Goal: Transaction & Acquisition: Purchase product/service

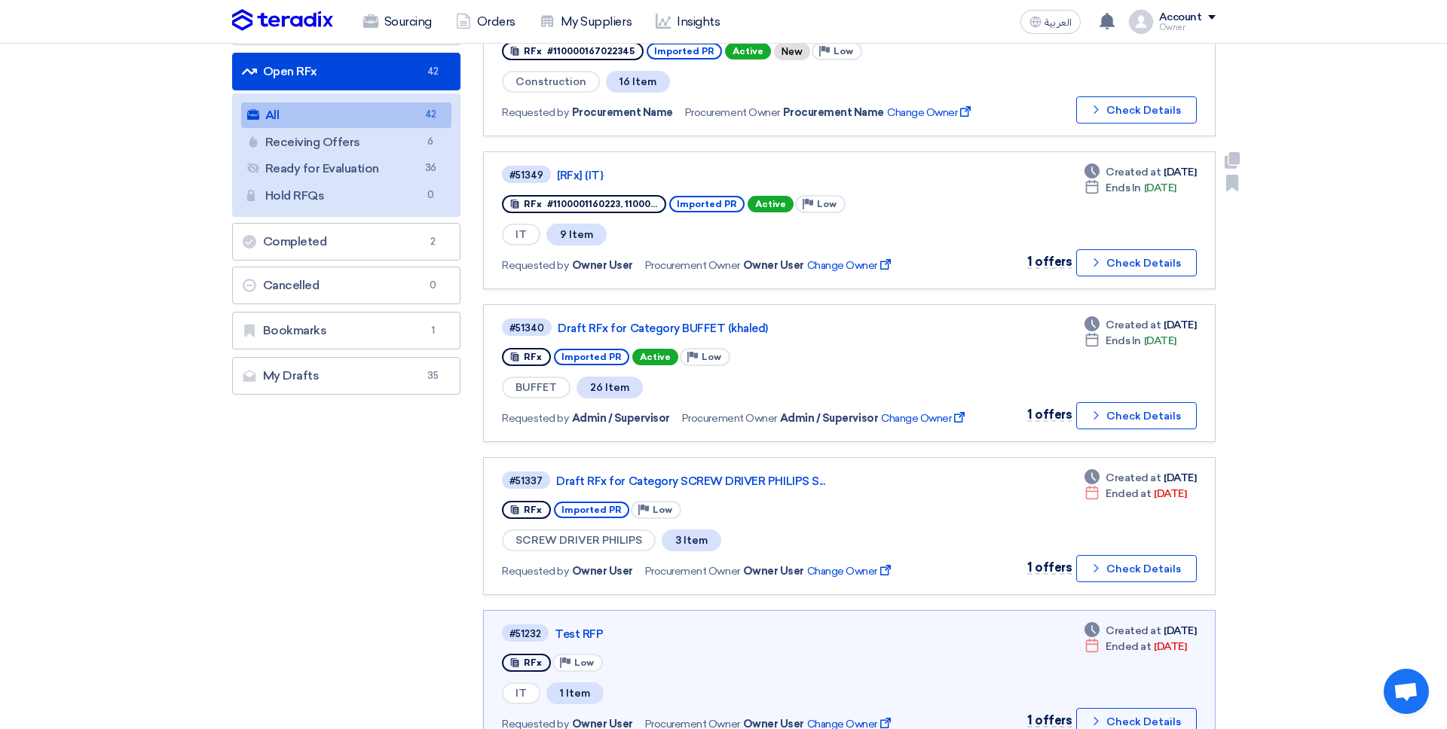
scroll to position [192, 0]
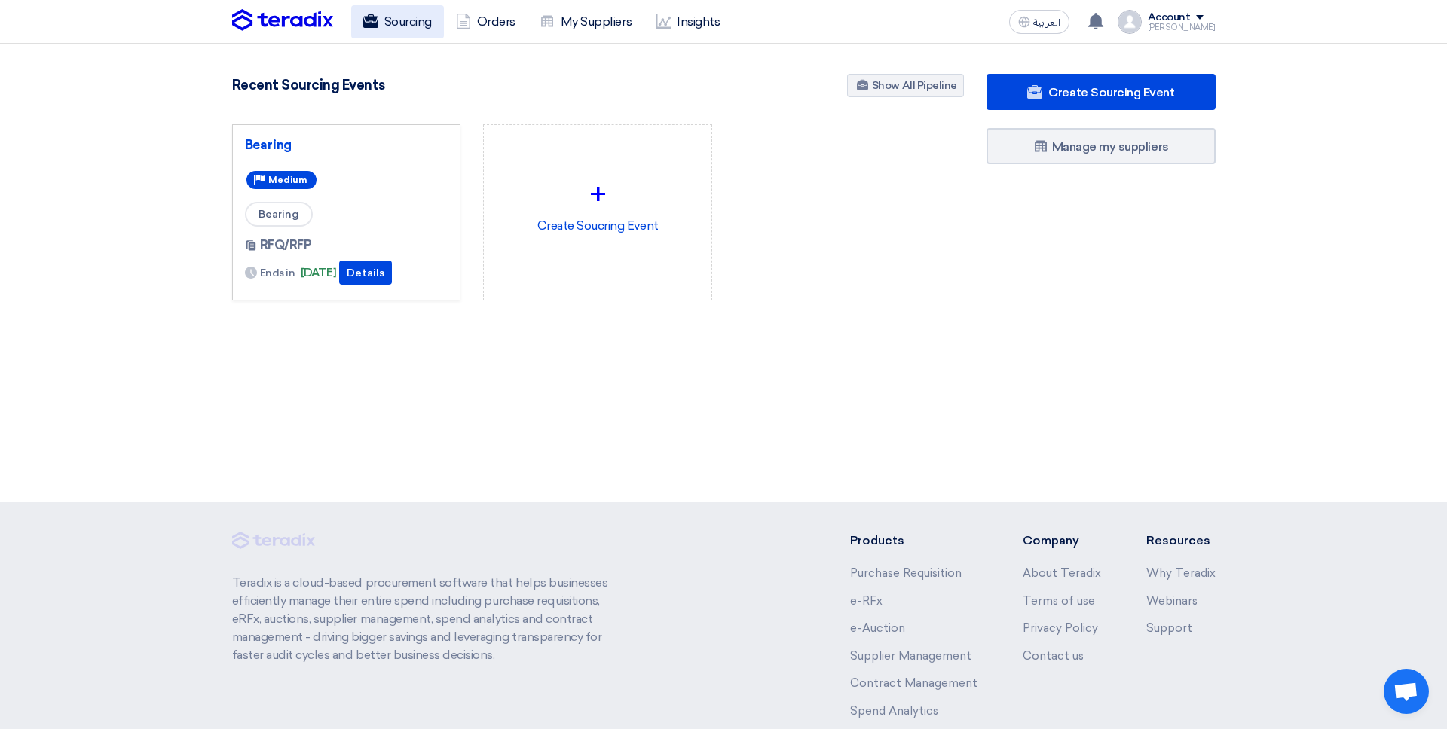
scroll to position [1, 0]
click at [413, 32] on link "Sourcing" at bounding box center [397, 21] width 93 height 33
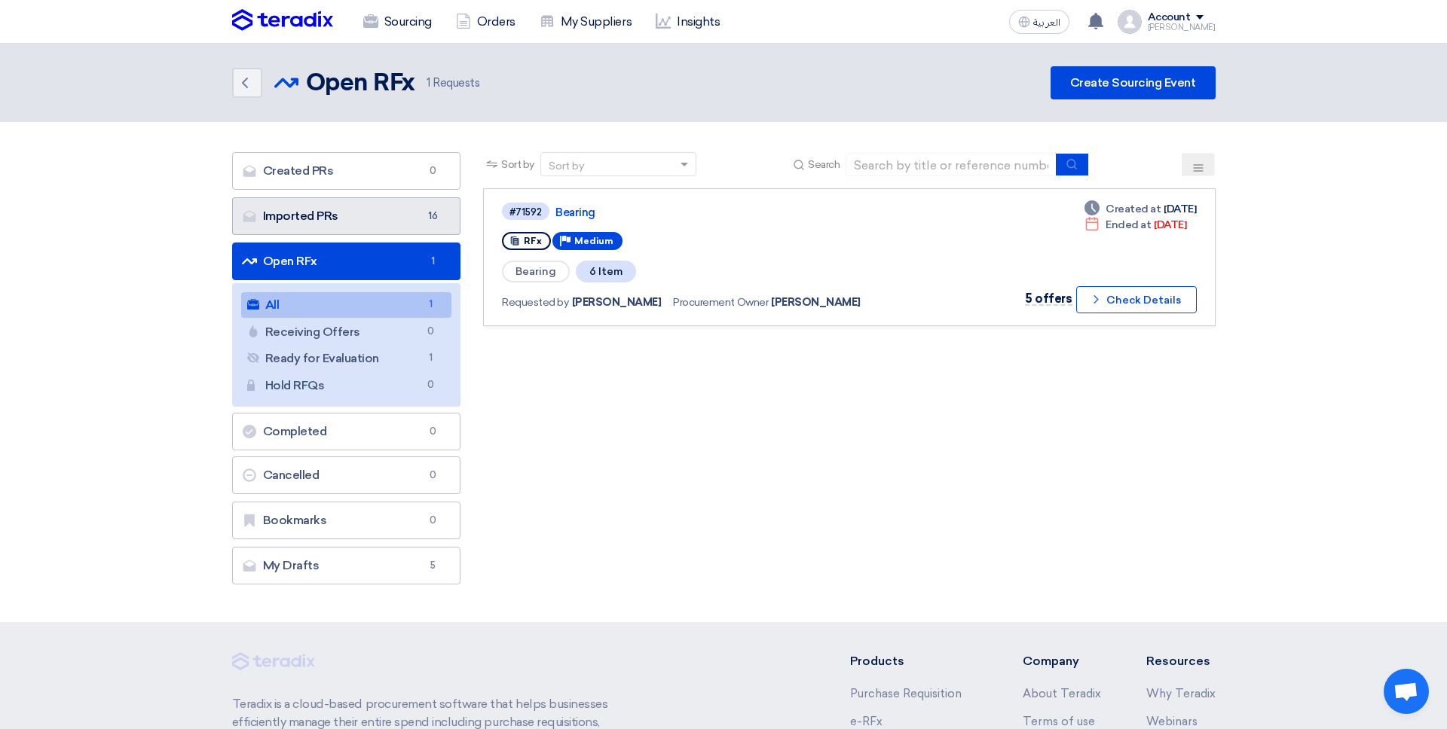
click at [413, 224] on link "Imported PRs Imported PRs 16" at bounding box center [346, 216] width 229 height 38
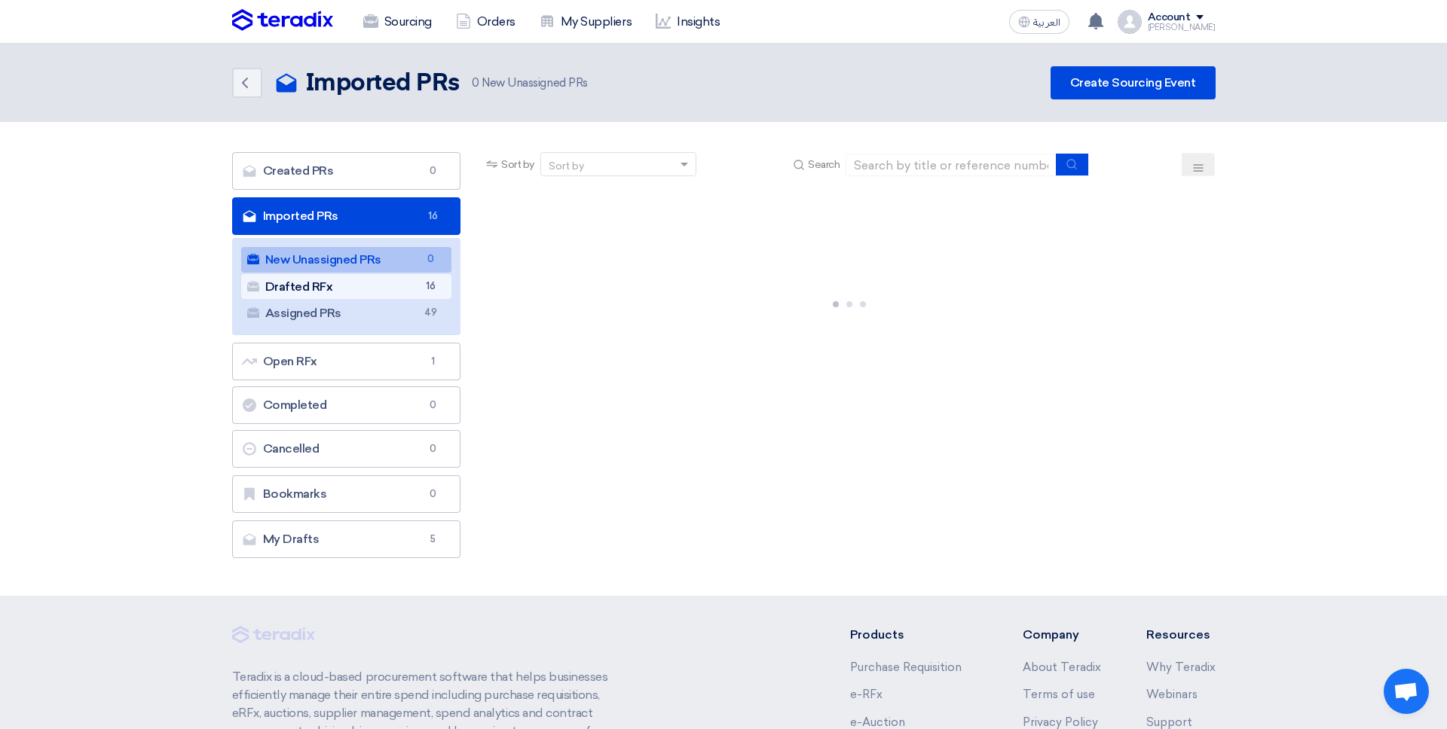
click at [396, 289] on link "Drafted RFx Drafted RFx 16" at bounding box center [346, 287] width 211 height 26
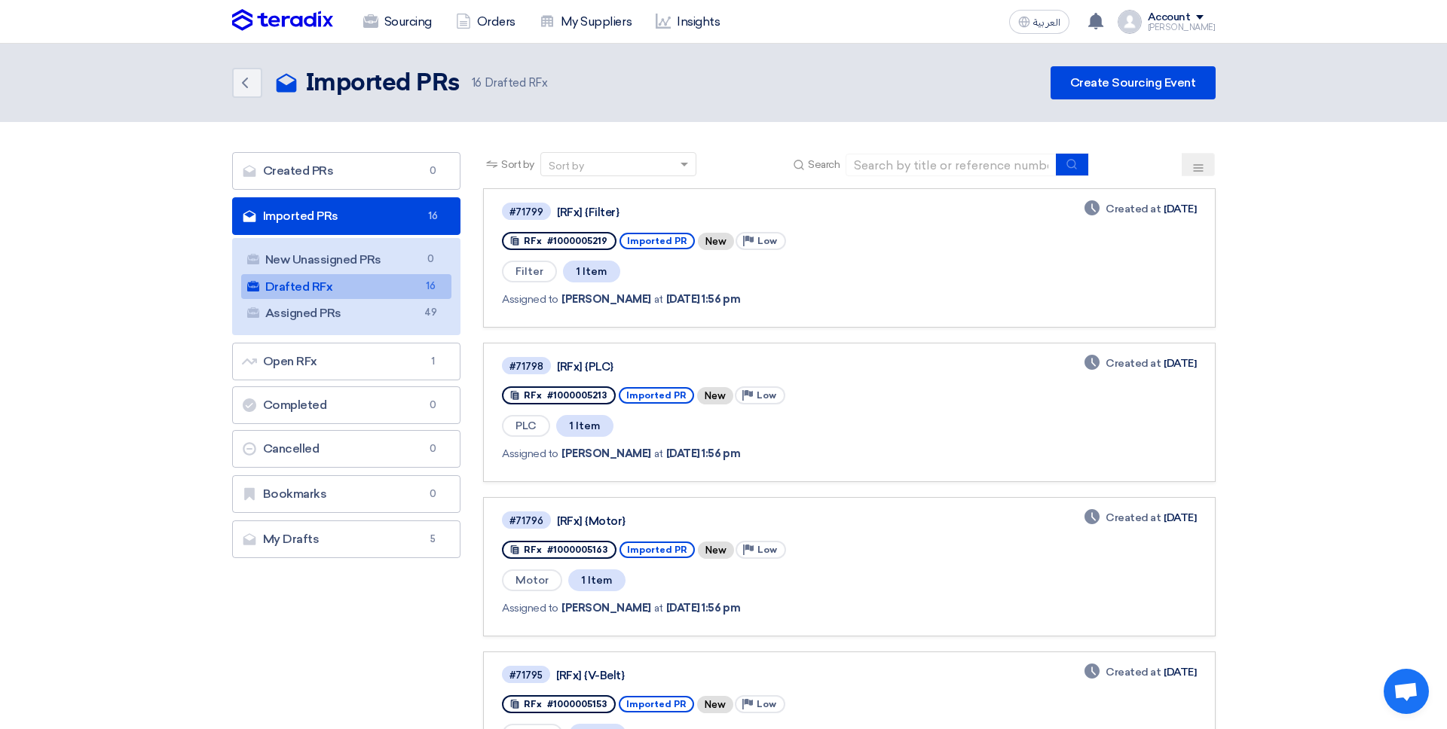
click at [1197, 23] on div "Mohammed" at bounding box center [1182, 27] width 68 height 8
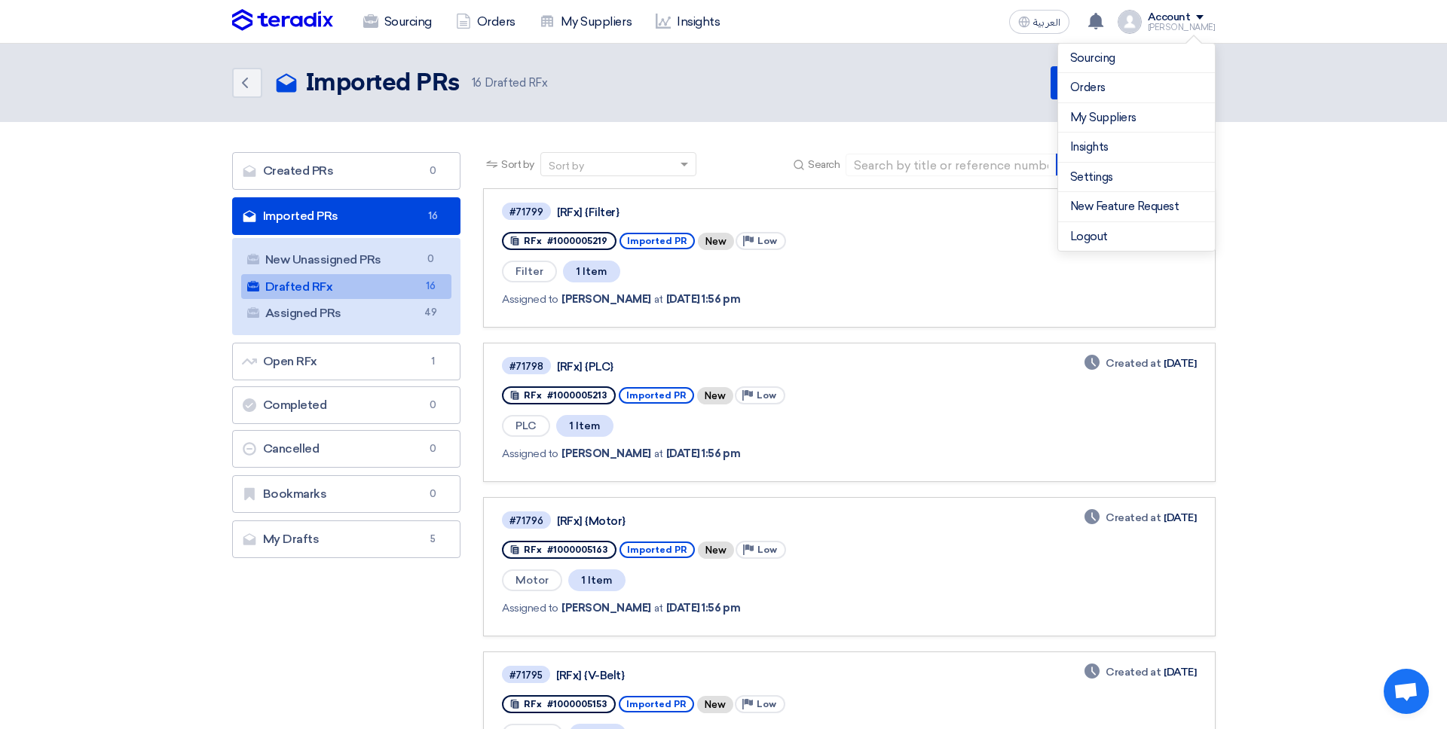
drag, startPoint x: 1417, startPoint y: 154, endPoint x: 1165, endPoint y: 246, distance: 268.0
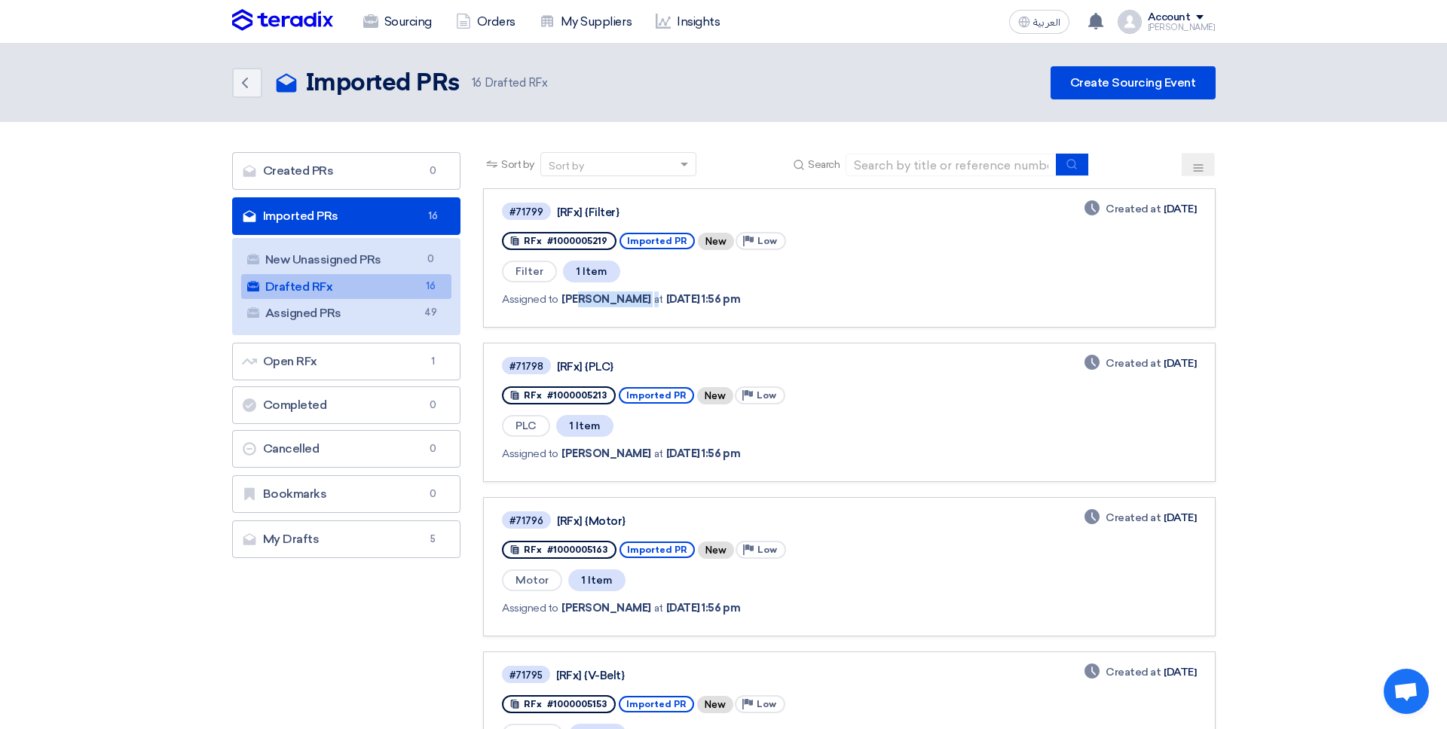
drag, startPoint x: 630, startPoint y: 298, endPoint x: 635, endPoint y: 304, distance: 8.0
click at [635, 298] on div "Assigned to Ahmed Ismail at Oct 14, 2025, 1:56 pm" at bounding box center [718, 300] width 432 height 16
click at [654, 307] on span "at" at bounding box center [658, 300] width 9 height 16
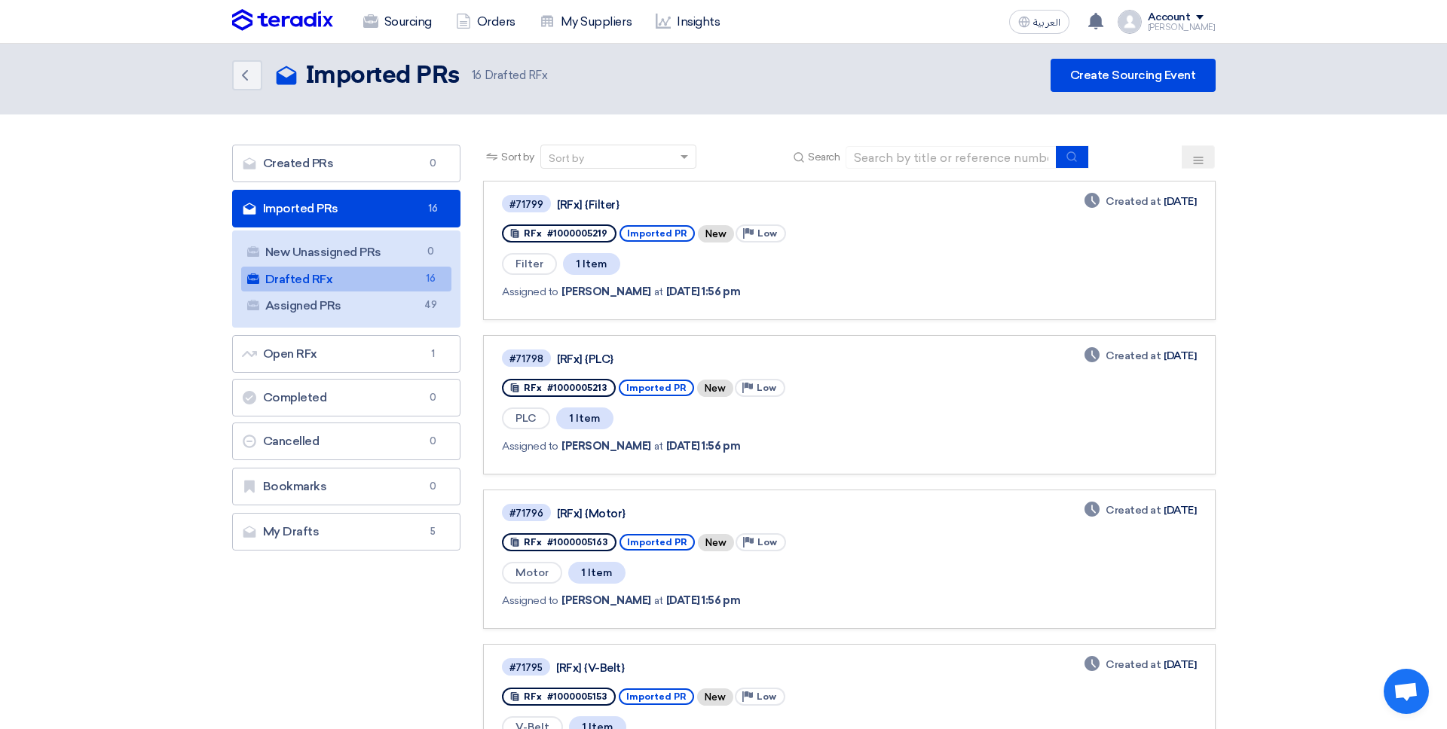
scroll to position [7, 0]
click at [535, 307] on div "Assigned to Ahmed Ismail at Oct 14, 2025, 1:56 pm" at bounding box center [719, 292] width 435 height 31
drag, startPoint x: 602, startPoint y: 294, endPoint x: 350, endPoint y: 317, distance: 252.8
click at [567, 298] on span "Ahmed Ismail" at bounding box center [606, 293] width 90 height 16
click at [378, 296] on link "Assigned PRs Assigned PRs 49" at bounding box center [346, 307] width 211 height 26
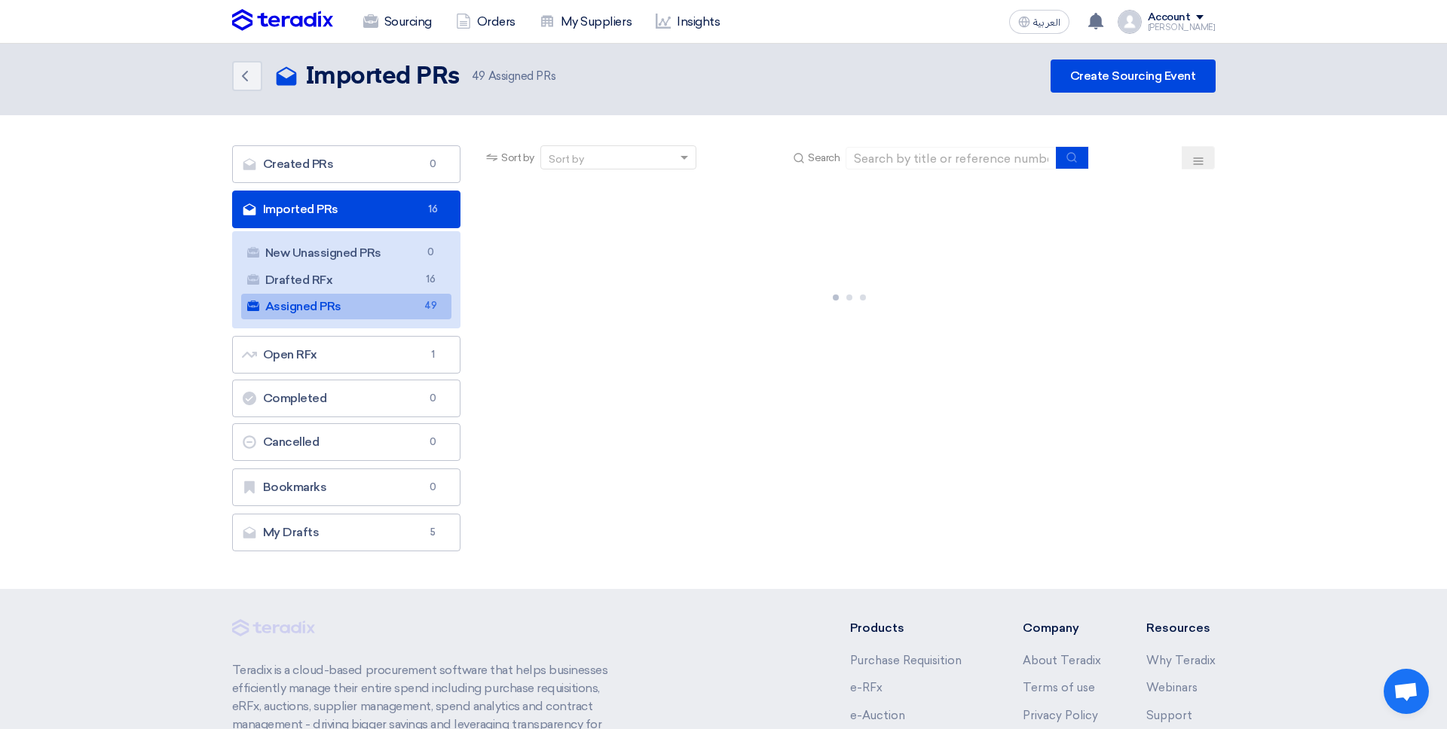
scroll to position [0, 0]
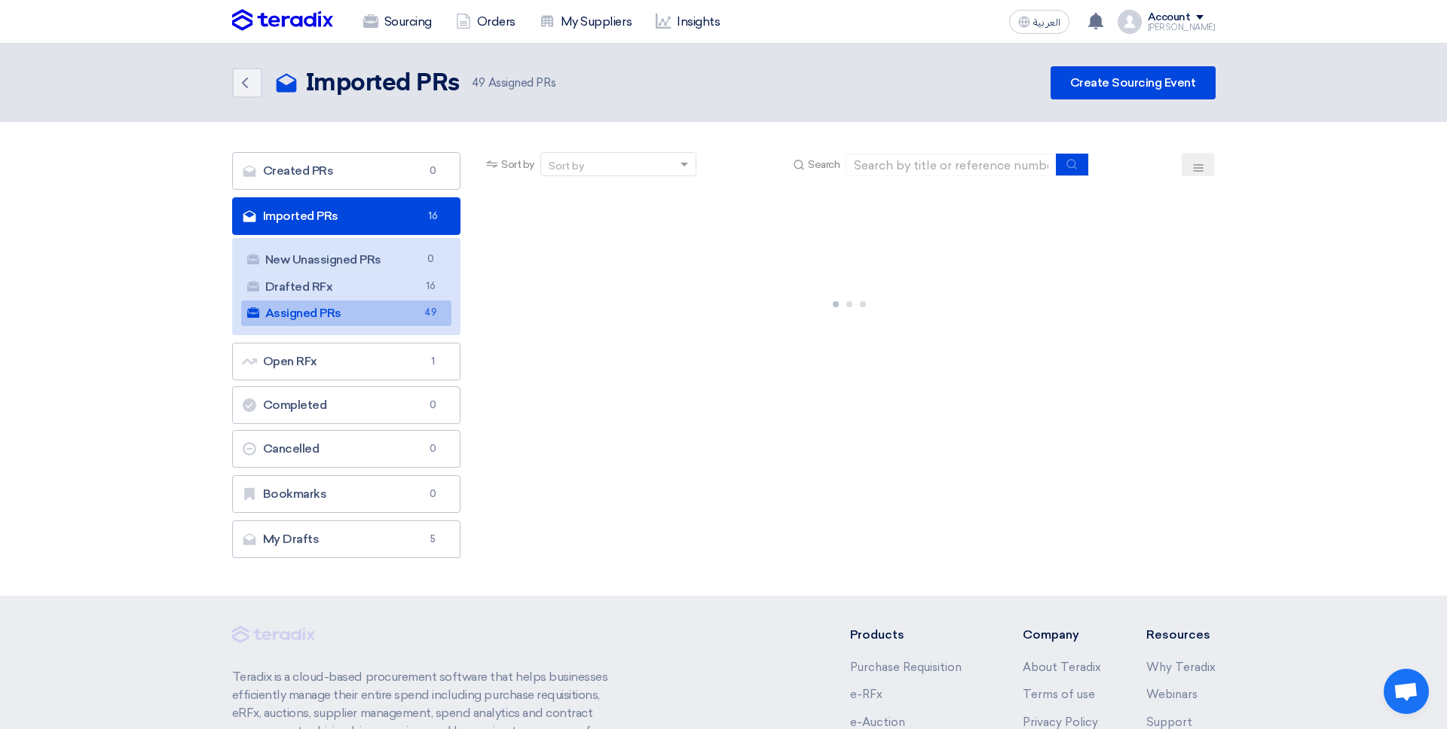
drag, startPoint x: 438, startPoint y: 282, endPoint x: 481, endPoint y: 339, distance: 71.6
click at [437, 282] on span "16" at bounding box center [430, 287] width 18 height 16
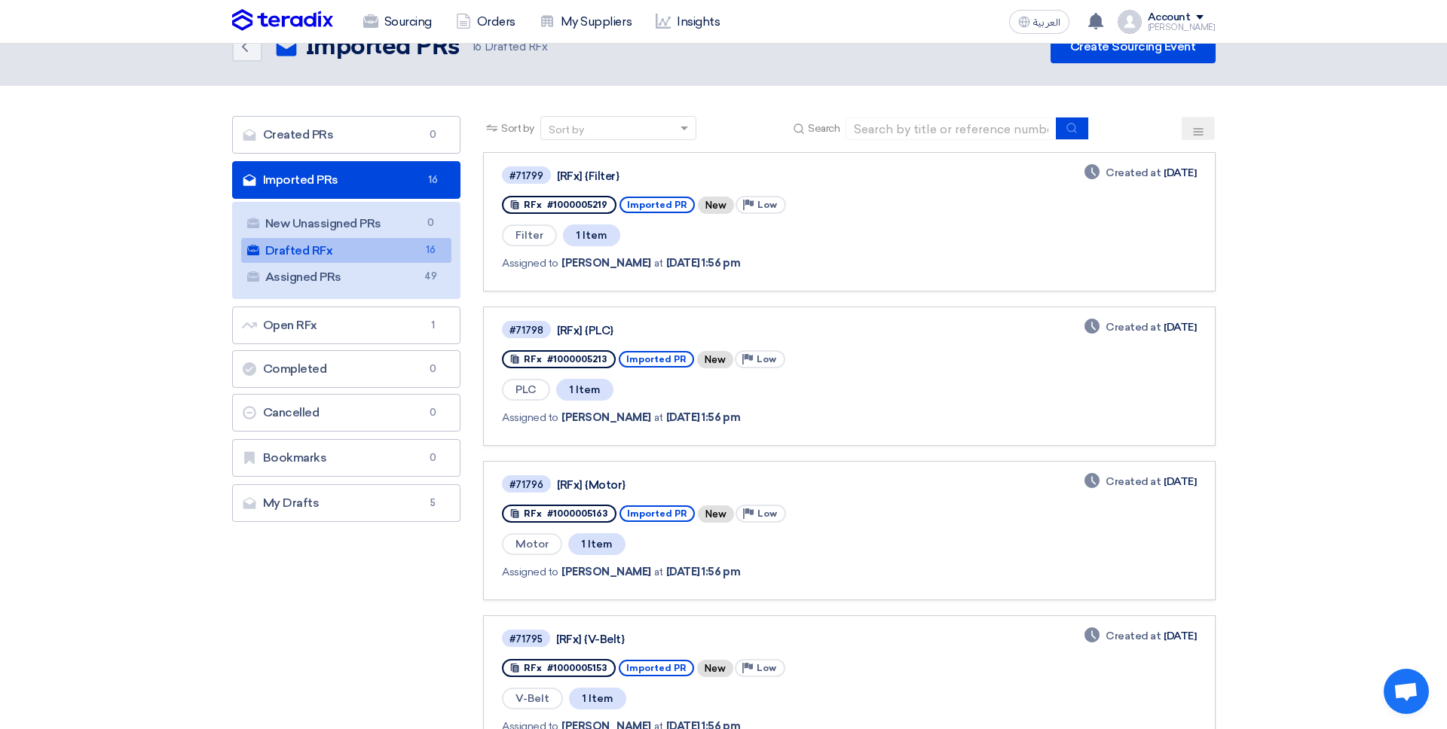
scroll to position [40, 0]
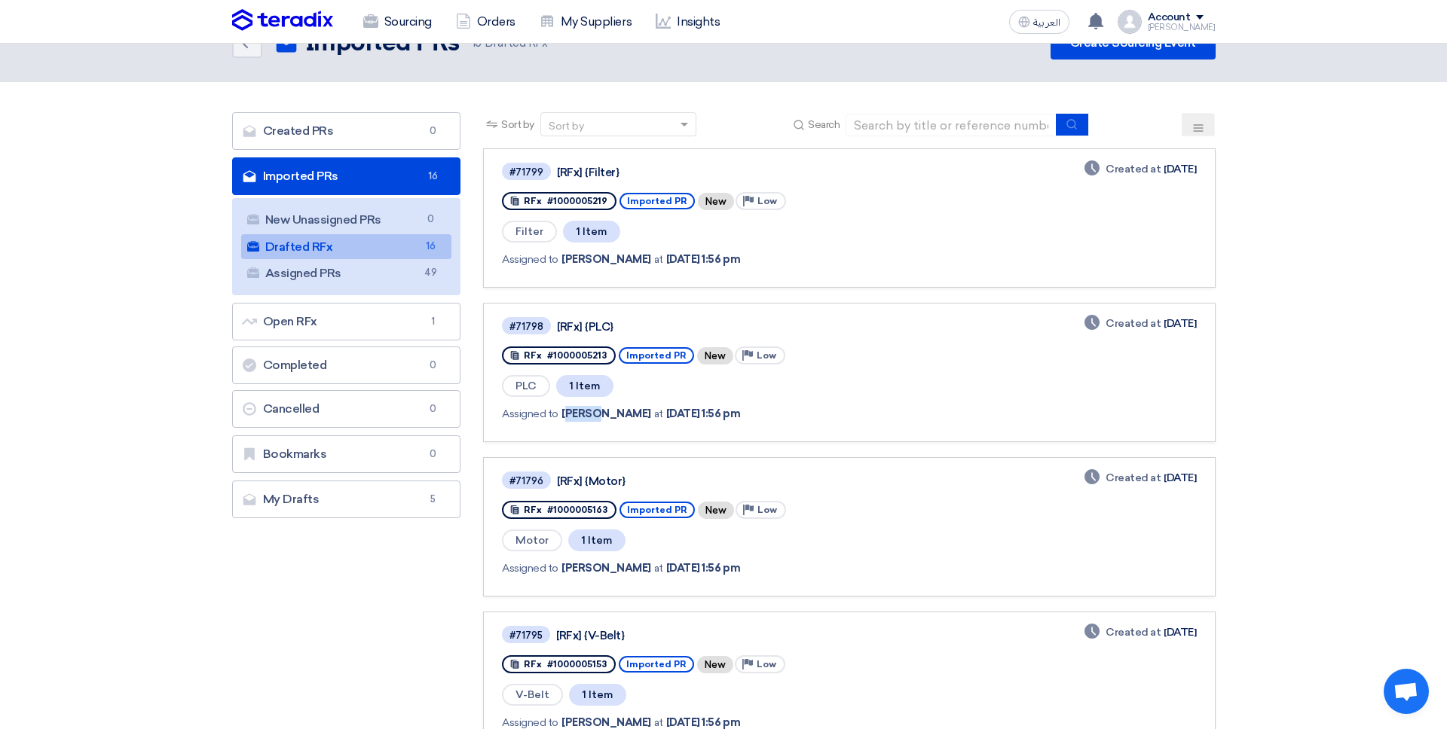
drag, startPoint x: 575, startPoint y: 411, endPoint x: 596, endPoint y: 412, distance: 21.1
click at [596, 411] on span "Reem Yassin" at bounding box center [606, 414] width 90 height 16
click at [598, 422] on div "Assigned to Reem Yassin at Oct 14, 2025, 1:56 pm" at bounding box center [719, 414] width 435 height 31
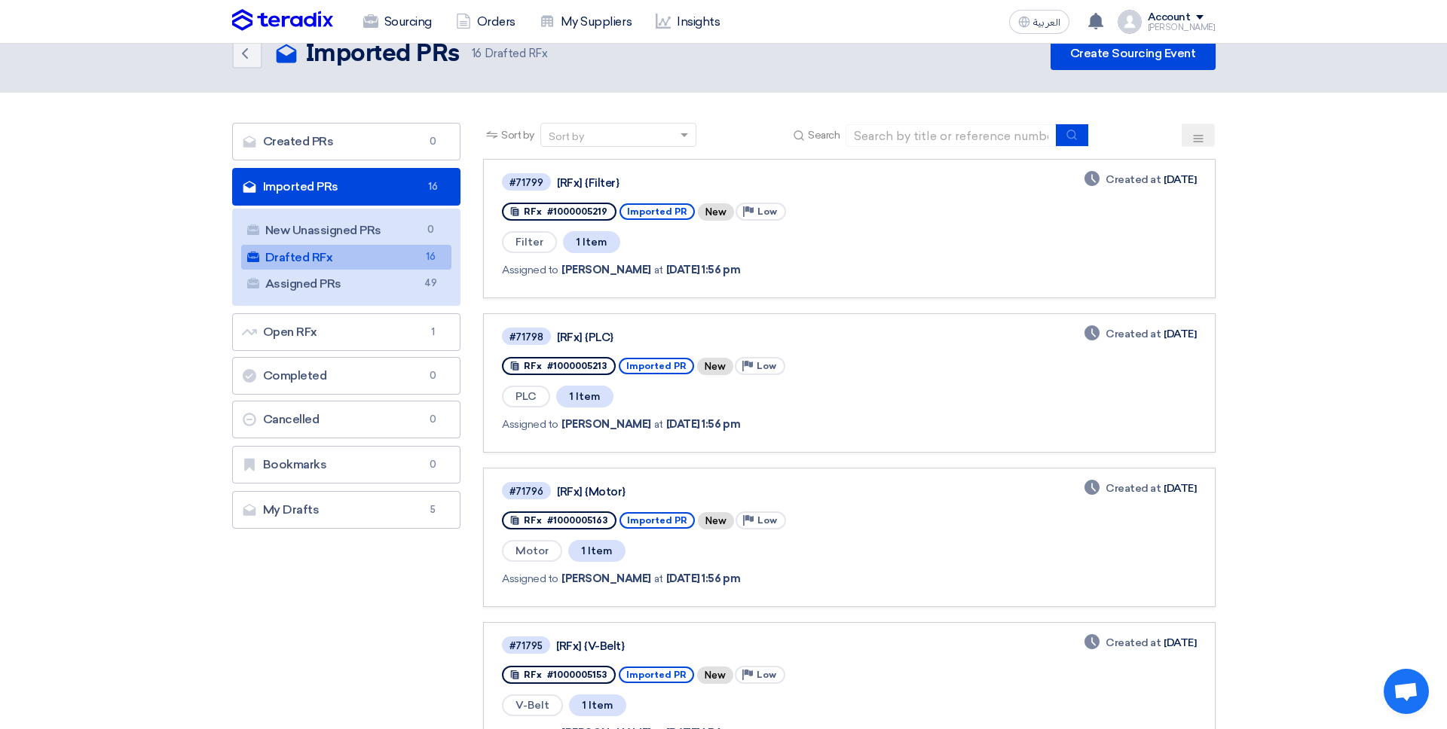
scroll to position [30, 0]
click at [413, 228] on link "New Unassigned PRs New Unassigned PRs 0" at bounding box center [346, 230] width 211 height 26
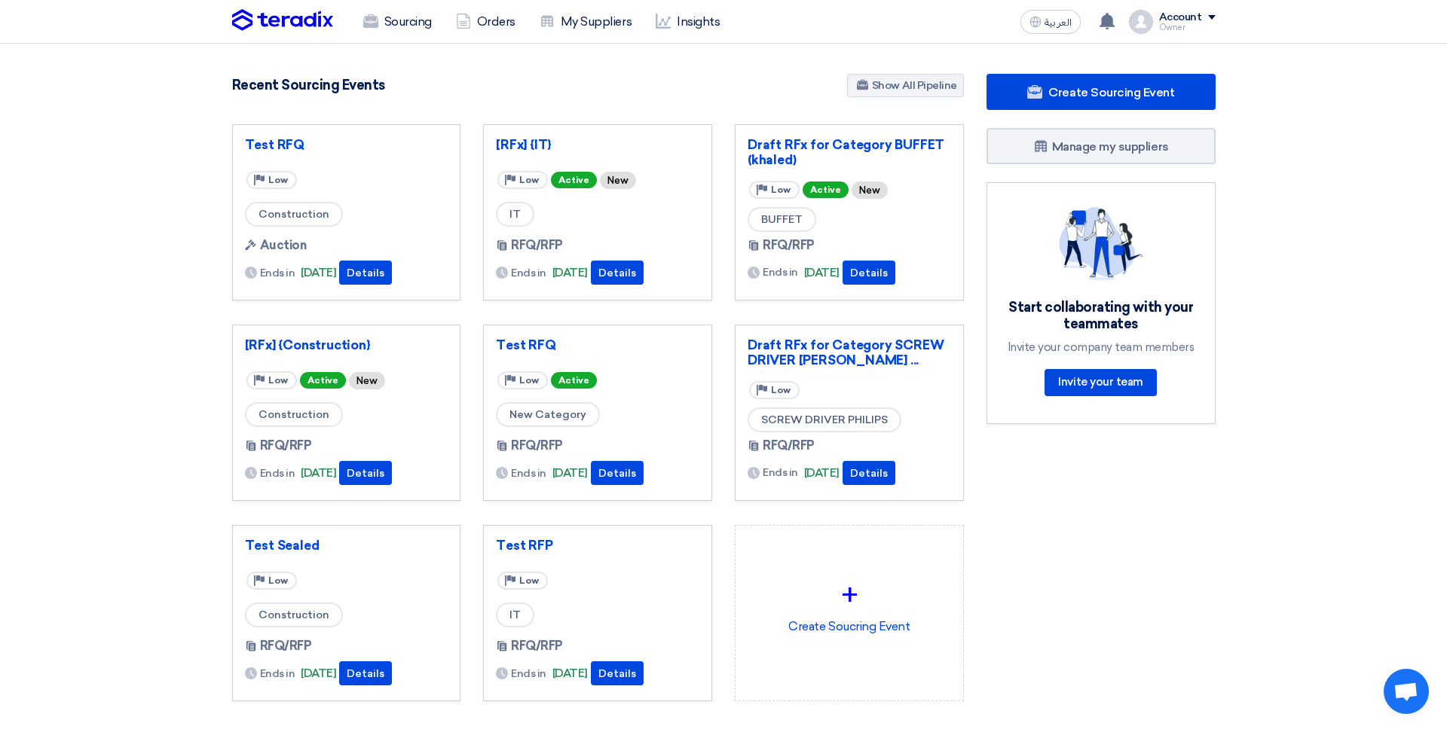
click at [396, 44] on section "463 RFx remaining 0 Auctions remaining Create Sourcing Event" at bounding box center [723, 424] width 1447 height 760
click at [404, 37] on link "Sourcing" at bounding box center [397, 21] width 93 height 33
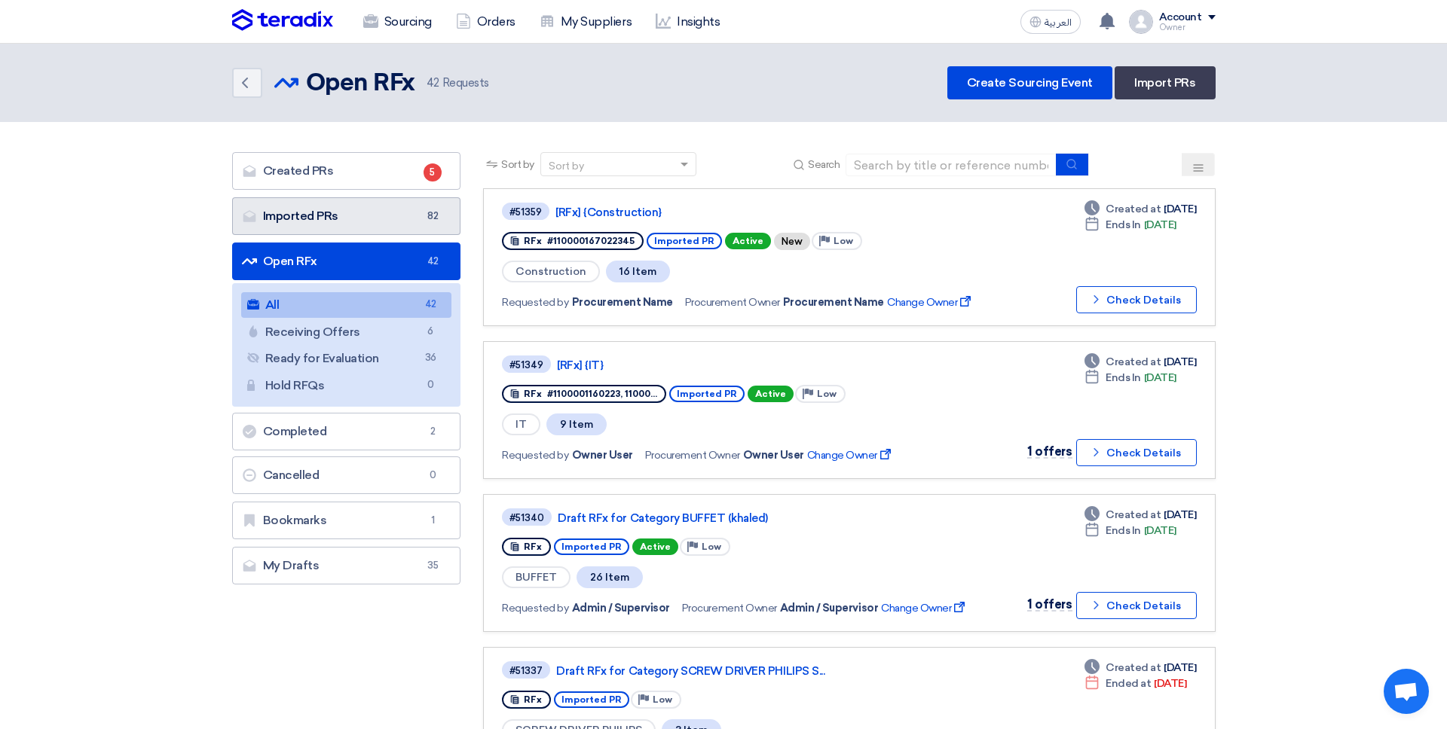
click at [401, 216] on link "Imported PRs Imported PRs 82" at bounding box center [346, 216] width 229 height 38
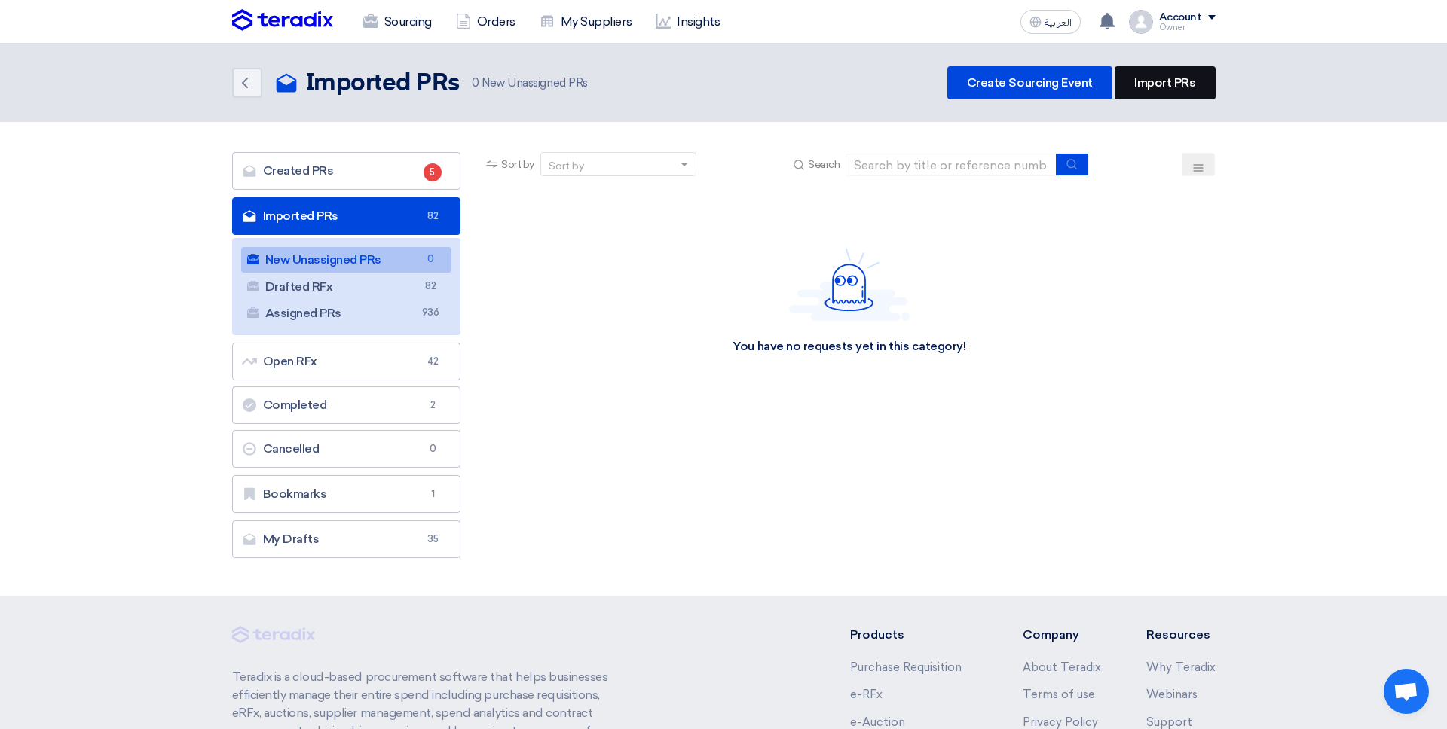
click at [1167, 91] on link "Import PRs" at bounding box center [1165, 82] width 100 height 33
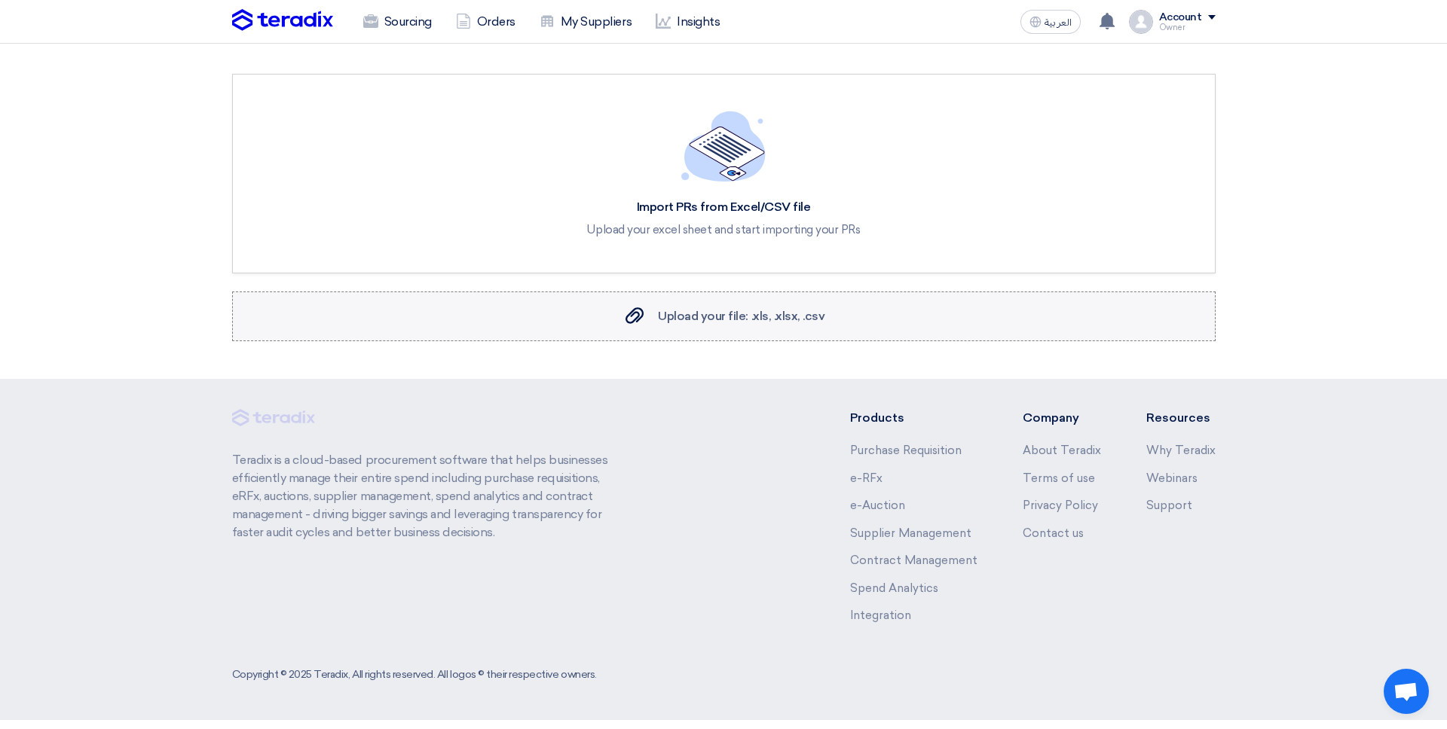
click at [690, 298] on label "Upload your file: .xls, .xlsx, .csv Upload your file: .xls, .xlsx, .csv" at bounding box center [723, 317] width 983 height 50
click at [0, 0] on input "Upload your file: .xls, .xlsx, .csv Upload your file: .xls, .xlsx, .csv" at bounding box center [0, 0] width 0 height 0
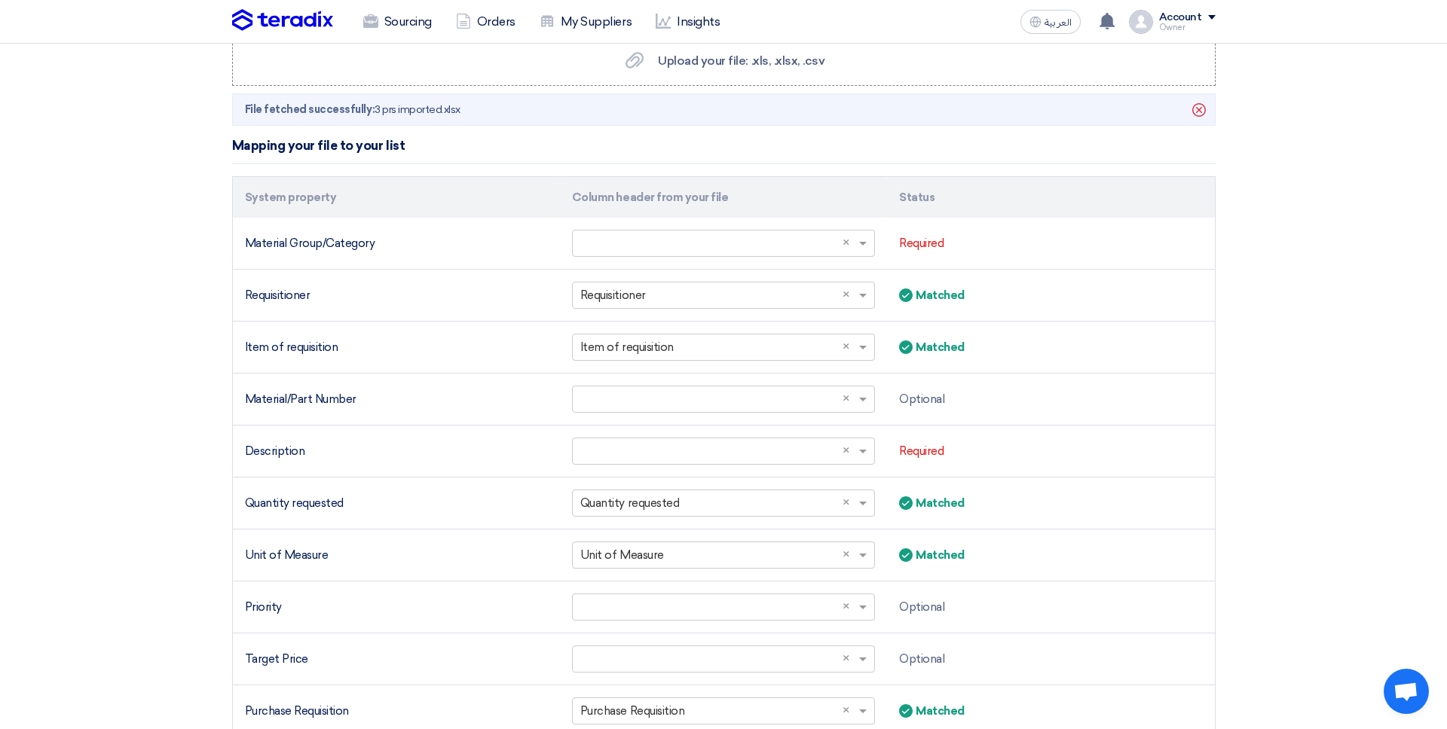
scroll to position [309, 0]
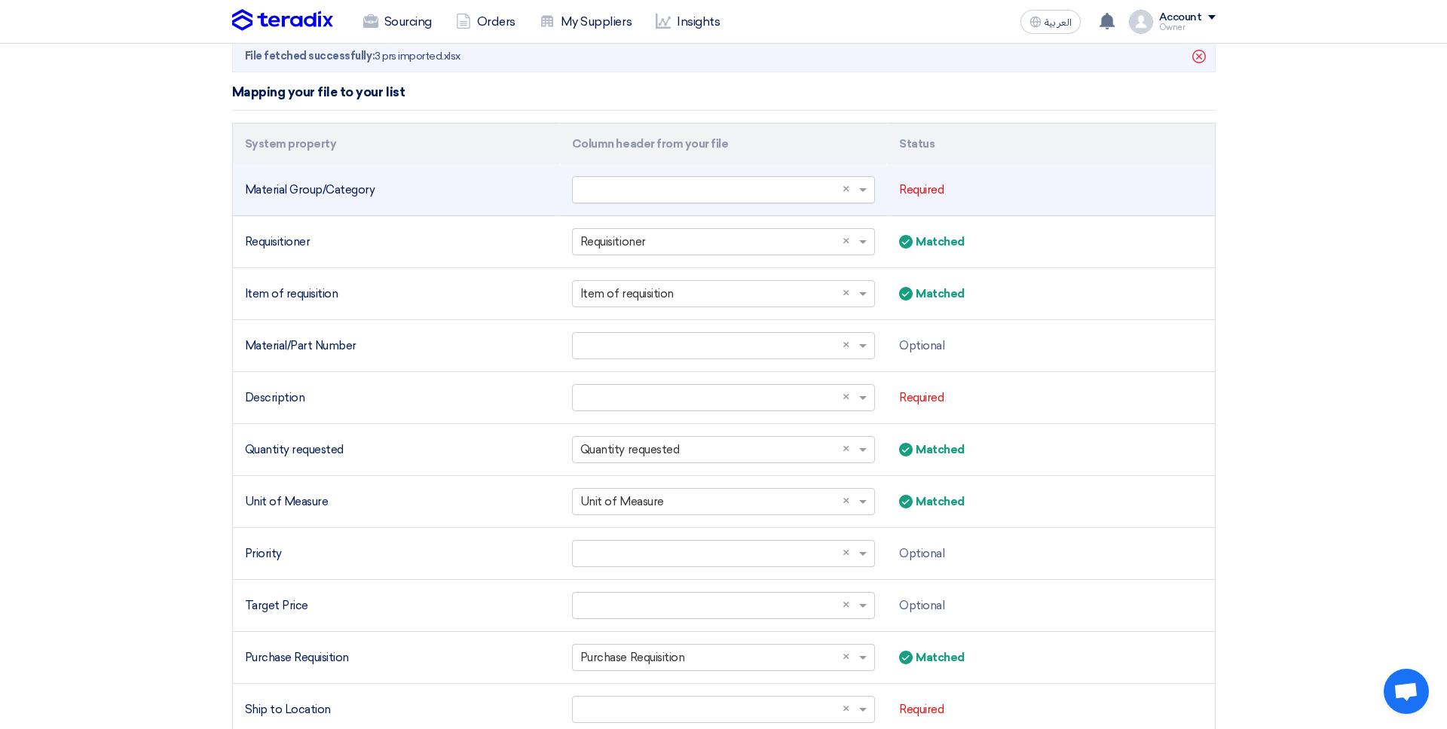
click at [686, 184] on input "text" at bounding box center [715, 190] width 271 height 25
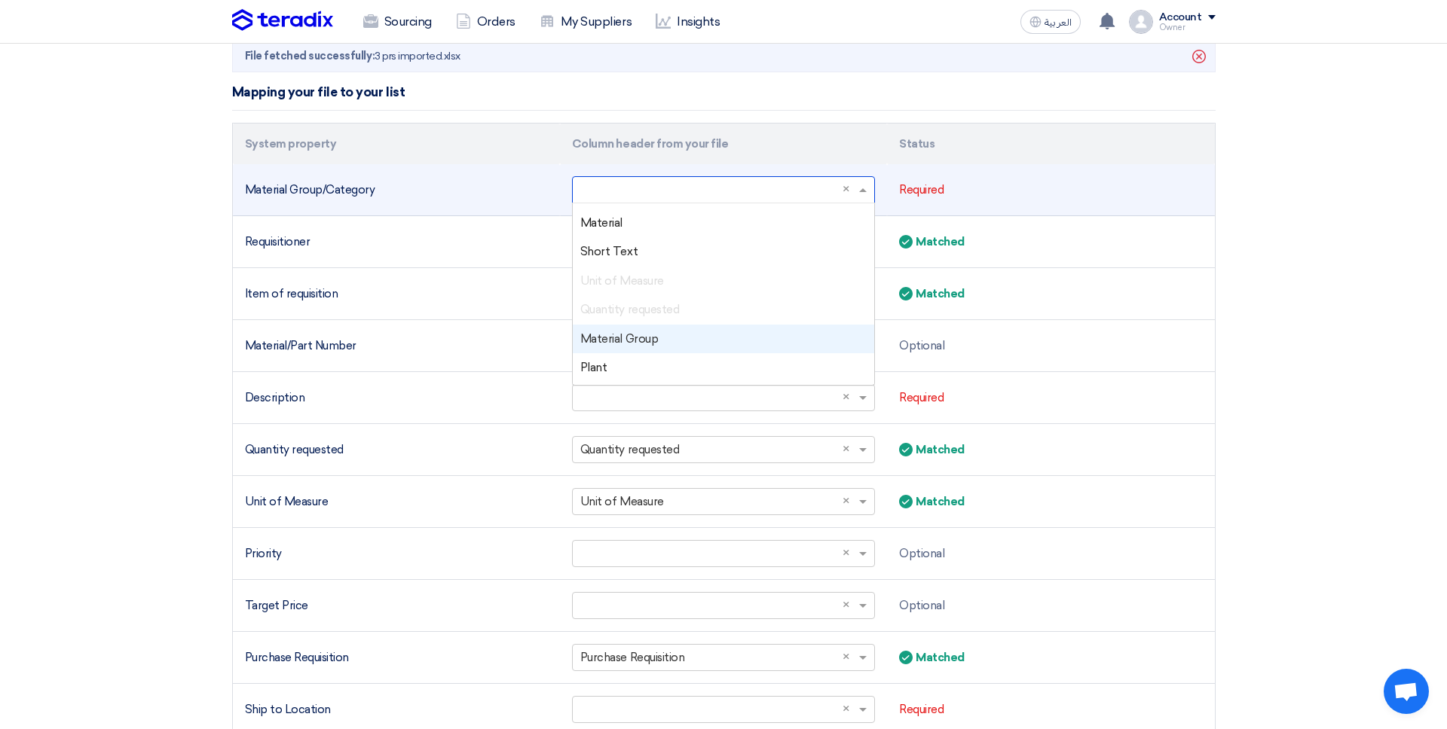
click at [662, 330] on div "Material Group" at bounding box center [723, 339] width 301 height 29
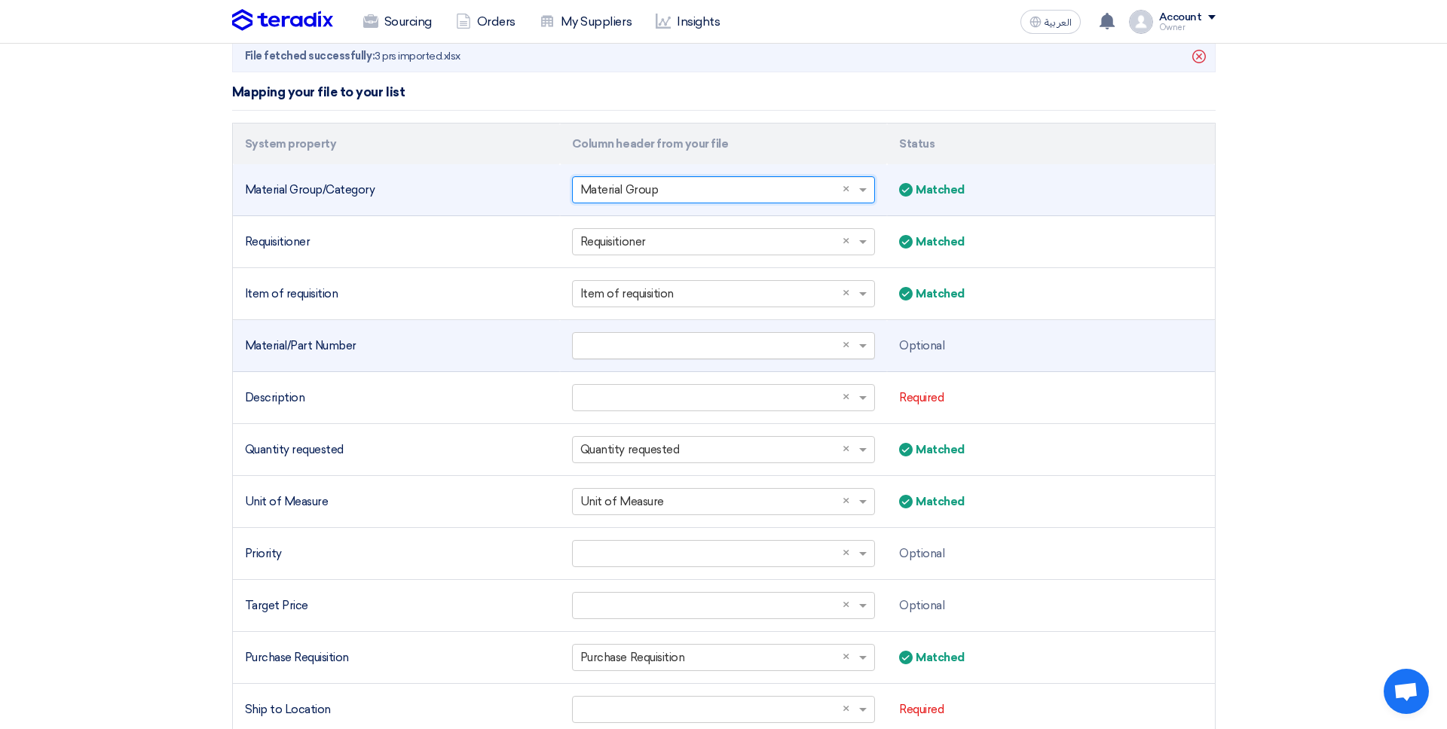
click at [706, 334] on input "text" at bounding box center [715, 346] width 271 height 25
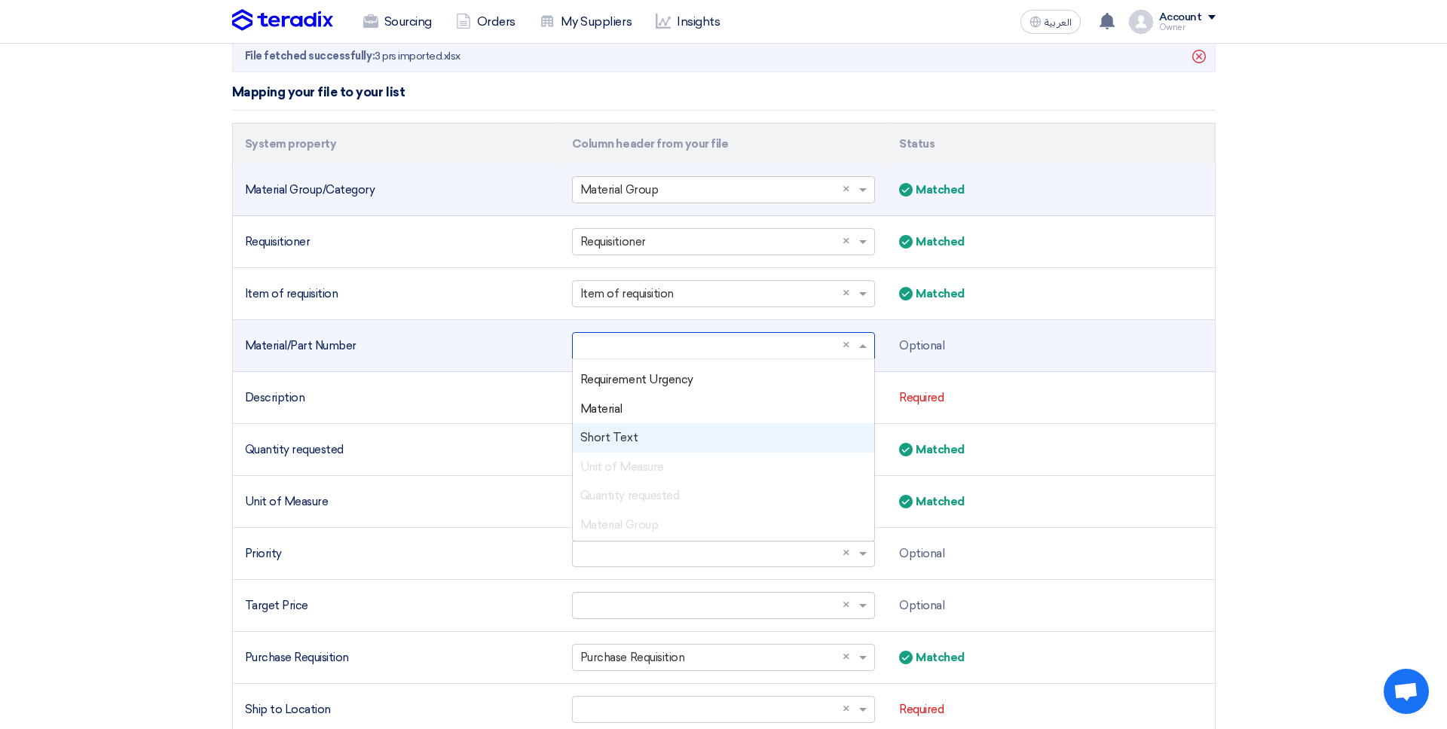
scroll to position [54, 0]
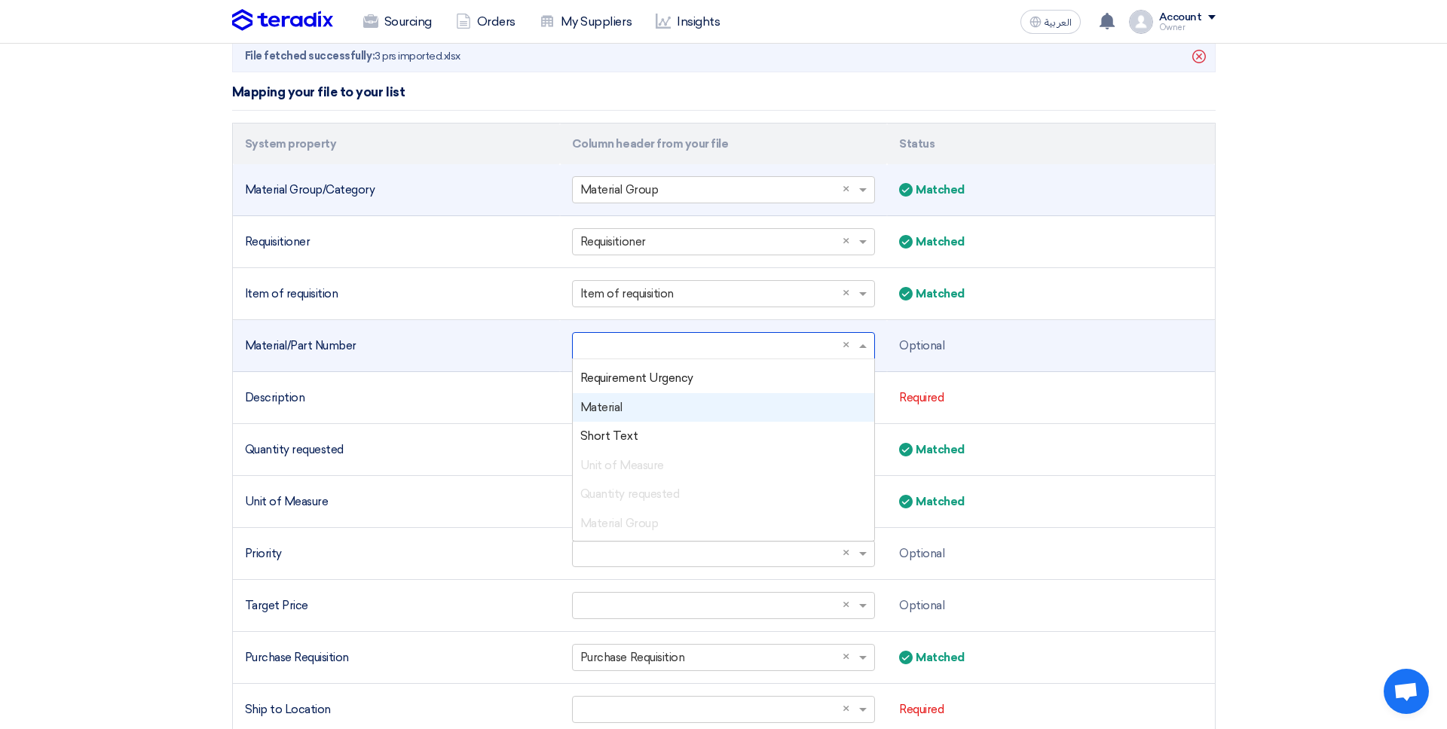
click at [668, 409] on div "Material" at bounding box center [723, 407] width 301 height 29
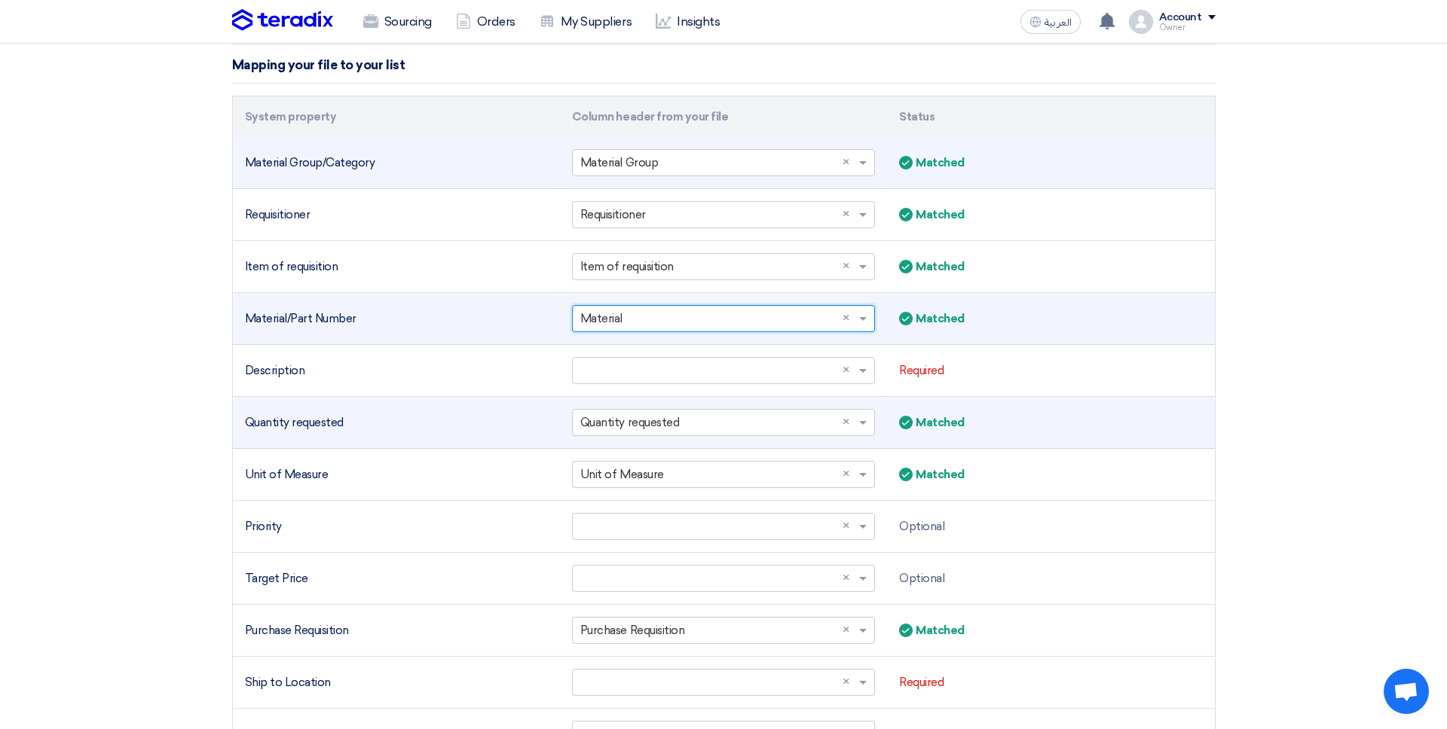
scroll to position [341, 0]
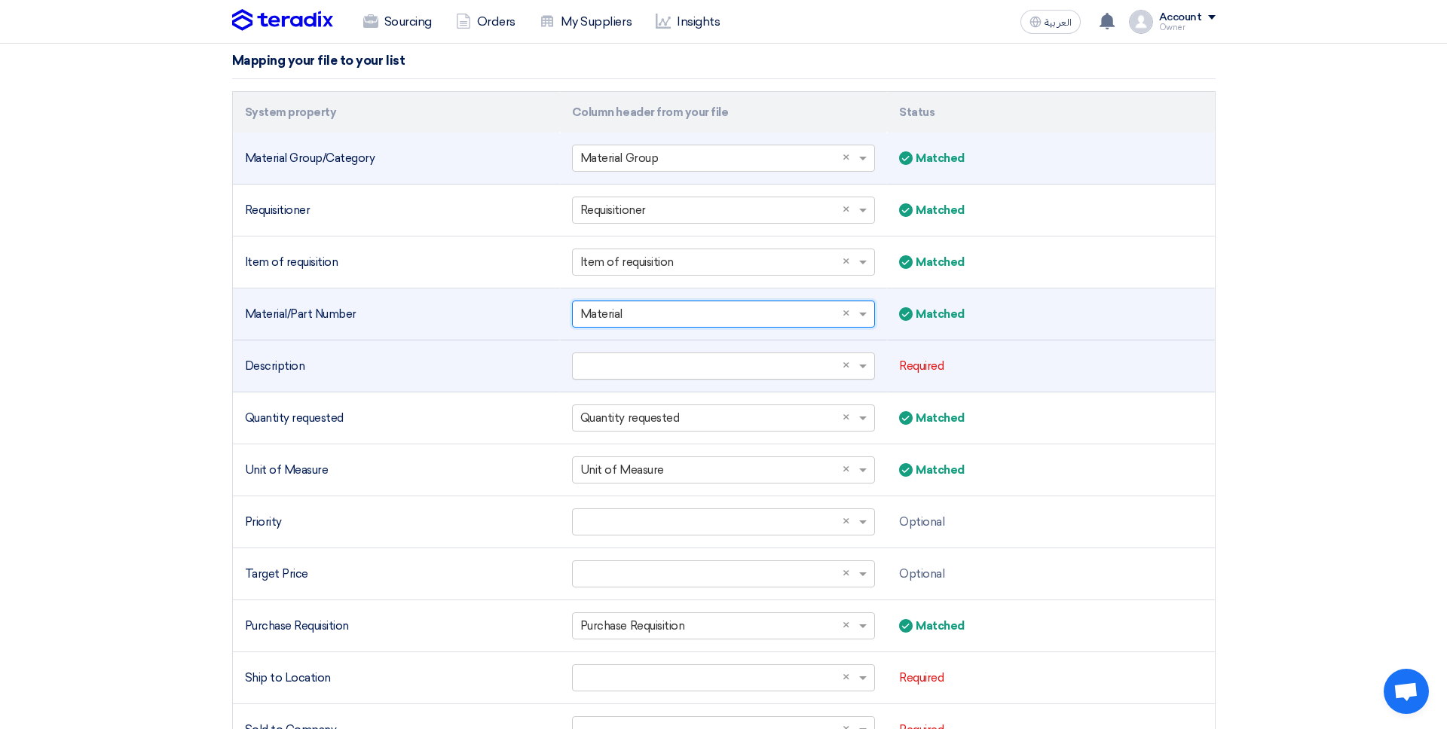
click at [665, 354] on input "text" at bounding box center [715, 366] width 271 height 25
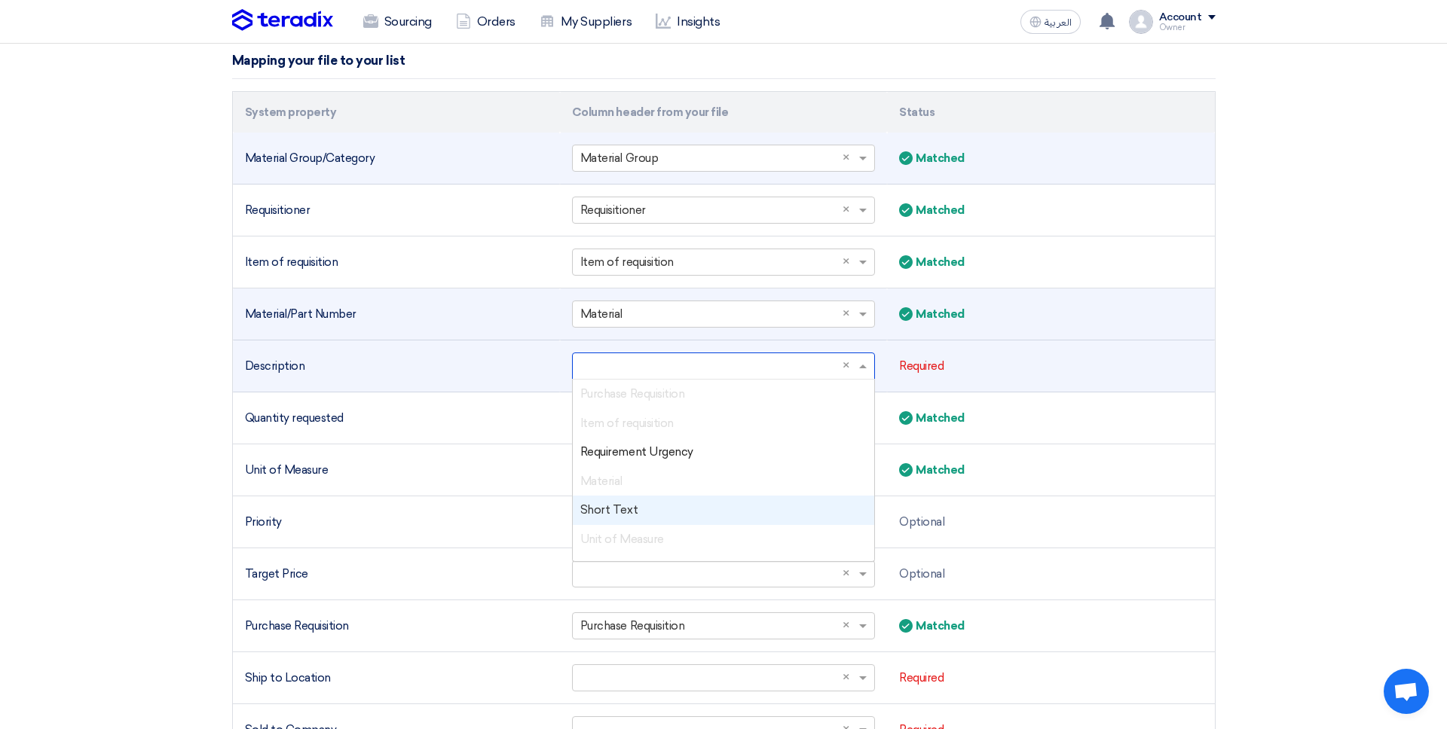
click at [647, 505] on div "Short Text" at bounding box center [723, 510] width 301 height 29
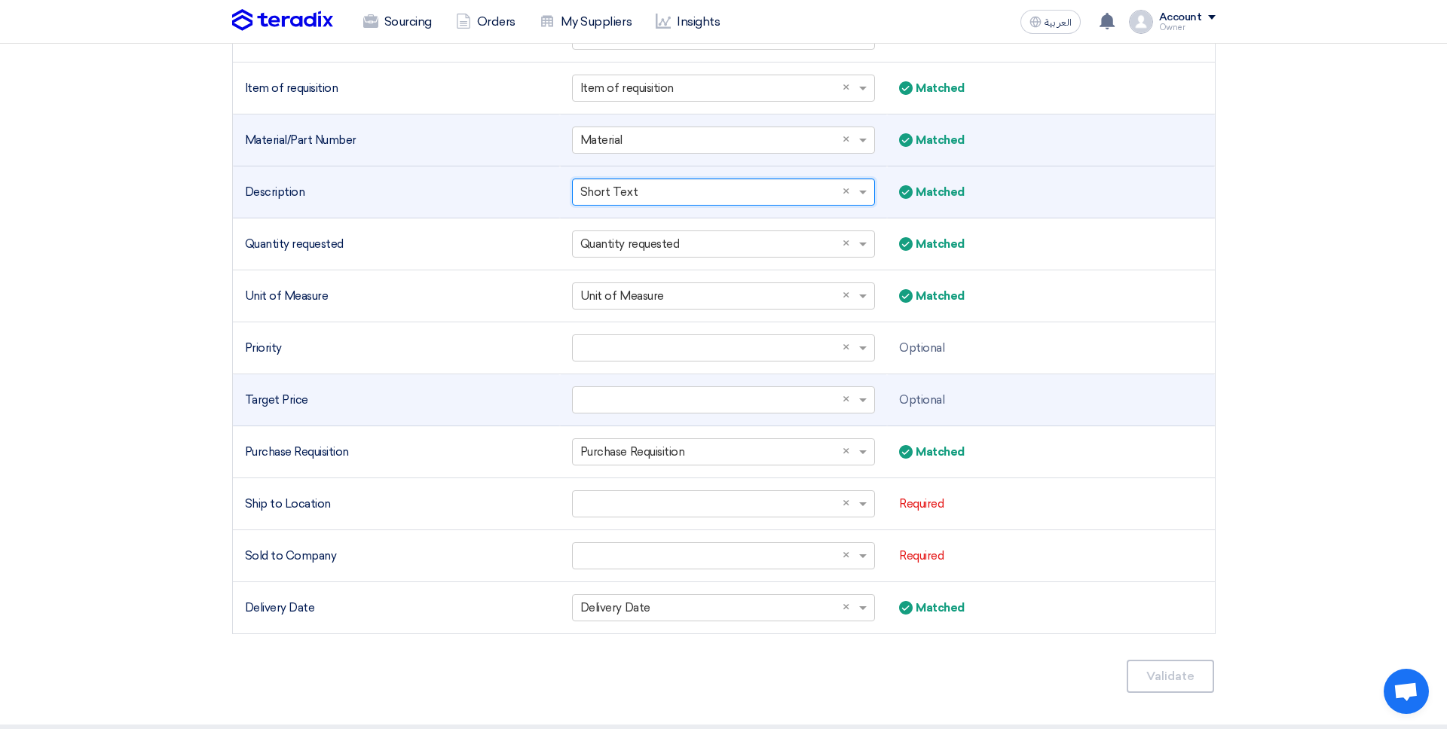
scroll to position [561, 0]
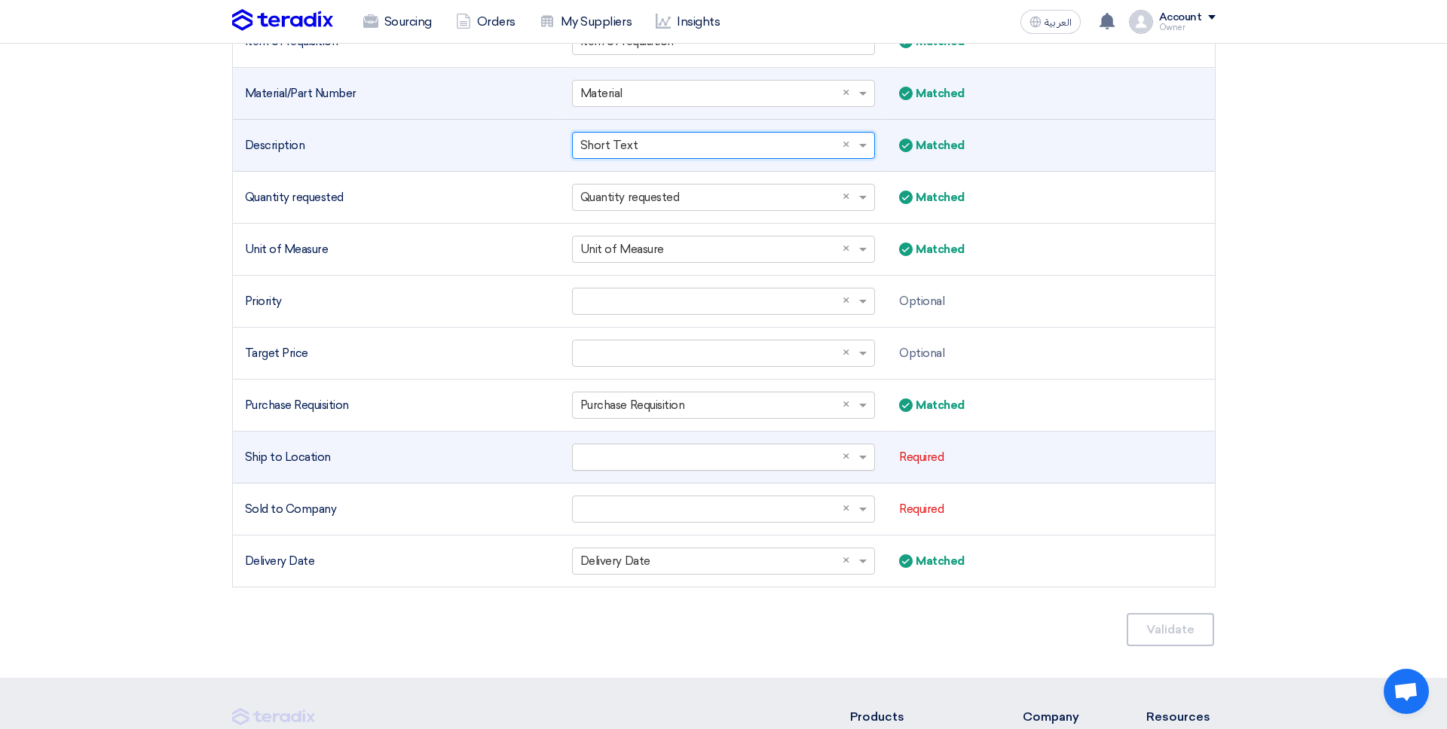
click at [651, 457] on input "text" at bounding box center [715, 457] width 271 height 25
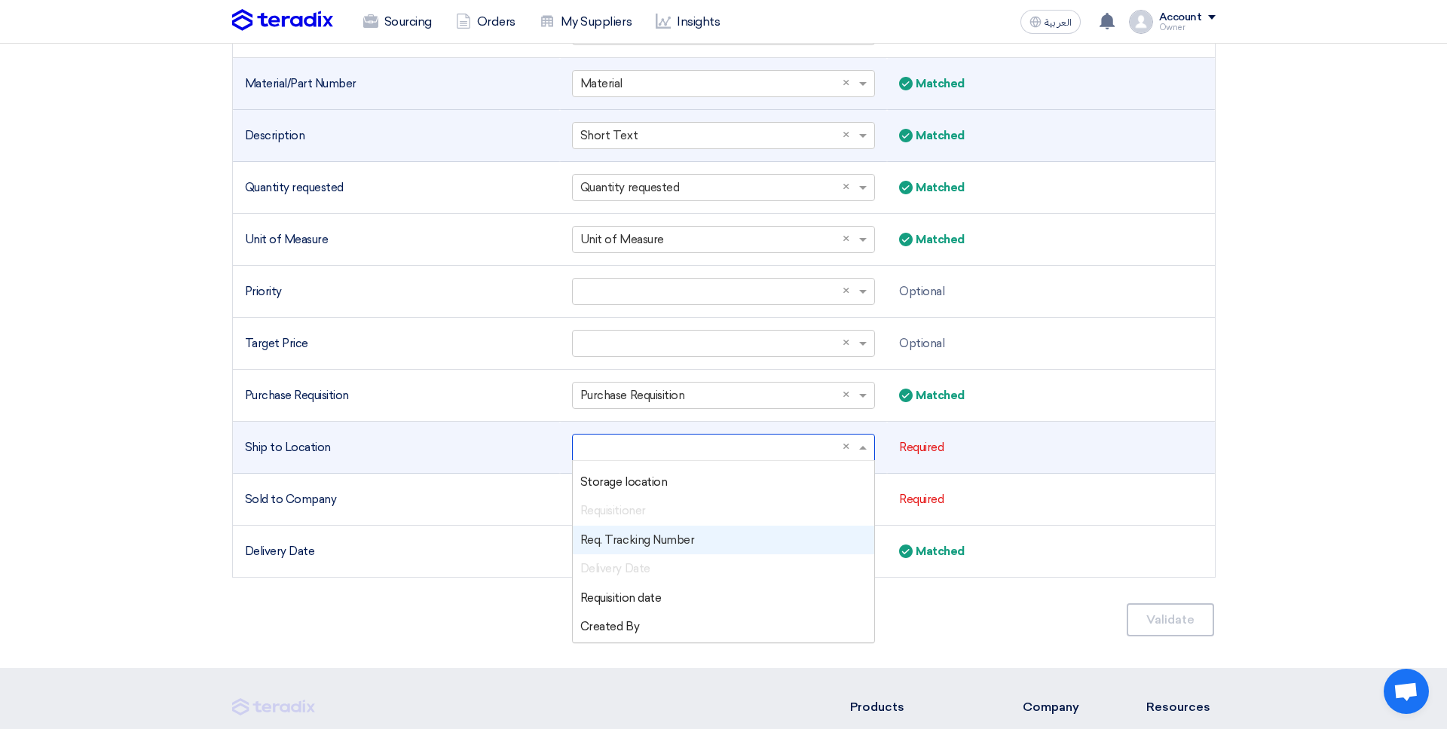
scroll to position [222, 0]
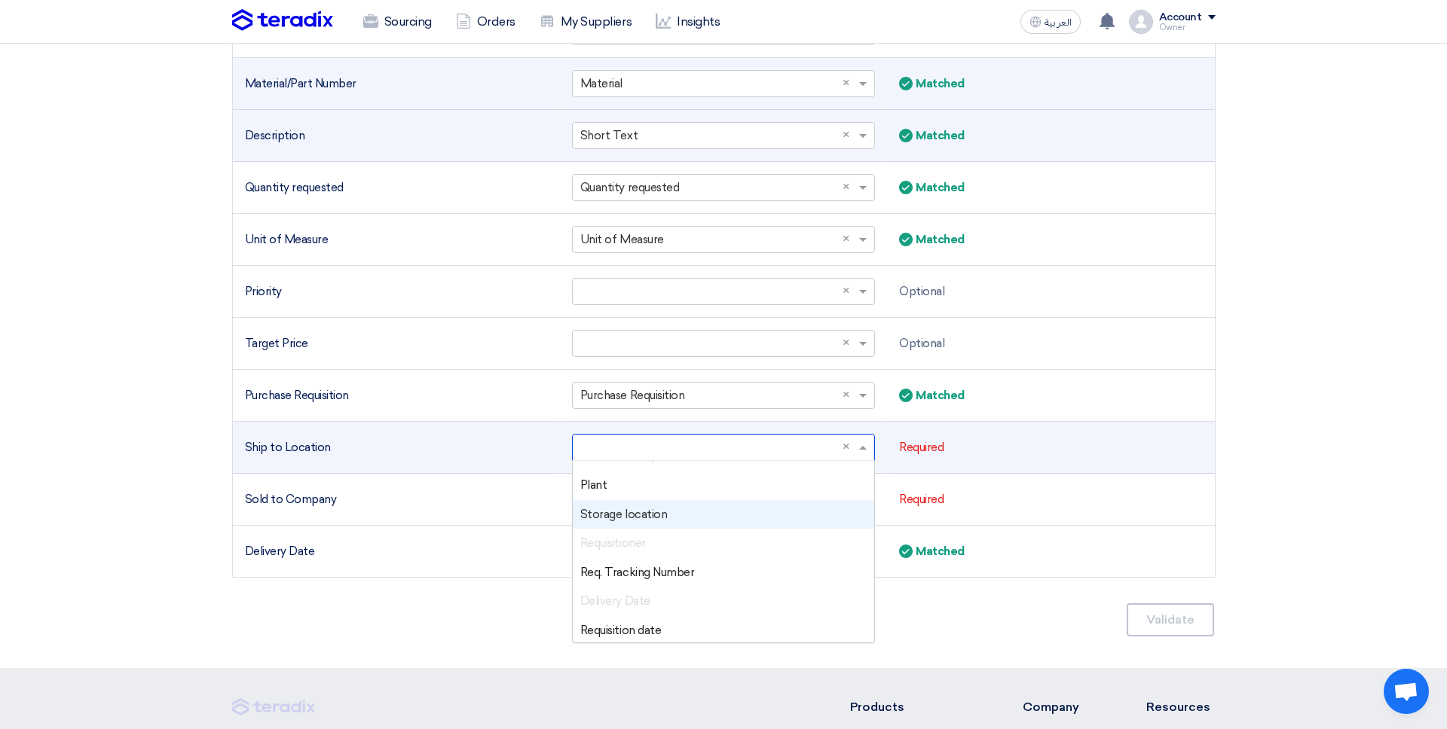
click at [674, 521] on div "Storage location" at bounding box center [723, 514] width 301 height 29
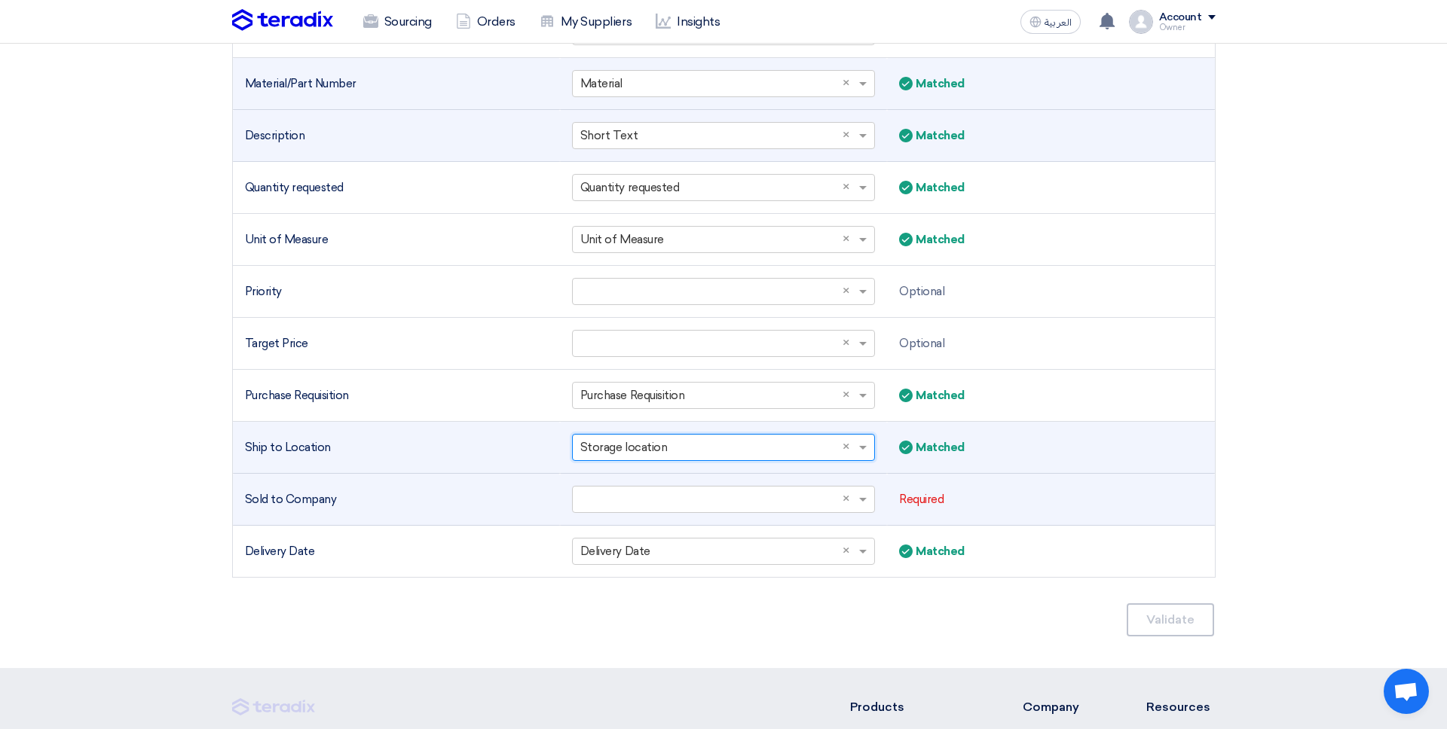
click at [631, 515] on td "Select a column... × ×" at bounding box center [723, 500] width 327 height 52
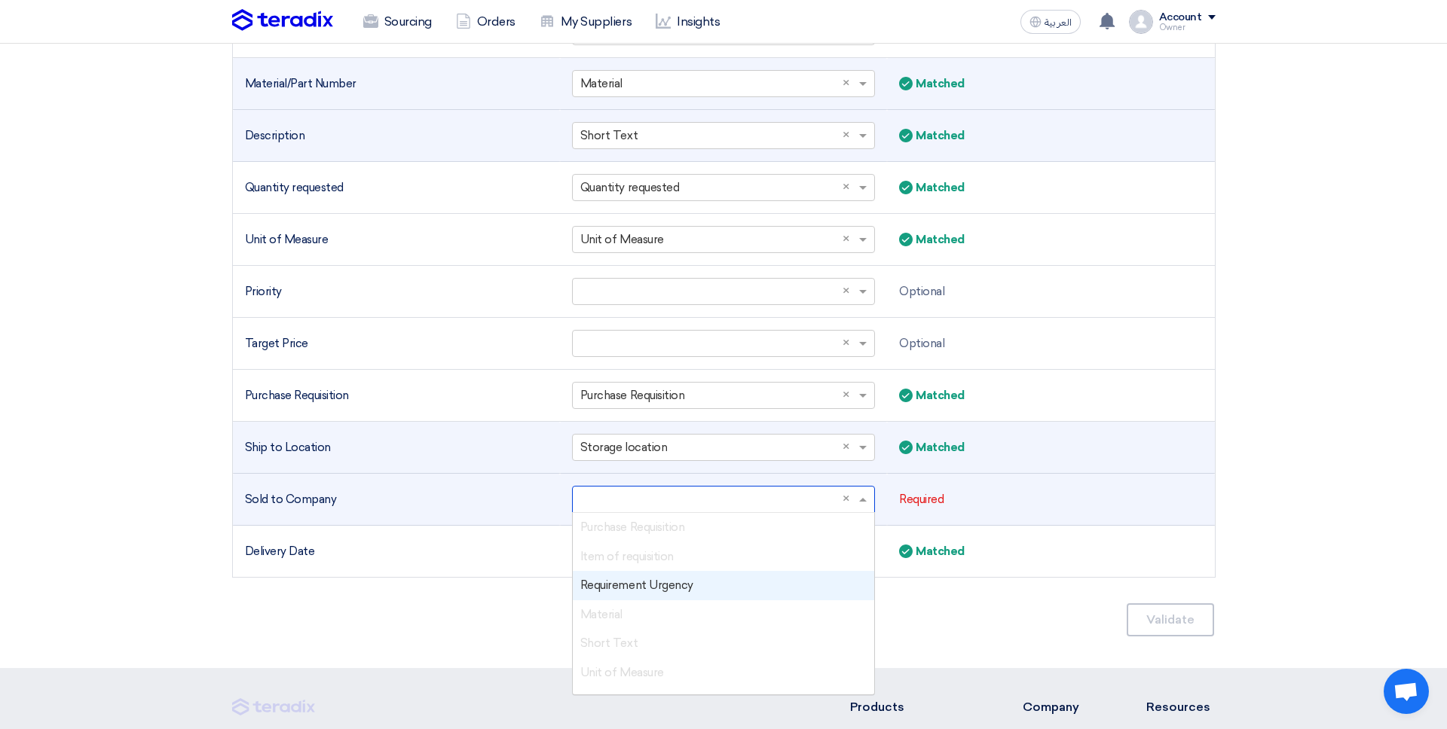
click at [625, 497] on input "text" at bounding box center [715, 500] width 271 height 25
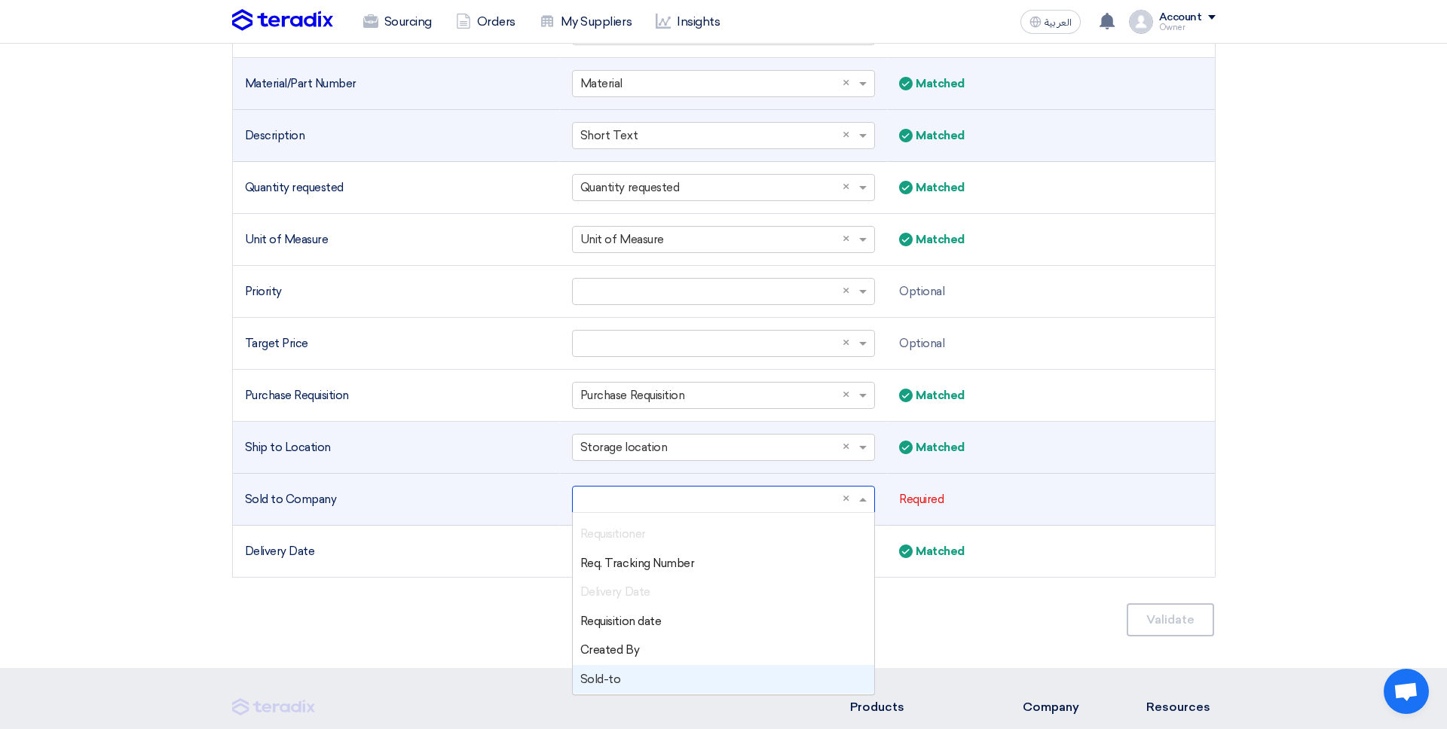
click at [653, 676] on div "Sold-to" at bounding box center [723, 679] width 301 height 29
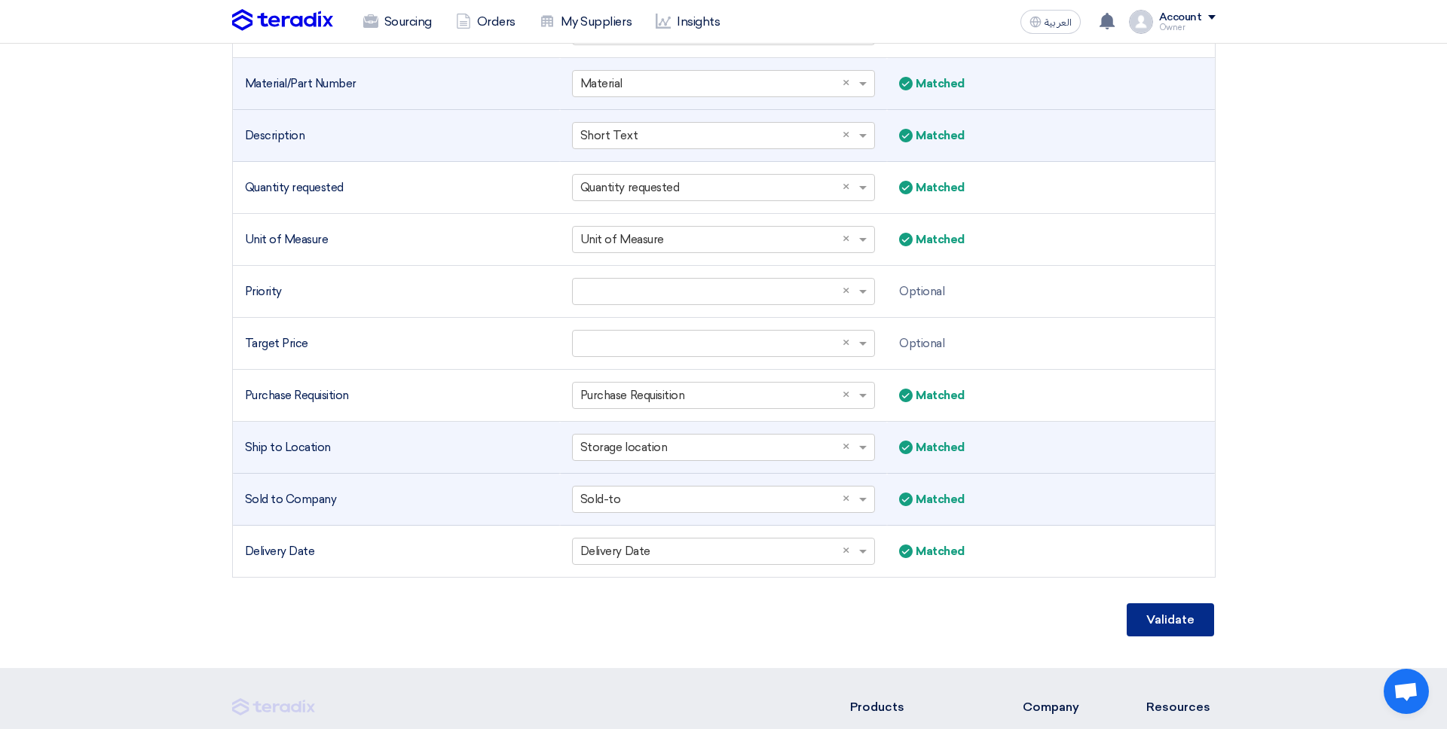
click at [1186, 615] on button "Validate" at bounding box center [1170, 620] width 87 height 33
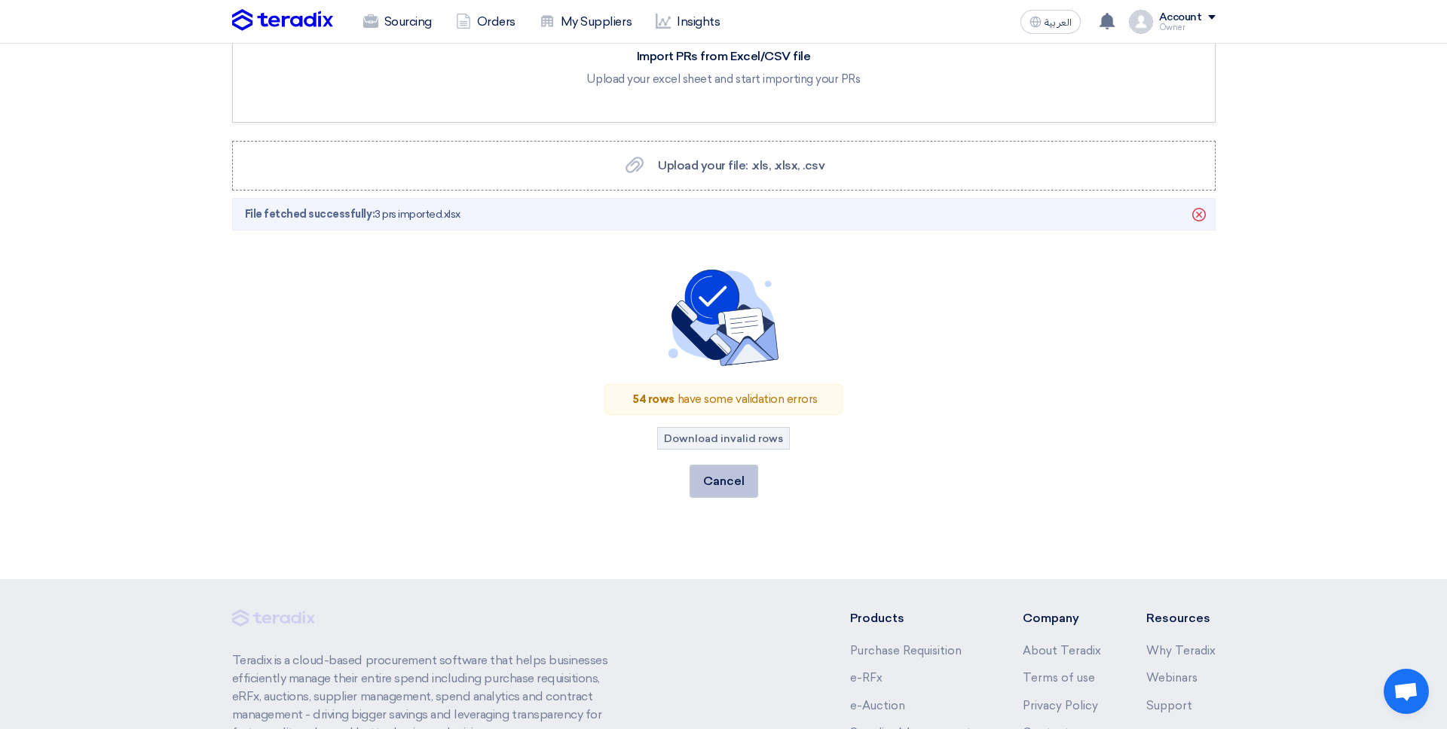
click at [736, 485] on button "Cancel" at bounding box center [724, 481] width 69 height 33
click at [696, 480] on button "Cancel" at bounding box center [724, 481] width 69 height 33
click at [728, 477] on button "Cancel" at bounding box center [724, 481] width 69 height 33
click at [391, 30] on link "Sourcing" at bounding box center [397, 21] width 93 height 33
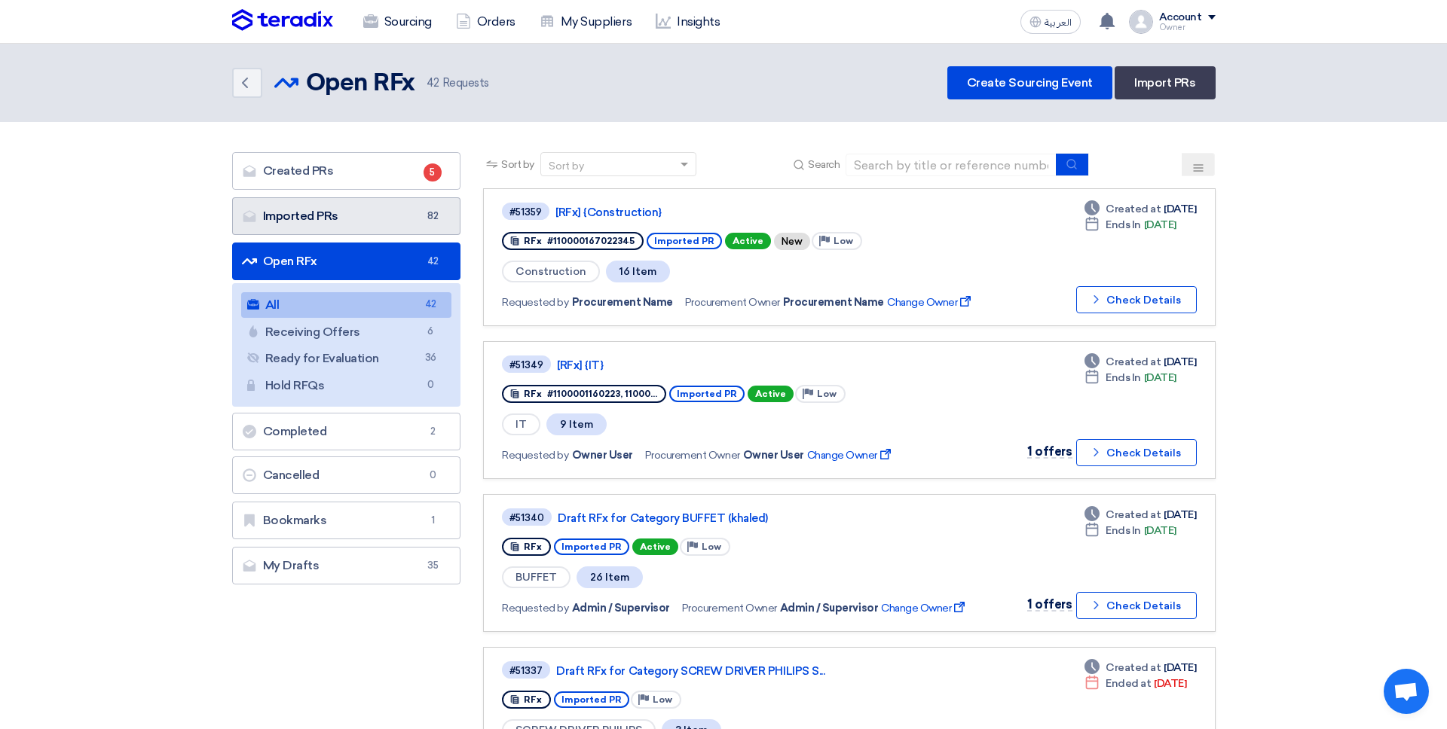
click at [341, 228] on link "Imported PRs Imported PRs 82" at bounding box center [346, 216] width 229 height 38
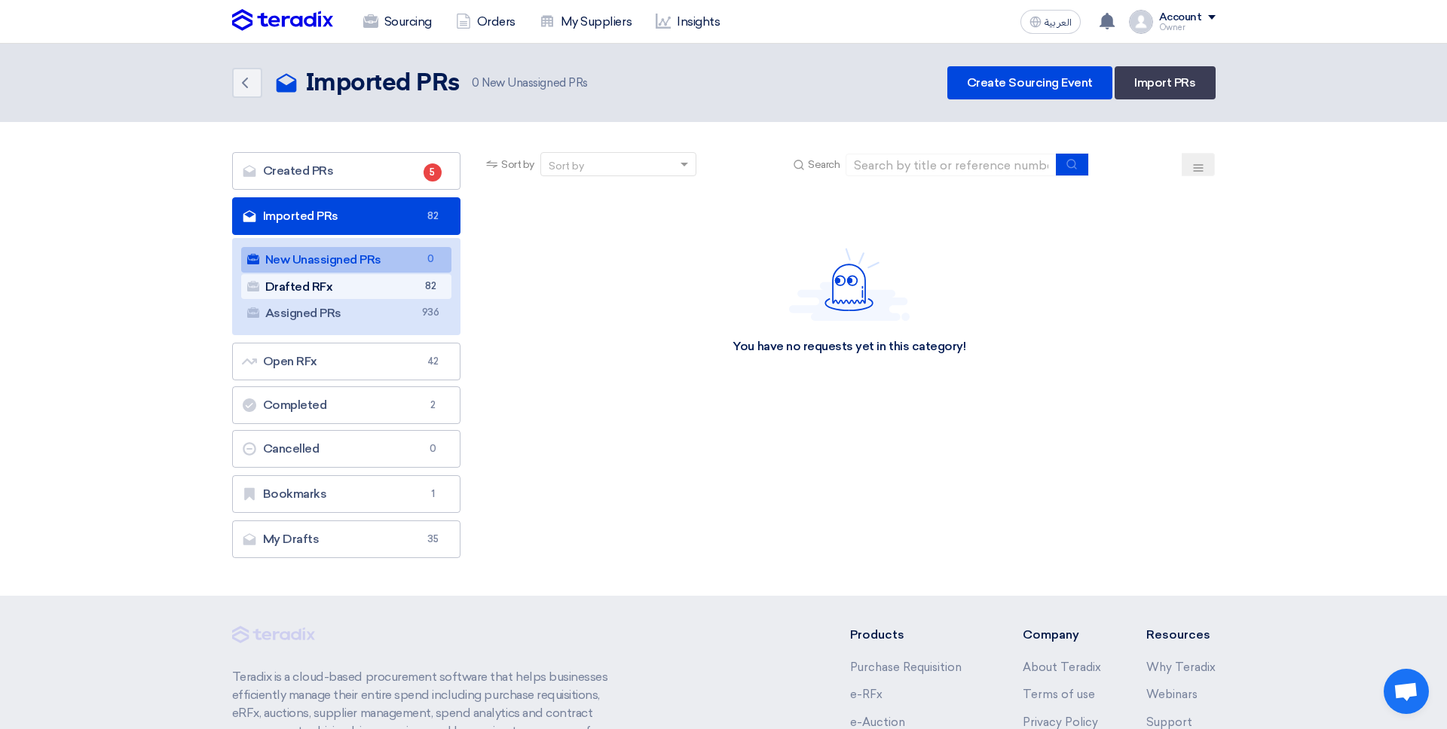
click at [433, 280] on span "82" at bounding box center [430, 287] width 18 height 16
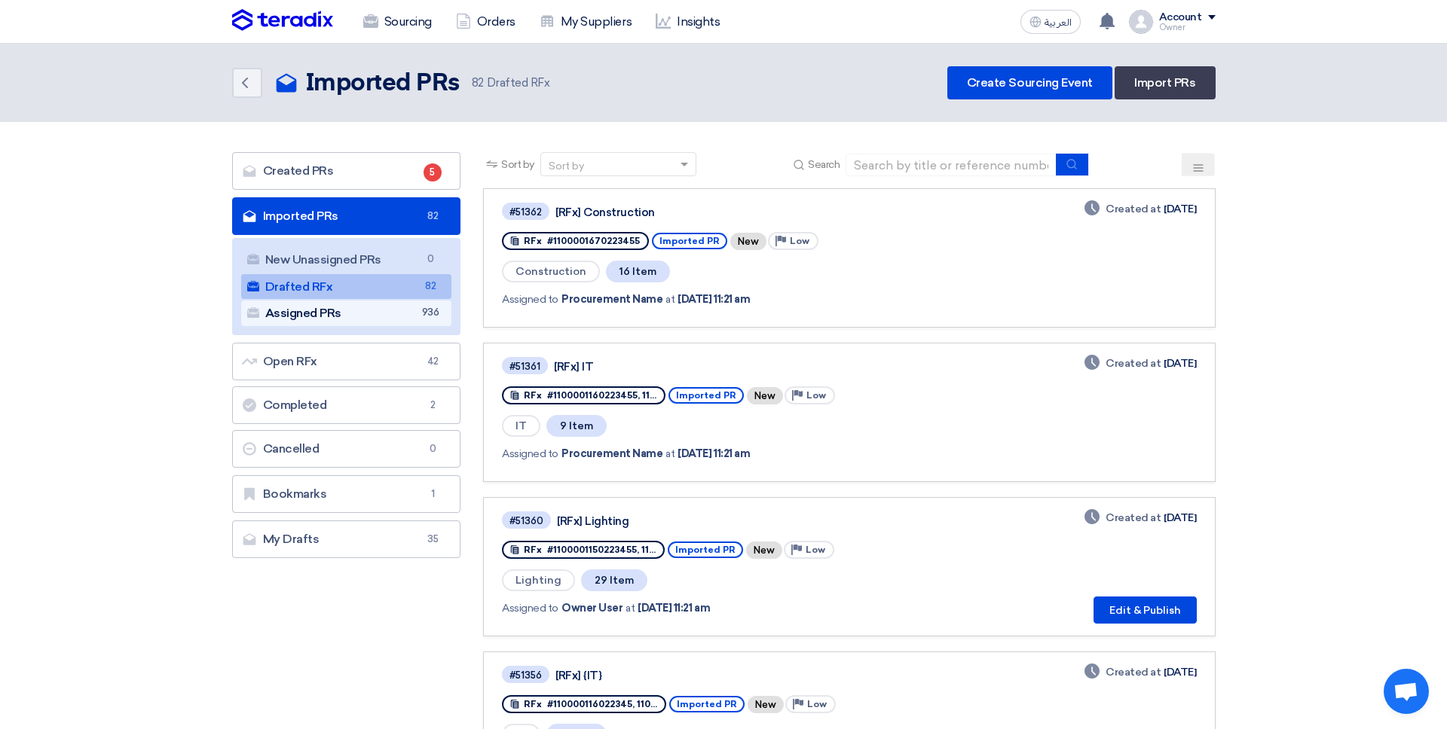
click at [357, 312] on link "Assigned PRs Assigned PRs 936" at bounding box center [346, 314] width 211 height 26
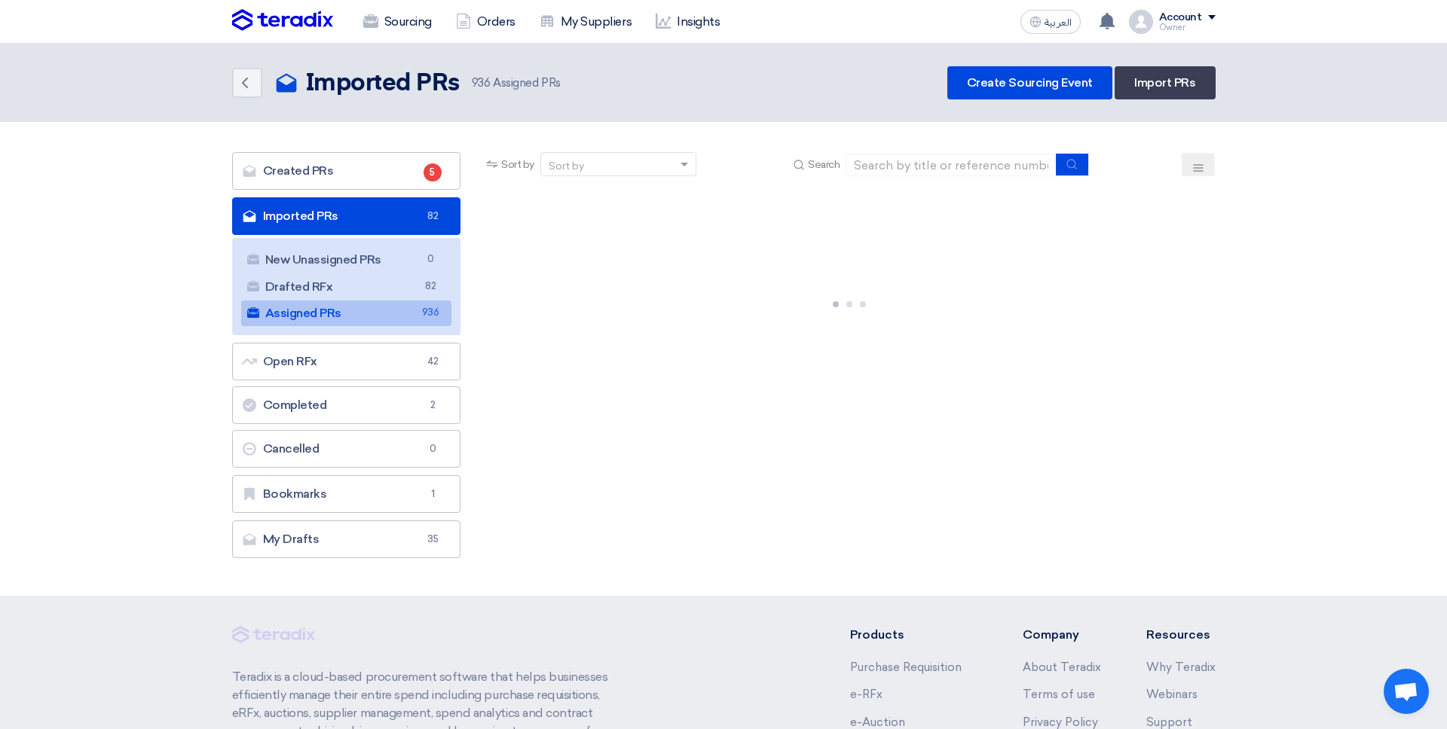
drag, startPoint x: 360, startPoint y: 276, endPoint x: 396, endPoint y: 338, distance: 71.9
click at [359, 276] on link "Drafted RFx Drafted RFx 82" at bounding box center [346, 287] width 211 height 26
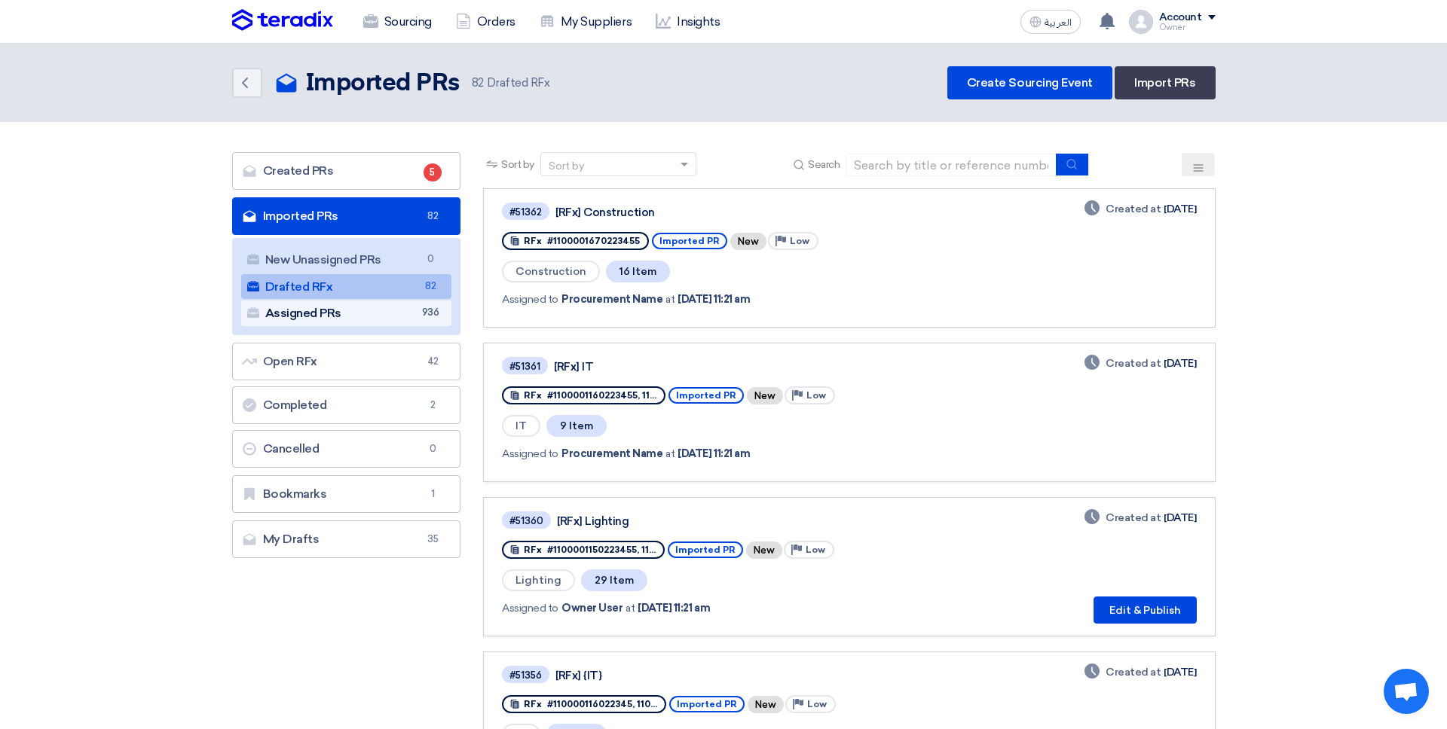
click at [399, 310] on link "Assigned PRs Assigned PRs 936" at bounding box center [346, 314] width 211 height 26
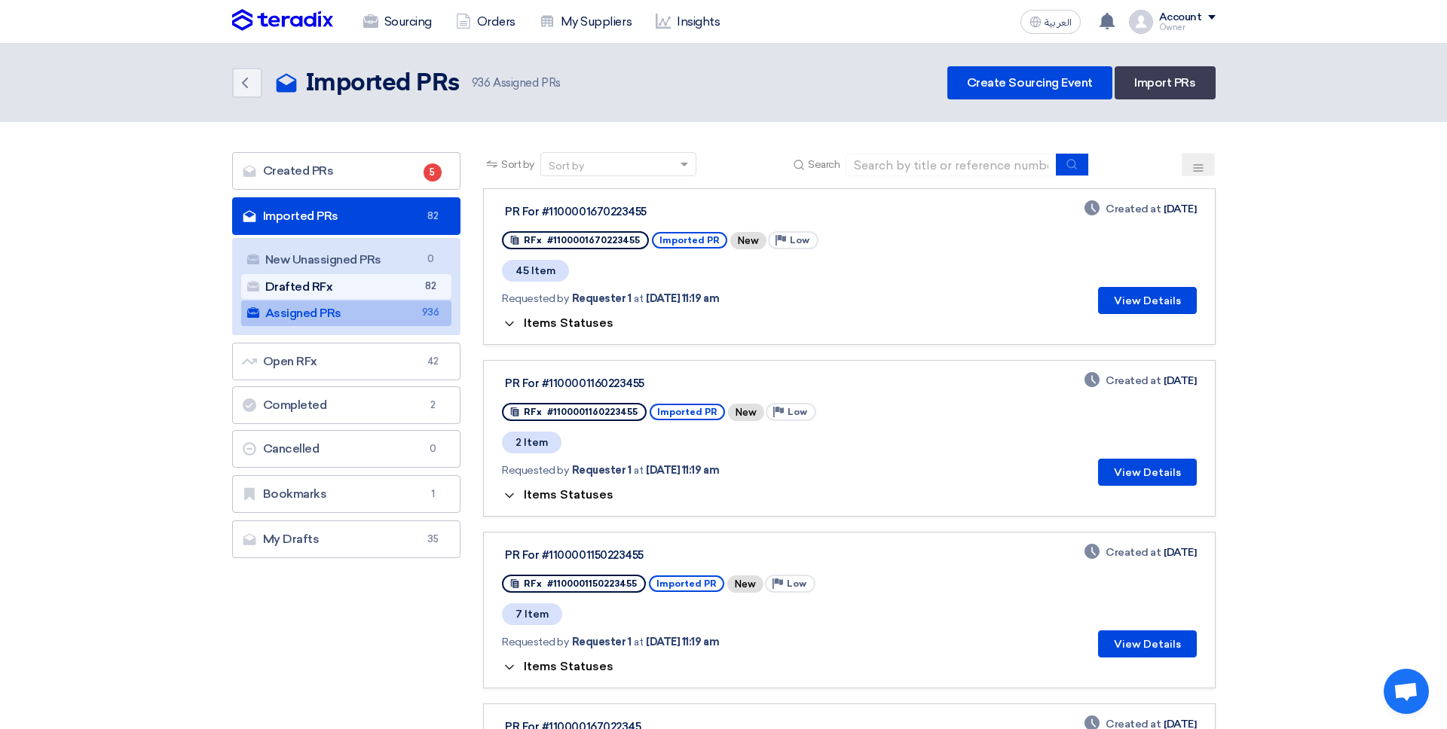
drag, startPoint x: 431, startPoint y: 288, endPoint x: 467, endPoint y: 296, distance: 37.1
click at [430, 288] on span "82" at bounding box center [430, 287] width 18 height 16
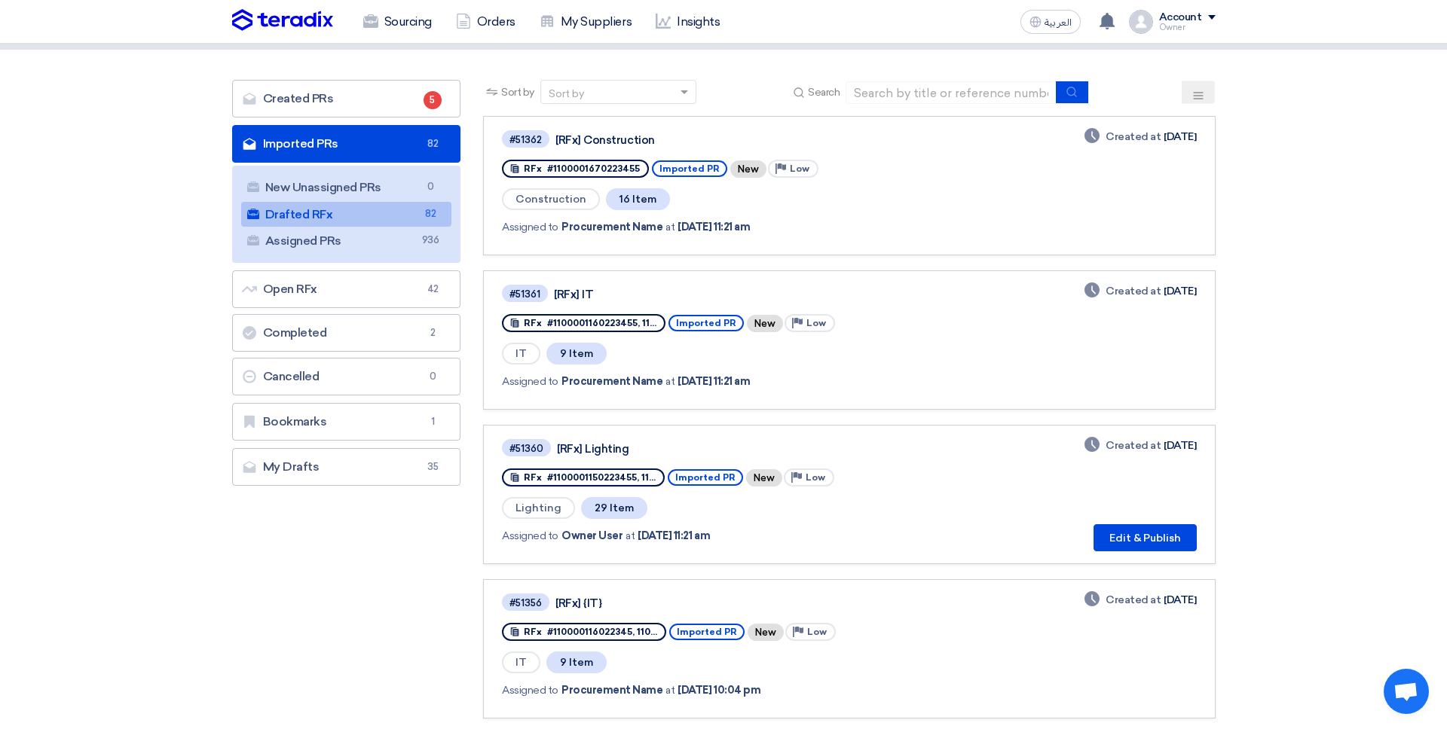
scroll to position [80, 0]
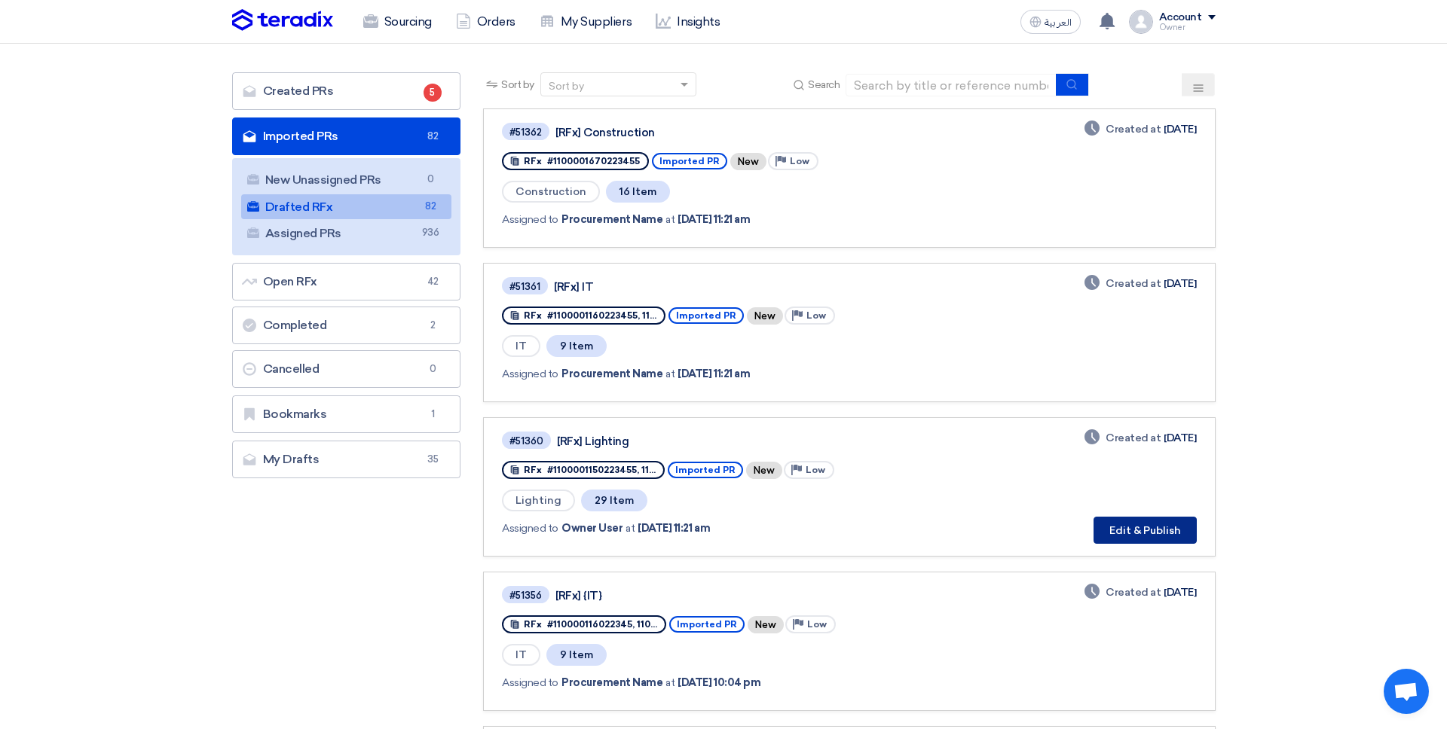
click at [1167, 524] on button "Edit & Publish" at bounding box center [1144, 530] width 103 height 27
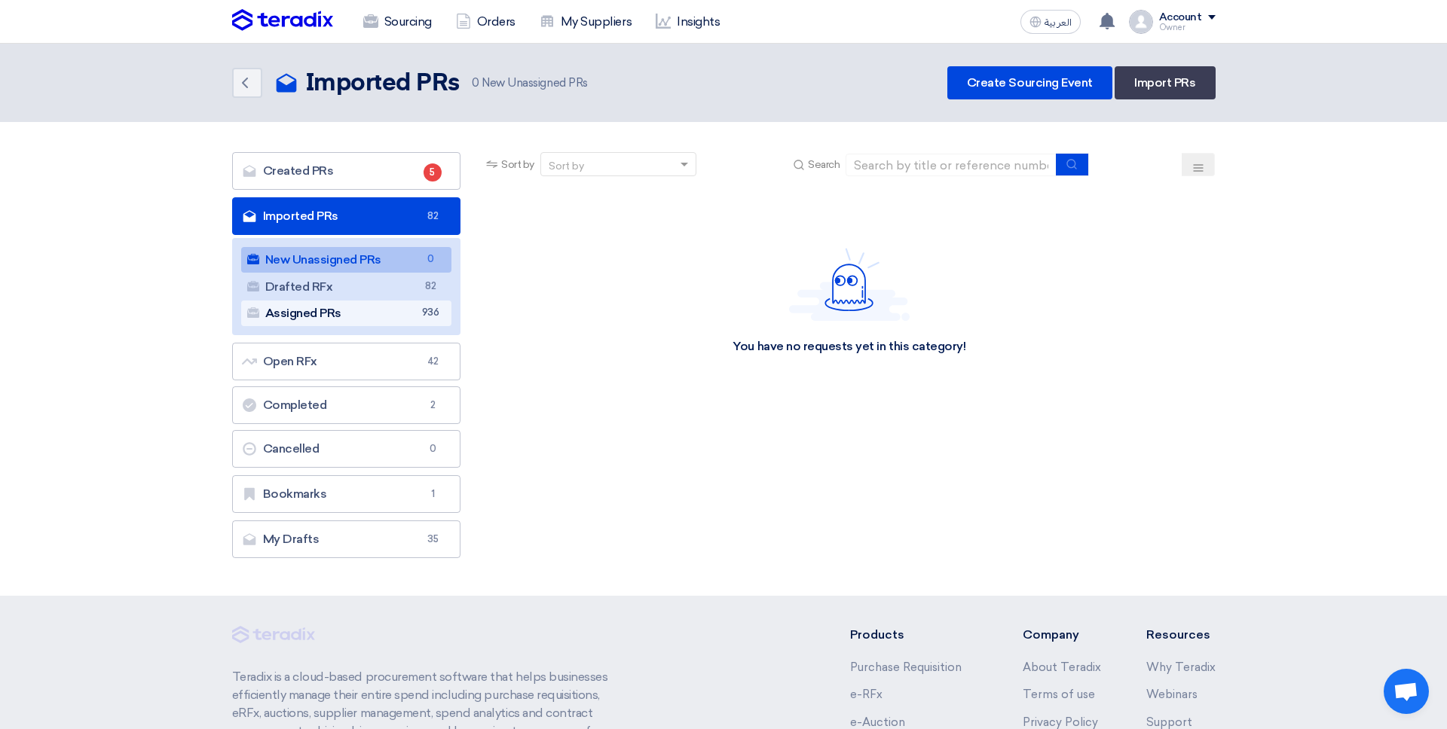
click at [365, 310] on link "Assigned PRs Assigned PRs 936" at bounding box center [346, 314] width 211 height 26
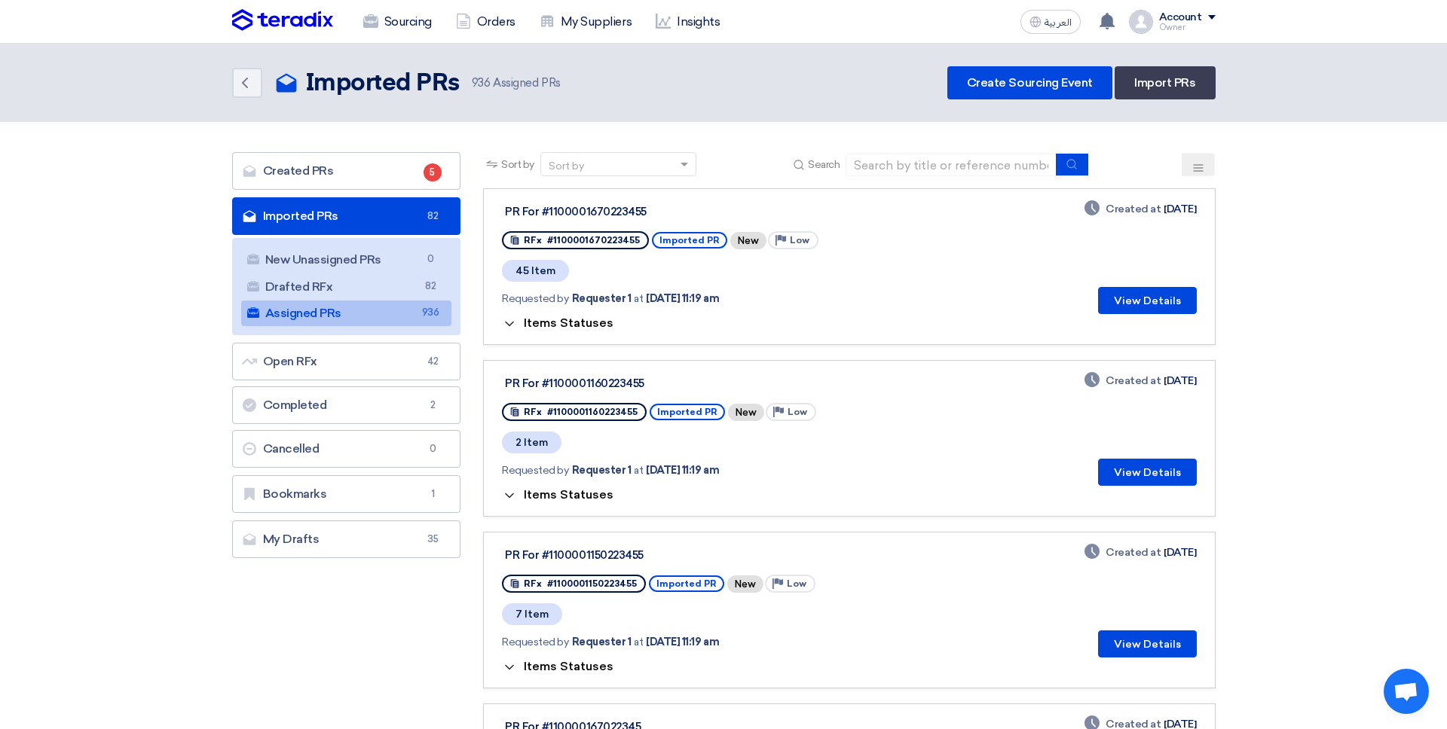
drag, startPoint x: 556, startPoint y: 320, endPoint x: 562, endPoint y: 330, distance: 11.5
click at [556, 320] on span "Items Statuses" at bounding box center [569, 323] width 90 height 14
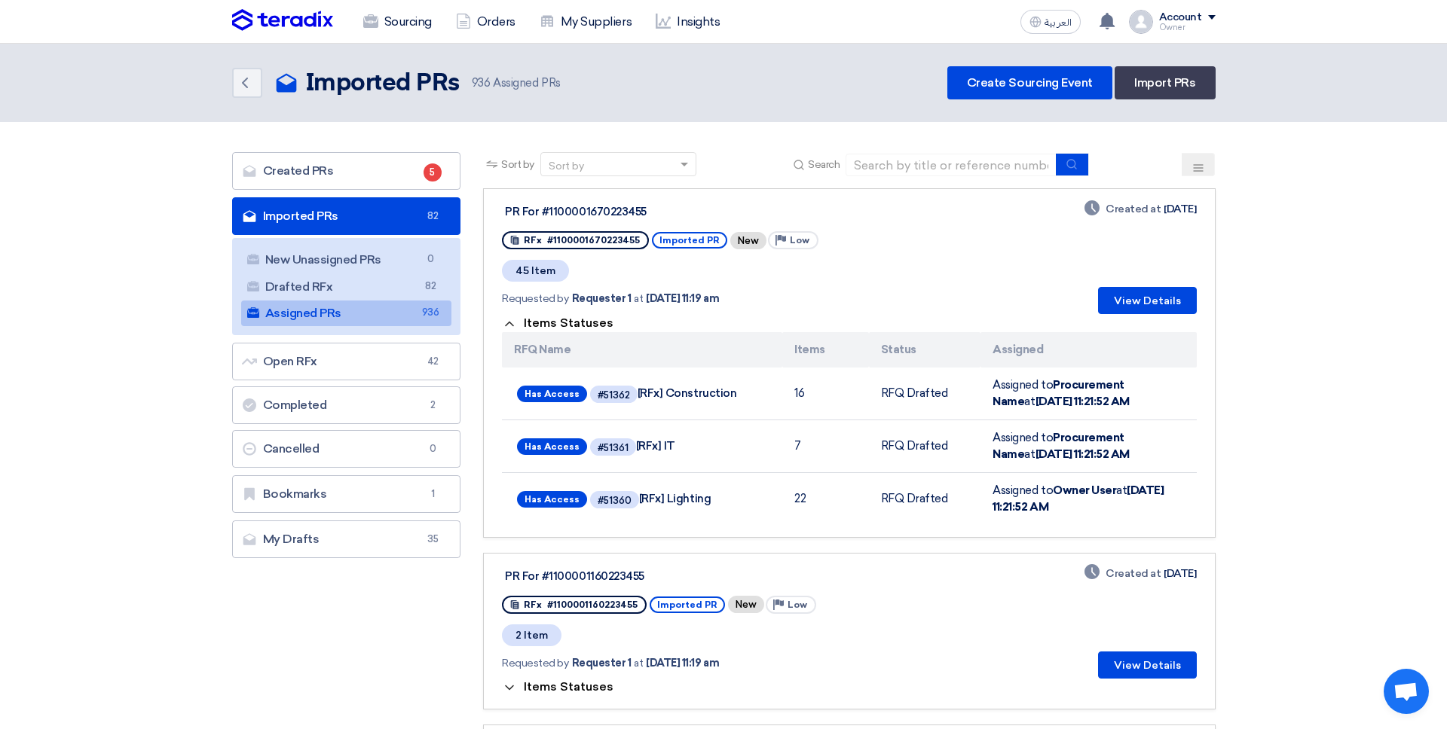
drag, startPoint x: 518, startPoint y: 273, endPoint x: 547, endPoint y: 272, distance: 29.4
click at [547, 272] on span "45 Item" at bounding box center [535, 271] width 67 height 22
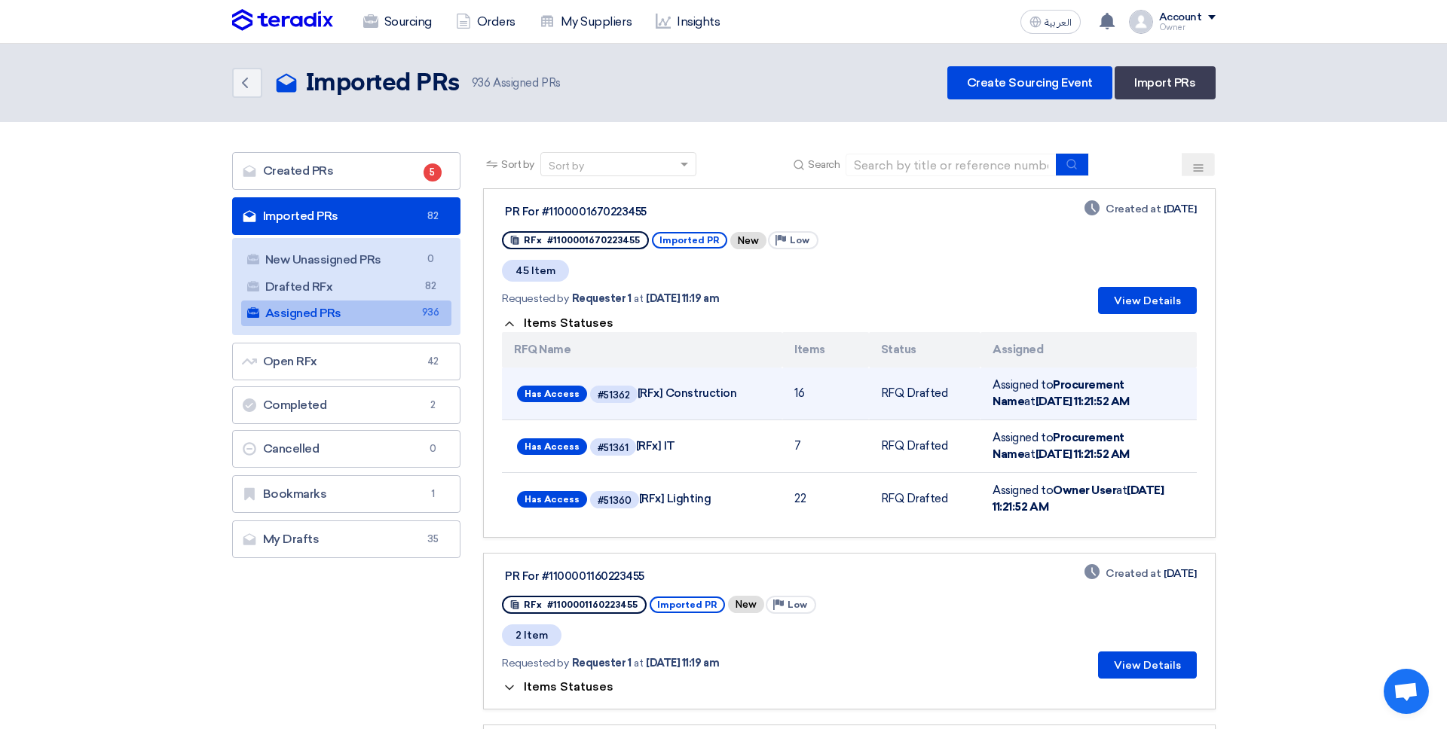
drag, startPoint x: 776, startPoint y: 385, endPoint x: 883, endPoint y: 399, distance: 107.9
click at [814, 398] on tr "Has Access #51362 [RFx] Construction 16 RFQ Drafted Assigned to Procurement Nam…" at bounding box center [849, 394] width 694 height 53
drag, startPoint x: 887, startPoint y: 396, endPoint x: 944, endPoint y: 401, distance: 57.4
click at [957, 402] on td "RFQ Drafted" at bounding box center [925, 394] width 112 height 53
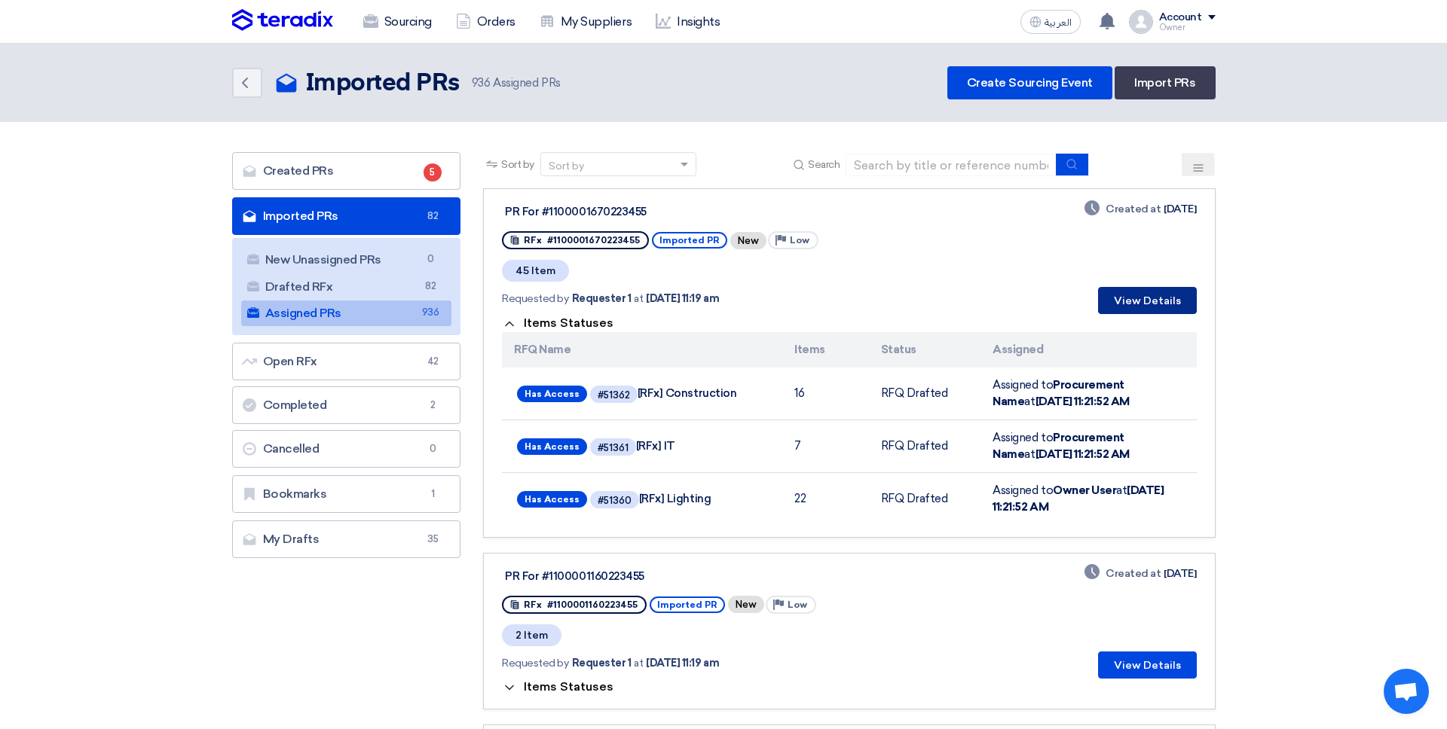
click at [1151, 299] on button "View Details" at bounding box center [1147, 300] width 99 height 27
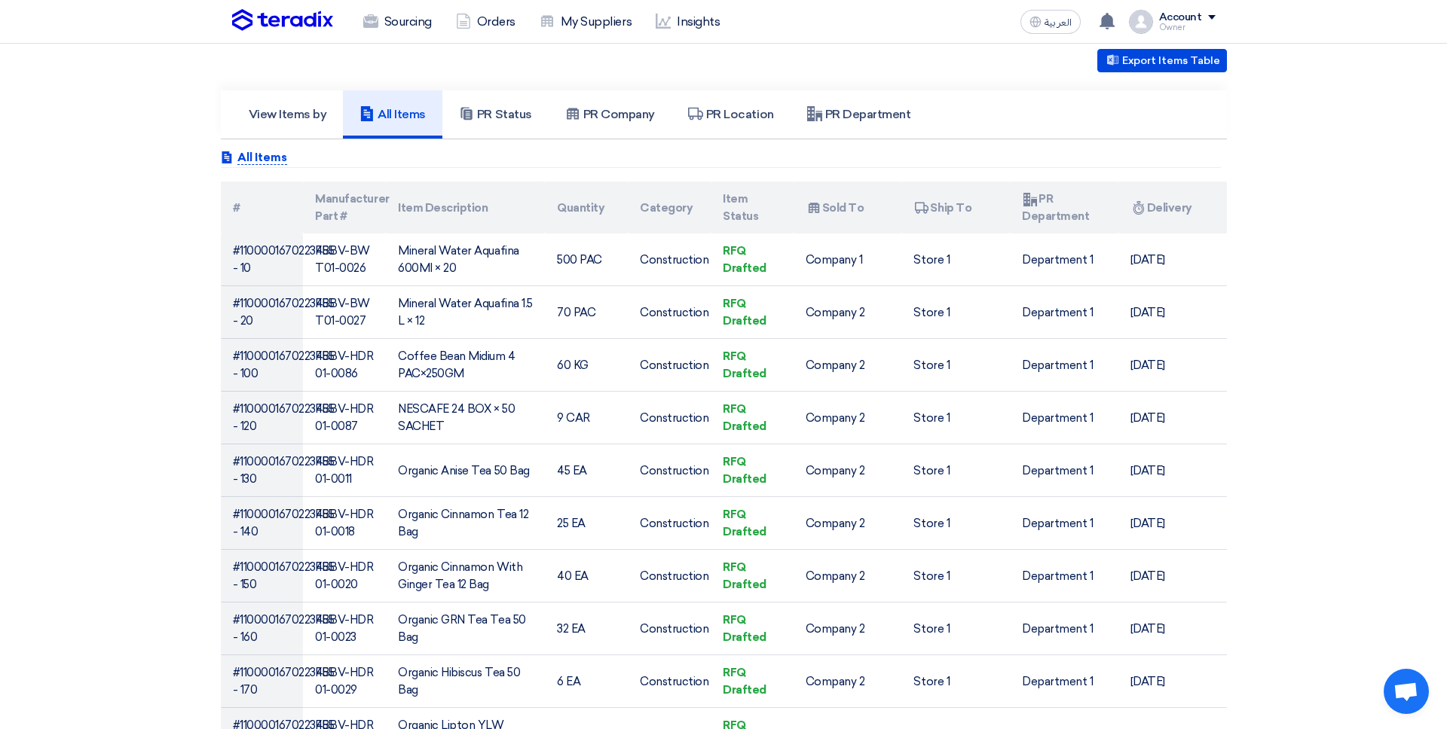
scroll to position [326, 0]
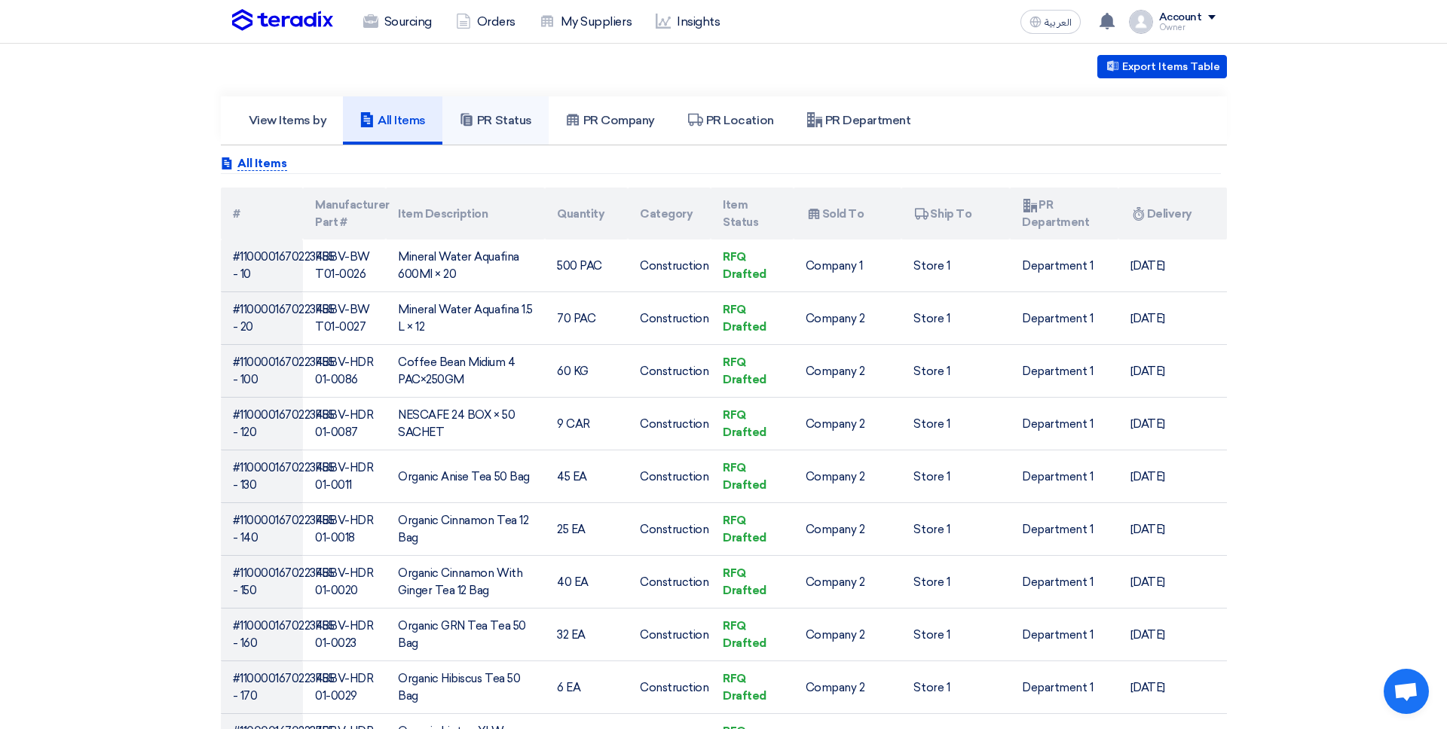
click at [522, 113] on h5 "PR Status" at bounding box center [495, 120] width 73 height 15
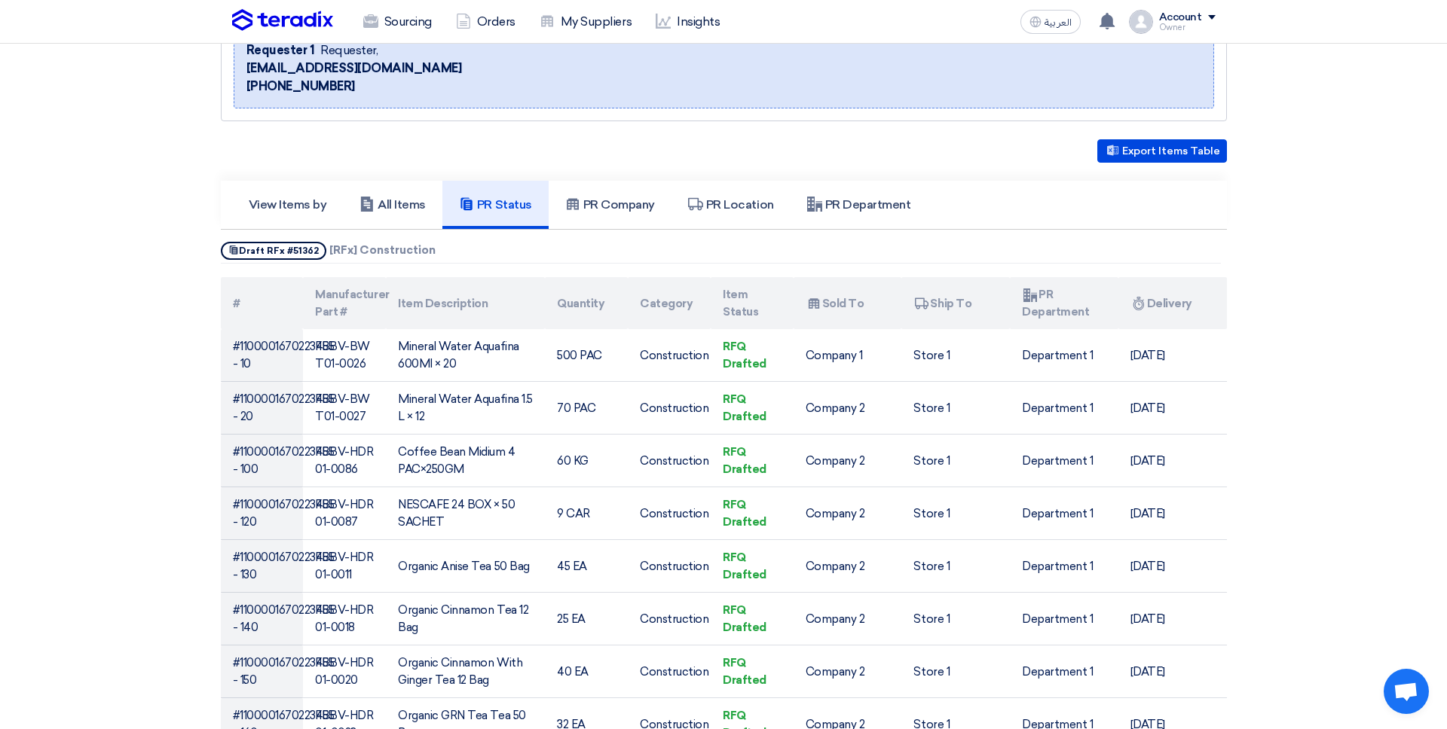
scroll to position [0, 0]
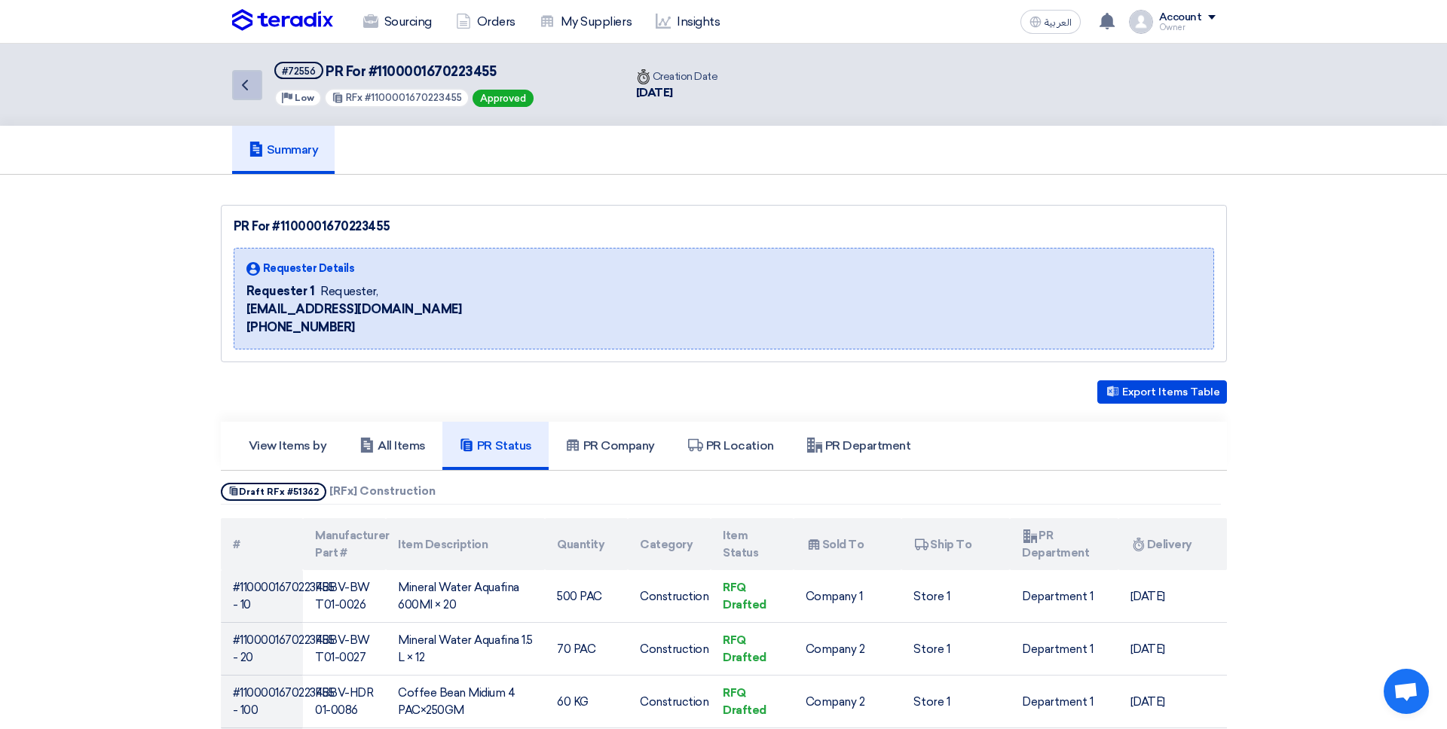
click at [251, 84] on icon "Back" at bounding box center [245, 85] width 18 height 18
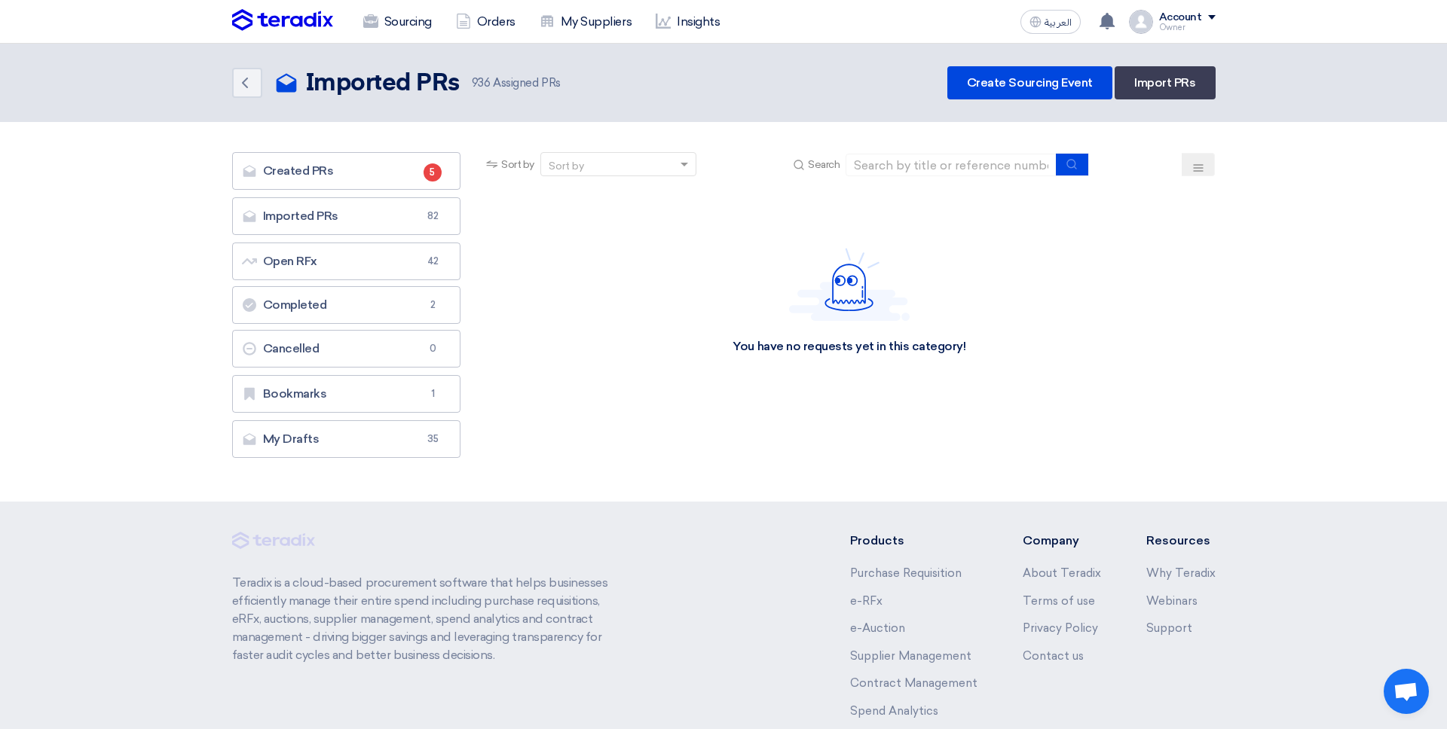
click at [906, 180] on div "Sort by Sort by Search" at bounding box center [849, 170] width 732 height 36
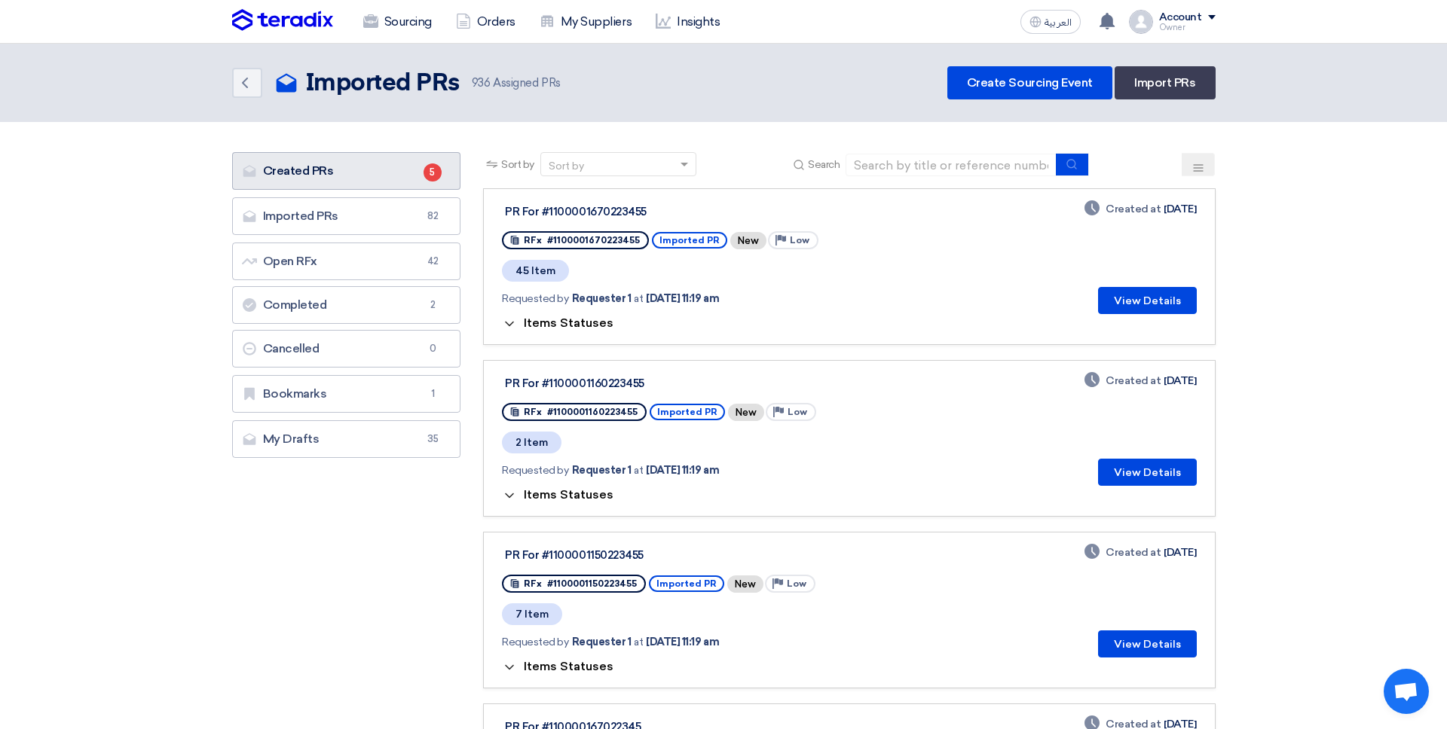
click at [399, 180] on link "Created PRs Created PRs 5" at bounding box center [346, 171] width 229 height 38
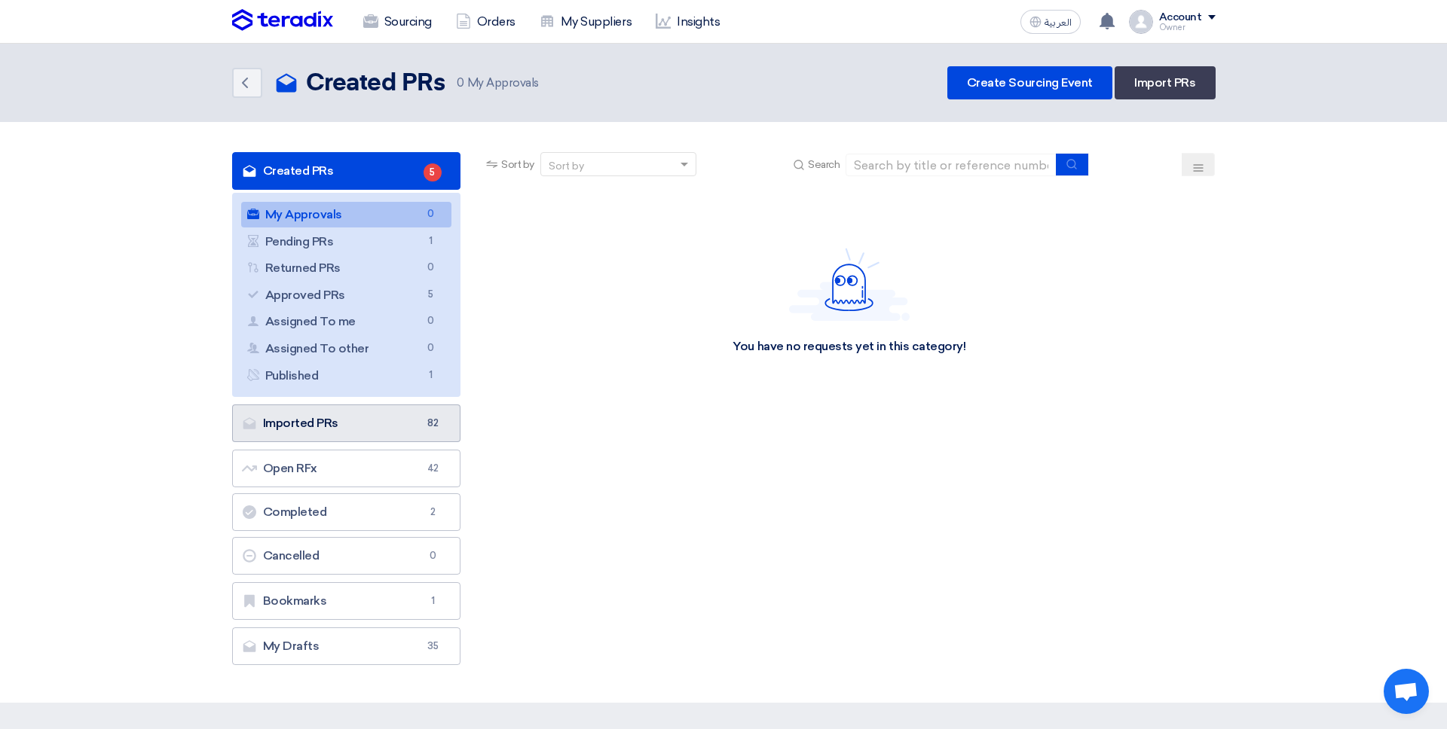
click at [347, 433] on link "Imported PRs Imported PRs 82" at bounding box center [346, 424] width 229 height 38
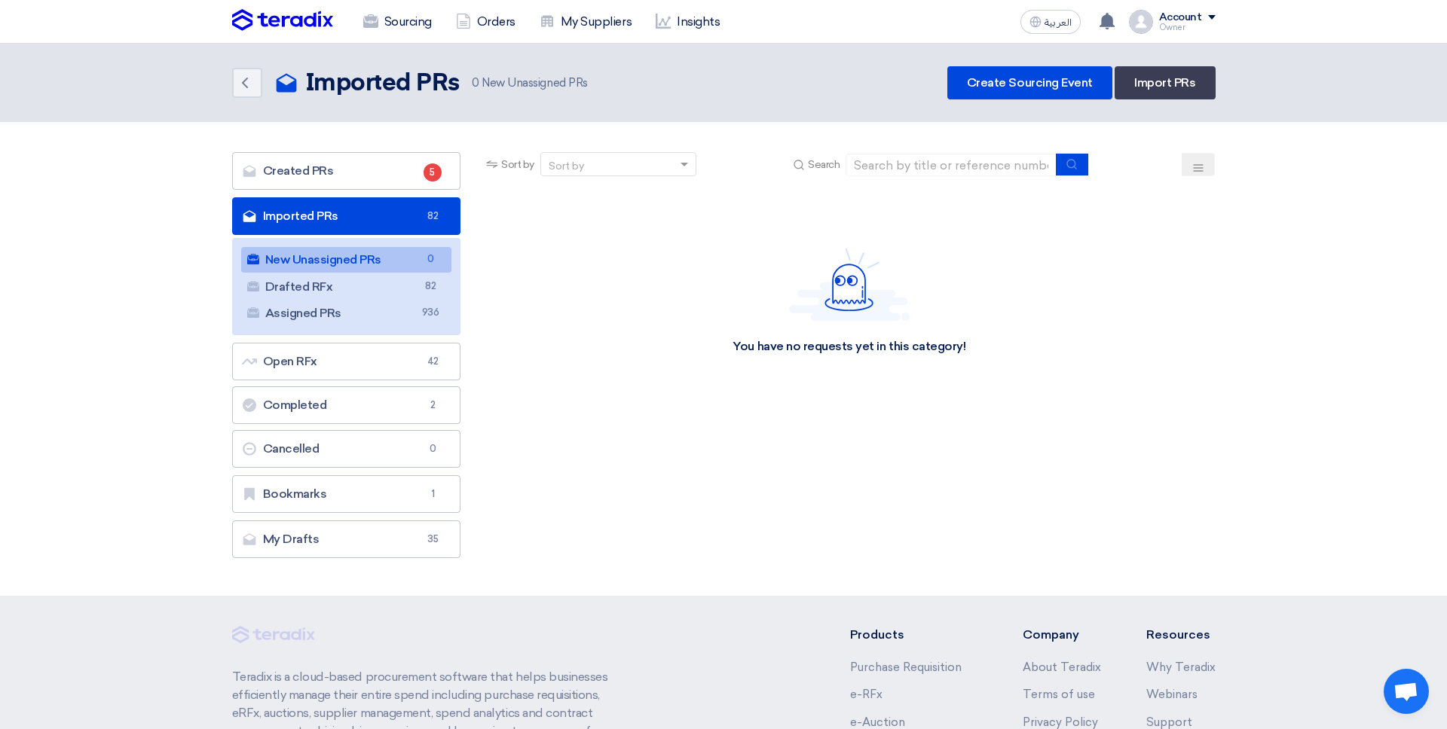
drag, startPoint x: 442, startPoint y: 292, endPoint x: 483, endPoint y: 292, distance: 40.7
click at [442, 292] on link "Drafted RFx Drafted RFx 82" at bounding box center [346, 287] width 211 height 26
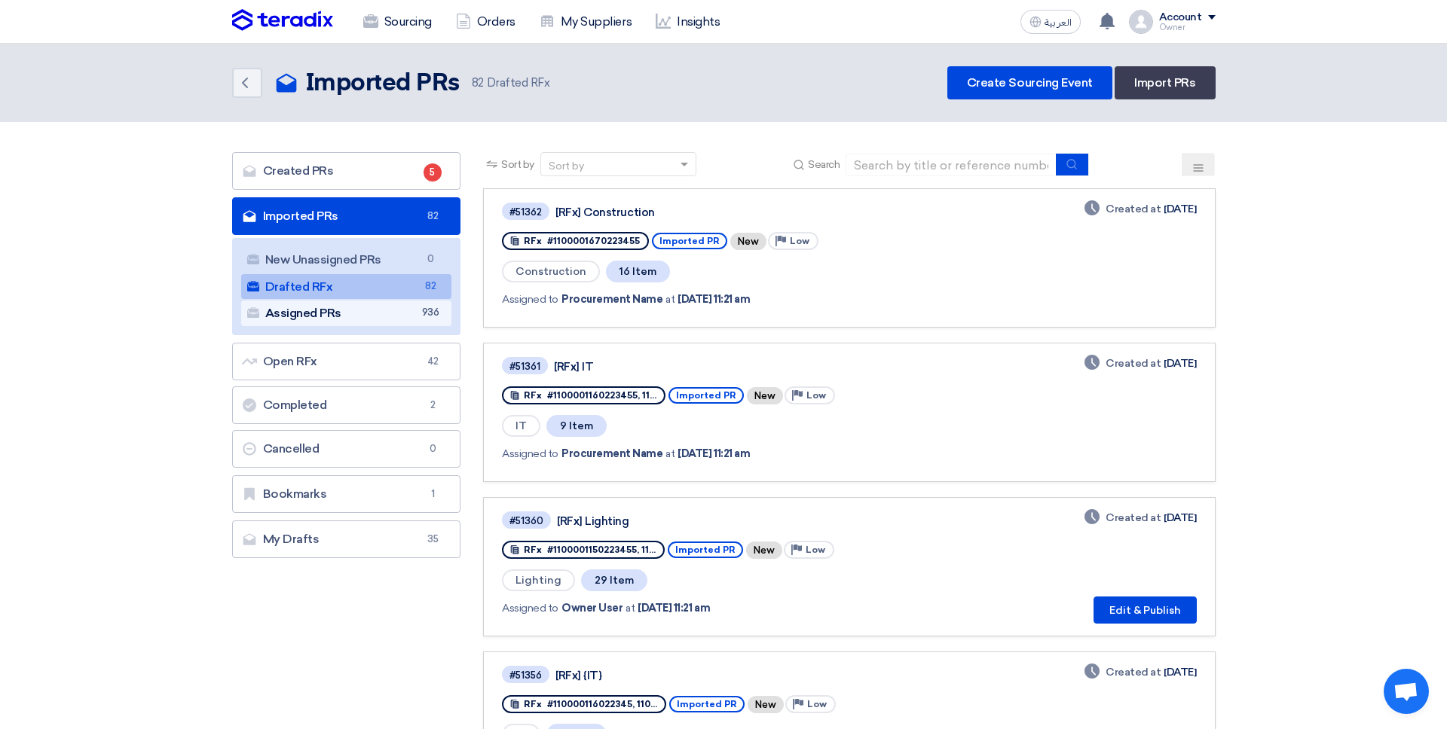
click at [393, 316] on link "Assigned PRs Assigned PRs 936" at bounding box center [346, 314] width 211 height 26
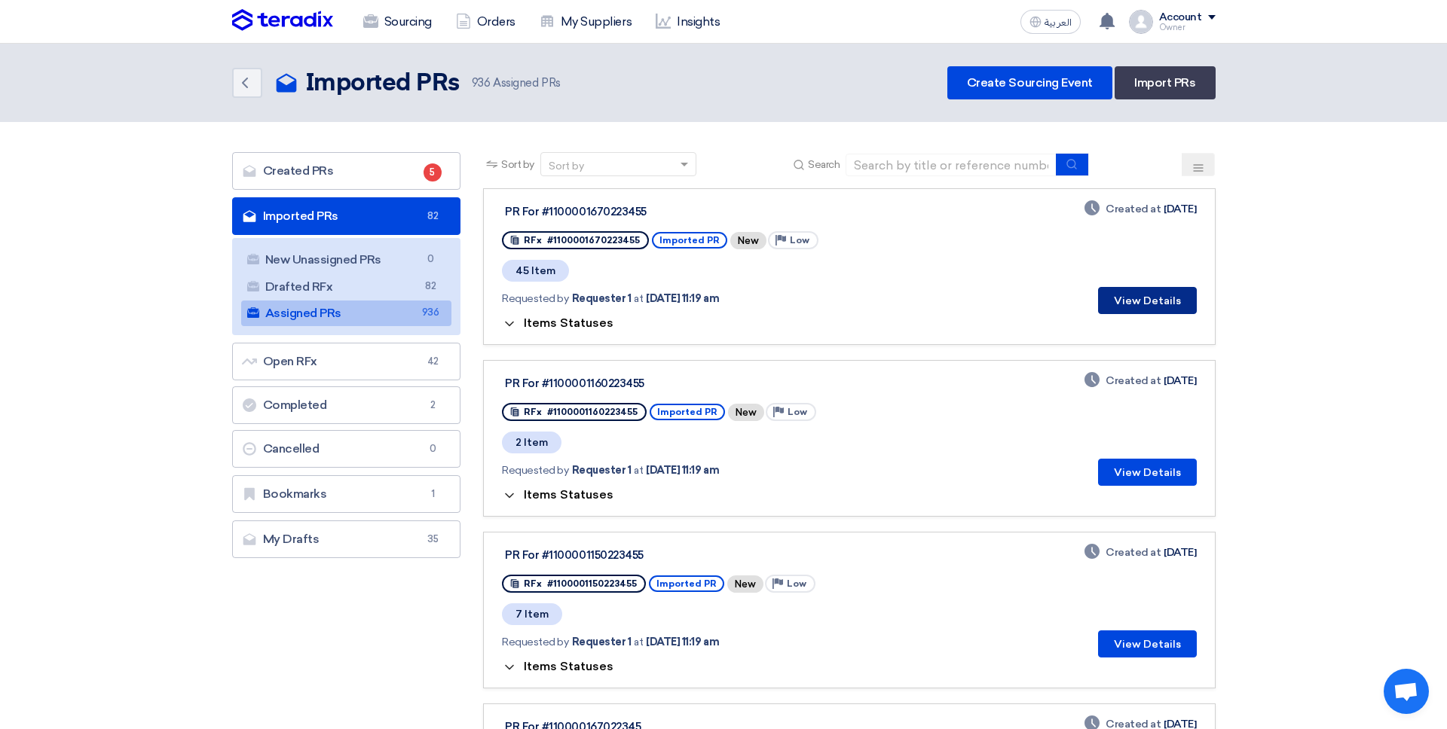
click at [1146, 304] on button "View Details" at bounding box center [1147, 300] width 99 height 27
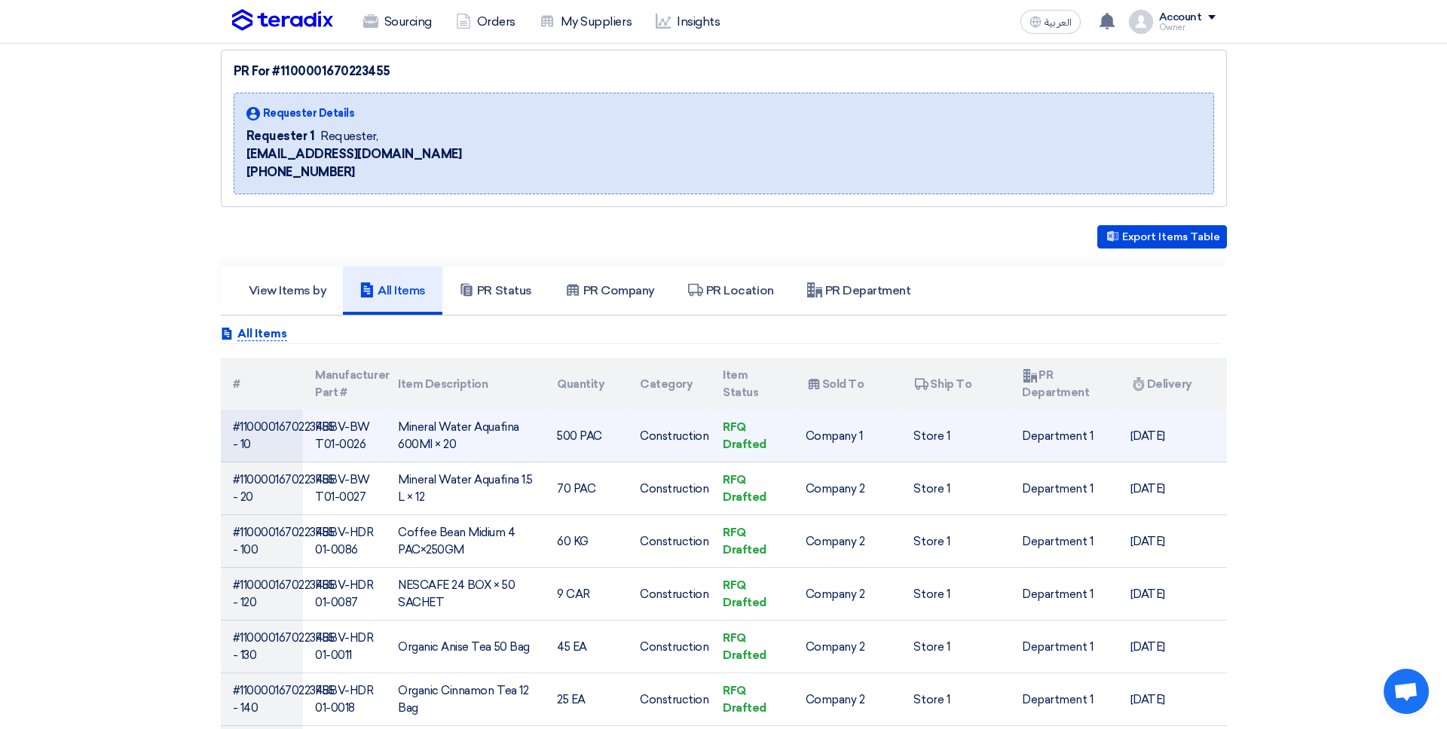
scroll to position [146, 0]
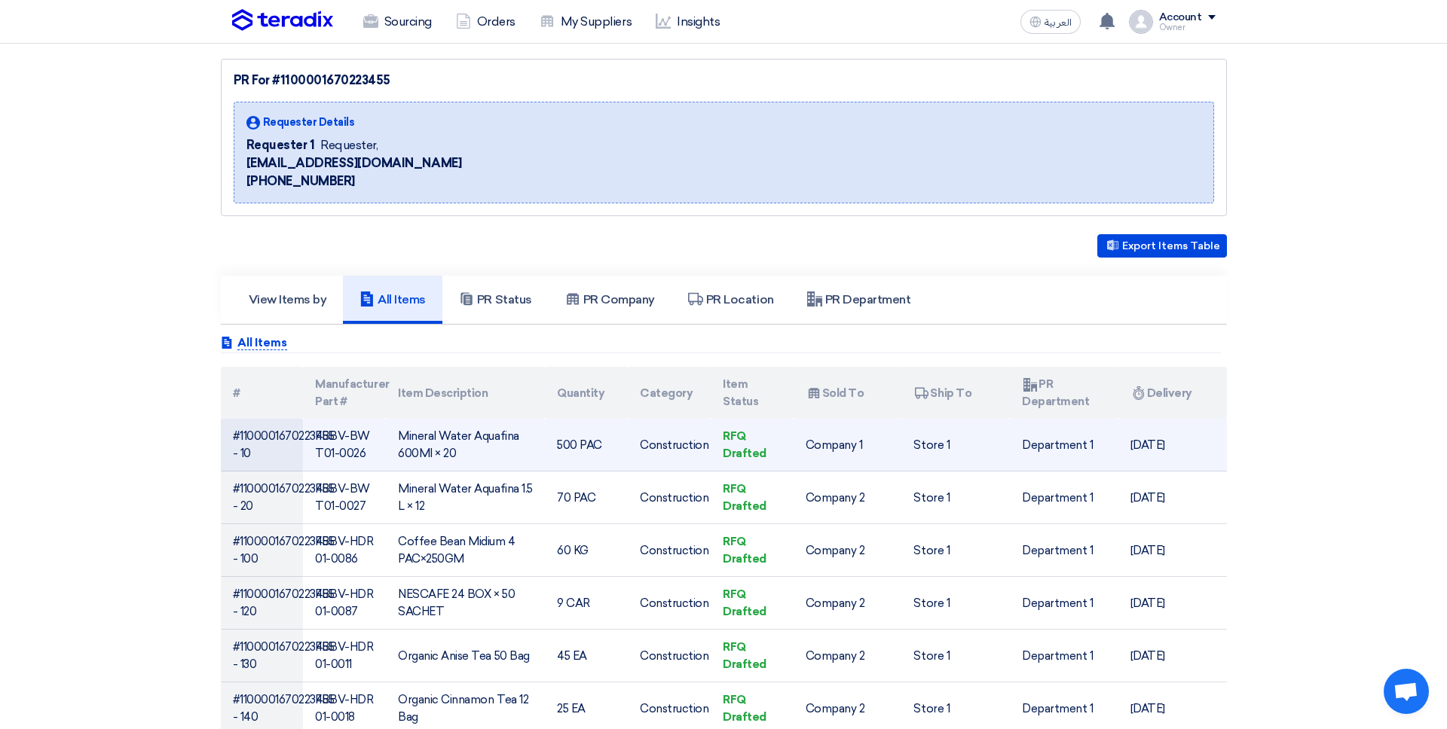
drag, startPoint x: 230, startPoint y: 427, endPoint x: 295, endPoint y: 432, distance: 65.0
click at [313, 423] on tr "#1100001670223455 - 10 FBBV-BWT01-0026 Mineral Water Aquafina 600Ml × 20 500 PA…" at bounding box center [724, 445] width 1006 height 53
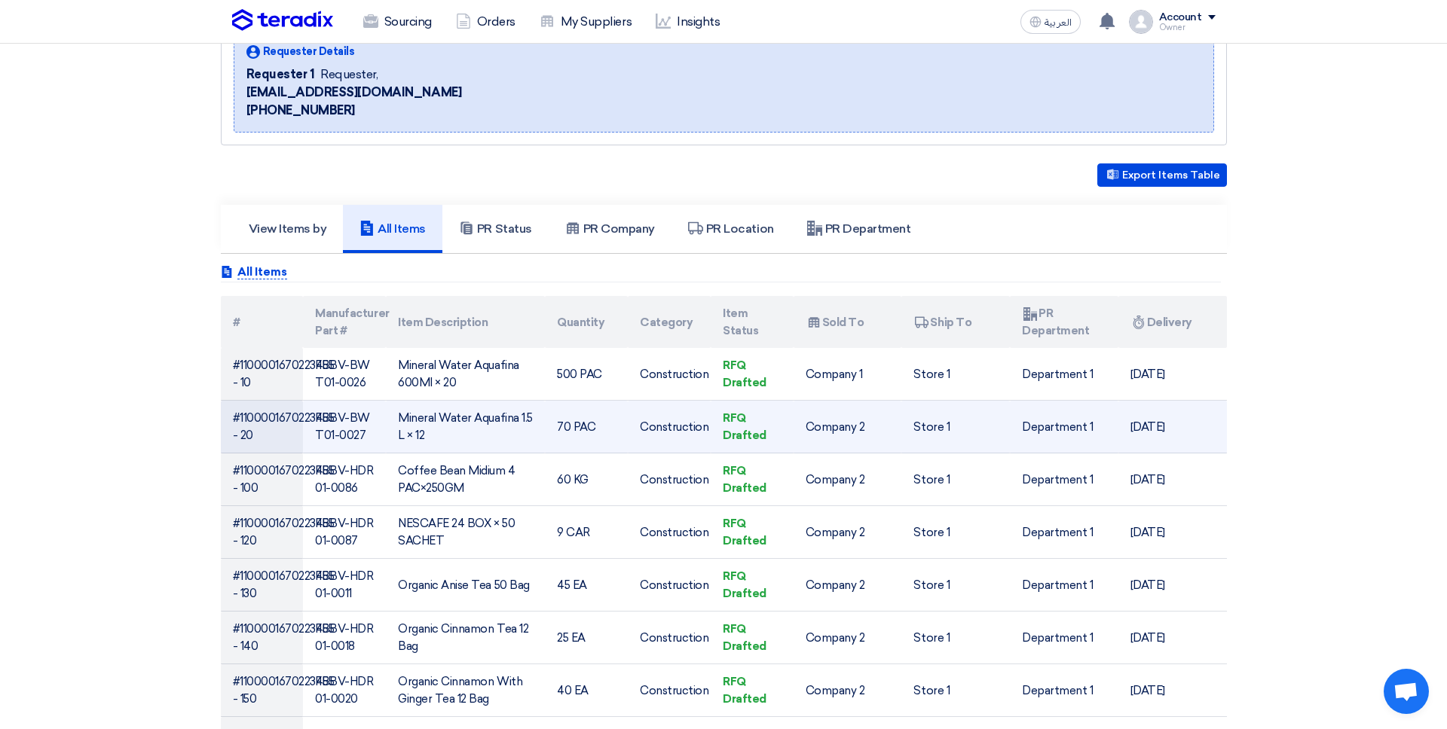
scroll to position [223, 0]
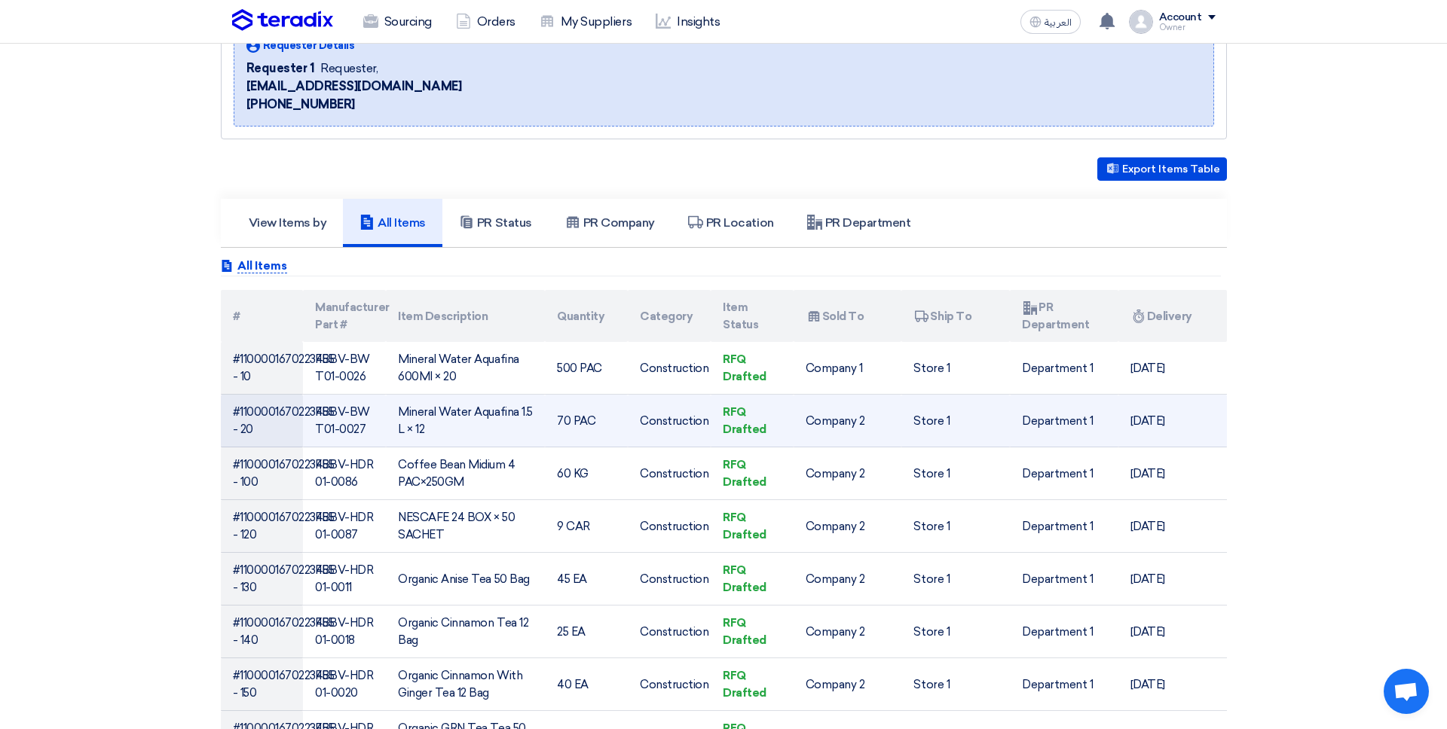
copy tr "#1100001670223455 - 10"
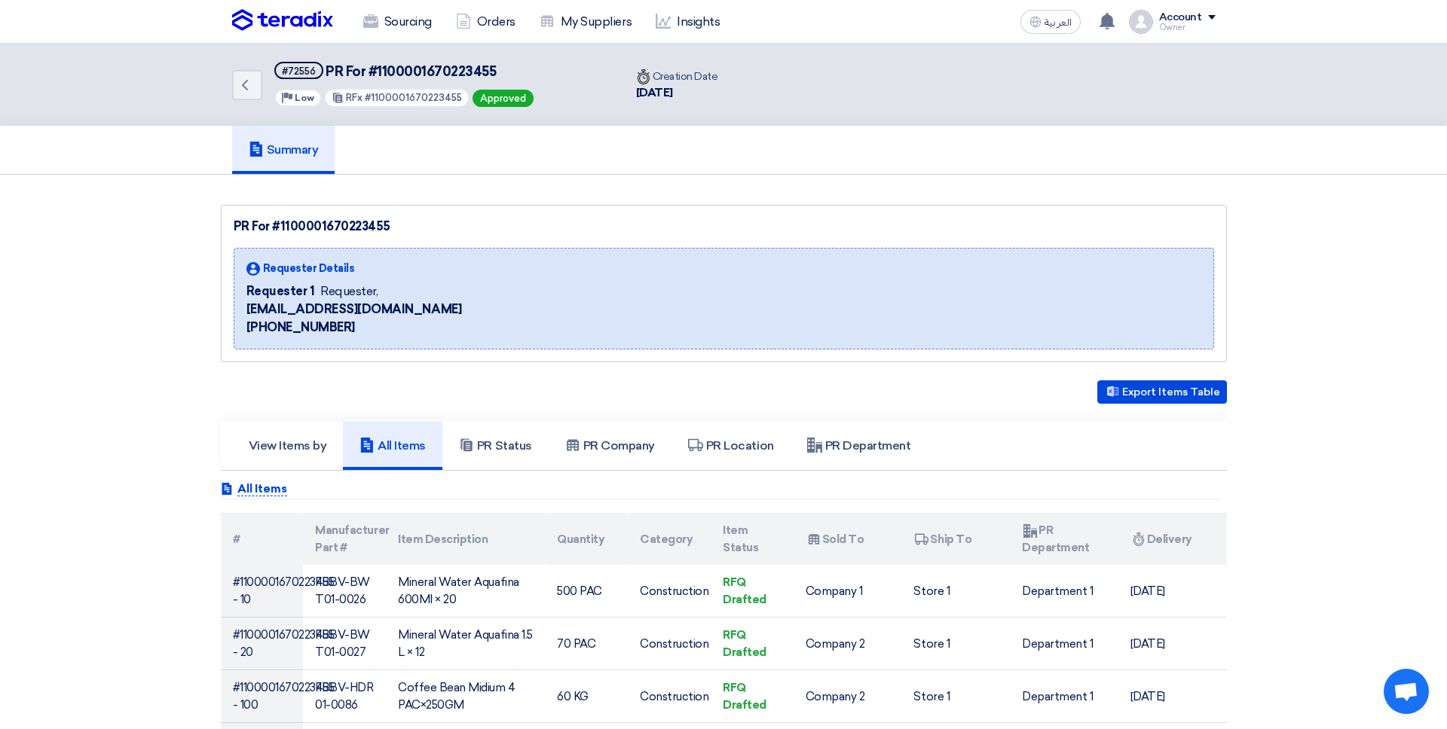
scroll to position [14, 0]
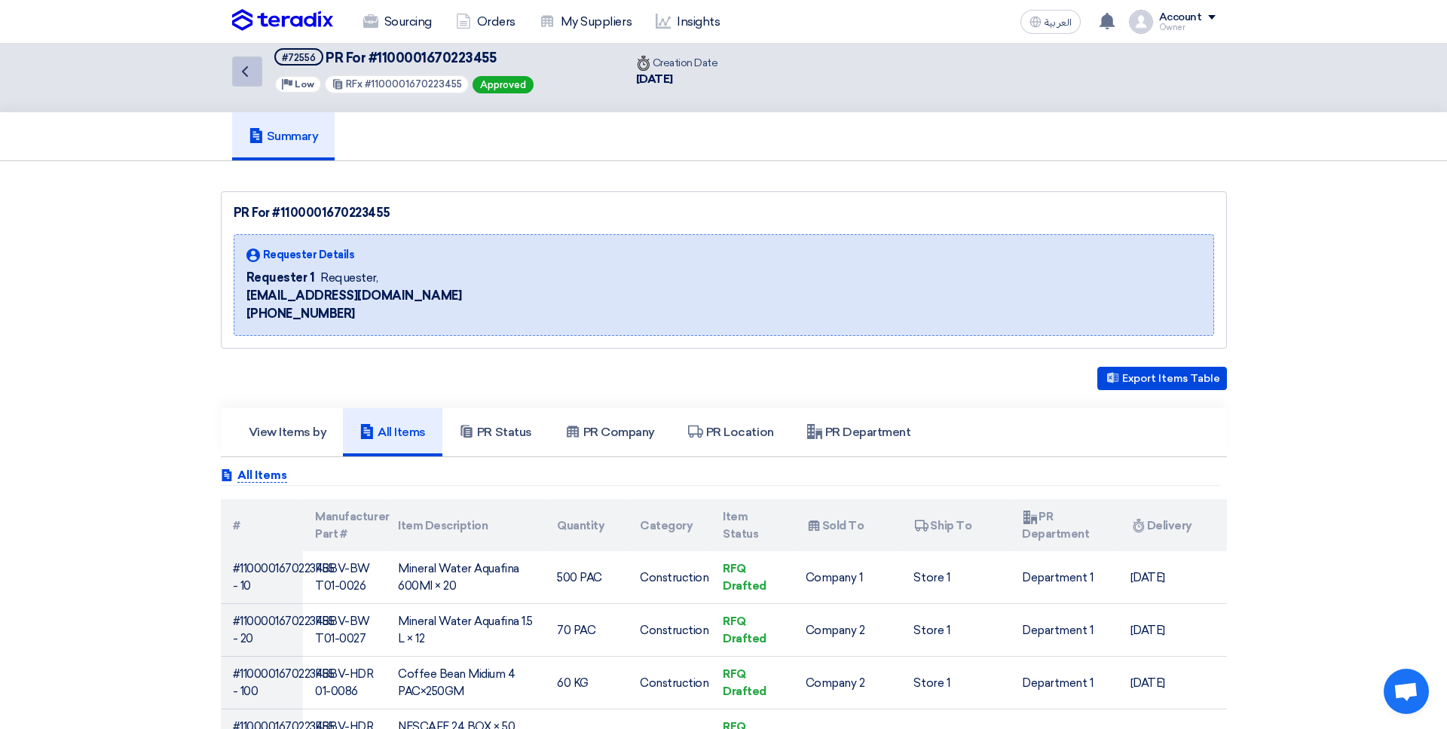
click at [255, 78] on link "Back" at bounding box center [247, 72] width 30 height 30
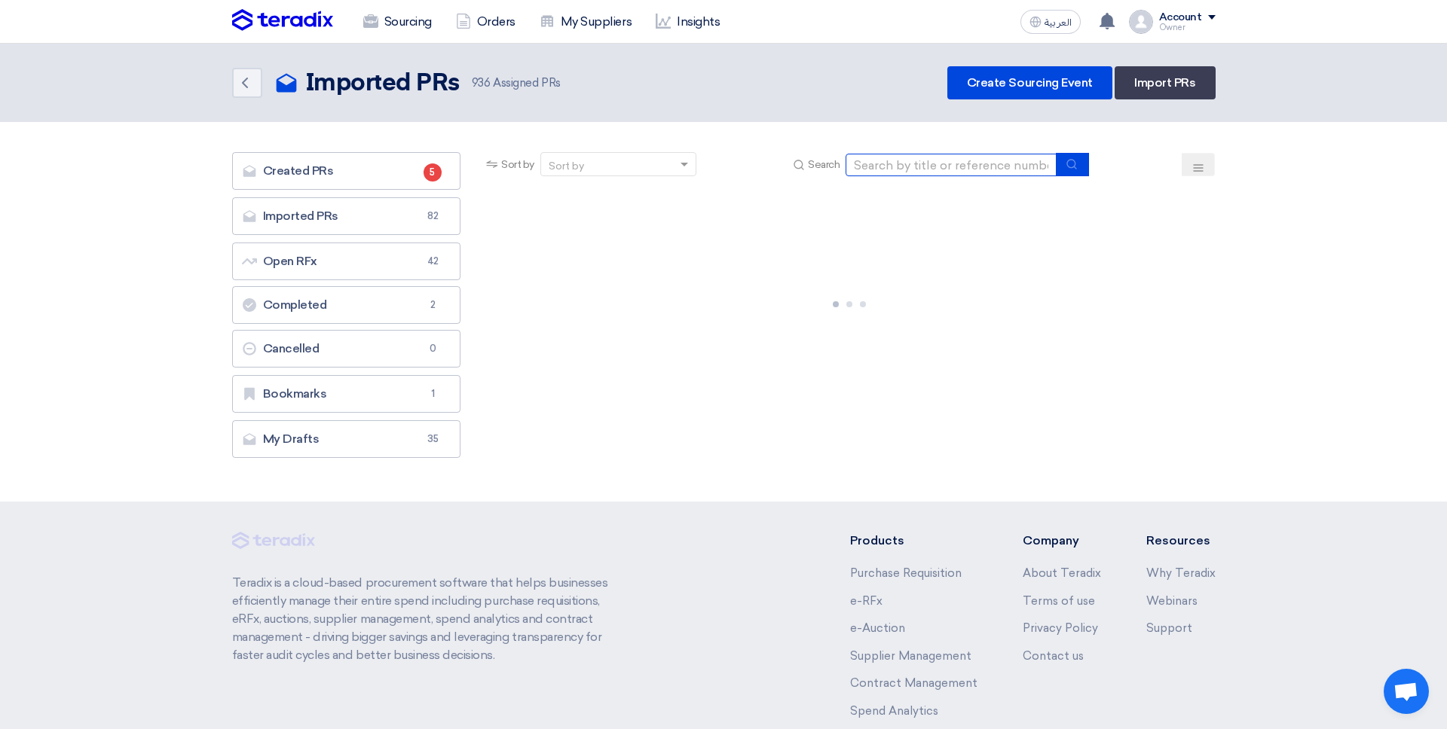
click at [995, 164] on input at bounding box center [950, 165] width 211 height 23
paste input "#1100001670223455 - 10"
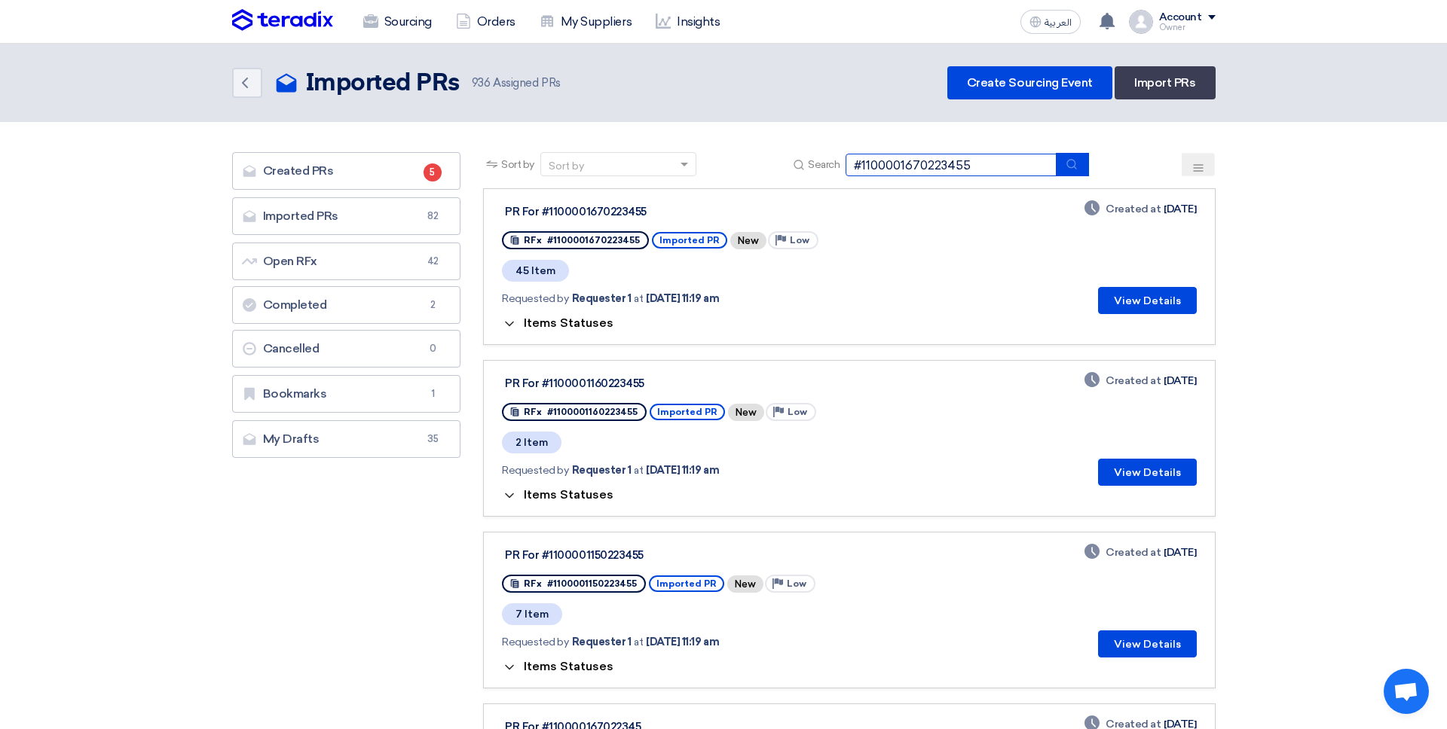
type input "#1100001670223455"
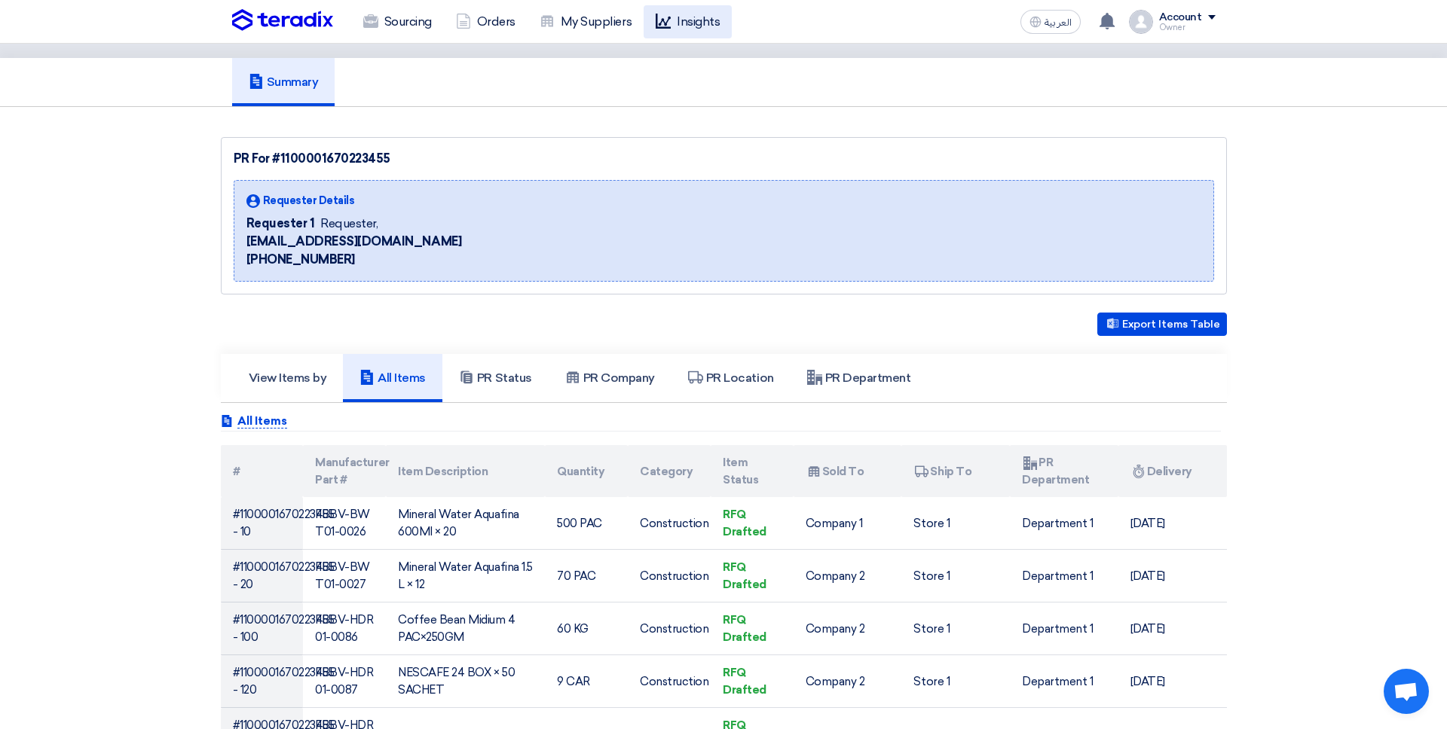
scroll to position [77, 0]
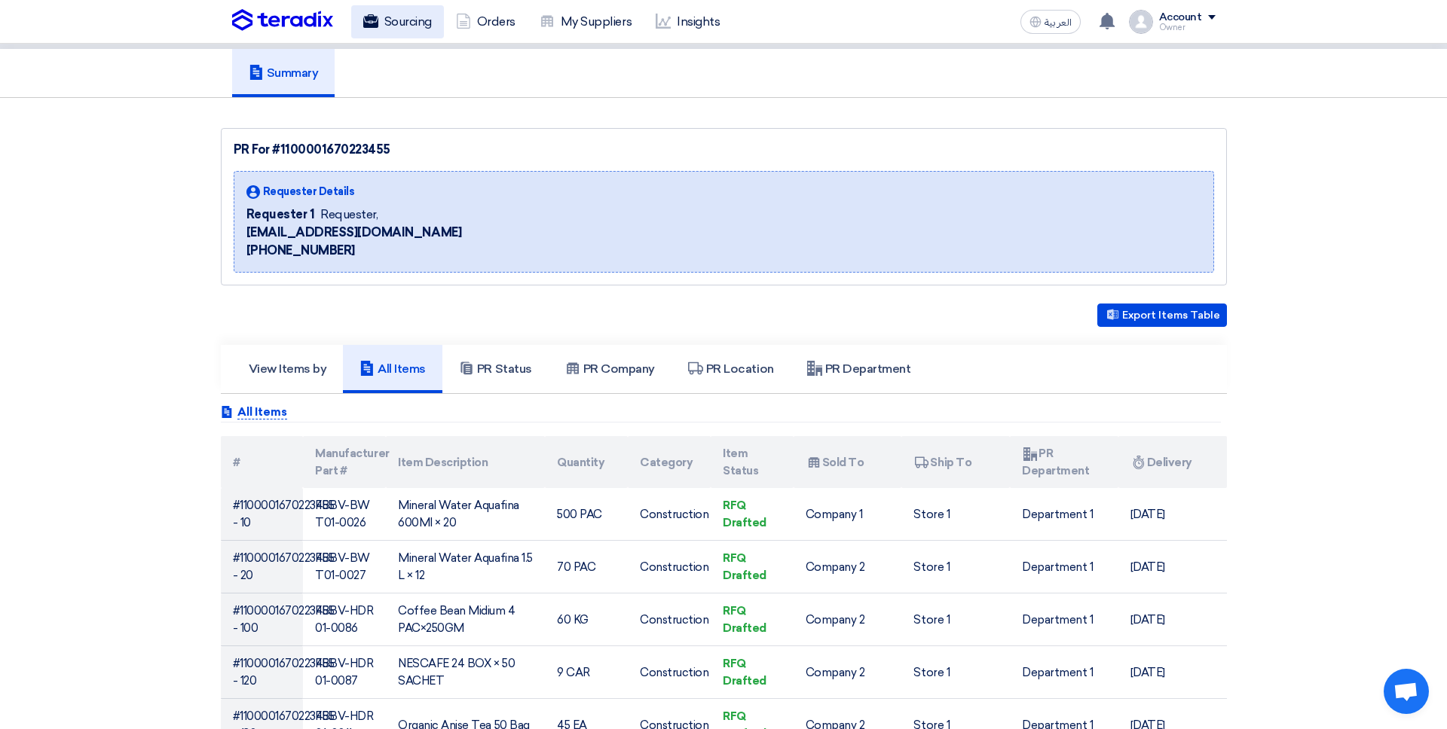
drag, startPoint x: 413, startPoint y: 10, endPoint x: 420, endPoint y: 34, distance: 25.0
click at [413, 10] on link "Sourcing" at bounding box center [397, 21] width 93 height 33
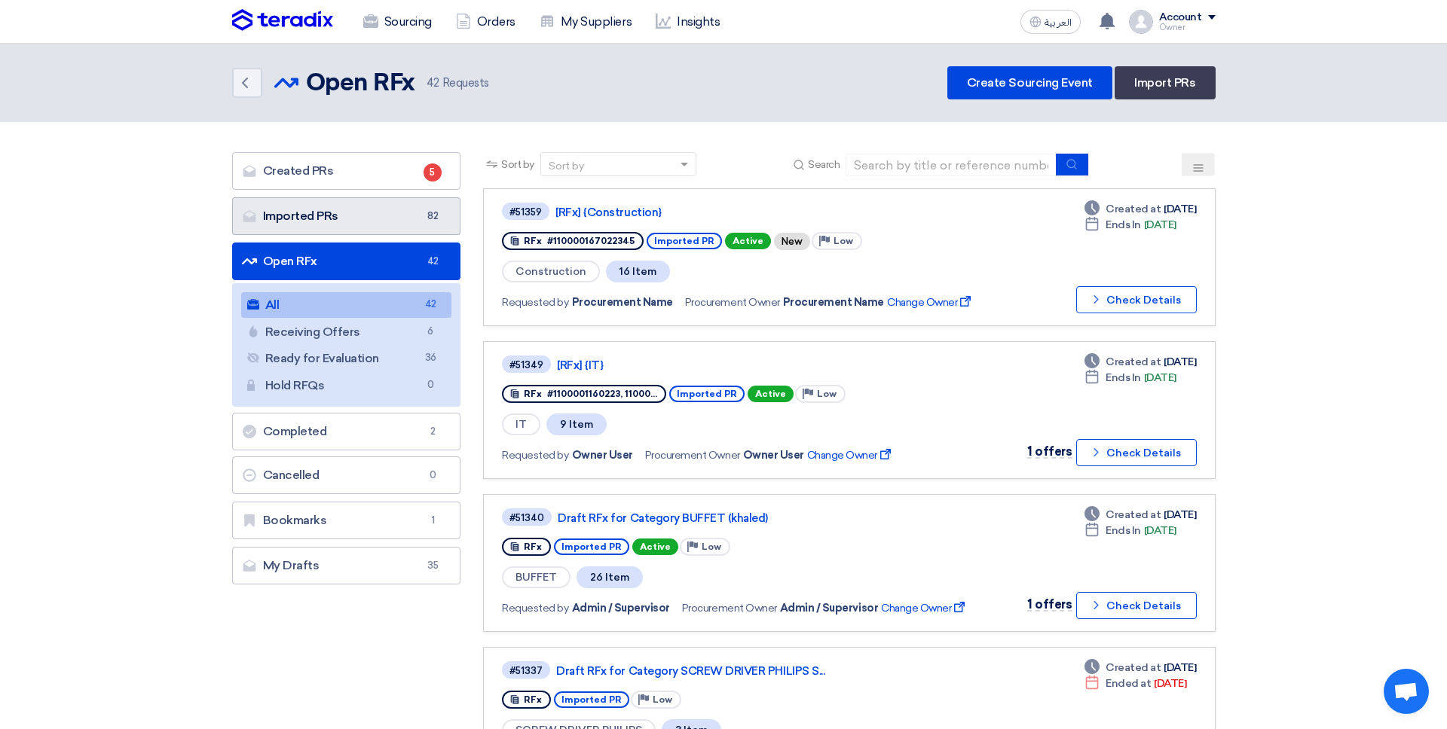
click at [371, 216] on link "Imported PRs Imported PRs 82" at bounding box center [346, 216] width 229 height 38
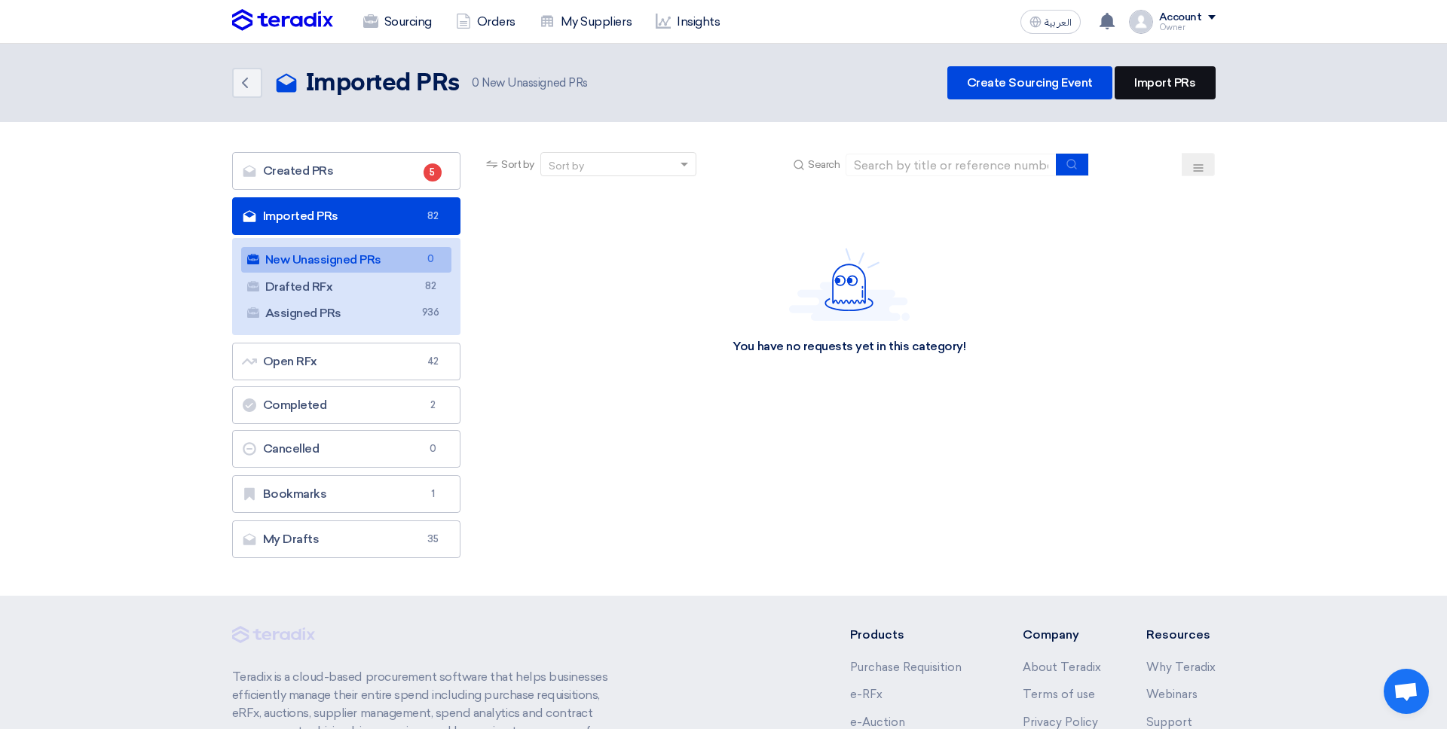
click at [1139, 84] on link "Import PRs" at bounding box center [1165, 82] width 100 height 33
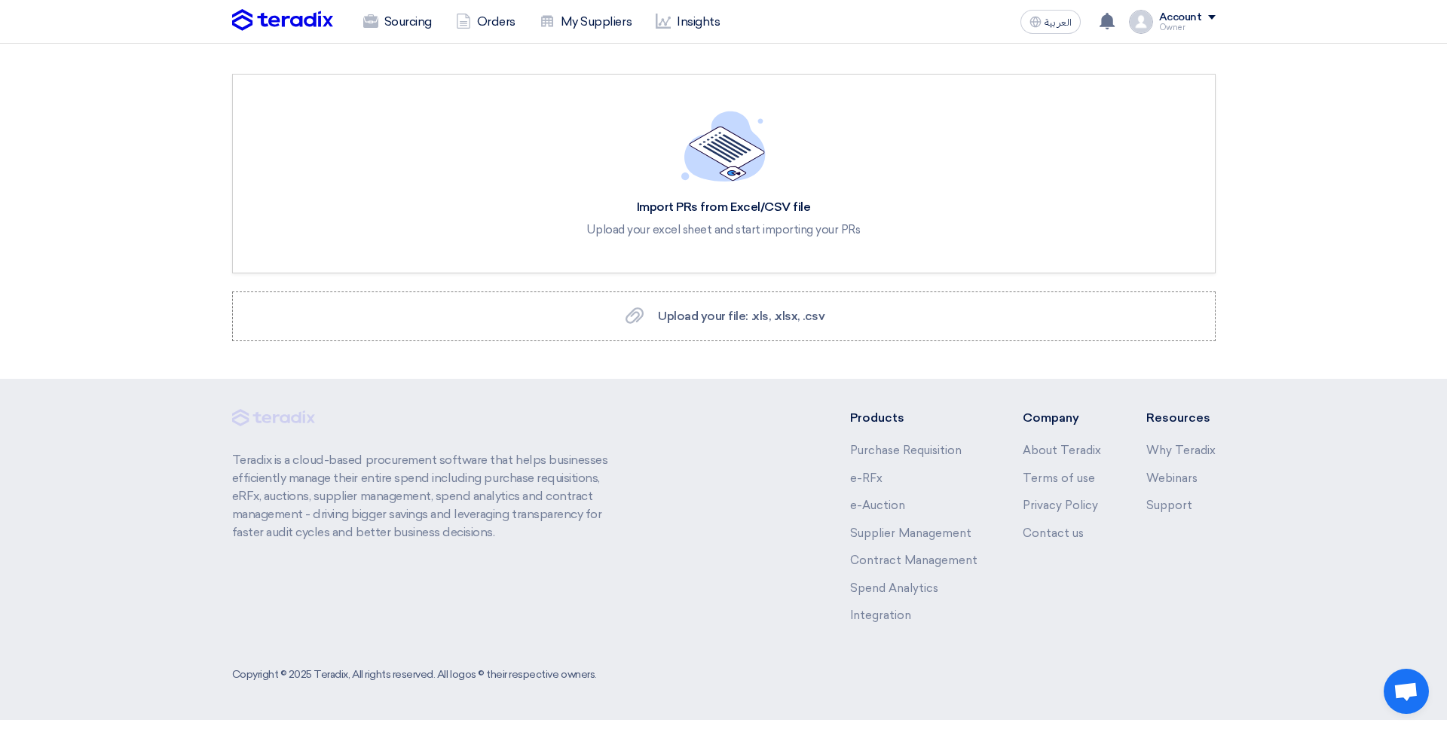
click at [784, 344] on section "Import PRs from Excel/CSV file Upload your excel sheet and start importing your…" at bounding box center [723, 211] width 1447 height 335
click at [768, 322] on span "Upload your file: .xls, .xlsx, .csv" at bounding box center [741, 316] width 167 height 14
click at [0, 0] on input "Upload your file: .xls, .xlsx, .csv Upload your file: .xls, .xlsx, .csv" at bounding box center [0, 0] width 0 height 0
click at [666, 316] on span "Upload your file: .xls, .xlsx, .csv" at bounding box center [741, 316] width 167 height 14
click at [0, 0] on input "Upload your file: .xls, .xlsx, .csv Upload your file: .xls, .xlsx, .csv" at bounding box center [0, 0] width 0 height 0
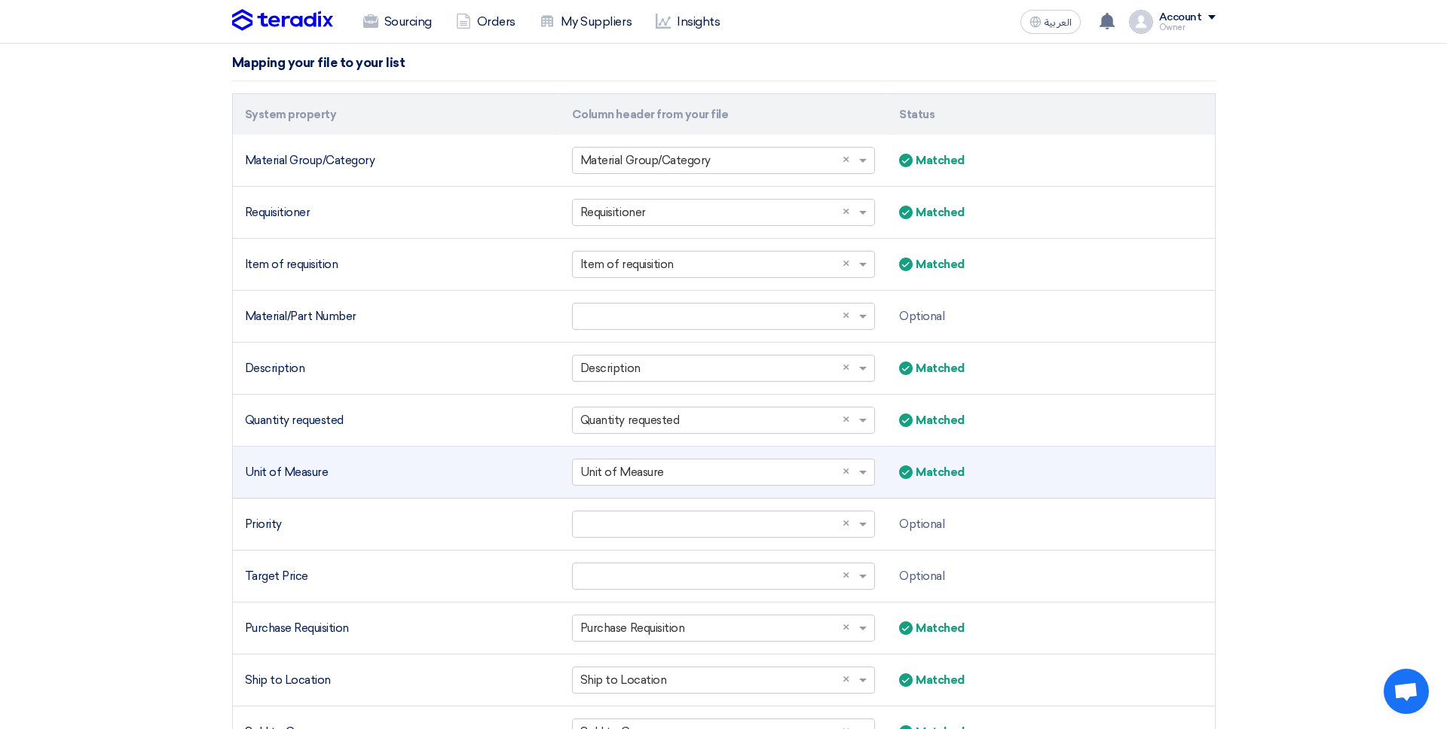
scroll to position [302, 0]
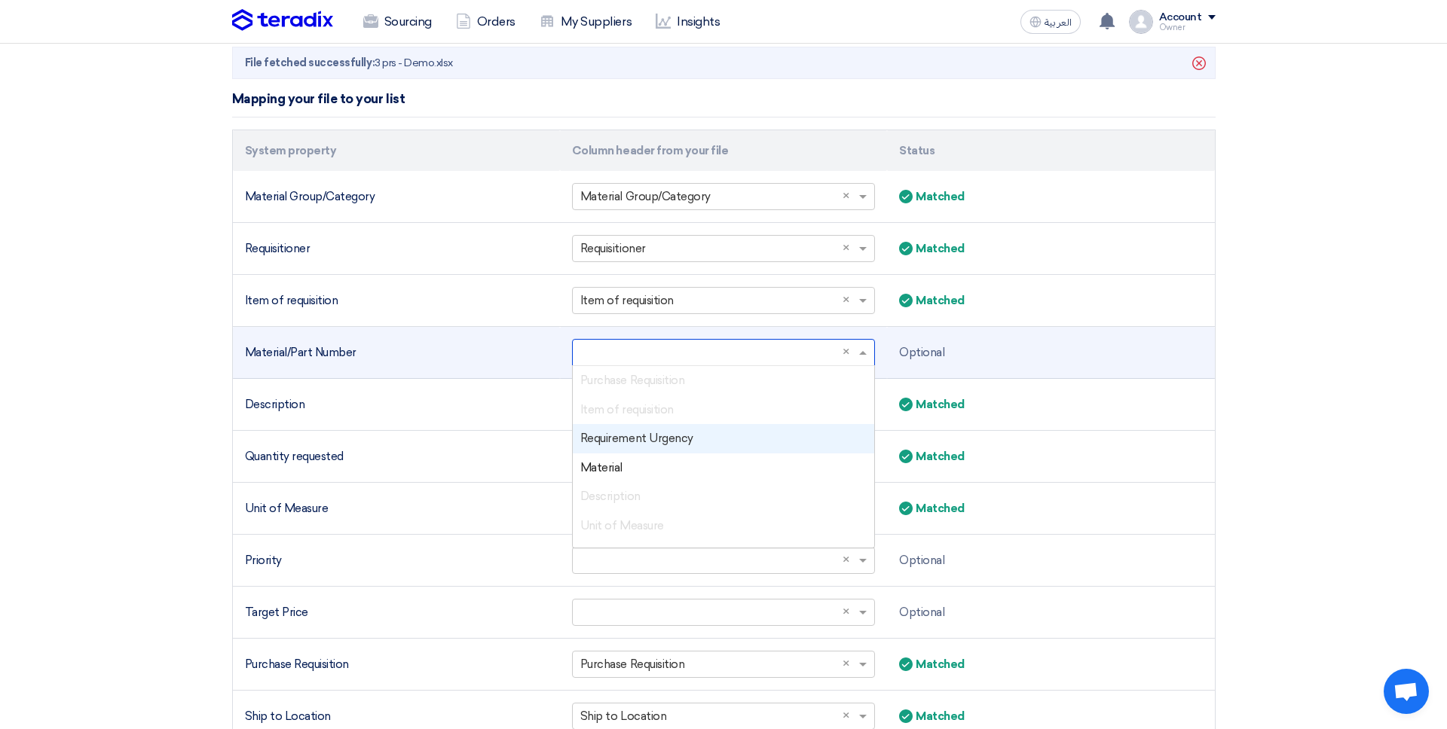
click at [706, 348] on input "text" at bounding box center [715, 353] width 271 height 25
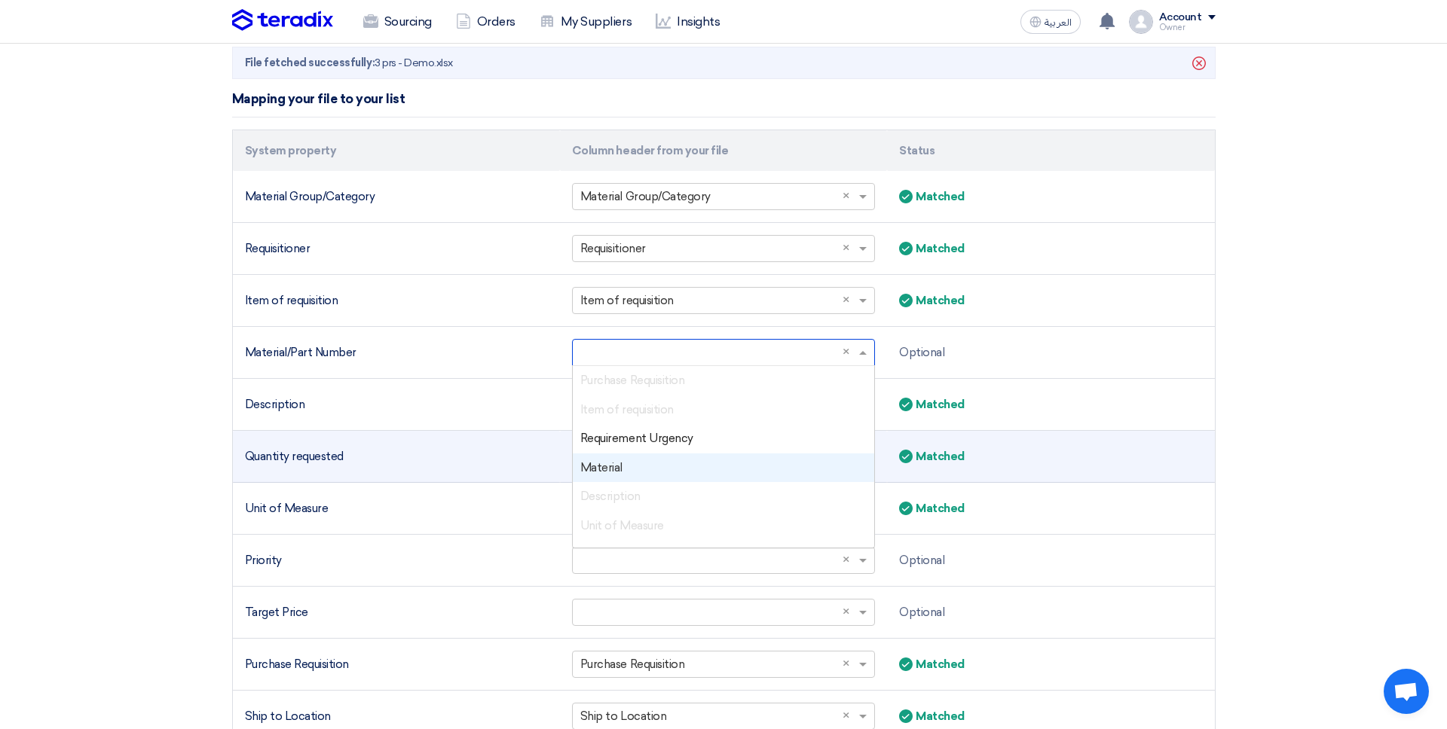
drag, startPoint x: 682, startPoint y: 473, endPoint x: 694, endPoint y: 474, distance: 12.1
click at [681, 473] on div "Material" at bounding box center [723, 468] width 301 height 29
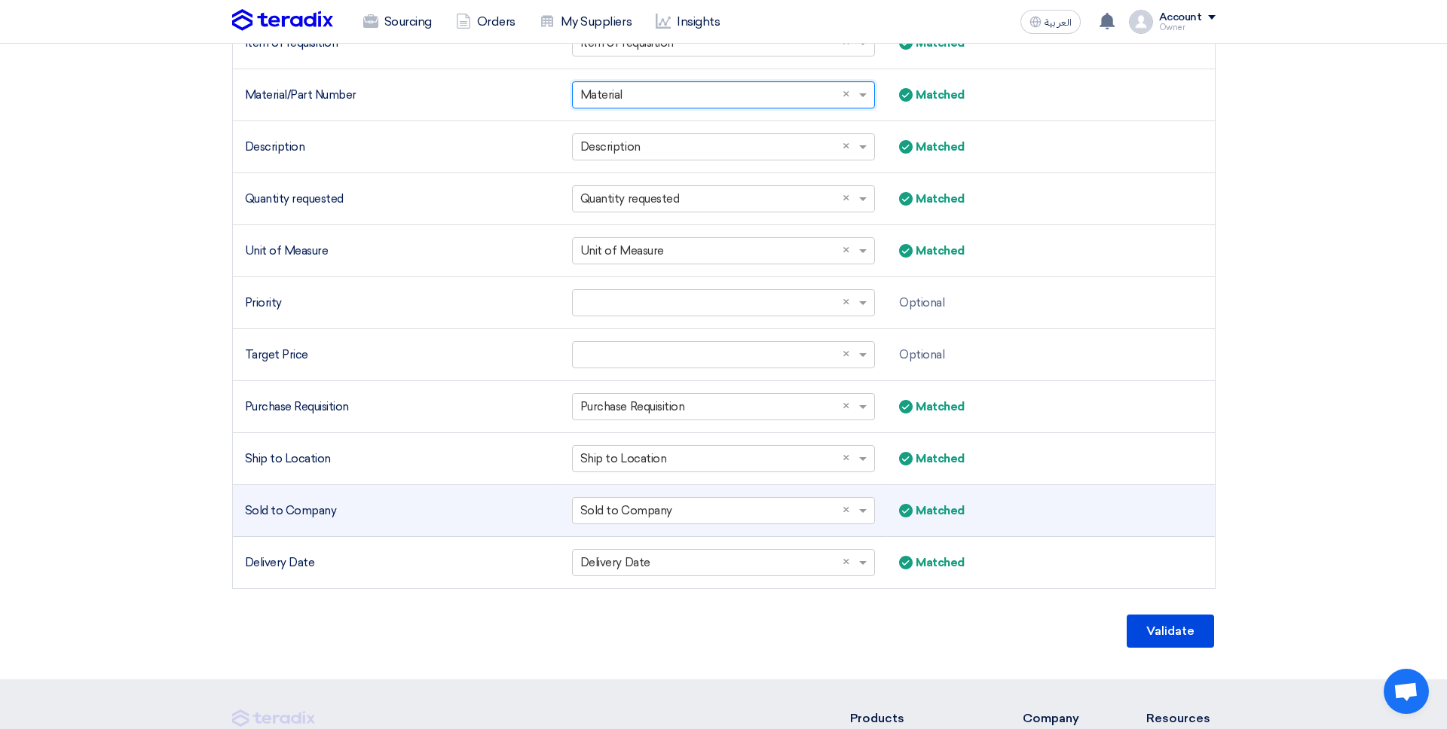
scroll to position [563, 0]
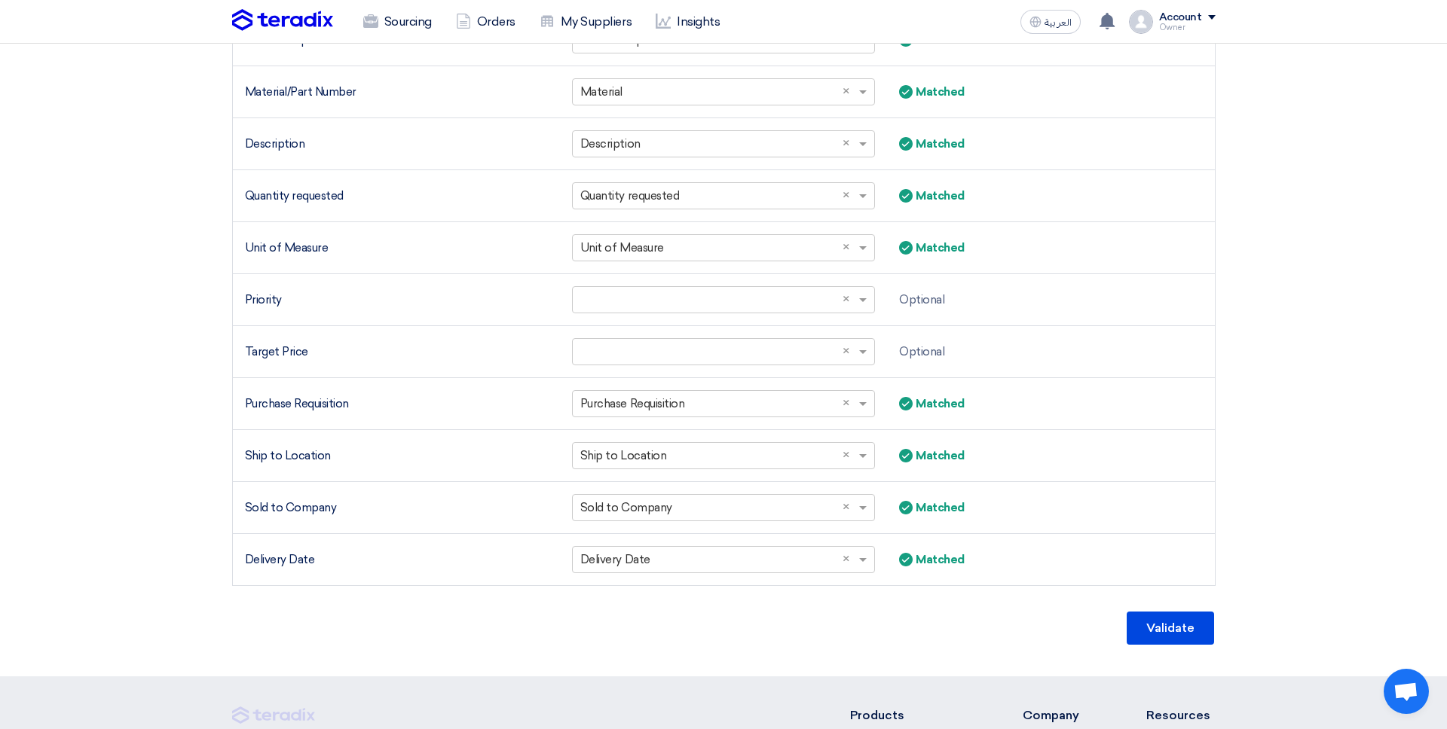
click at [1120, 632] on div "Validate" at bounding box center [723, 628] width 983 height 36
click at [1153, 636] on button "Validate" at bounding box center [1170, 628] width 87 height 33
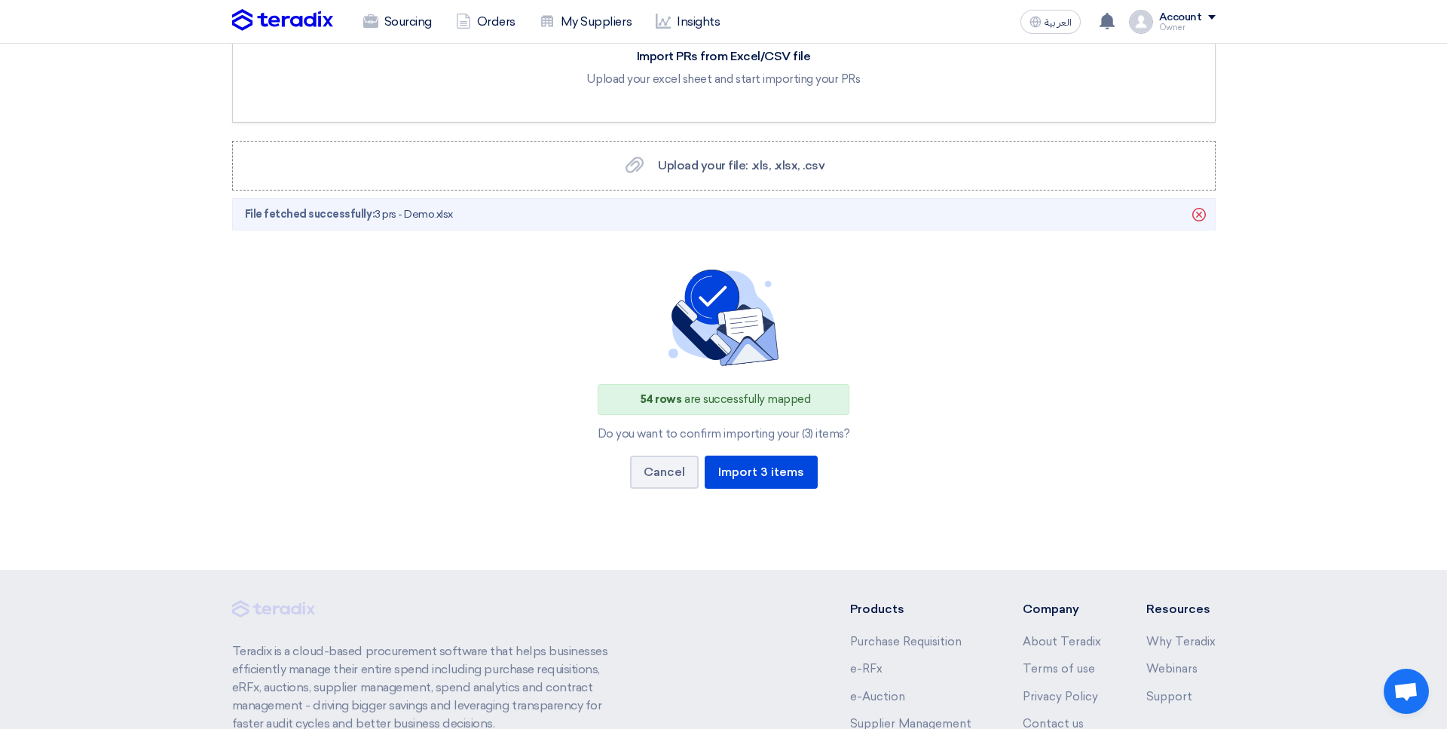
drag, startPoint x: 664, startPoint y: 411, endPoint x: 726, endPoint y: 448, distance: 73.0
click at [708, 409] on div "54 rows are successfully mapped" at bounding box center [724, 399] width 252 height 31
click at [756, 476] on button "Import 3 items" at bounding box center [761, 472] width 113 height 33
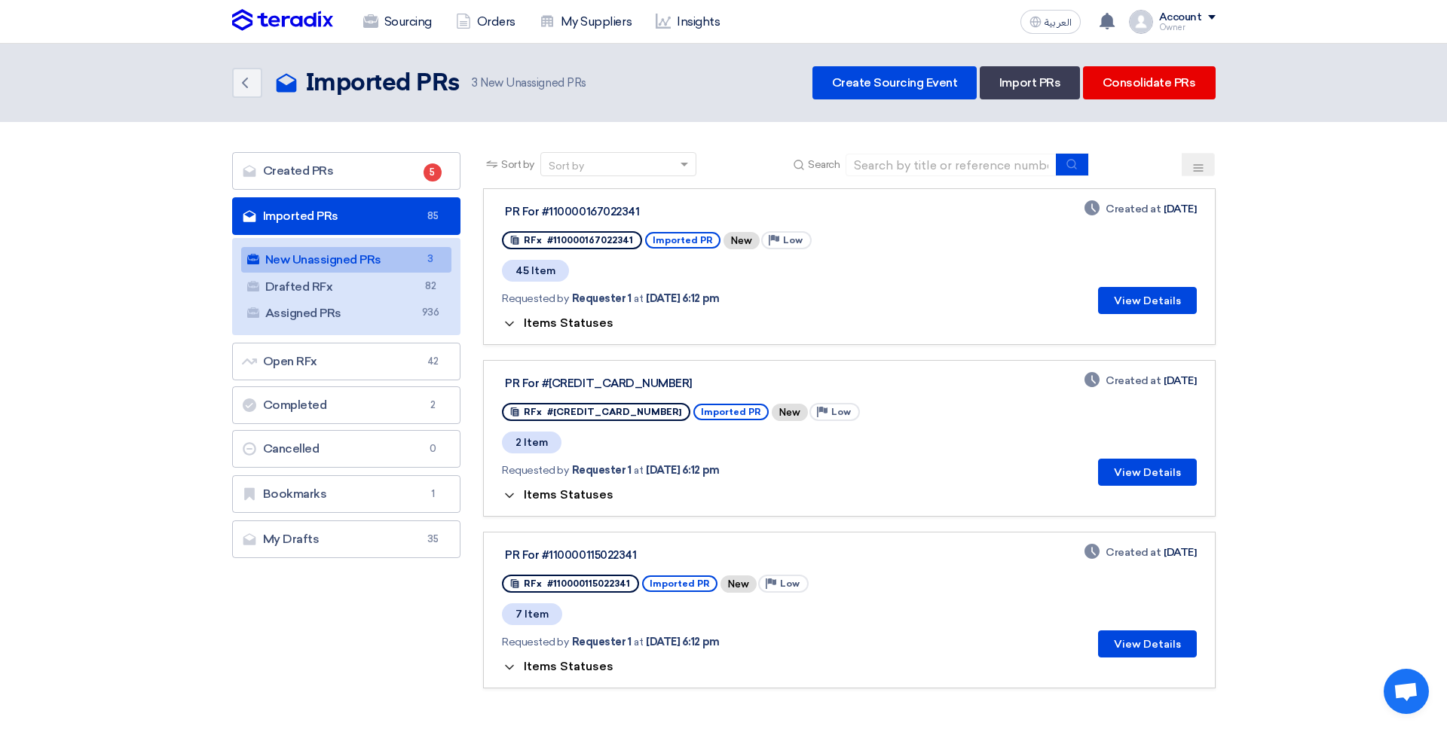
drag, startPoint x: 534, startPoint y: 315, endPoint x: 540, endPoint y: 327, distance: 13.5
click at [534, 316] on span "Items Statuses" at bounding box center [569, 323] width 90 height 14
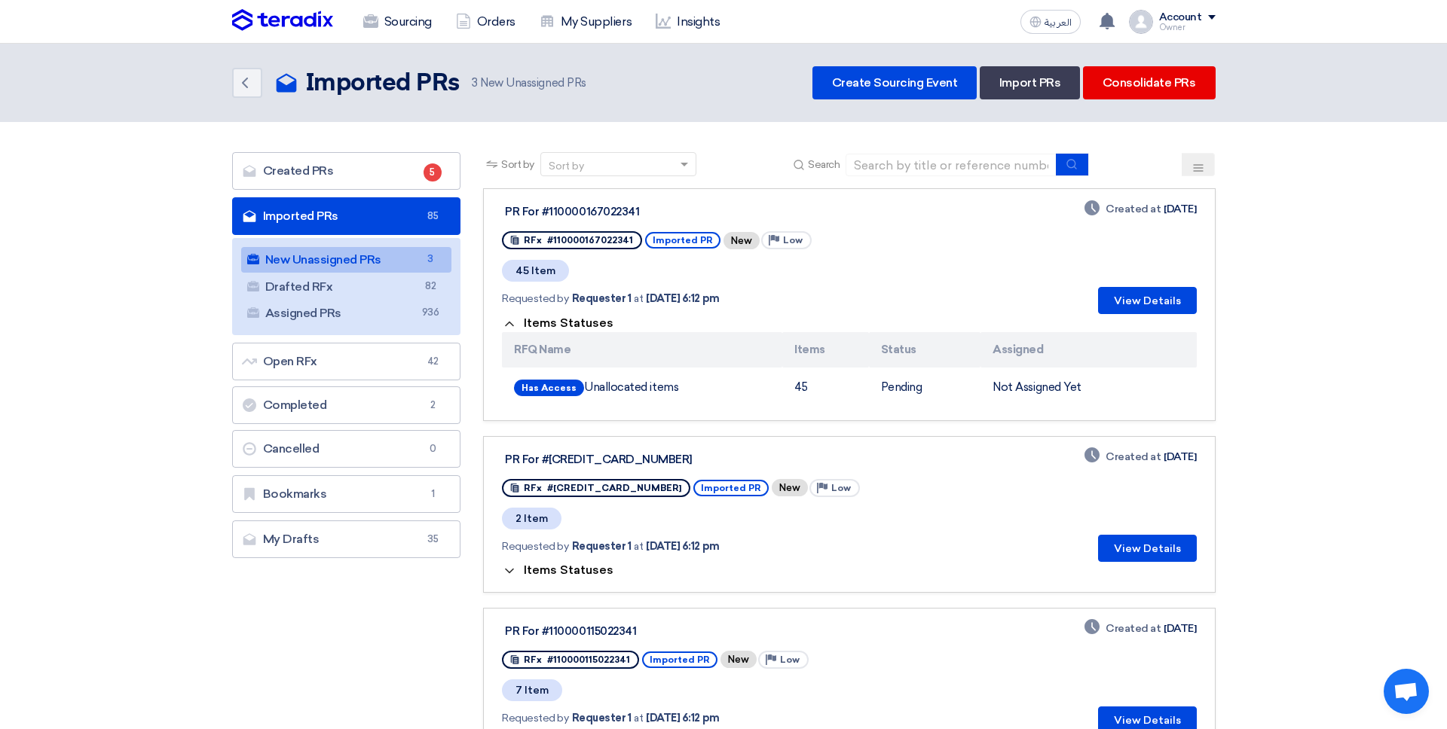
click at [547, 338] on th "RFQ Name" at bounding box center [642, 349] width 280 height 35
click at [544, 329] on span "Items Statuses" at bounding box center [569, 323] width 90 height 14
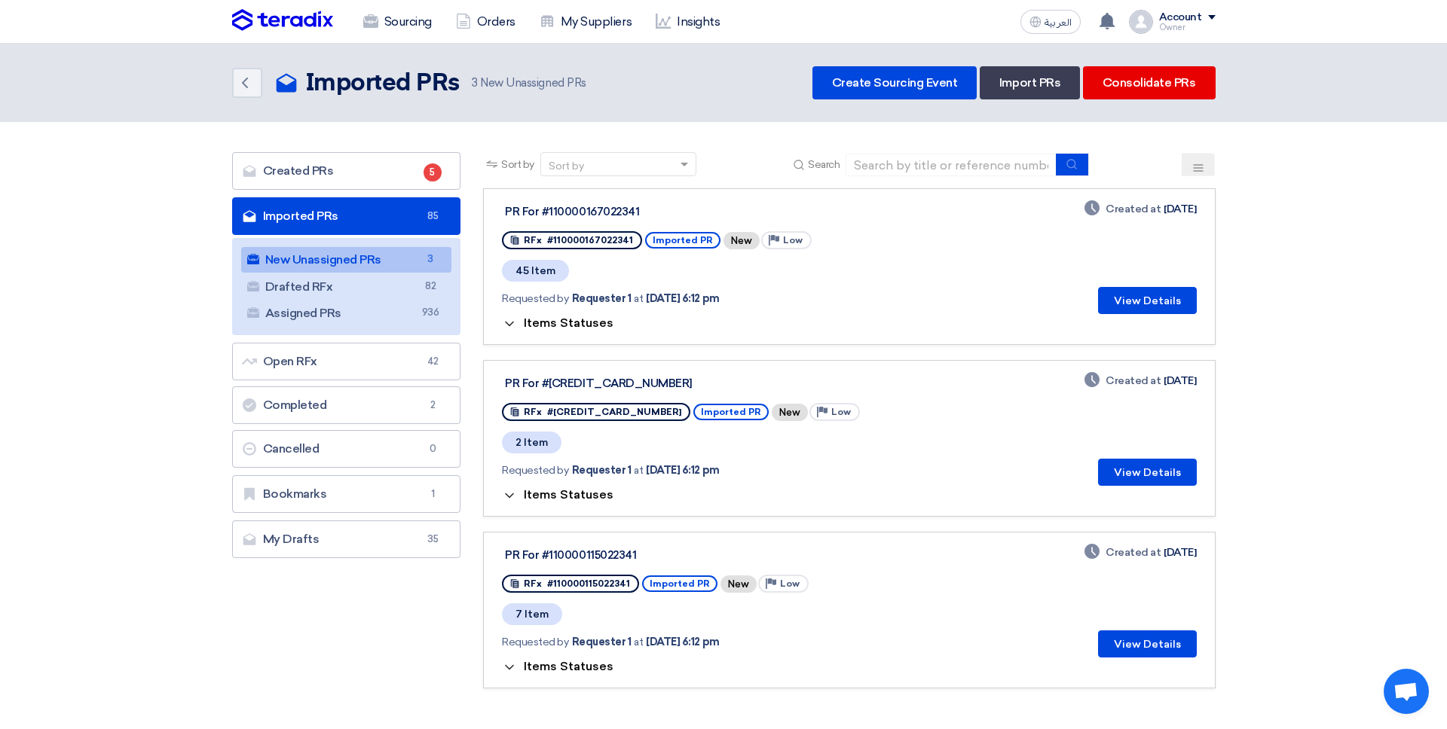
click at [544, 329] on button "Items Statuses" at bounding box center [558, 323] width 112 height 15
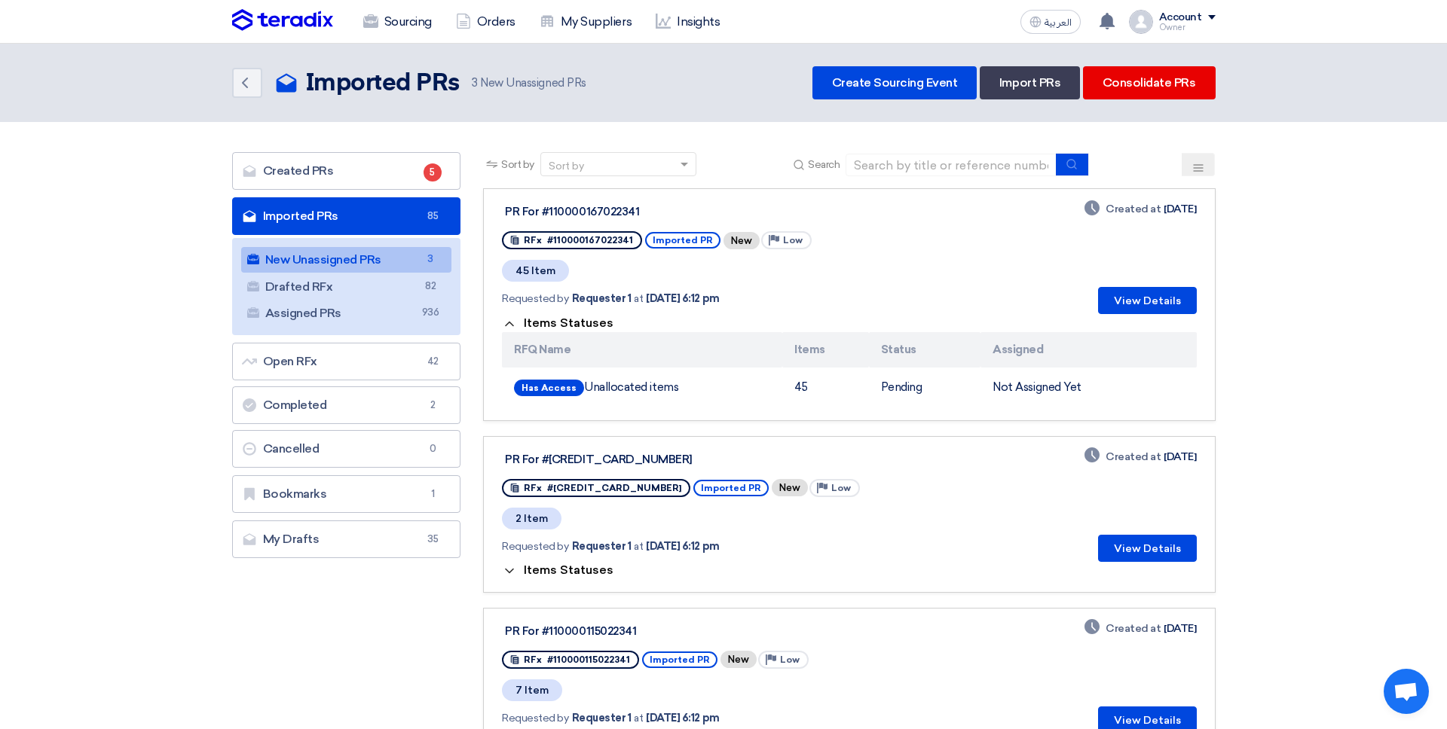
click at [555, 330] on button "Items Statuses" at bounding box center [558, 323] width 112 height 15
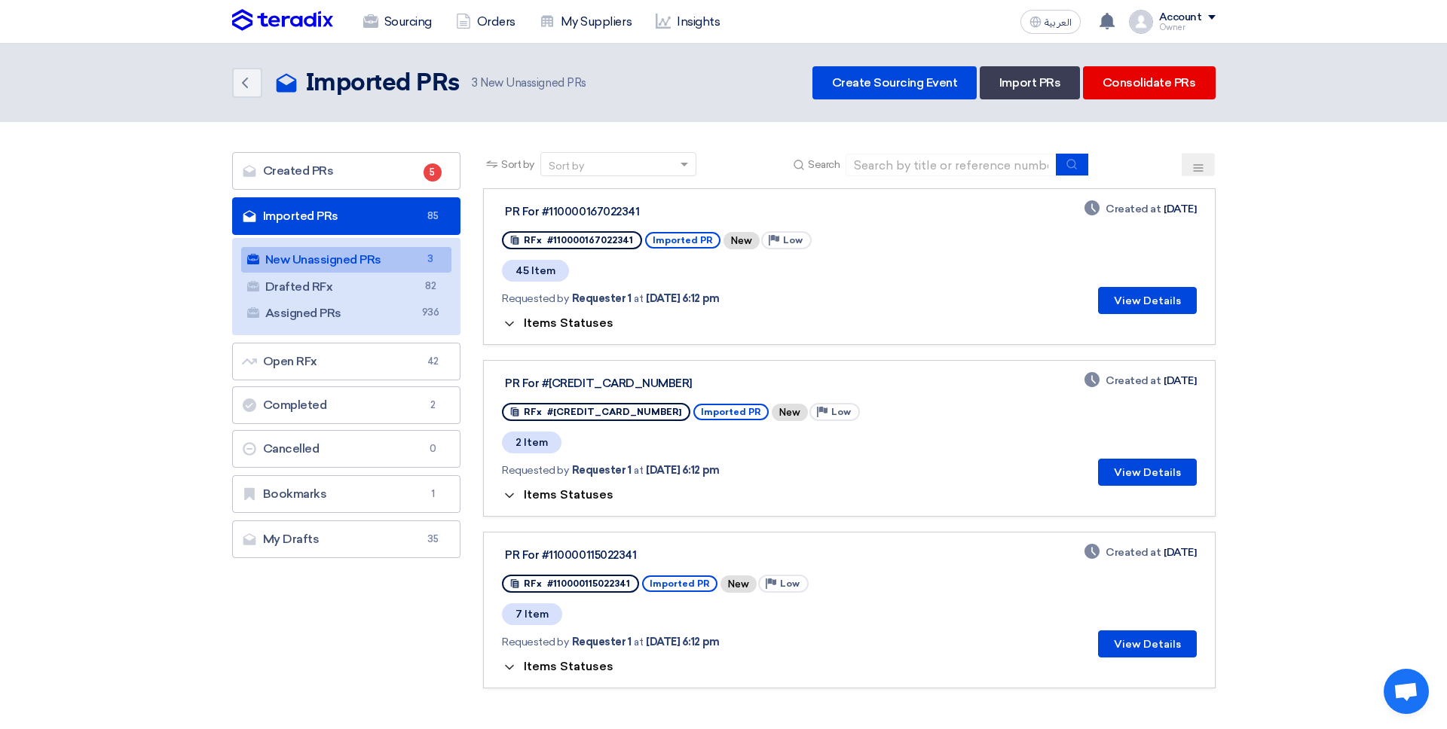
click at [566, 322] on span "Items Statuses" at bounding box center [569, 323] width 90 height 14
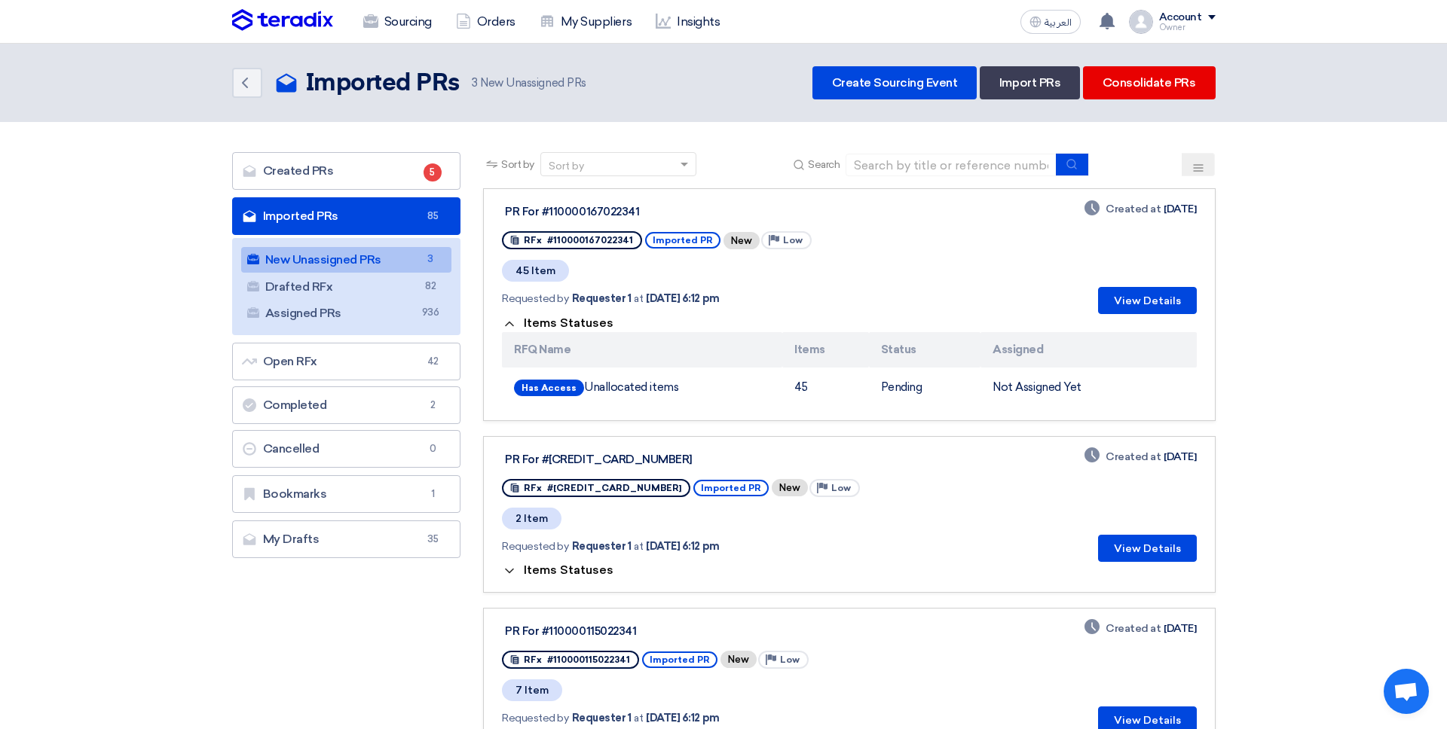
click at [573, 324] on span "Items Statuses" at bounding box center [569, 323] width 90 height 14
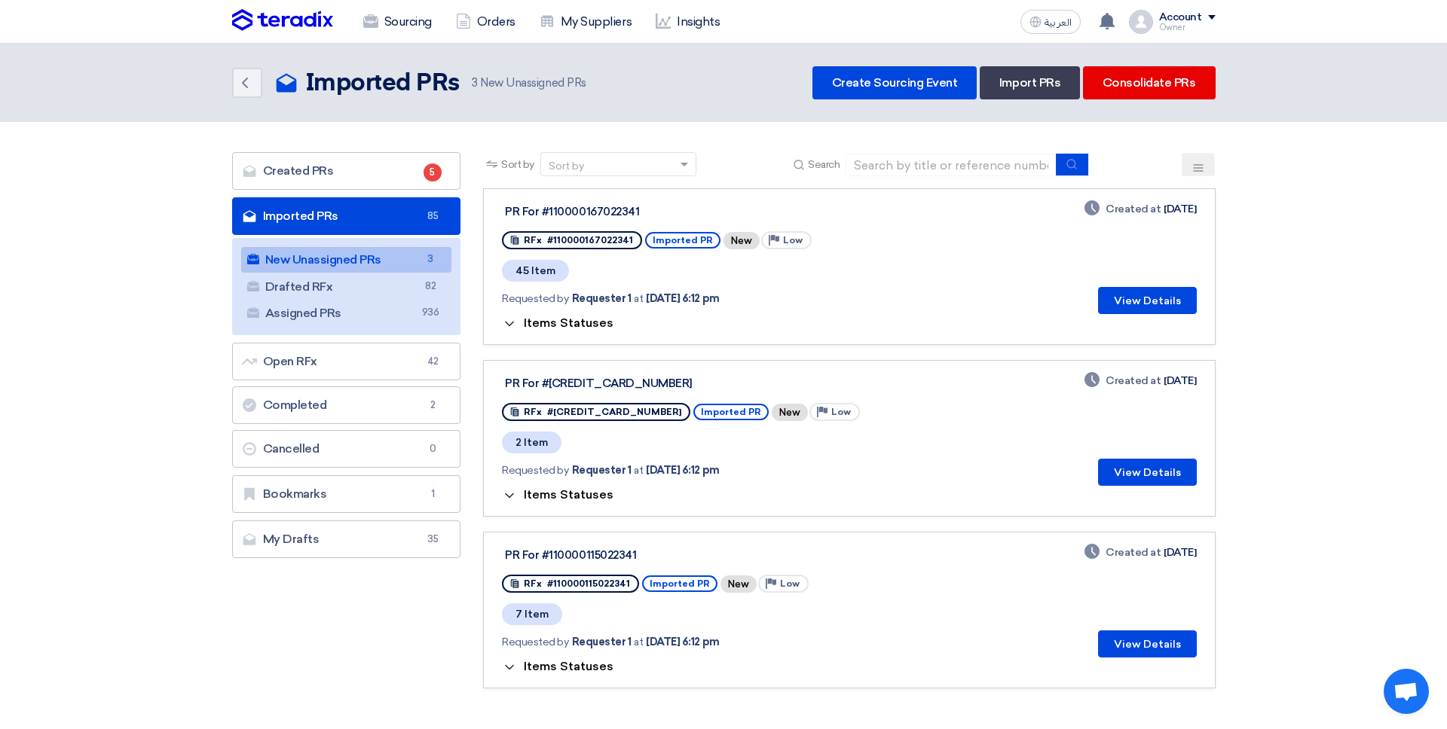
click at [573, 324] on span "Items Statuses" at bounding box center [569, 323] width 90 height 14
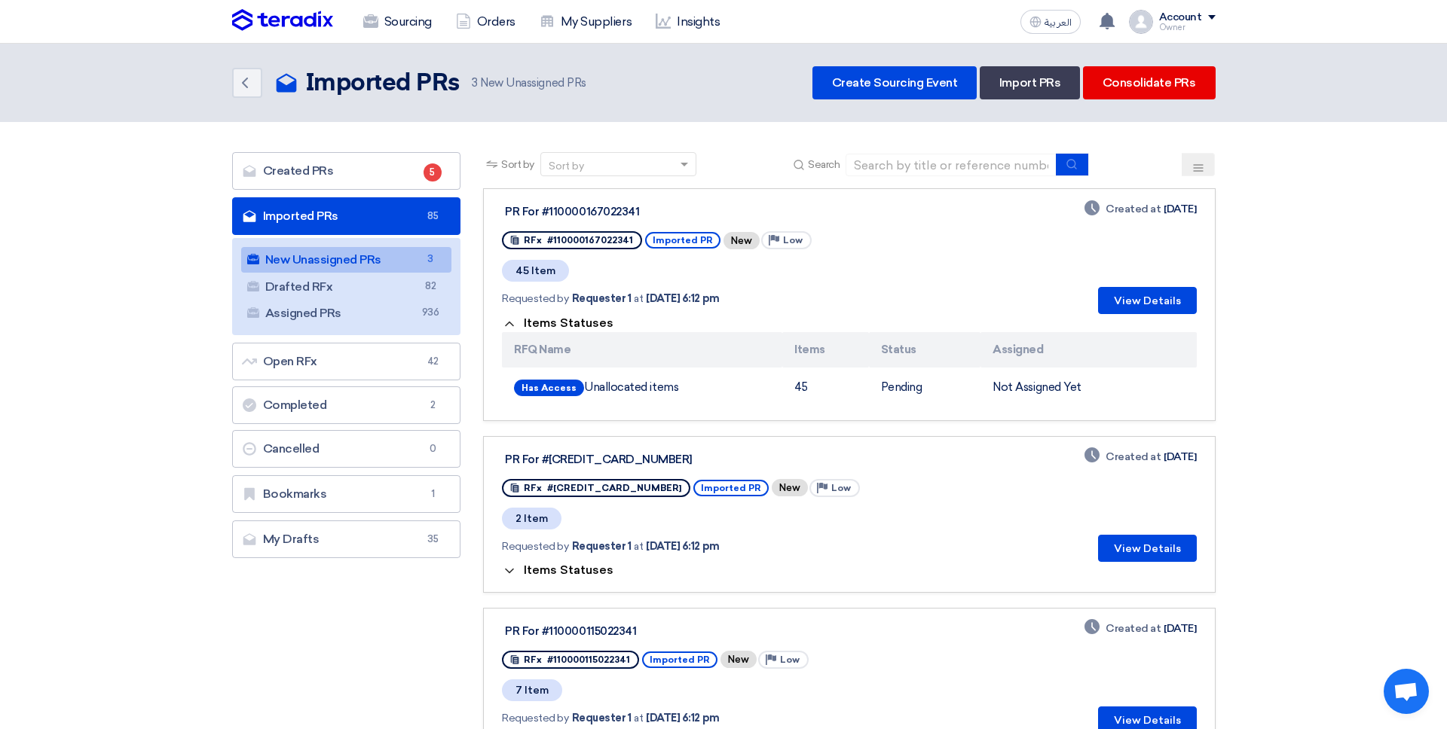
click at [576, 317] on span "Items Statuses" at bounding box center [569, 323] width 90 height 14
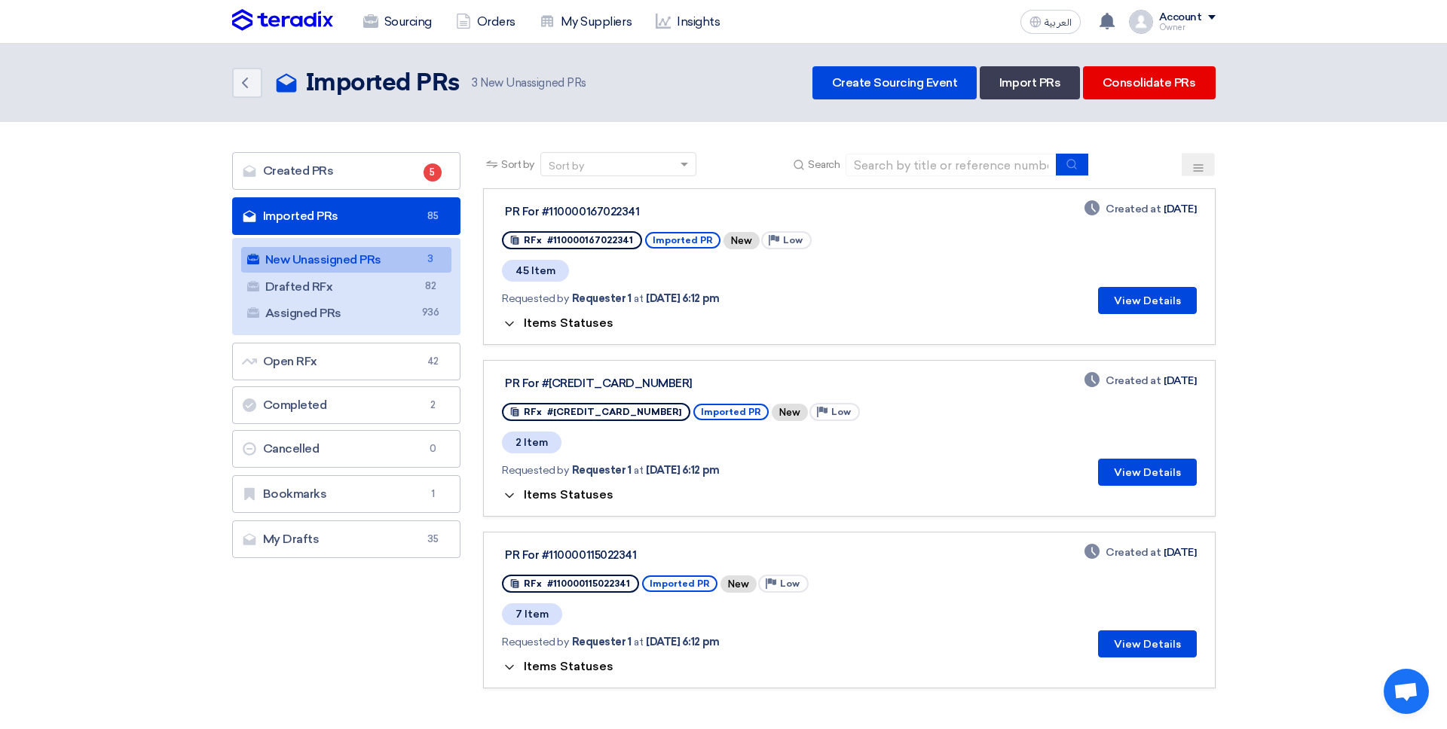
click at [613, 314] on div "Items Statuses" at bounding box center [849, 323] width 694 height 18
click at [607, 318] on span "Items Statuses" at bounding box center [569, 323] width 90 height 14
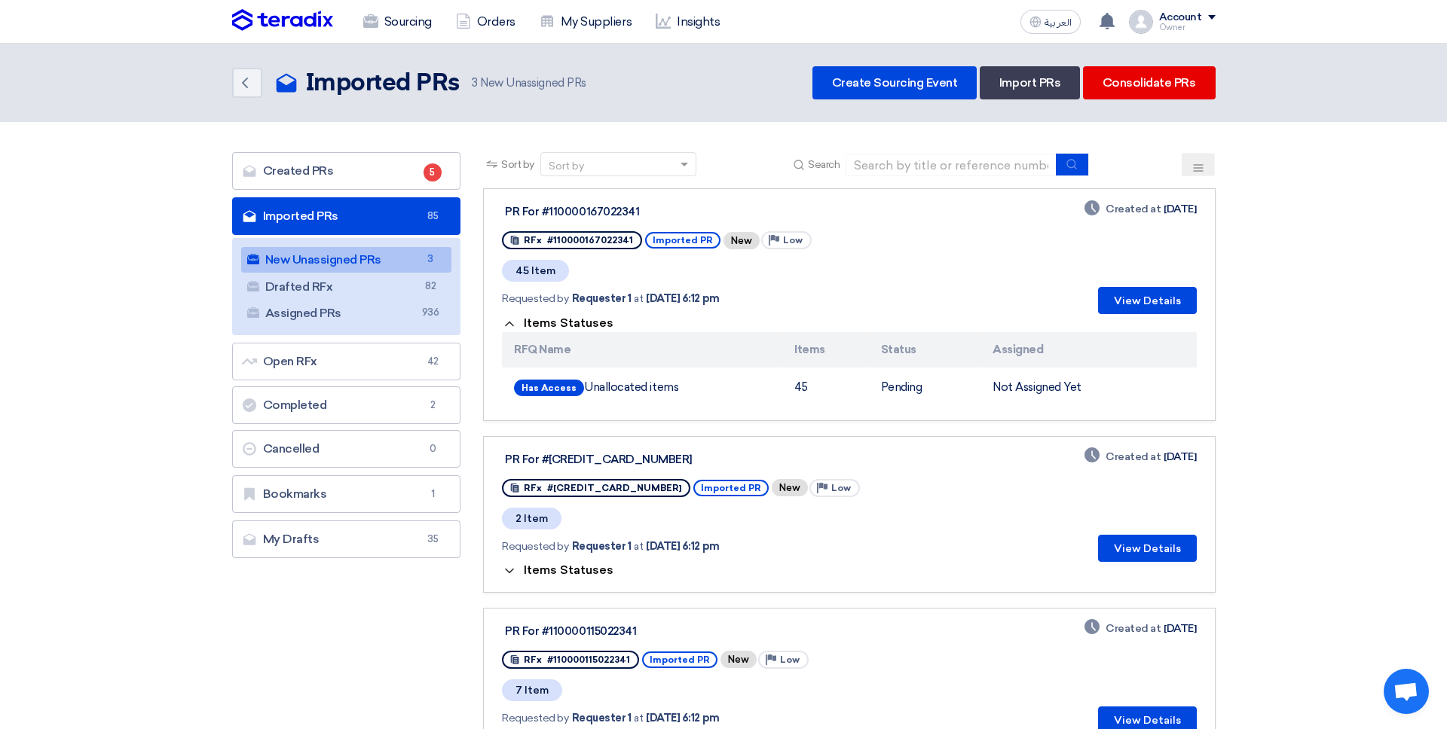
click at [610, 331] on div "Items Statuses RFQ Name Items Status Assigned Has Access Unallocated items 45 P…" at bounding box center [849, 361] width 694 height 94
click at [606, 326] on span "Items Statuses" at bounding box center [569, 323] width 90 height 14
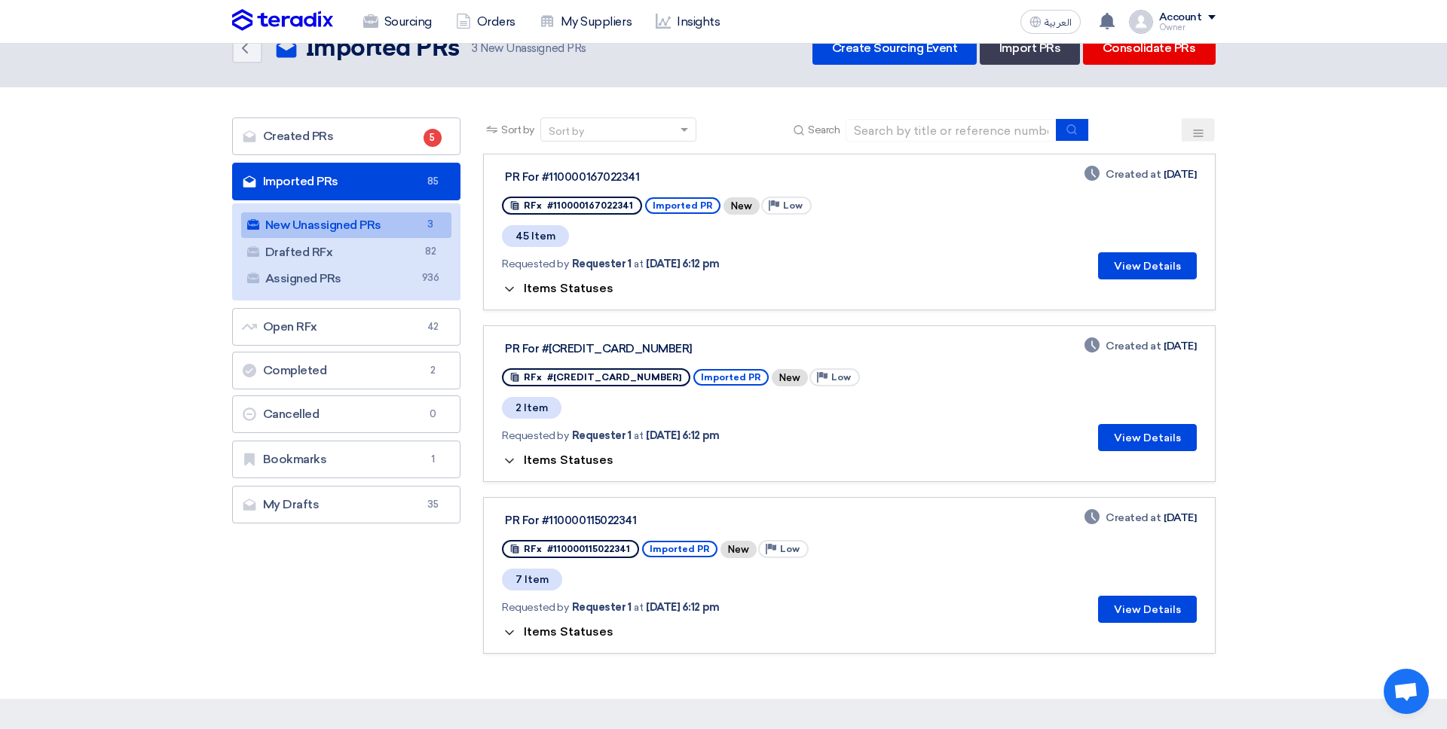
scroll to position [43, 0]
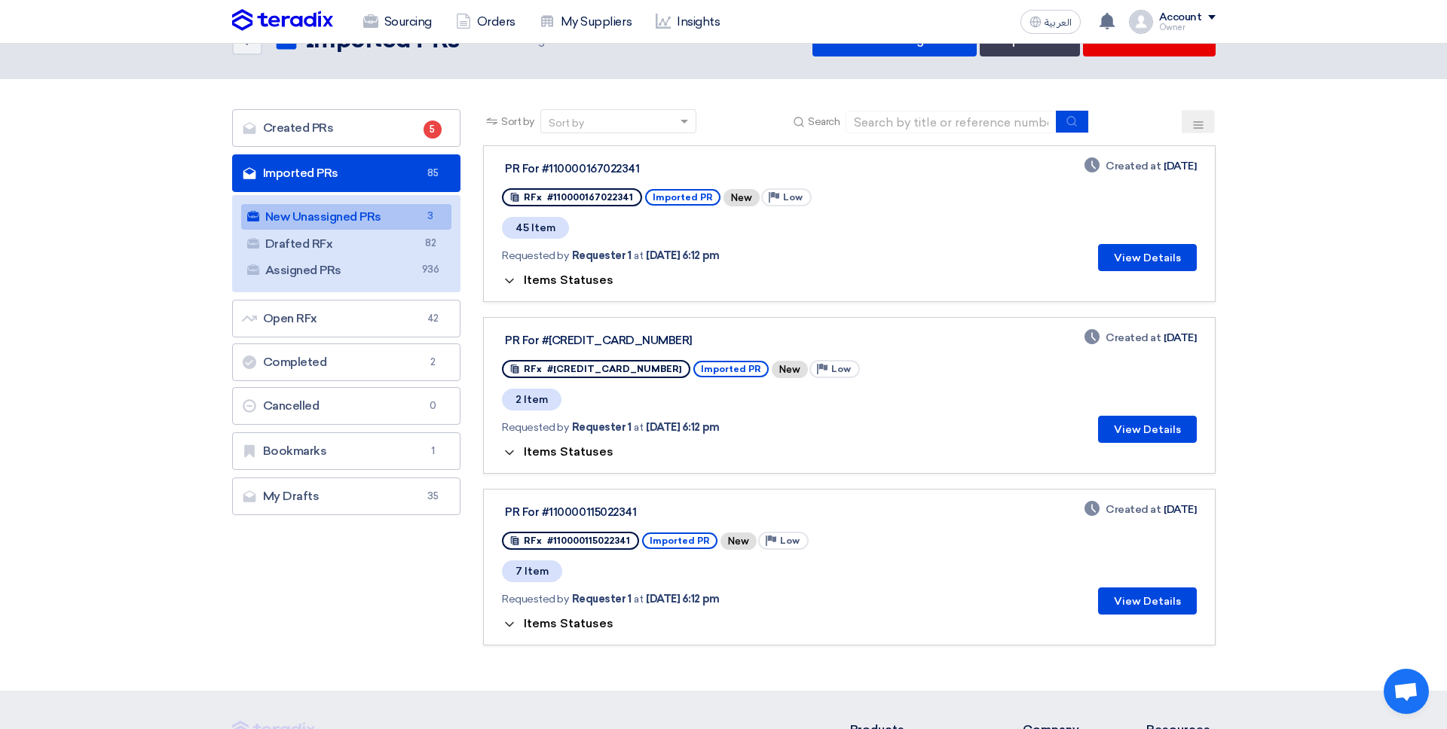
click at [610, 281] on div "Items Statuses" at bounding box center [849, 280] width 694 height 18
click at [598, 278] on span "Items Statuses" at bounding box center [569, 280] width 90 height 14
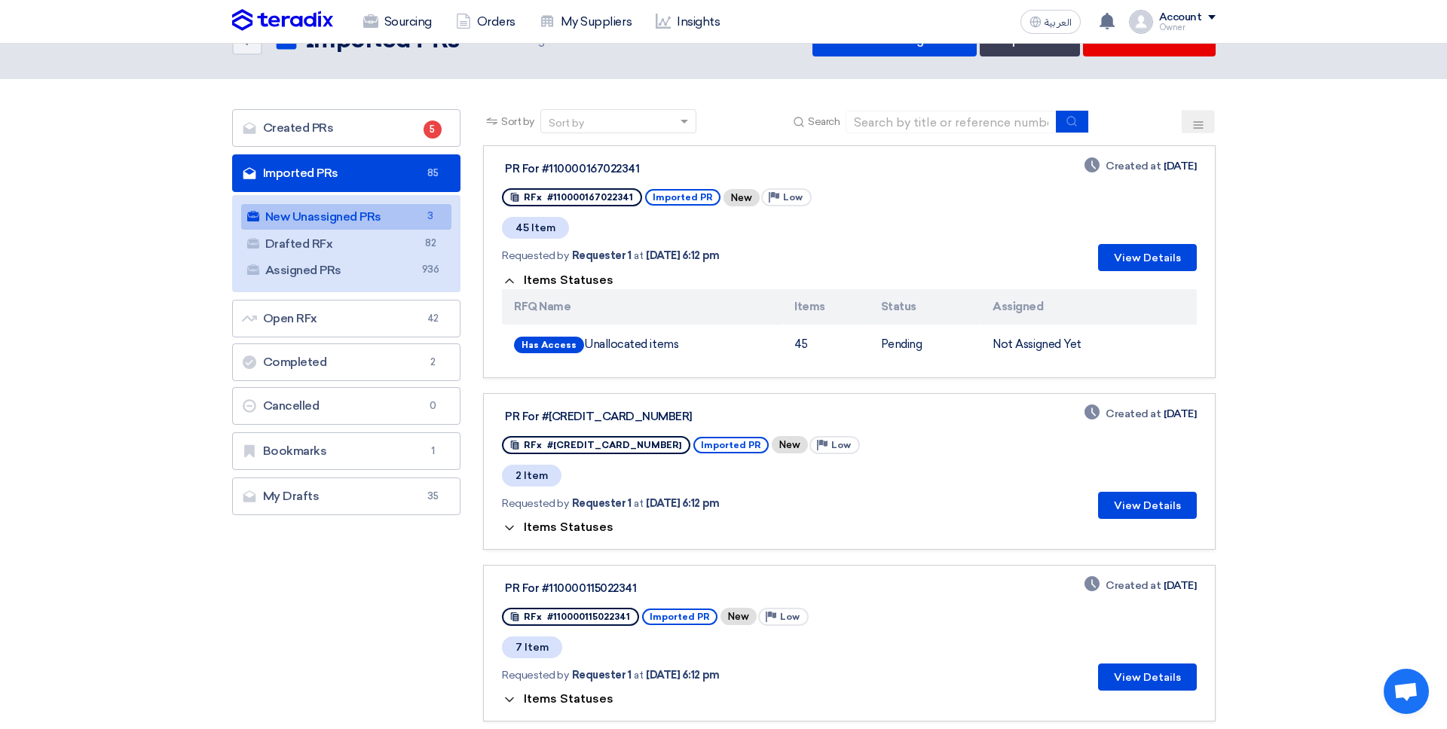
click at [585, 281] on span "Items Statuses" at bounding box center [569, 280] width 90 height 14
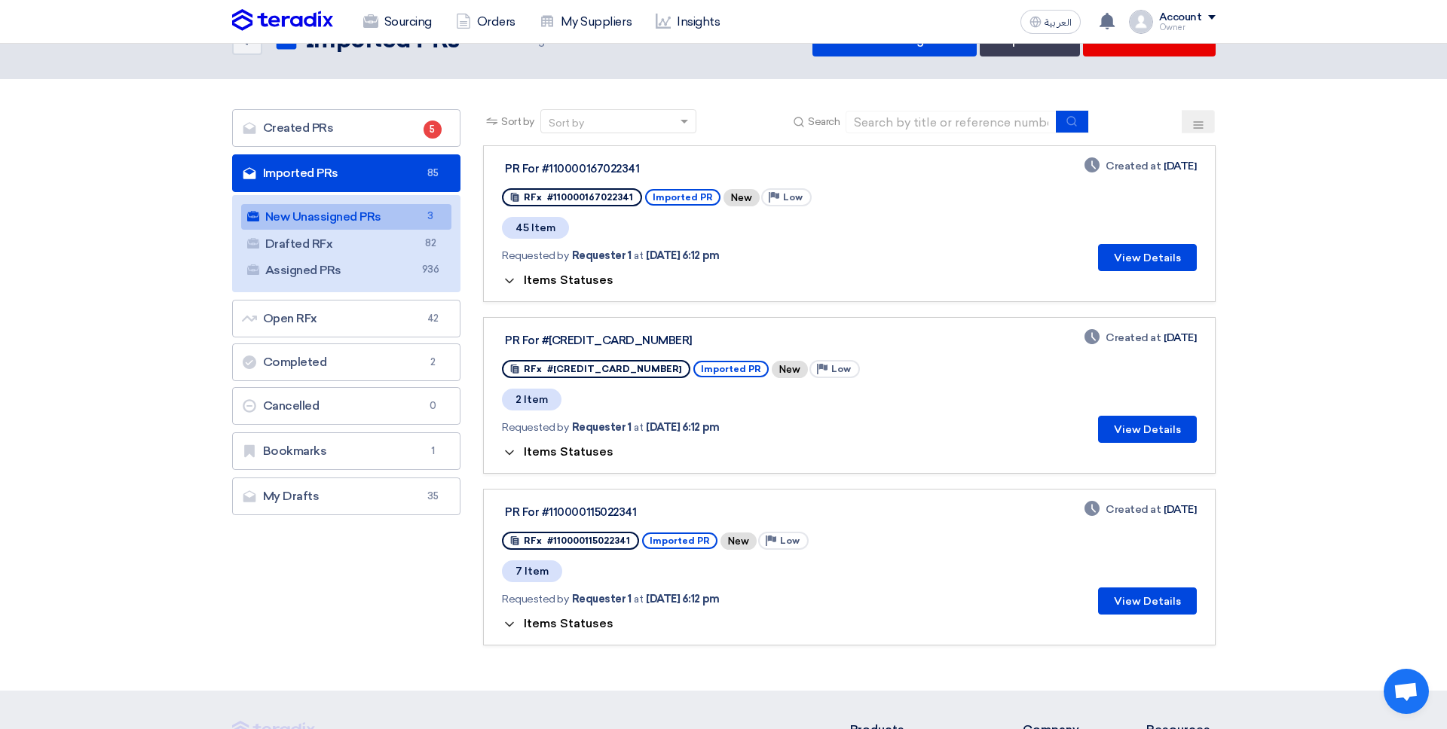
click at [585, 281] on span "Items Statuses" at bounding box center [569, 280] width 90 height 14
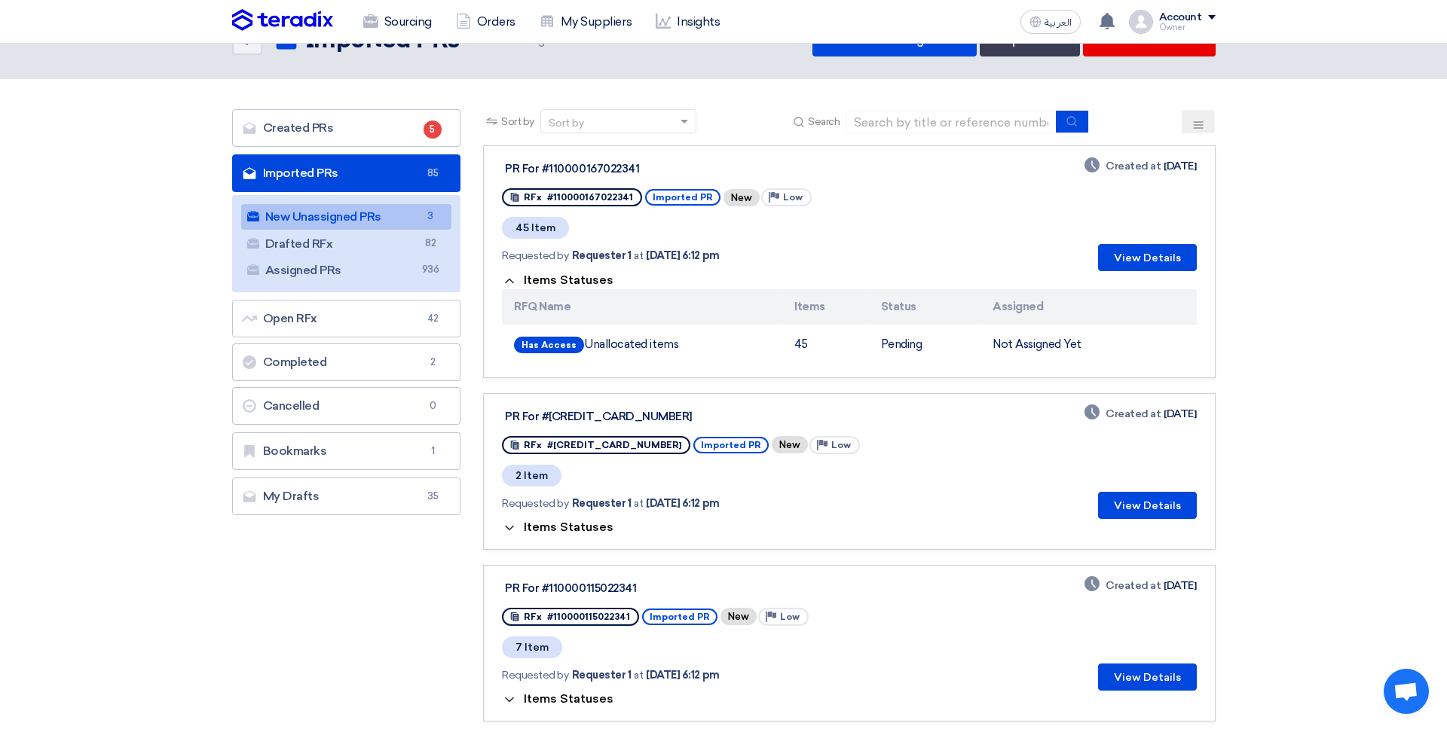
click at [585, 281] on span "Items Statuses" at bounding box center [569, 280] width 90 height 14
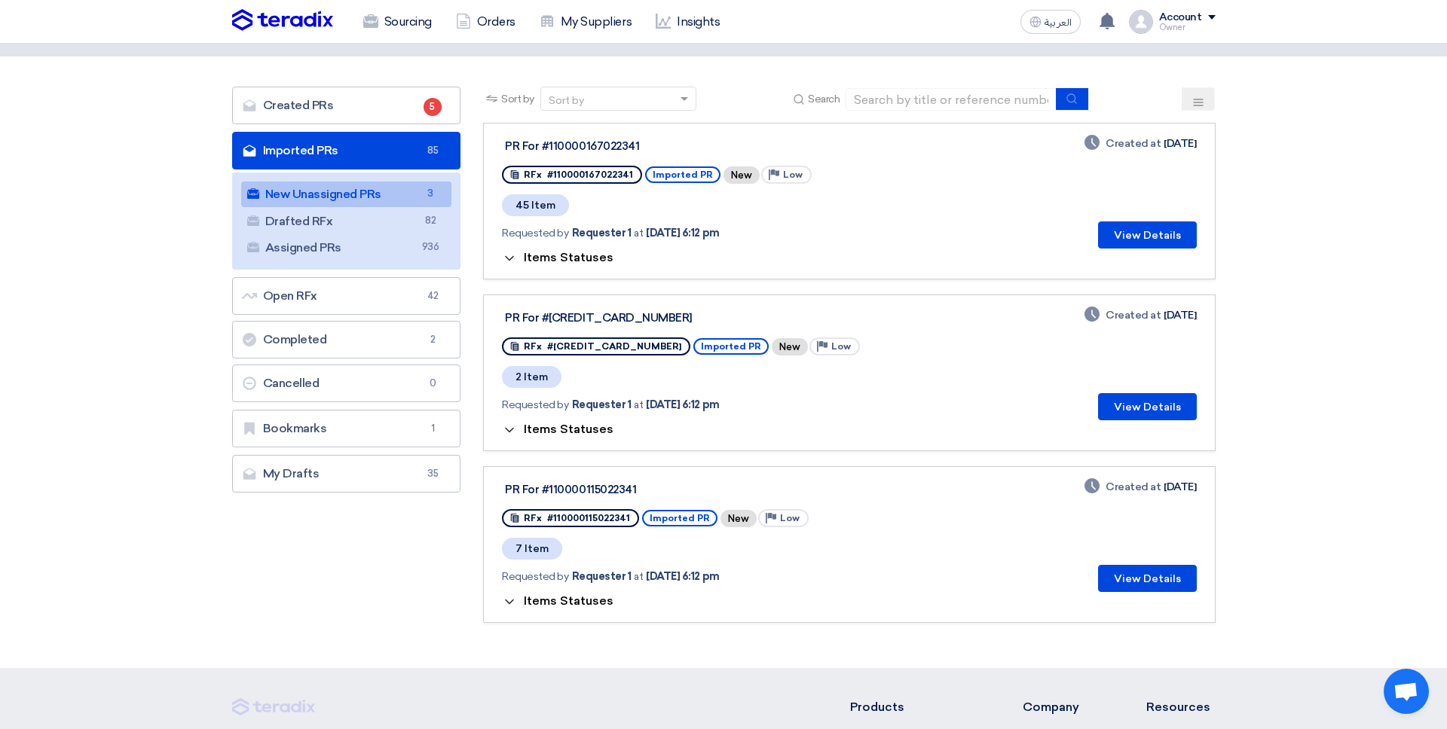
scroll to position [44, 0]
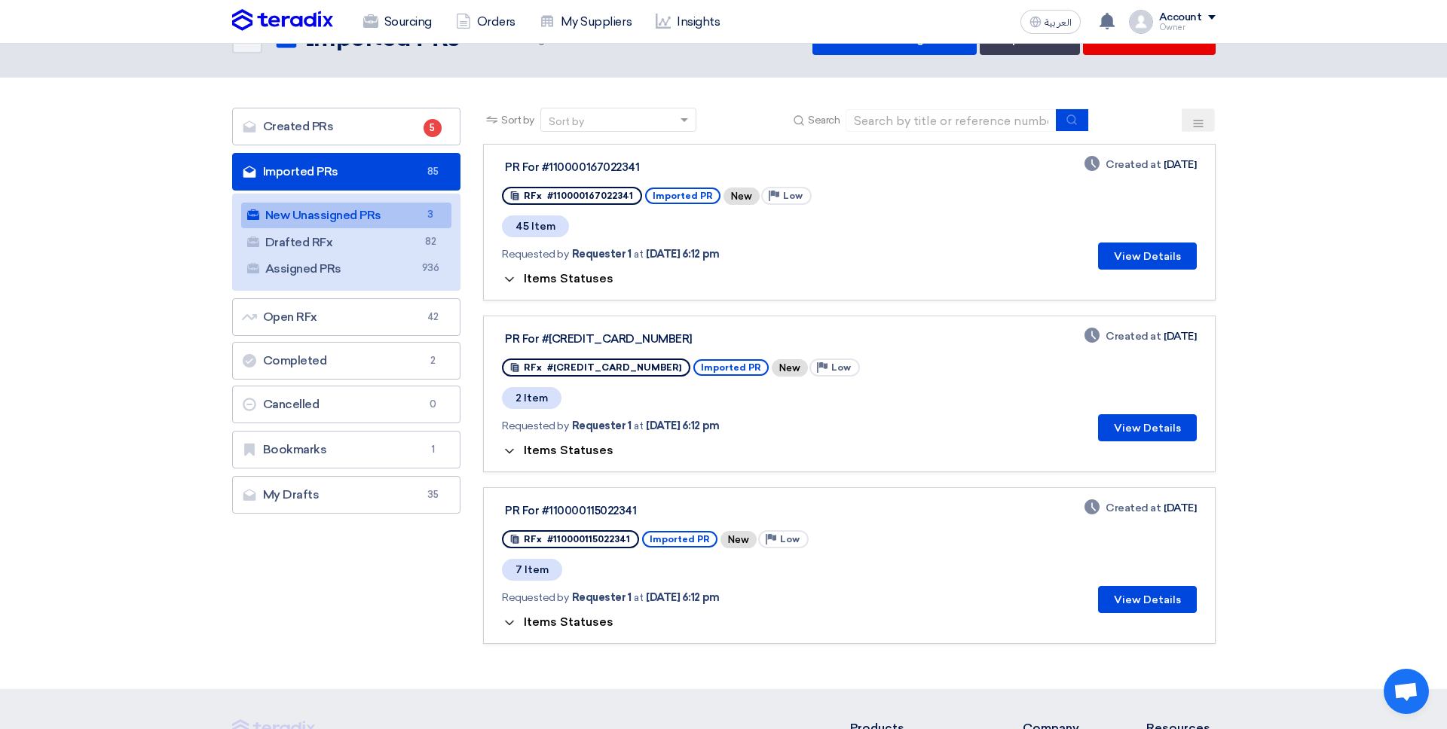
click at [584, 281] on span "Items Statuses" at bounding box center [569, 278] width 90 height 14
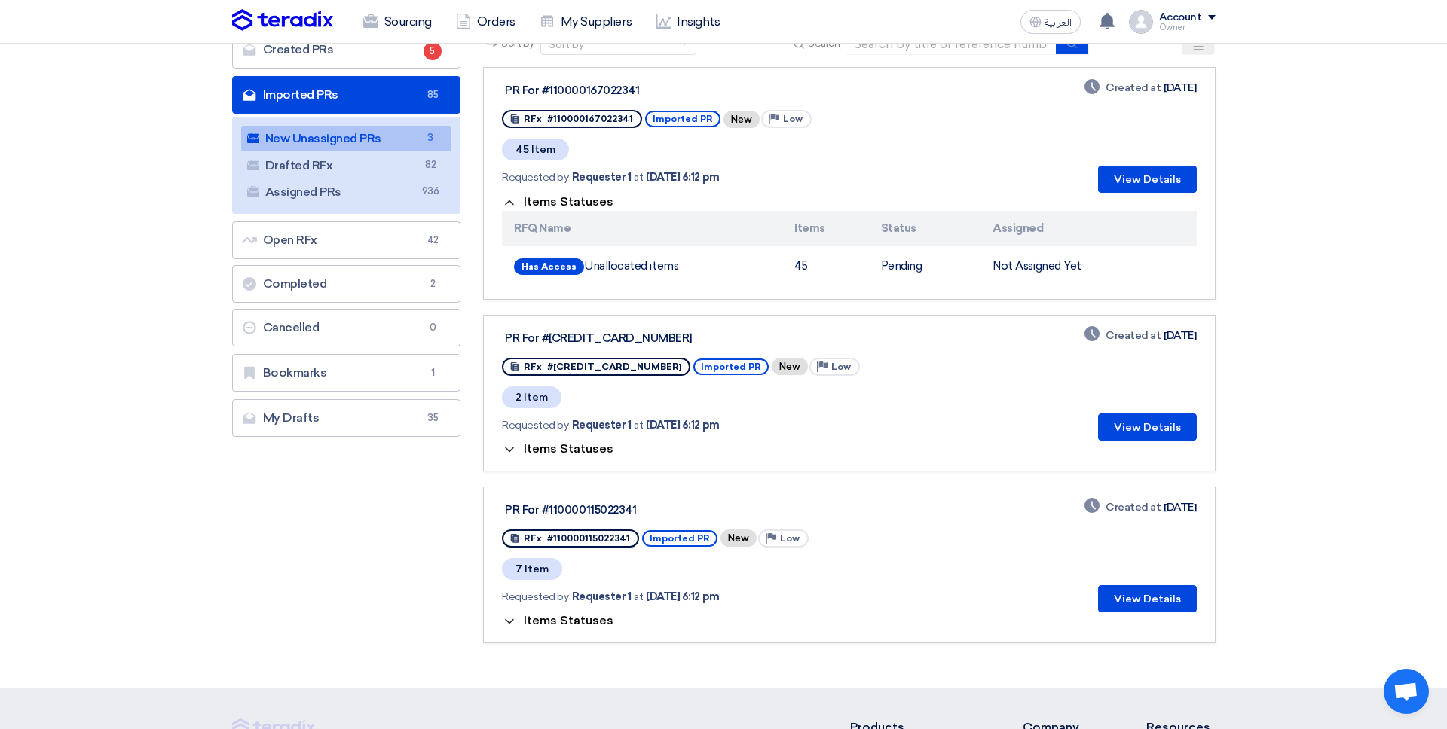
scroll to position [122, 0]
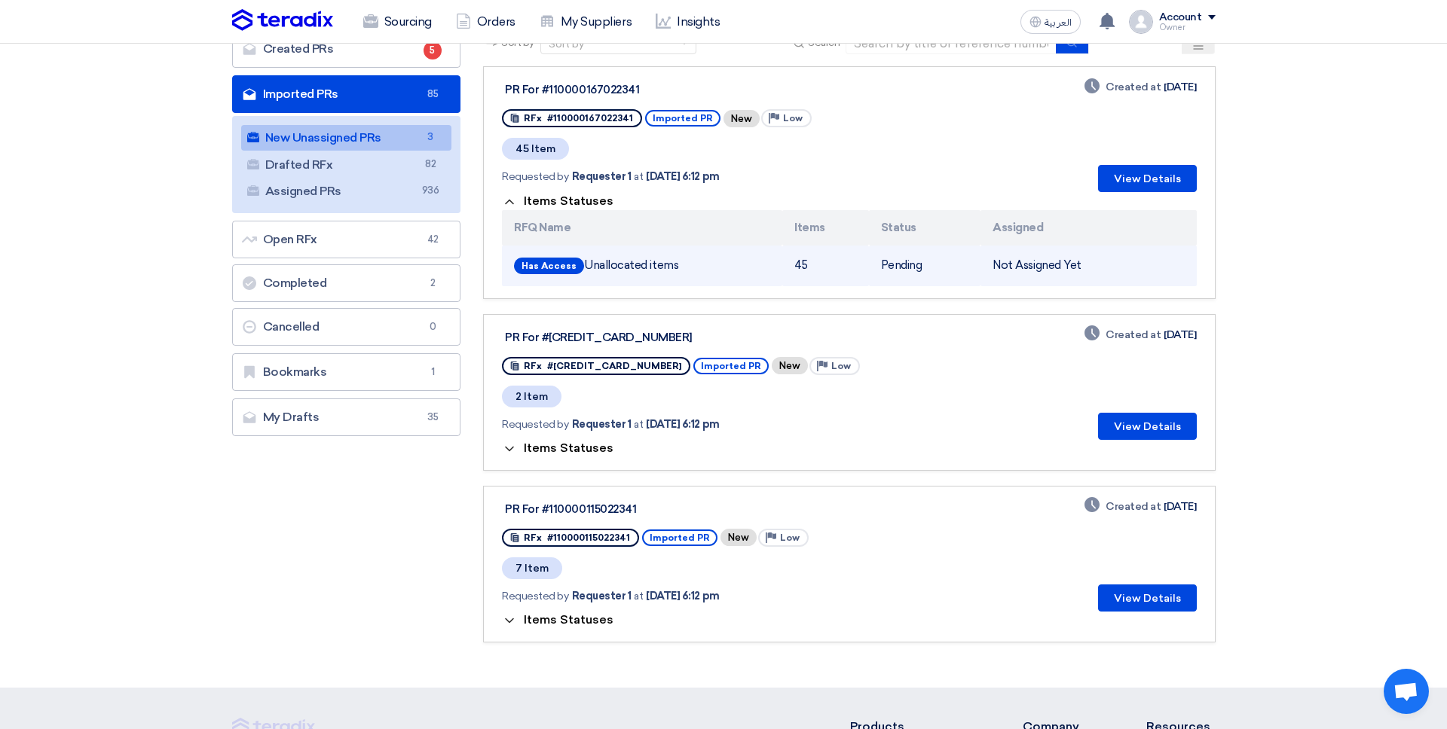
drag, startPoint x: 807, startPoint y: 268, endPoint x: 788, endPoint y: 277, distance: 20.9
click at [796, 268] on td "45" at bounding box center [825, 266] width 86 height 41
drag, startPoint x: 785, startPoint y: 280, endPoint x: 787, endPoint y: 264, distance: 16.0
click at [784, 280] on td "45" at bounding box center [825, 266] width 86 height 41
drag, startPoint x: 804, startPoint y: 263, endPoint x: 817, endPoint y: 266, distance: 13.2
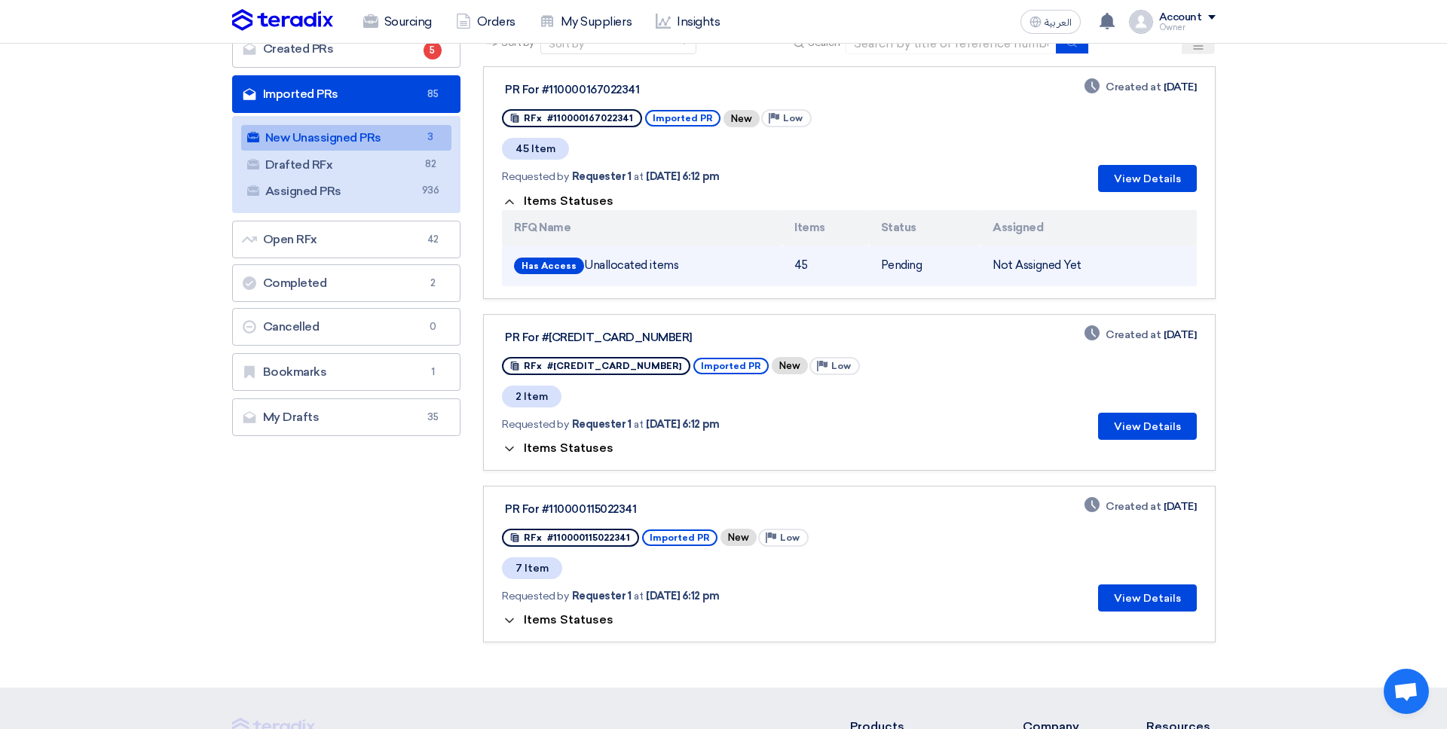
click at [817, 265] on td "45" at bounding box center [825, 266] width 86 height 41
drag, startPoint x: 812, startPoint y: 283, endPoint x: 825, endPoint y: 269, distance: 18.7
click at [812, 283] on td "45" at bounding box center [825, 266] width 86 height 41
drag, startPoint x: 942, startPoint y: 277, endPoint x: 952, endPoint y: 284, distance: 11.9
click at [971, 278] on tr "Has Access Unallocated items 45 Pending Not Assigned Yet" at bounding box center [849, 266] width 694 height 41
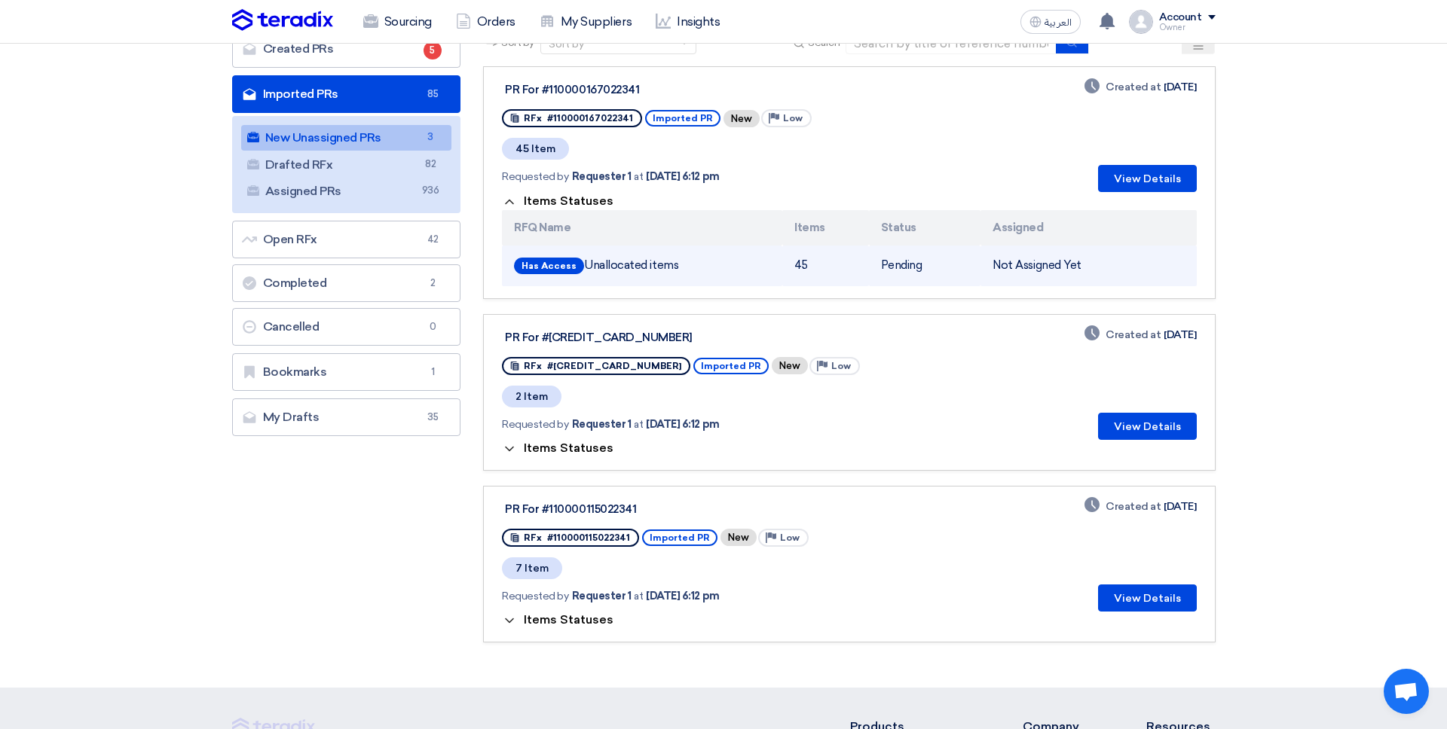
drag, startPoint x: 943, startPoint y: 287, endPoint x: 948, endPoint y: 278, distance: 10.1
click at [943, 286] on link "PR For #110000167022341 RFx #110000167022341 Imported PR New Priority Low 45 It…" at bounding box center [849, 182] width 732 height 233
drag, startPoint x: 1037, startPoint y: 271, endPoint x: 1081, endPoint y: 274, distance: 43.9
click at [1088, 273] on td "Not Assigned Yet" at bounding box center [1088, 266] width 216 height 41
click at [1081, 274] on td "Not Assigned Yet" at bounding box center [1088, 266] width 216 height 41
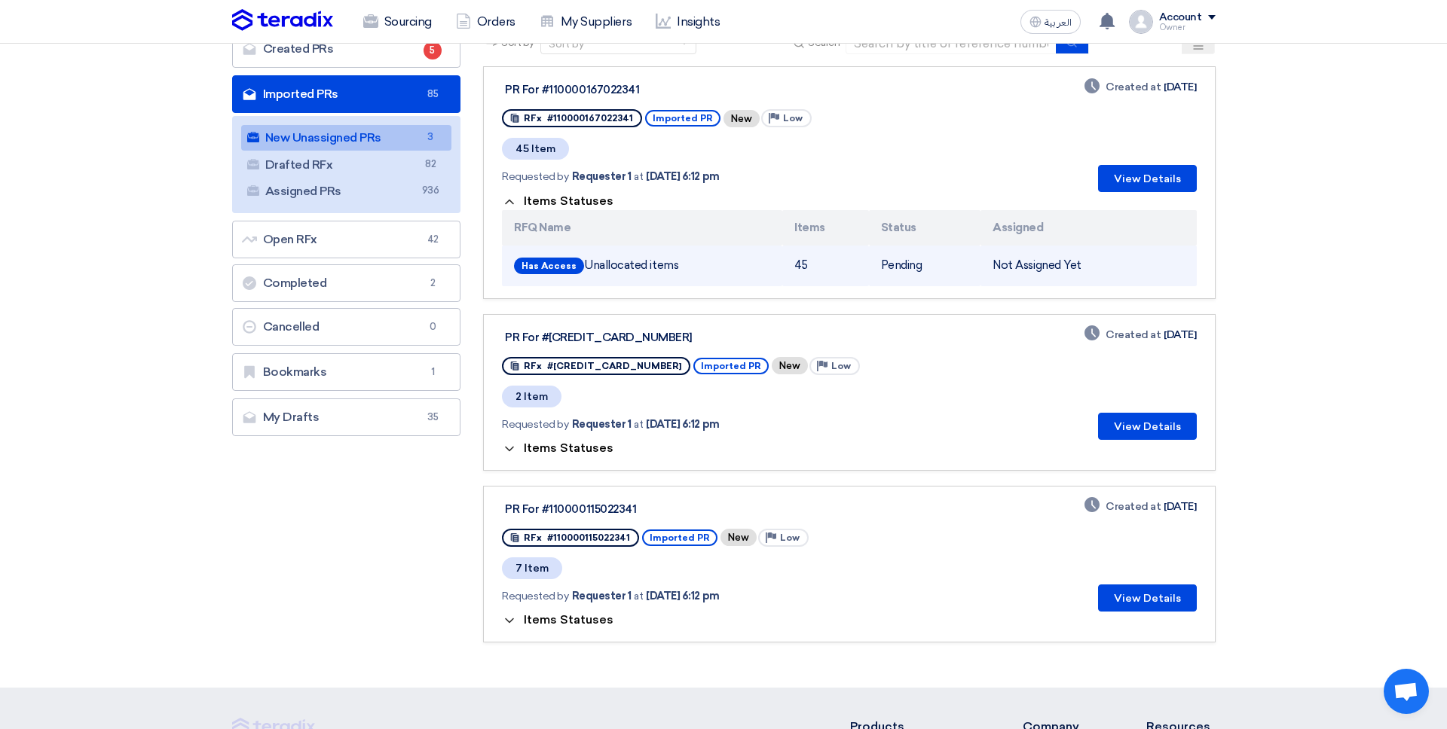
drag, startPoint x: 806, startPoint y: 268, endPoint x: 901, endPoint y: 264, distance: 95.1
click at [902, 261] on tr "Has Access Unallocated items 45 Pending Not Assigned Yet" at bounding box center [849, 266] width 694 height 41
drag, startPoint x: 901, startPoint y: 264, endPoint x: 879, endPoint y: 264, distance: 21.9
click at [898, 264] on td "Pending" at bounding box center [925, 266] width 112 height 41
drag, startPoint x: 825, startPoint y: 264, endPoint x: 812, endPoint y: 264, distance: 12.8
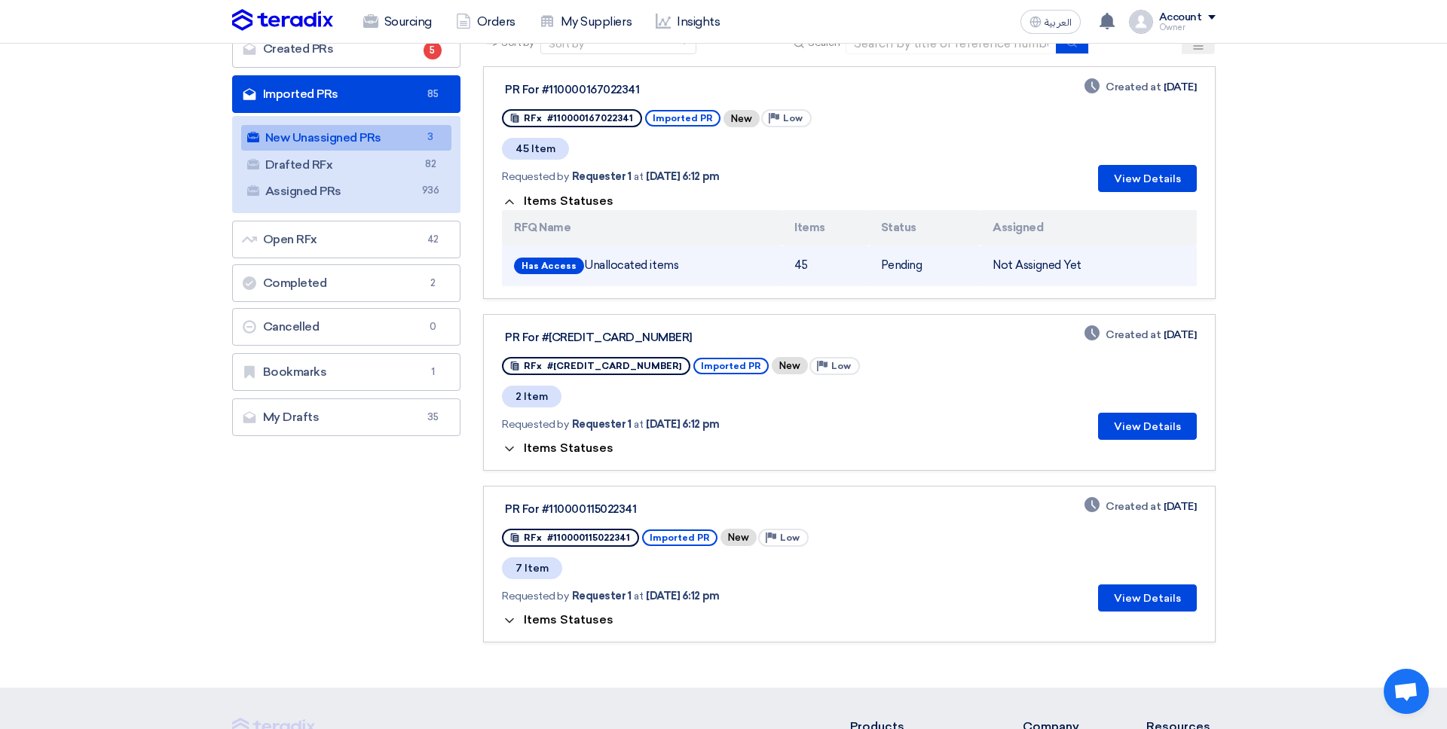
click at [821, 264] on td "45" at bounding box center [825, 266] width 86 height 41
drag, startPoint x: 769, startPoint y: 267, endPoint x: 1180, endPoint y: 265, distance: 411.4
click at [1180, 265] on tr "Has Access Unallocated items 45 Pending Not Assigned Yet" at bounding box center [849, 266] width 694 height 41
drag, startPoint x: 1180, startPoint y: 265, endPoint x: 1151, endPoint y: 264, distance: 28.6
click at [1180, 265] on td "Not Assigned Yet" at bounding box center [1088, 266] width 216 height 41
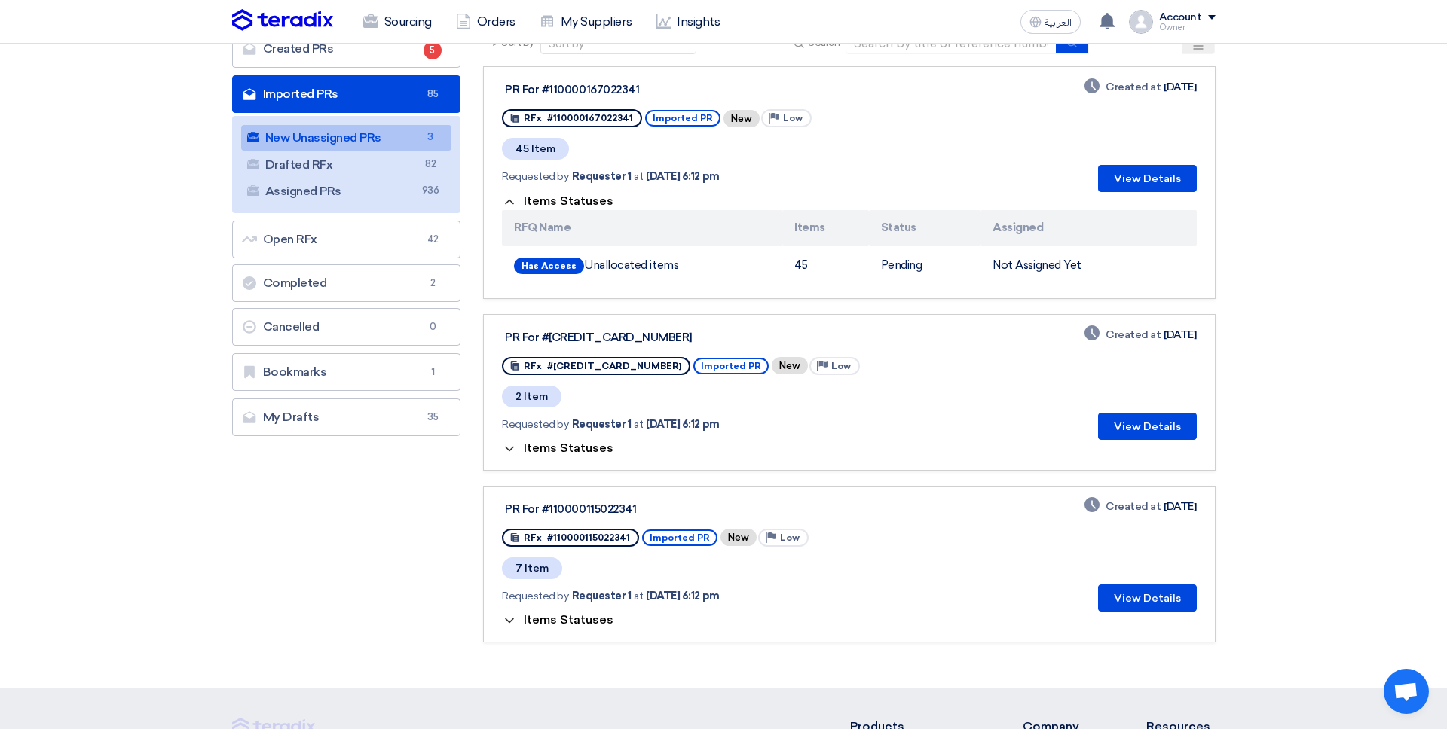
drag, startPoint x: 949, startPoint y: 252, endPoint x: 1217, endPoint y: 269, distance: 268.0
click at [1240, 269] on section "Created PRs Created PRs 5 Imported PRs Imported PRs 85 New Unassigned PRs New U…" at bounding box center [723, 344] width 1447 height 688
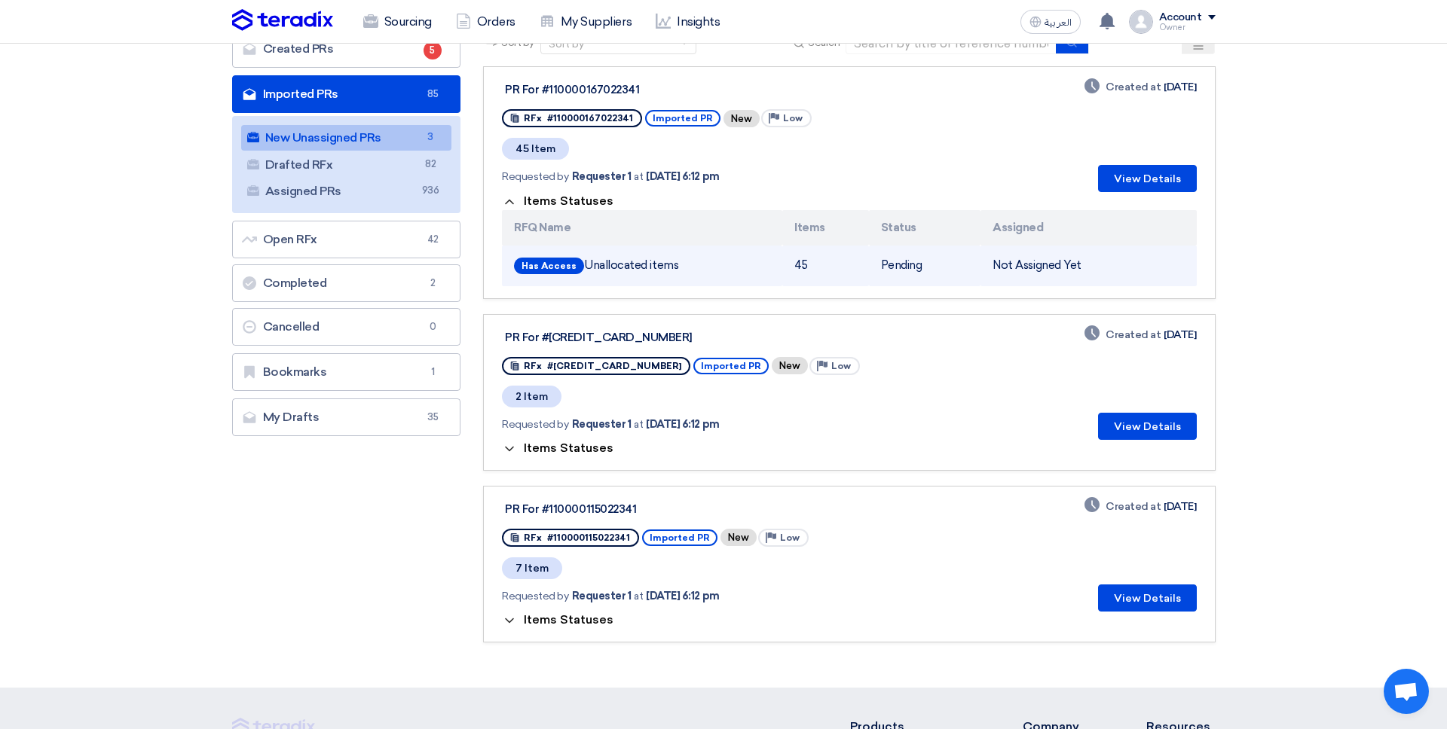
drag, startPoint x: 1193, startPoint y: 269, endPoint x: 1145, endPoint y: 270, distance: 48.2
click at [1193, 268] on td "Not Assigned Yet" at bounding box center [1088, 266] width 216 height 41
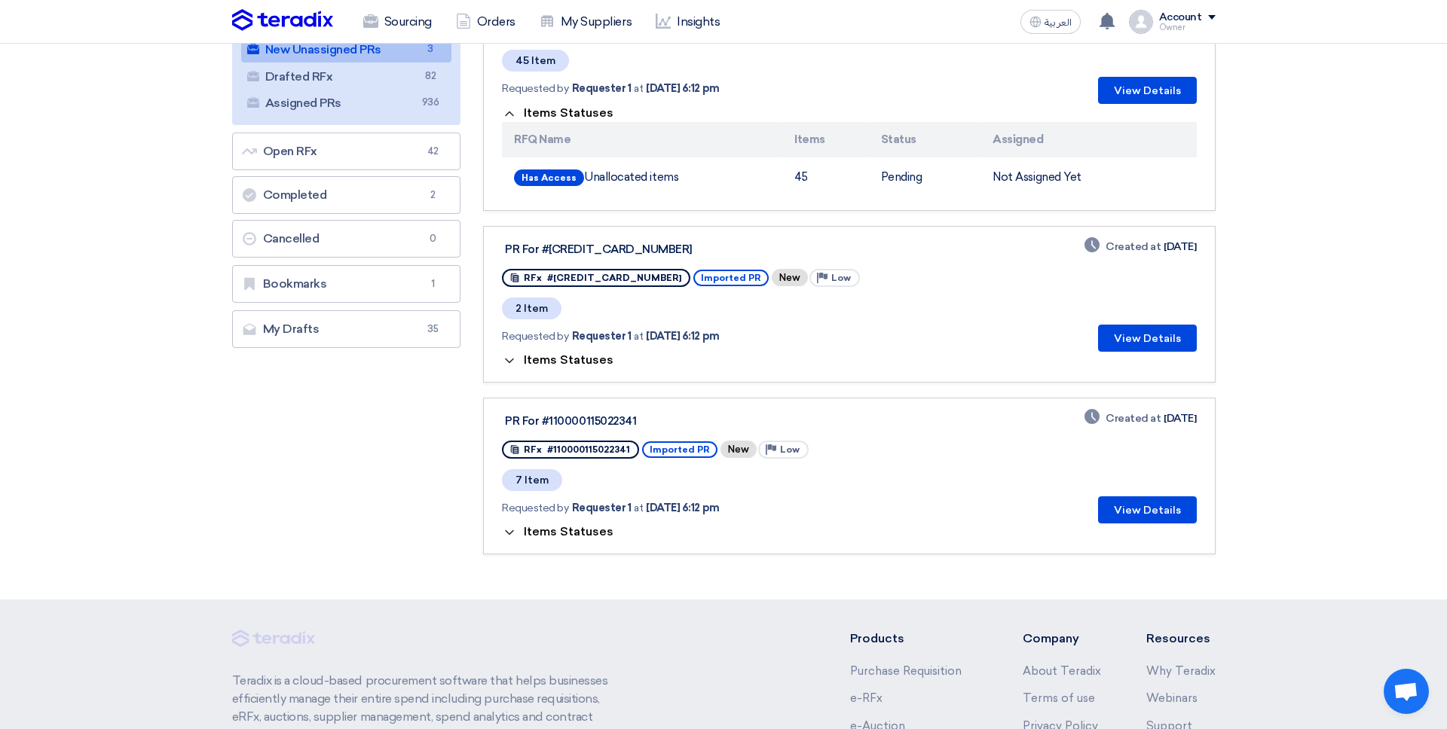
scroll to position [211, 0]
click at [532, 356] on span "Items Statuses" at bounding box center [569, 360] width 90 height 14
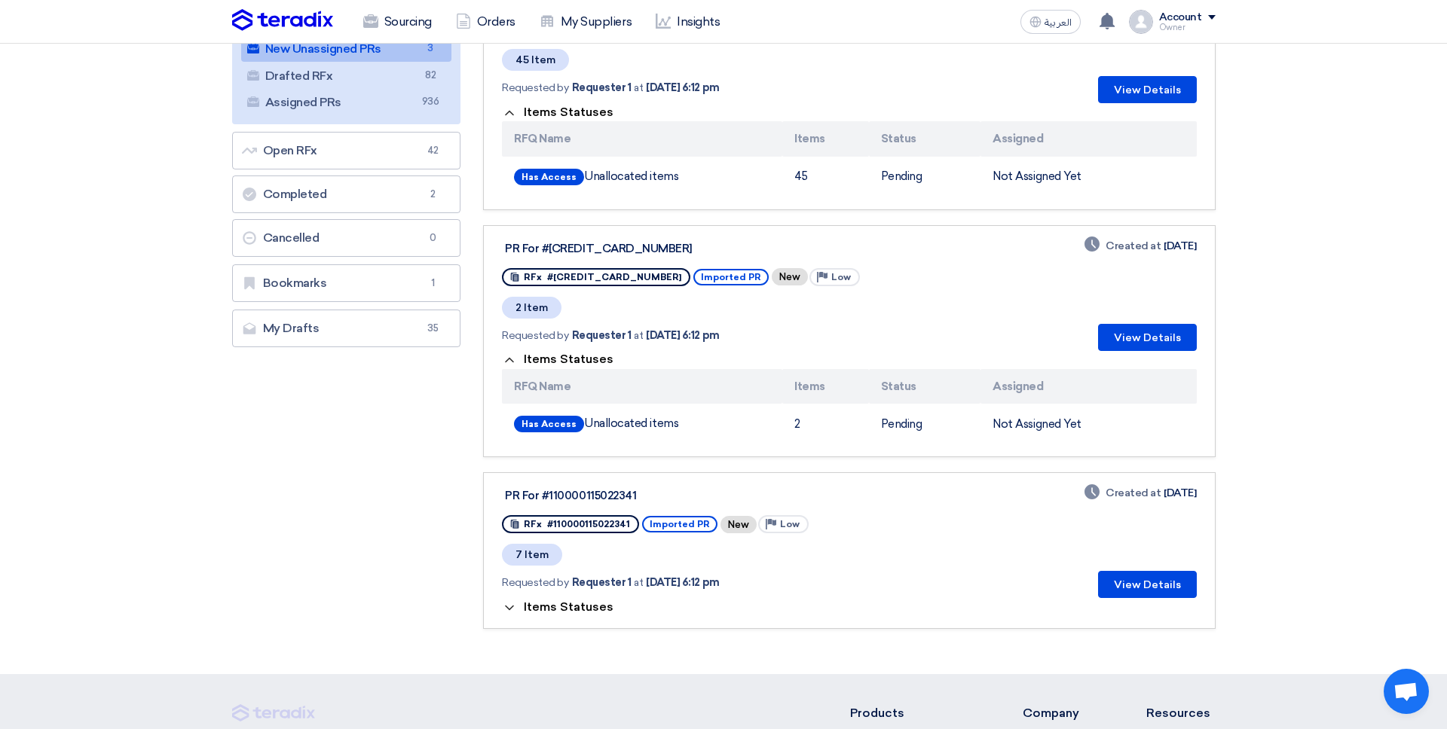
click at [551, 359] on span "Items Statuses" at bounding box center [569, 360] width 90 height 14
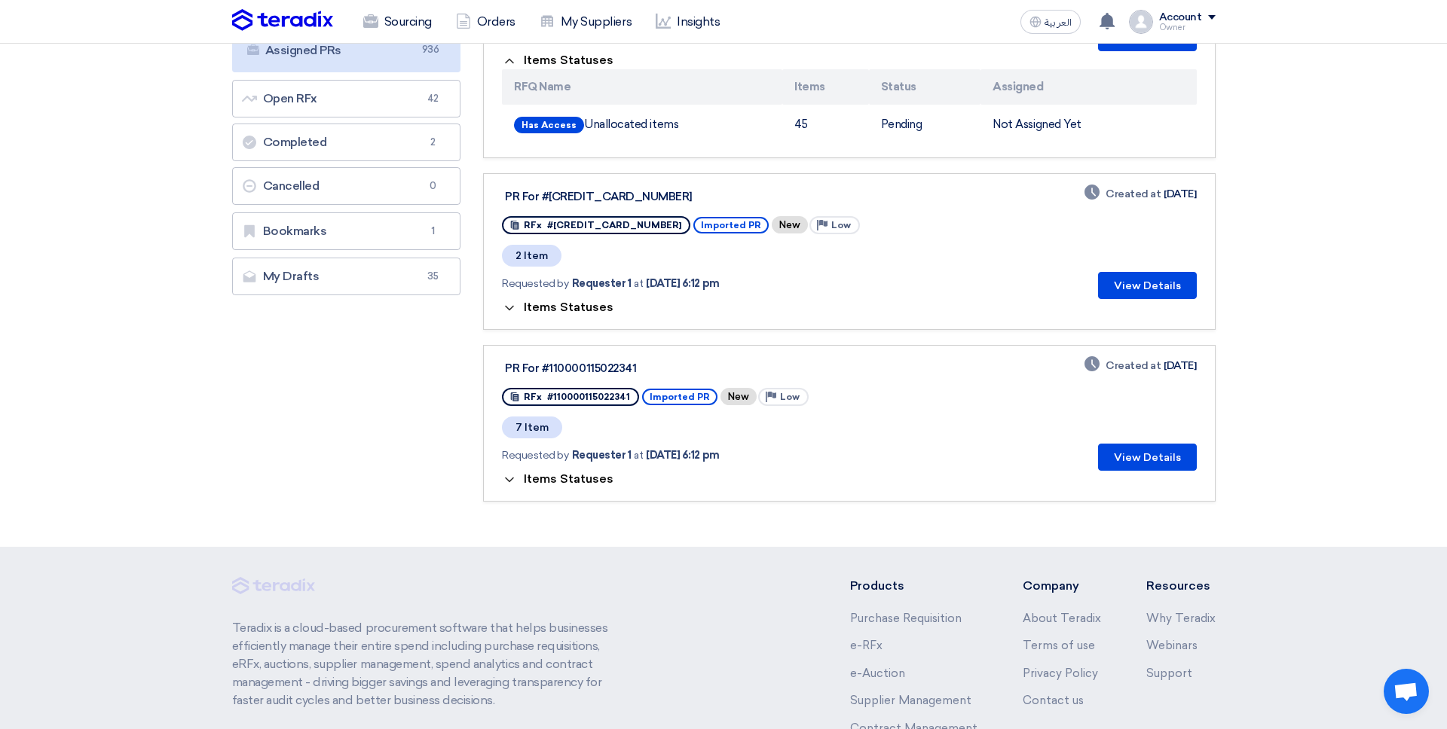
scroll to position [274, 0]
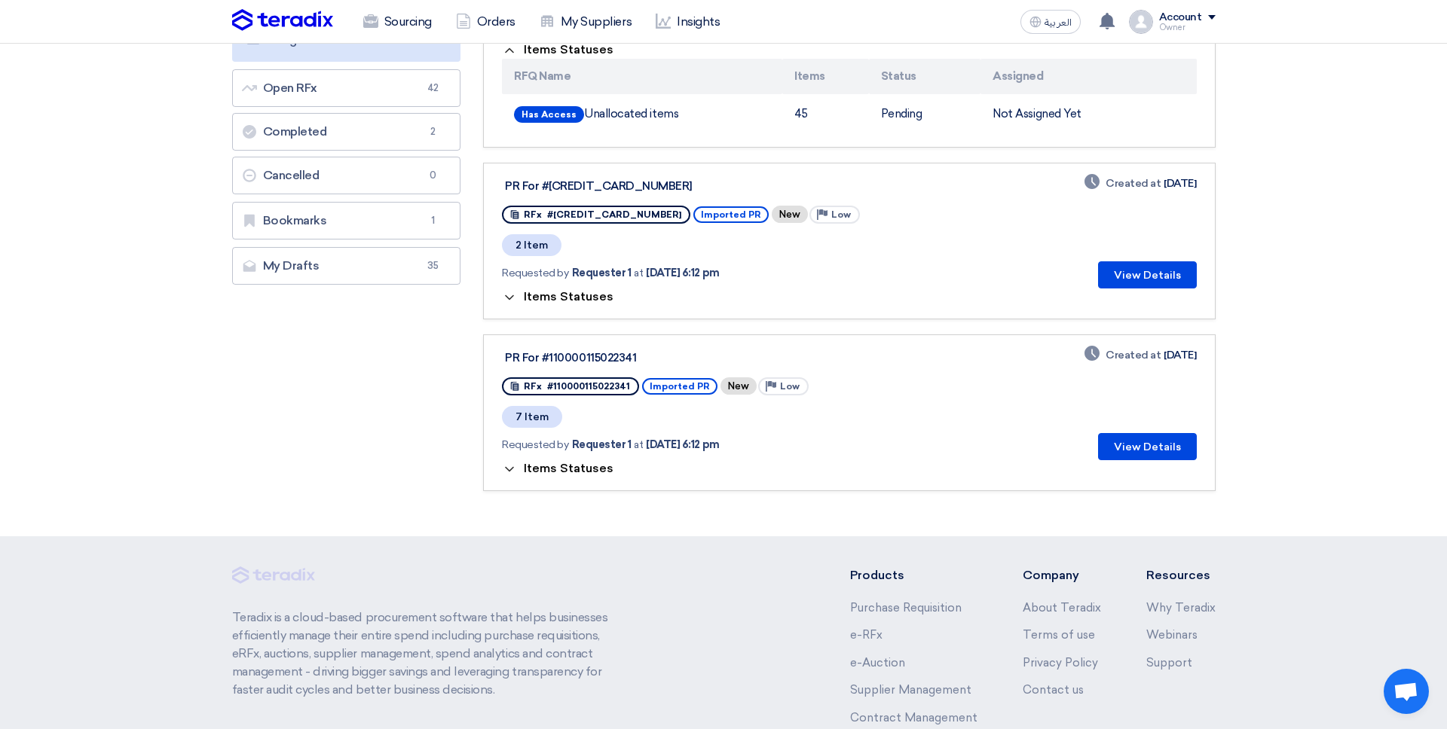
drag, startPoint x: 601, startPoint y: 463, endPoint x: 624, endPoint y: 477, distance: 26.8
click at [601, 463] on span "Items Statuses" at bounding box center [569, 469] width 90 height 14
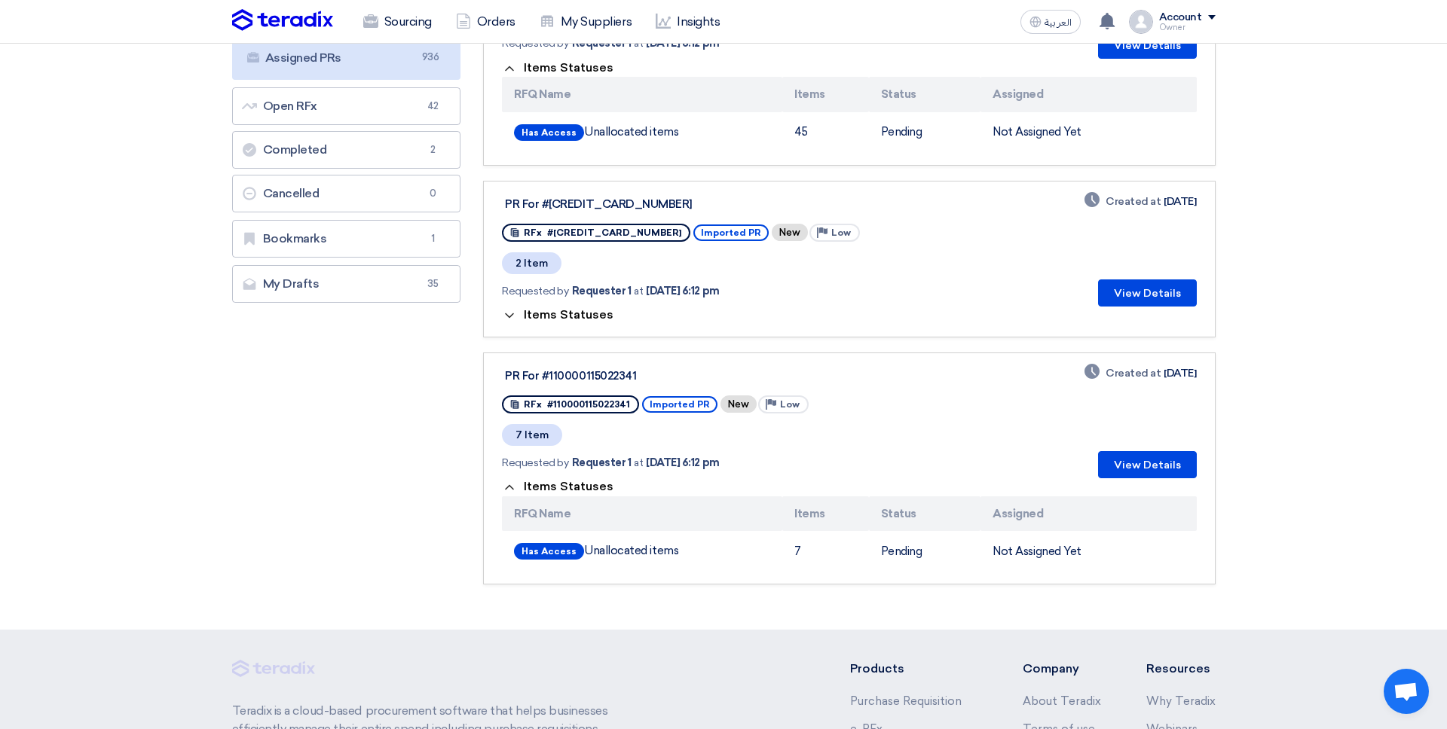
scroll to position [0, 0]
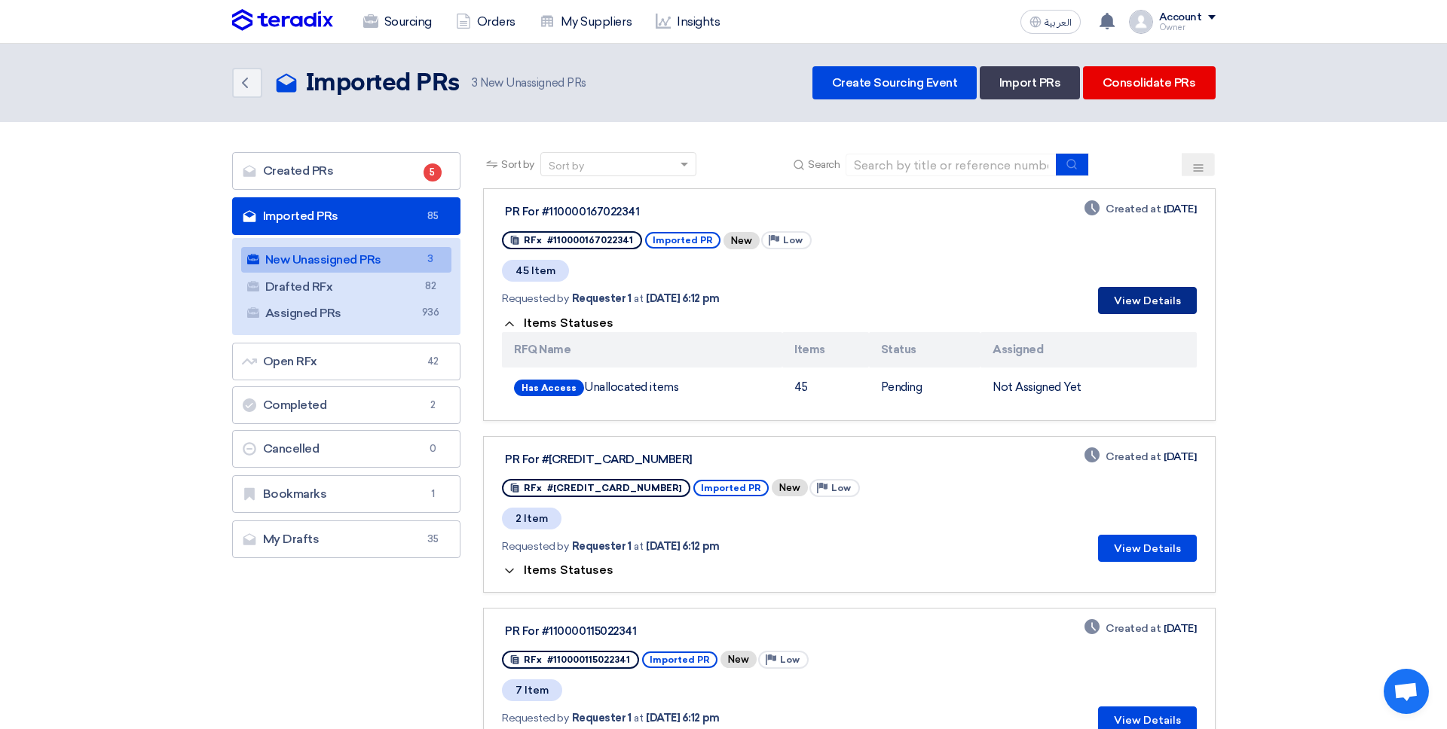
click at [1140, 307] on button "View Details" at bounding box center [1147, 300] width 99 height 27
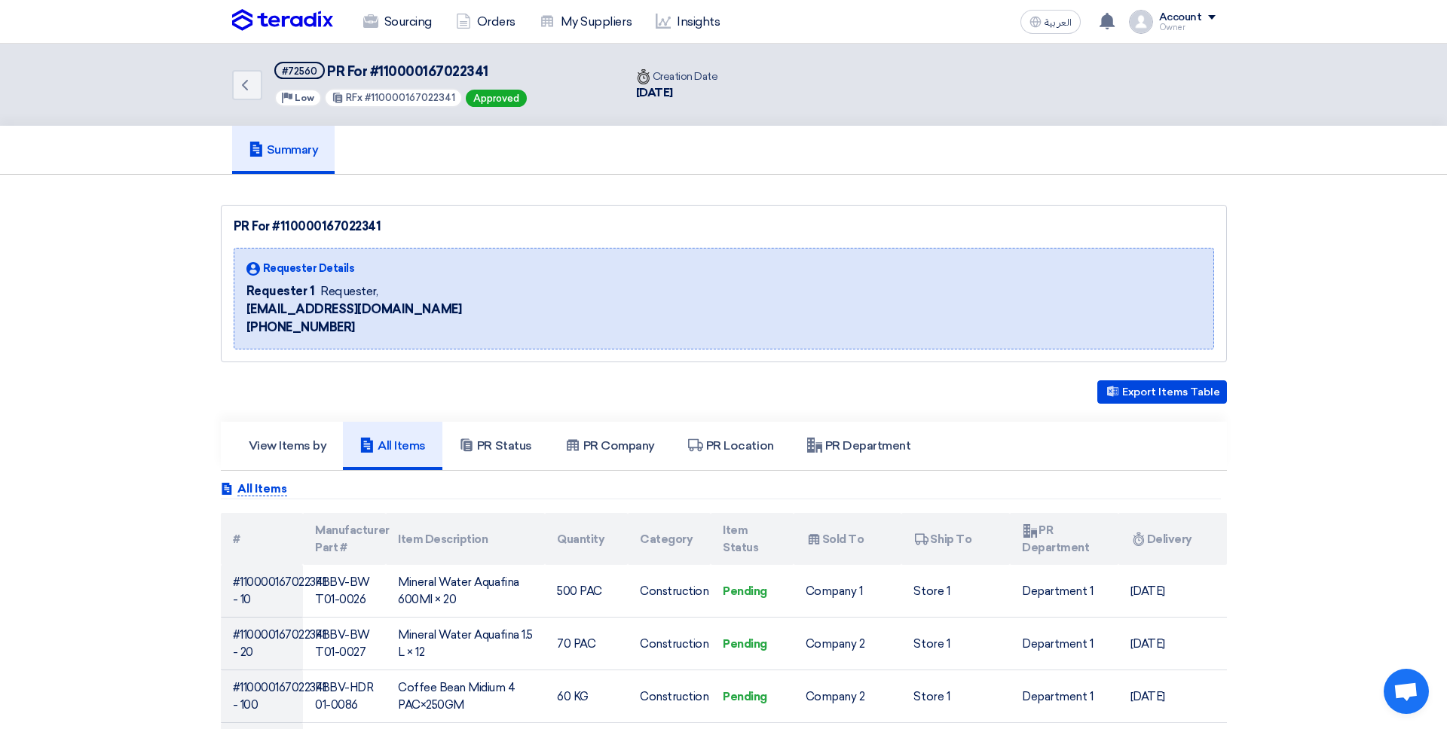
drag, startPoint x: 229, startPoint y: 89, endPoint x: 257, endPoint y: 101, distance: 30.4
click at [228, 89] on div "Back #72560 PR For #110000167022341 Priority Low RFx #110000167022341 Approved …" at bounding box center [724, 85] width 1006 height 82
click at [252, 101] on div "Back #72560 PR For #110000167022341 Priority Low RFx #110000167022341 Approved" at bounding box center [428, 85] width 392 height 82
click at [253, 94] on link "Back" at bounding box center [247, 85] width 30 height 30
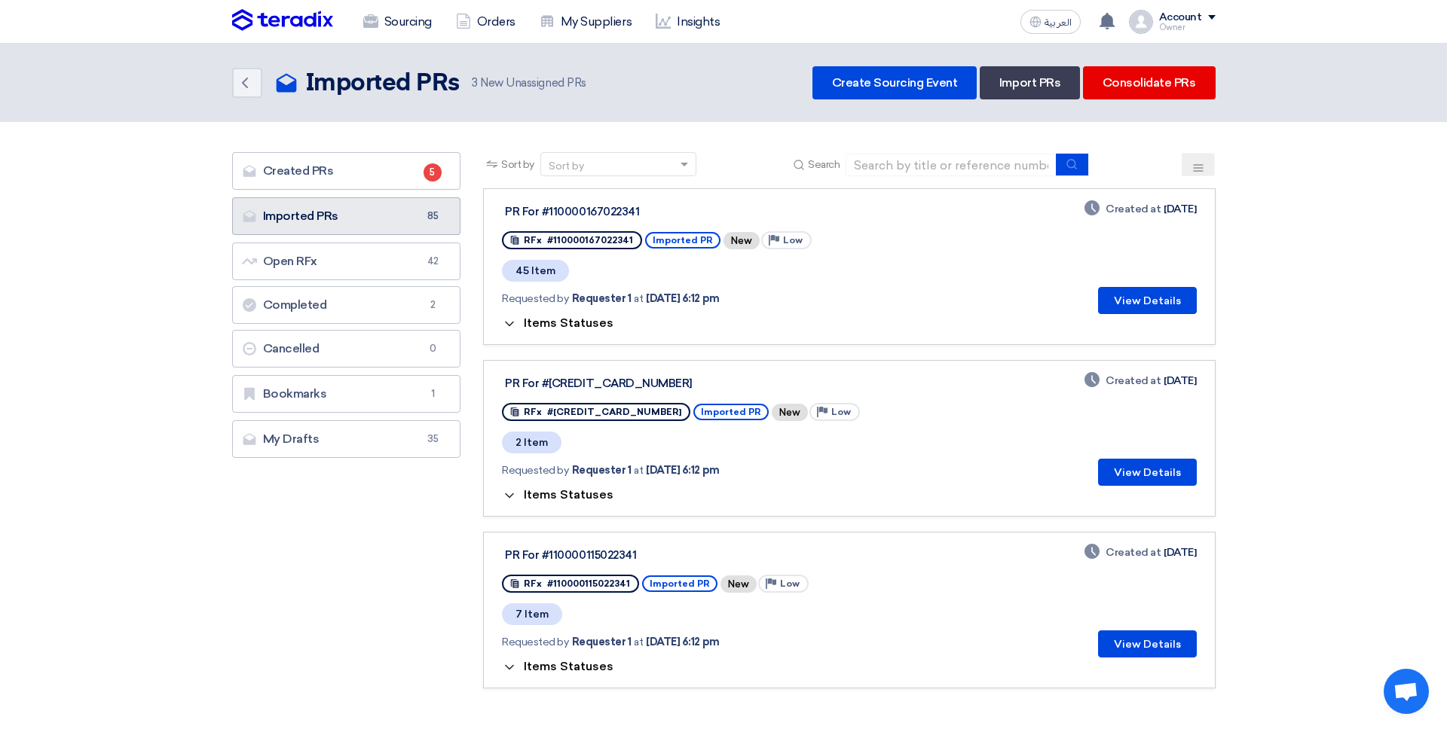
click at [353, 207] on link "Imported PRs Imported PRs 85" at bounding box center [346, 216] width 229 height 38
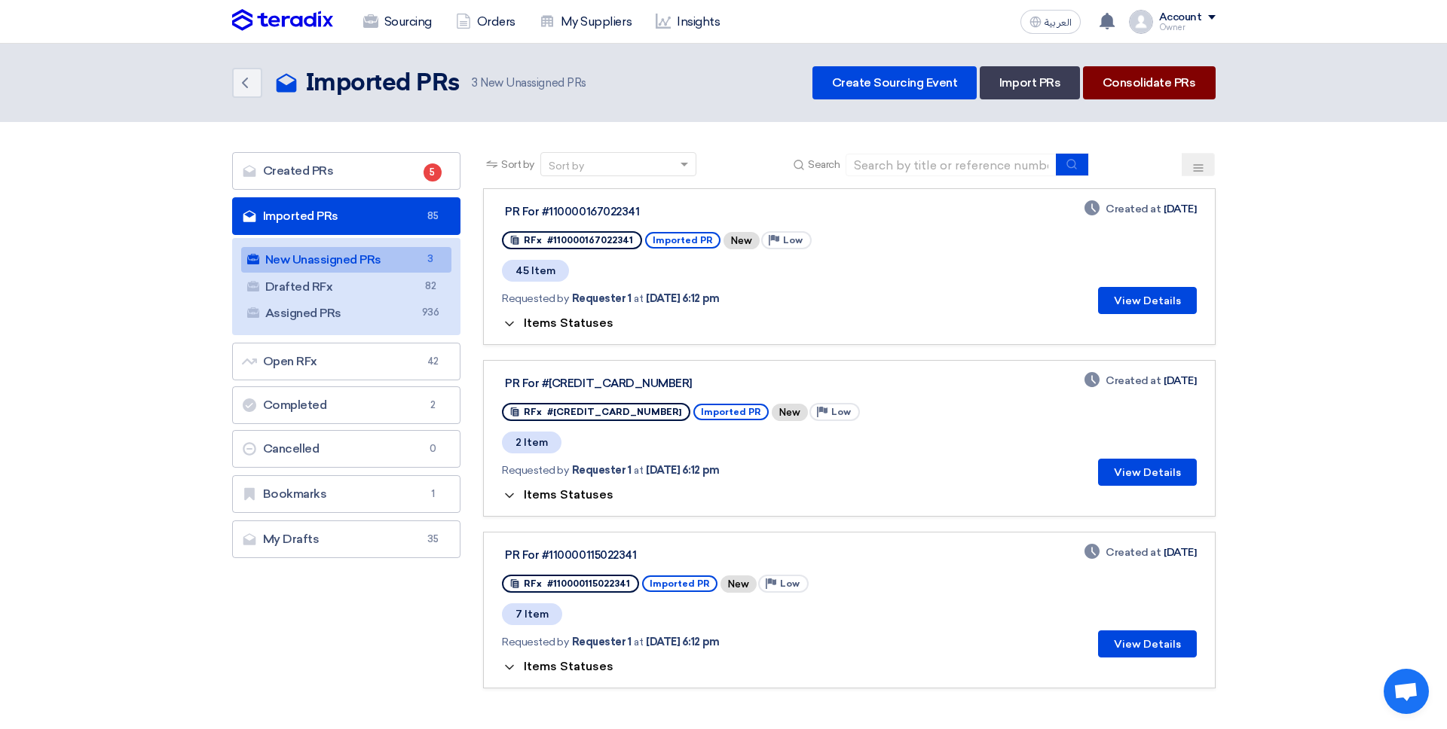
click at [1112, 90] on link "Consolidate PRs" at bounding box center [1149, 82] width 133 height 33
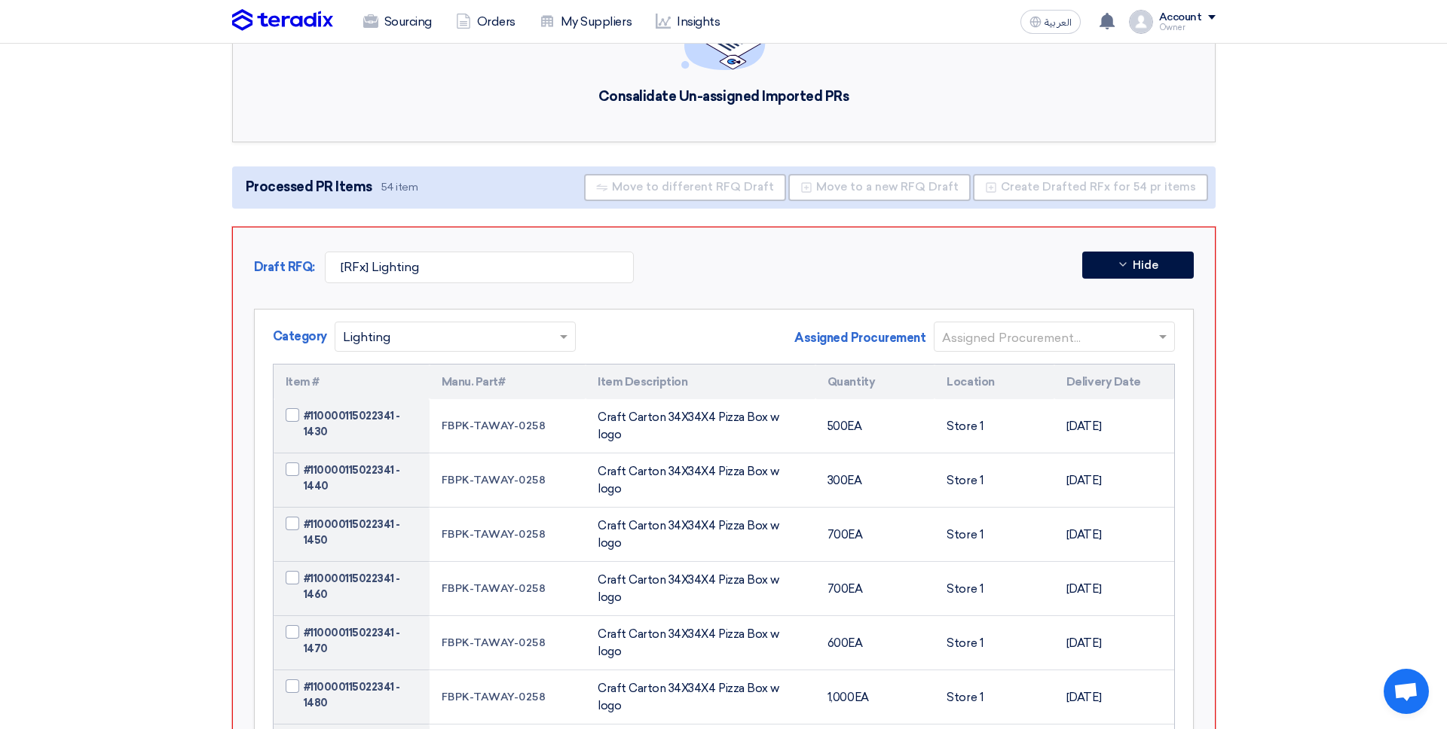
scroll to position [115, 0]
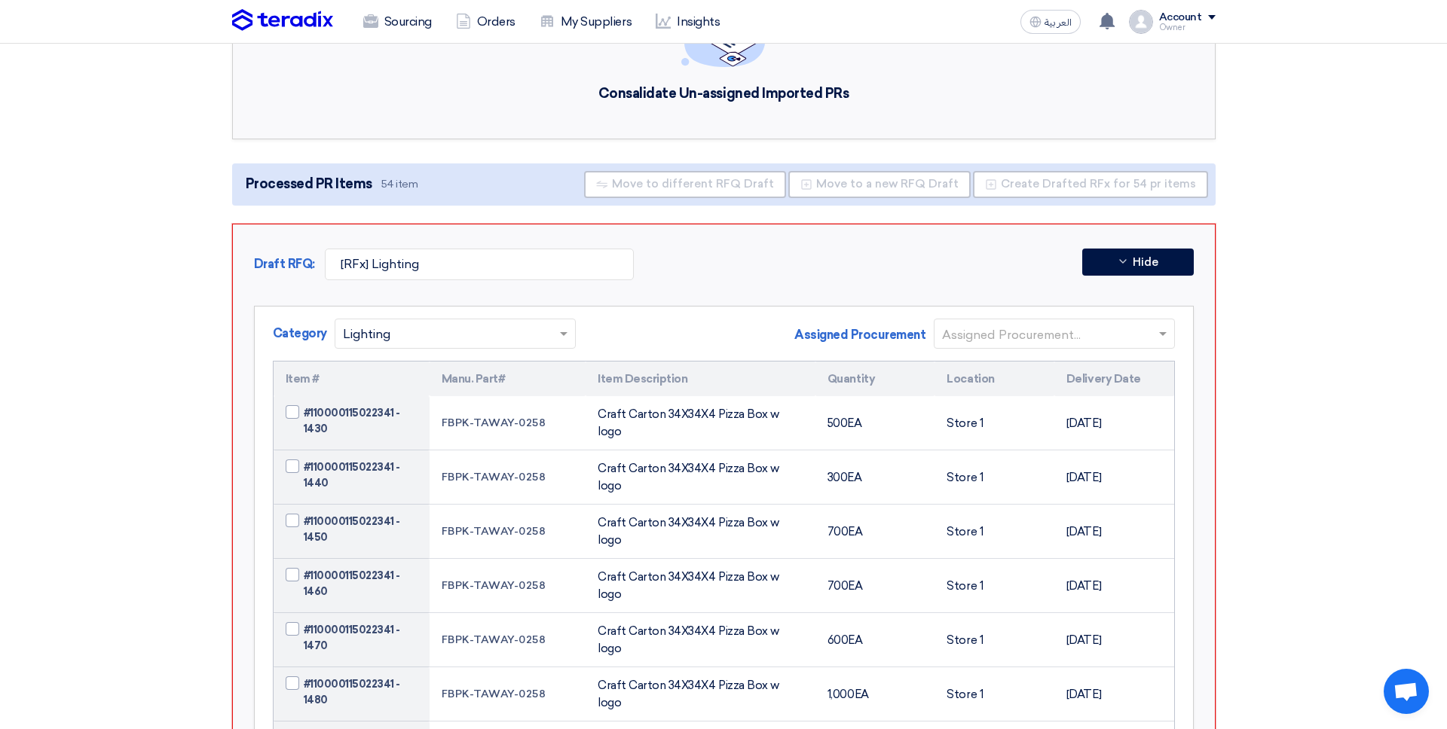
click at [1095, 332] on input "text" at bounding box center [1046, 335] width 209 height 25
click at [1038, 372] on div "Procurement Name" at bounding box center [1054, 364] width 240 height 31
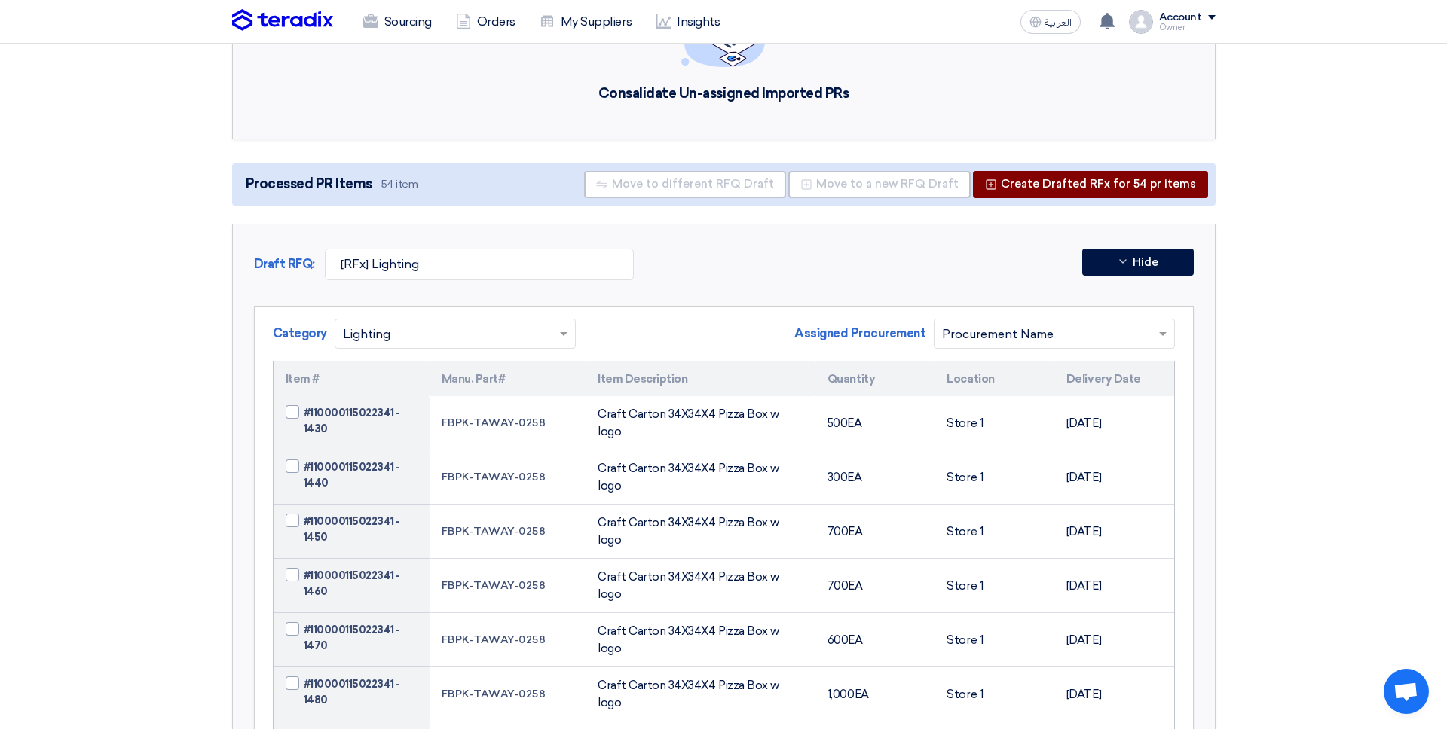
click at [1023, 182] on button "Create Drafted RFx for 54 pr items" at bounding box center [1090, 184] width 235 height 27
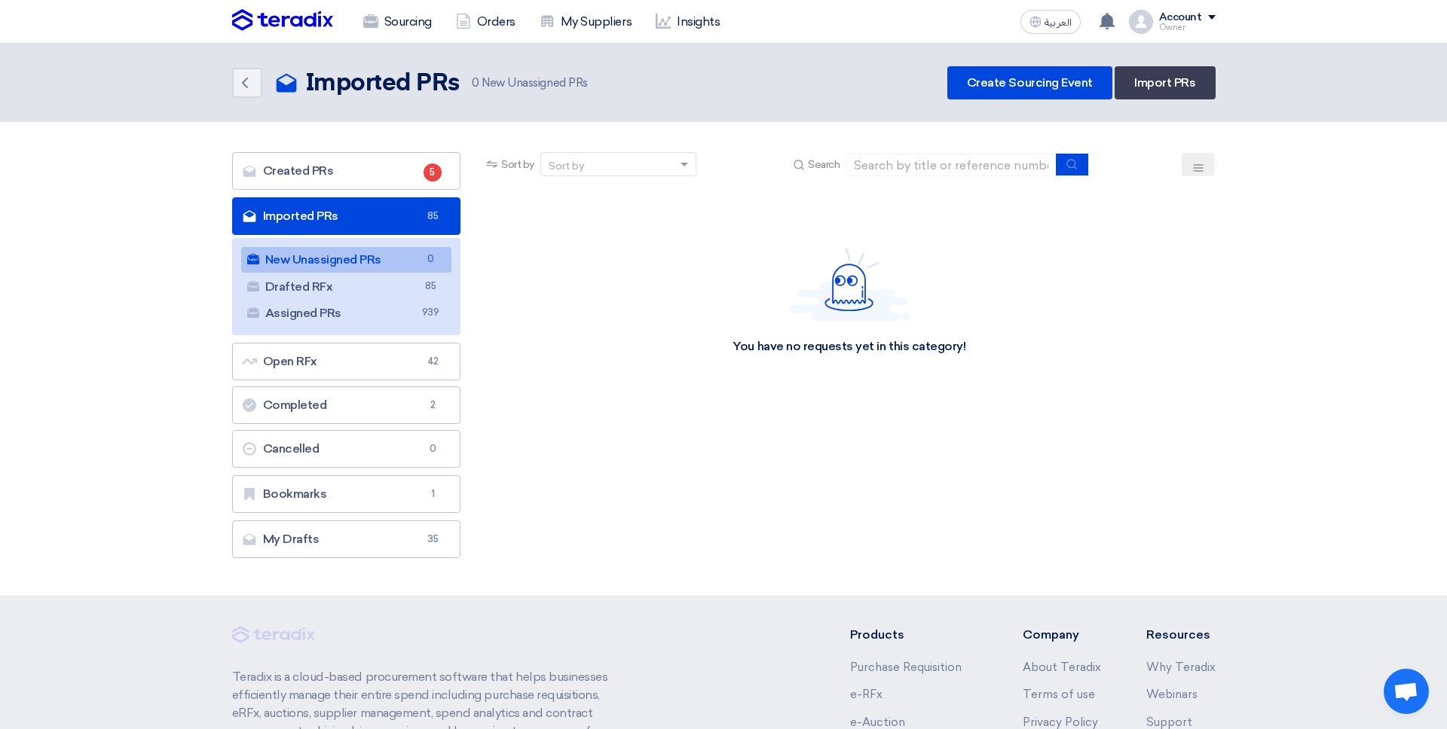
drag, startPoint x: 443, startPoint y: 290, endPoint x: 465, endPoint y: 298, distance: 23.1
click at [442, 290] on link "Drafted RFx Drafted RFx 85" at bounding box center [346, 287] width 211 height 26
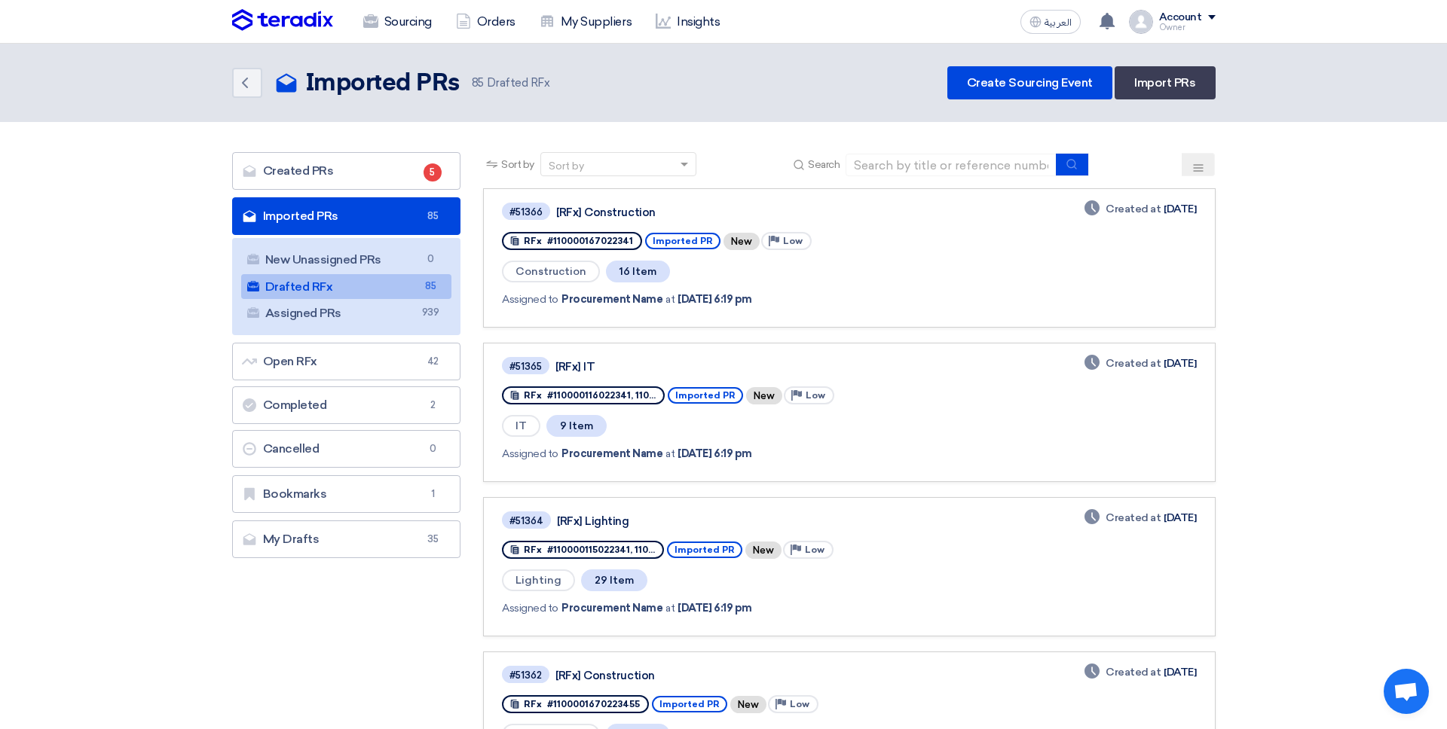
click at [601, 210] on div "[RFx] Construction" at bounding box center [744, 213] width 377 height 14
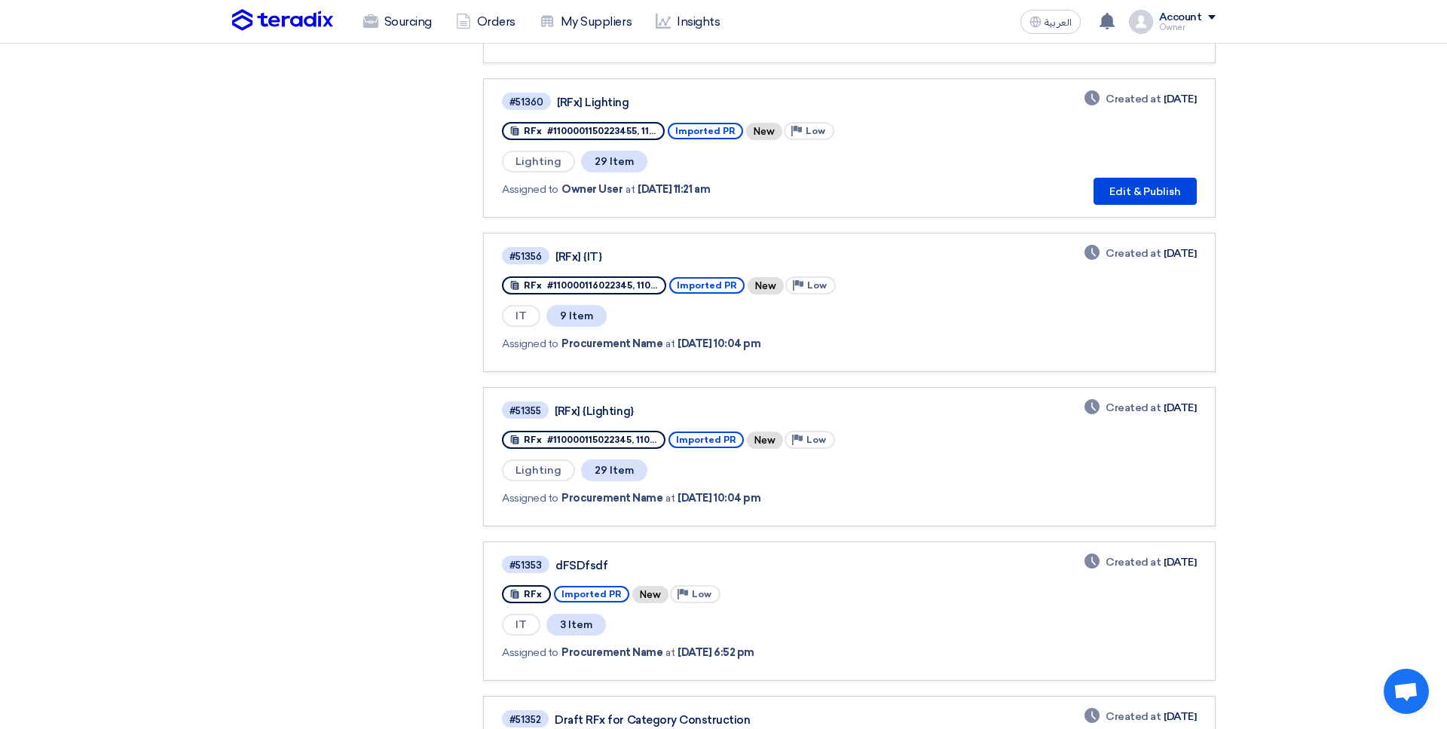
scroll to position [880, 0]
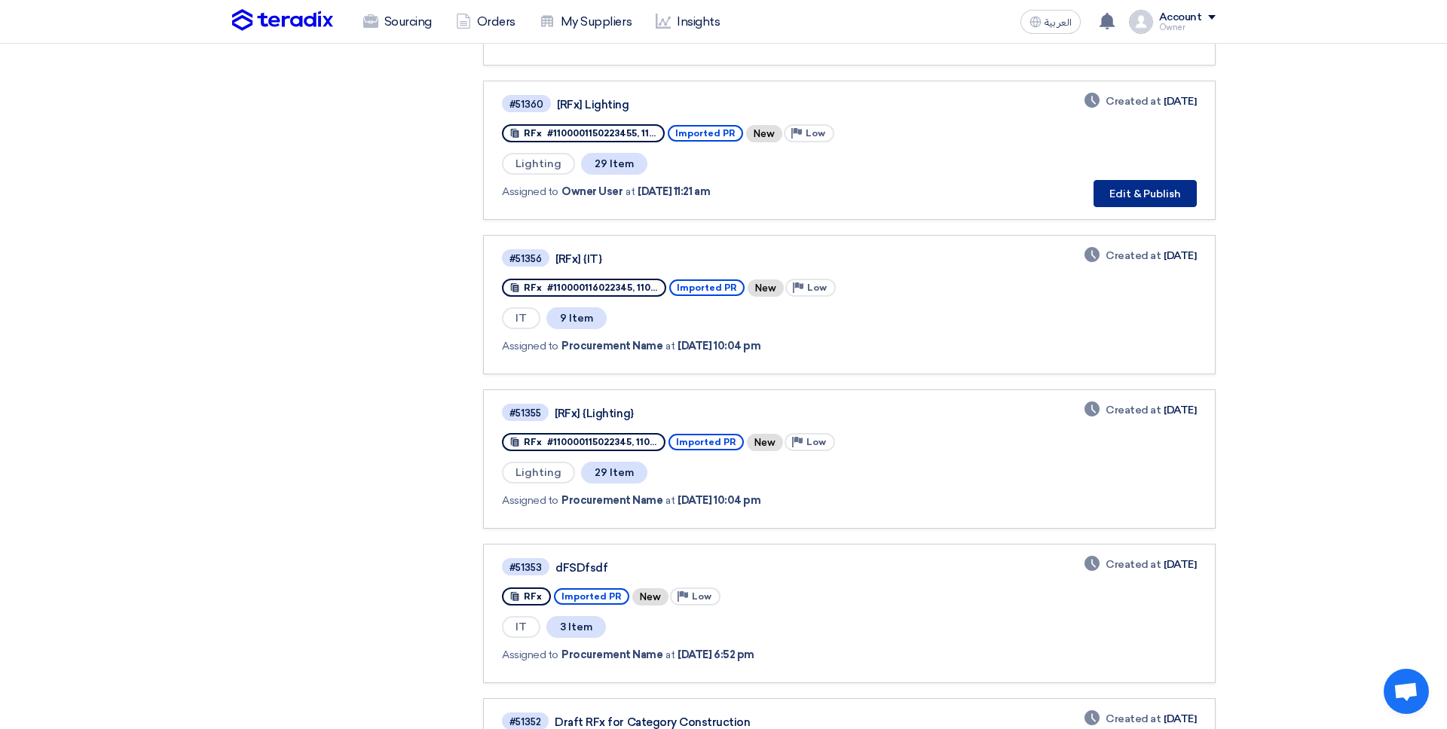
click at [1120, 194] on button "Edit & Publish" at bounding box center [1144, 193] width 103 height 27
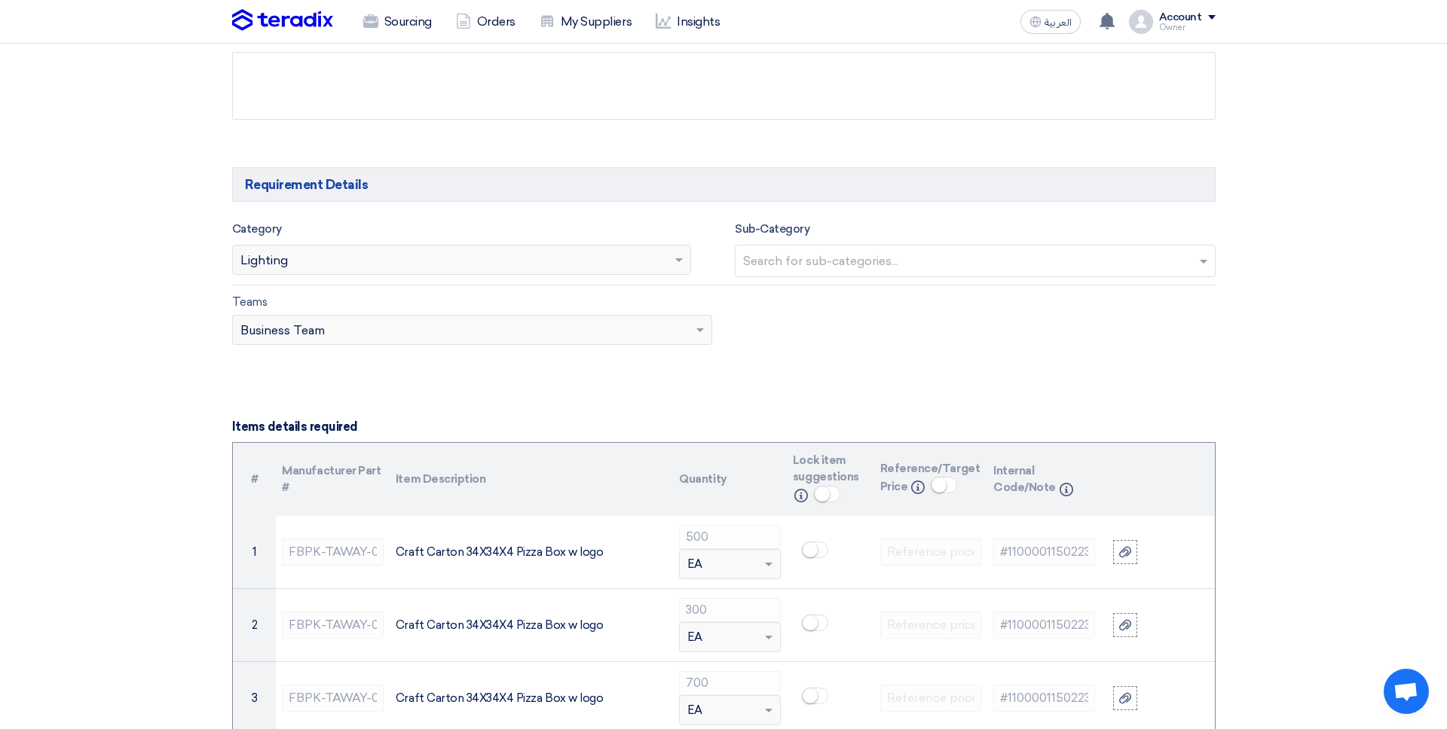
scroll to position [745, 0]
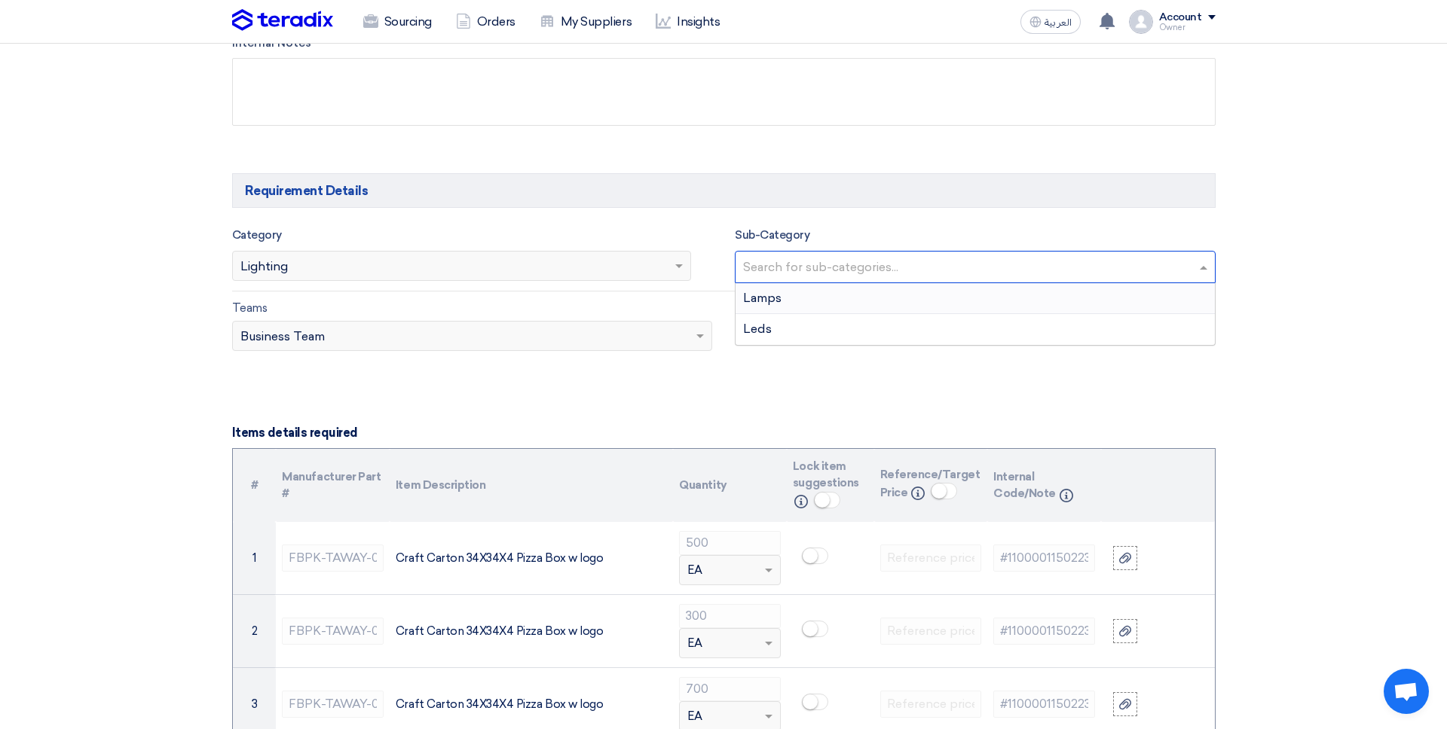
drag, startPoint x: 791, startPoint y: 266, endPoint x: 802, endPoint y: 293, distance: 29.1
click at [790, 266] on input "text" at bounding box center [977, 268] width 468 height 25
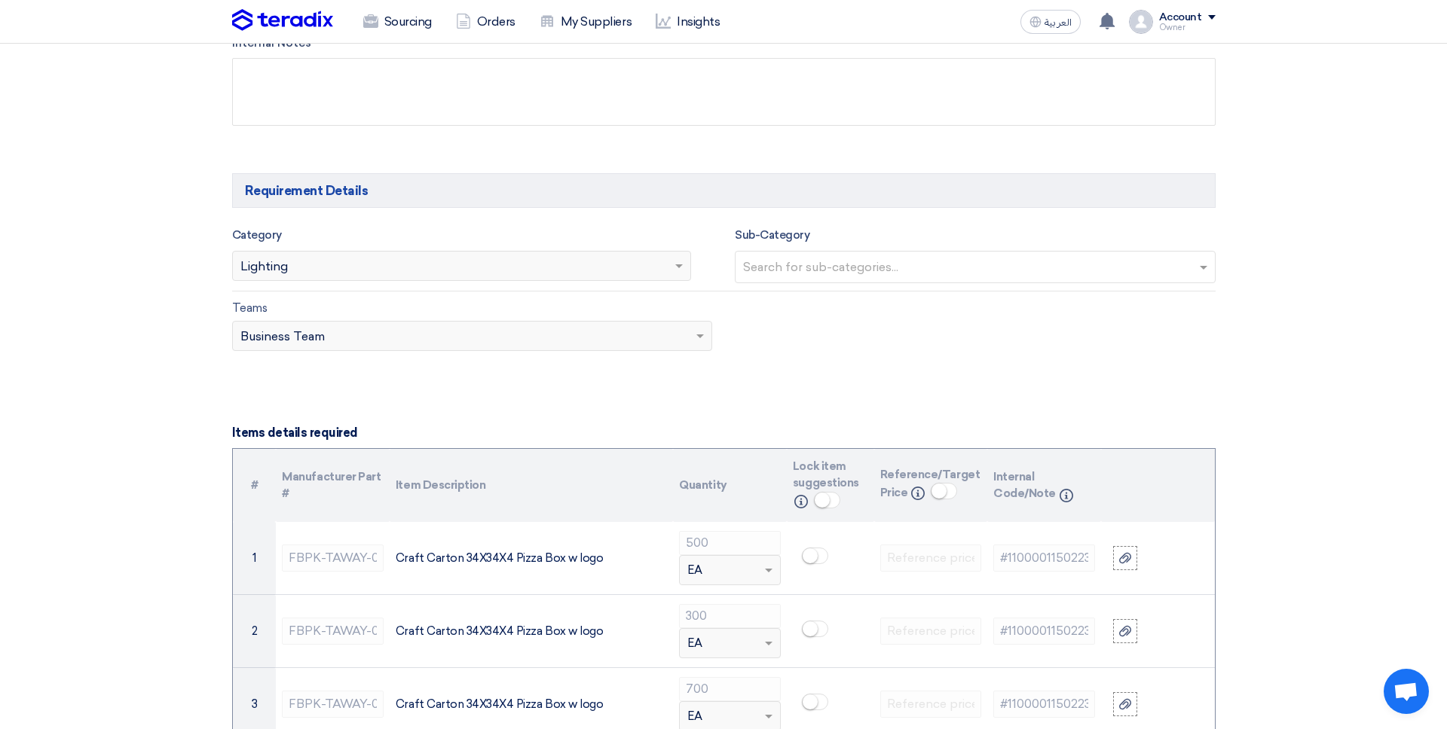
click at [628, 314] on div "Teams Teams.. × Business Team" at bounding box center [472, 325] width 481 height 52
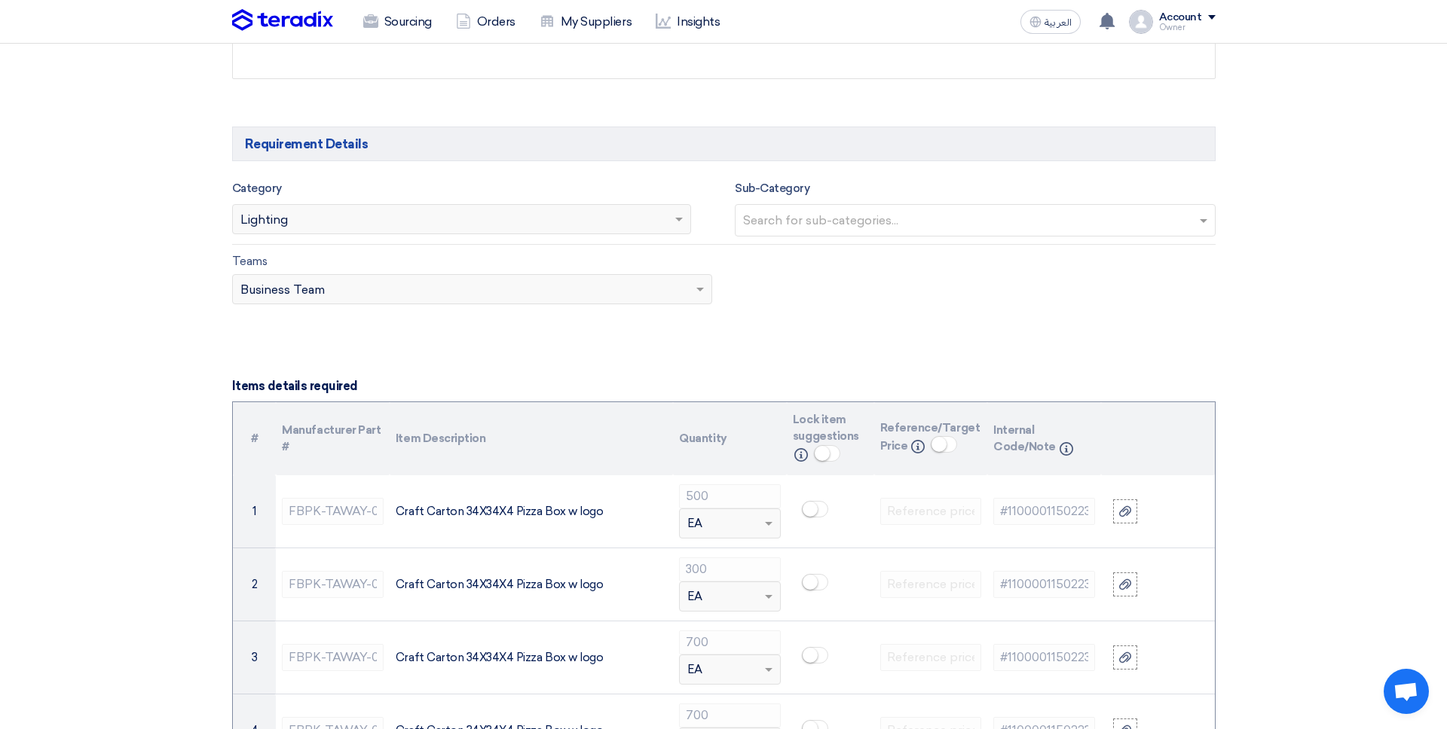
scroll to position [793, 0]
click at [1203, 31] on div "Owner" at bounding box center [1187, 27] width 57 height 8
click at [1143, 169] on link "Settings" at bounding box center [1136, 177] width 133 height 17
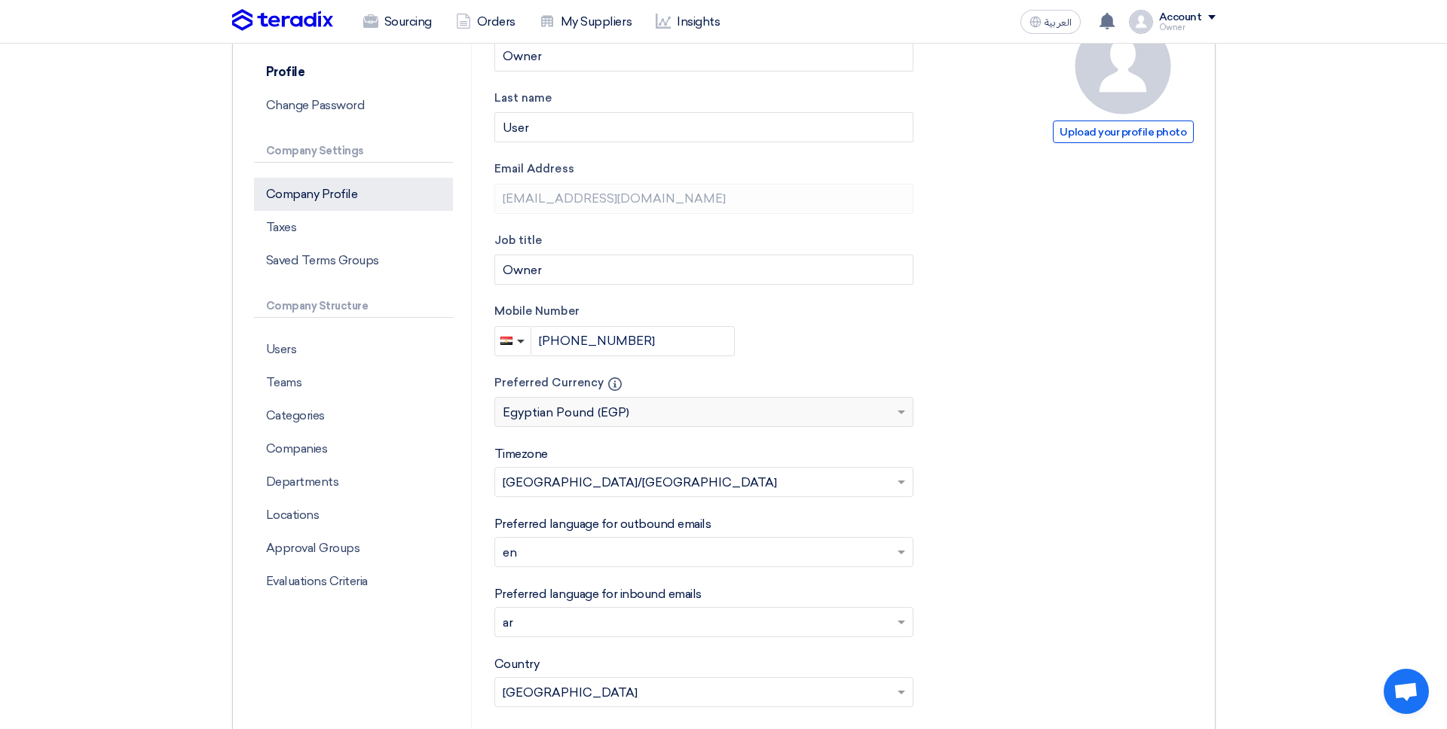
click at [405, 399] on p "Categories" at bounding box center [353, 415] width 199 height 33
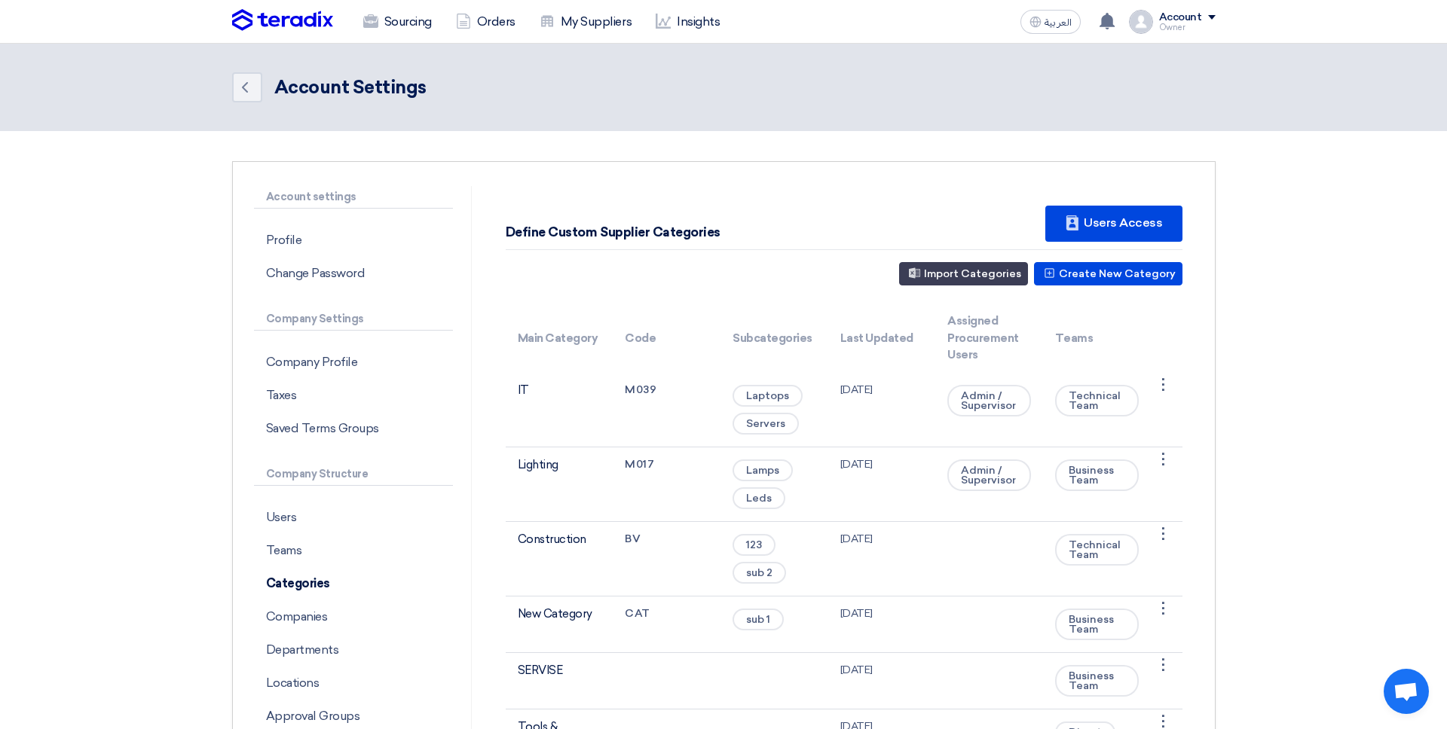
click at [295, 27] on img at bounding box center [282, 20] width 101 height 23
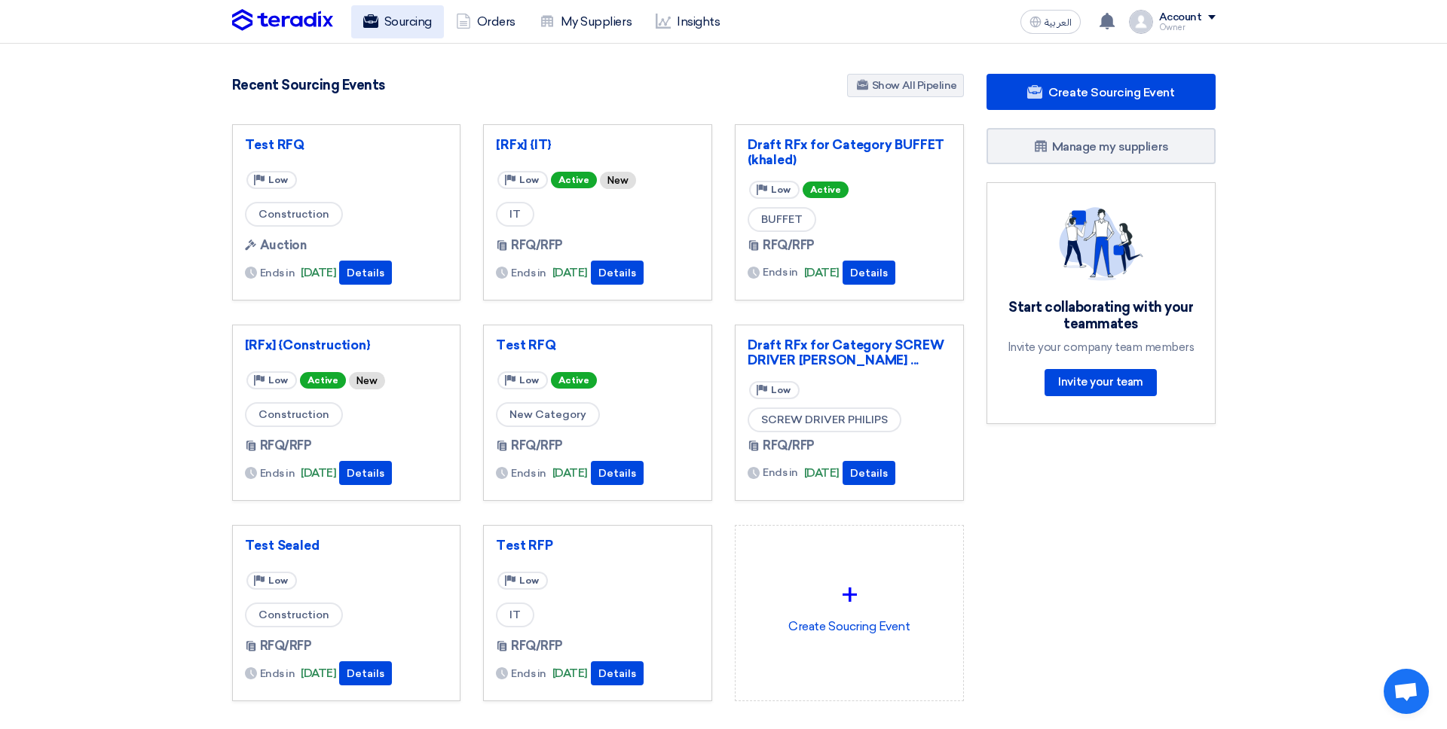
click at [412, 21] on link "Sourcing" at bounding box center [397, 21] width 93 height 33
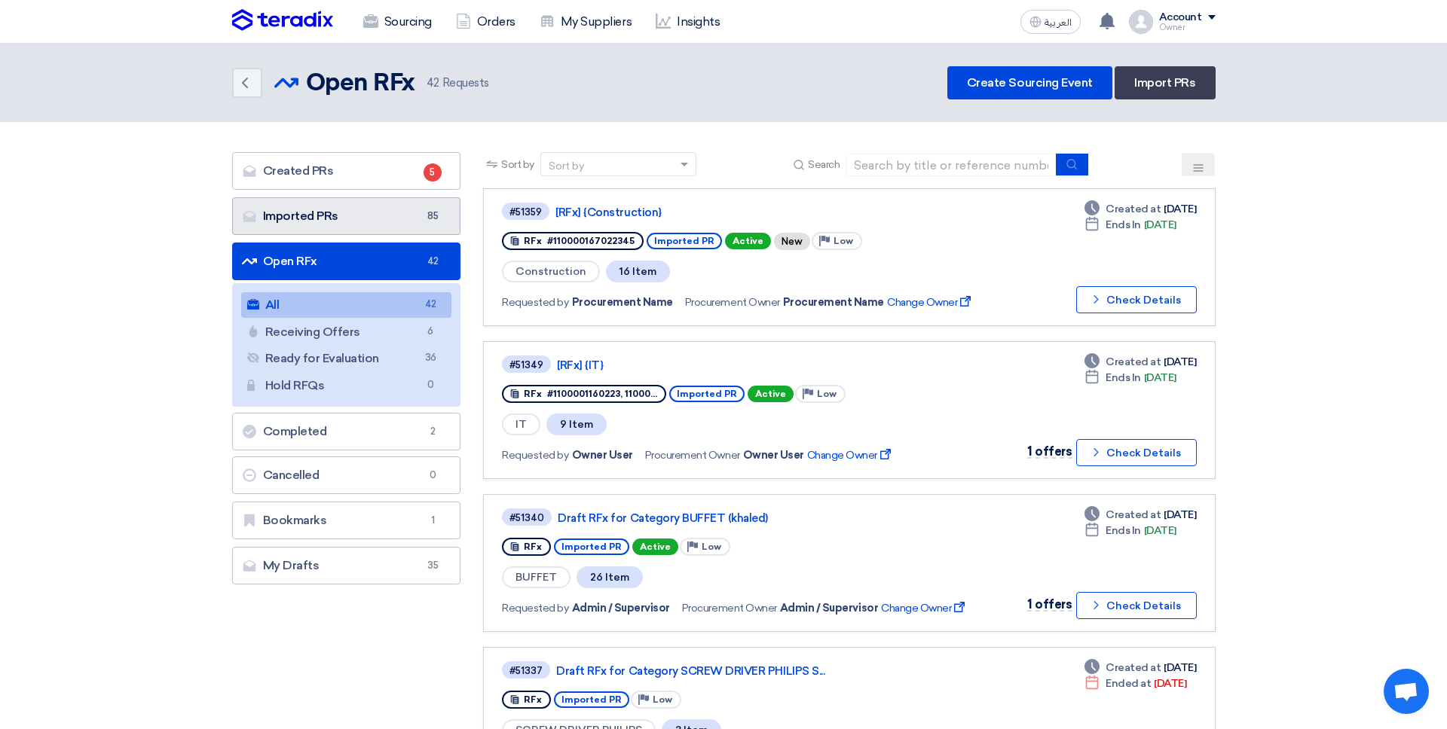
click at [414, 213] on link "Imported PRs Imported PRs 85" at bounding box center [346, 216] width 229 height 38
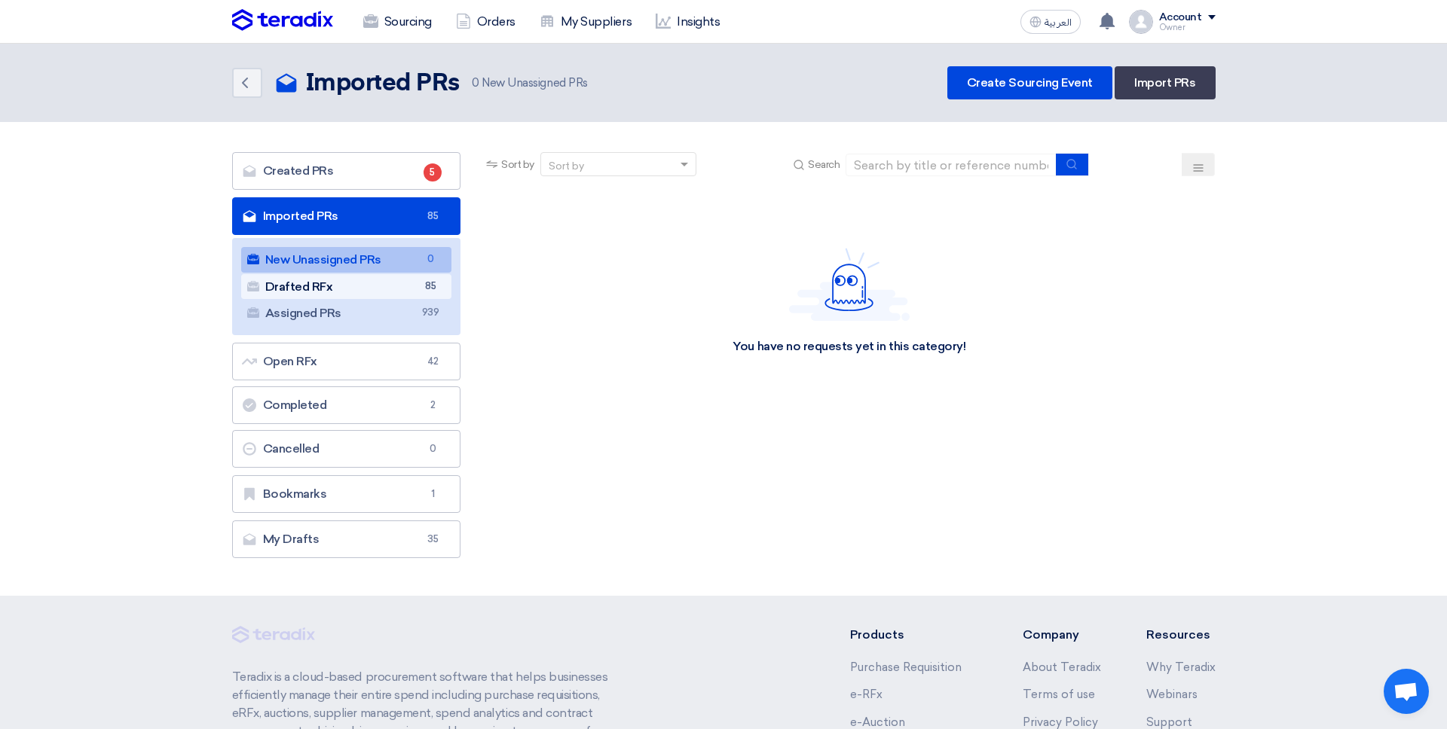
click at [439, 295] on link "Drafted RFx Drafted RFx 85" at bounding box center [346, 287] width 211 height 26
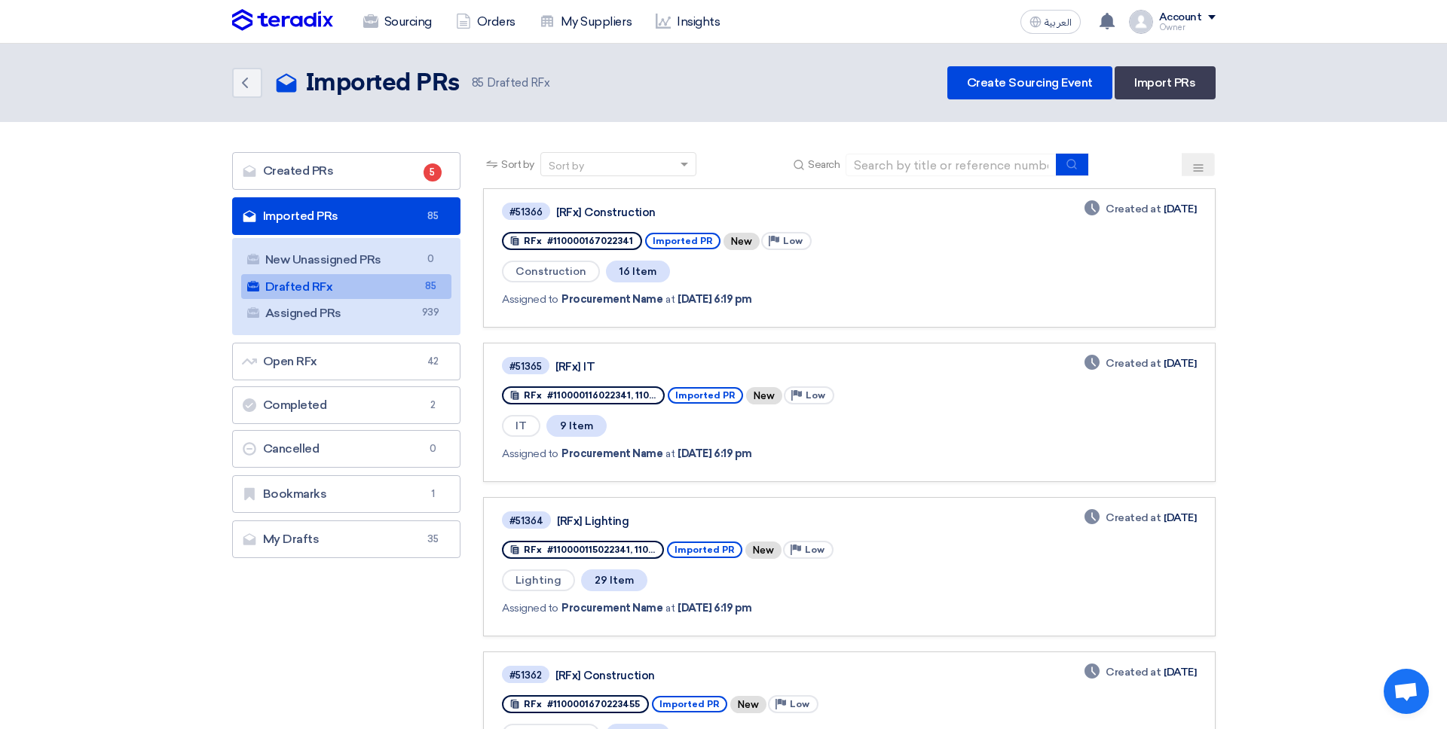
click at [1178, 15] on div "Account" at bounding box center [1180, 17] width 43 height 13
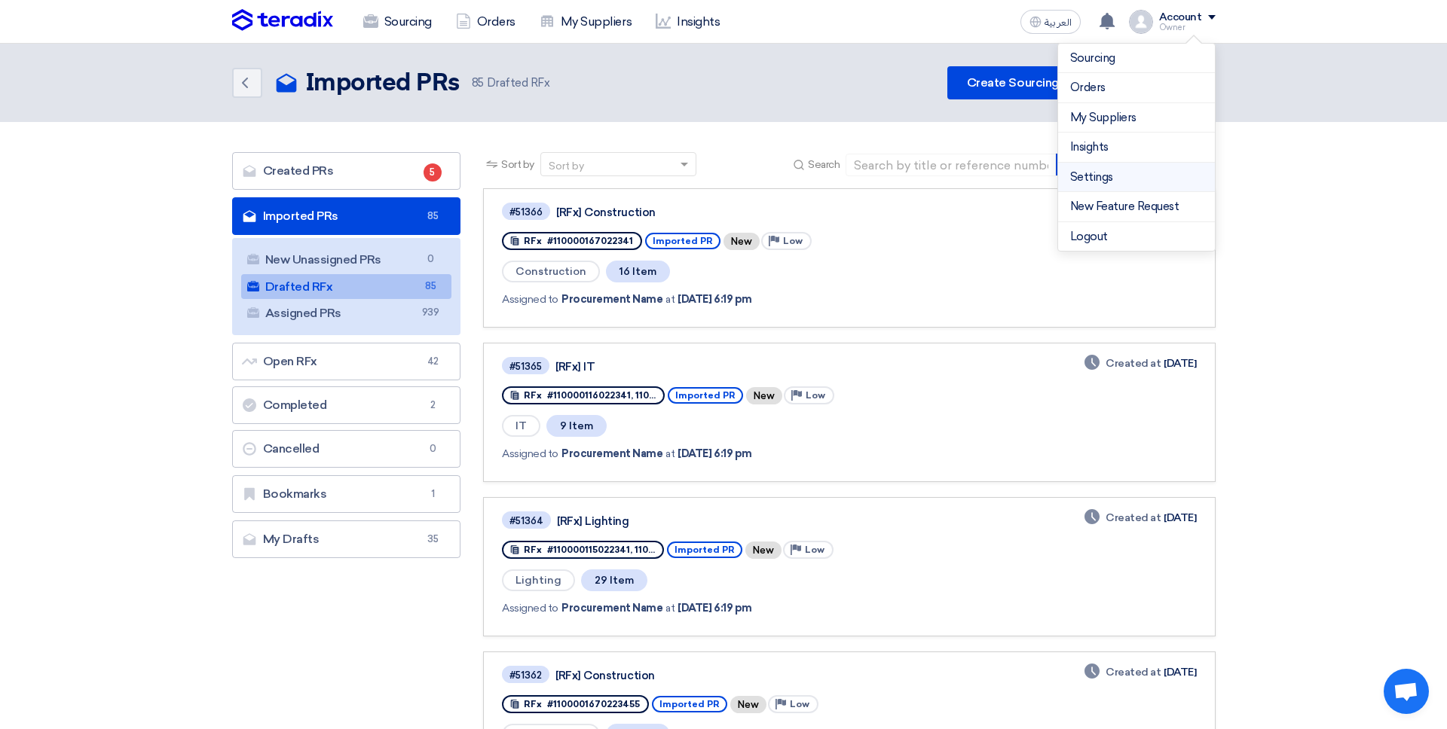
click at [1111, 179] on link "Settings" at bounding box center [1136, 177] width 133 height 17
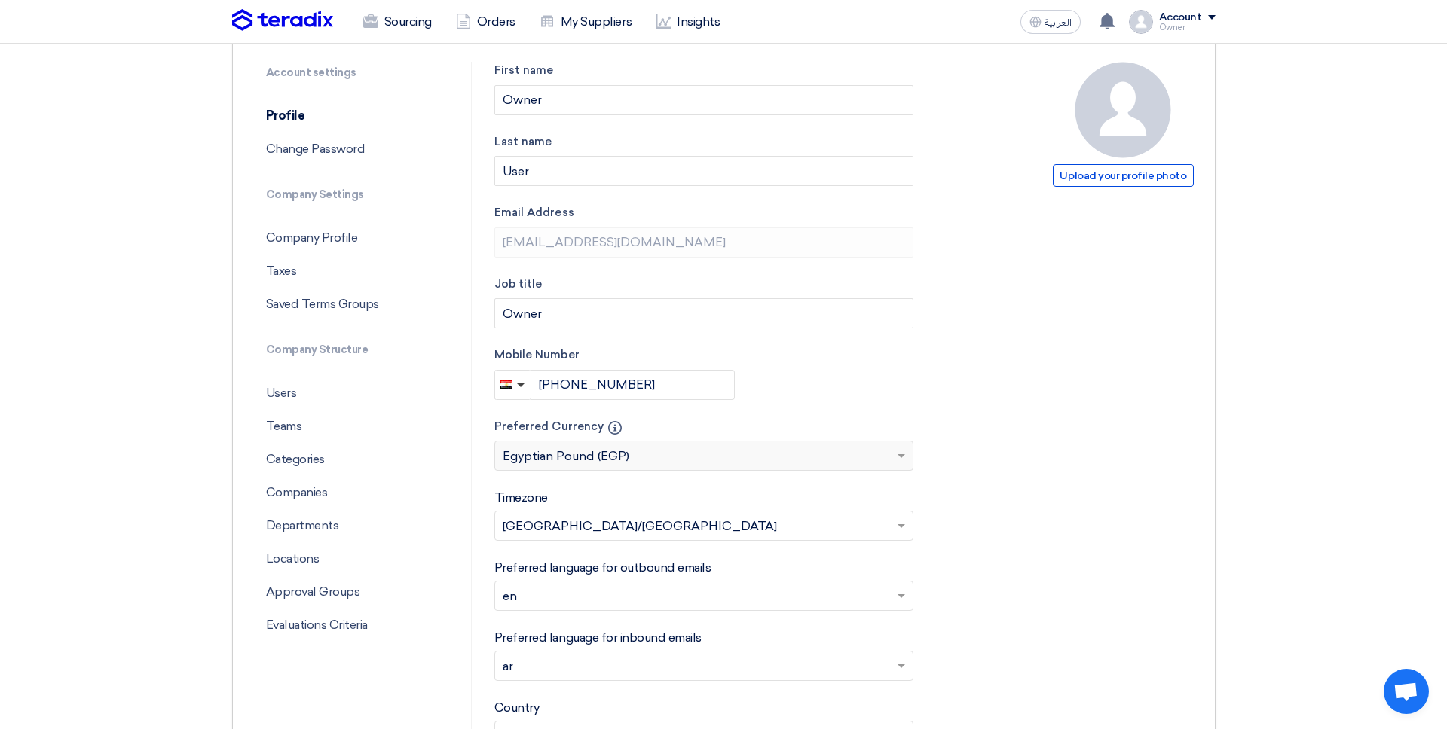
scroll to position [128, 0]
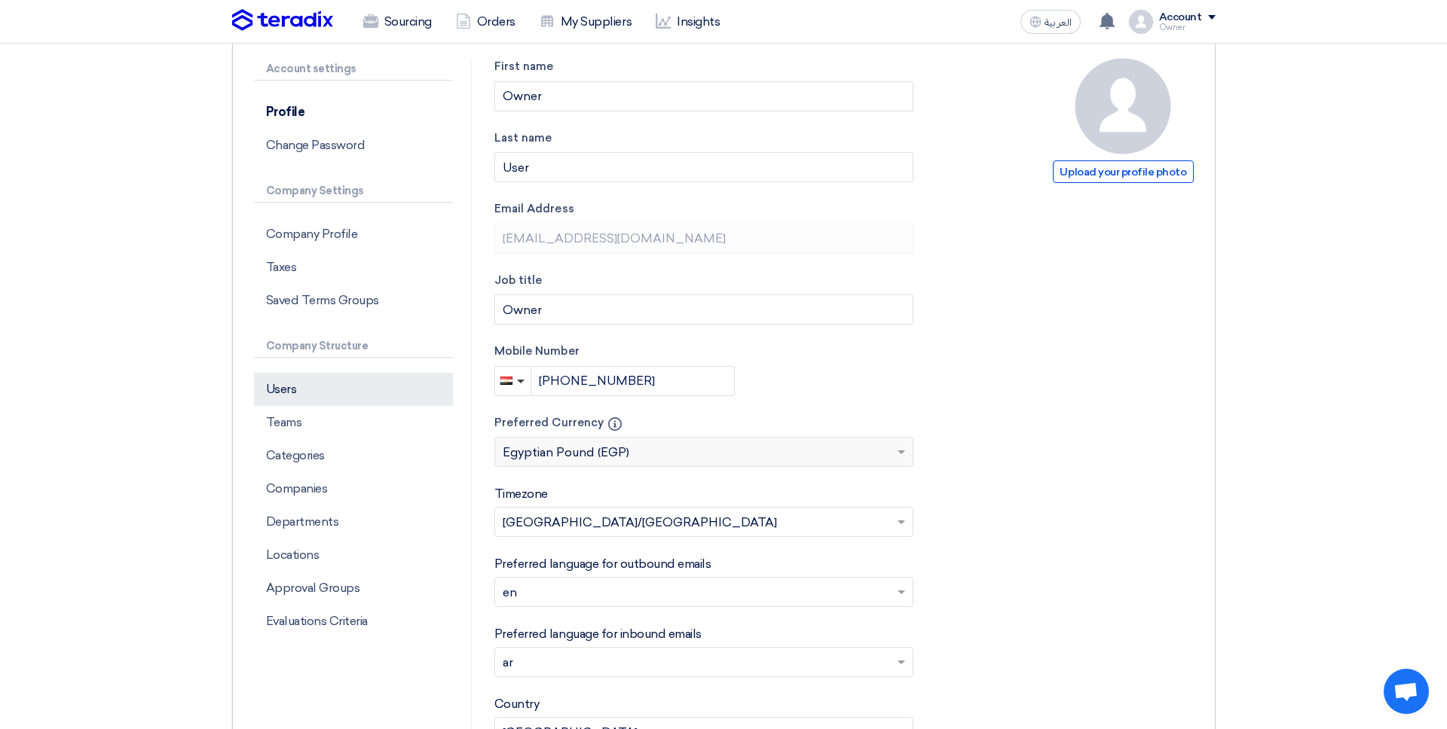
click at [380, 402] on p "Users" at bounding box center [353, 389] width 199 height 33
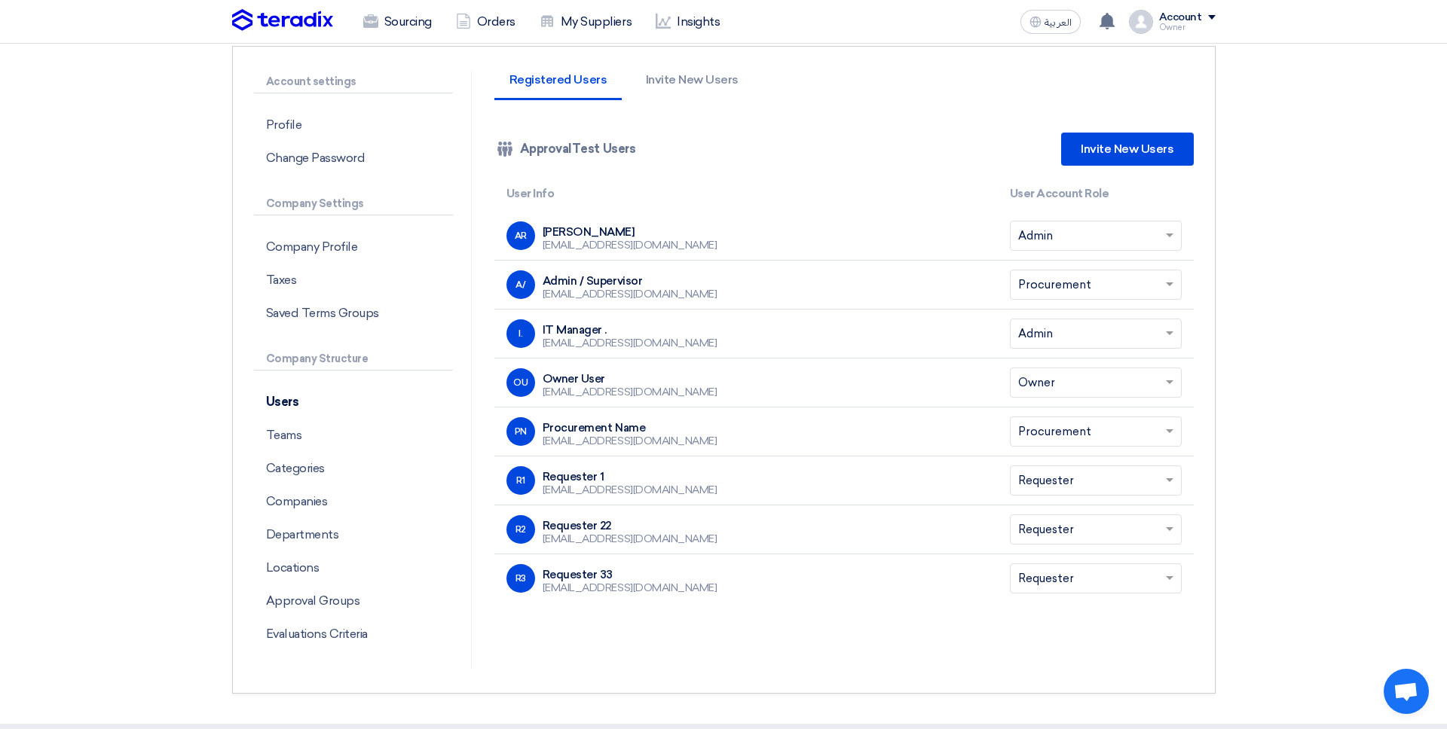
scroll to position [122, 0]
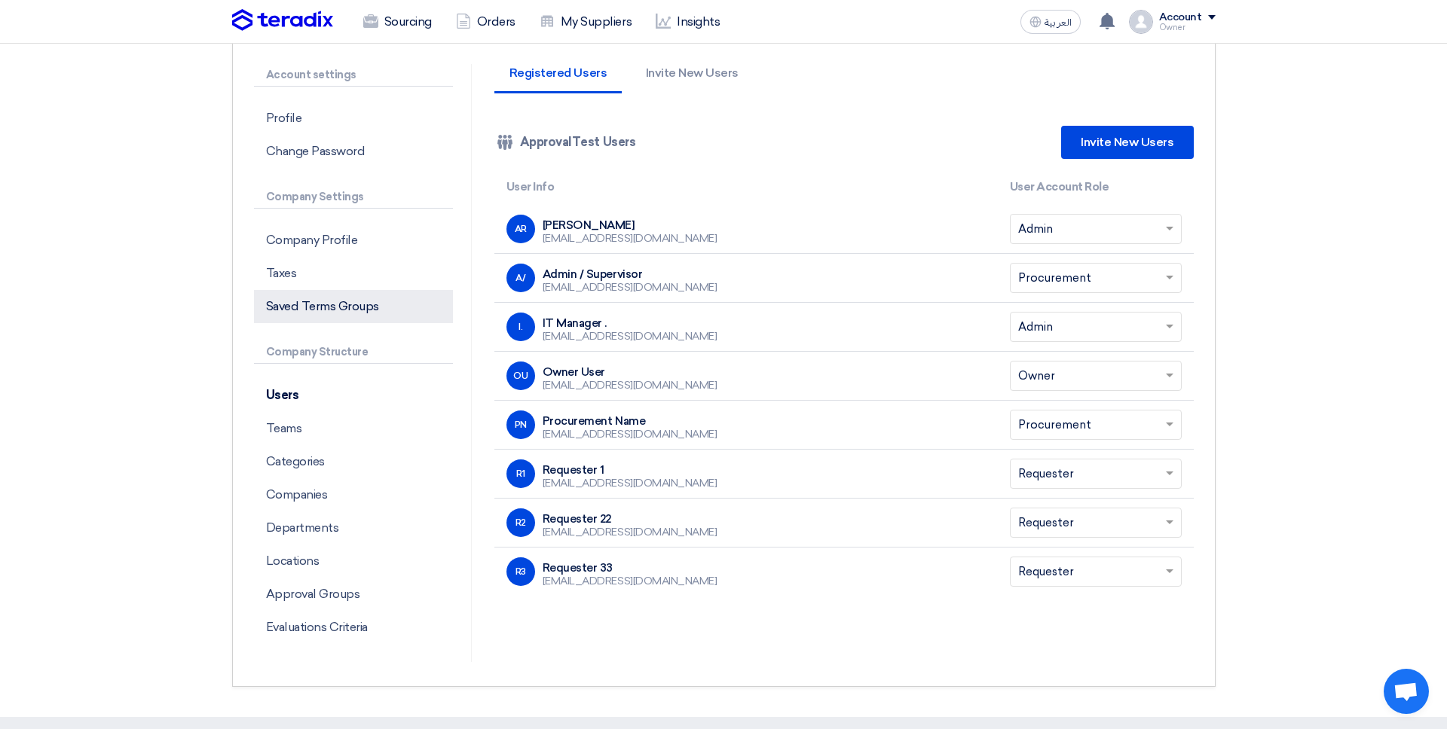
click at [325, 421] on p "Teams" at bounding box center [353, 428] width 199 height 33
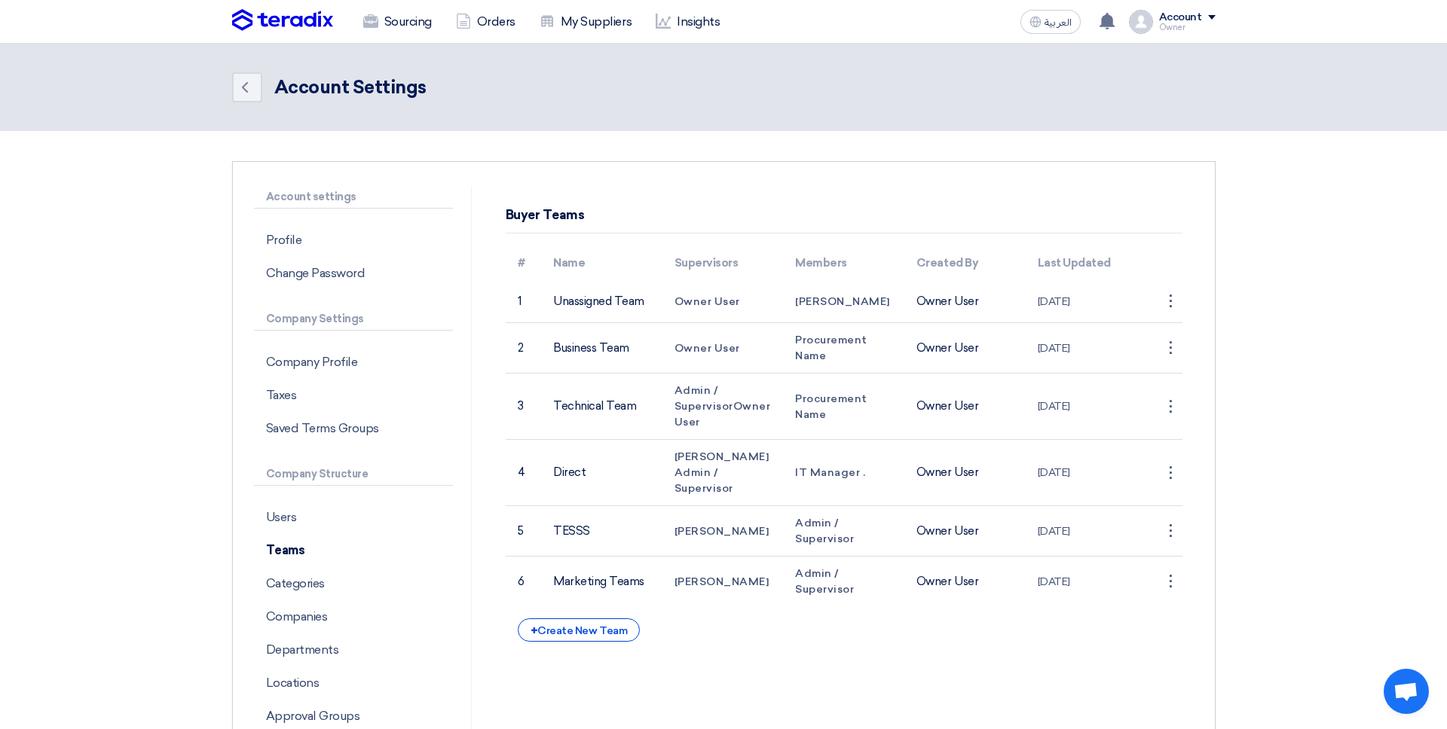
click at [1174, 26] on div "Owner" at bounding box center [1187, 27] width 57 height 8
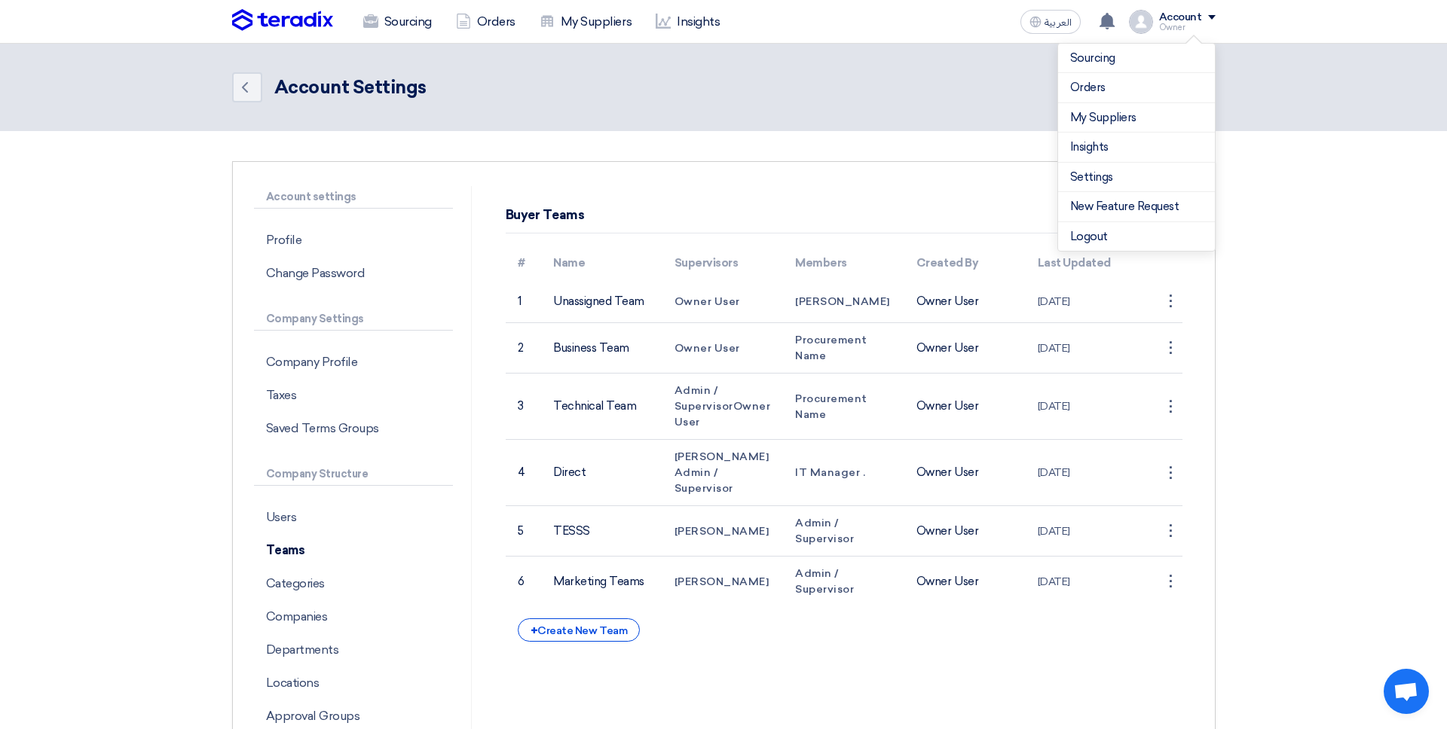
click at [1136, 178] on link "Settings" at bounding box center [1136, 177] width 133 height 17
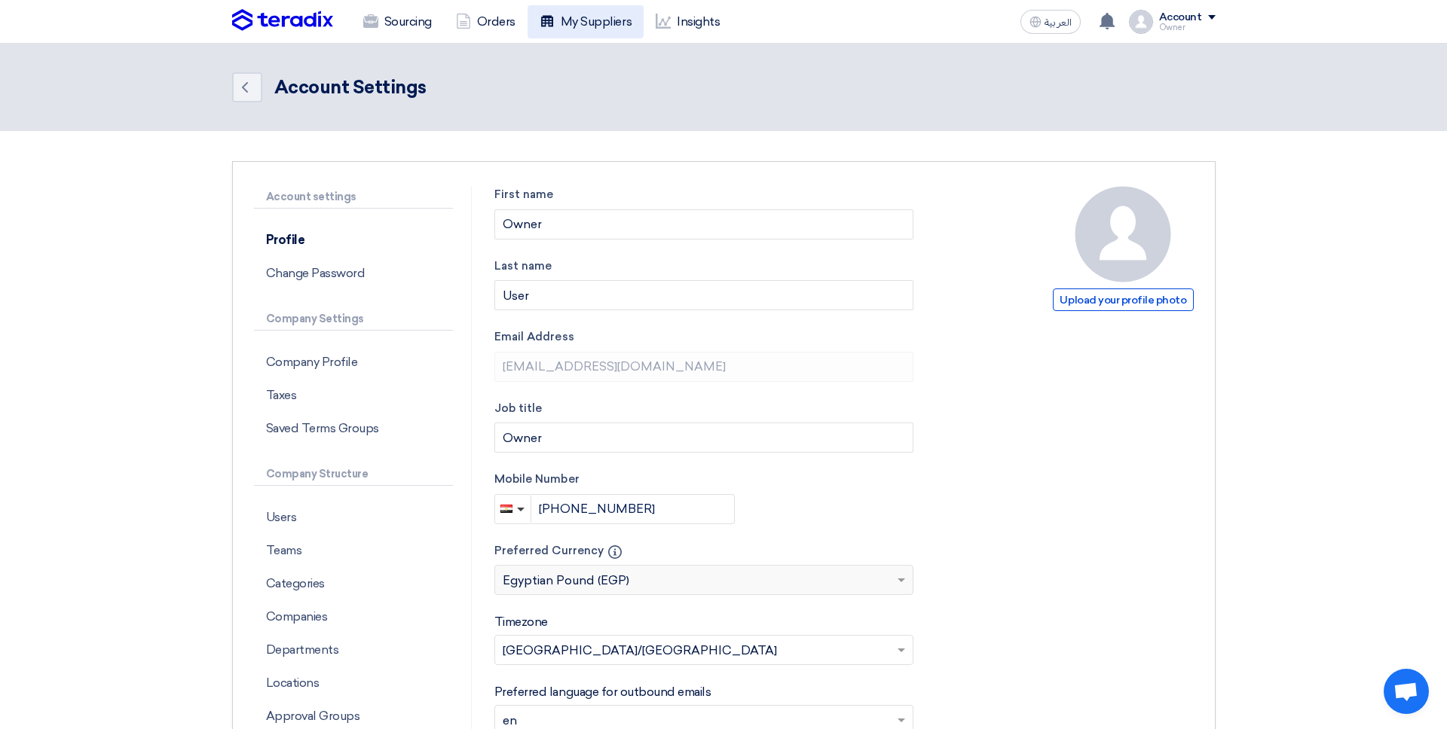
click at [591, 14] on link "My Suppliers" at bounding box center [585, 21] width 116 height 33
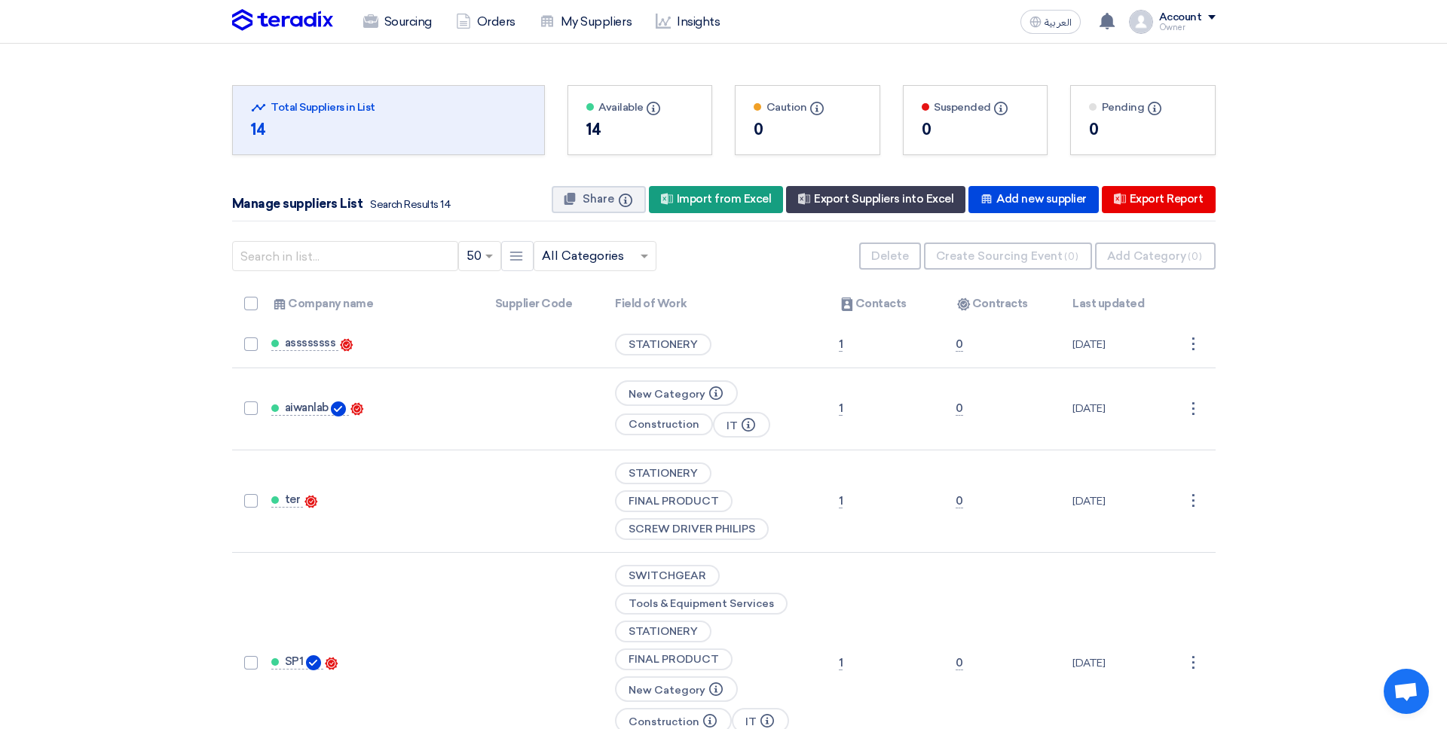
scroll to position [1, 0]
click at [416, 24] on link "Sourcing" at bounding box center [397, 21] width 93 height 33
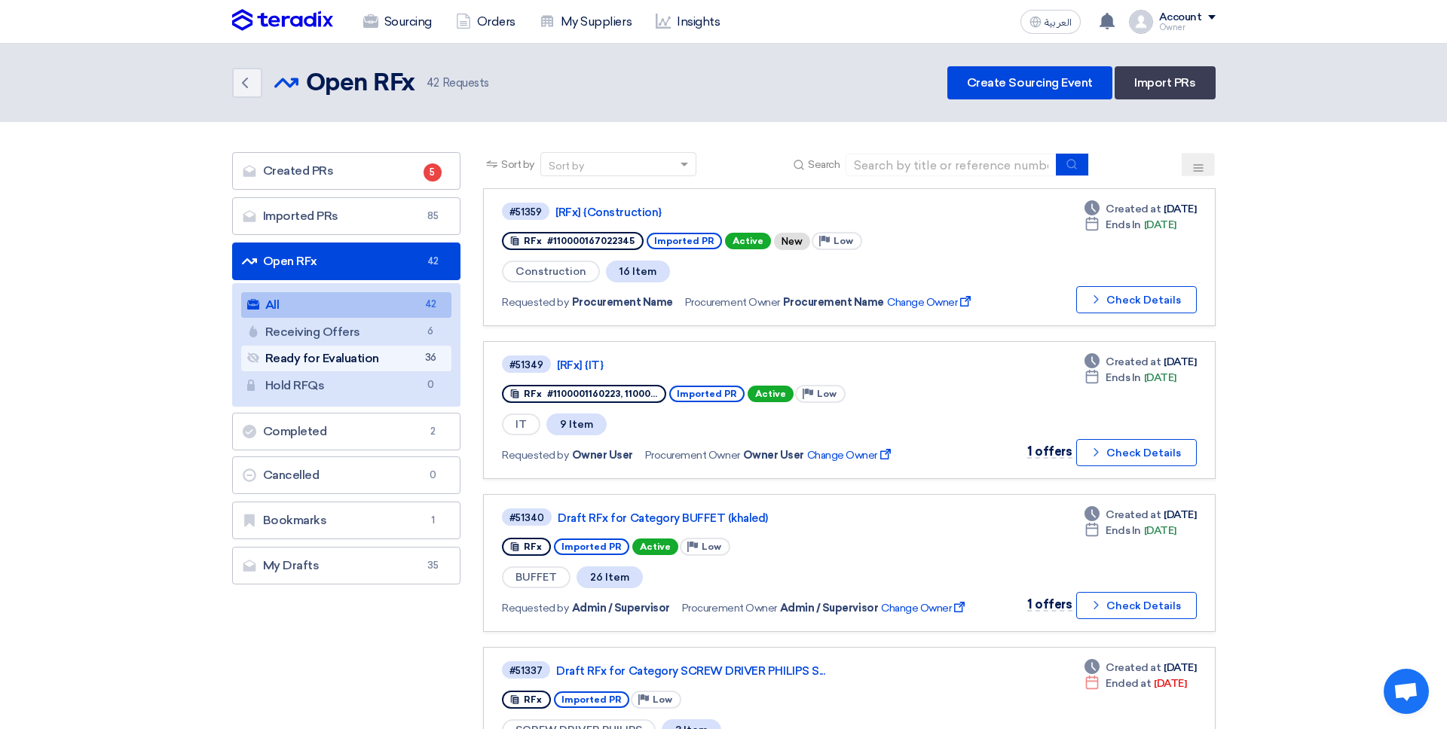
click at [422, 363] on span "36" at bounding box center [430, 358] width 18 height 16
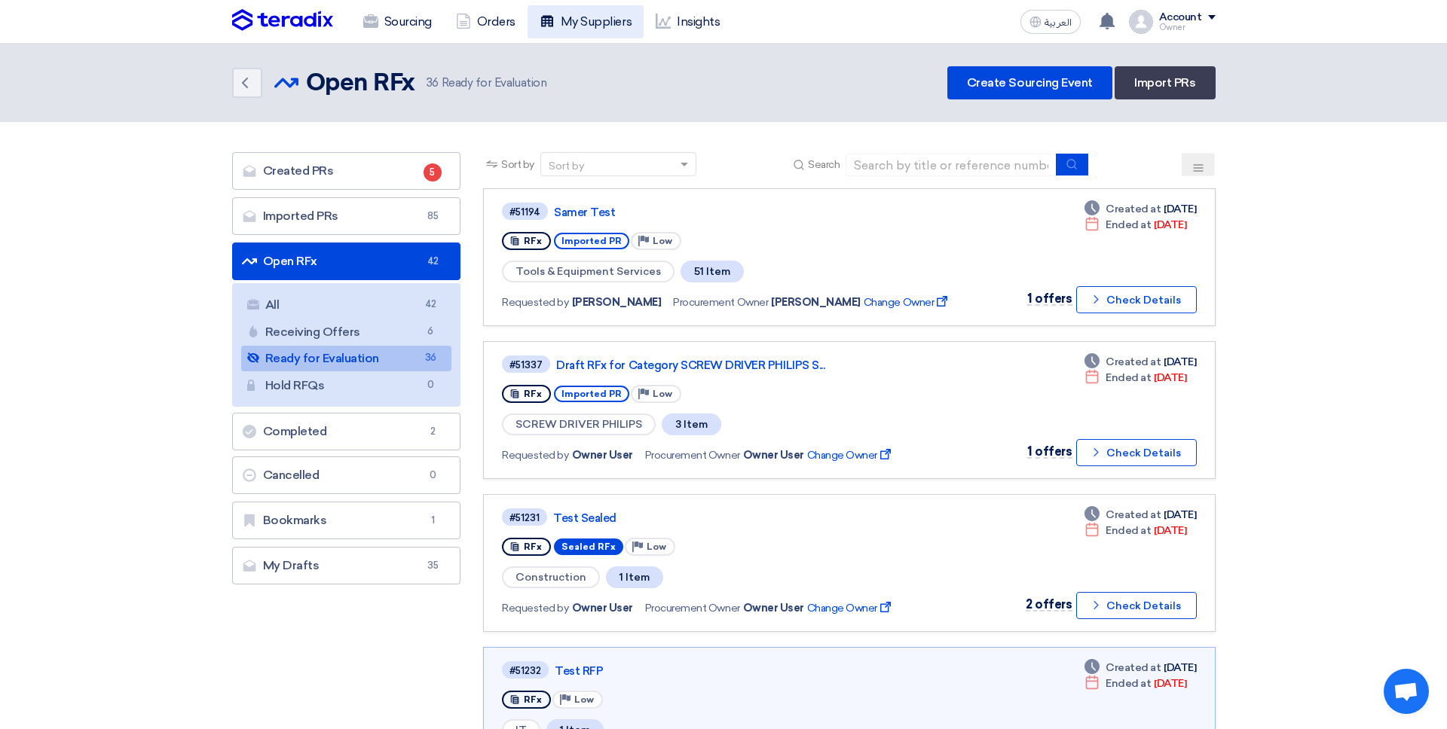
click at [617, 35] on link "My Suppliers" at bounding box center [585, 21] width 116 height 33
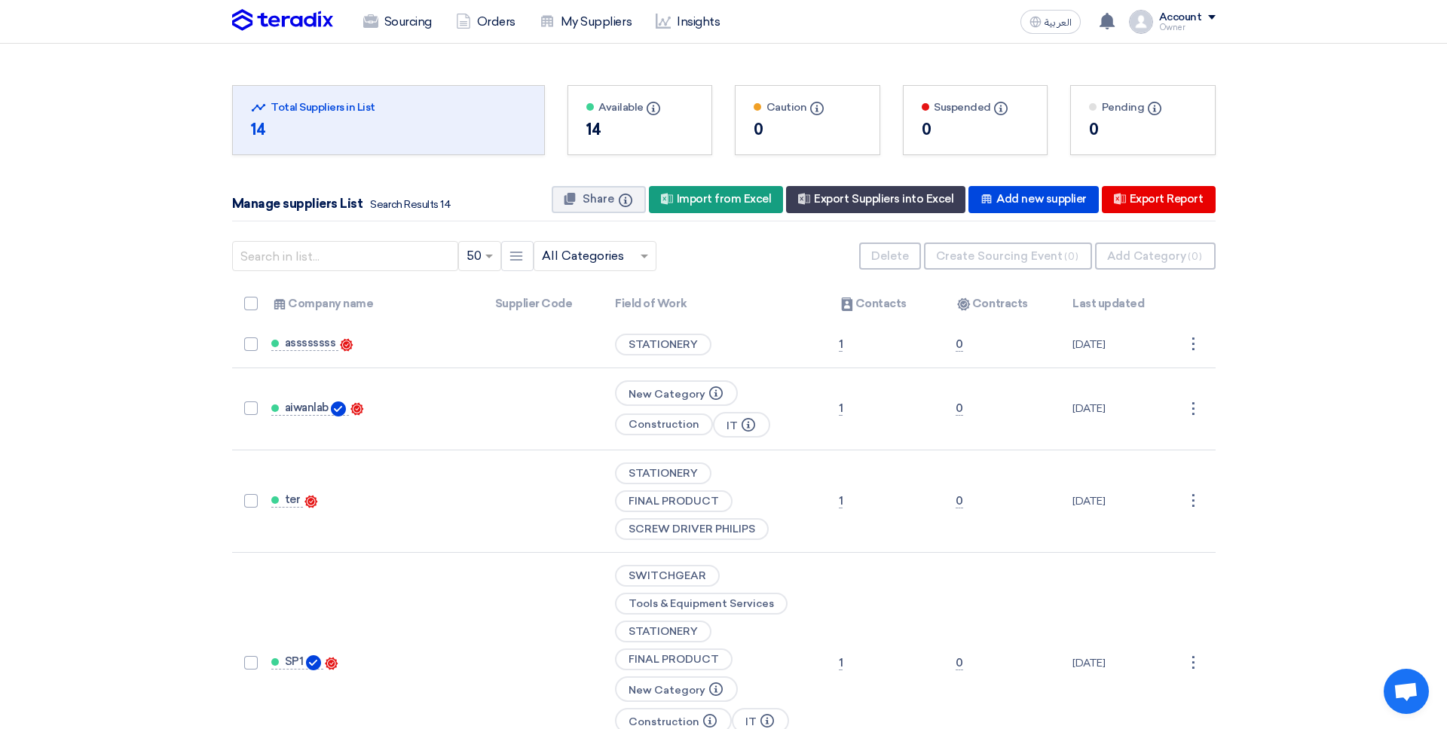
click at [1185, 38] on div "Sourcing Orders My Suppliers Insights العربية ع You have a new offer for 'Test …" at bounding box center [724, 21] width 1006 height 43
drag, startPoint x: 1173, startPoint y: 26, endPoint x: 1175, endPoint y: 46, distance: 20.4
click at [1173, 26] on div "Owner" at bounding box center [1187, 27] width 57 height 8
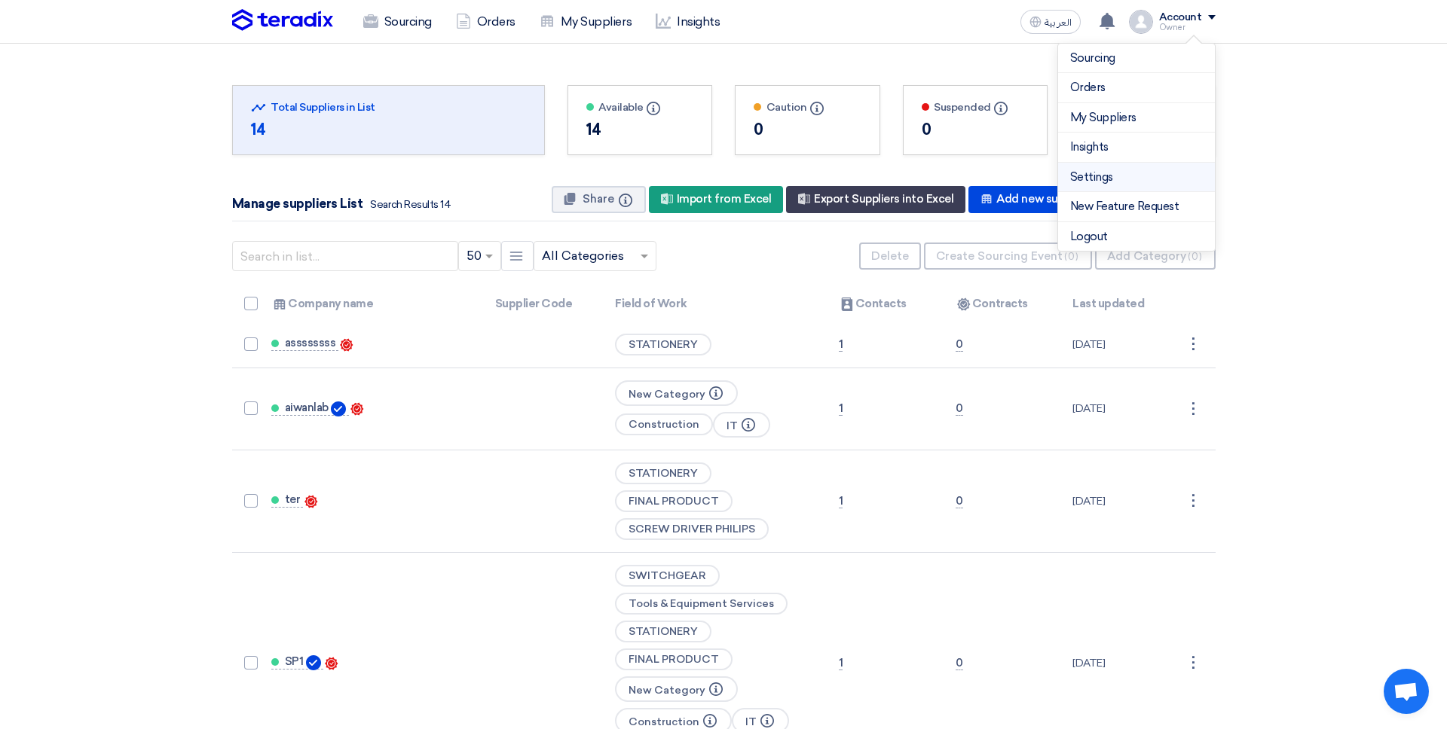
click at [1082, 182] on link "Settings" at bounding box center [1136, 177] width 133 height 17
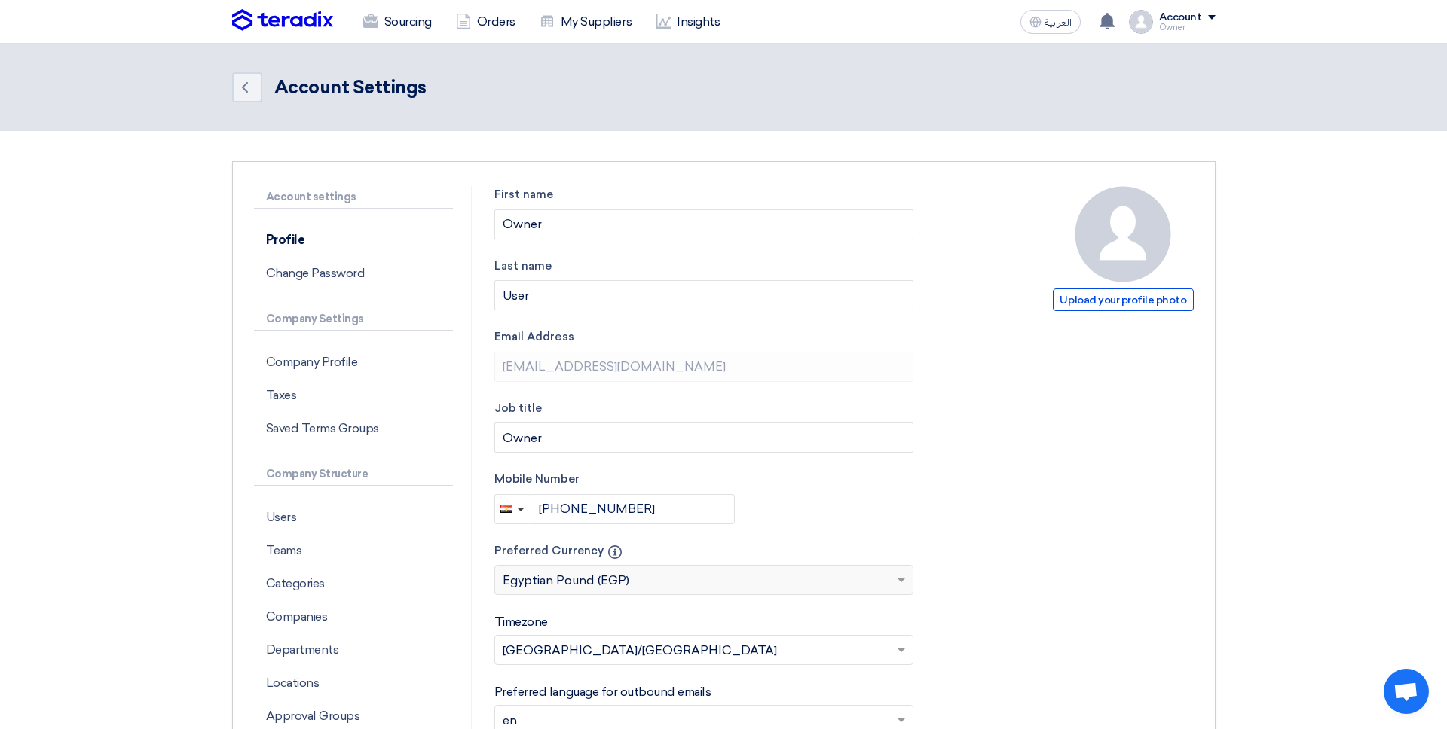
drag, startPoint x: 283, startPoint y: 32, endPoint x: 292, endPoint y: 20, distance: 14.5
click at [283, 32] on div "Sourcing Orders My Suppliers Insights" at bounding box center [527, 21] width 590 height 33
click at [291, 20] on img at bounding box center [282, 20] width 101 height 23
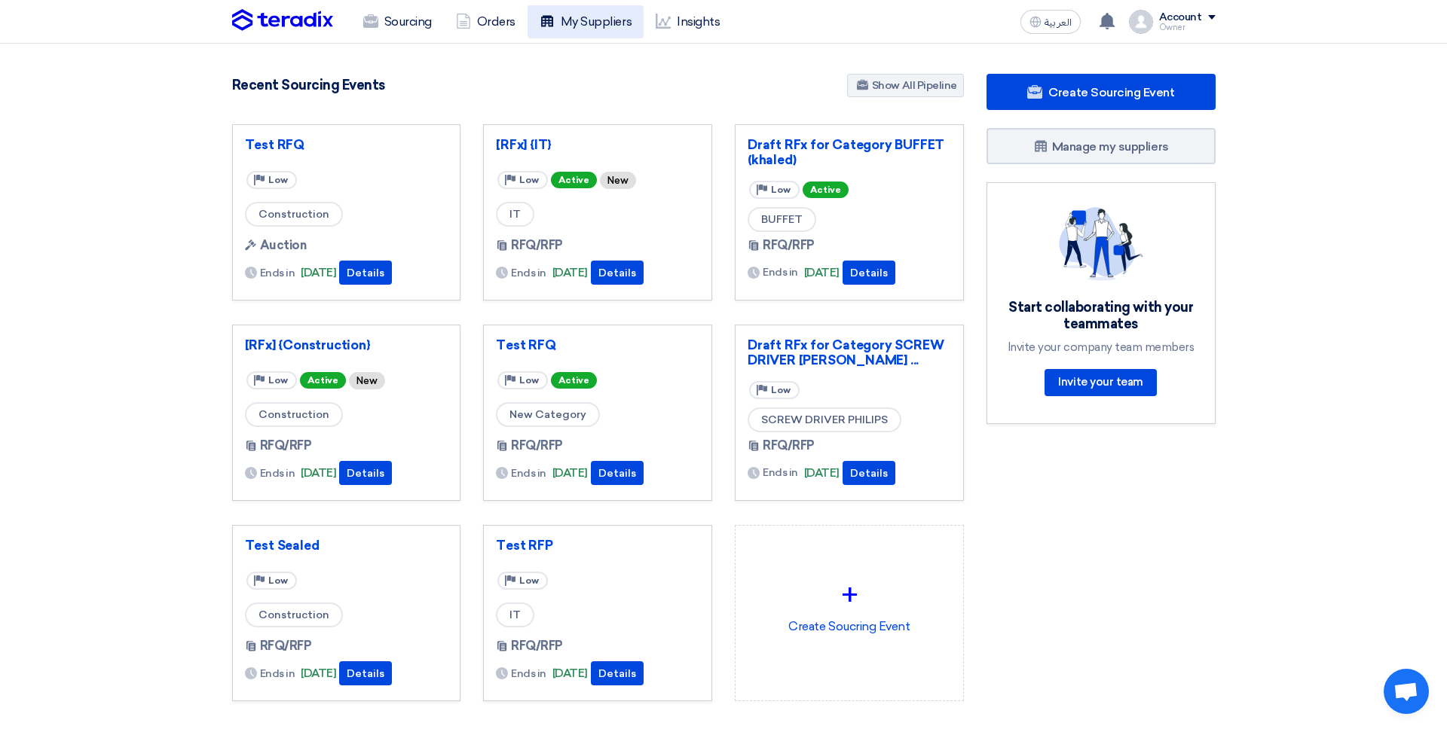
click at [612, 23] on link "My Suppliers" at bounding box center [585, 21] width 116 height 33
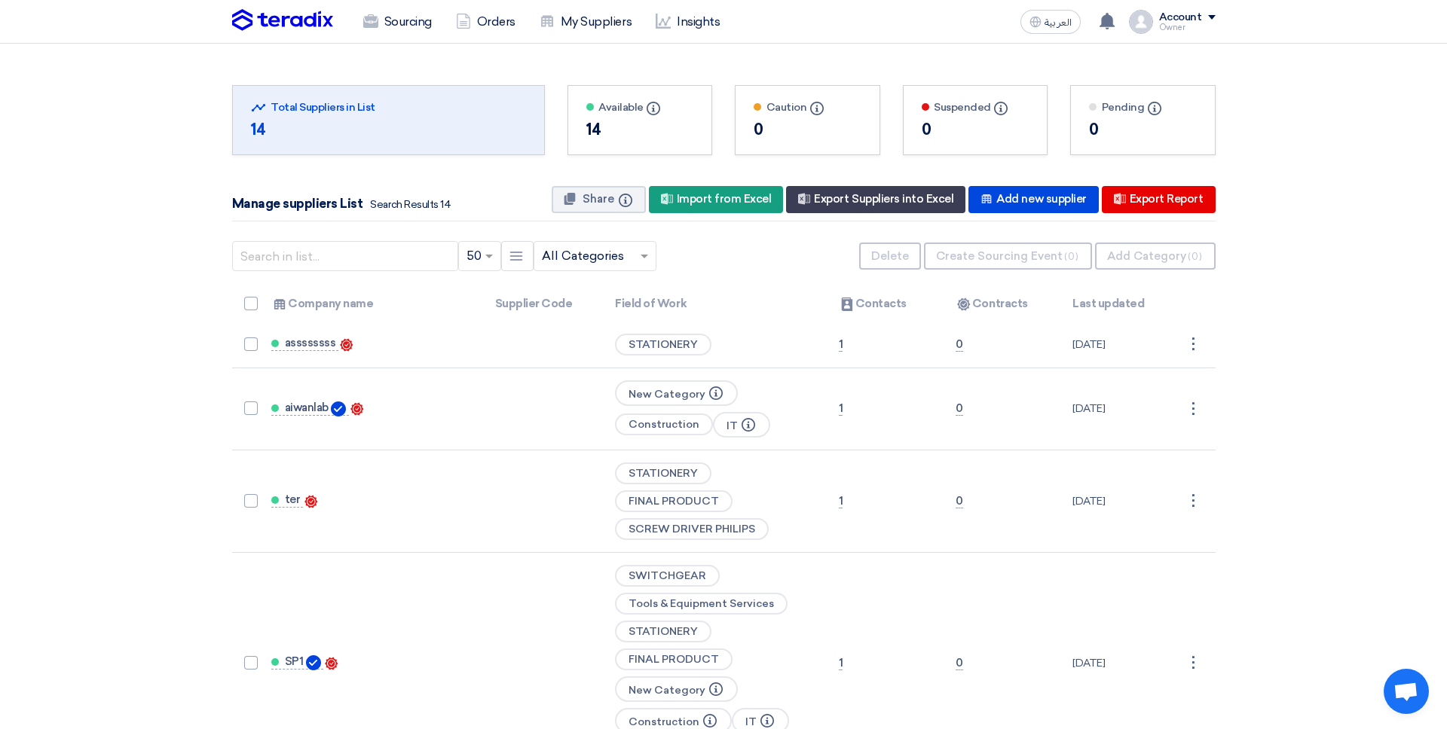
click at [1205, 29] on div "Owner" at bounding box center [1187, 27] width 57 height 8
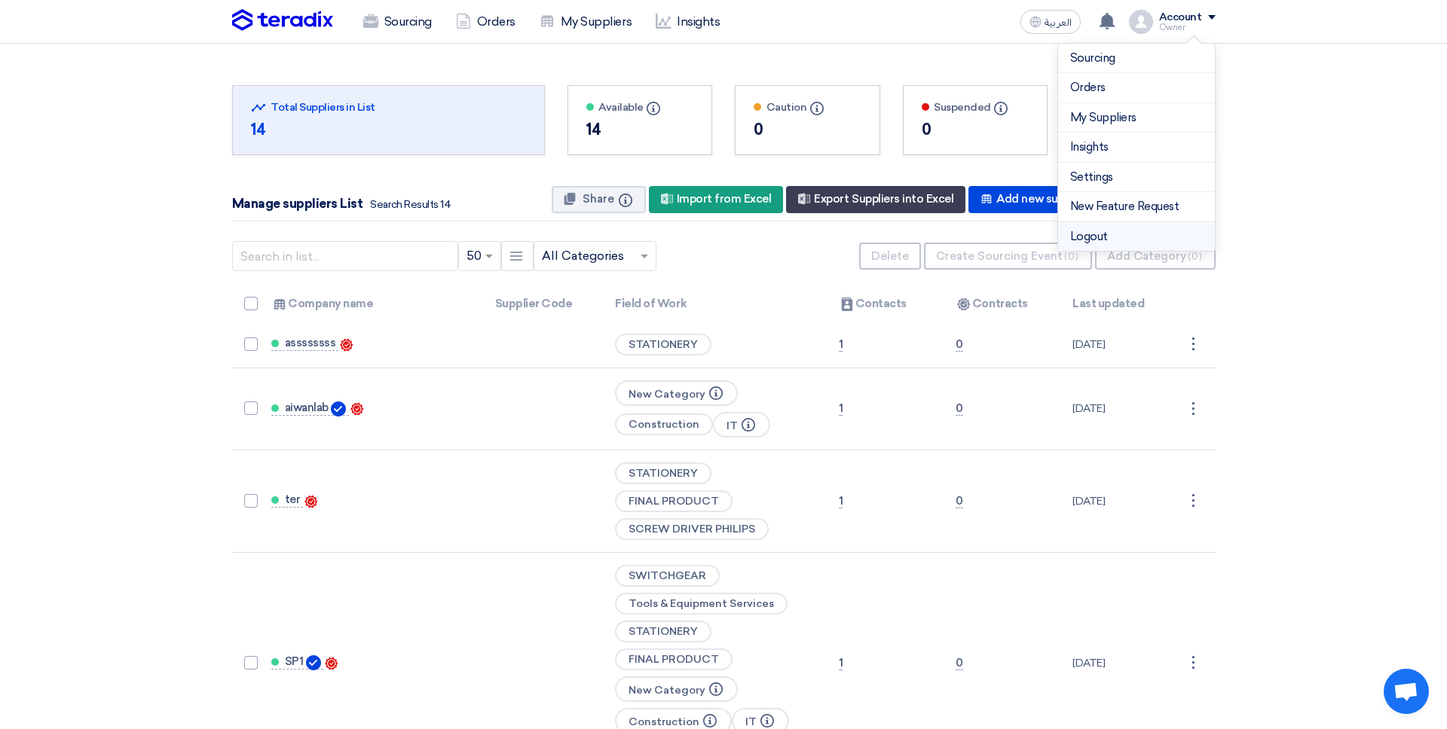
click at [1158, 229] on li "Logout" at bounding box center [1136, 236] width 157 height 29
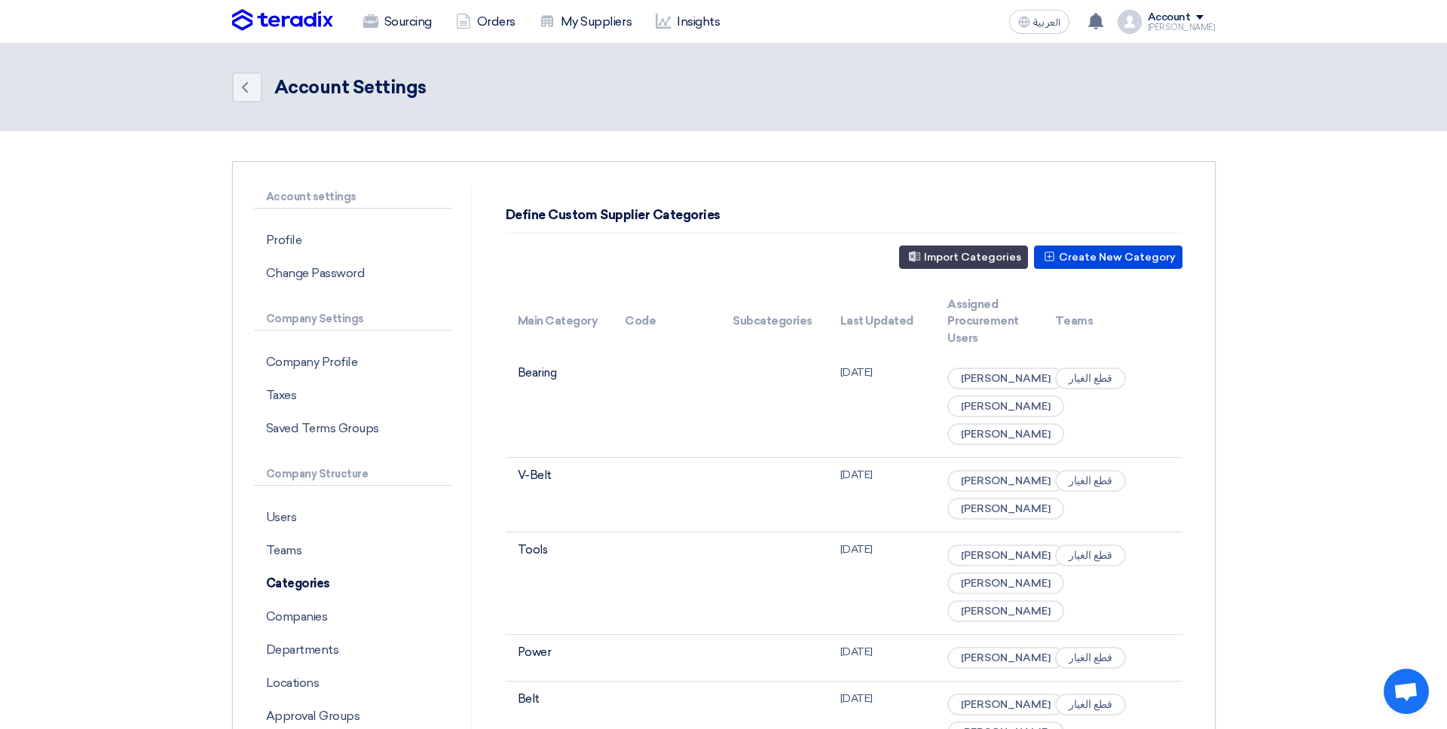
click at [311, 26] on img at bounding box center [282, 20] width 101 height 23
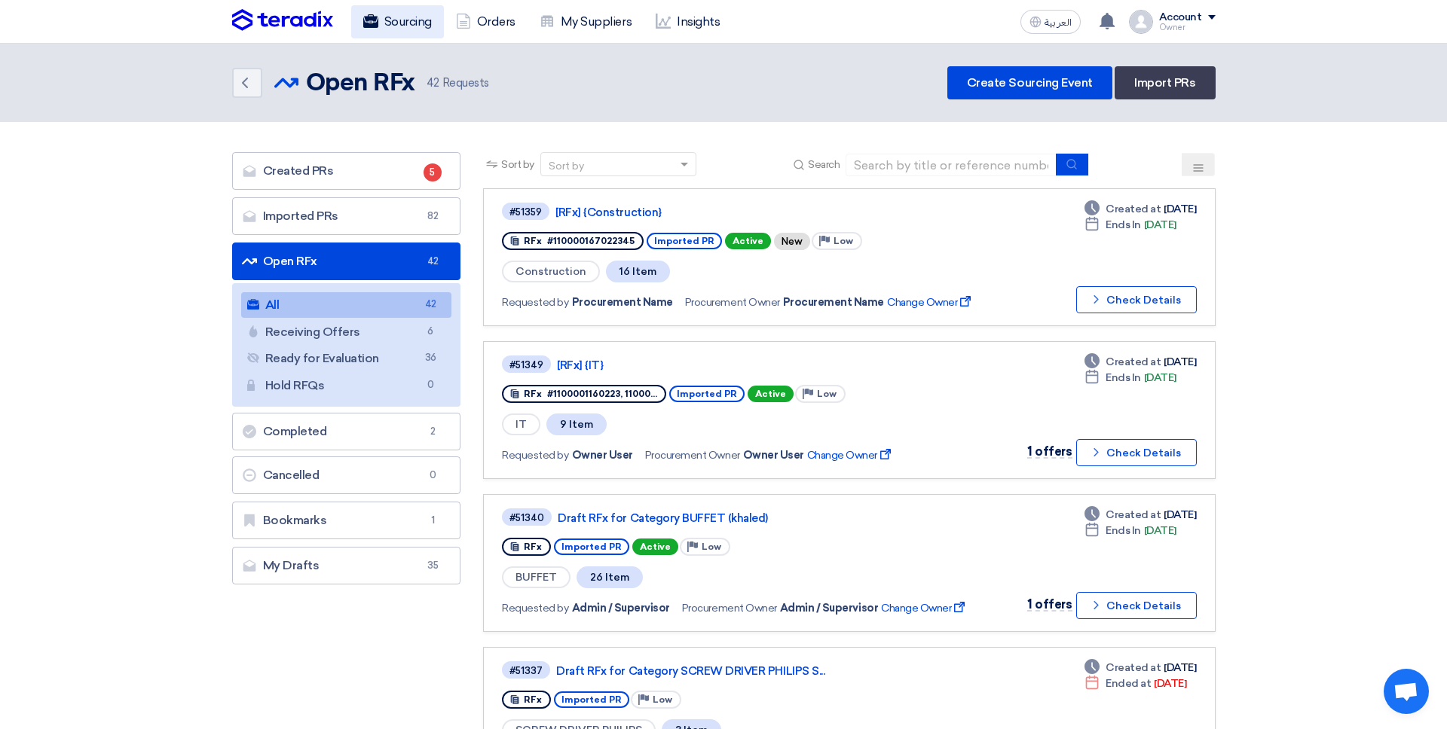
click at [401, 12] on link "Sourcing" at bounding box center [397, 21] width 93 height 33
click at [595, 218] on link "[RFx] {Construction}" at bounding box center [743, 213] width 377 height 14
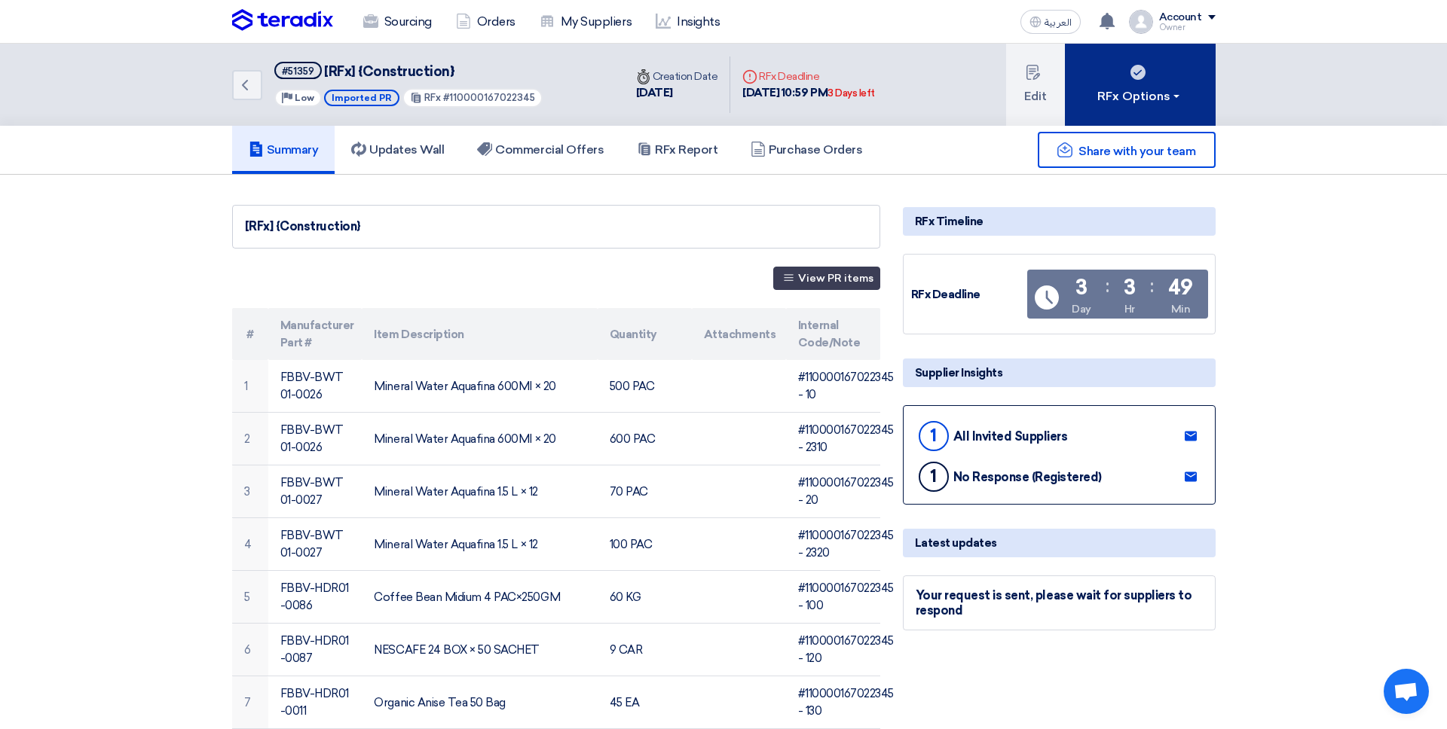
click at [1161, 112] on button "RFx Options" at bounding box center [1140, 85] width 151 height 82
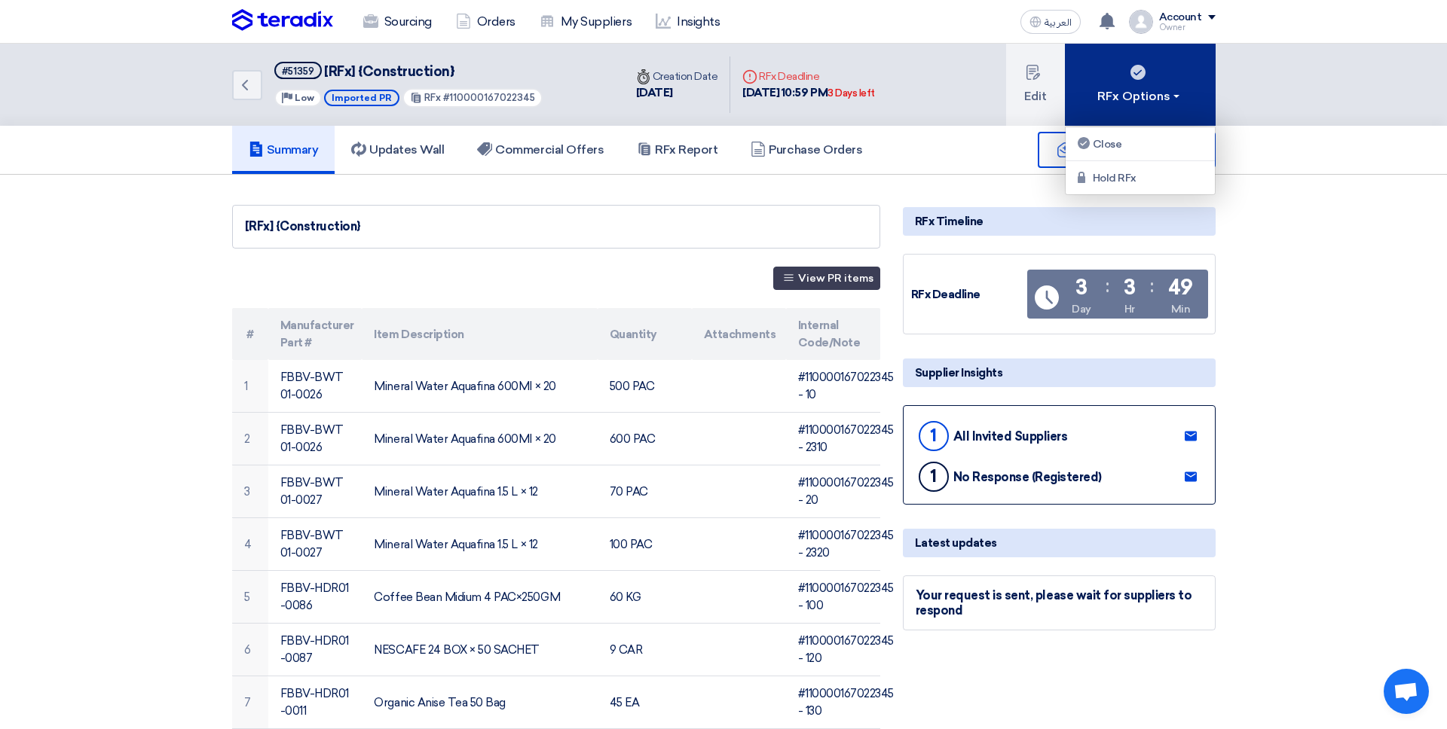
click at [1158, 111] on button "RFx Options" at bounding box center [1140, 85] width 151 height 82
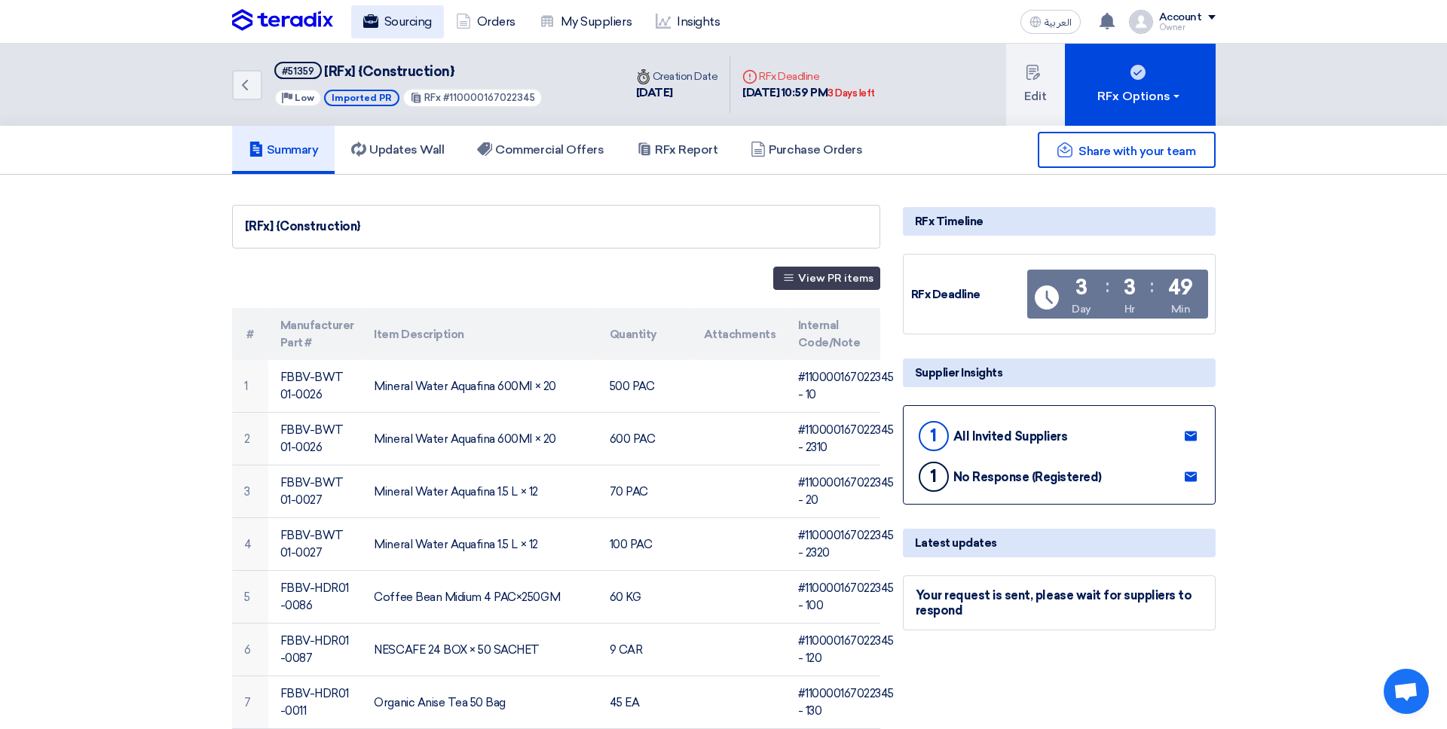
click at [380, 20] on link "Sourcing" at bounding box center [397, 21] width 93 height 33
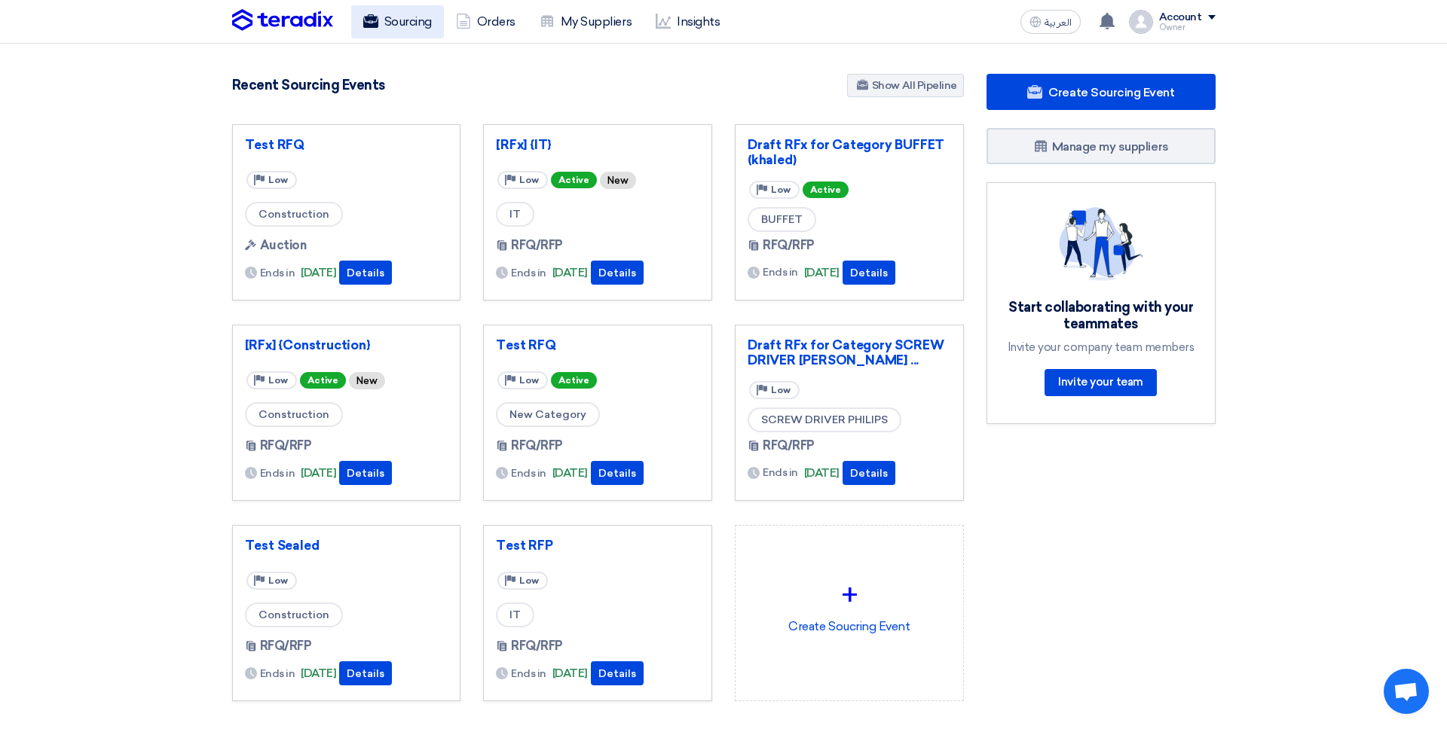
click at [395, 21] on link "Sourcing" at bounding box center [397, 21] width 93 height 33
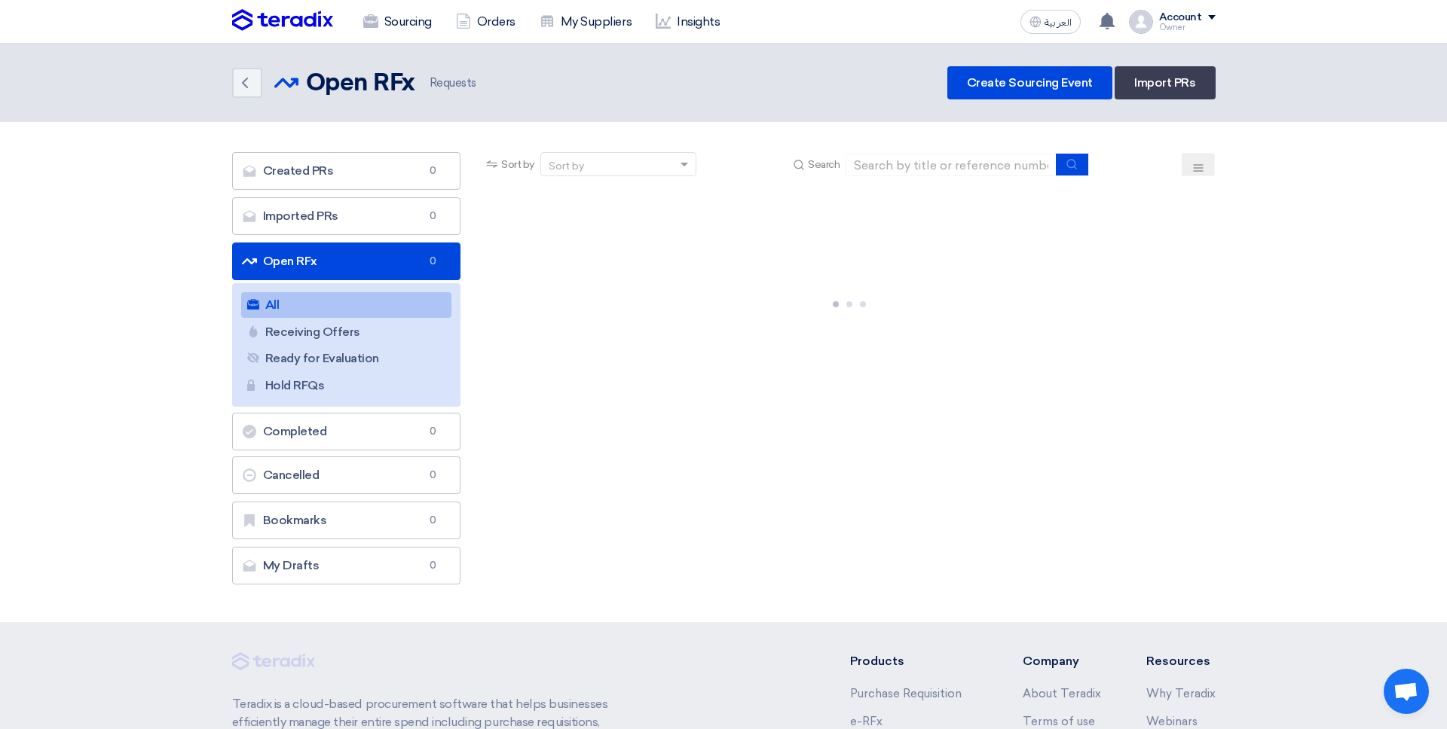
click at [1160, 29] on div "Owner" at bounding box center [1187, 27] width 57 height 8
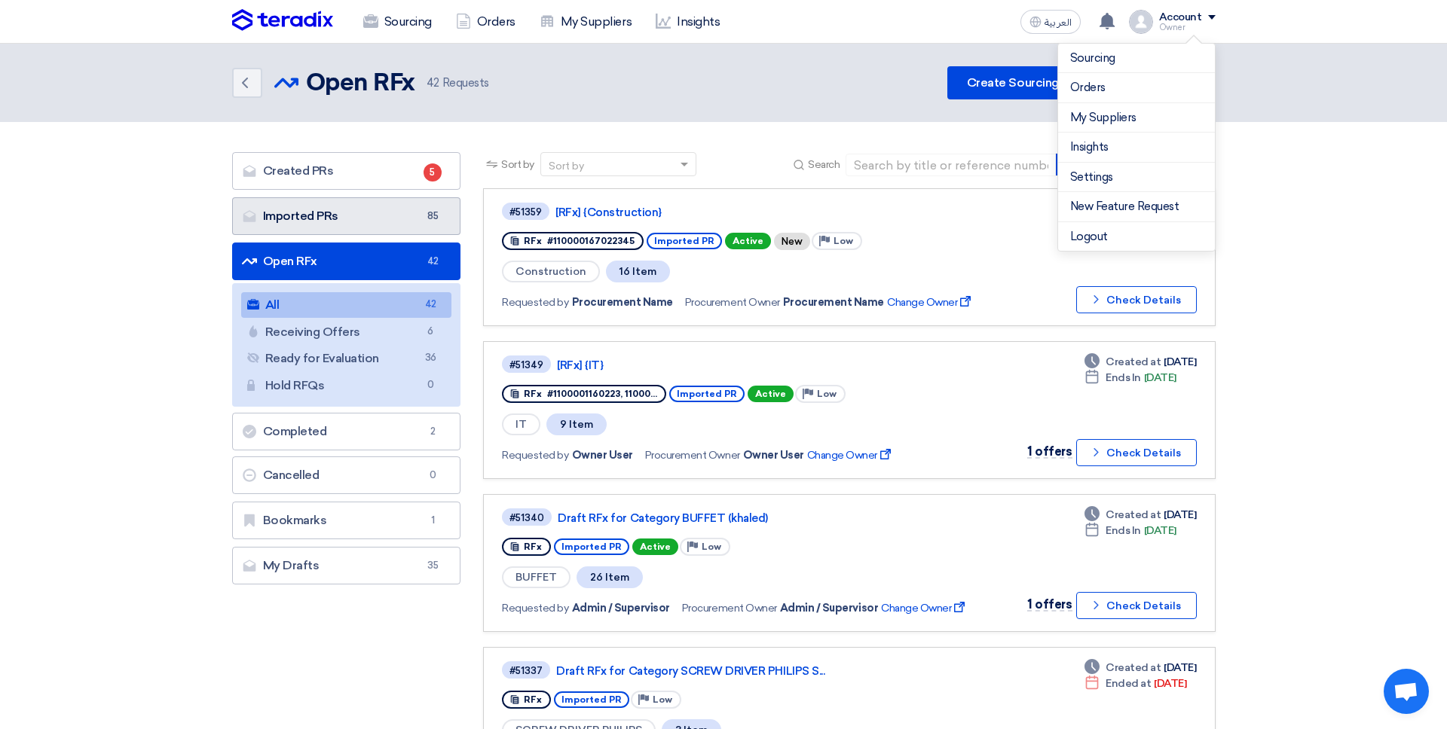
click at [336, 210] on link "Imported PRs Imported PRs 85" at bounding box center [346, 216] width 229 height 38
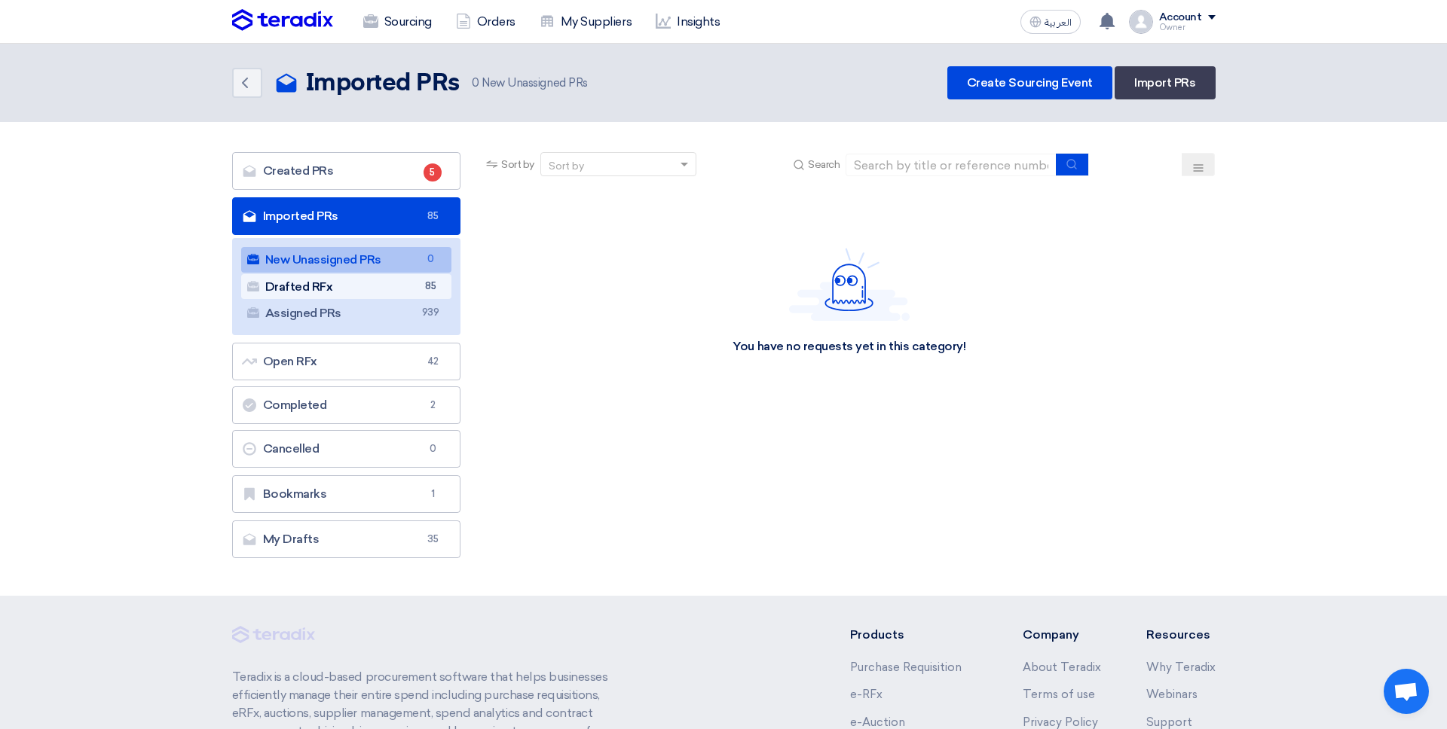
click at [420, 278] on link "Drafted RFx Drafted RFx 85" at bounding box center [346, 287] width 211 height 26
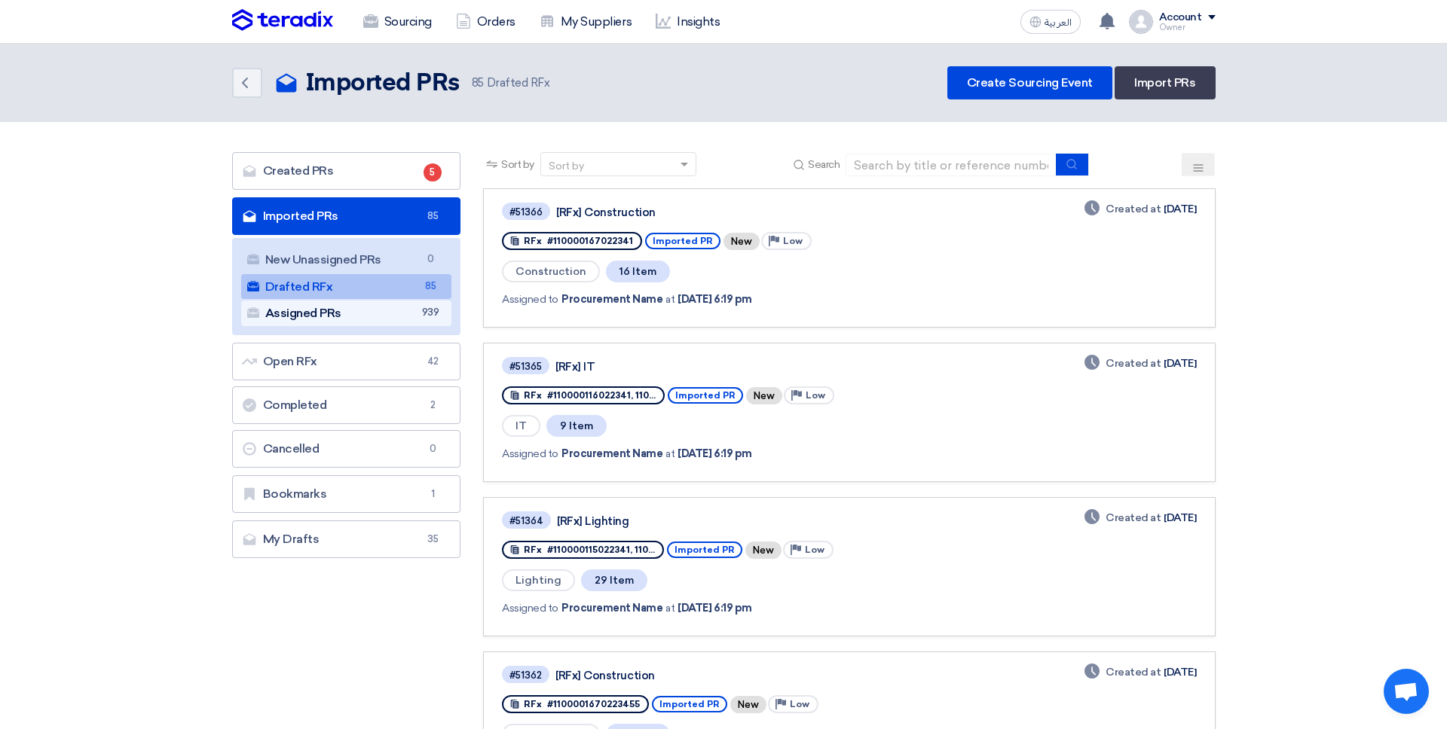
click at [416, 316] on link "Assigned PRs Assigned PRs 939" at bounding box center [346, 314] width 211 height 26
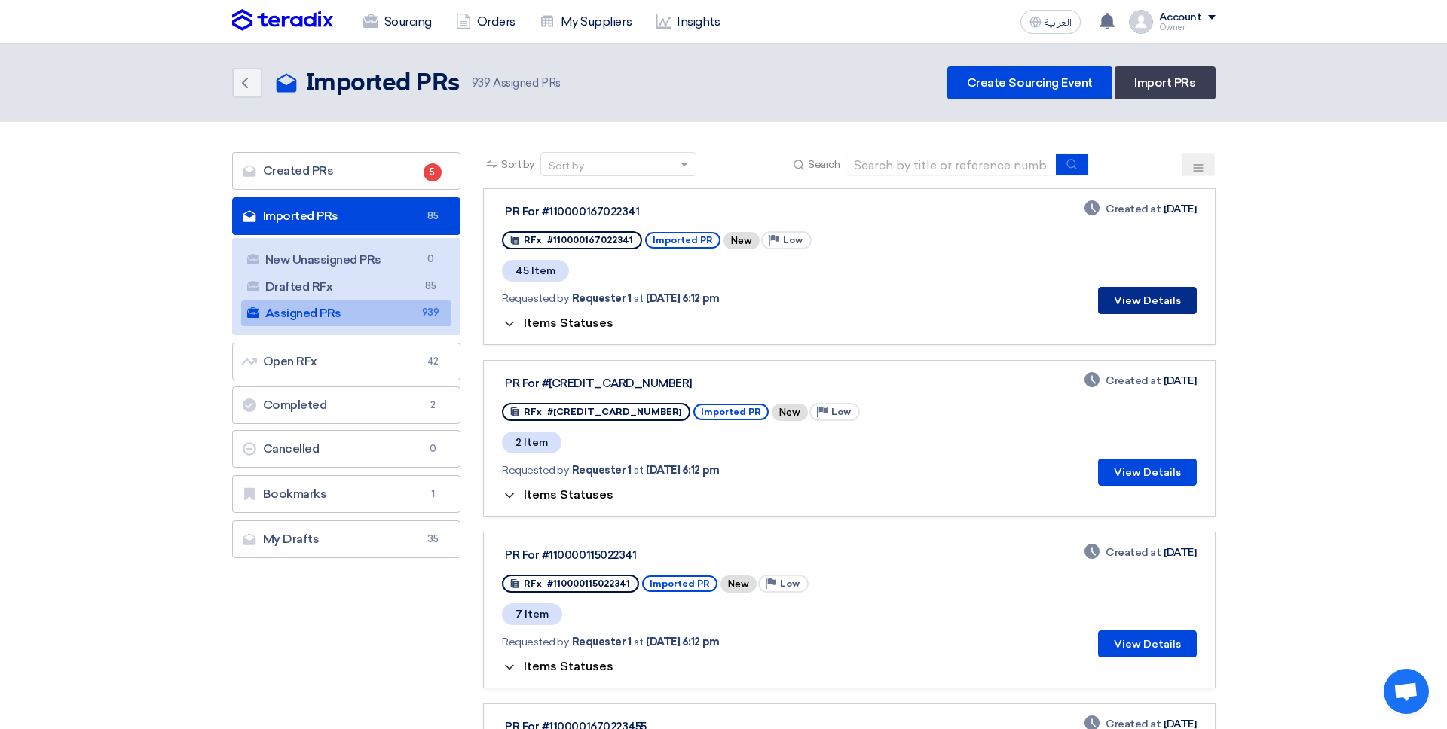
click at [1139, 288] on button "View Details" at bounding box center [1147, 300] width 99 height 27
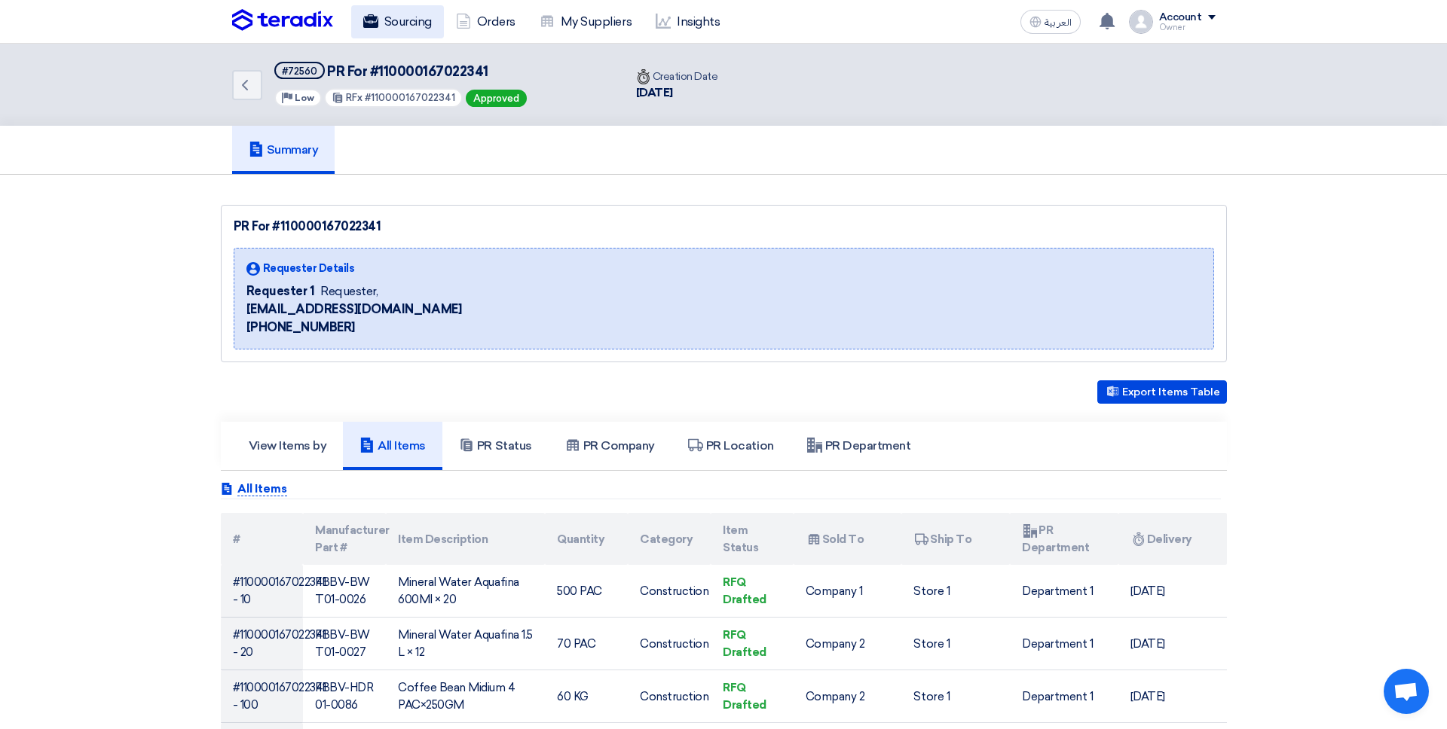
drag, startPoint x: 353, startPoint y: 37, endPoint x: 368, endPoint y: 32, distance: 16.0
click at [353, 37] on link "Sourcing" at bounding box center [397, 21] width 93 height 33
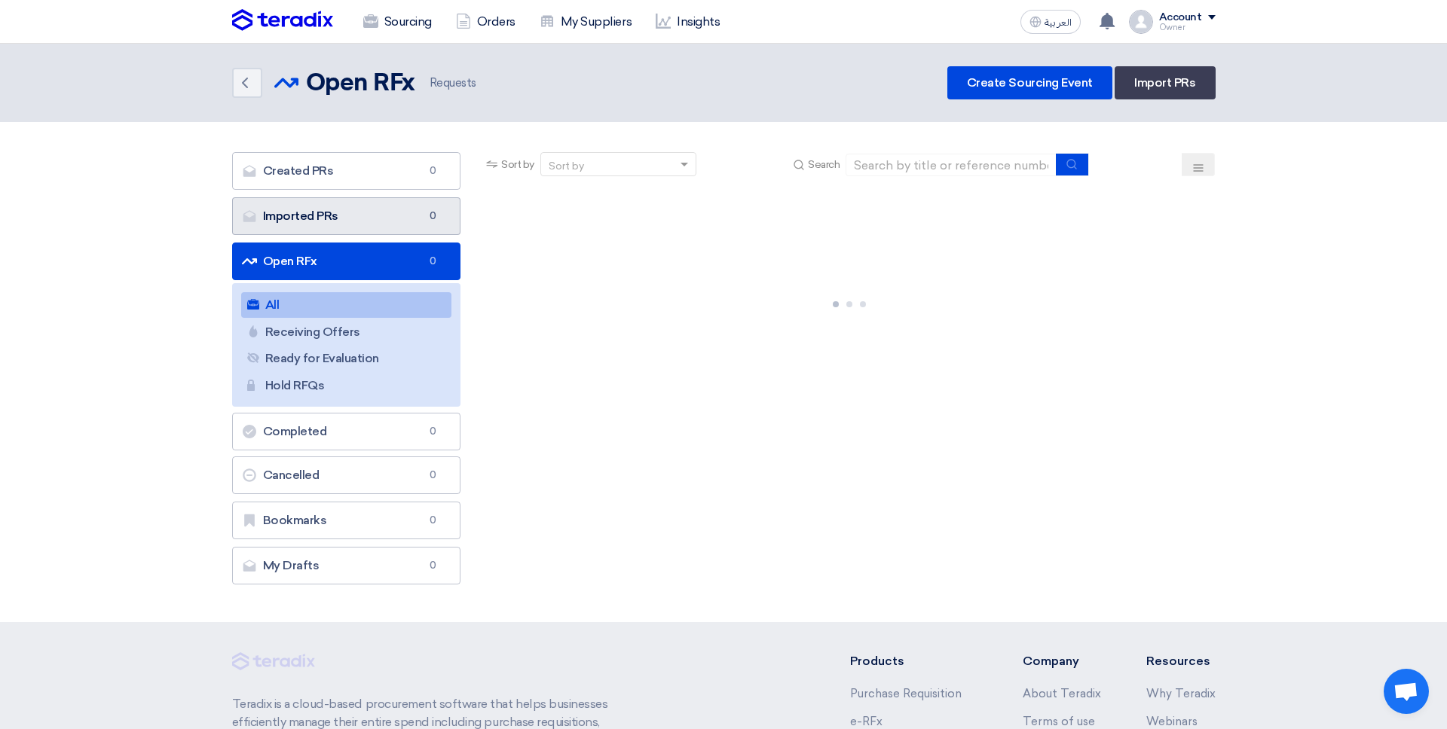
drag, startPoint x: 375, startPoint y: 28, endPoint x: 437, endPoint y: 210, distance: 192.8
click at [374, 28] on link "Sourcing" at bounding box center [397, 21] width 93 height 33
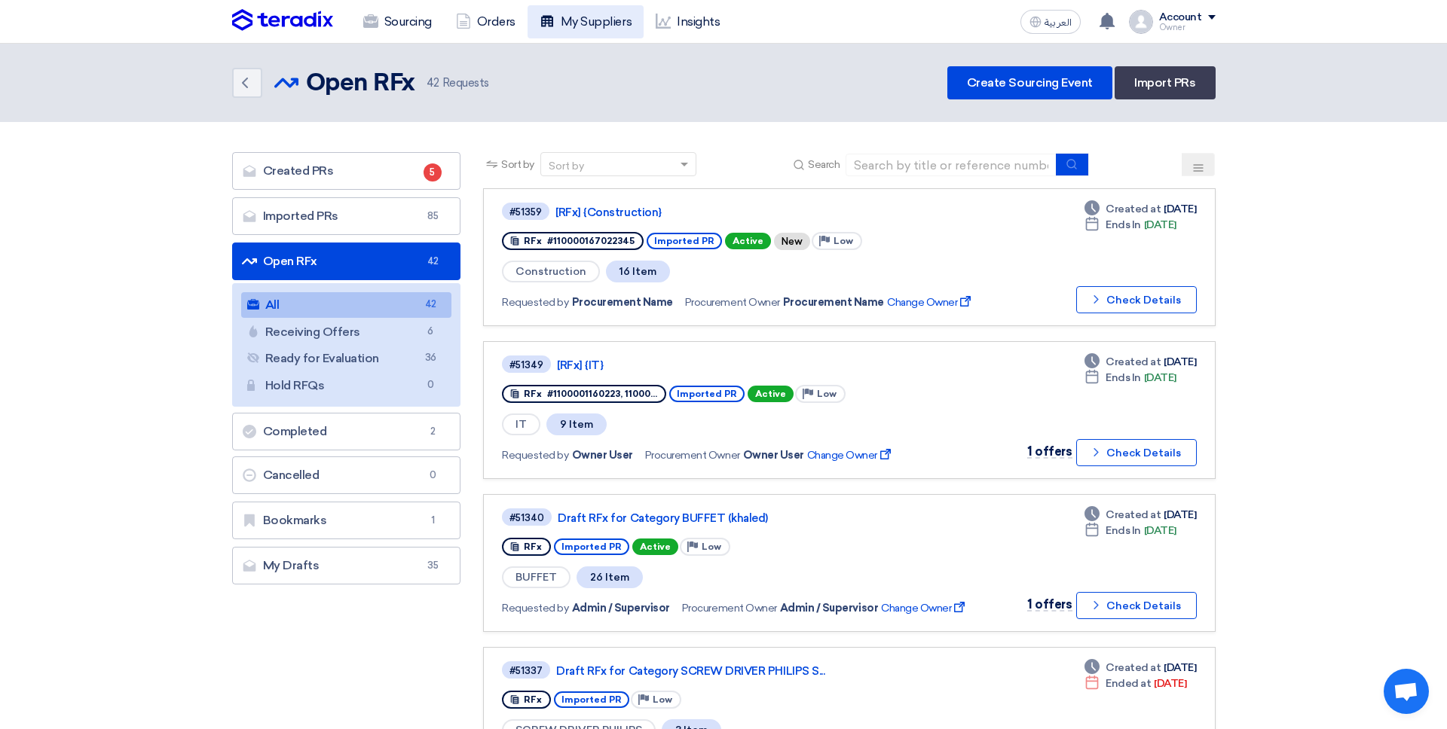
click at [584, 26] on link "My Suppliers" at bounding box center [585, 21] width 116 height 33
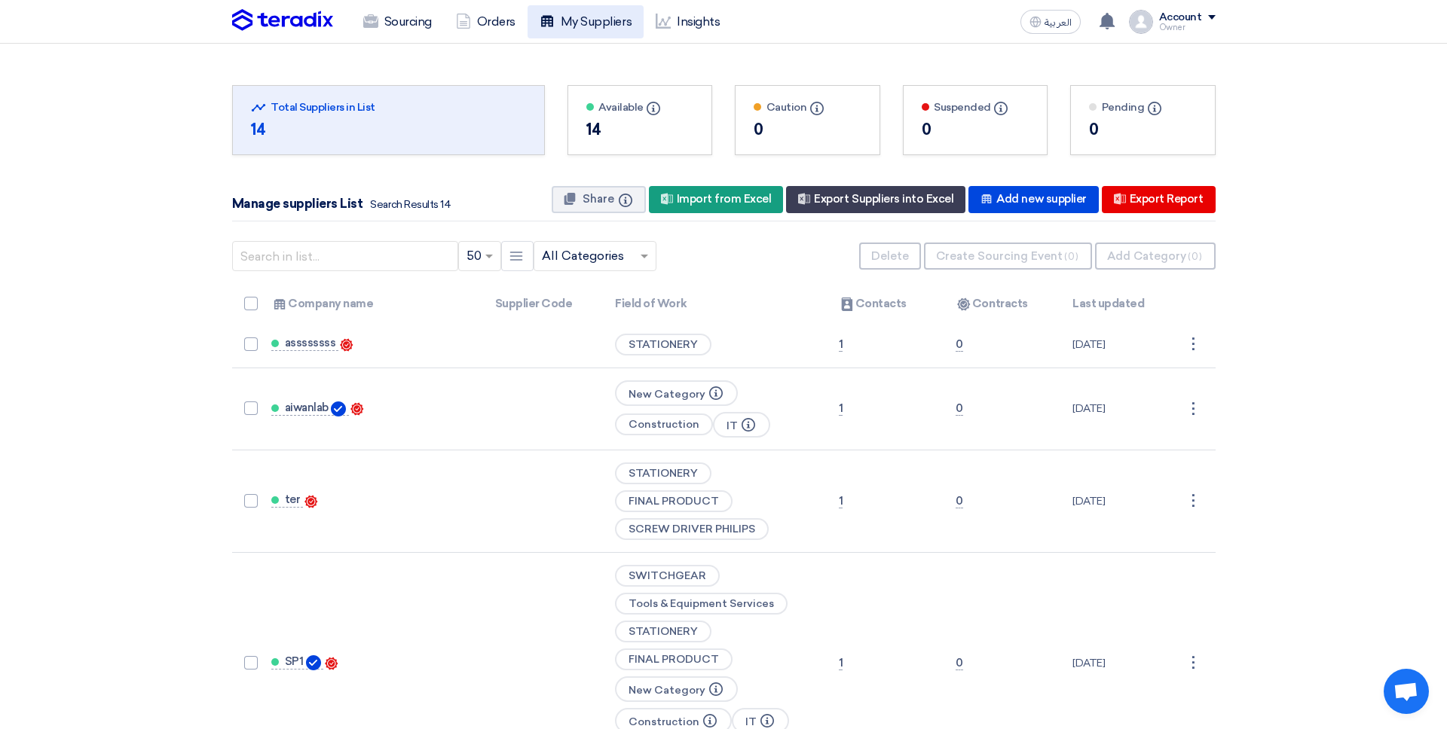
click at [582, 29] on link "My Suppliers" at bounding box center [585, 21] width 116 height 33
drag, startPoint x: 399, startPoint y: 3, endPoint x: 390, endPoint y: 25, distance: 23.9
click at [399, 3] on div "Sourcing Orders My Suppliers Insights العربية ع You have a new offer for 'Test …" at bounding box center [724, 21] width 1006 height 43
click at [400, 2] on div "Sourcing Orders My Suppliers Insights العربية ع You have a new offer for 'Test …" at bounding box center [724, 21] width 1006 height 43
click at [399, 11] on link "Sourcing" at bounding box center [397, 21] width 93 height 33
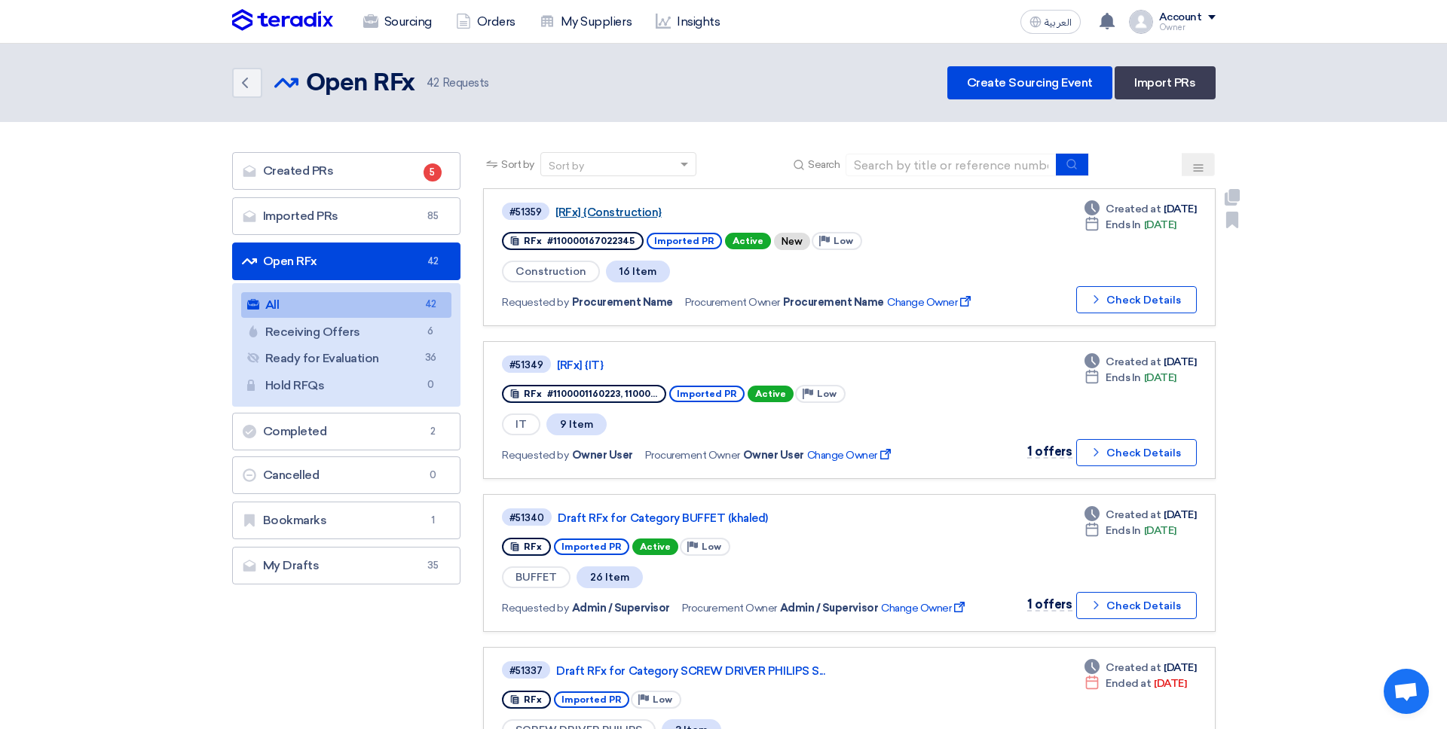
click at [613, 218] on link "[RFx] {Construction}" at bounding box center [743, 213] width 377 height 14
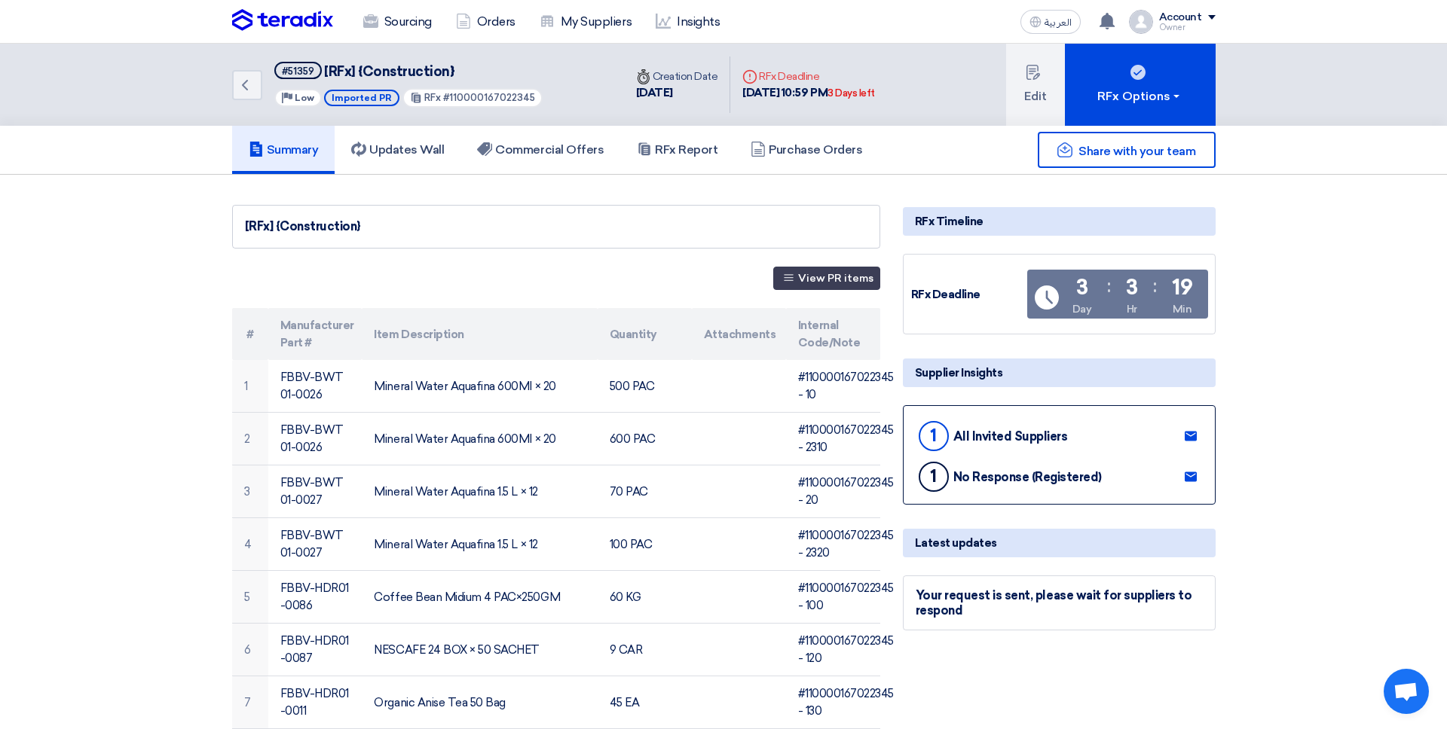
click at [329, 19] on img at bounding box center [282, 20] width 101 height 23
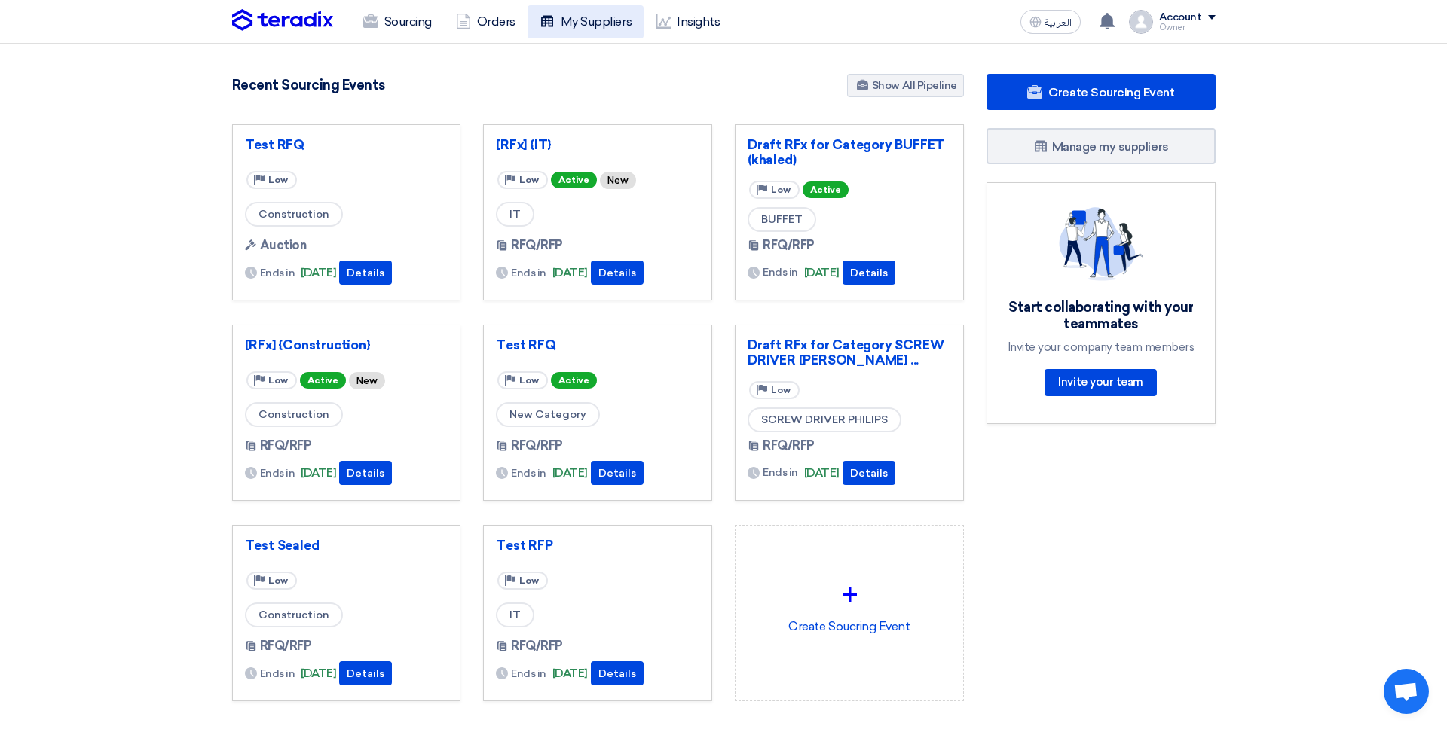
click at [588, 19] on link "My Suppliers" at bounding box center [585, 21] width 116 height 33
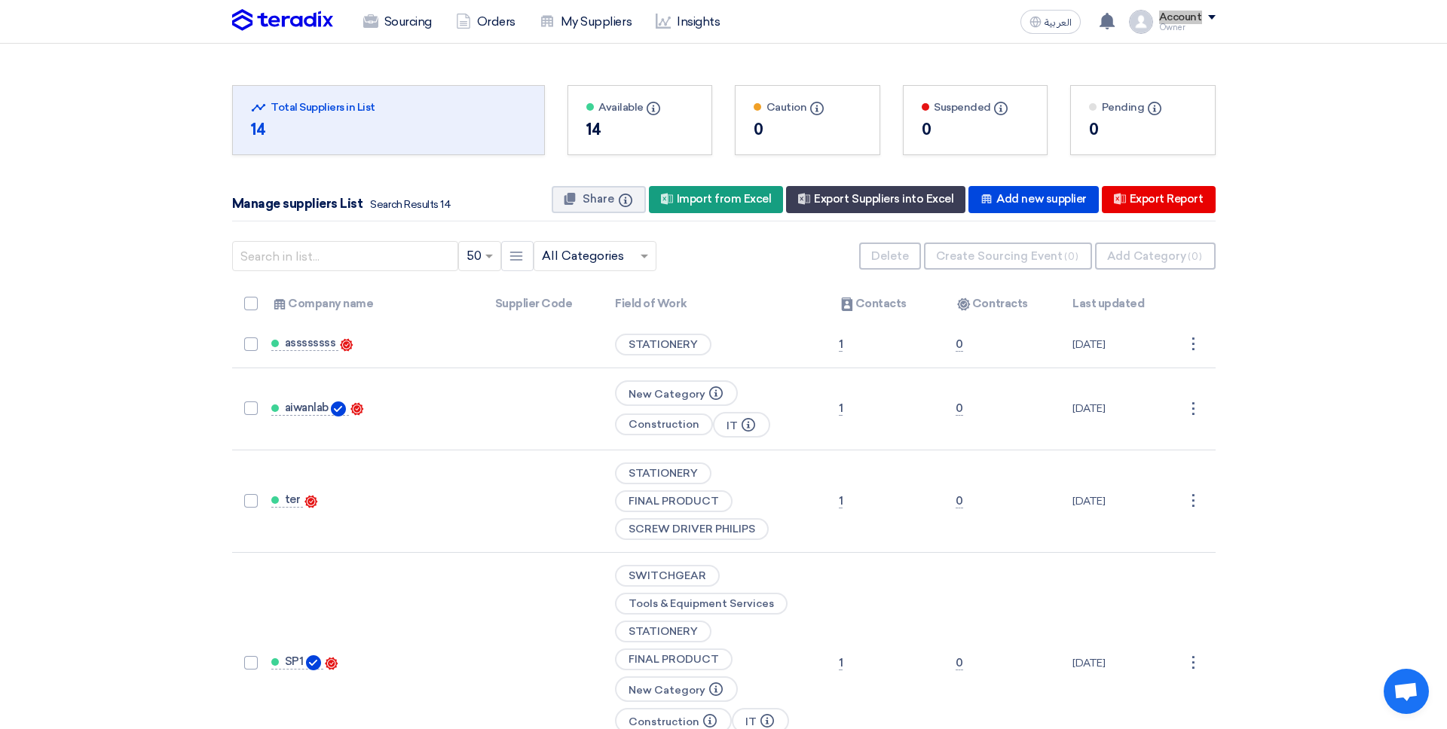
drag, startPoint x: 1188, startPoint y: 10, endPoint x: 1175, endPoint y: 35, distance: 28.6
click at [1175, 35] on div "العربية ع You have a new offer for 'Test RFP' with price '*****' [DATE] You hav…" at bounding box center [1114, 22] width 201 height 30
click at [1176, 21] on div "Account" at bounding box center [1180, 17] width 43 height 13
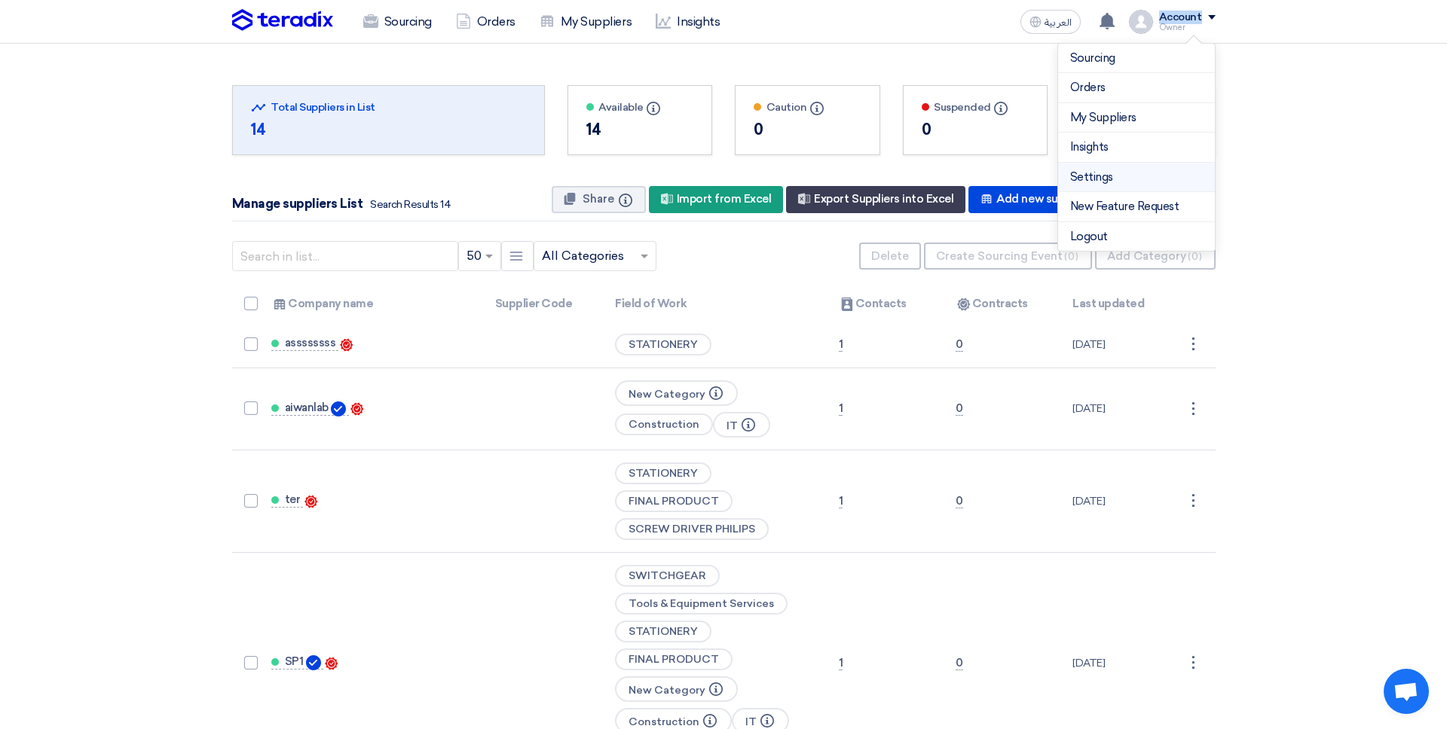
click at [1129, 169] on link "Settings" at bounding box center [1136, 177] width 133 height 17
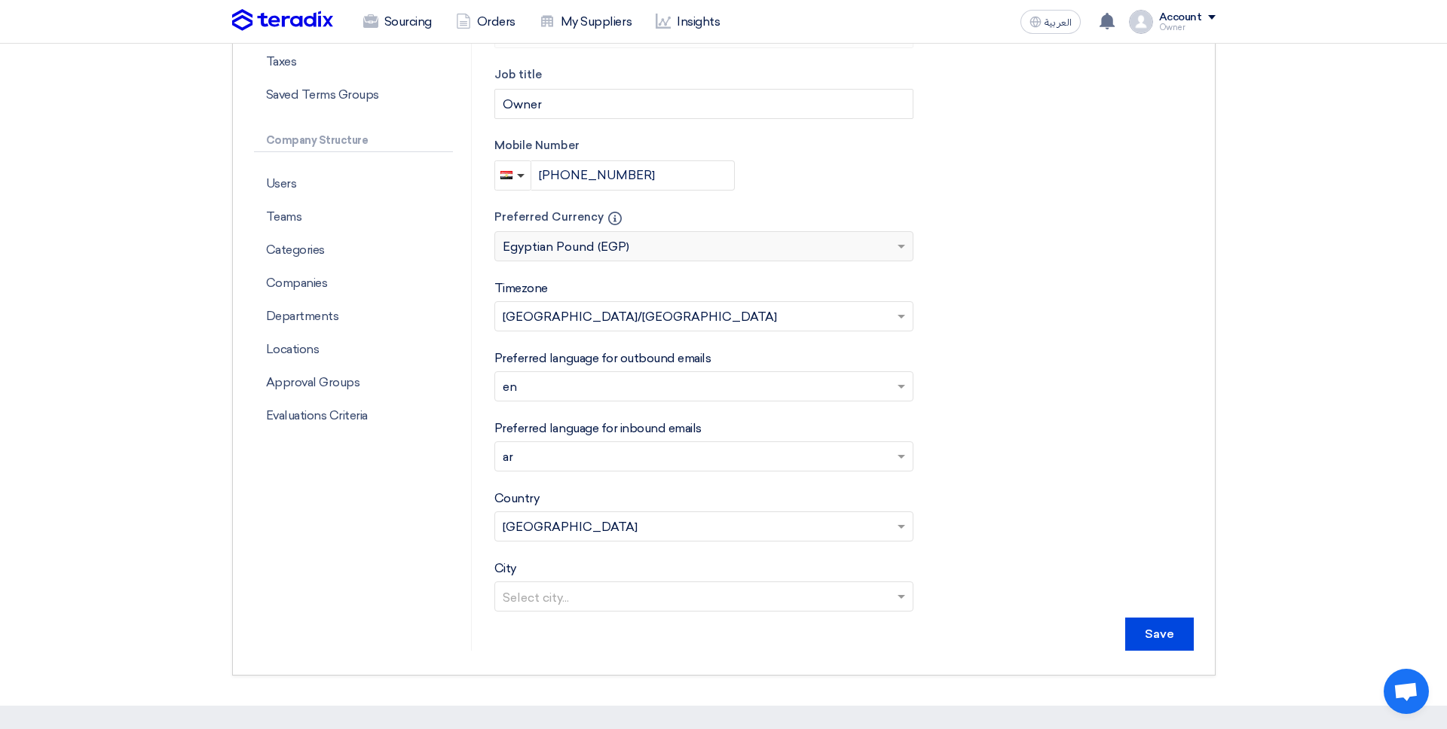
scroll to position [652, 0]
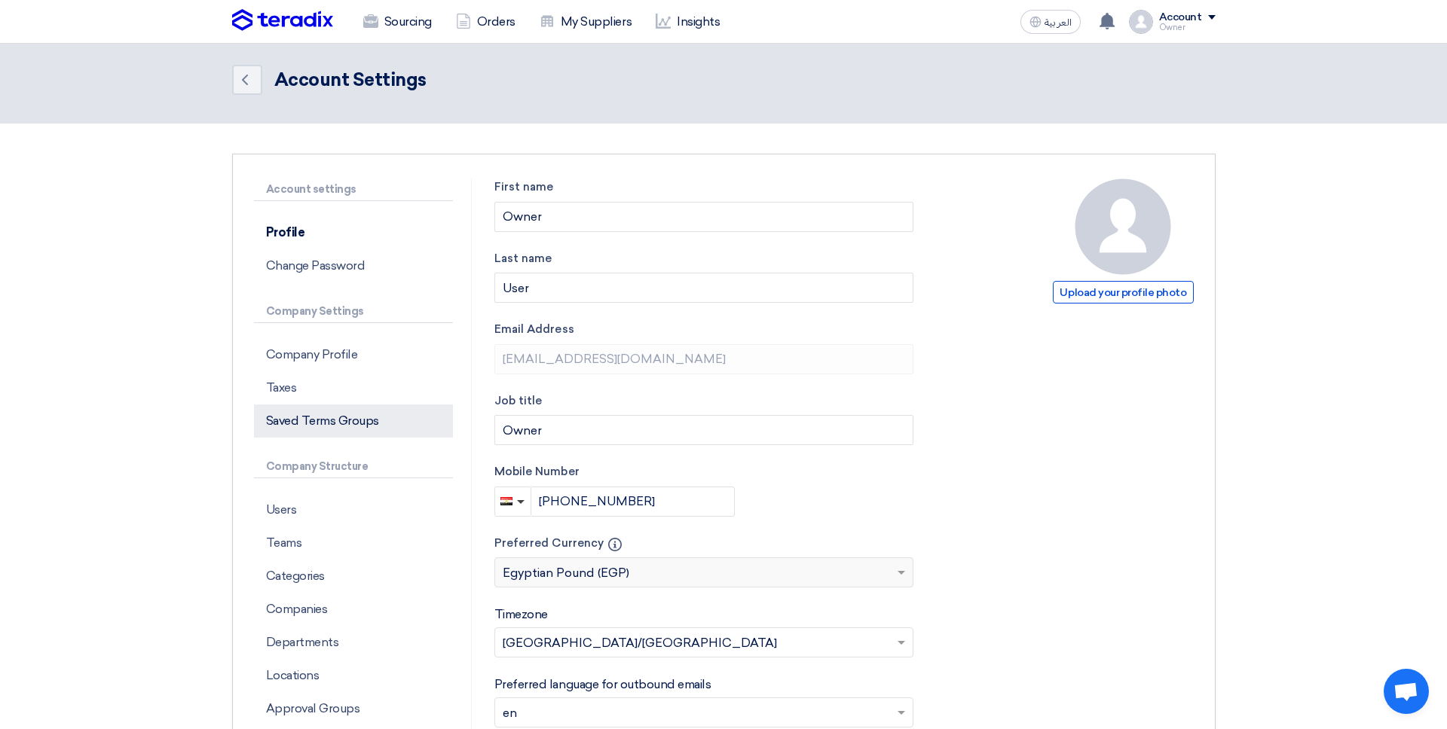
scroll to position [0, 0]
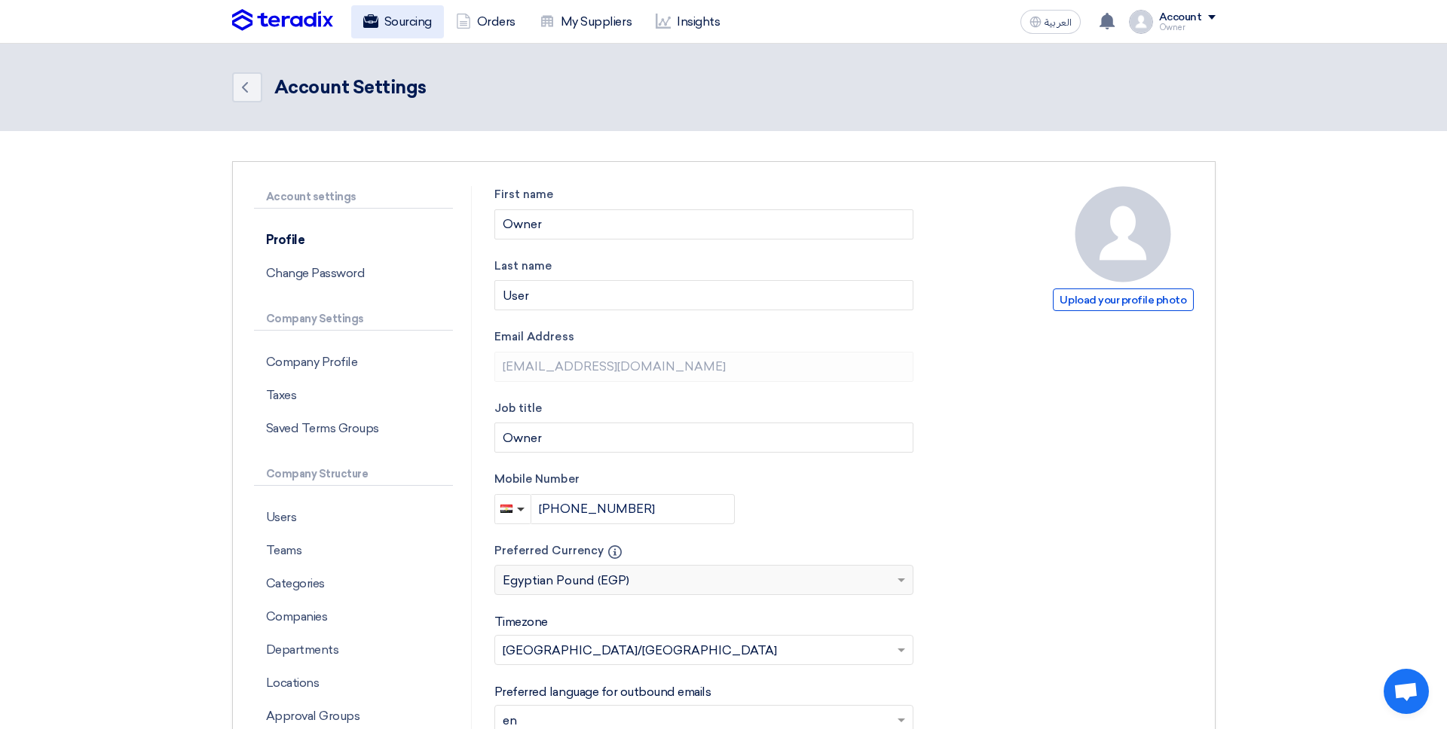
click at [383, 28] on link "Sourcing" at bounding box center [397, 21] width 93 height 33
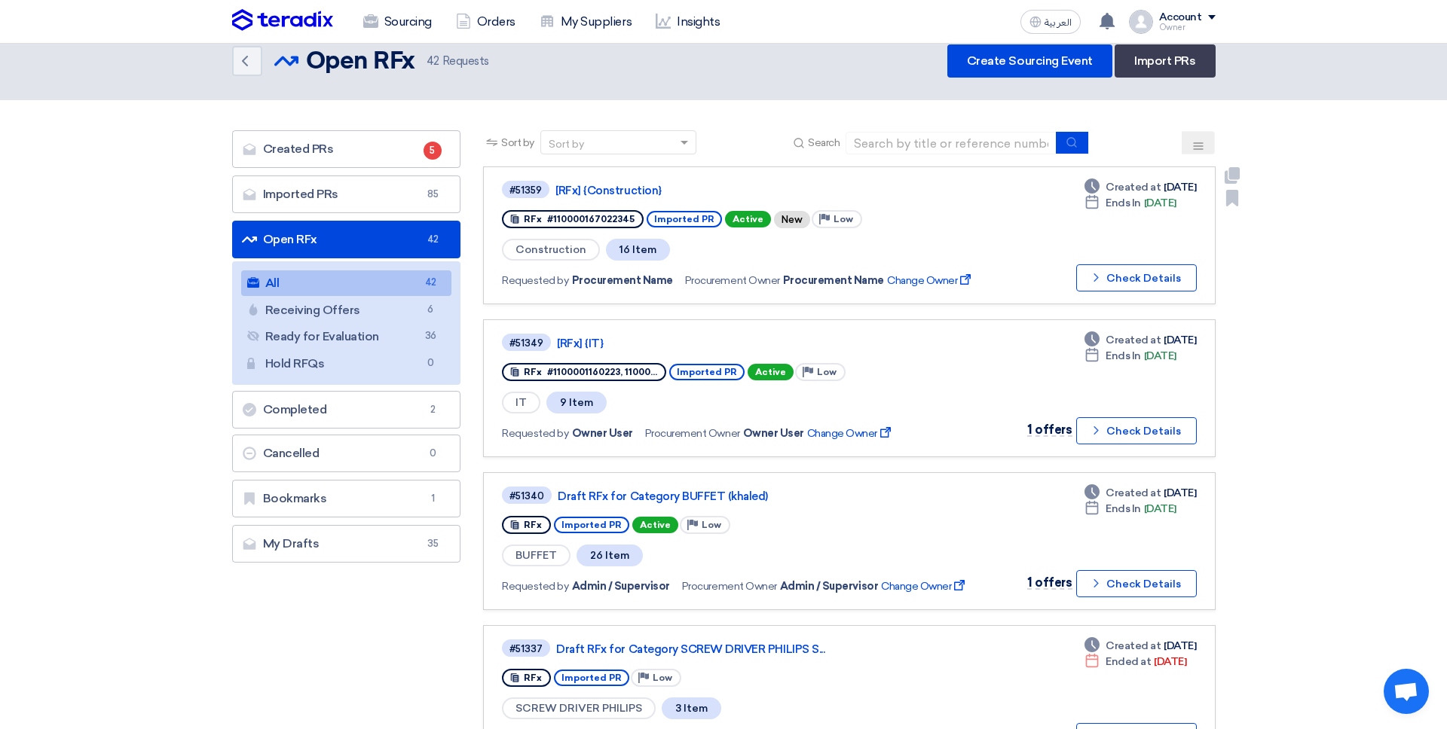
scroll to position [22, 0]
click at [617, 200] on div "#51359 [RFx] {Construction} RFx #110000167022345 Imported PR Active New Priorit…" at bounding box center [745, 235] width 487 height 112
click at [623, 195] on link "[RFx] {Construction}" at bounding box center [743, 191] width 377 height 14
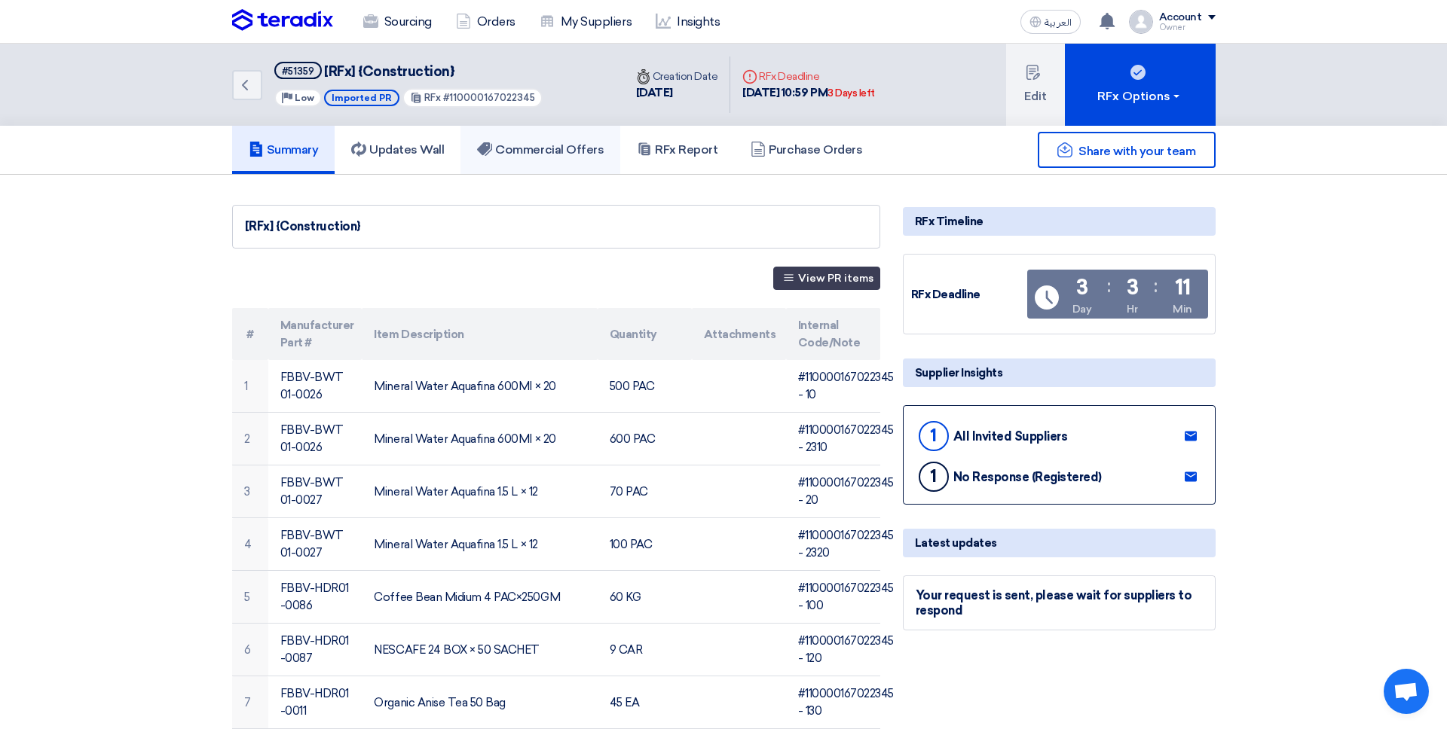
click at [577, 171] on link "Commercial Offers" at bounding box center [540, 150] width 160 height 48
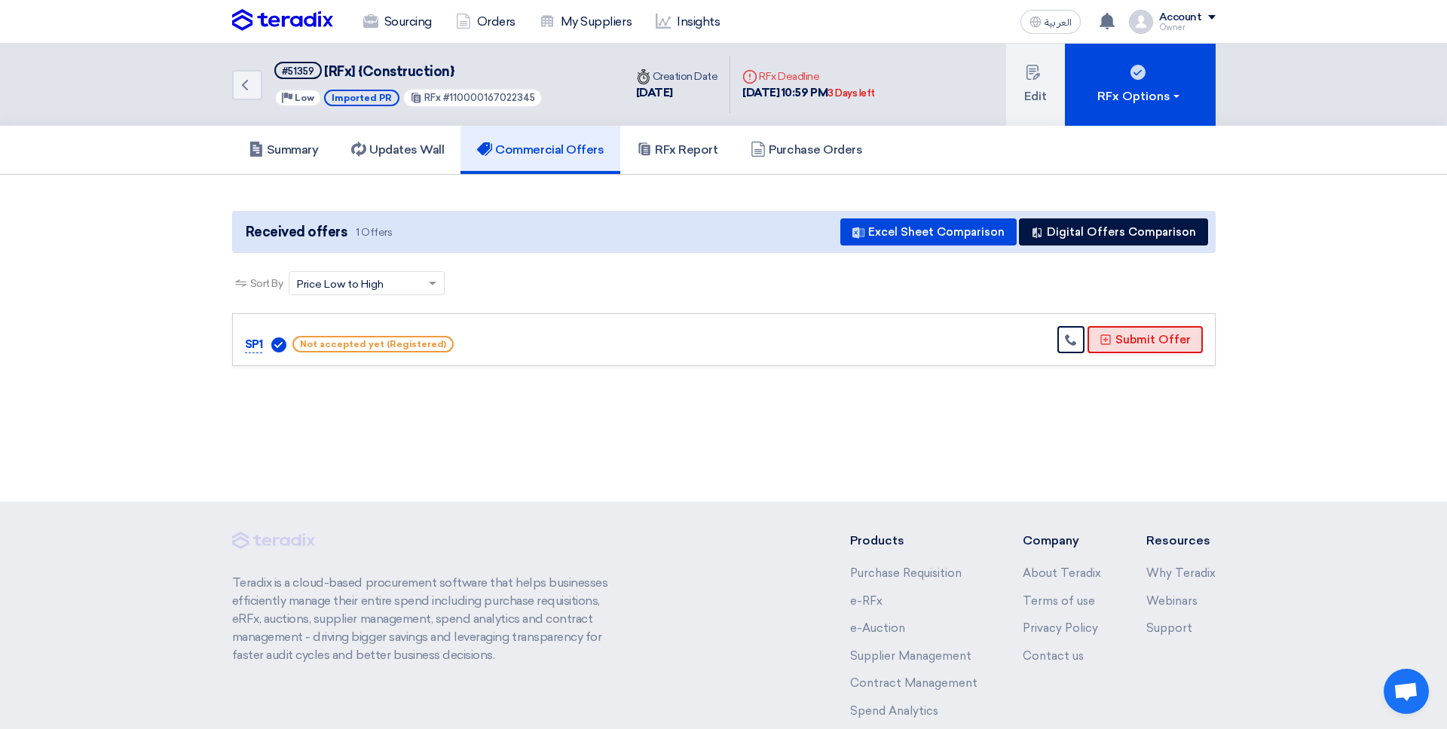
click at [1094, 338] on button "Submit Offer" at bounding box center [1144, 339] width 115 height 27
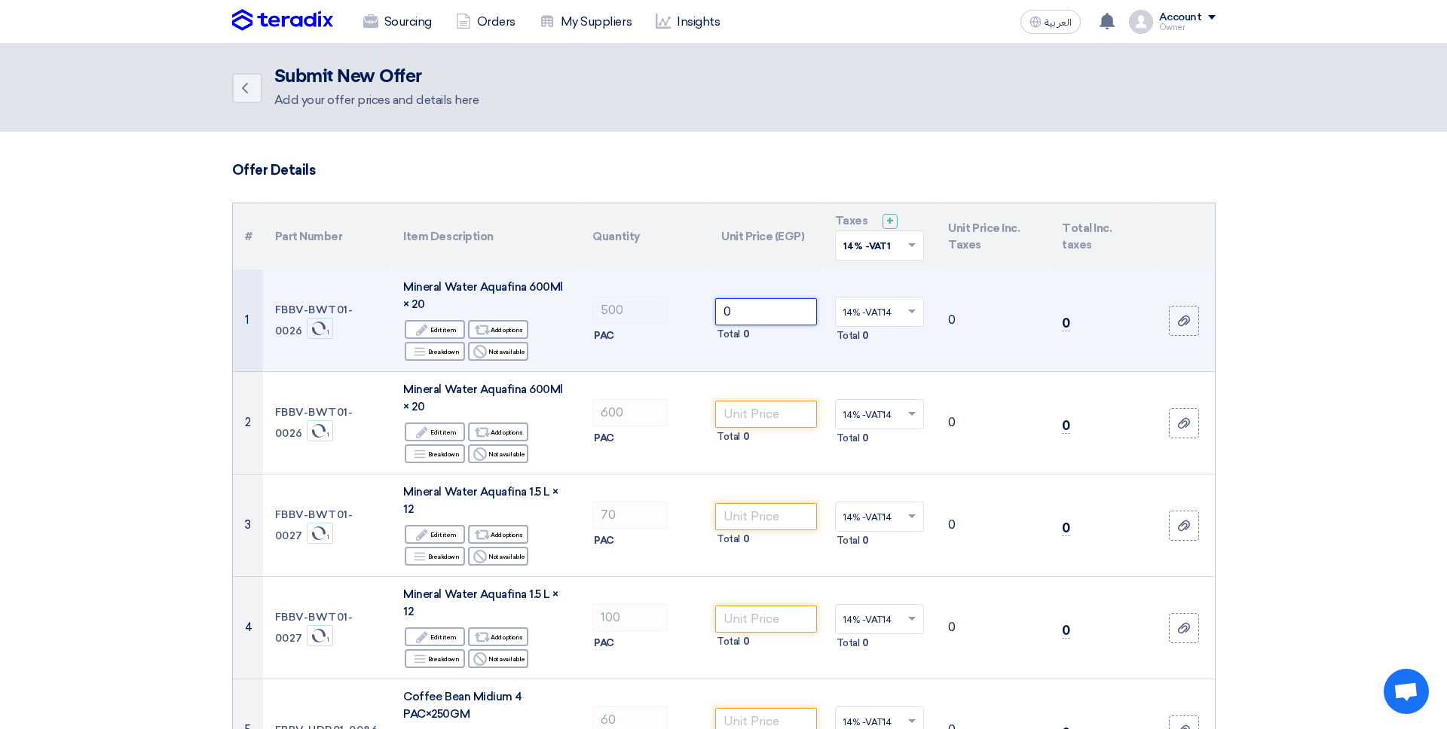
type input "1"
click at [734, 307] on input "1" at bounding box center [766, 311] width 102 height 27
type input "1"
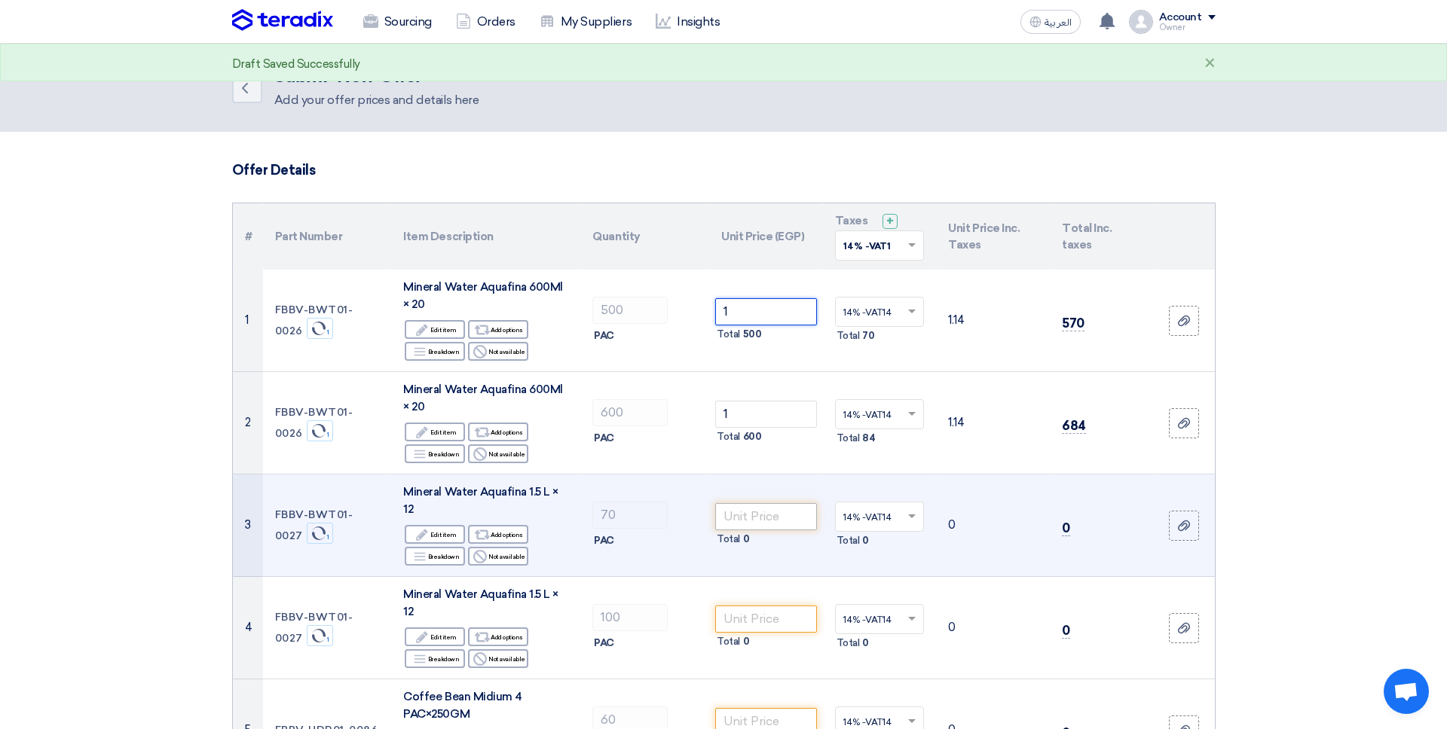
type input "1"
click at [738, 503] on input "number" at bounding box center [766, 516] width 102 height 27
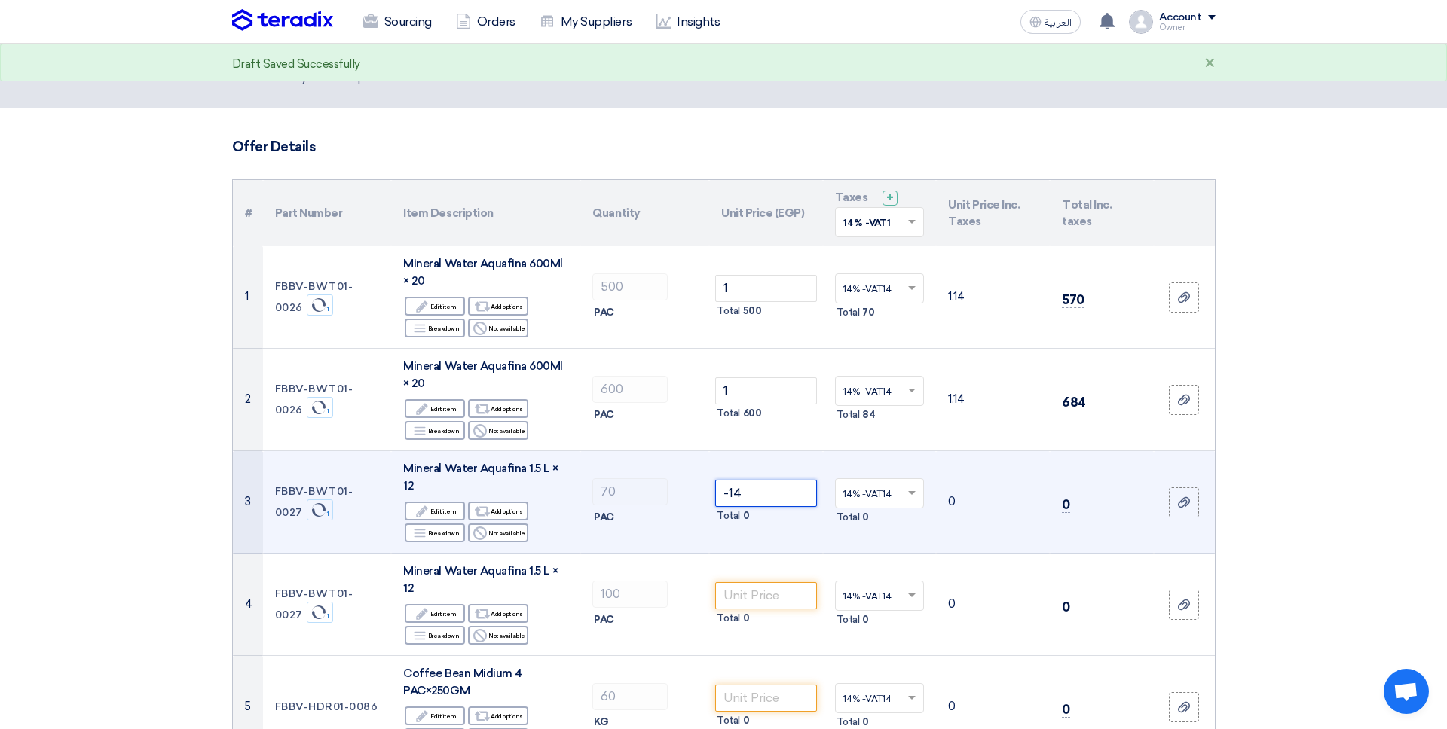
type input "-15"
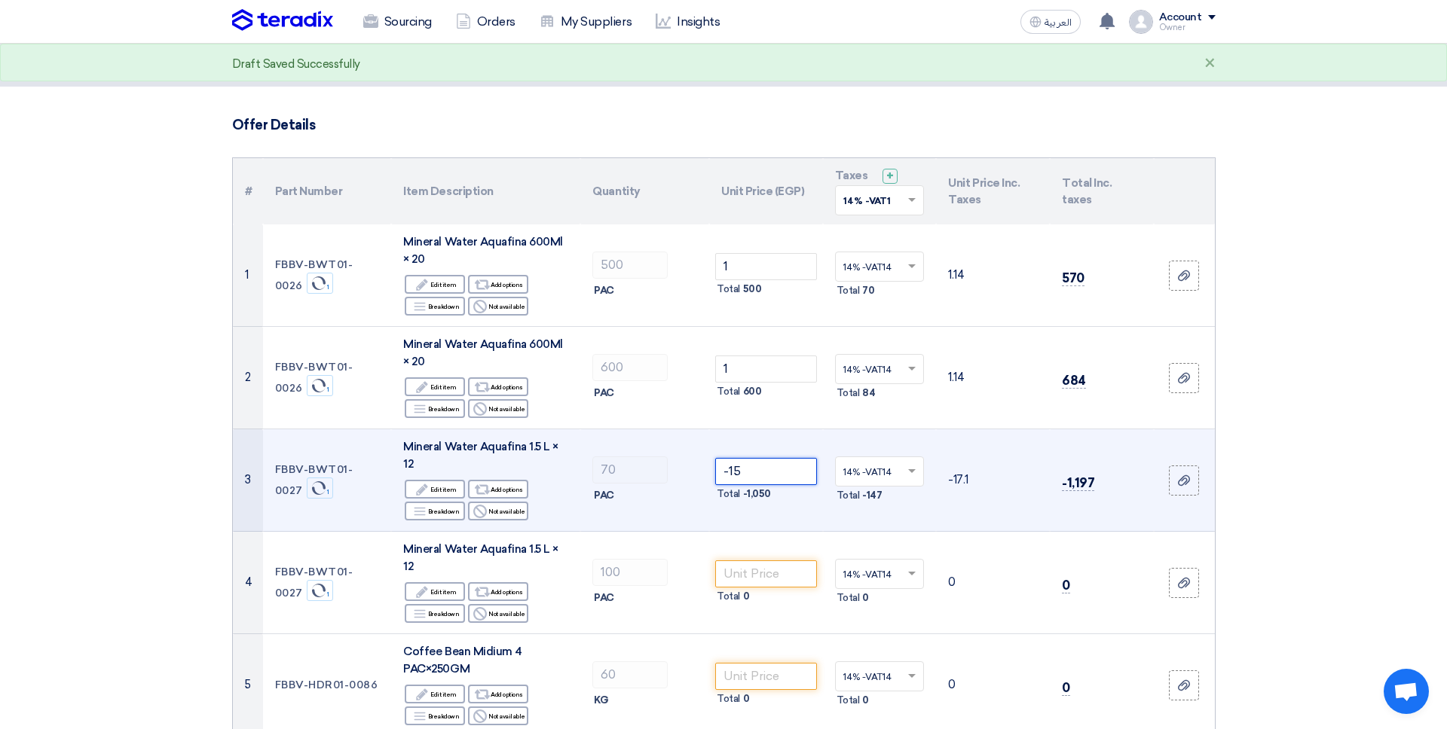
type input "-15"
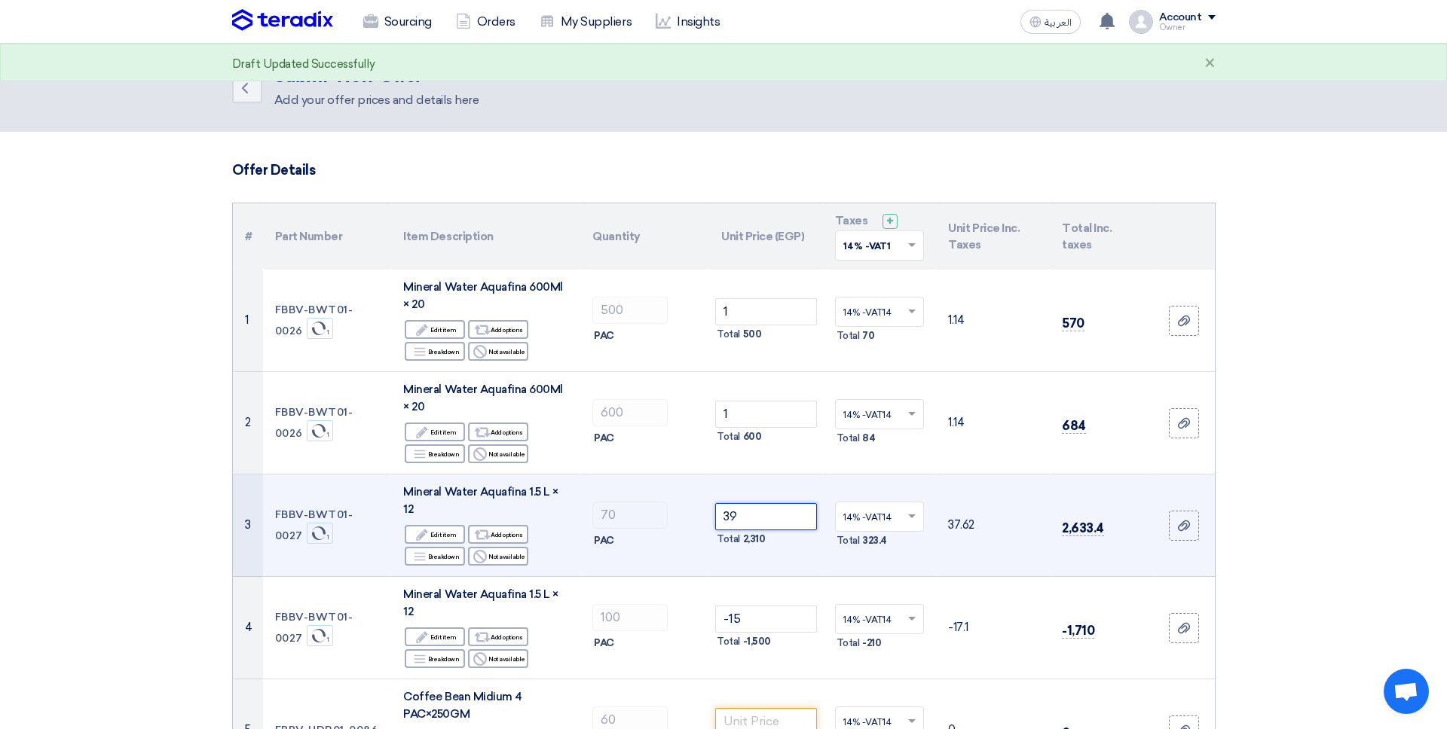
type input "40"
click at [749, 549] on td "40 Total 2,800" at bounding box center [766, 526] width 114 height 102
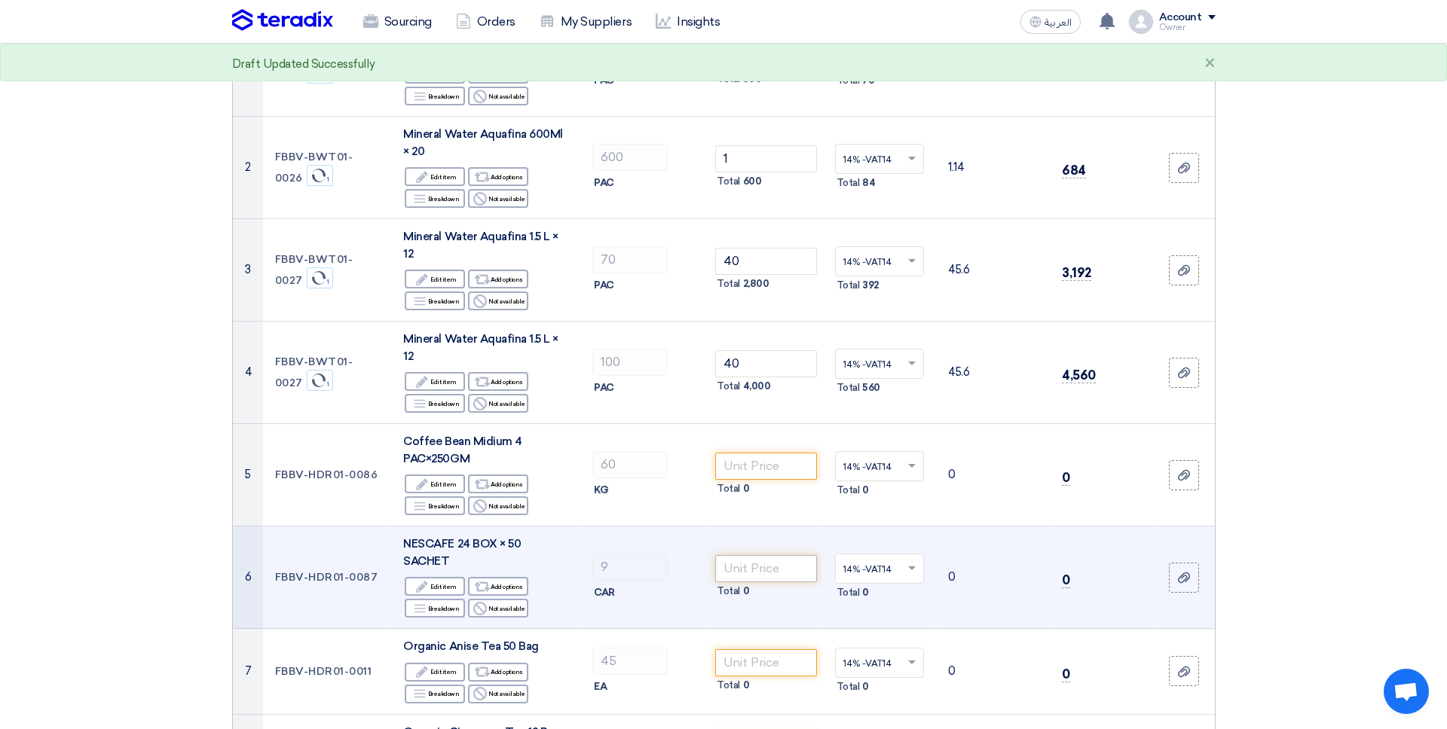
scroll to position [257, 0]
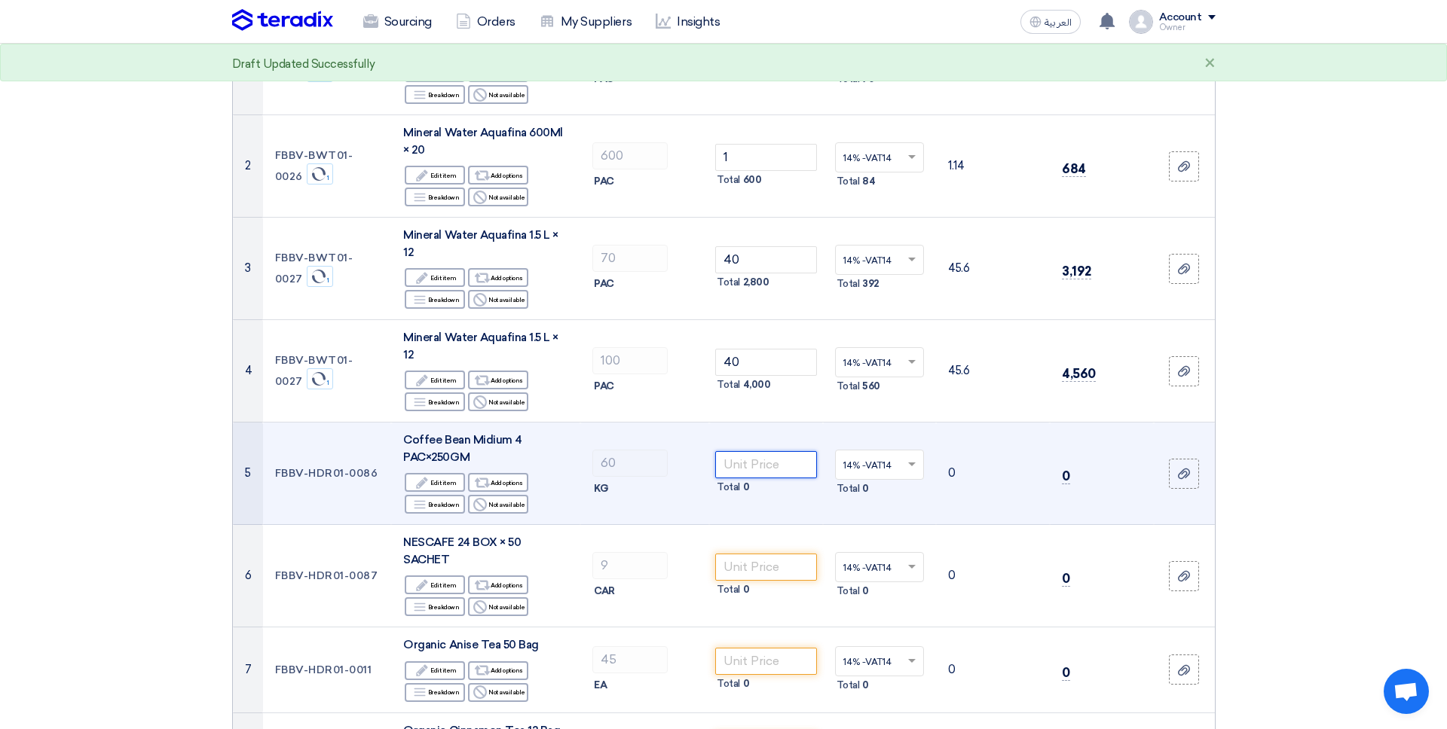
click at [743, 451] on input "number" at bounding box center [766, 464] width 102 height 27
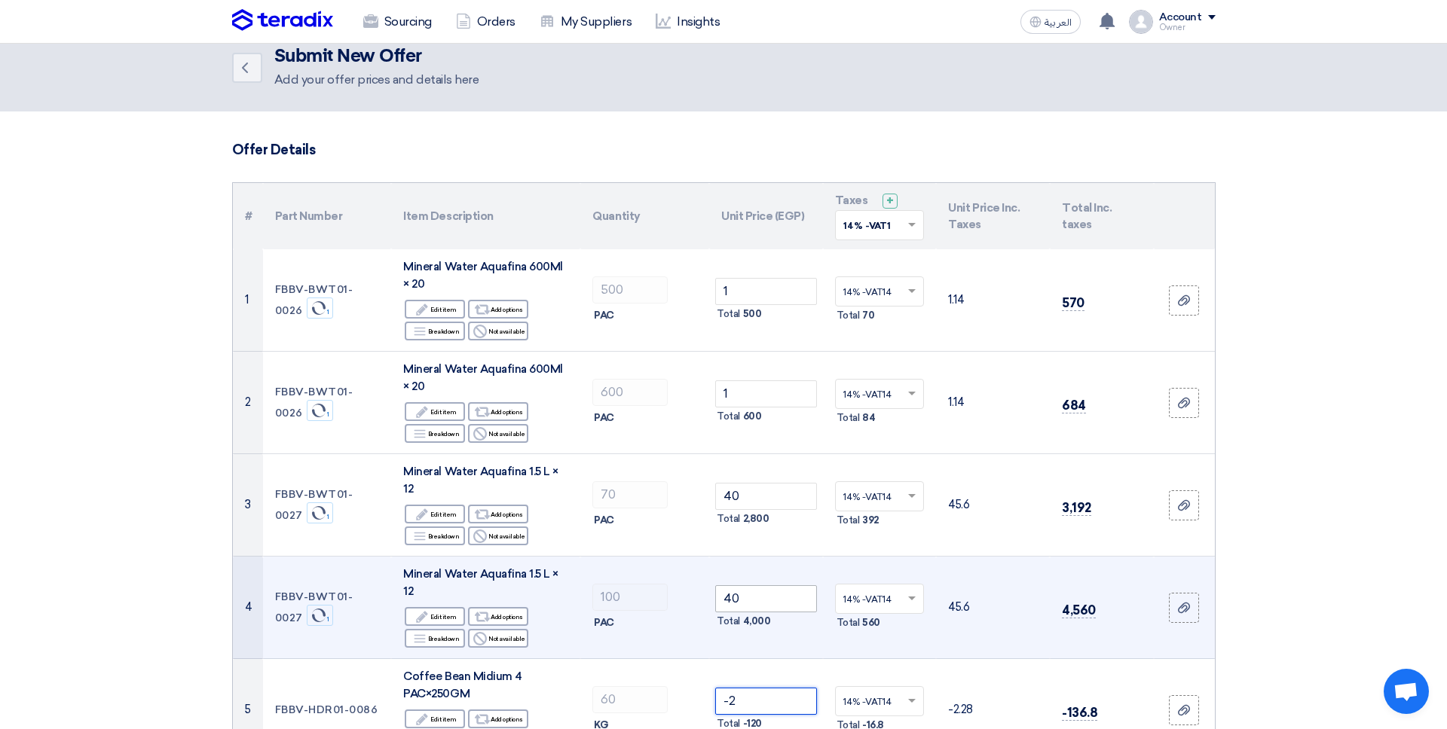
scroll to position [0, 0]
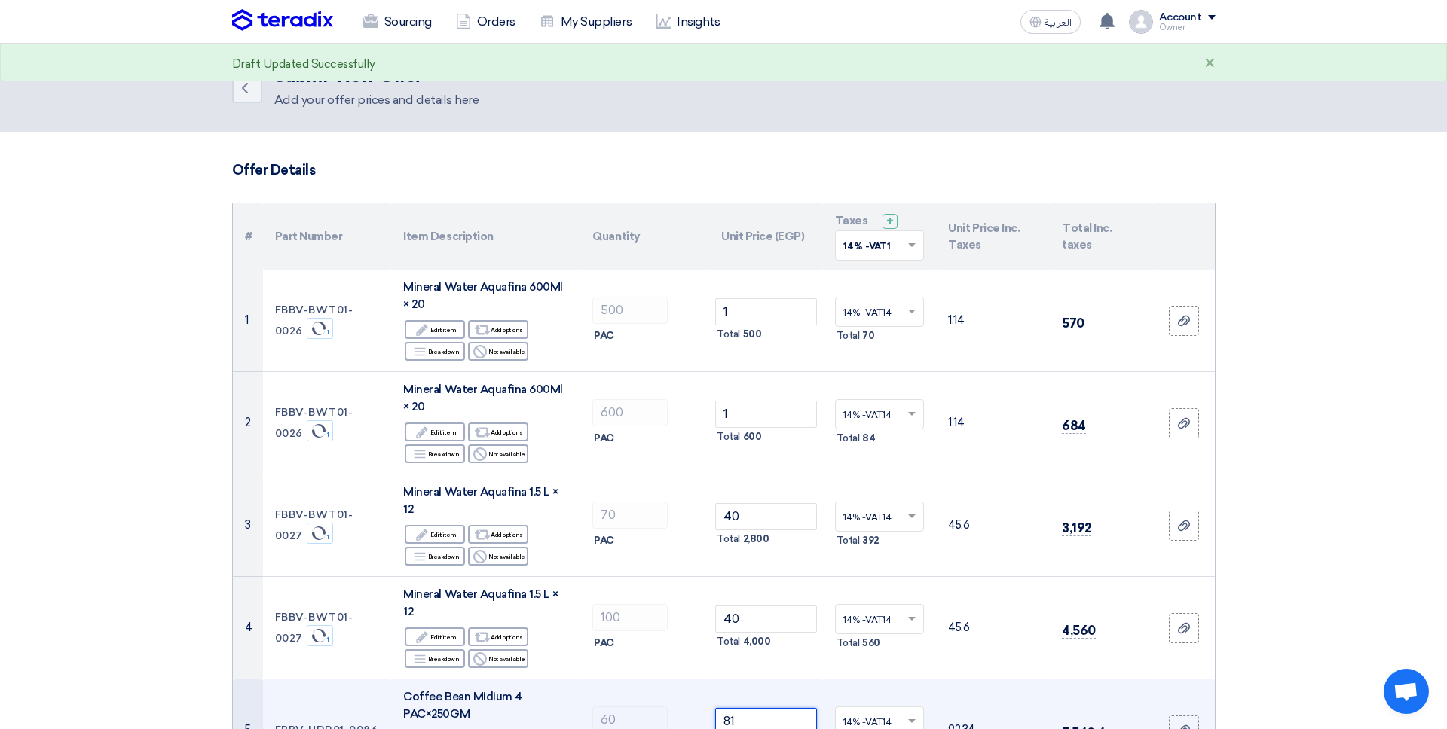
type input "81"
click at [740, 680] on td "81 Total 4,860" at bounding box center [766, 731] width 114 height 102
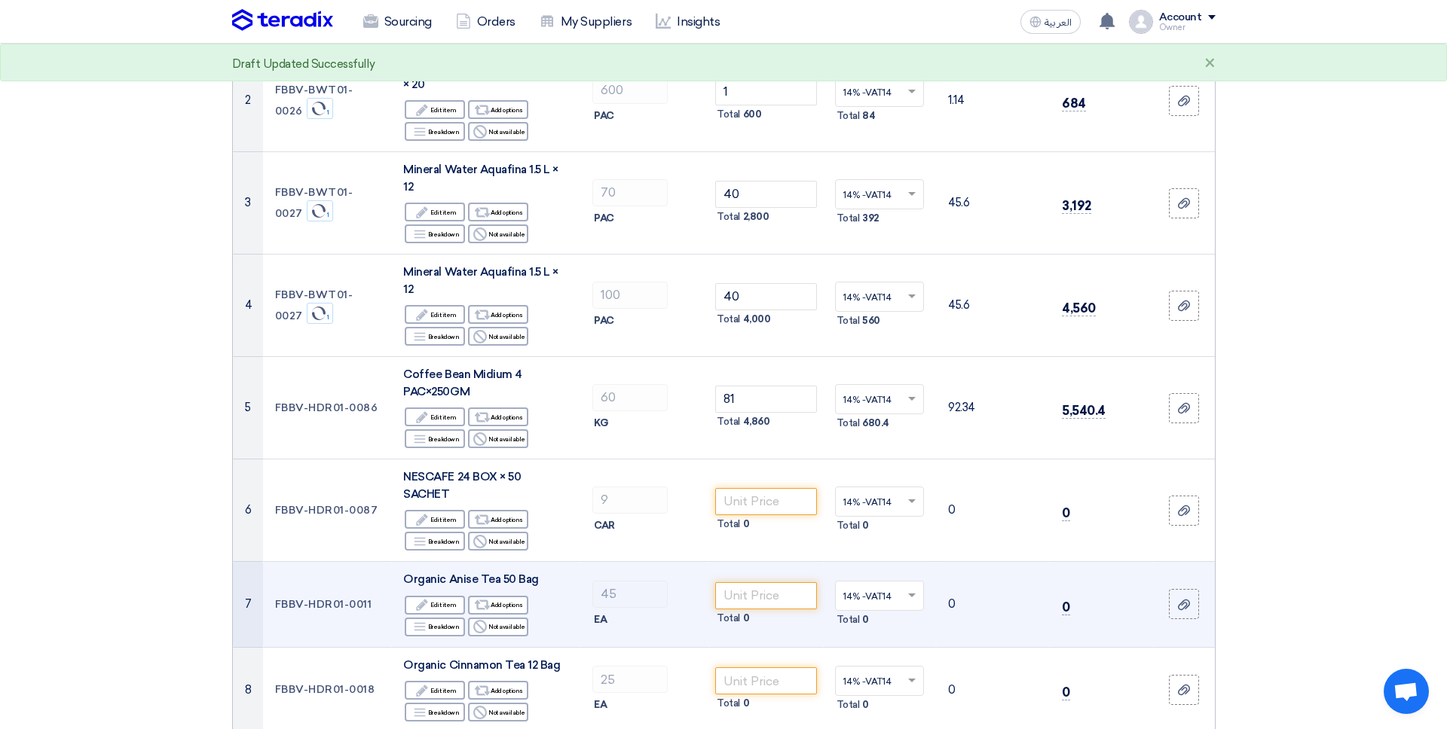
scroll to position [323, 0]
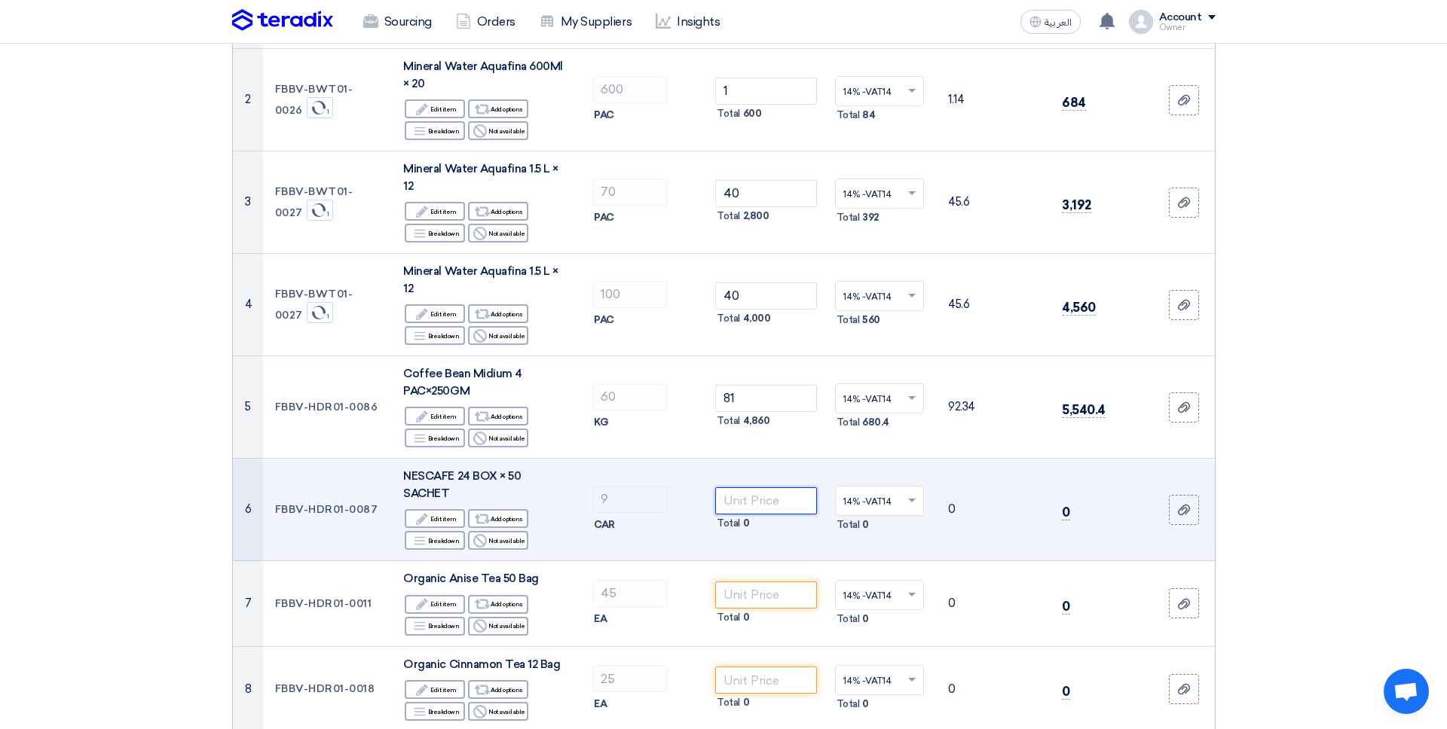
click at [738, 488] on input "number" at bounding box center [766, 501] width 102 height 27
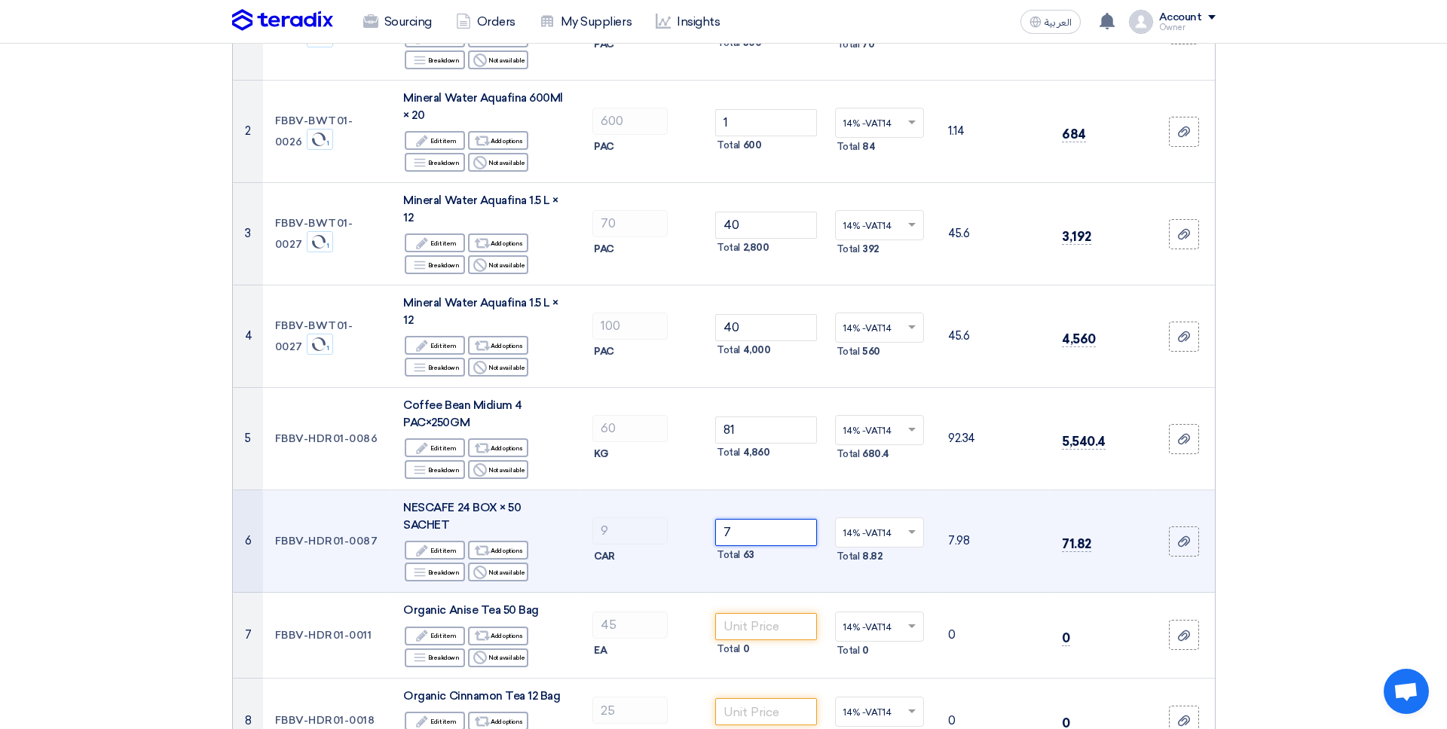
scroll to position [291, 0]
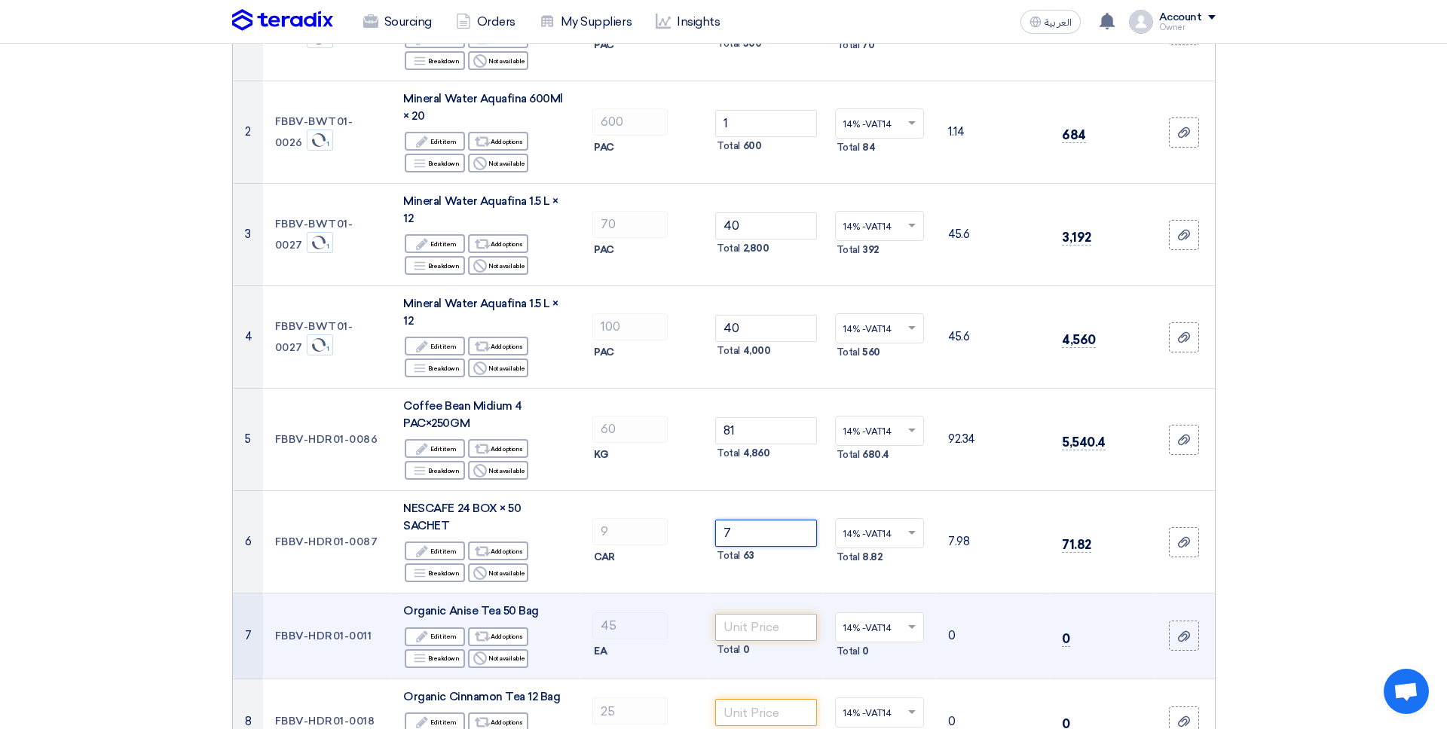
type input "7"
click at [757, 614] on input "number" at bounding box center [766, 627] width 102 height 27
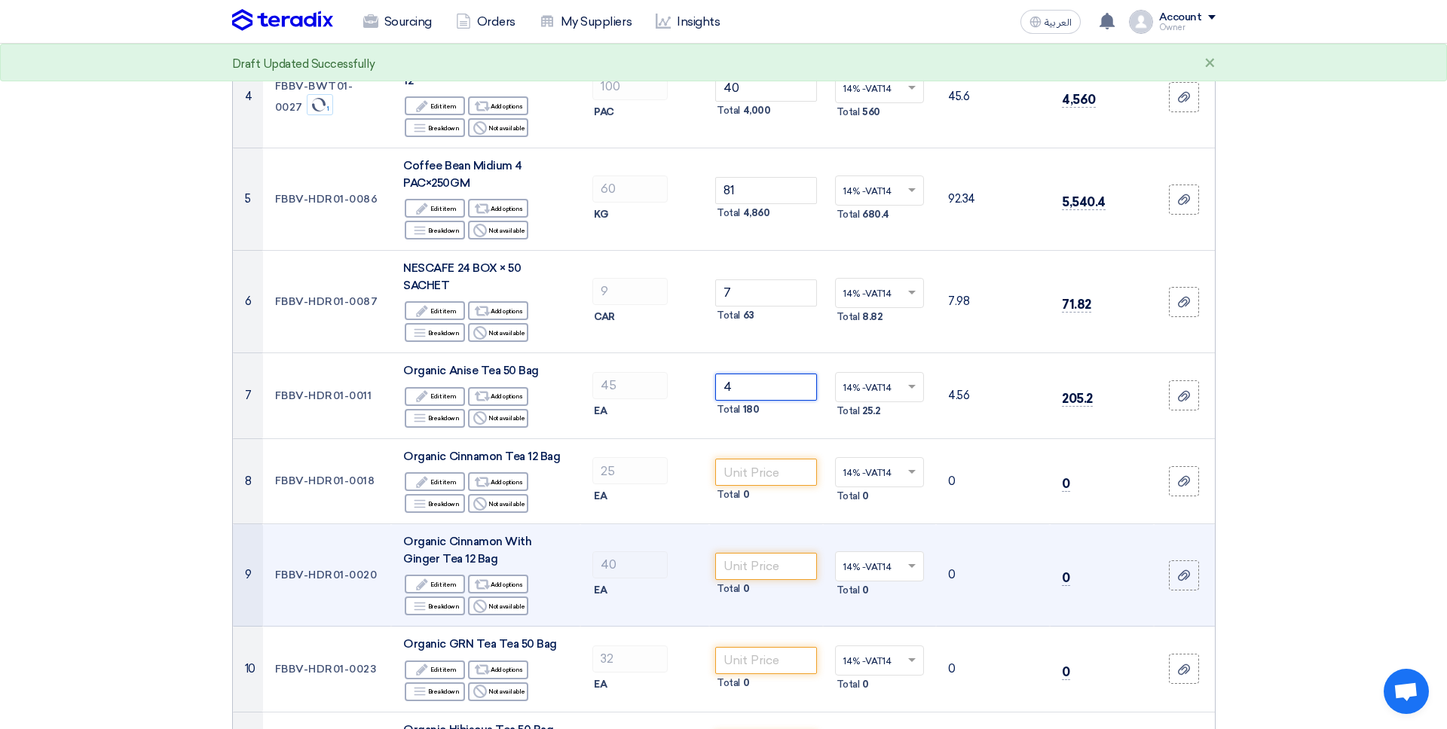
scroll to position [532, 0]
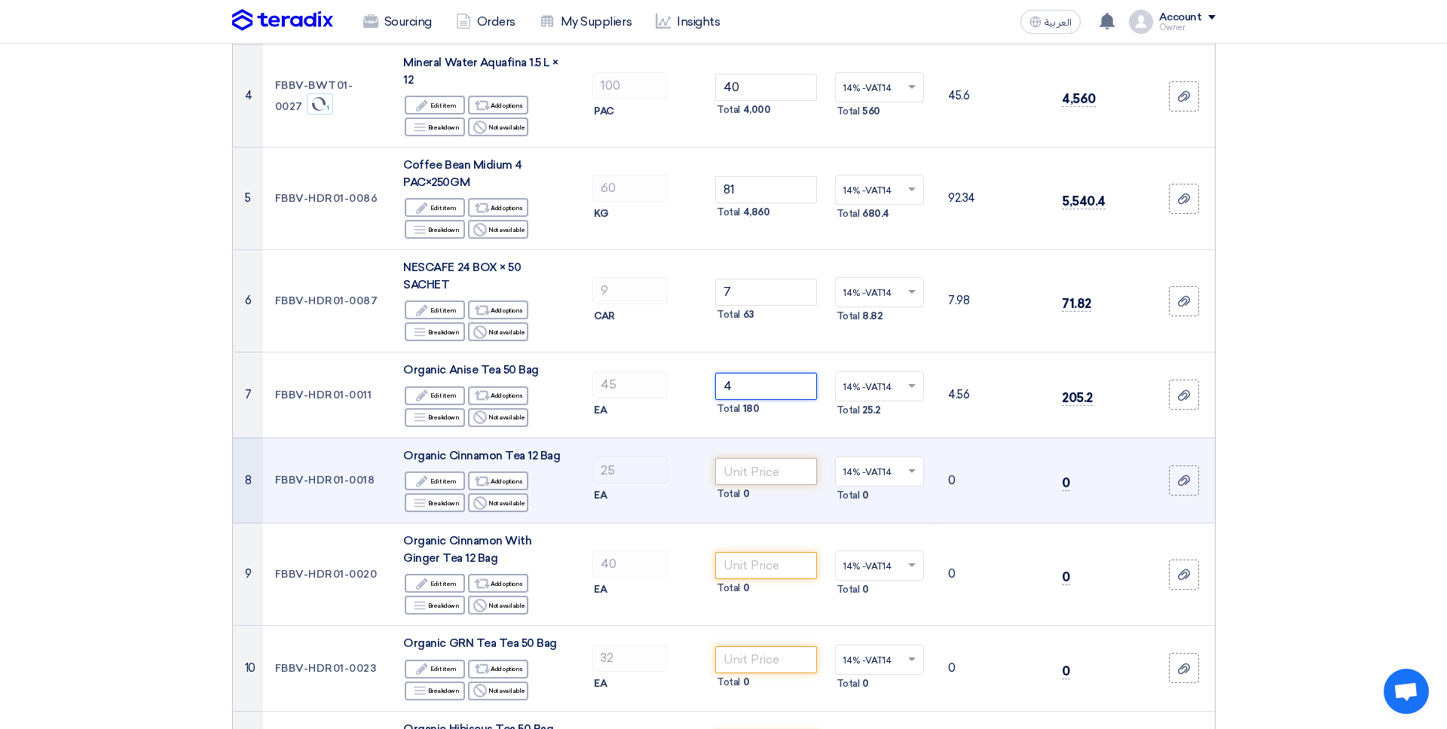
type input "4"
click at [732, 458] on input "number" at bounding box center [766, 471] width 102 height 27
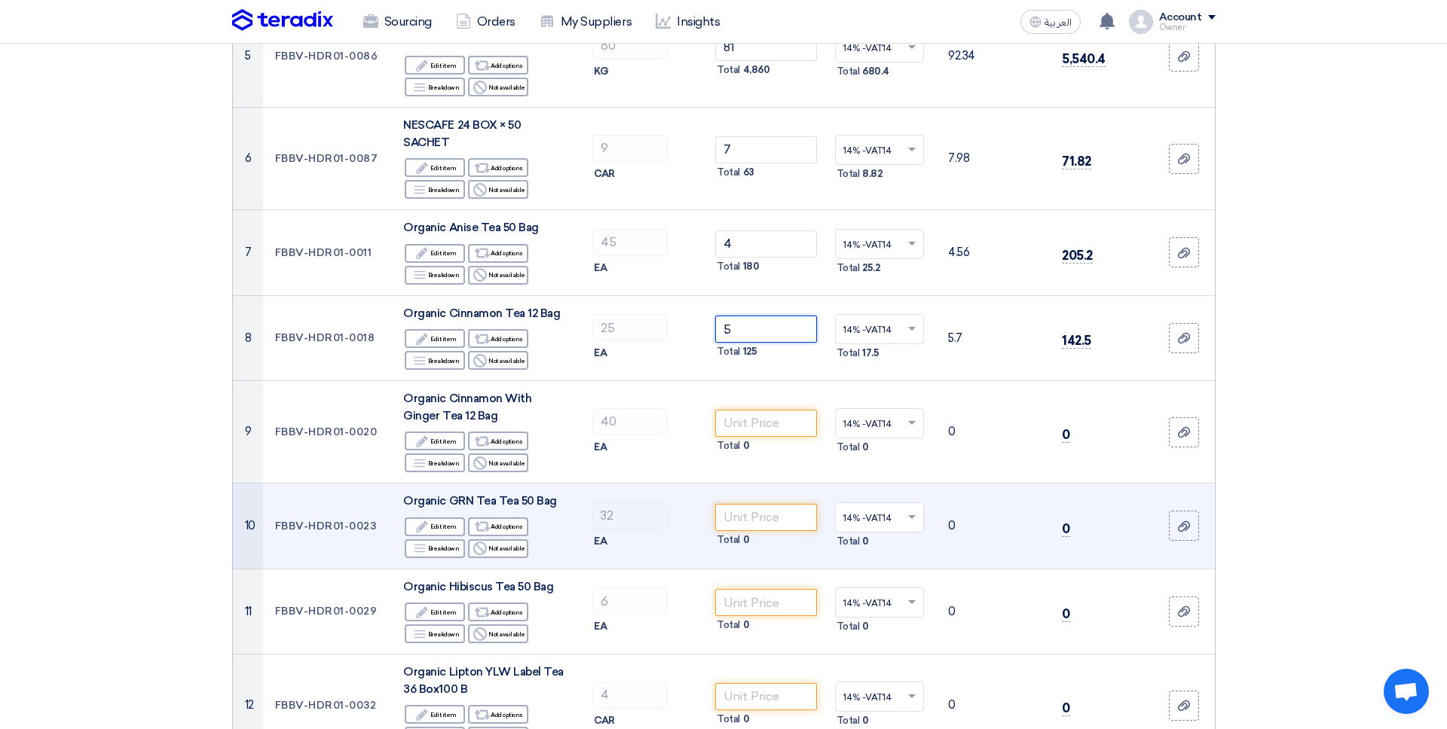
scroll to position [675, 0]
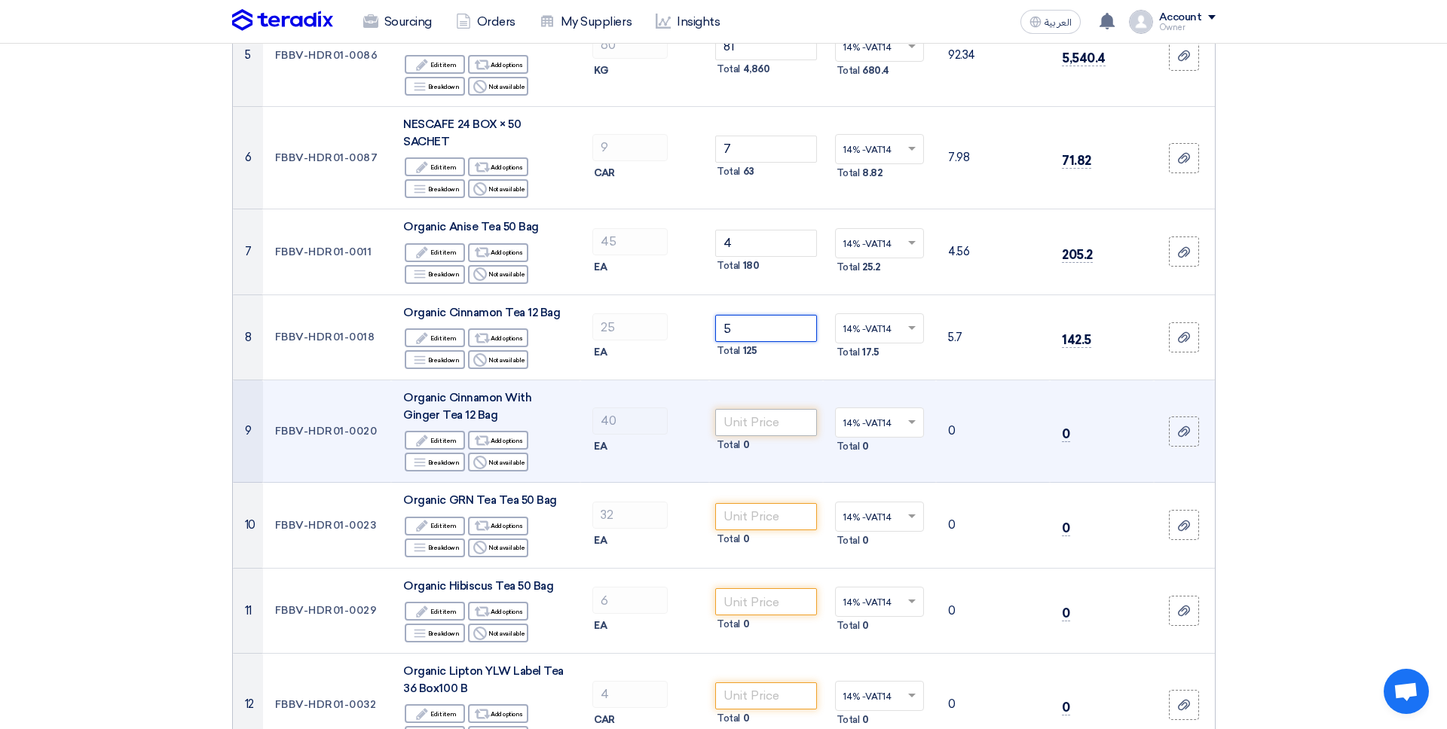
type input "5"
click at [753, 409] on input "number" at bounding box center [766, 422] width 102 height 27
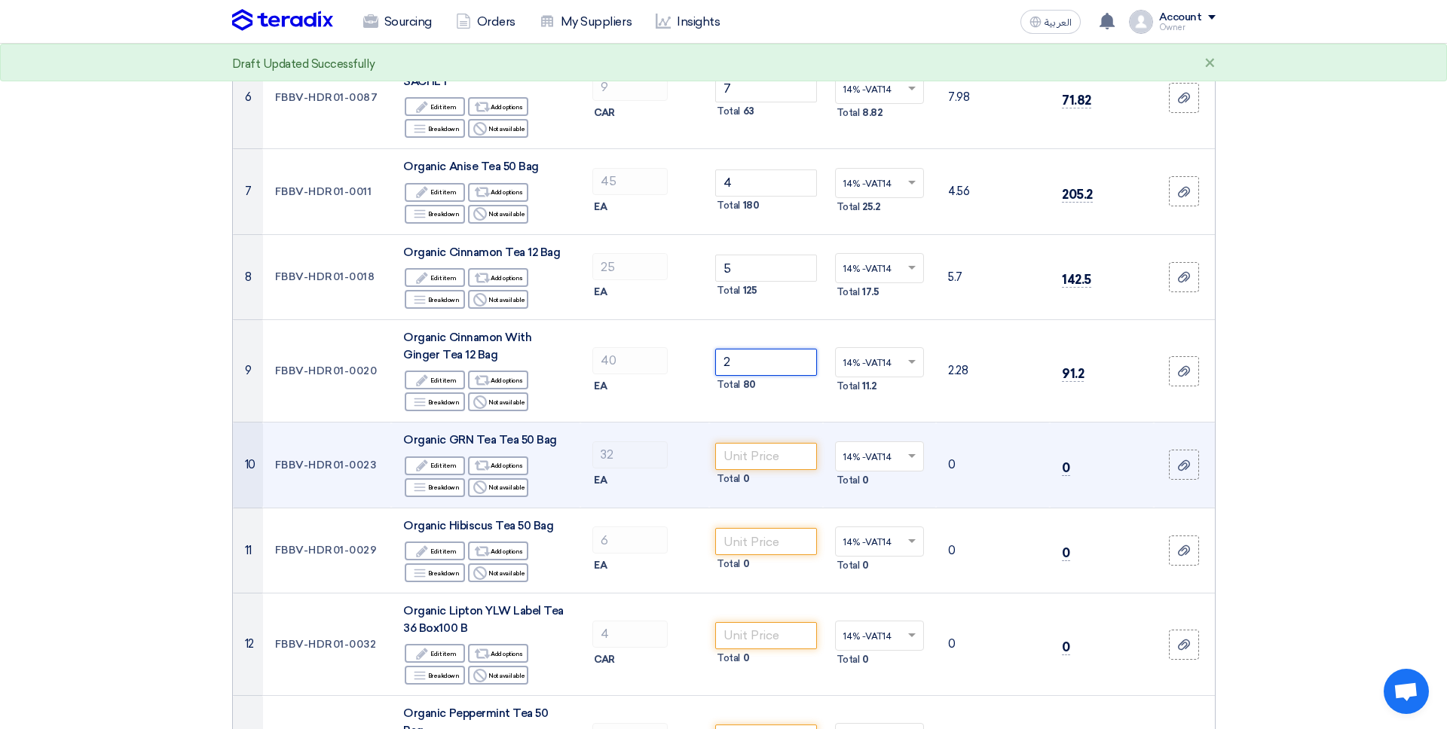
scroll to position [736, 0]
type input "2"
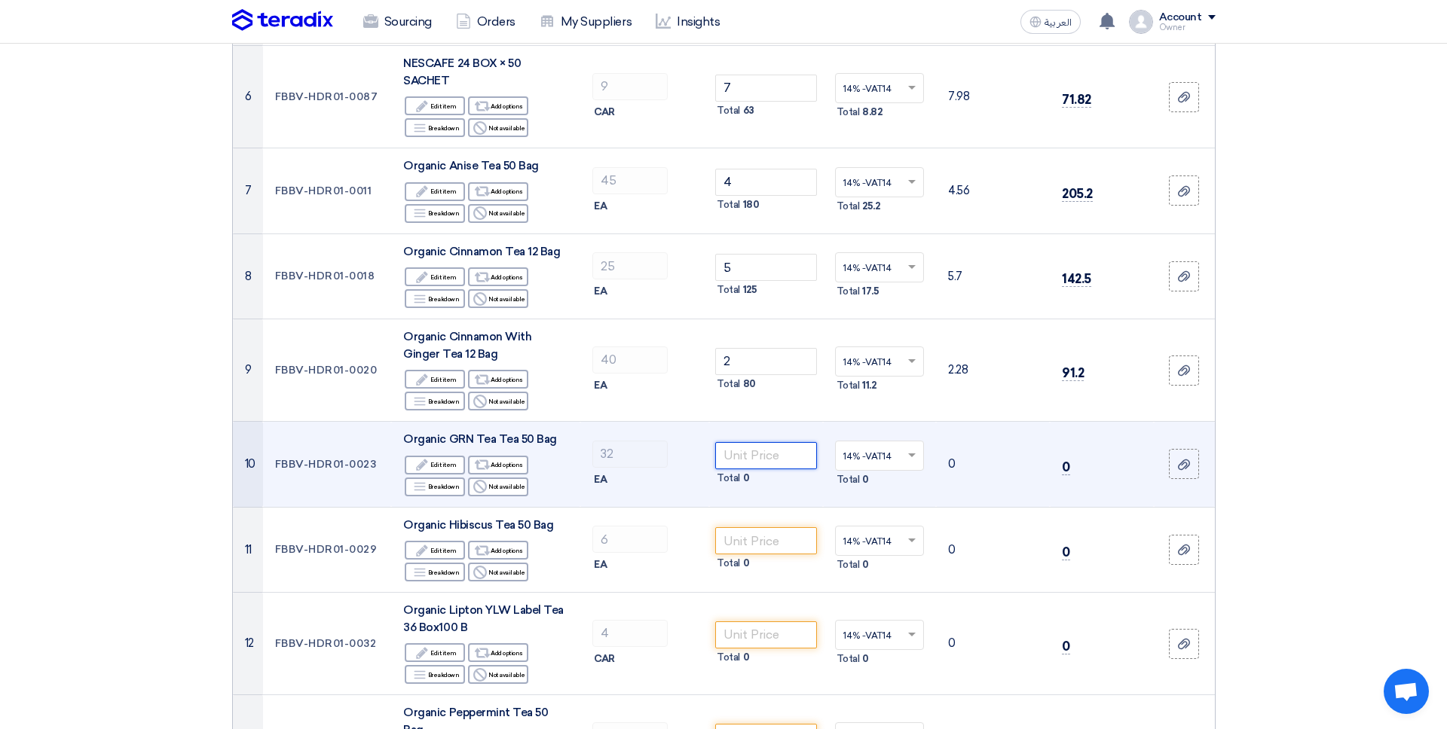
click at [754, 442] on input "number" at bounding box center [766, 455] width 102 height 27
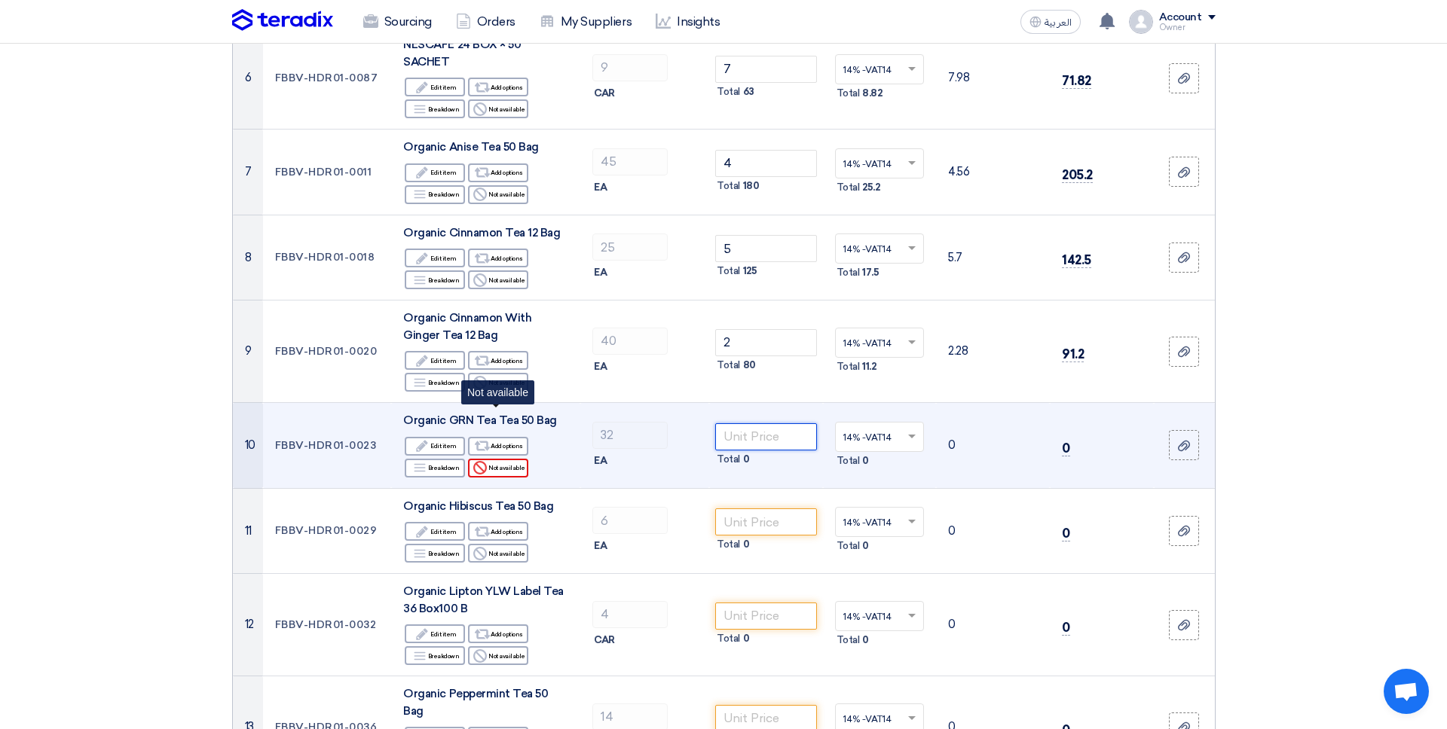
scroll to position [772, 0]
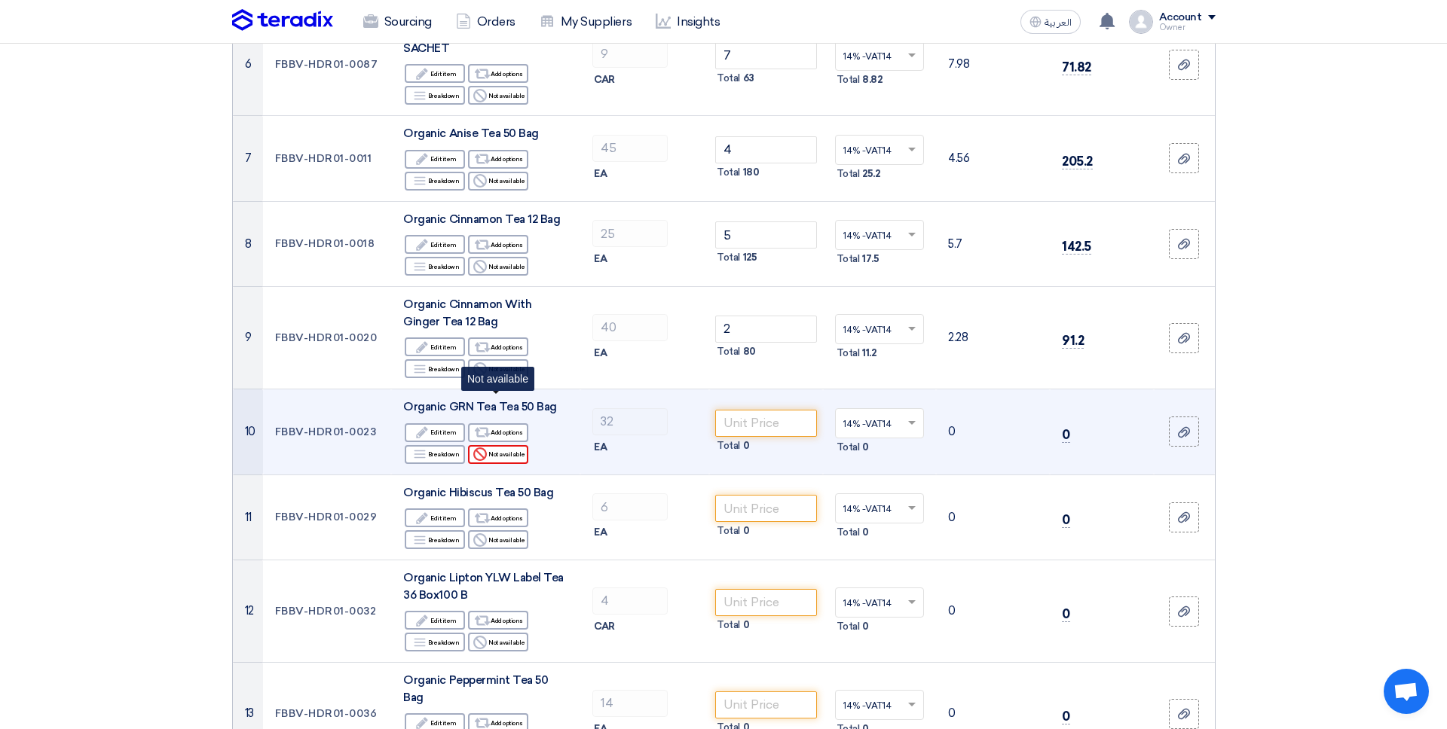
click at [511, 445] on div "Reject Not available" at bounding box center [498, 454] width 60 height 19
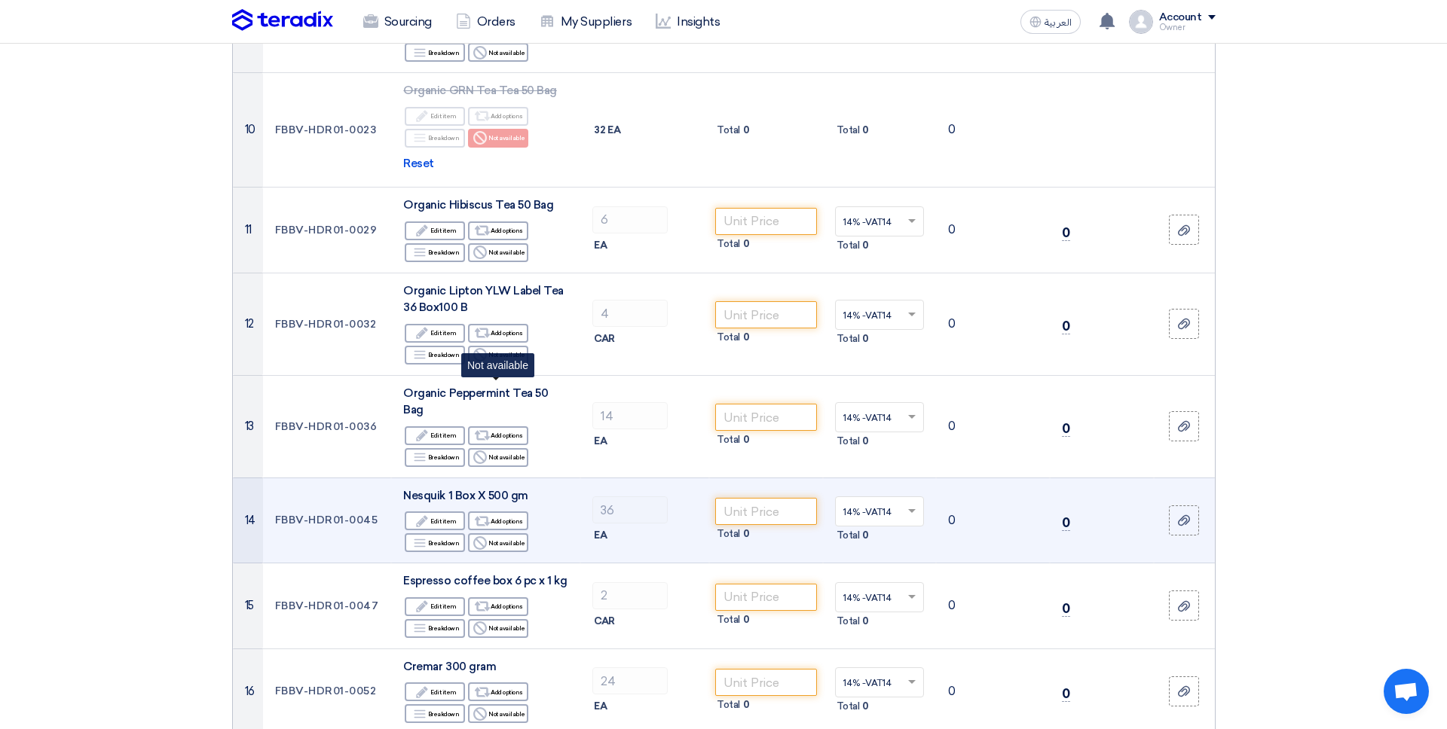
scroll to position [1094, 0]
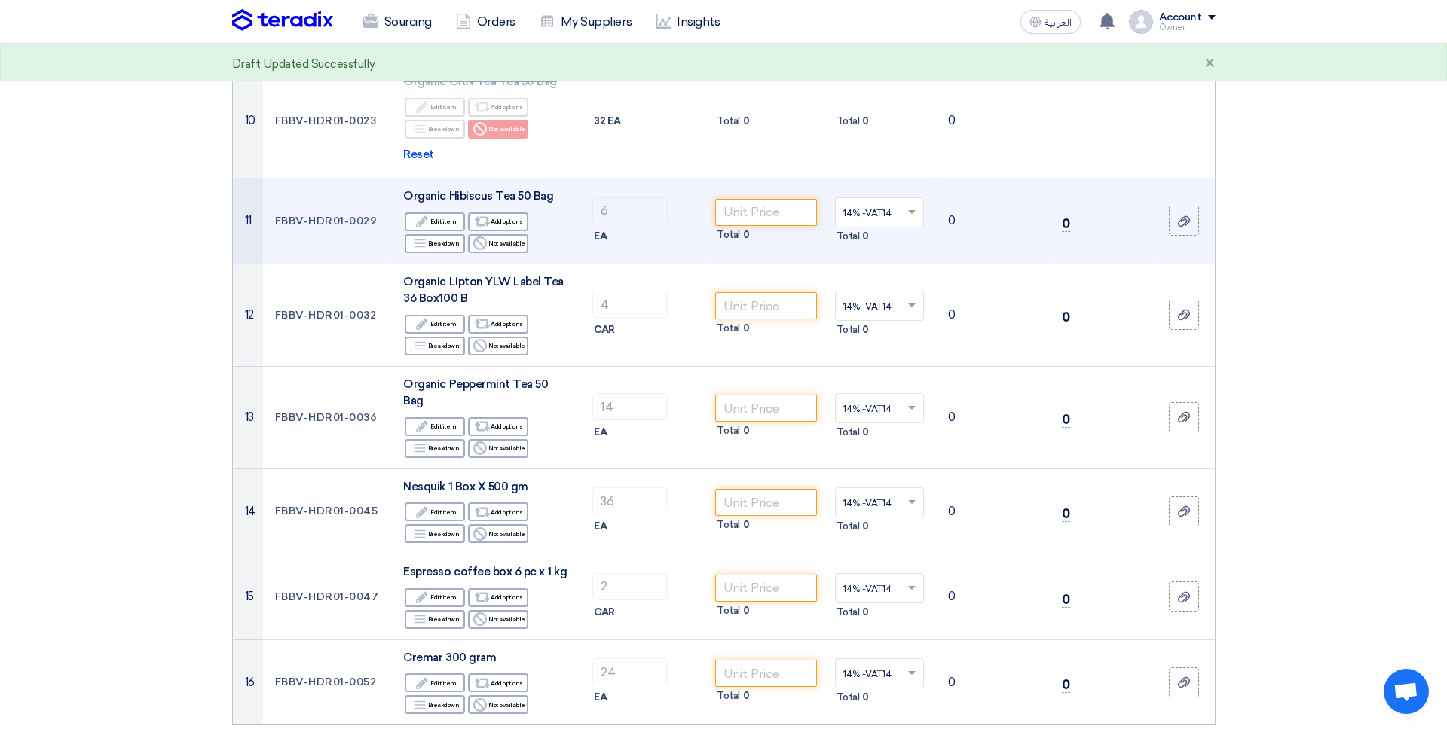
click at [485, 206] on td "Organic Hibiscus Tea 50 Bag Edit Edit item Alternative Add options Breakdown Br…" at bounding box center [485, 222] width 189 height 86
click at [496, 234] on div "Reject Not available" at bounding box center [498, 243] width 60 height 19
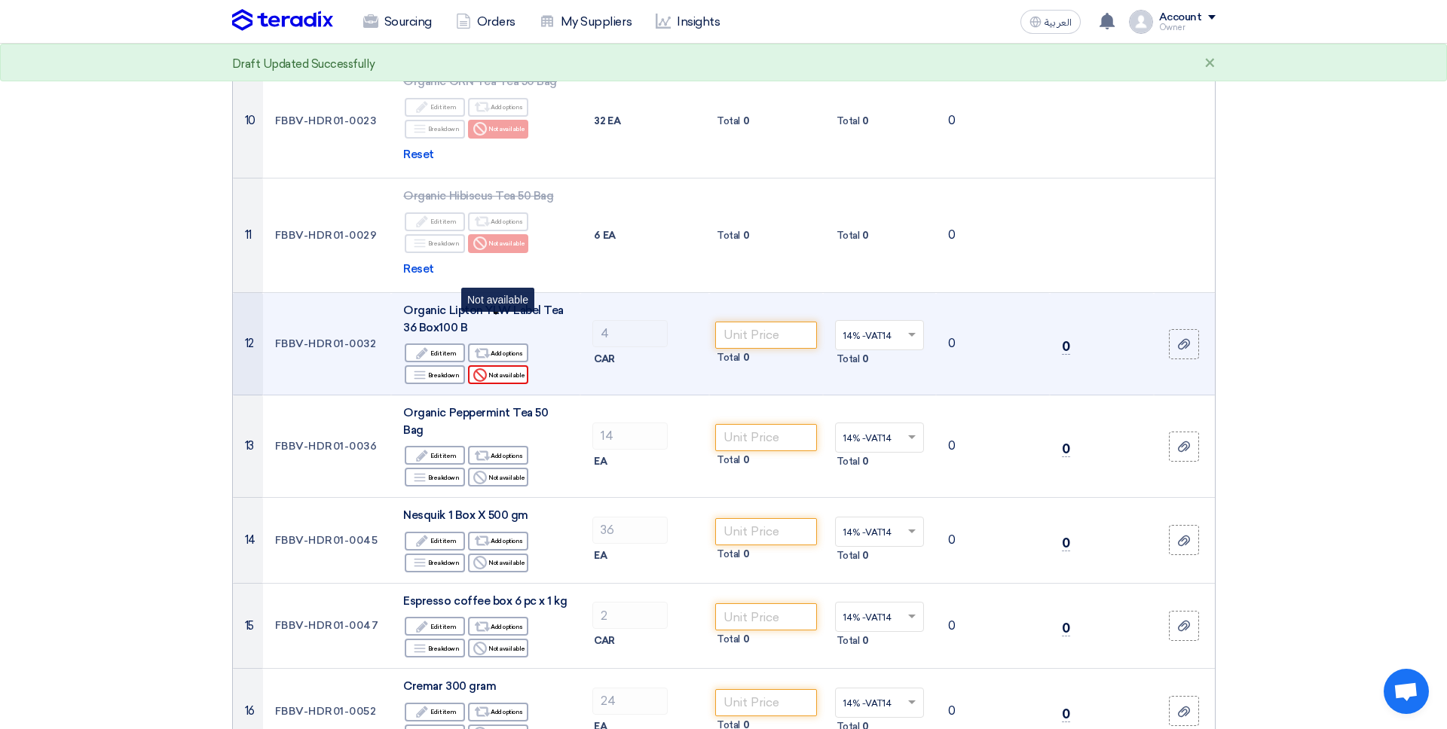
click at [491, 365] on div "Reject Not available" at bounding box center [498, 374] width 60 height 19
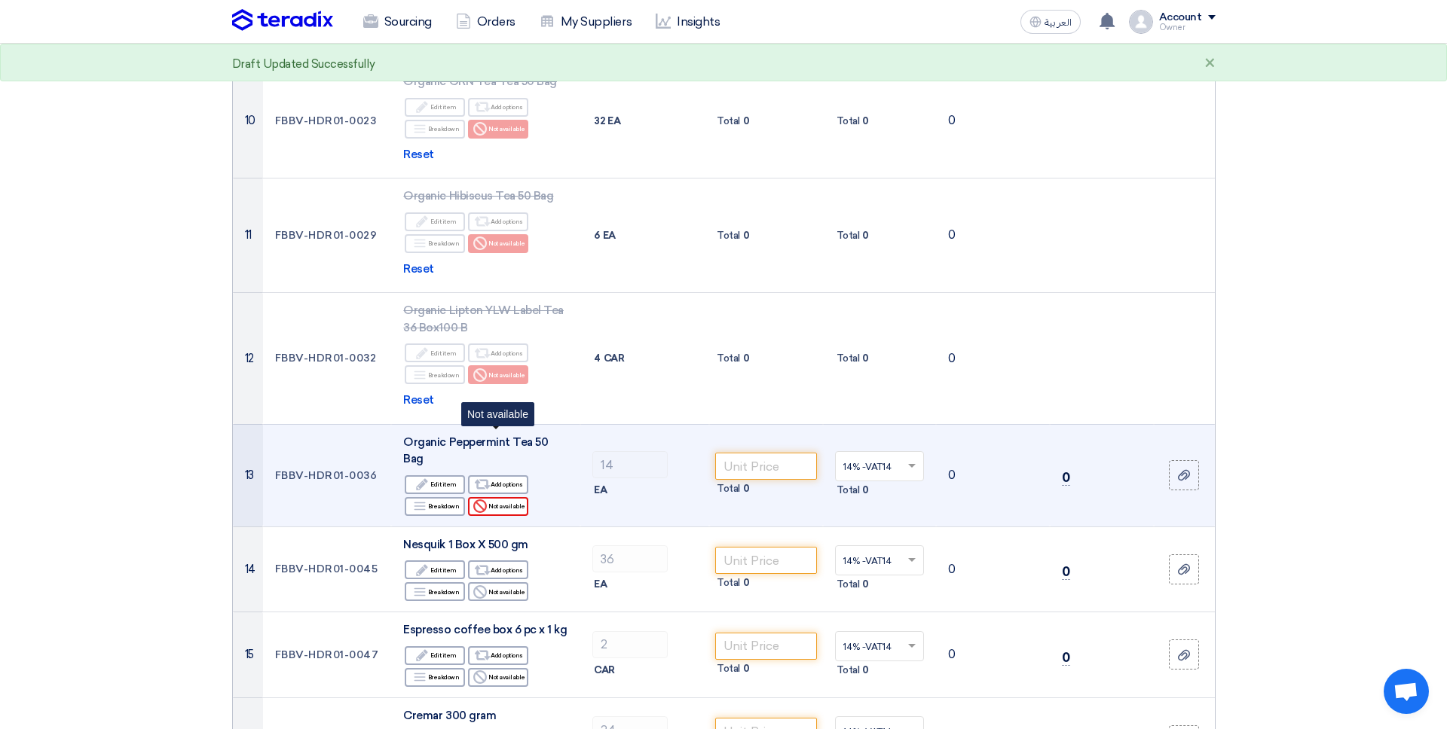
click at [483, 500] on icon "Reject" at bounding box center [480, 507] width 14 height 14
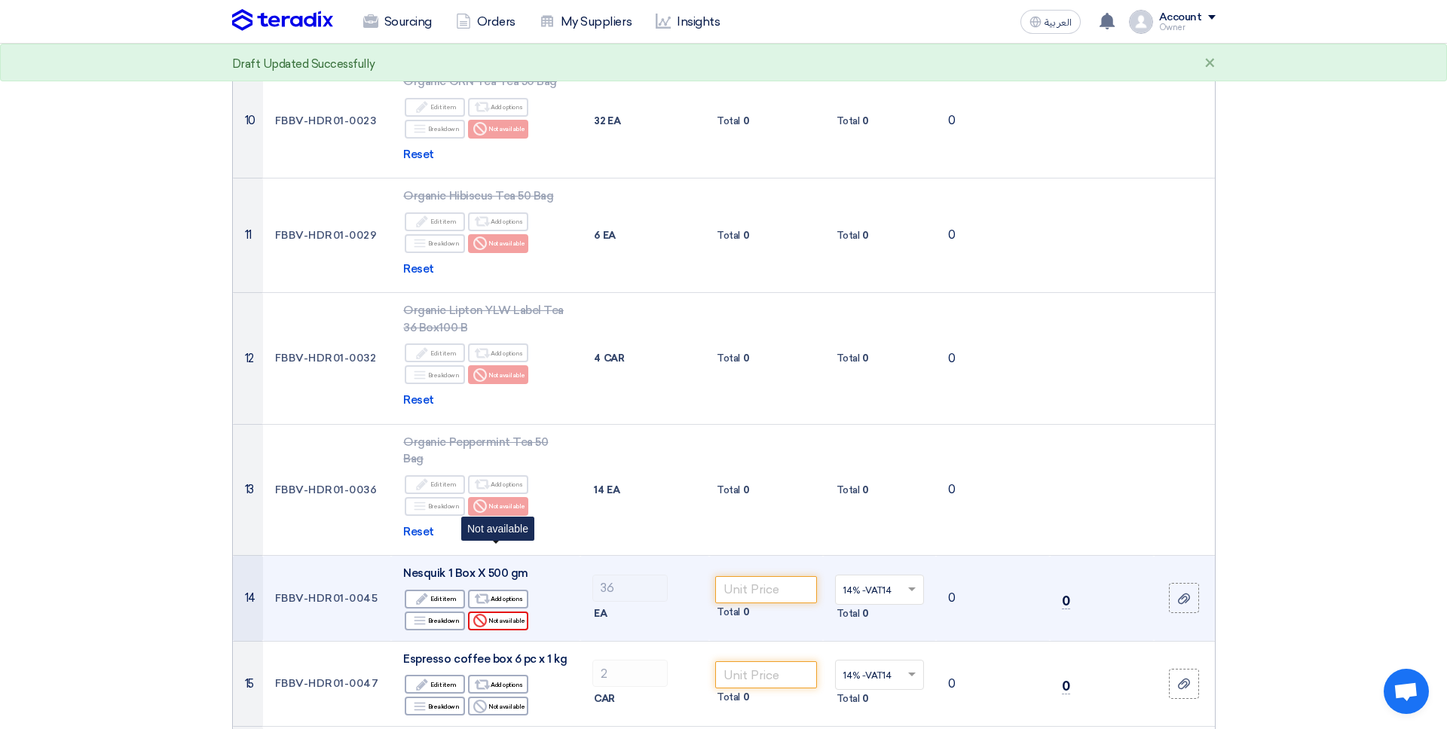
click at [491, 612] on div "Reject Not available" at bounding box center [498, 621] width 60 height 19
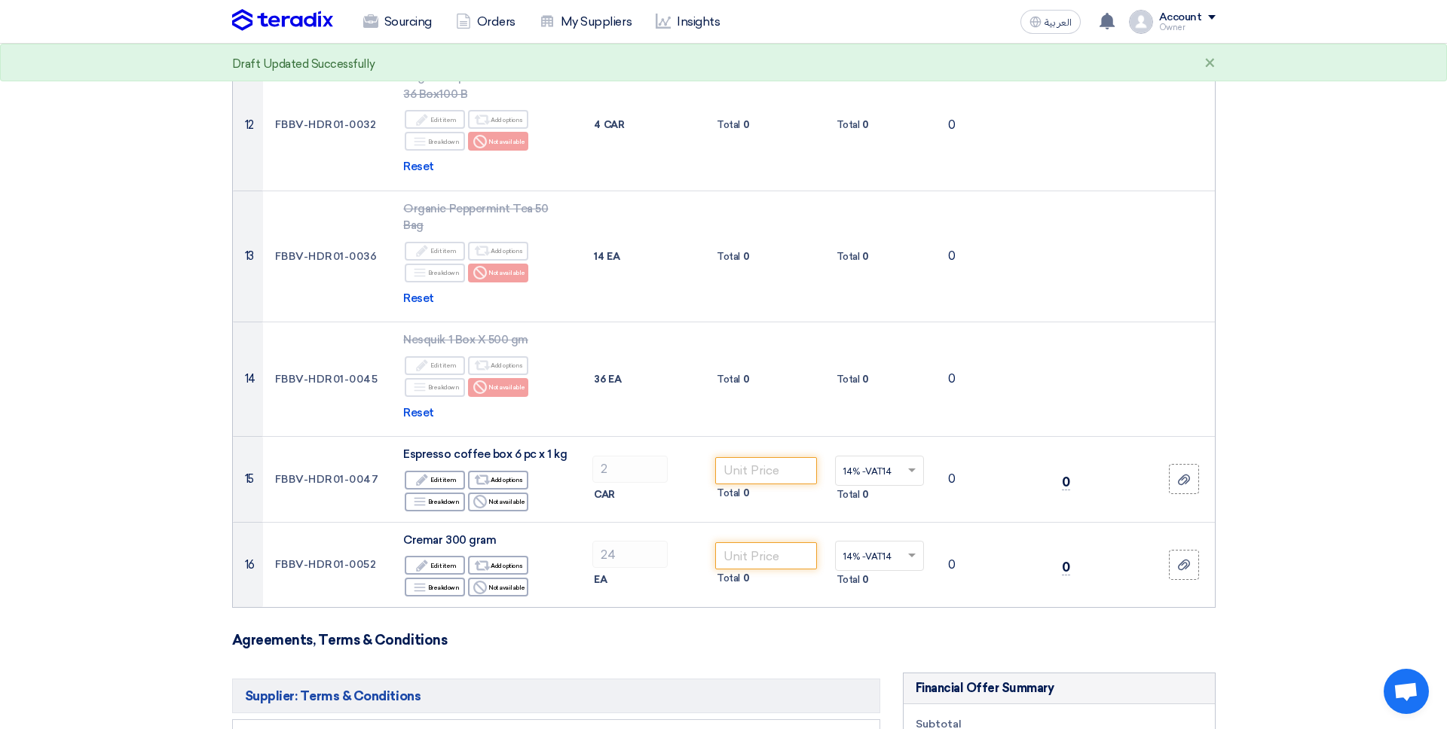
scroll to position [1330, 0]
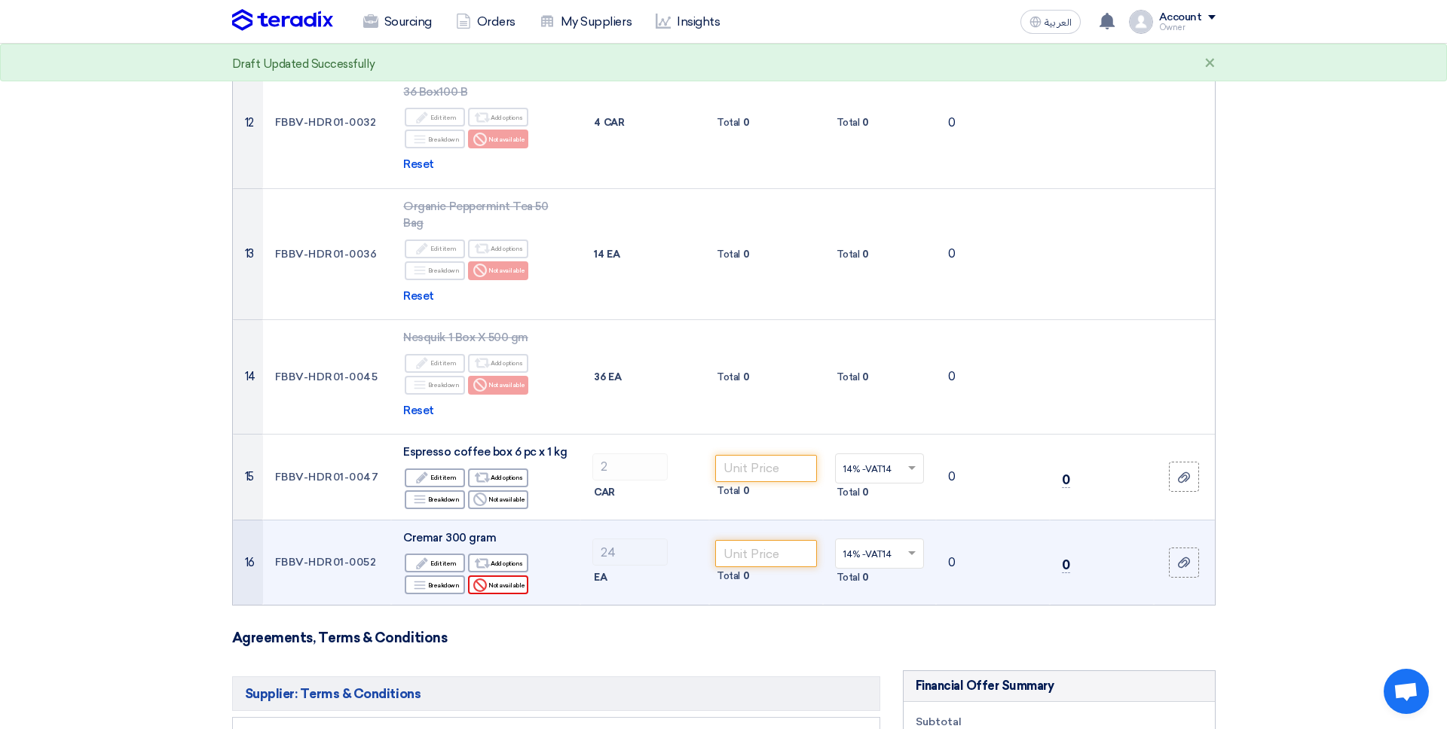
click at [506, 552] on div "Edit Edit item Alternative Add options Breakdown Breakdown Reject" at bounding box center [485, 574] width 165 height 44
click at [506, 576] on div "Reject Not available" at bounding box center [498, 585] width 60 height 19
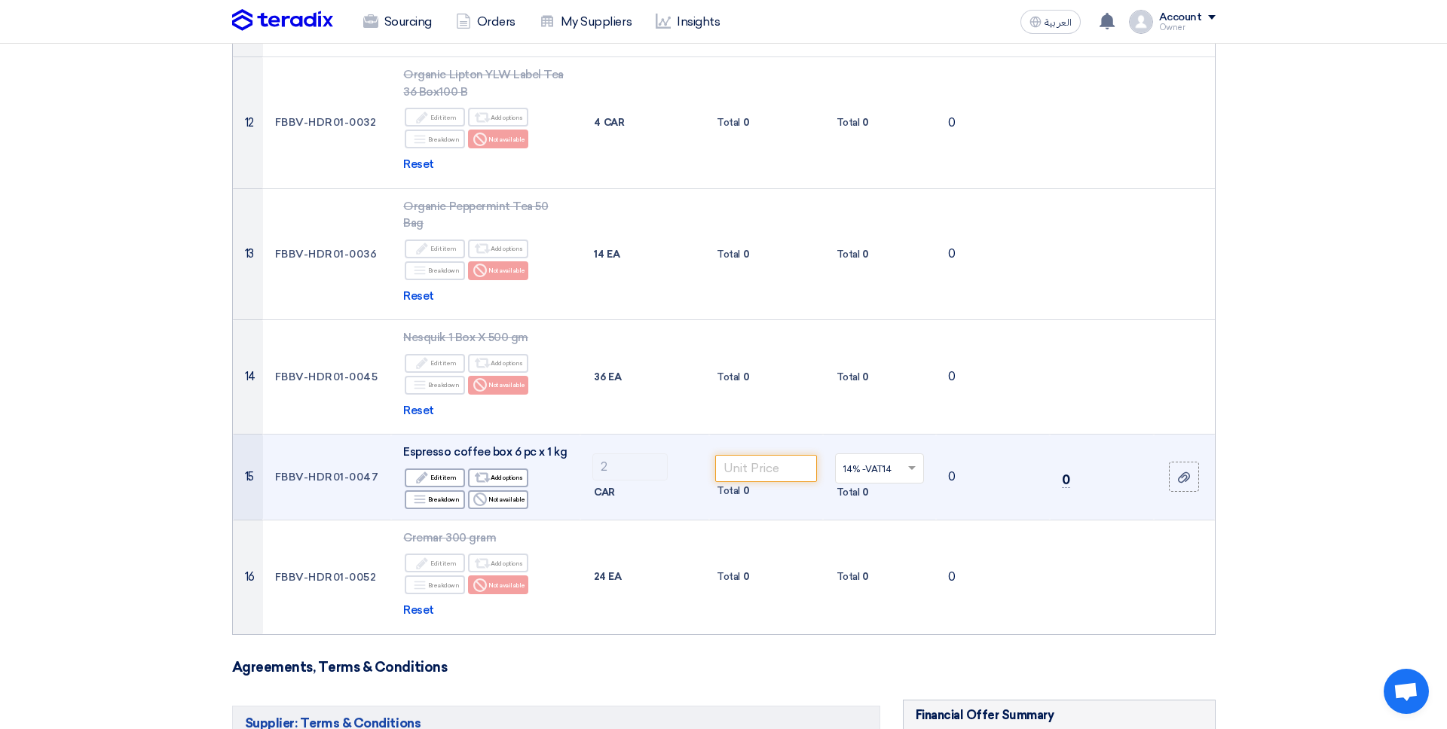
click at [503, 444] on td "Espresso coffee box 6 pc x 1 kg Edit Edit item Alternative Add options Breakdow…" at bounding box center [485, 478] width 189 height 86
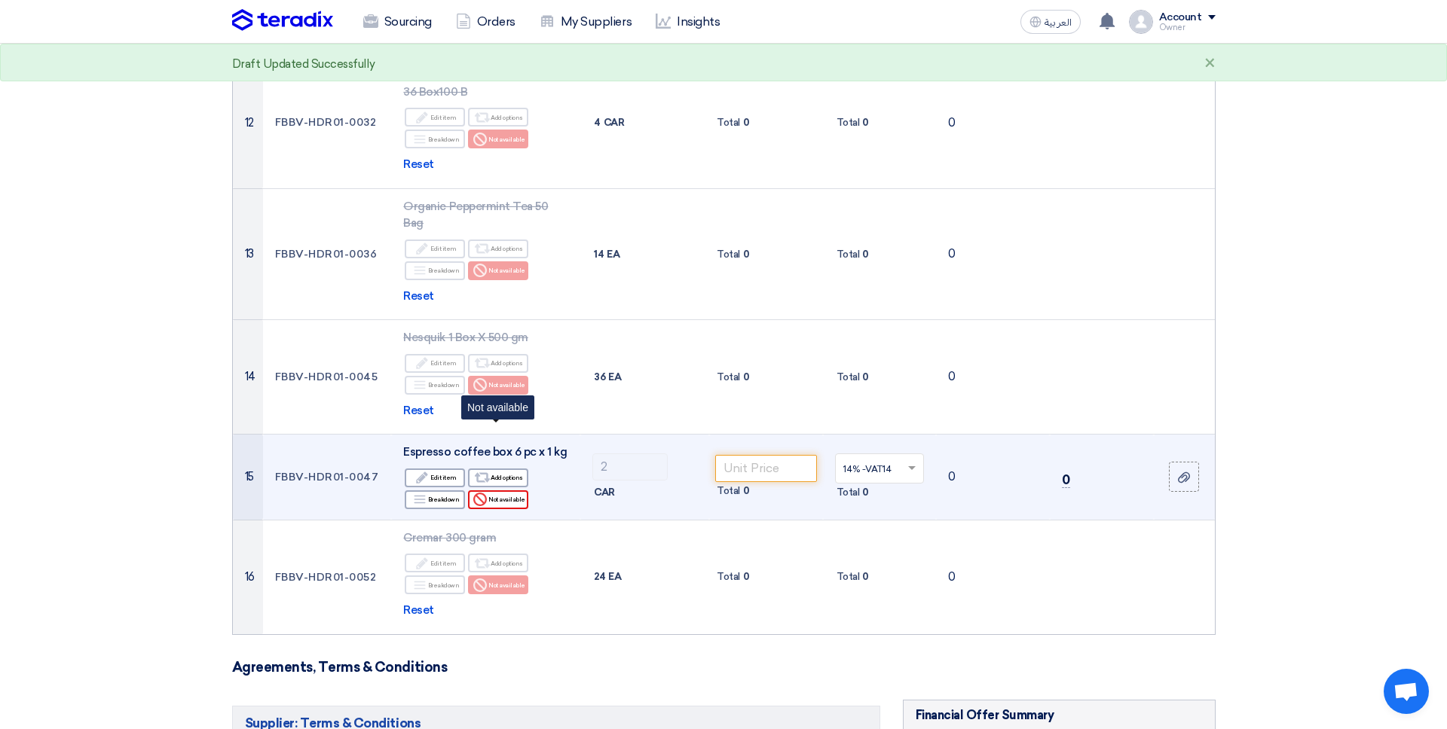
click at [509, 491] on div "Reject Not available" at bounding box center [498, 500] width 60 height 19
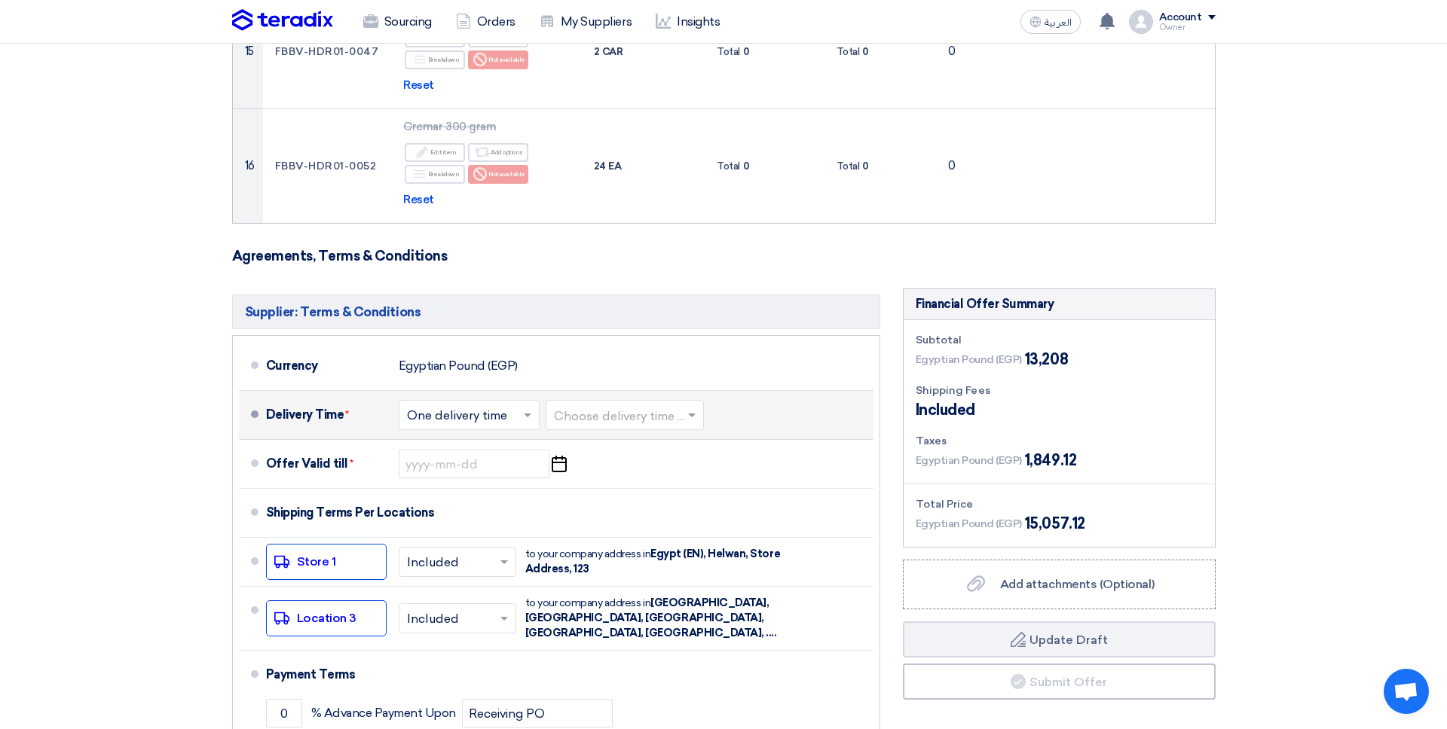
scroll to position [1769, 0]
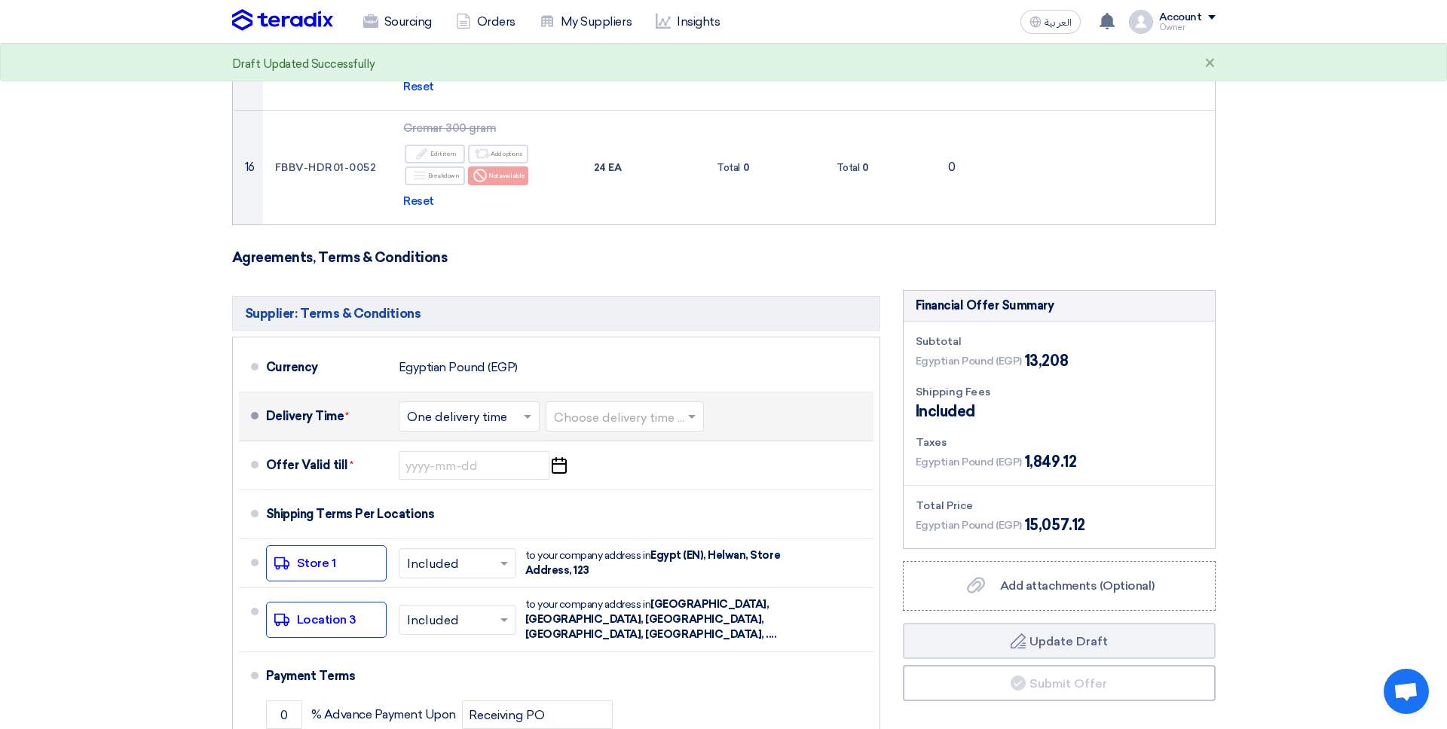
click at [556, 408] on input "text" at bounding box center [625, 419] width 143 height 22
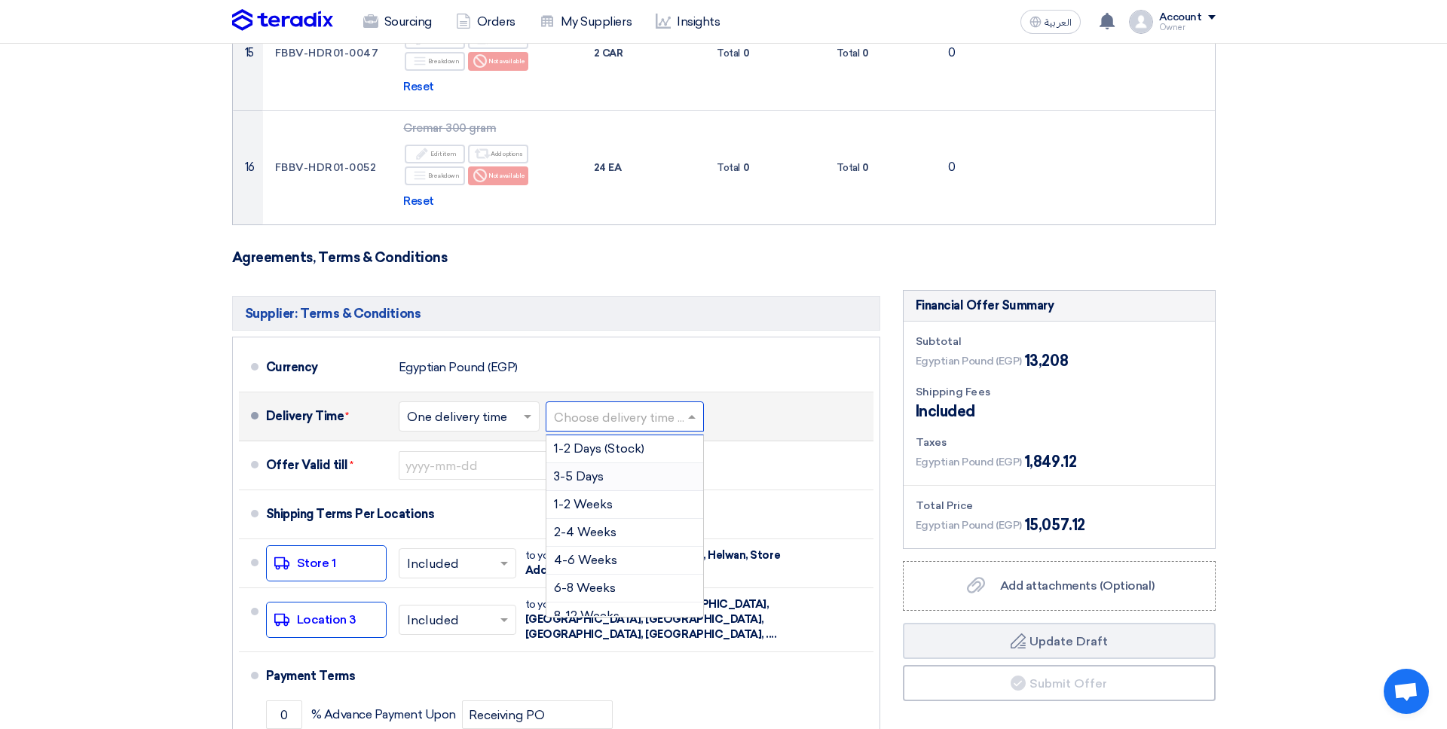
click at [561, 469] on span "3-5 Days" at bounding box center [579, 476] width 50 height 14
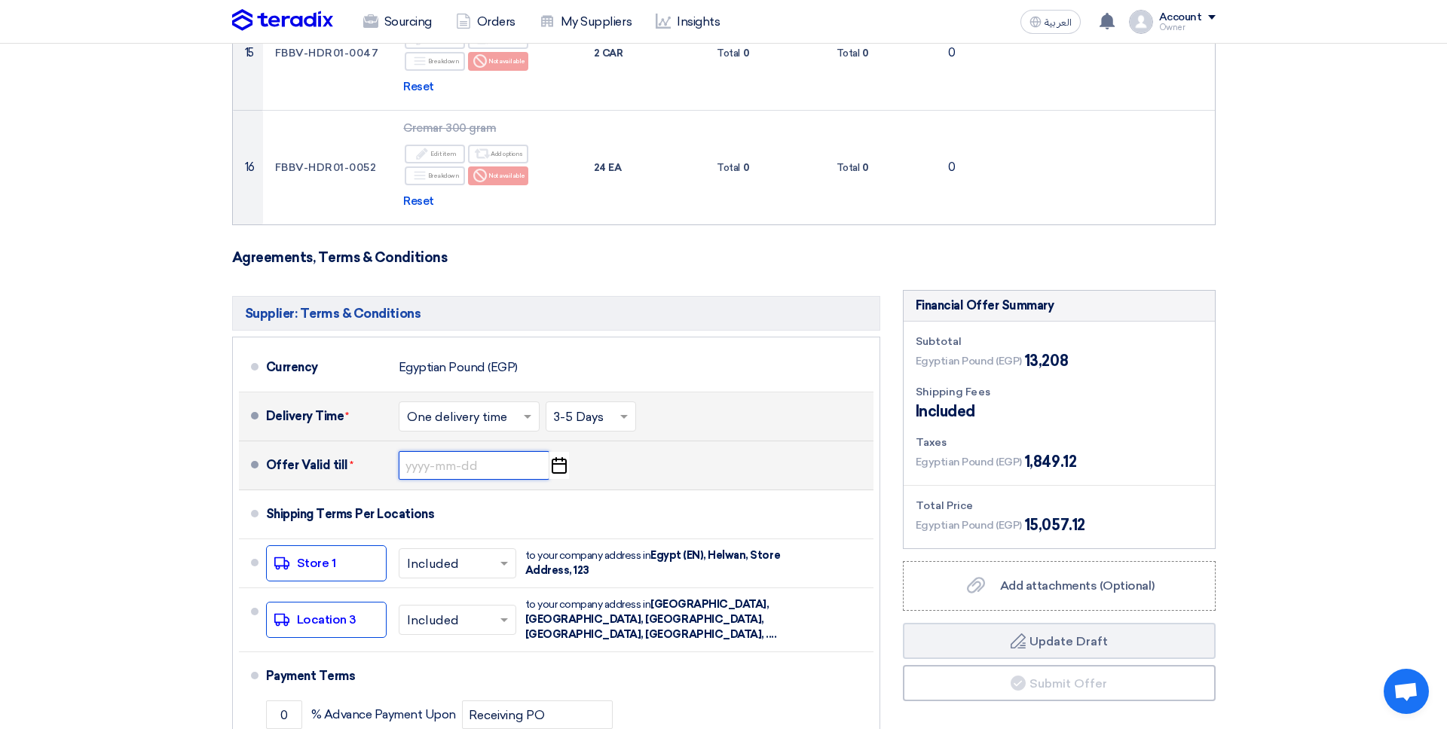
click at [522, 451] on input at bounding box center [474, 465] width 151 height 29
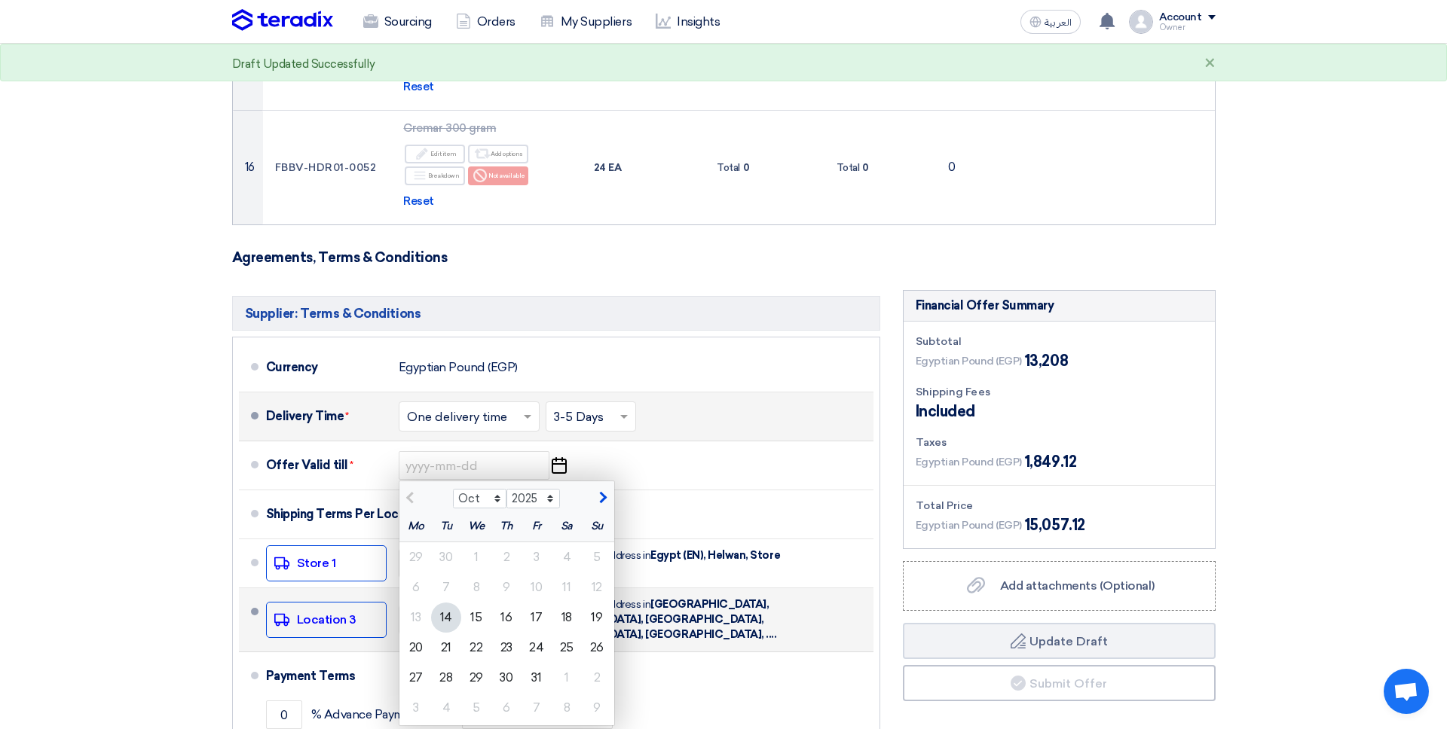
click at [502, 603] on div "16" at bounding box center [506, 618] width 30 height 30
type input "[DATE]"
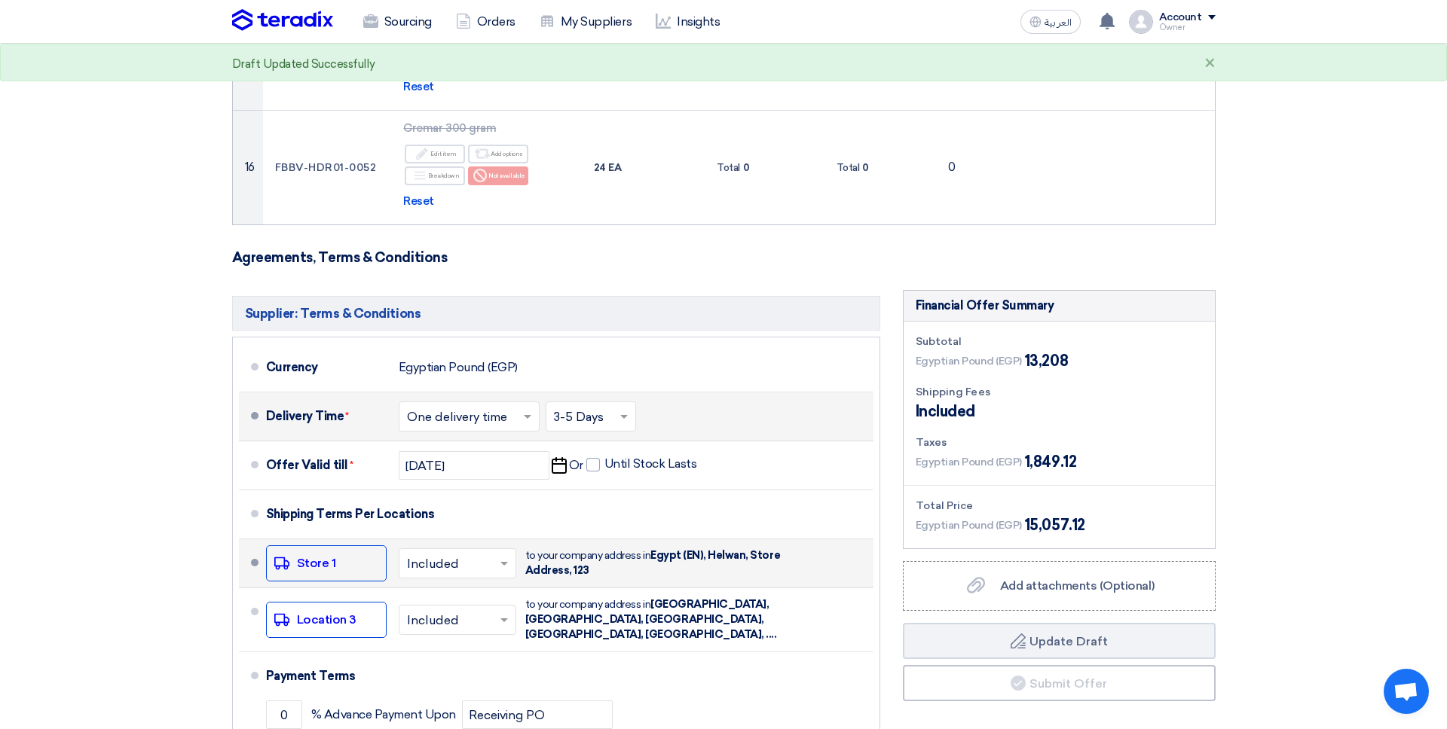
click at [493, 555] on input "text" at bounding box center [458, 566] width 102 height 22
click at [448, 616] on span "Not Included" at bounding box center [446, 623] width 78 height 14
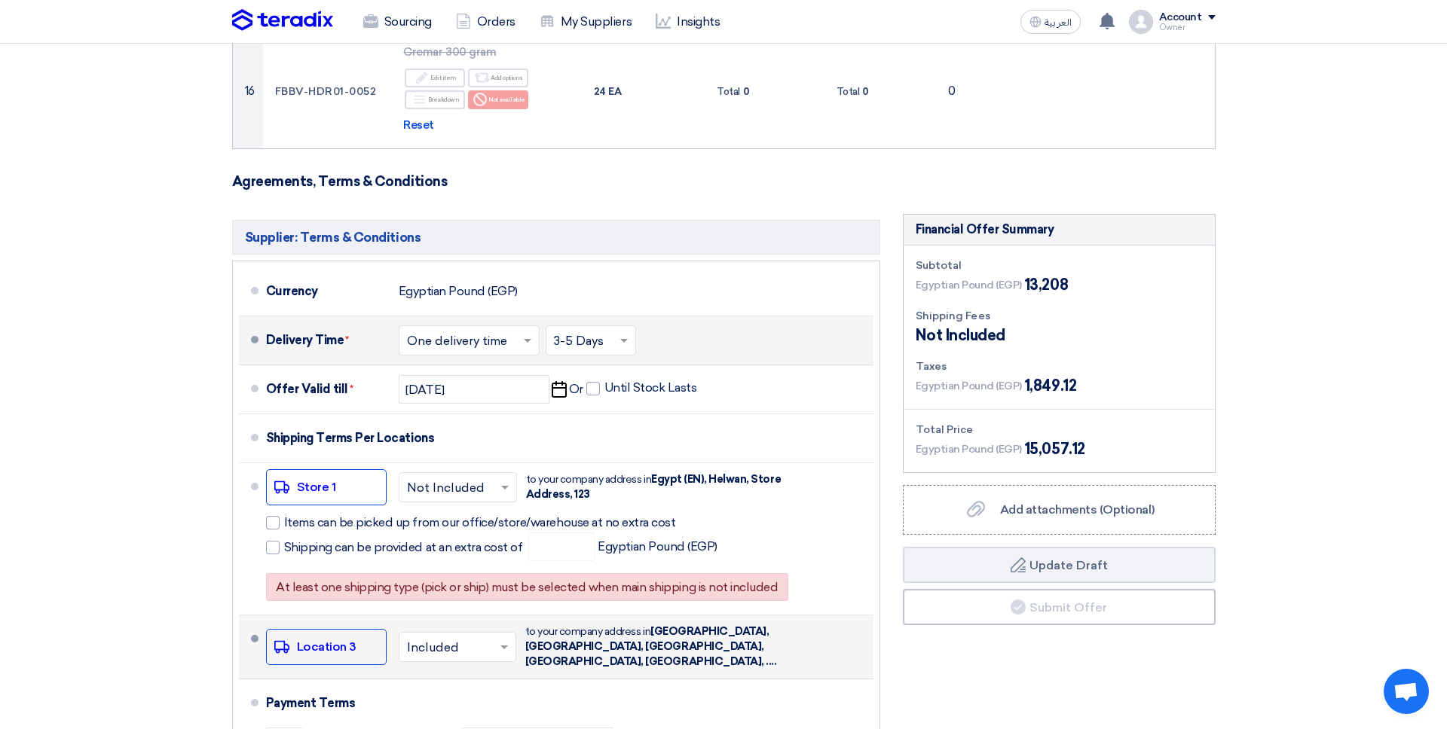
scroll to position [1848, 0]
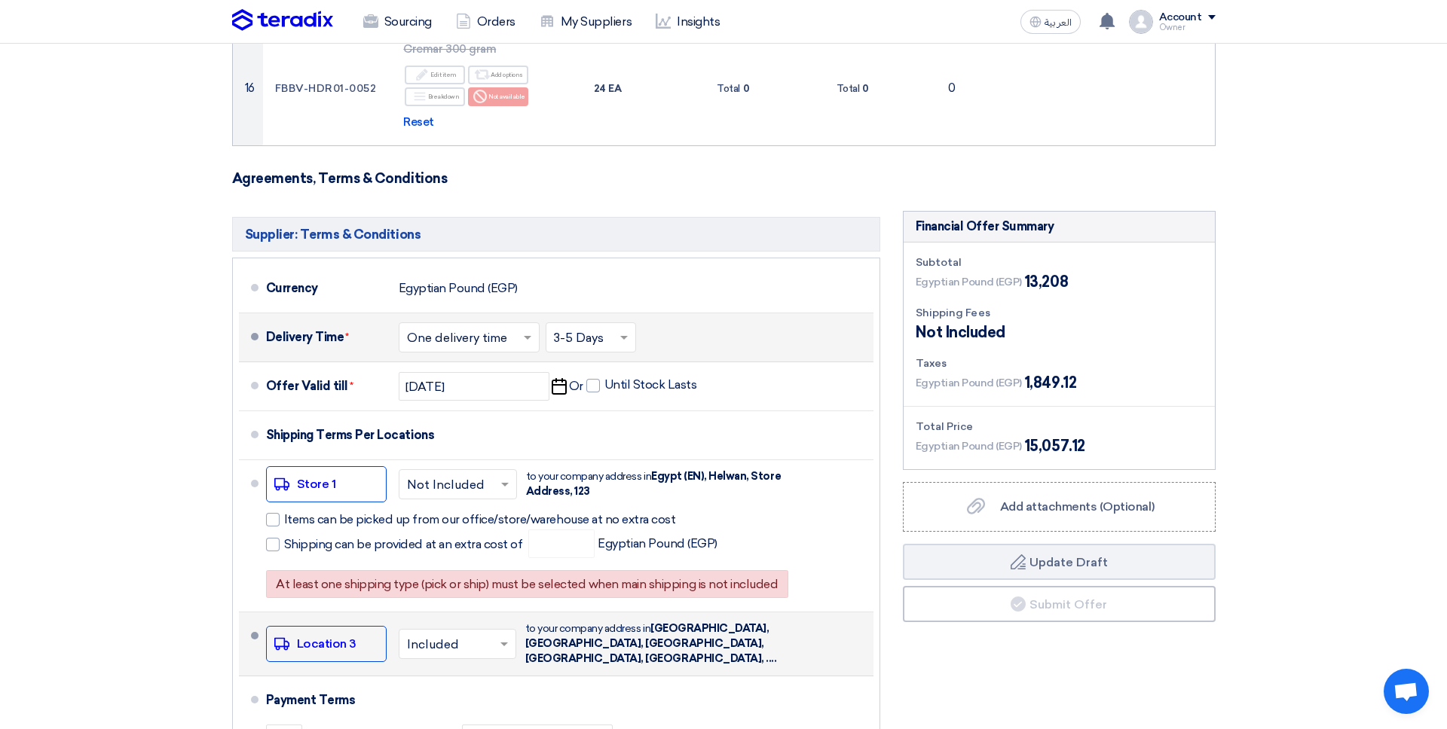
click at [427, 635] on input "text" at bounding box center [458, 646] width 102 height 22
click at [427, 697] on span "Not Included" at bounding box center [446, 704] width 78 height 14
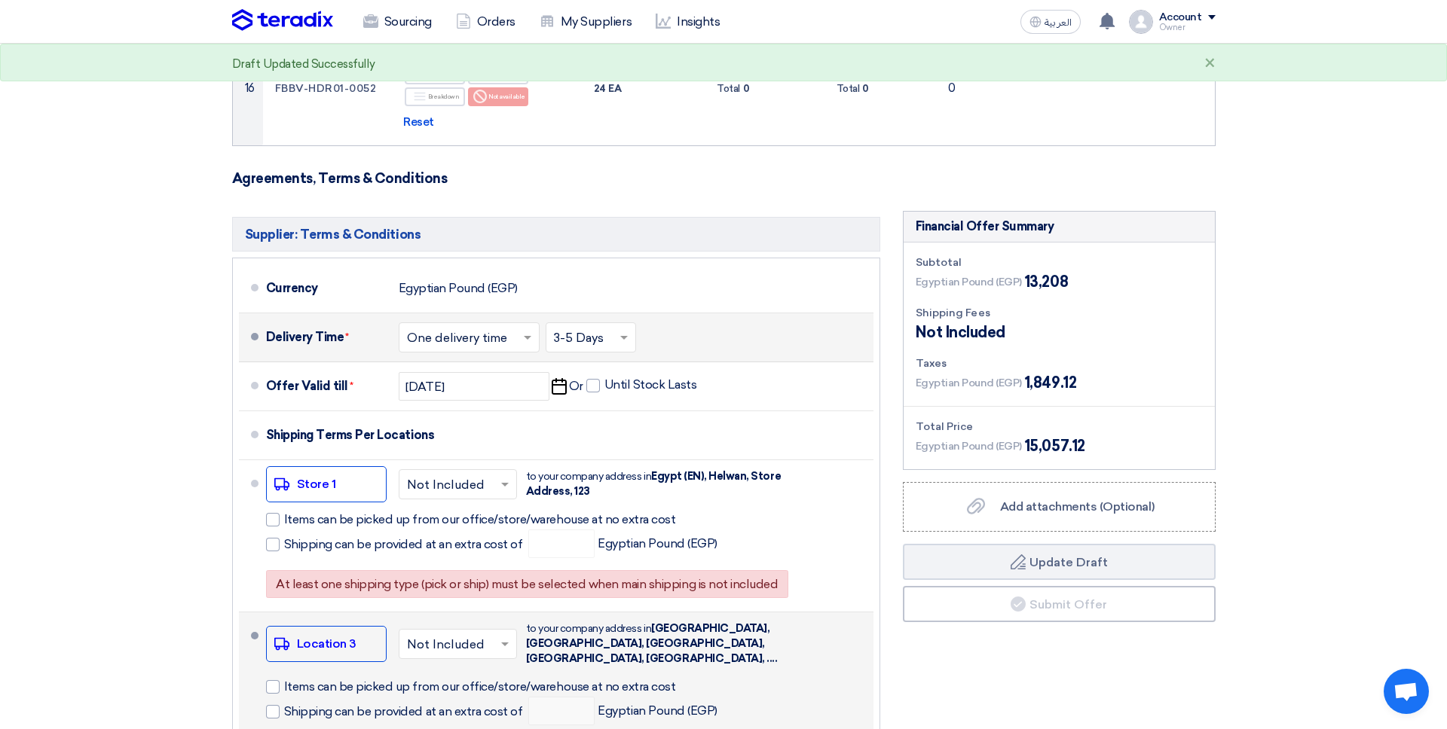
drag, startPoint x: 318, startPoint y: 484, endPoint x: 312, endPoint y: 489, distance: 8.0
click at [318, 537] on span "Shipping can be provided at an extra cost of" at bounding box center [403, 544] width 239 height 15
click at [318, 537] on input "Shipping can be provided at an extra cost of" at bounding box center [405, 551] width 242 height 29
checkbox input "true"
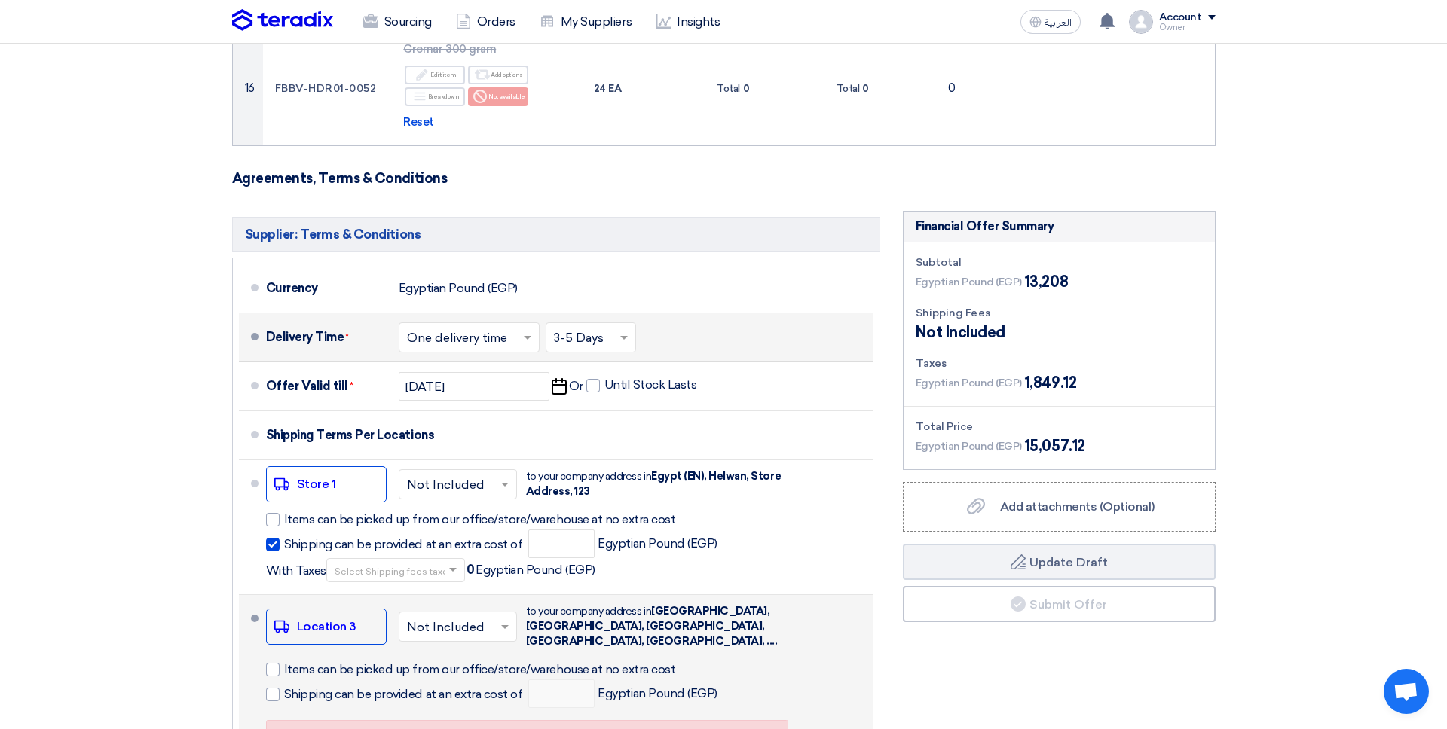
click at [302, 680] on div "Shipping can be provided at an extra cost of Egyptian Pound (EGP)" at bounding box center [491, 694] width 451 height 29
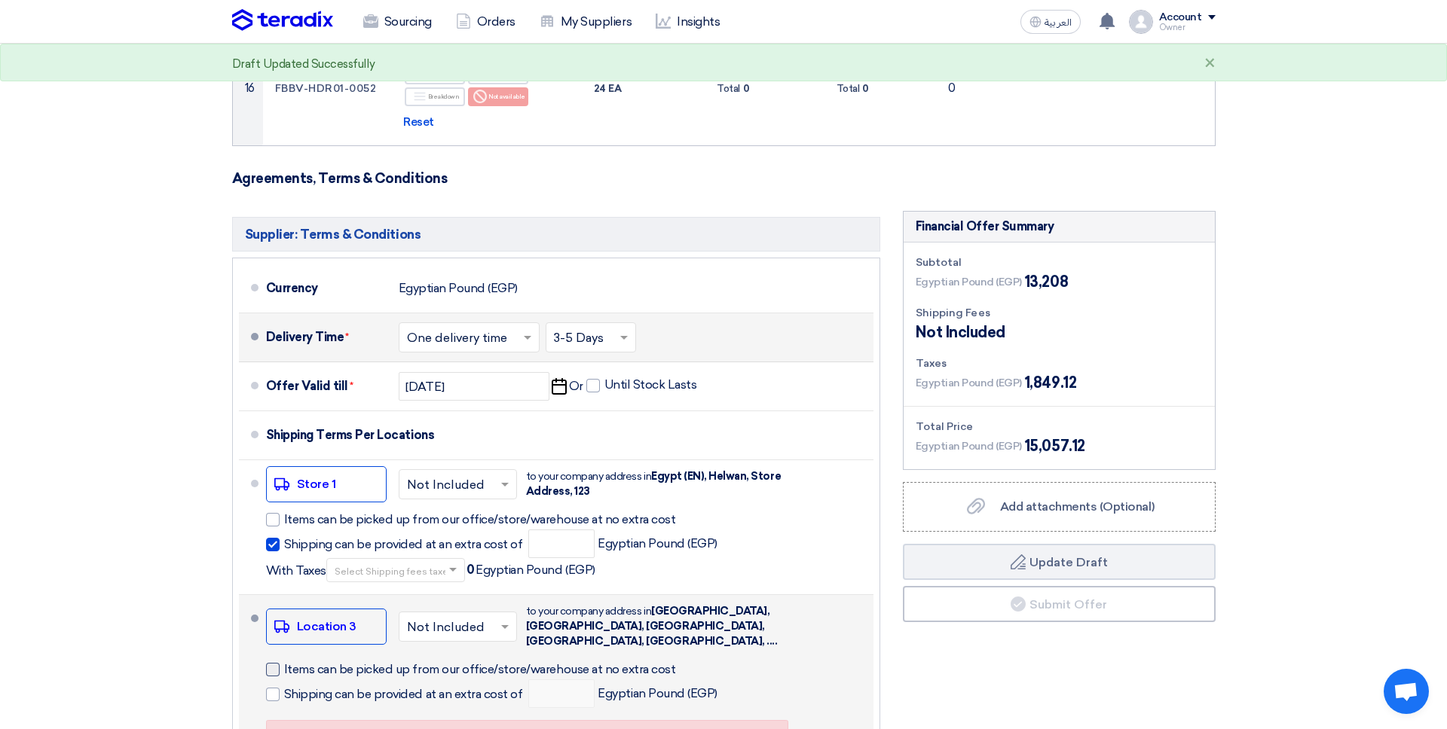
click at [306, 662] on span "Items can be picked up from our office/store/warehouse at no extra cost" at bounding box center [480, 669] width 392 height 15
click at [306, 662] on input "Items can be picked up from our office/store/warehouse at no extra cost" at bounding box center [499, 676] width 430 height 29
checkbox input "true"
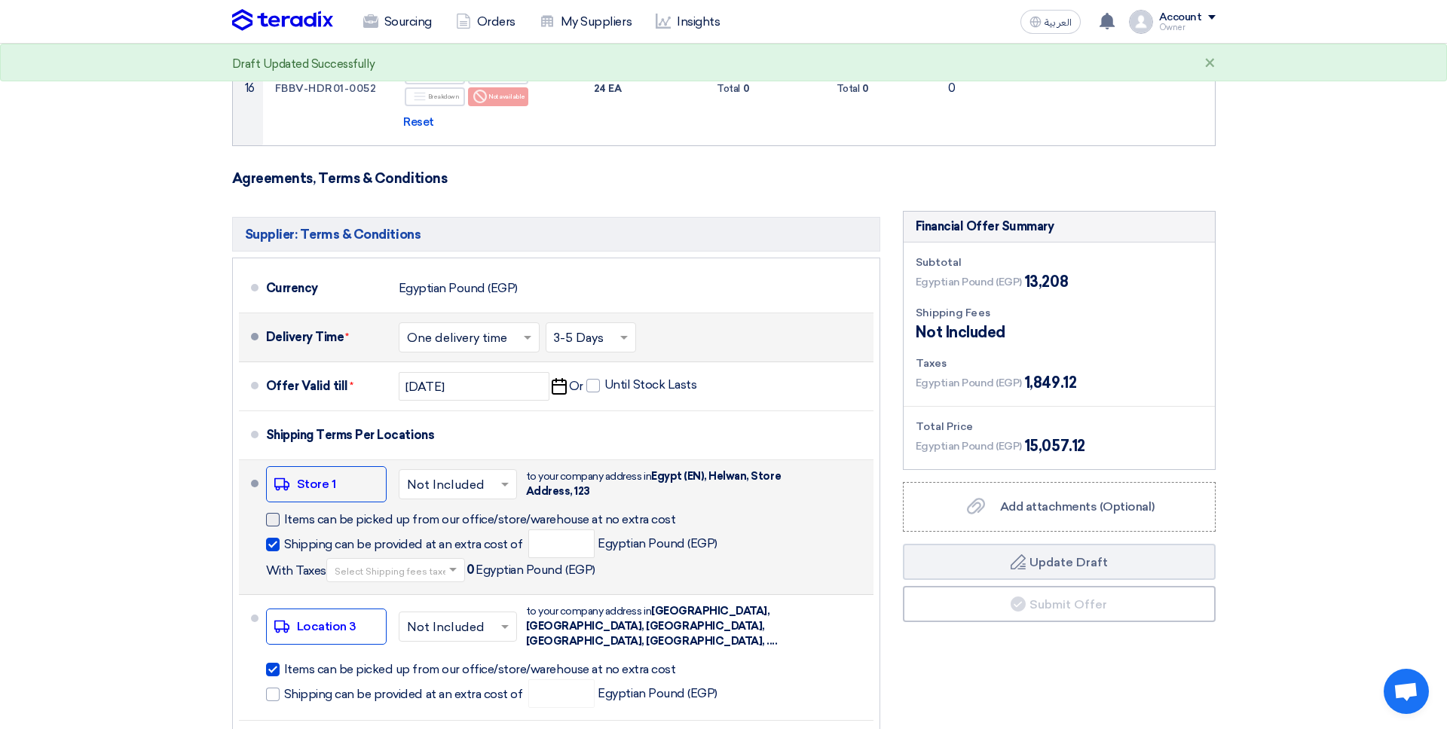
click at [297, 512] on span "Items can be picked up from our office/store/warehouse at no extra cost" at bounding box center [480, 519] width 392 height 15
click at [297, 512] on input "Items can be picked up from our office/store/warehouse at no extra cost" at bounding box center [574, 526] width 580 height 29
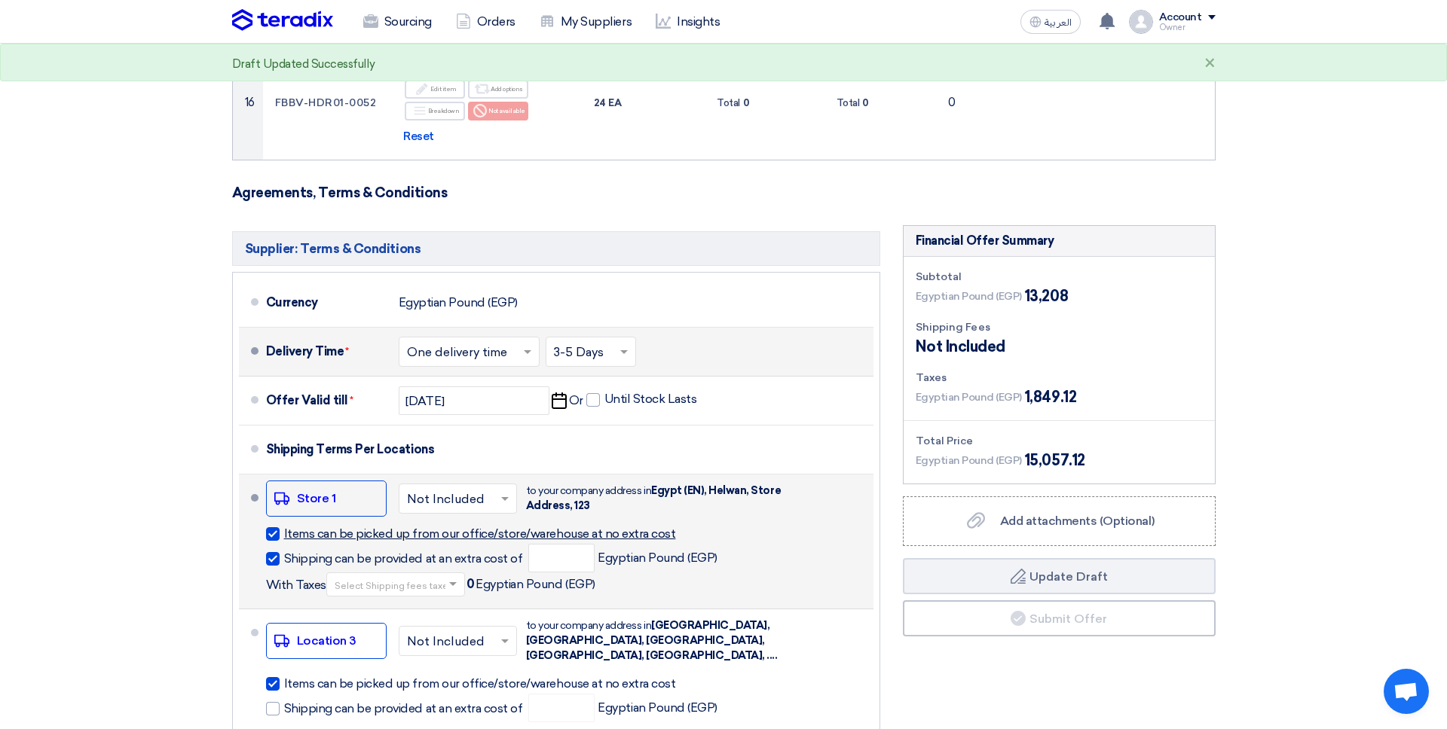
scroll to position [1830, 0]
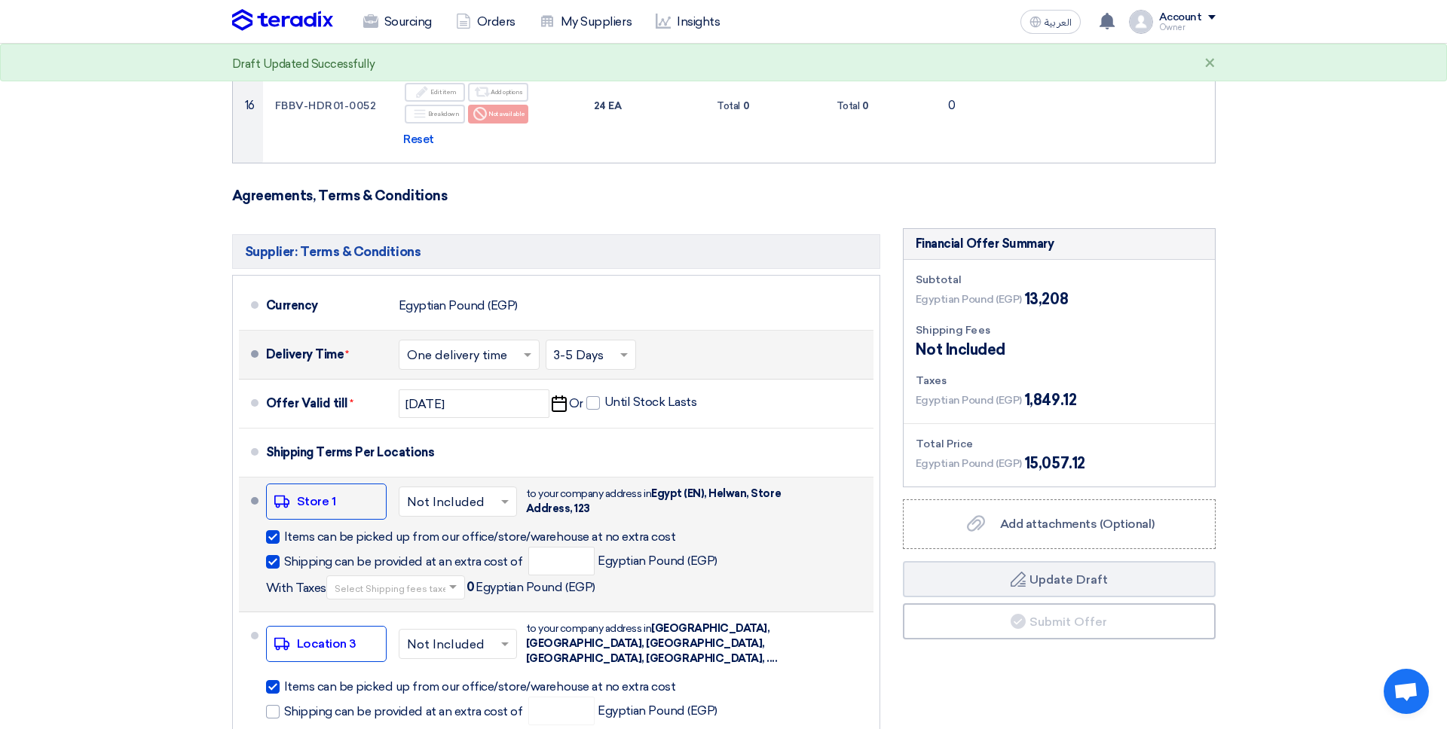
click at [323, 530] on span "Items can be picked up from our office/store/warehouse at no extra cost" at bounding box center [480, 537] width 392 height 15
click at [323, 529] on input "Items can be picked up from our office/store/warehouse at no extra cost" at bounding box center [574, 543] width 580 height 29
checkbox input "false"
click at [310, 555] on span "Shipping can be provided at an extra cost of" at bounding box center [403, 562] width 239 height 15
click at [310, 554] on input "Shipping can be provided at an extra cost of" at bounding box center [405, 568] width 242 height 29
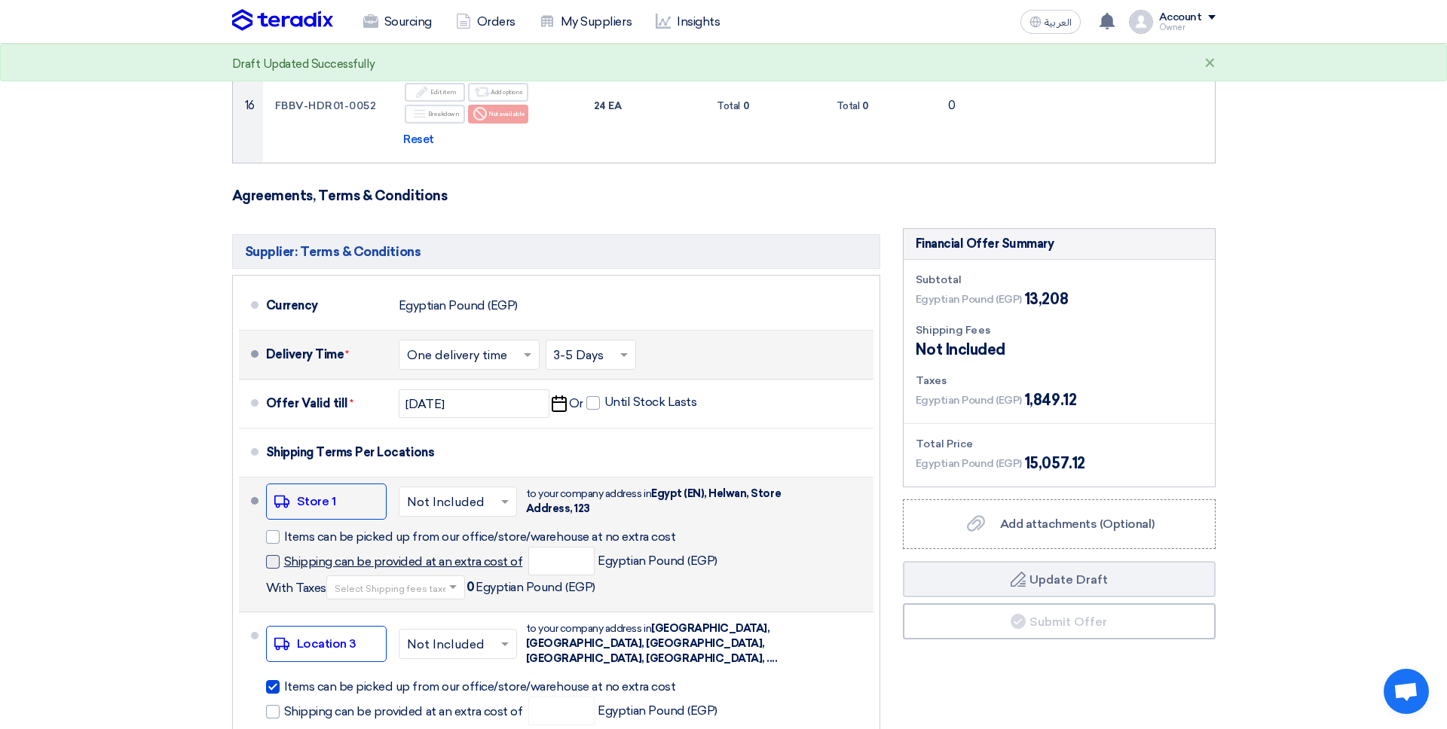
checkbox input "false"
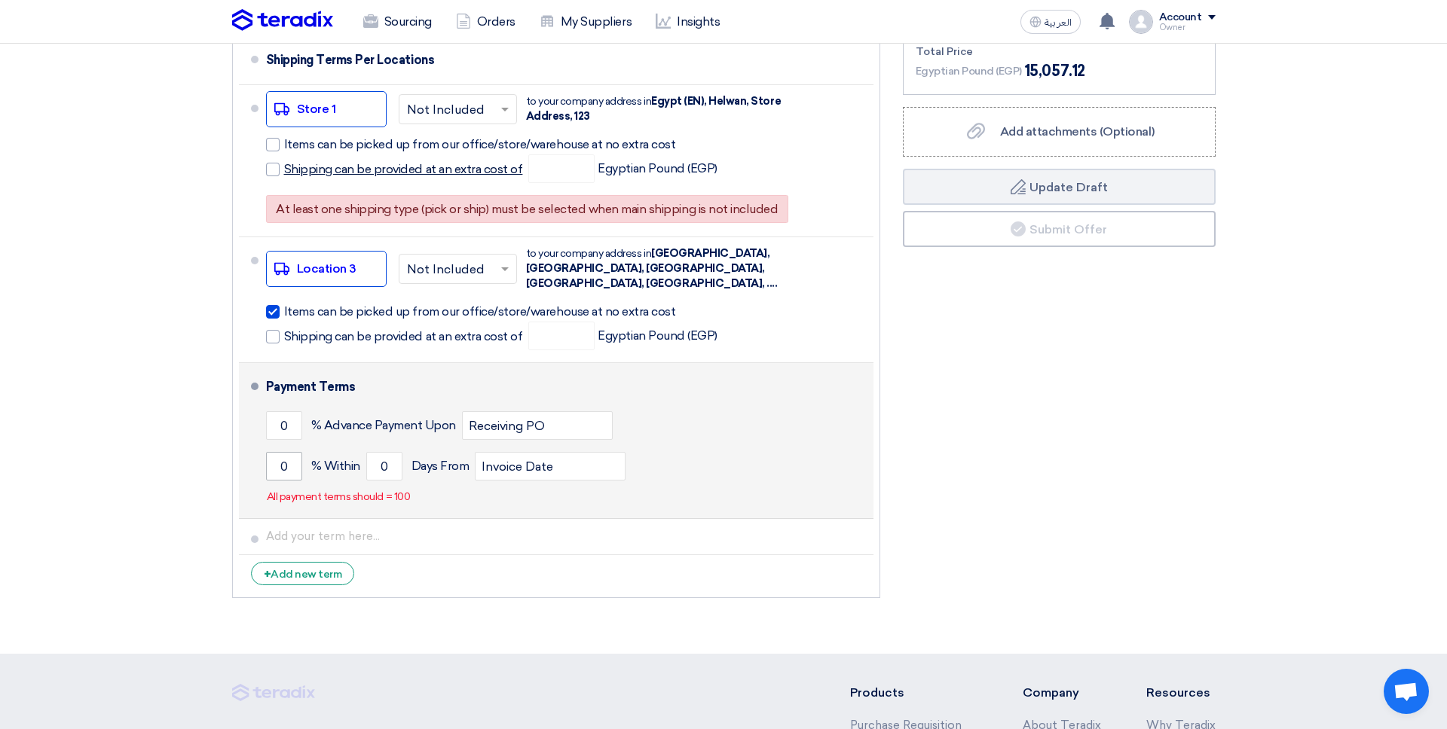
scroll to position [2225, 0]
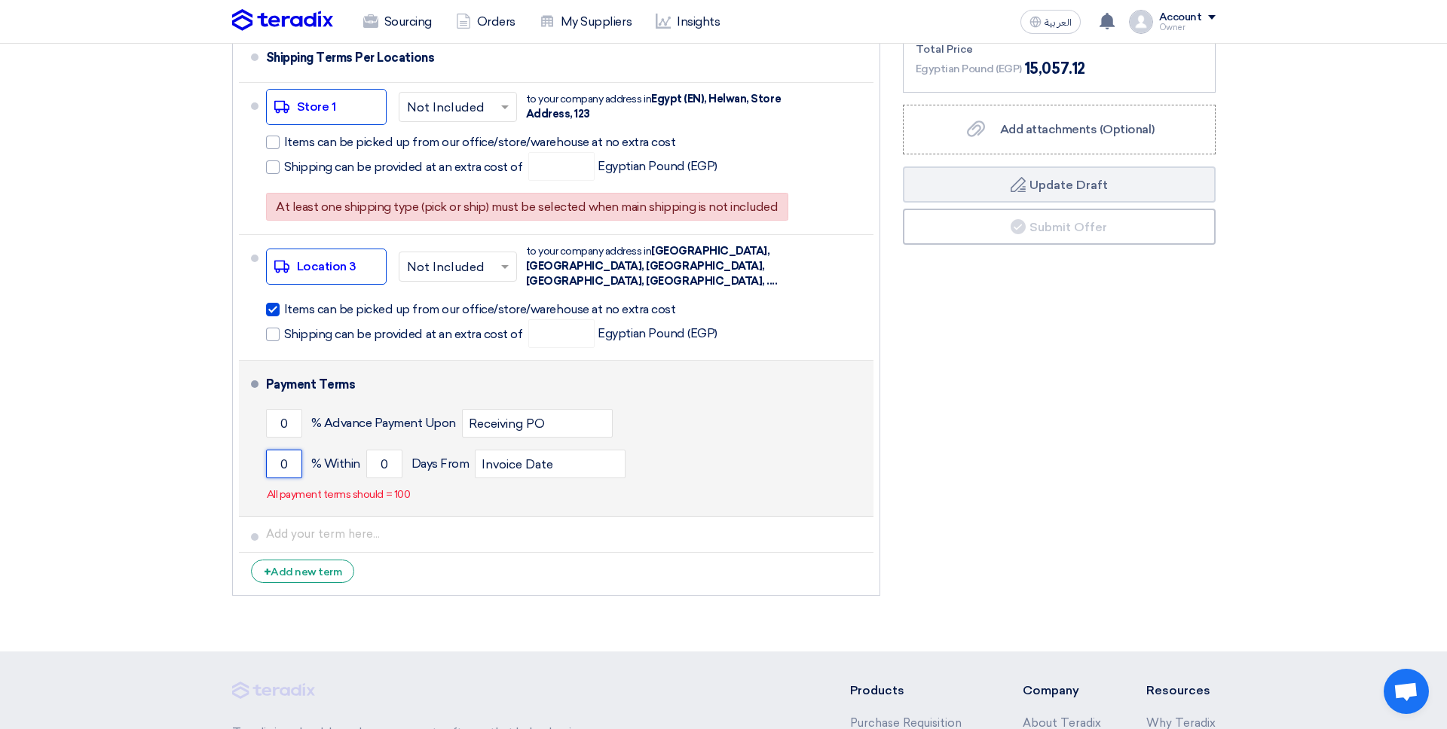
click at [274, 450] on input "0" at bounding box center [284, 464] width 36 height 29
type input "3"
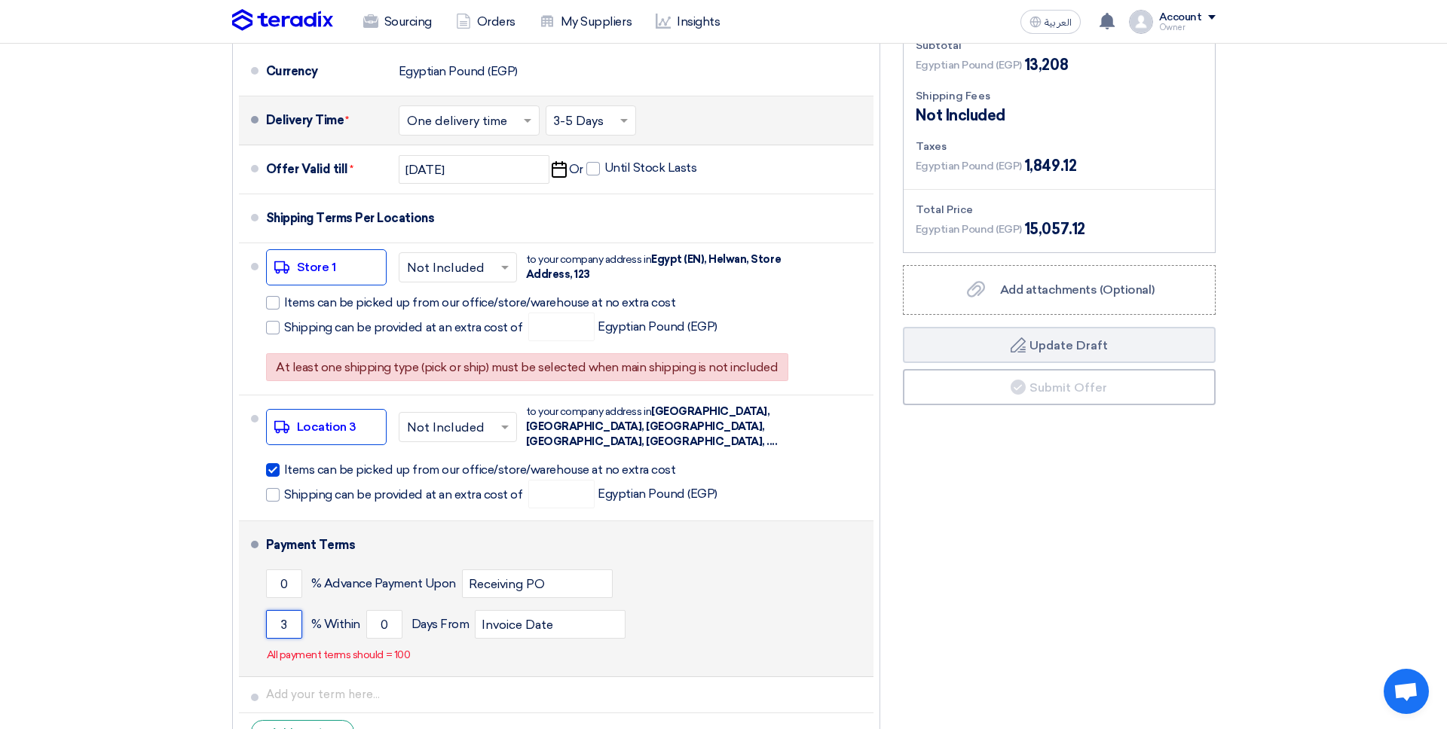
scroll to position [2063, 0]
click at [293, 612] on input "3" at bounding box center [284, 626] width 36 height 29
click at [292, 612] on input "3" at bounding box center [284, 626] width 36 height 29
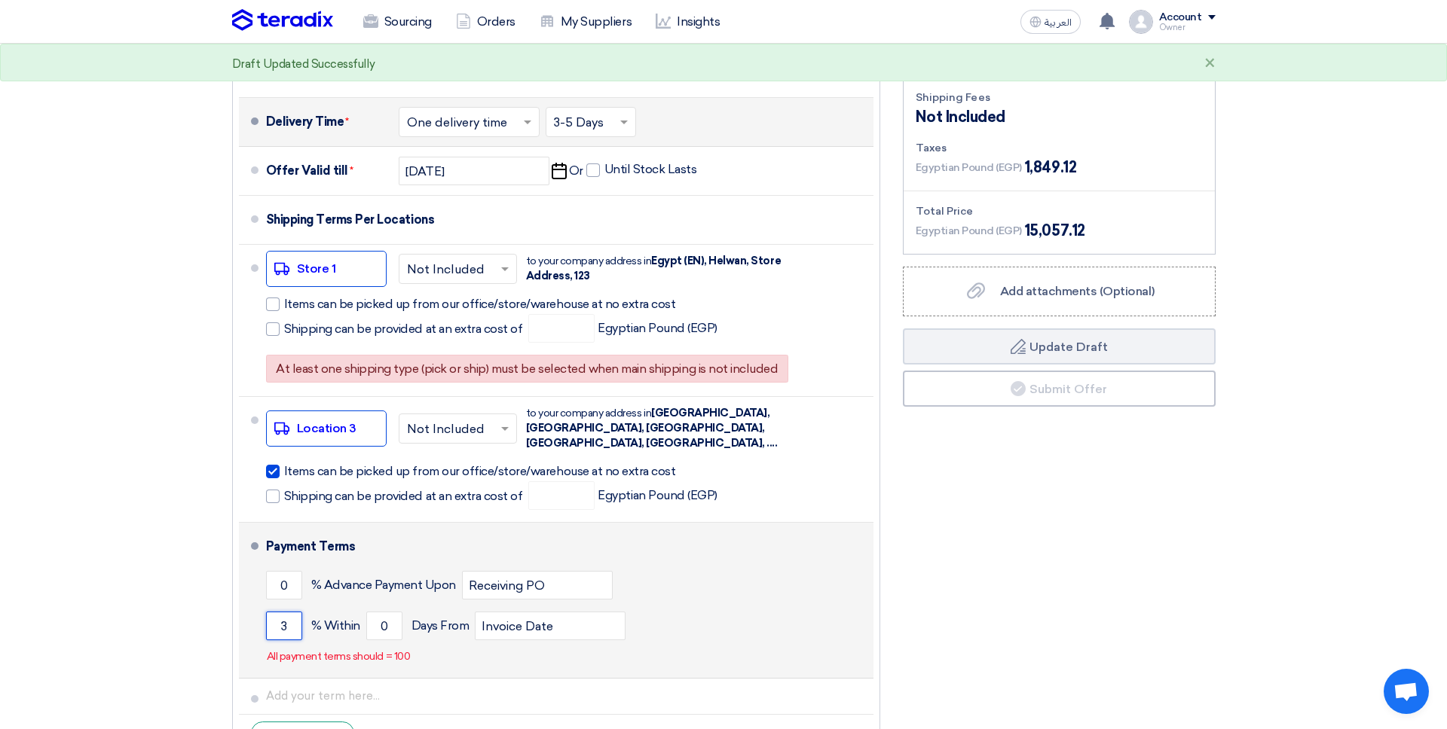
click at [285, 612] on input "3" at bounding box center [284, 626] width 36 height 29
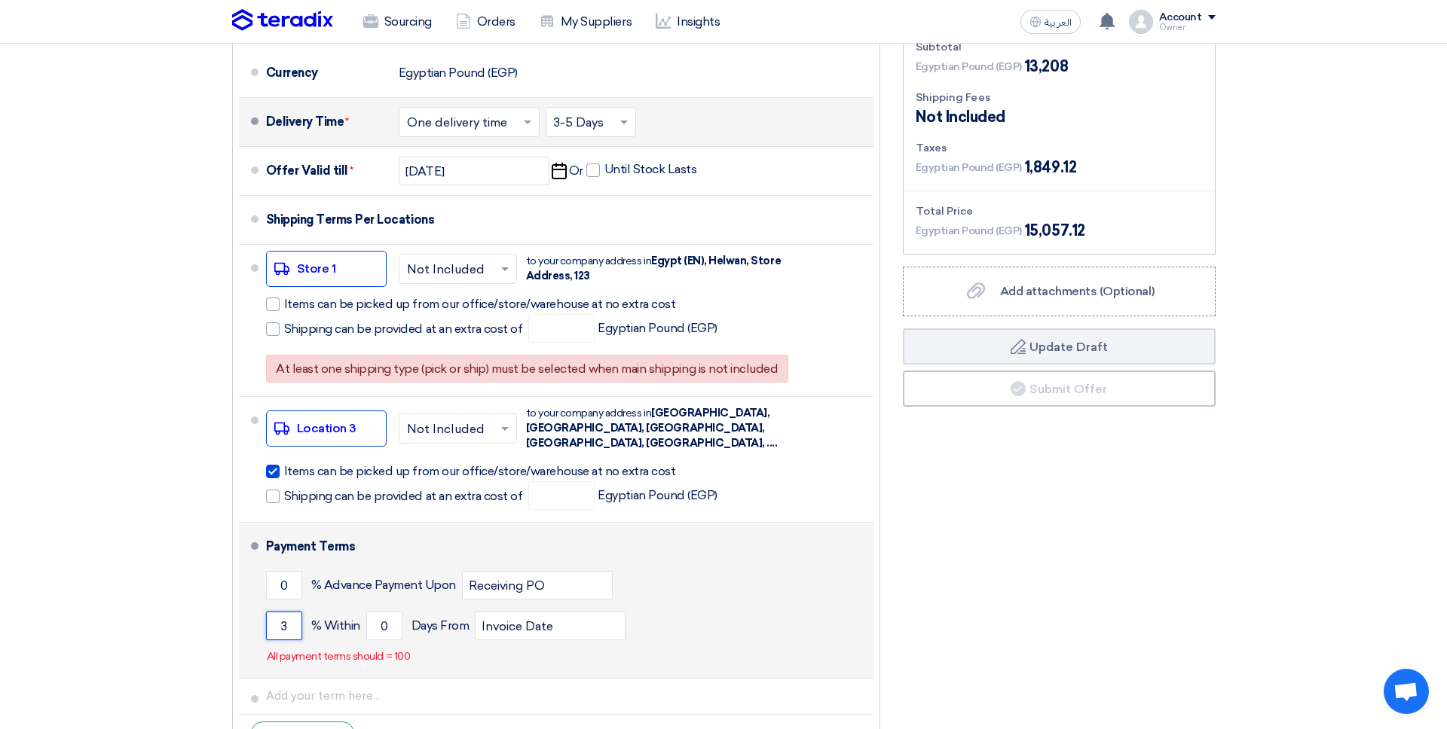
click at [285, 612] on input "3" at bounding box center [284, 626] width 36 height 29
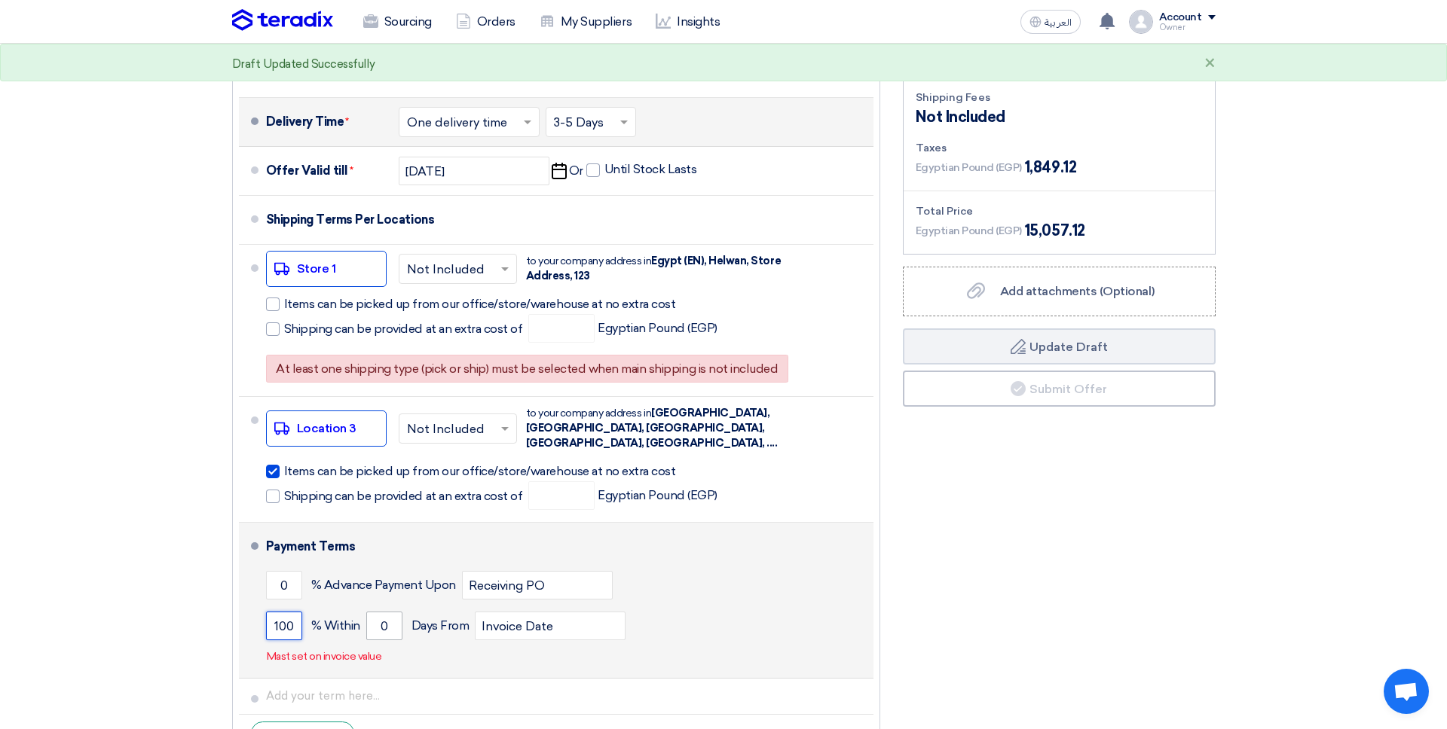
type input "100"
click at [382, 612] on input "0" at bounding box center [384, 626] width 36 height 29
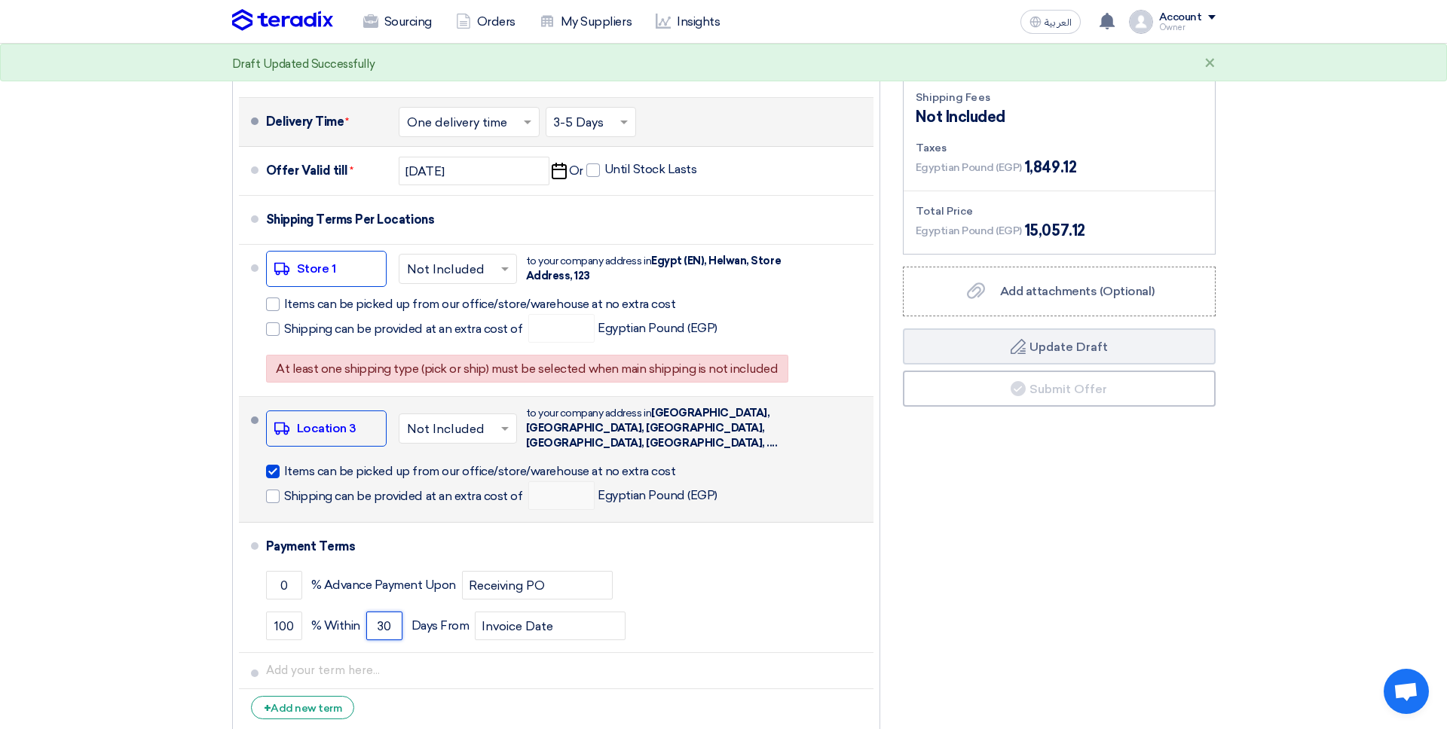
type input "30"
click at [903, 329] on button "Draft Update Draft" at bounding box center [1059, 347] width 313 height 36
click at [361, 464] on span "Items can be picked up from our office/store/warehouse at no extra cost" at bounding box center [480, 471] width 392 height 15
click at [361, 463] on input "Items can be picked up from our office/store/warehouse at no extra cost" at bounding box center [499, 477] width 430 height 29
checkbox input "false"
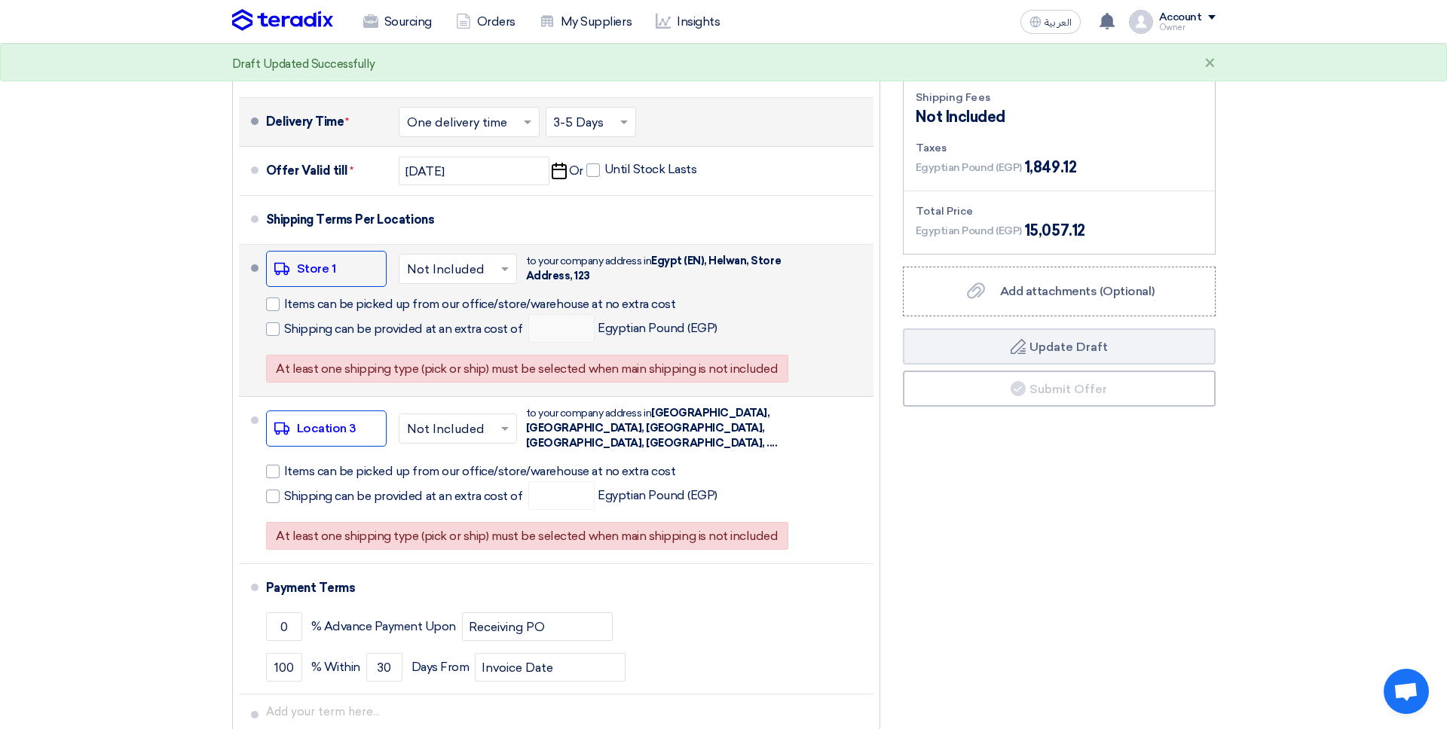
drag, startPoint x: 311, startPoint y: 243, endPoint x: 310, endPoint y: 251, distance: 8.3
click at [311, 297] on span "Items can be picked up from our office/store/warehouse at no extra cost" at bounding box center [480, 304] width 392 height 15
click at [311, 296] on input "Items can be picked up from our office/store/warehouse at no extra cost" at bounding box center [499, 310] width 430 height 29
checkbox input "true"
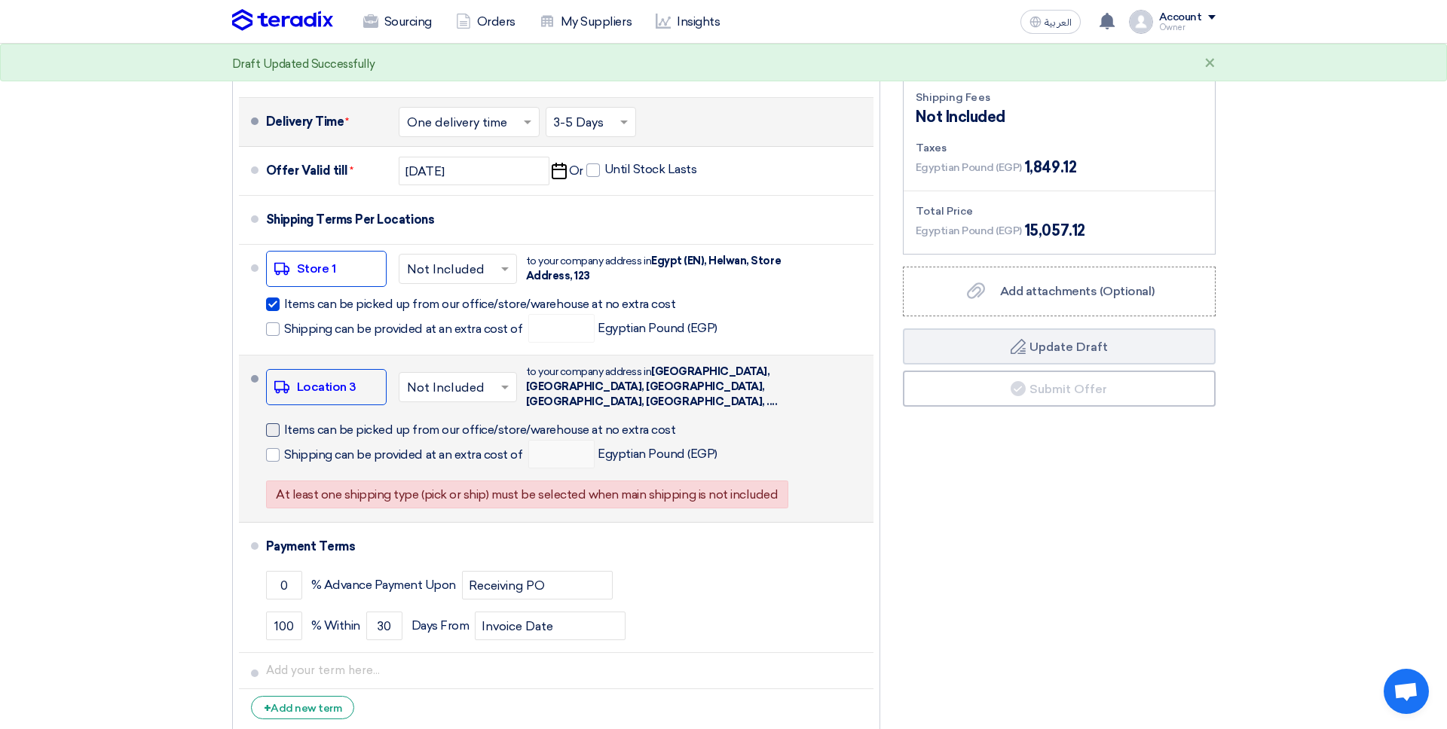
click at [364, 423] on span "Items can be picked up from our office/store/warehouse at no extra cost" at bounding box center [480, 430] width 392 height 15
click at [364, 422] on input "Items can be picked up from our office/store/warehouse at no extra cost" at bounding box center [499, 436] width 430 height 29
checkbox input "true"
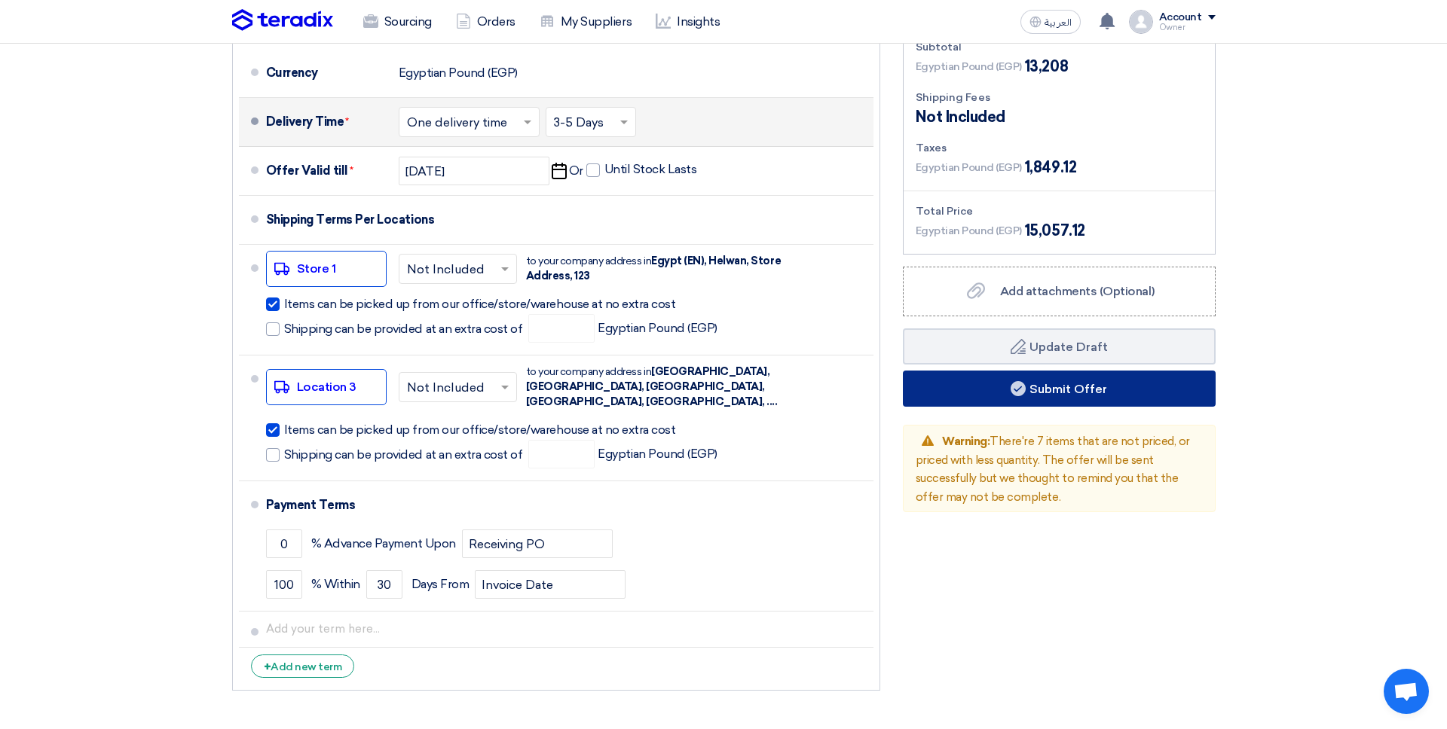
click at [1071, 371] on button "Submit Offer" at bounding box center [1059, 389] width 313 height 36
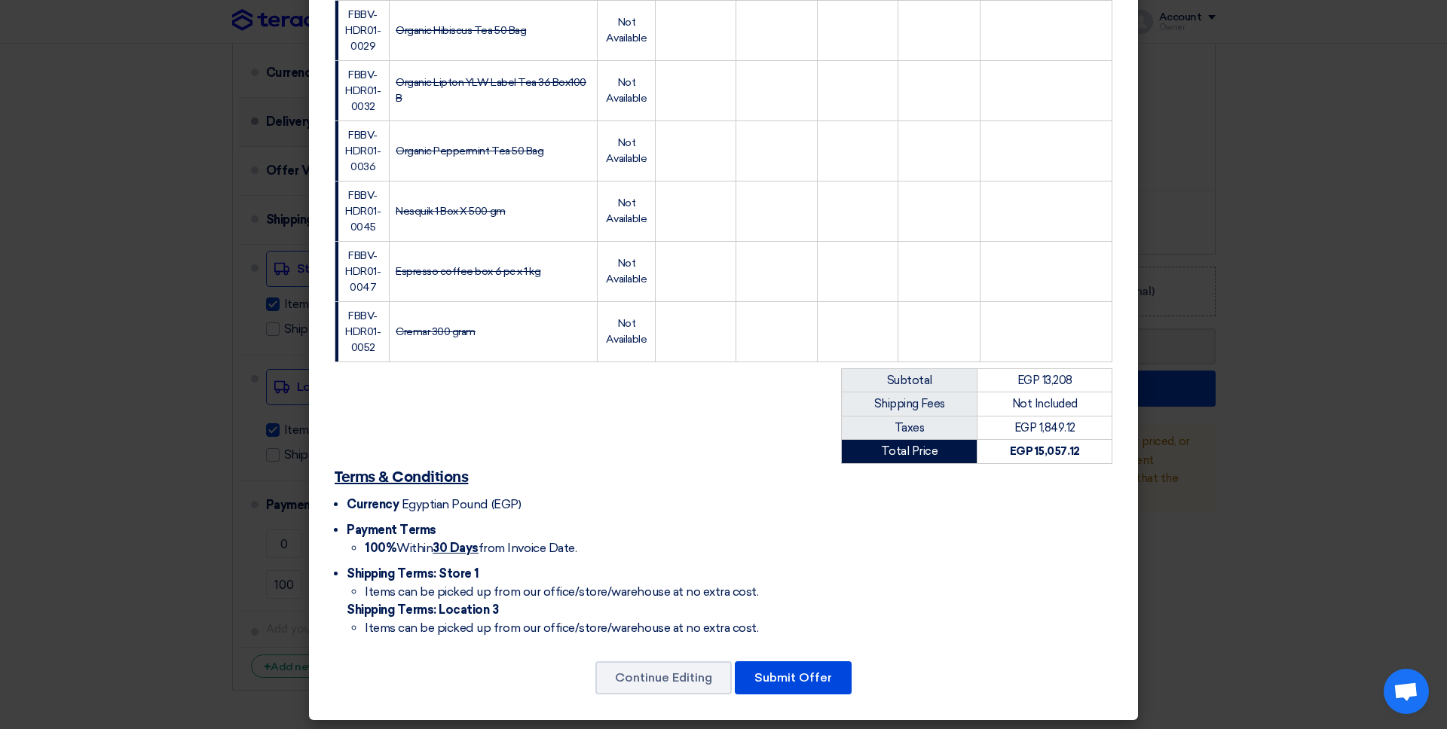
scroll to position [927, 0]
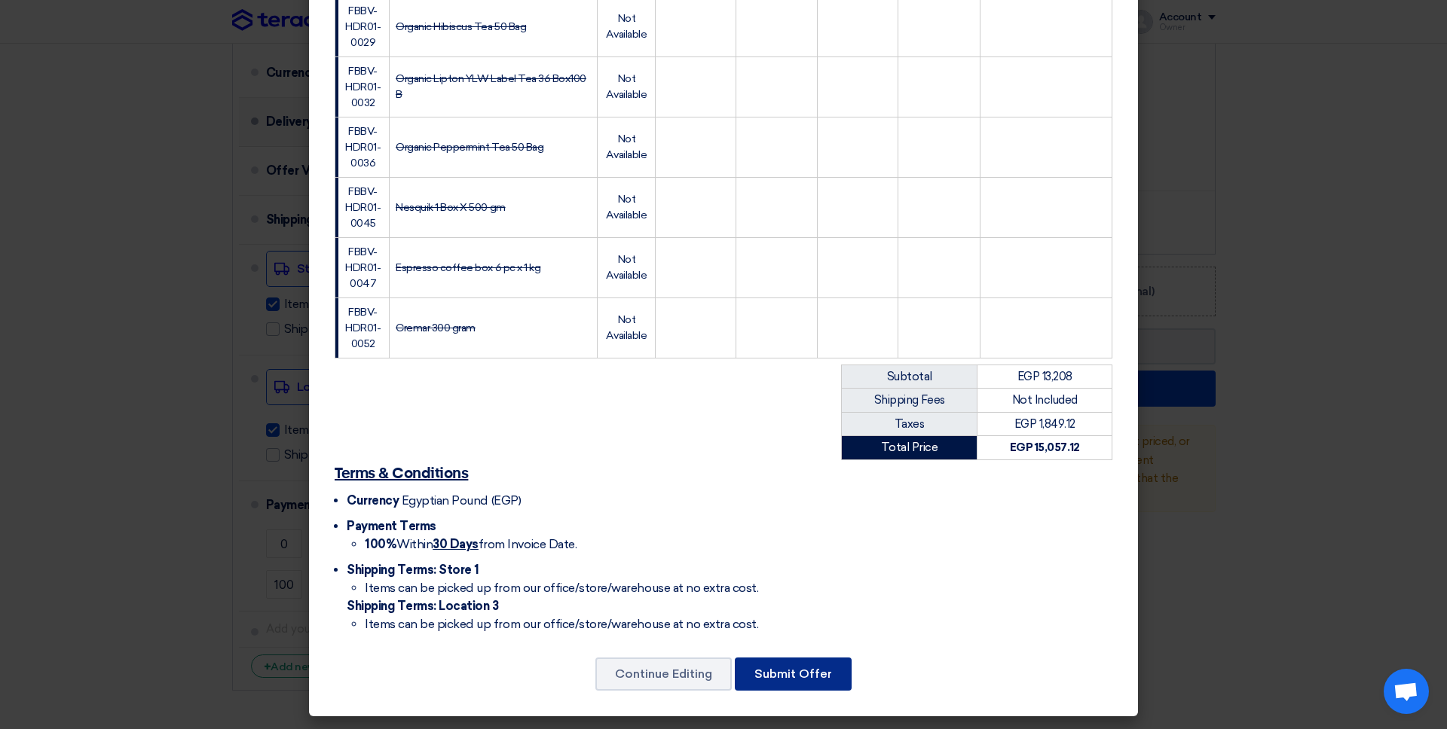
click at [820, 683] on button "Submit Offer" at bounding box center [793, 674] width 117 height 33
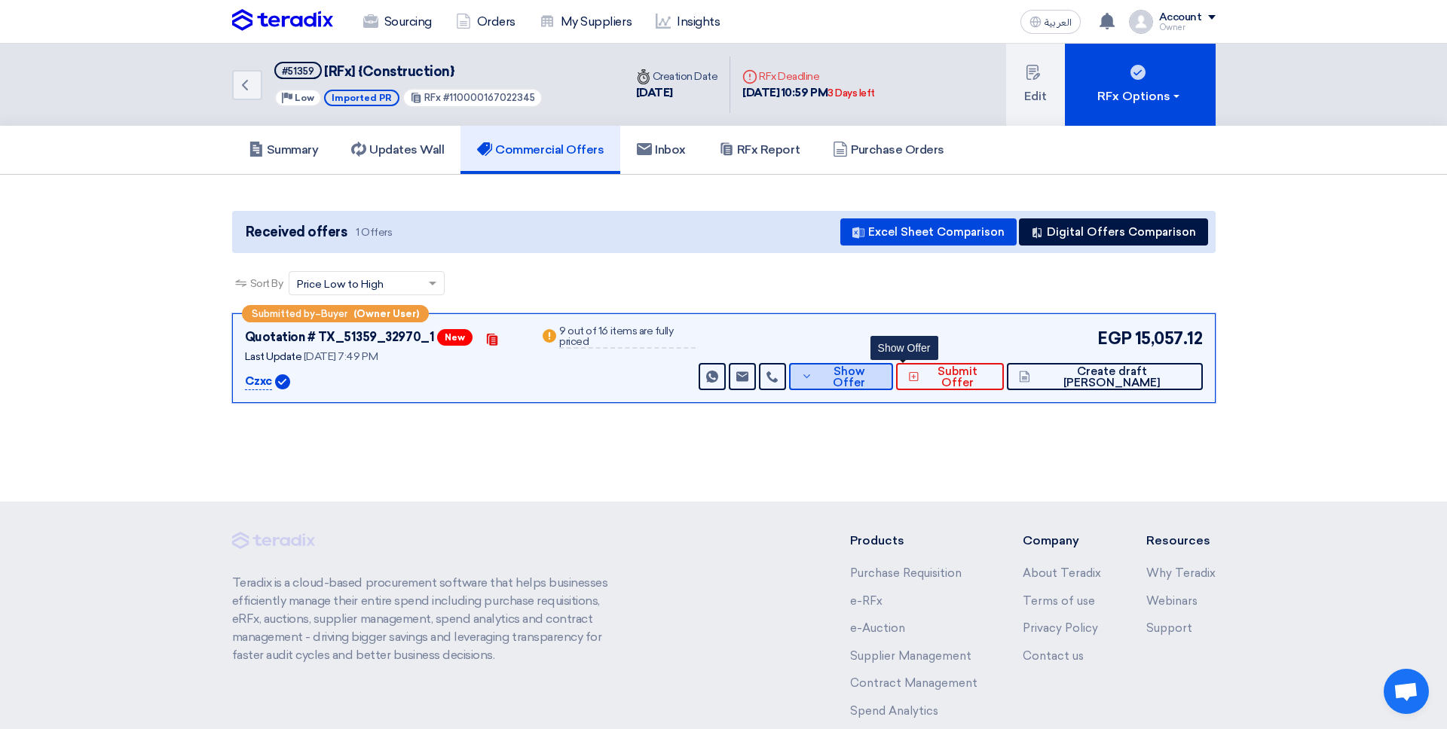
click at [874, 387] on button "Show Offer" at bounding box center [841, 376] width 105 height 27
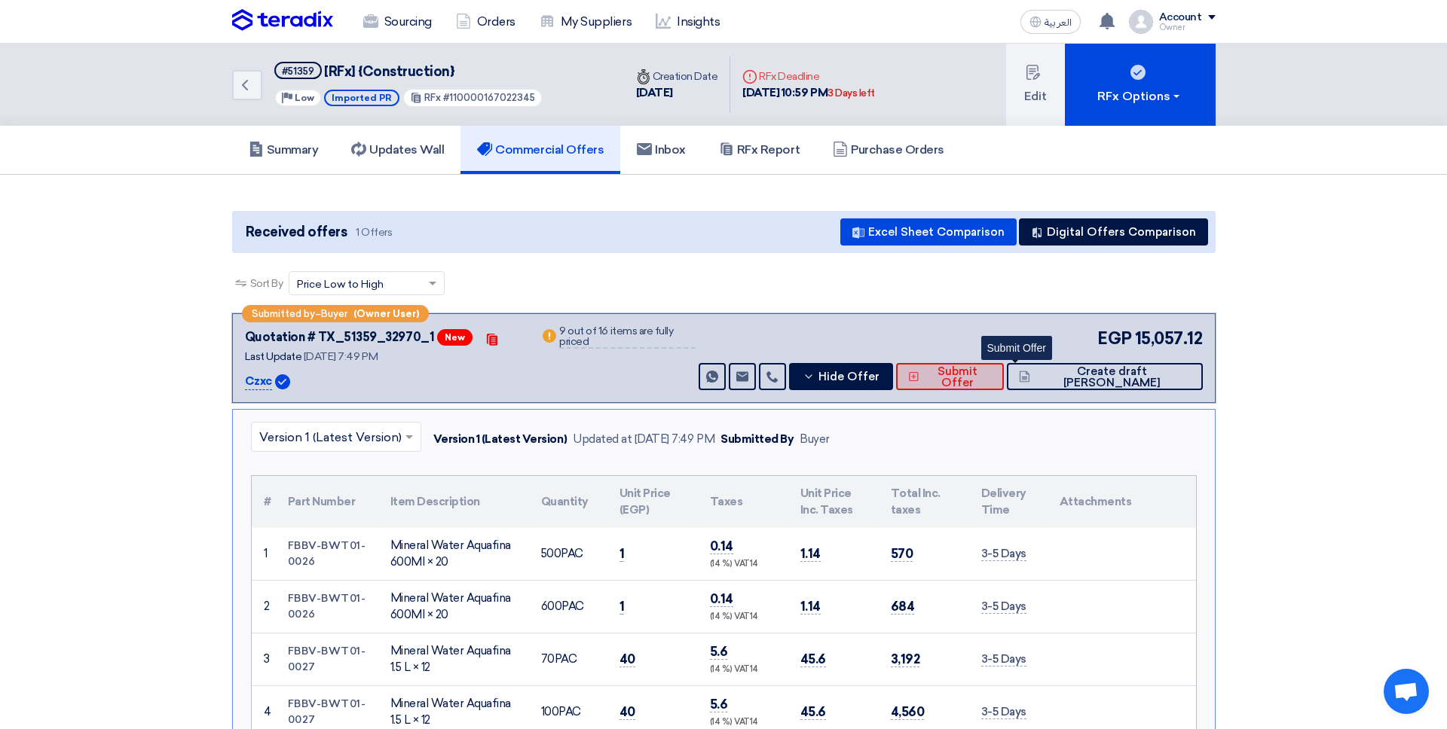
click at [992, 381] on span "Submit Offer" at bounding box center [957, 377] width 69 height 23
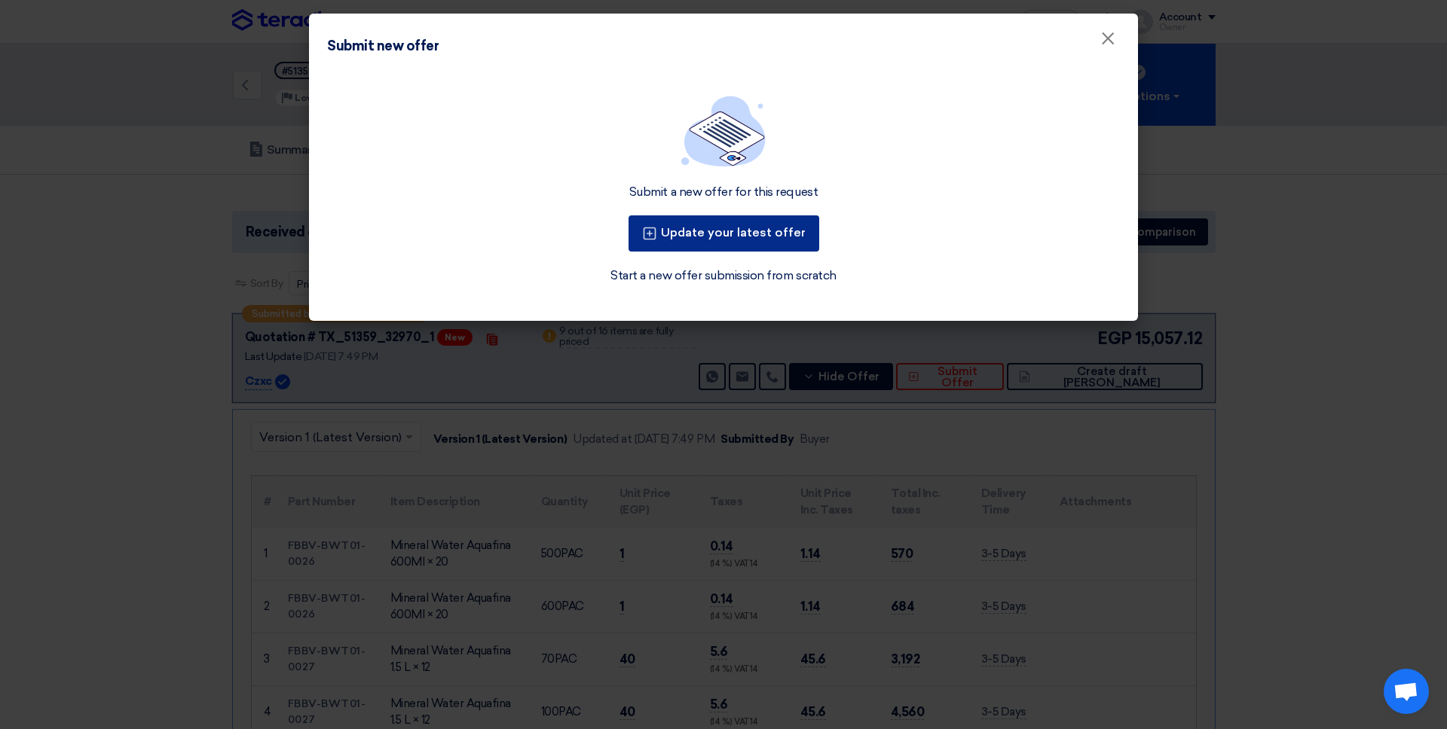
click at [751, 219] on button "Update your latest offer" at bounding box center [723, 234] width 191 height 36
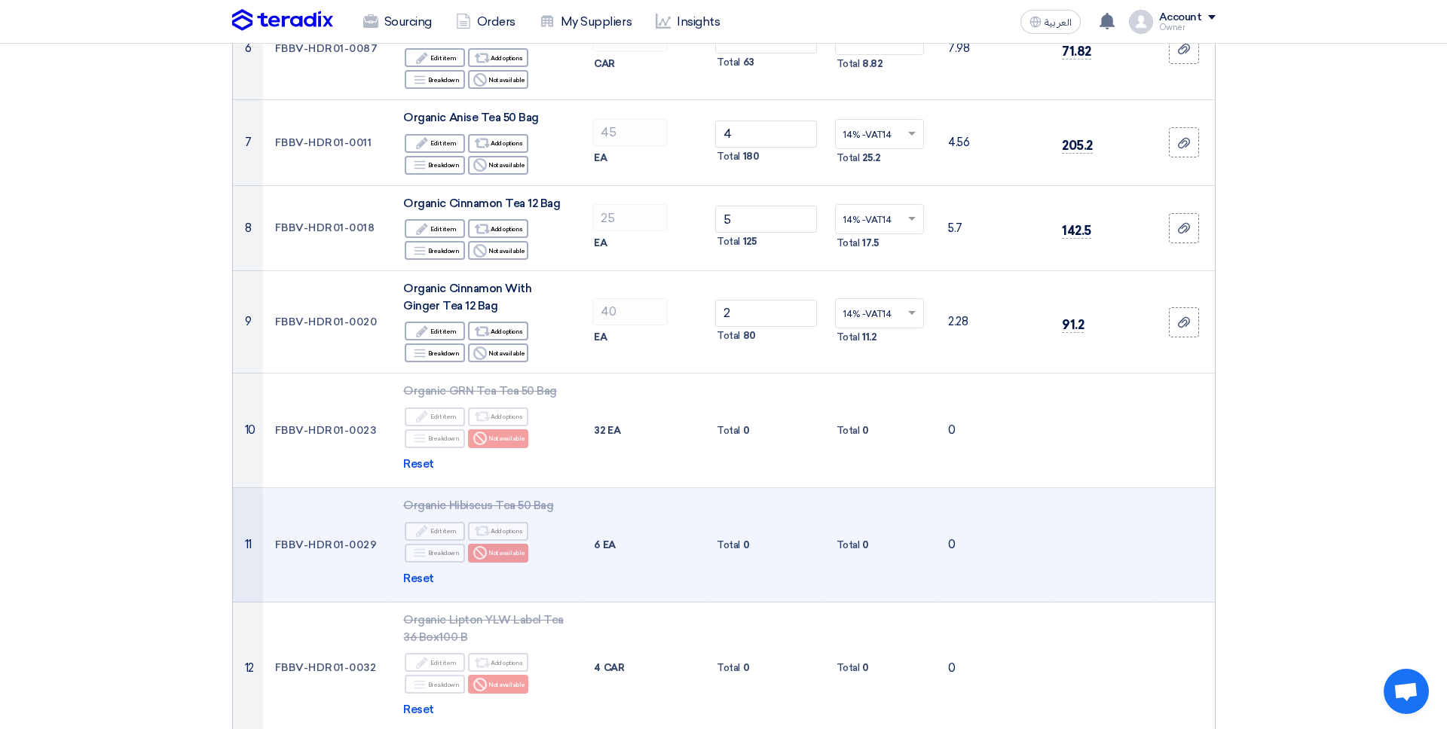
scroll to position [815, 0]
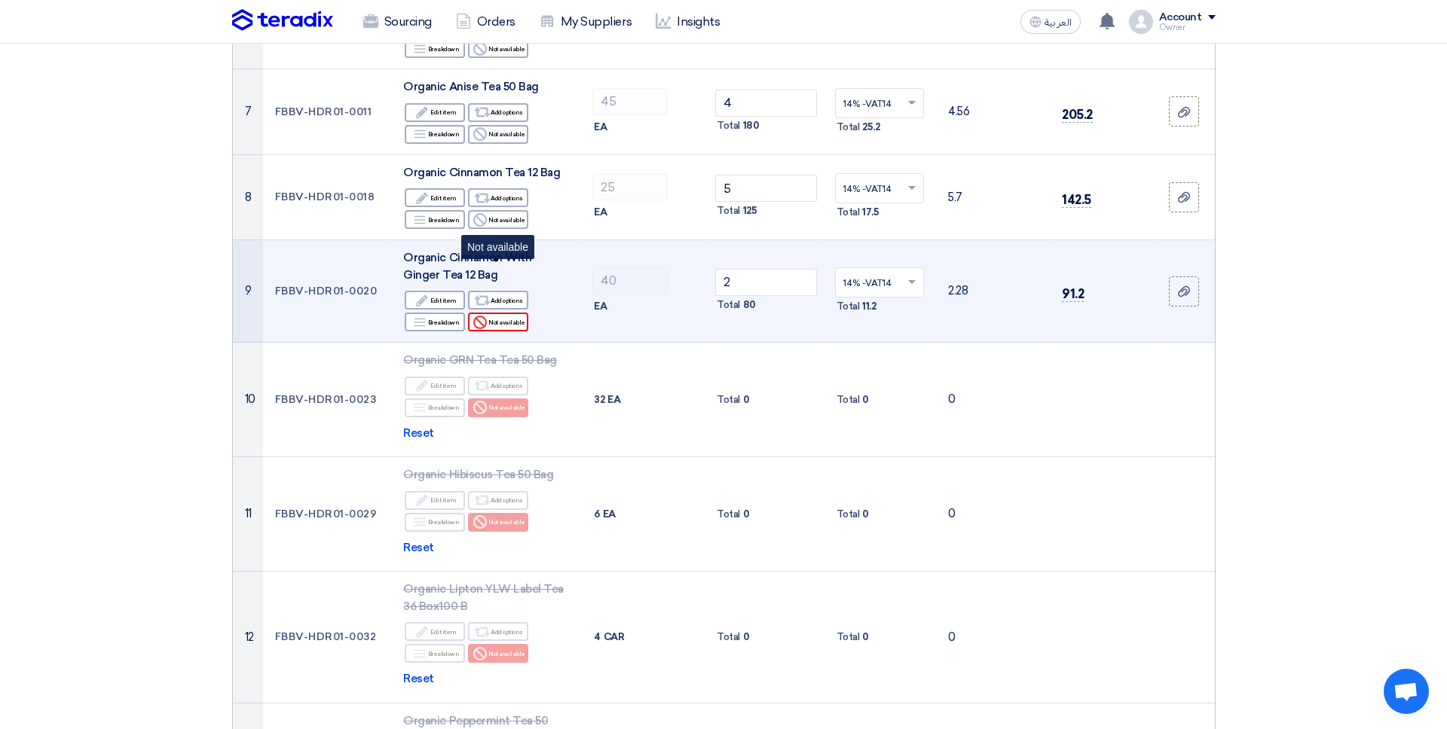
click at [488, 313] on div "Reject Not available" at bounding box center [498, 322] width 60 height 19
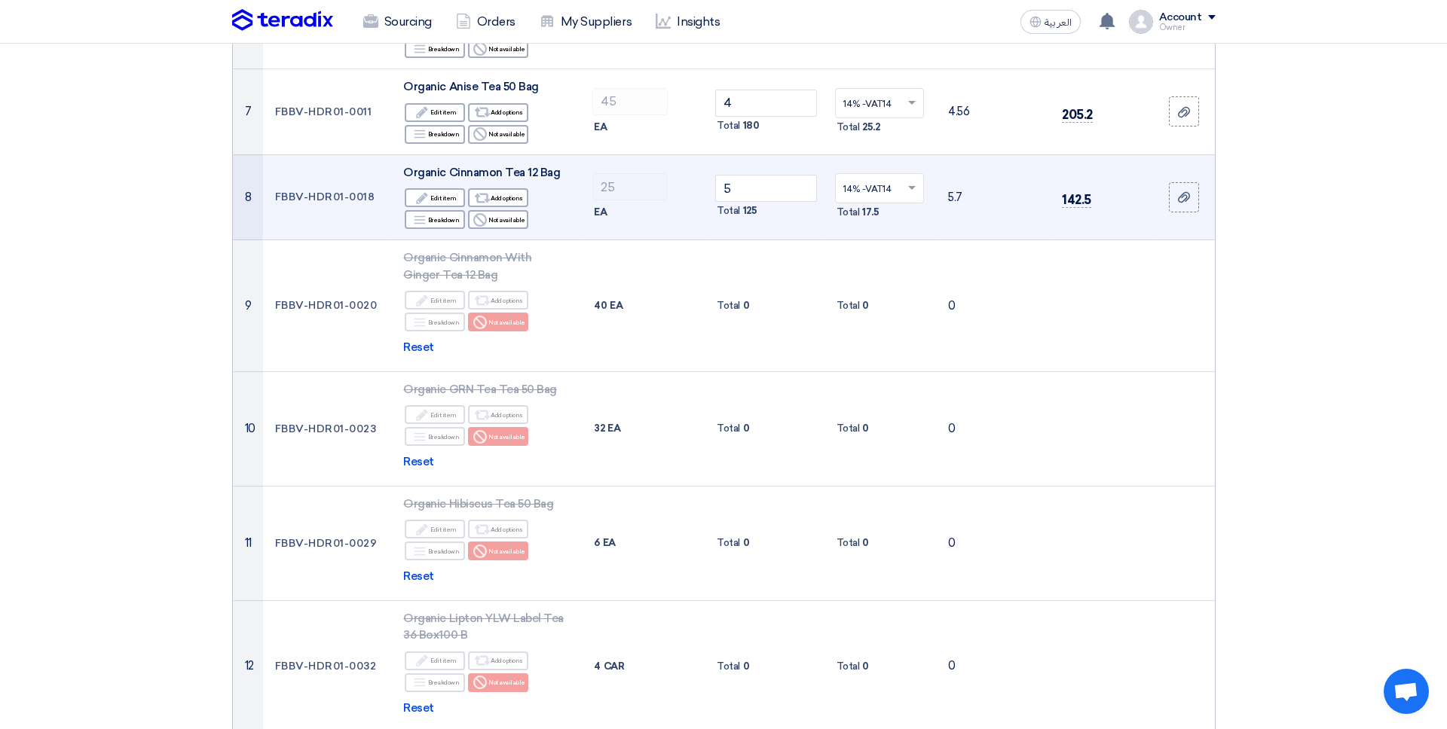
click at [497, 182] on td "Organic Cinnamon Tea 12 Bag Edit Edit item Alternative Add options Breakdown Br…" at bounding box center [485, 197] width 189 height 86
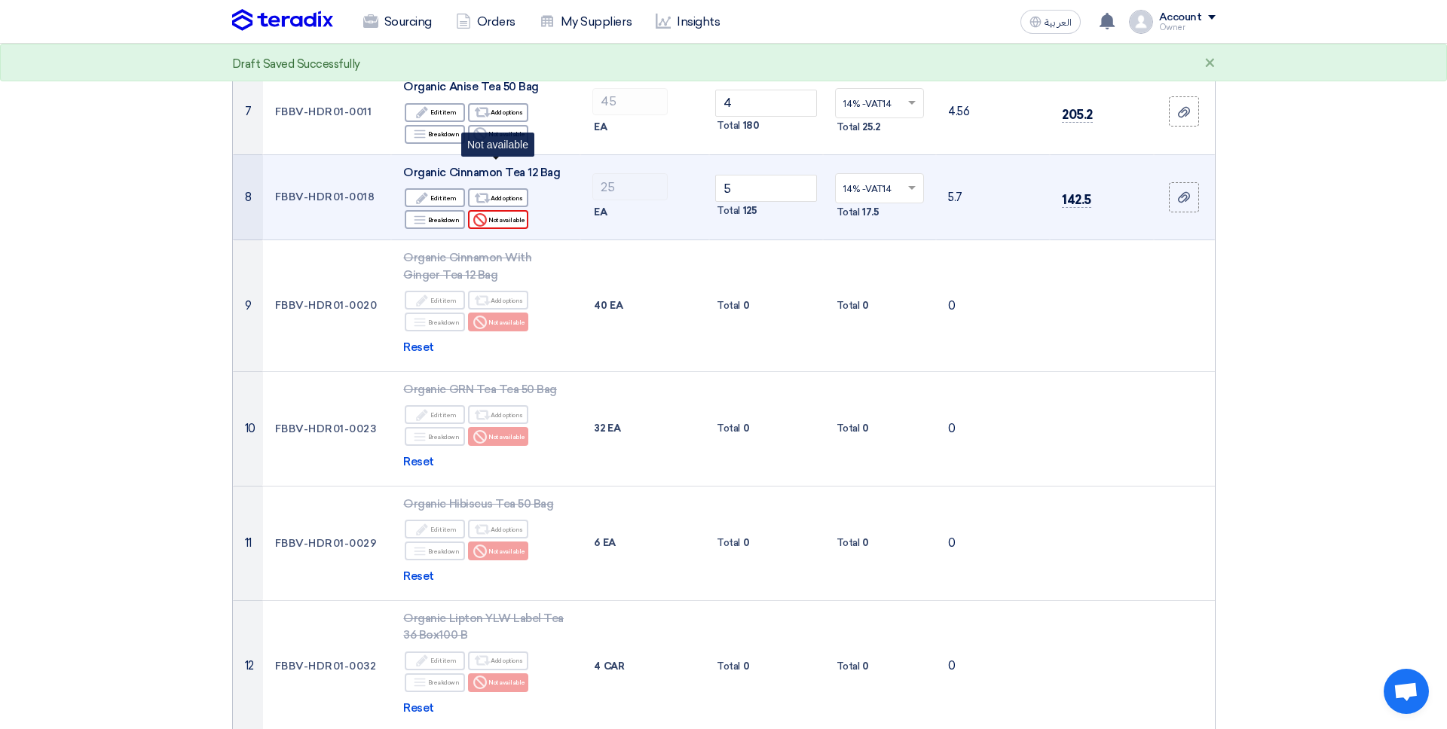
click at [500, 210] on div "Reject Not available" at bounding box center [498, 219] width 60 height 19
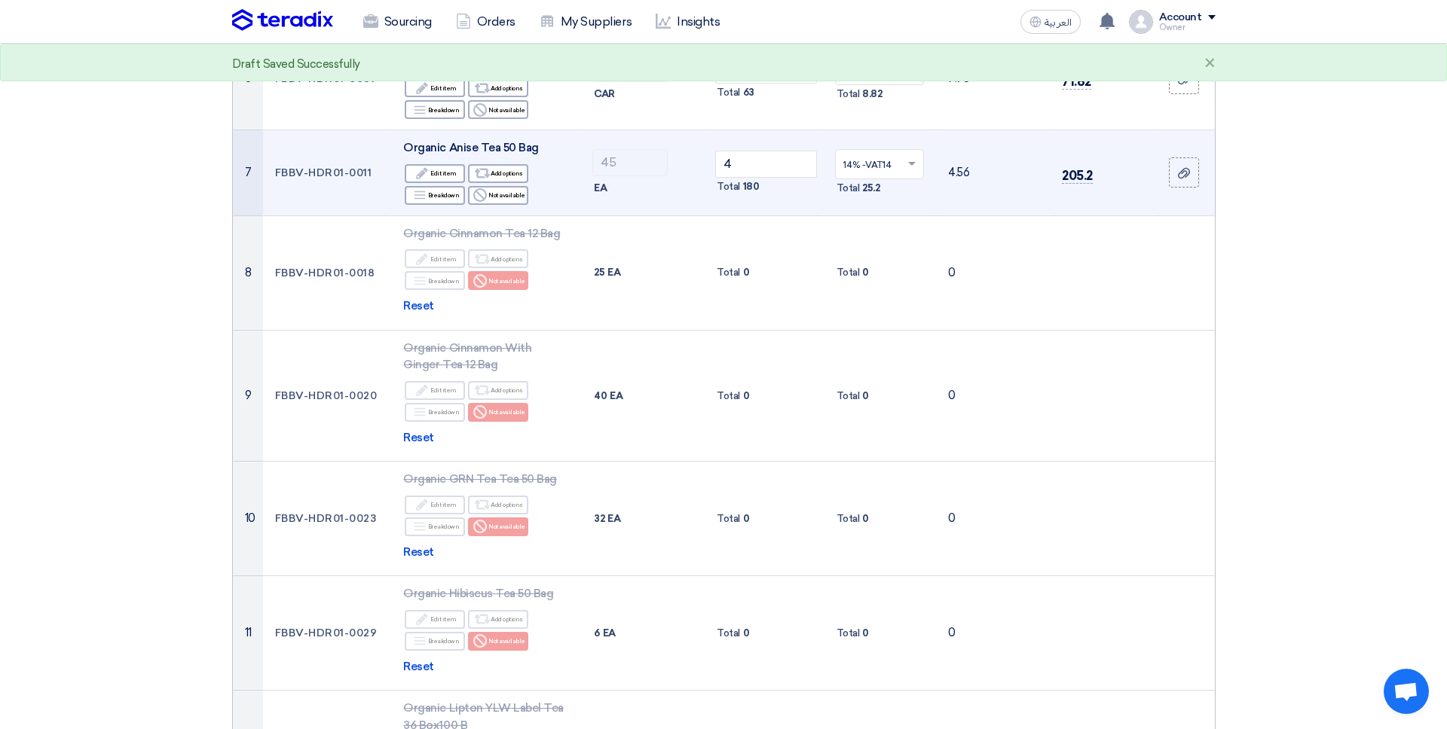
scroll to position [751, 0]
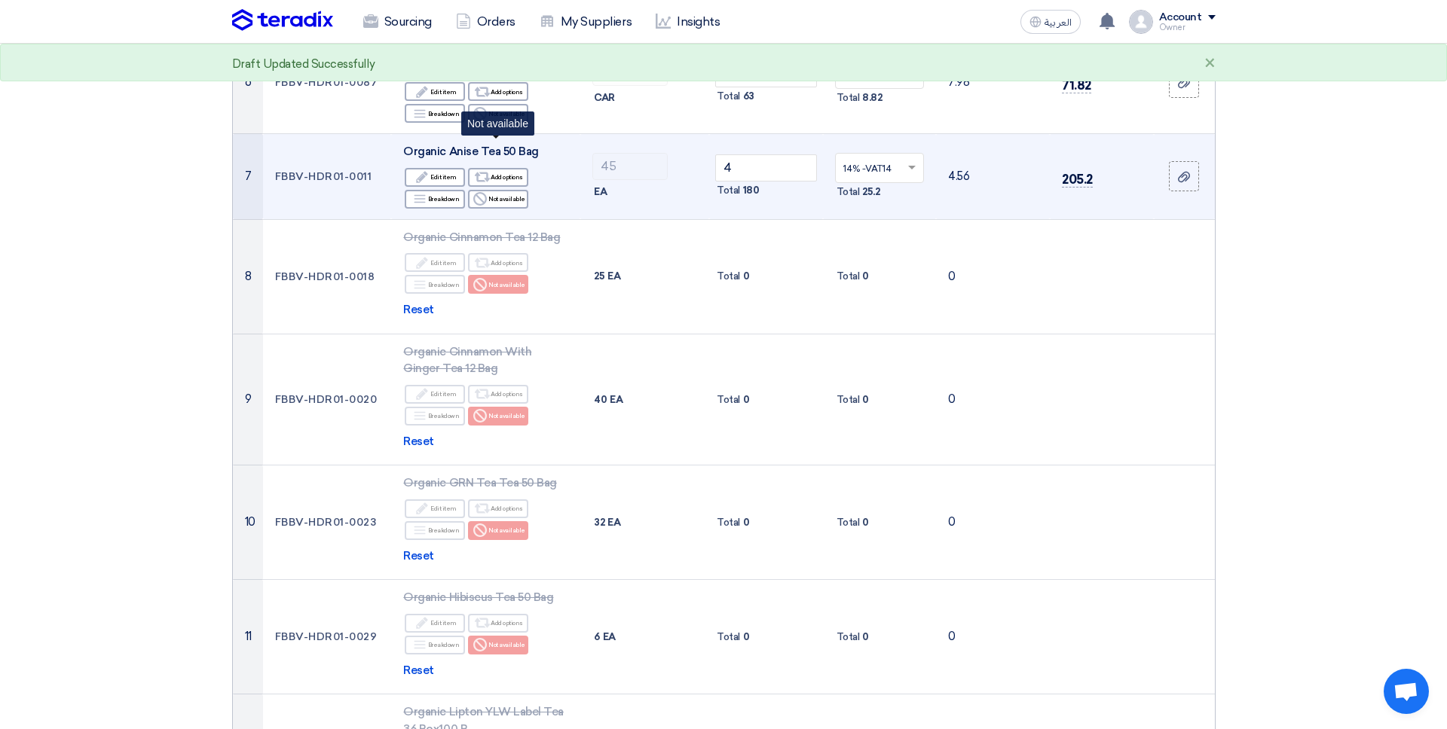
click at [485, 190] on div "Reject Not available" at bounding box center [498, 199] width 60 height 19
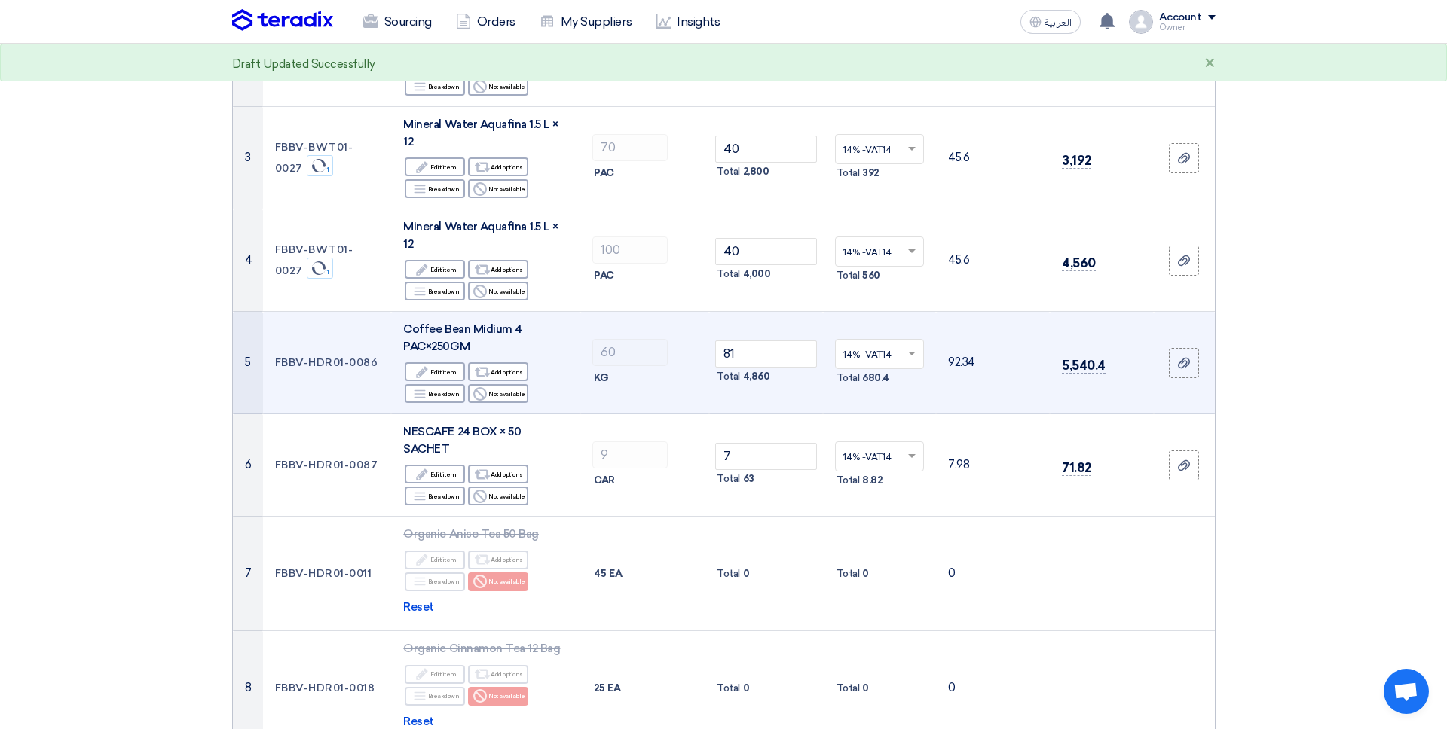
scroll to position [359, 0]
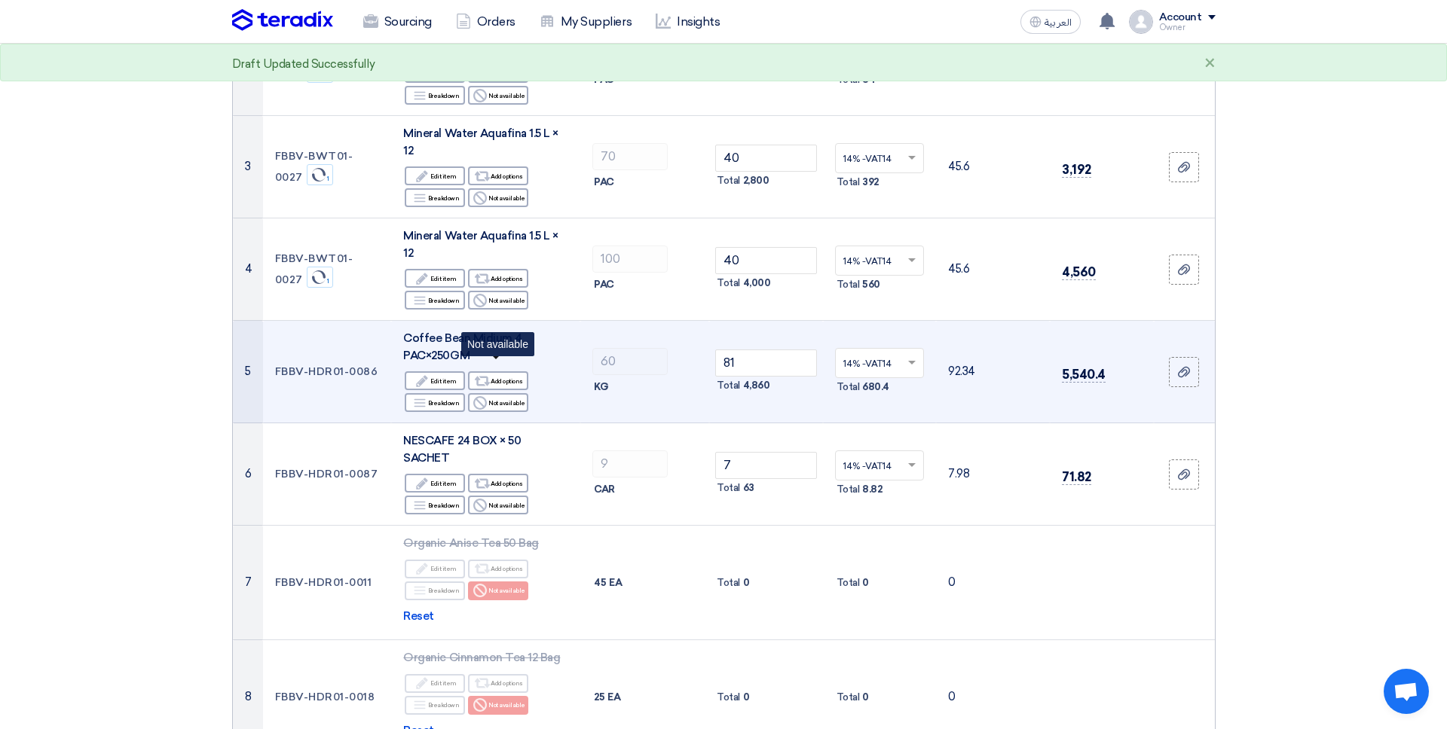
drag, startPoint x: 516, startPoint y: 373, endPoint x: 509, endPoint y: 381, distance: 10.1
click at [516, 393] on div "Reject Not available" at bounding box center [498, 402] width 60 height 19
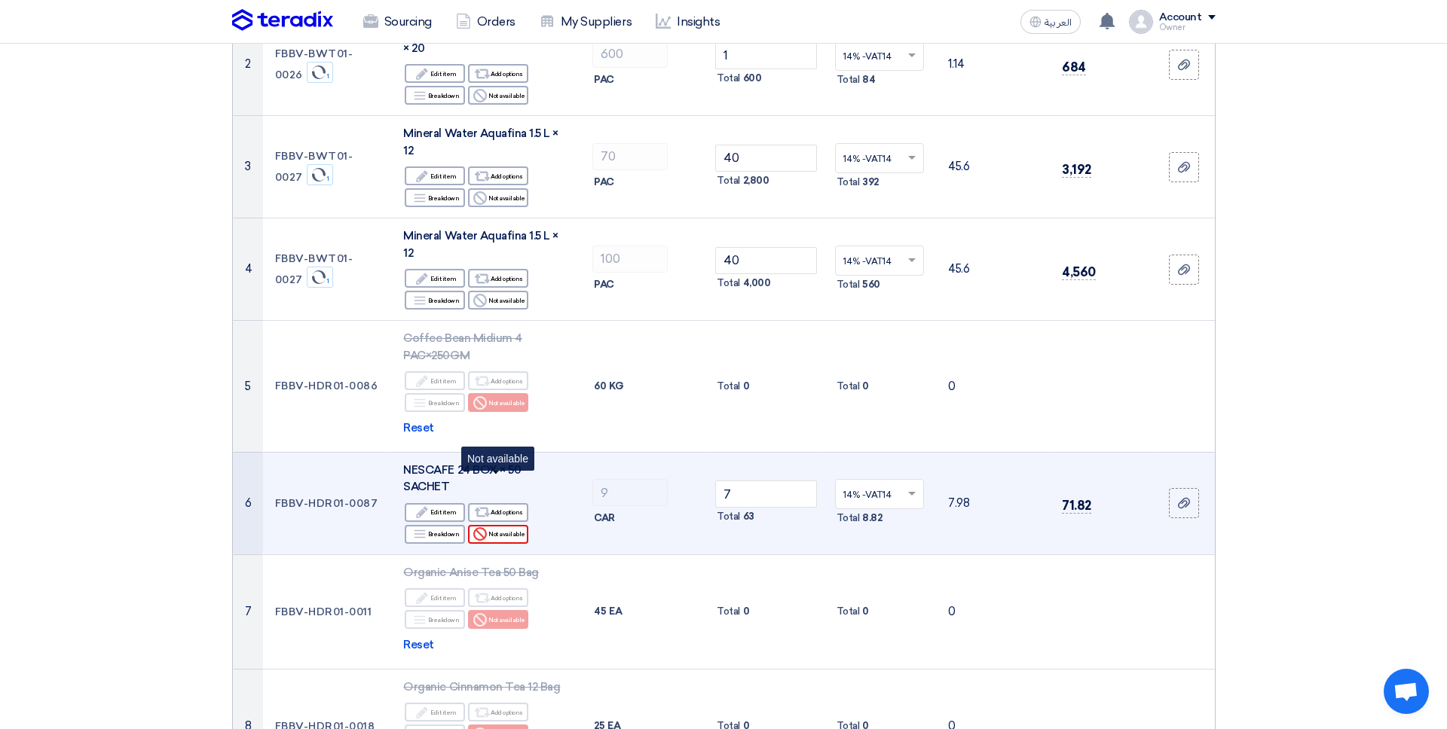
click at [515, 525] on div "Reject Not available" at bounding box center [498, 534] width 60 height 19
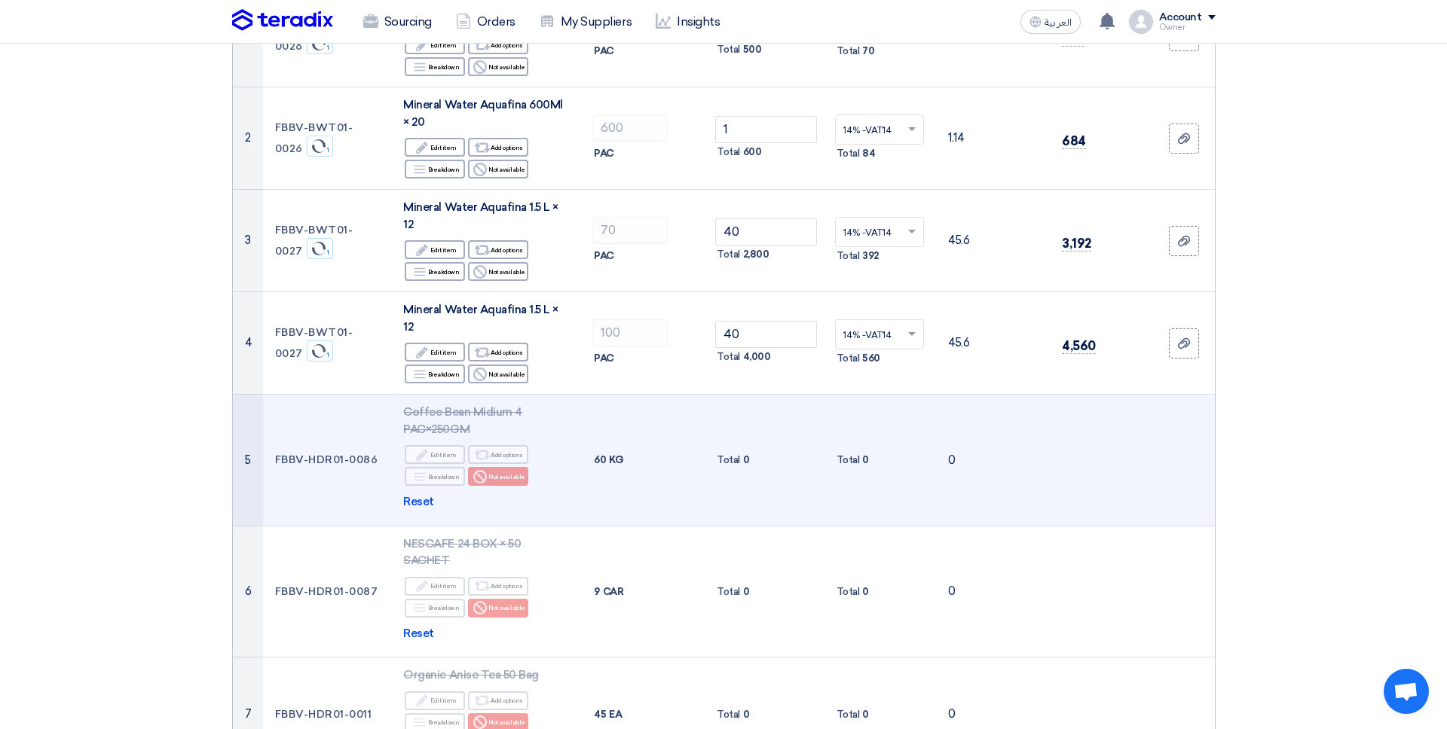
scroll to position [283, 0]
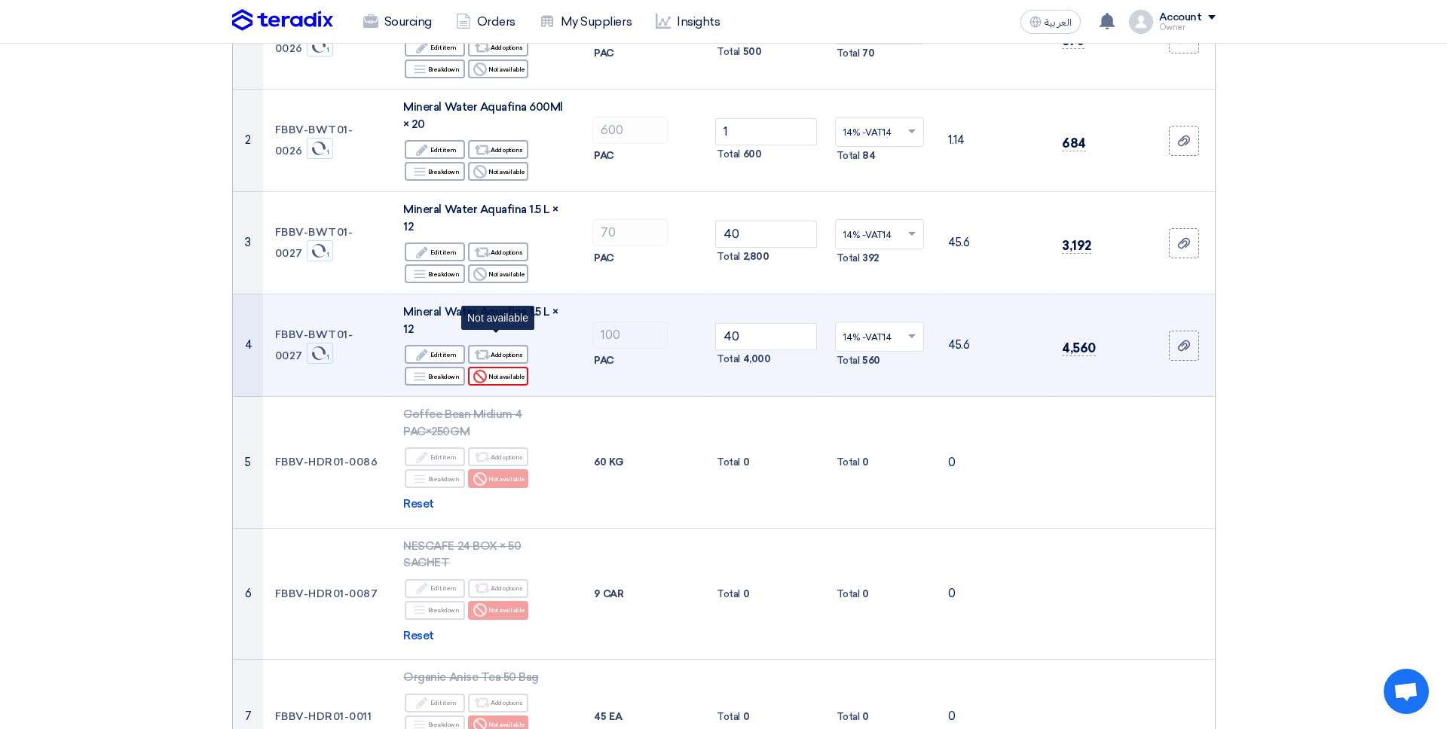
click at [508, 367] on div "Reject Not available" at bounding box center [498, 376] width 60 height 19
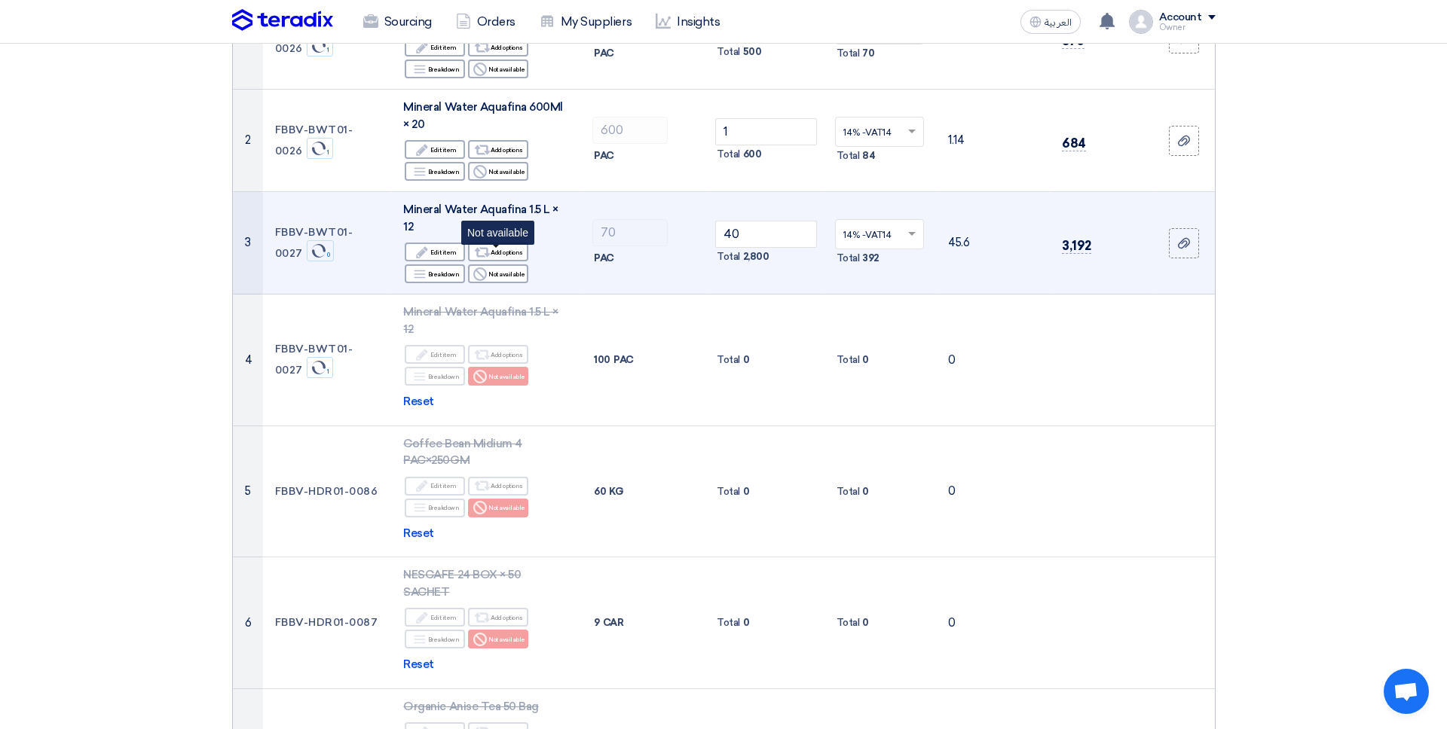
click at [483, 264] on div "Reject Not available" at bounding box center [498, 273] width 60 height 19
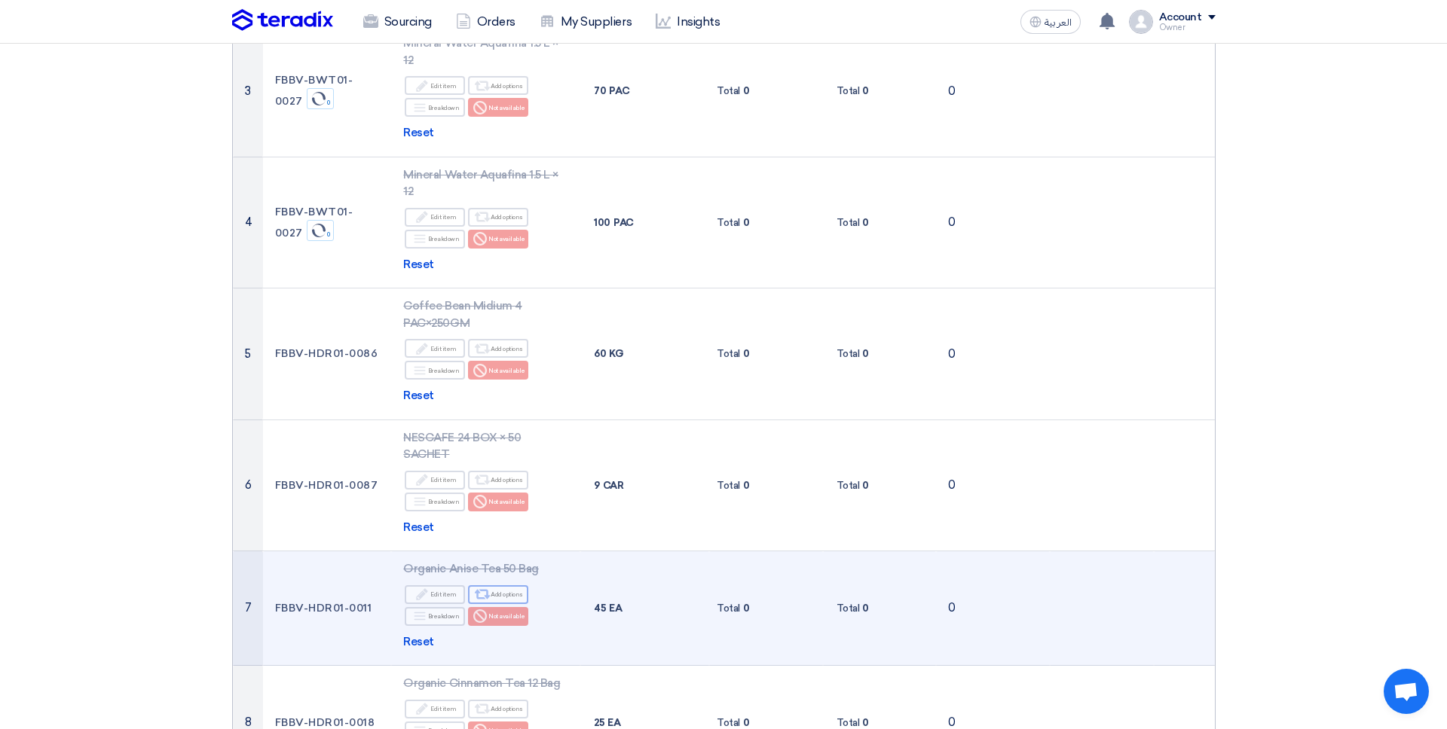
scroll to position [0, 0]
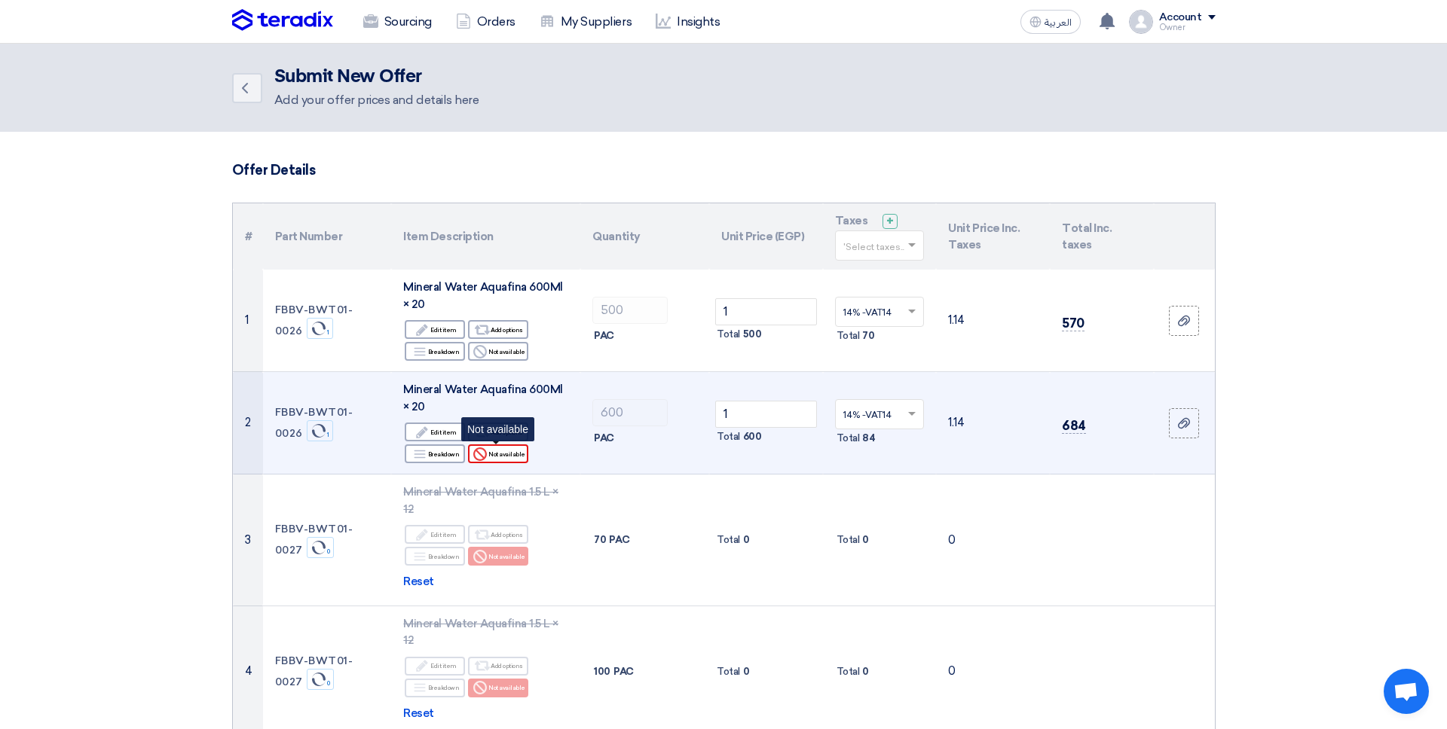
click at [499, 455] on div "Reject Not available" at bounding box center [498, 454] width 60 height 19
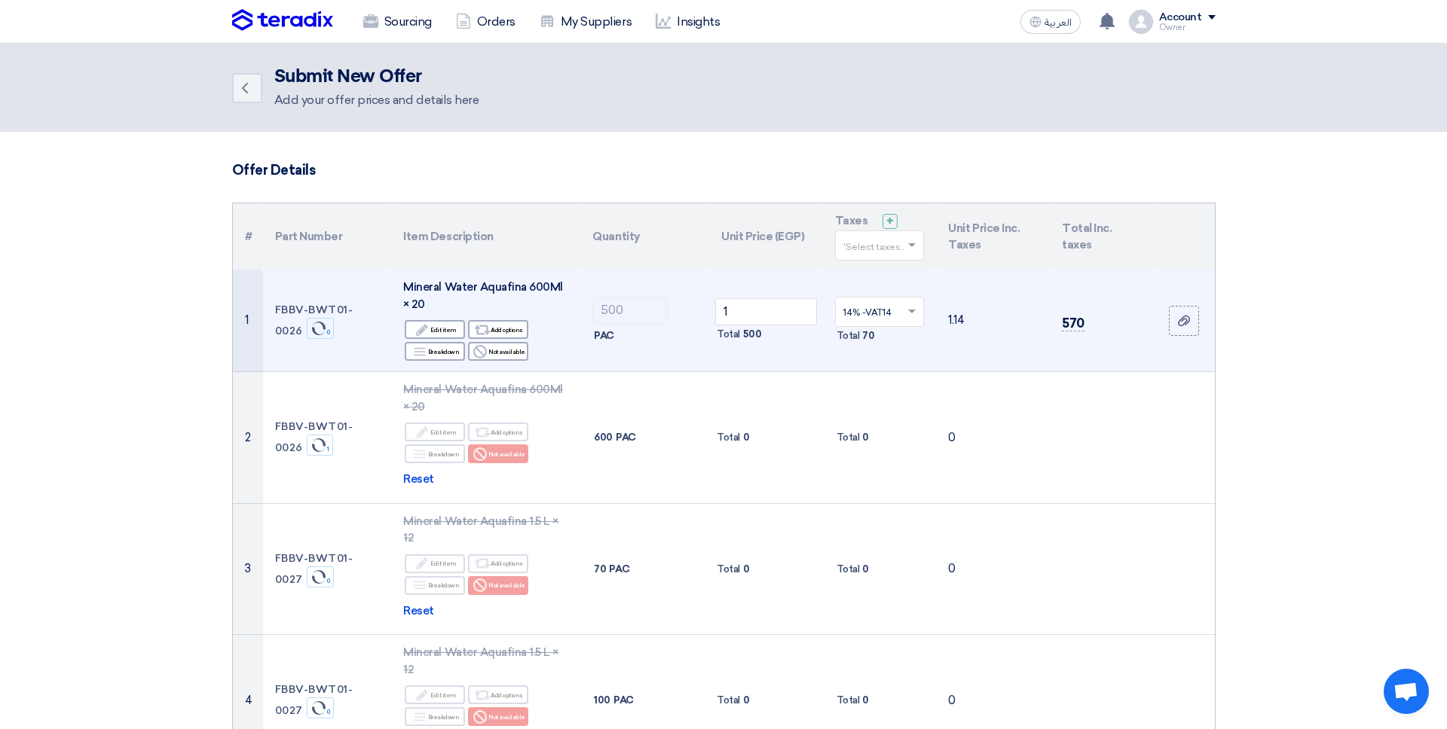
click at [511, 365] on td "Mineral Water Aquafina 600Ml × 20 Edit Edit item Alternative Add options Breakd…" at bounding box center [485, 321] width 189 height 102
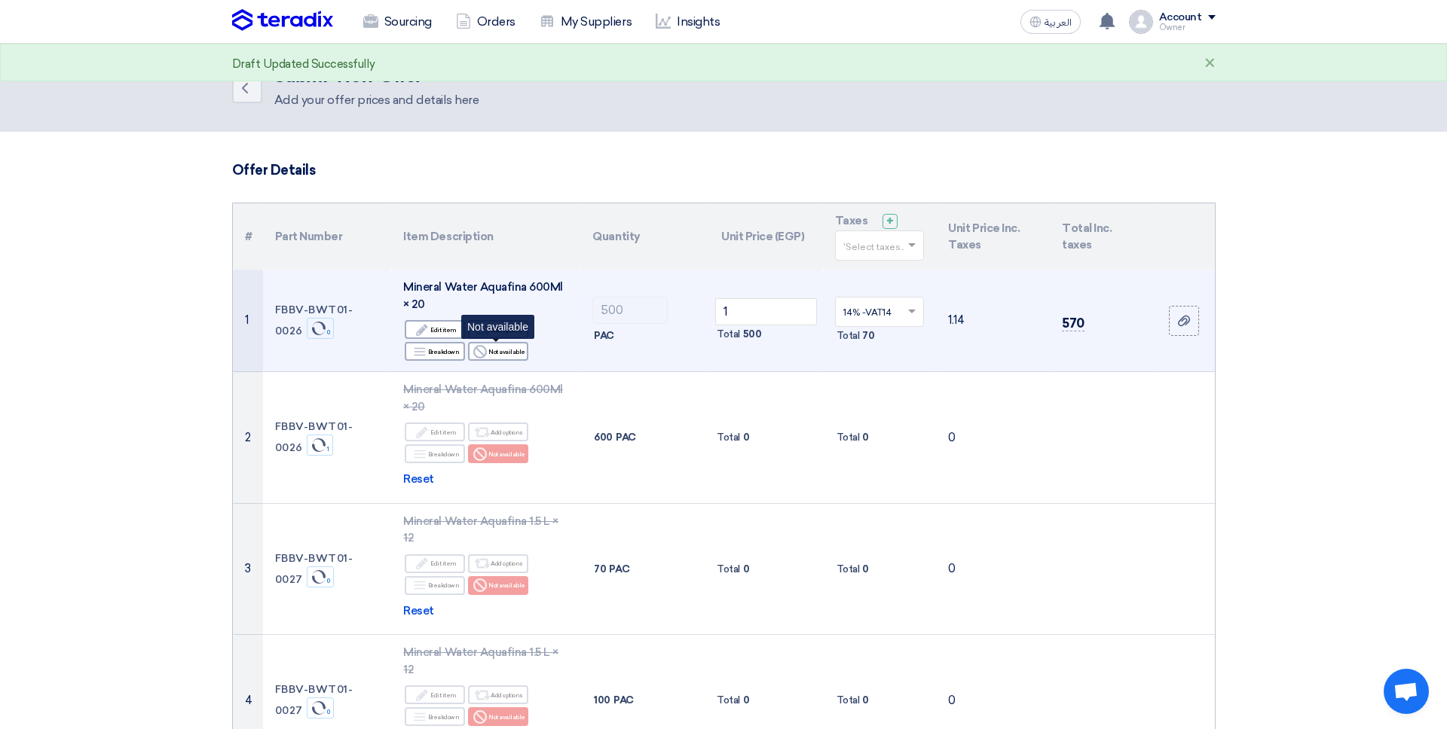
click at [514, 359] on div "Reject Not available" at bounding box center [498, 351] width 60 height 19
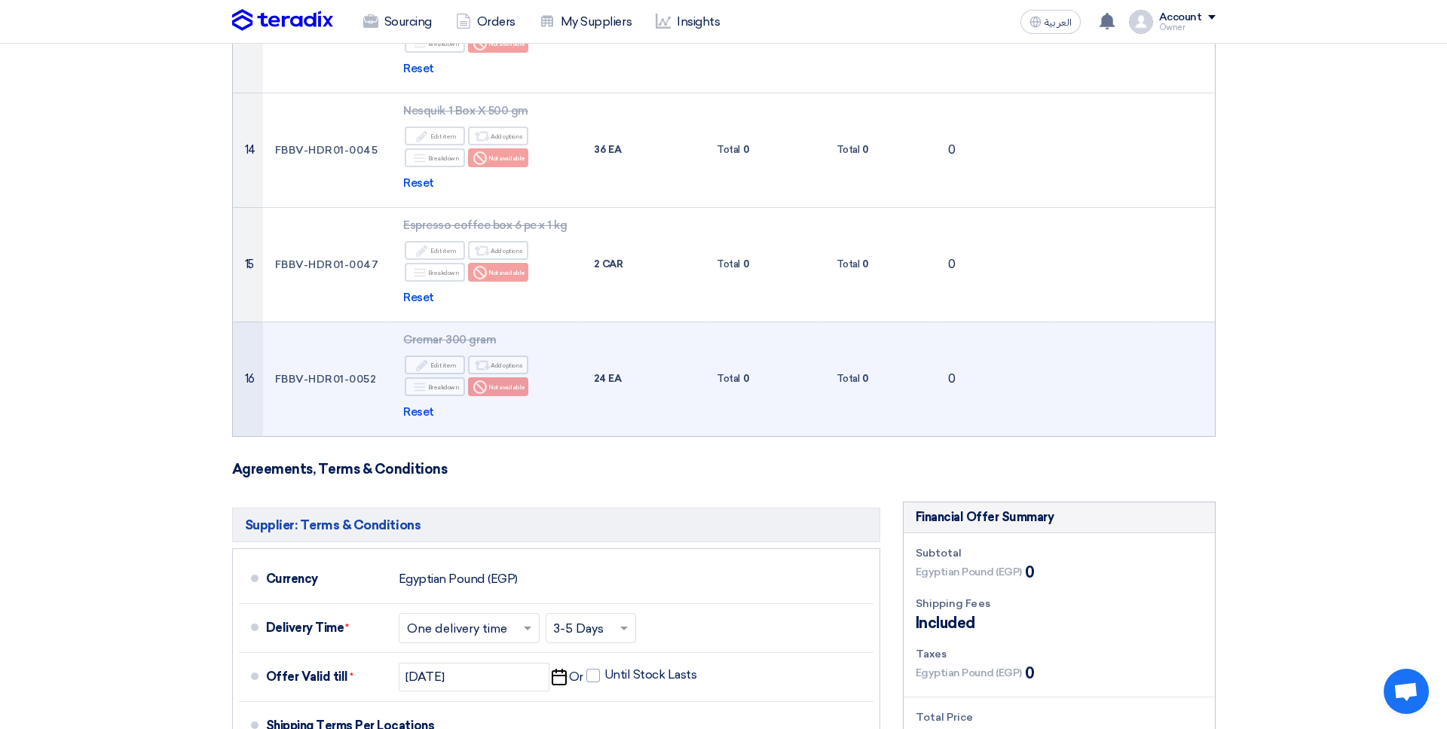
scroll to position [1812, 0]
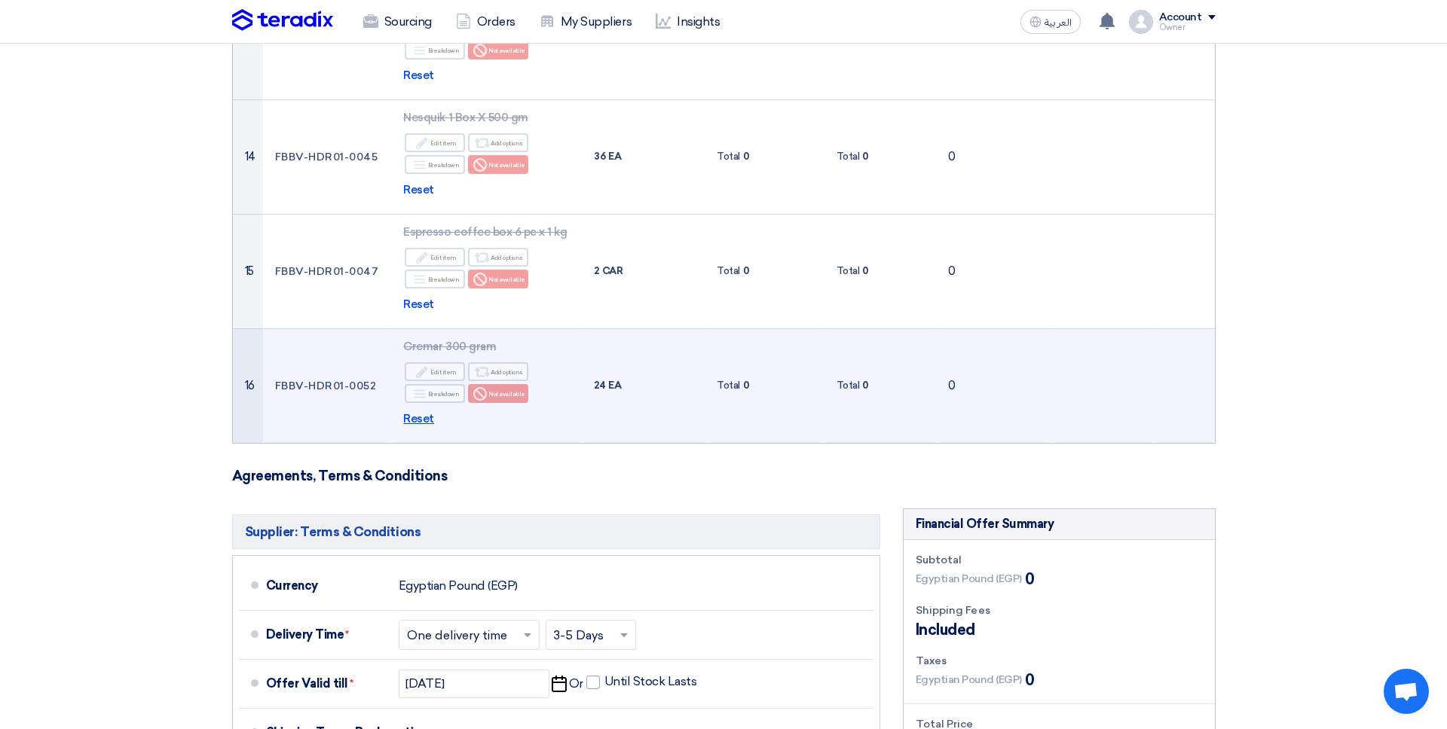
click at [431, 411] on span "Reset" at bounding box center [418, 419] width 31 height 17
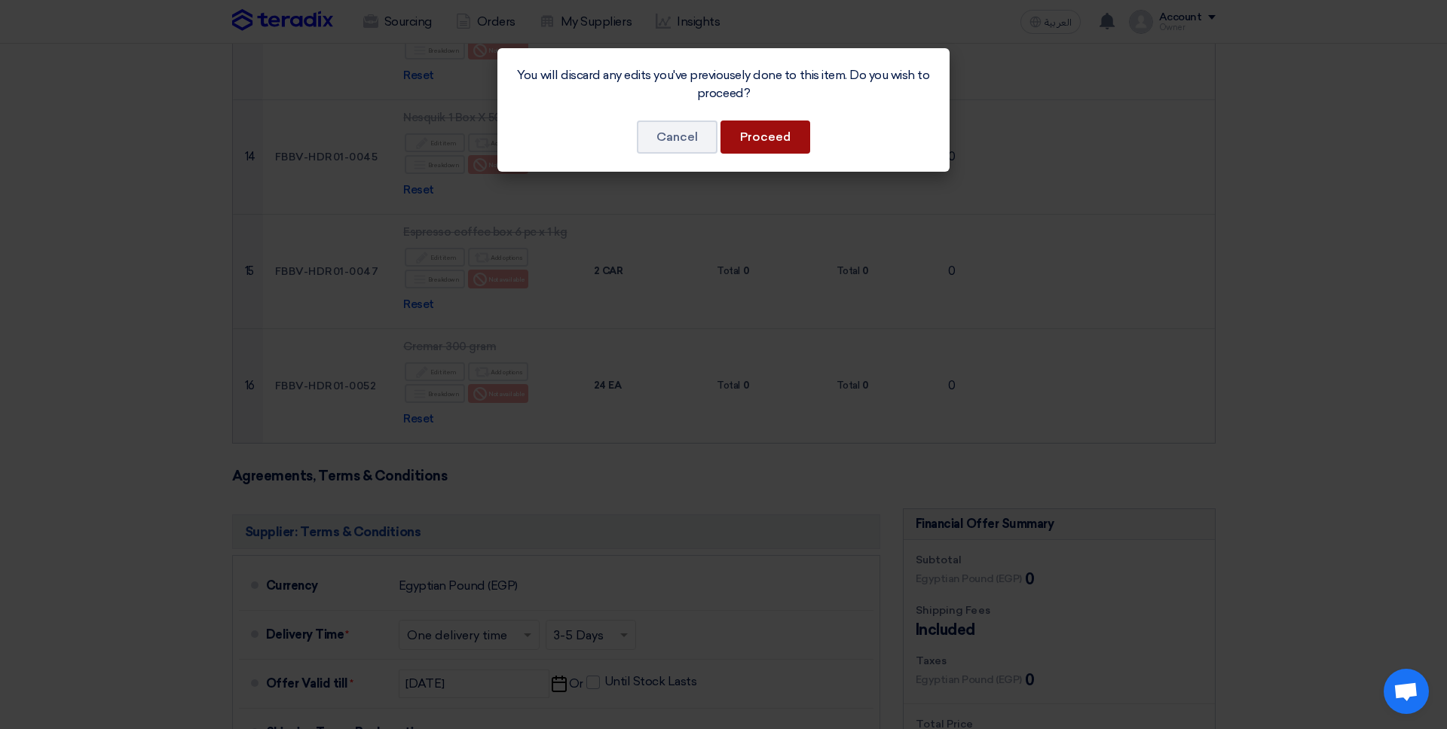
click at [749, 153] on button "Proceed" at bounding box center [765, 137] width 90 height 33
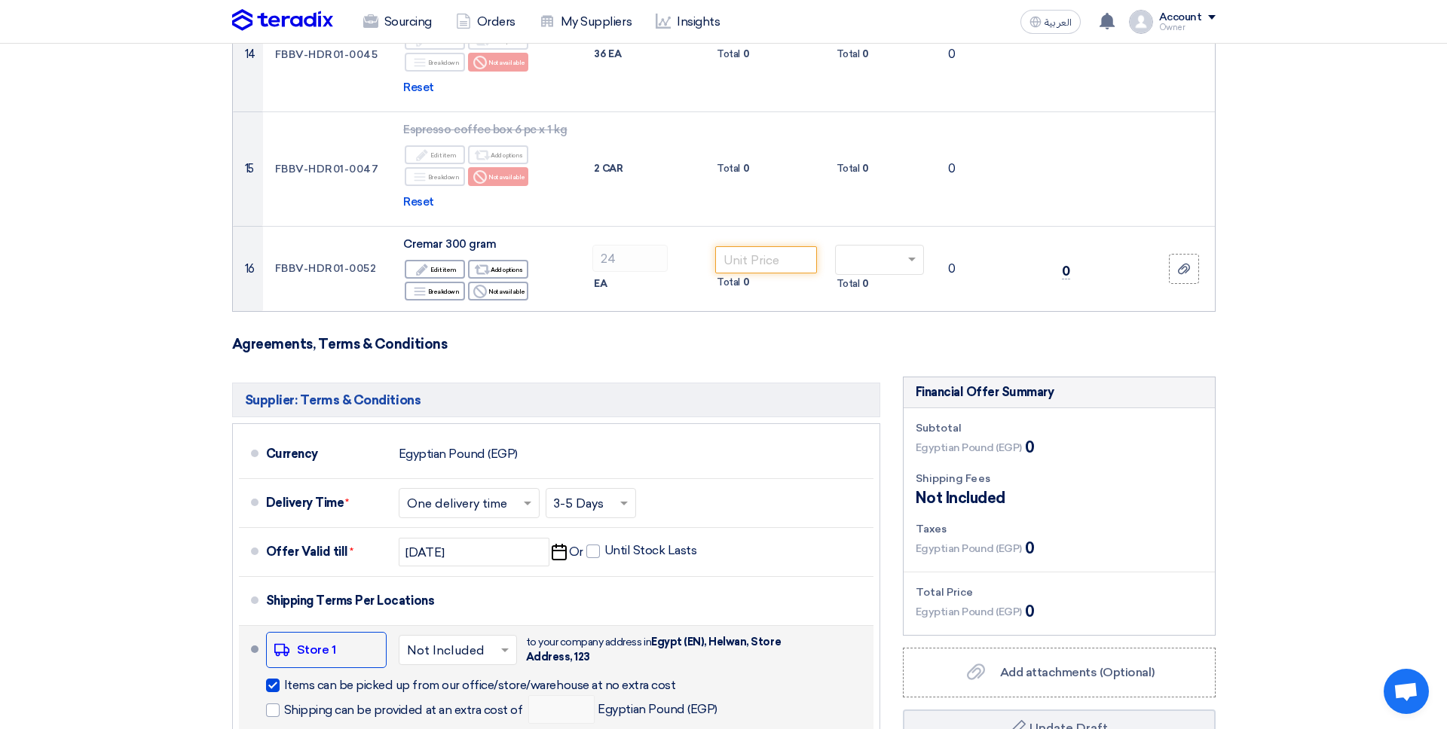
scroll to position [1902, 0]
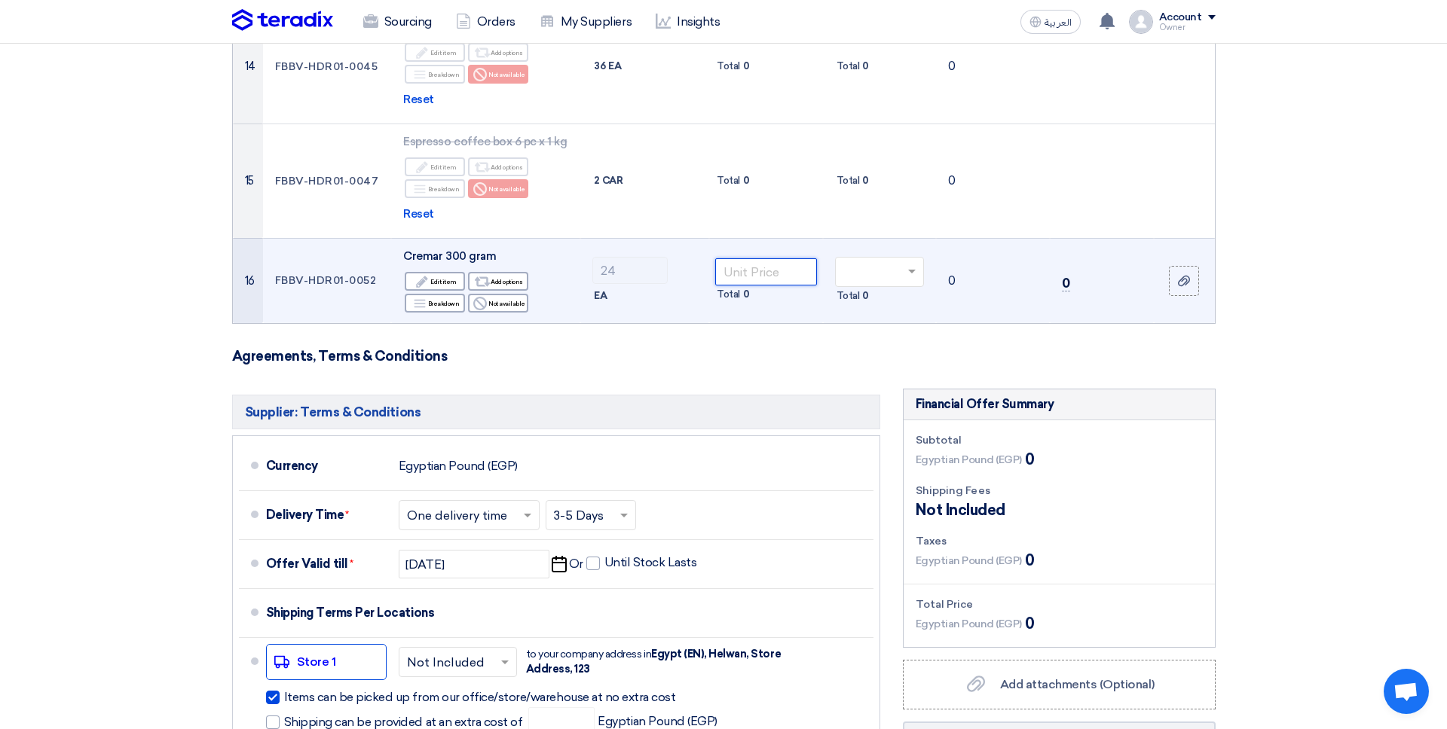
click at [745, 258] on input "number" at bounding box center [766, 271] width 102 height 27
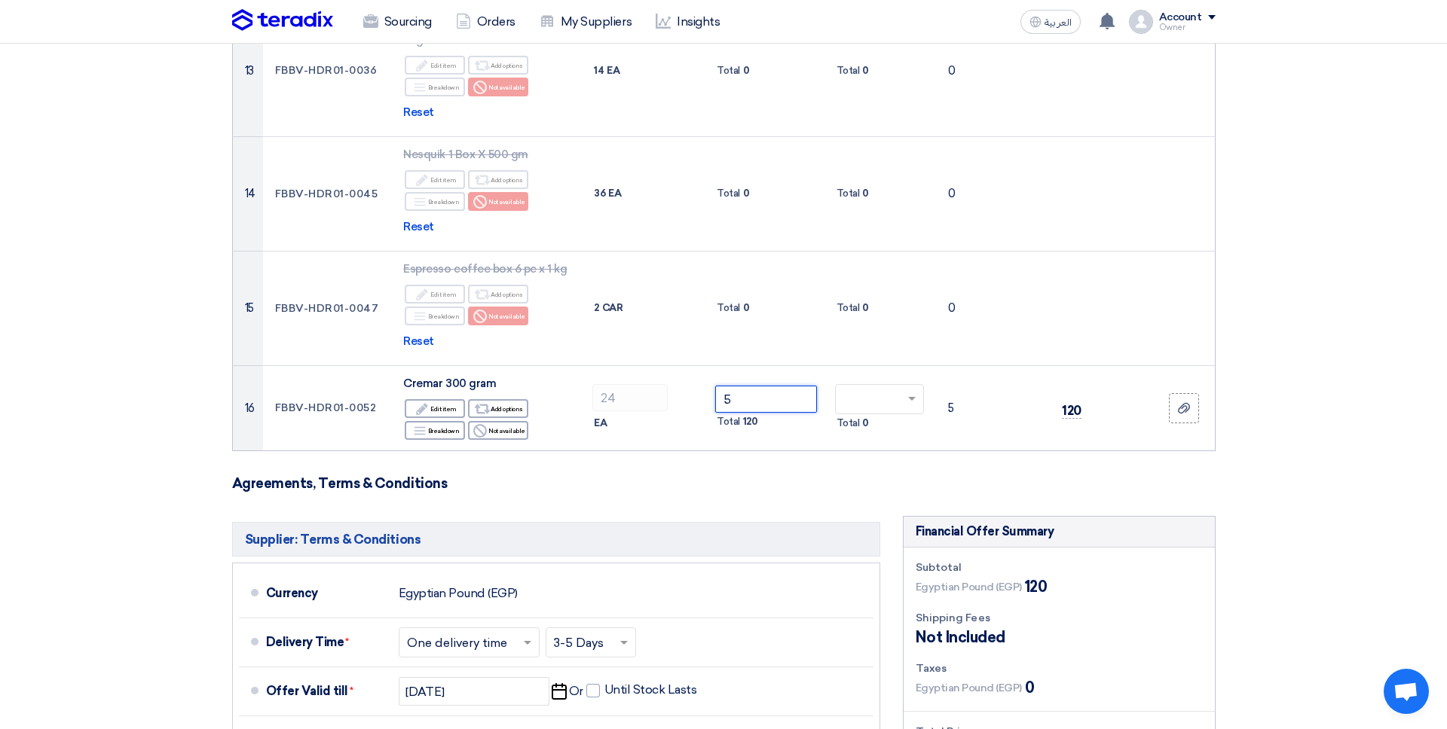
scroll to position [1818, 0]
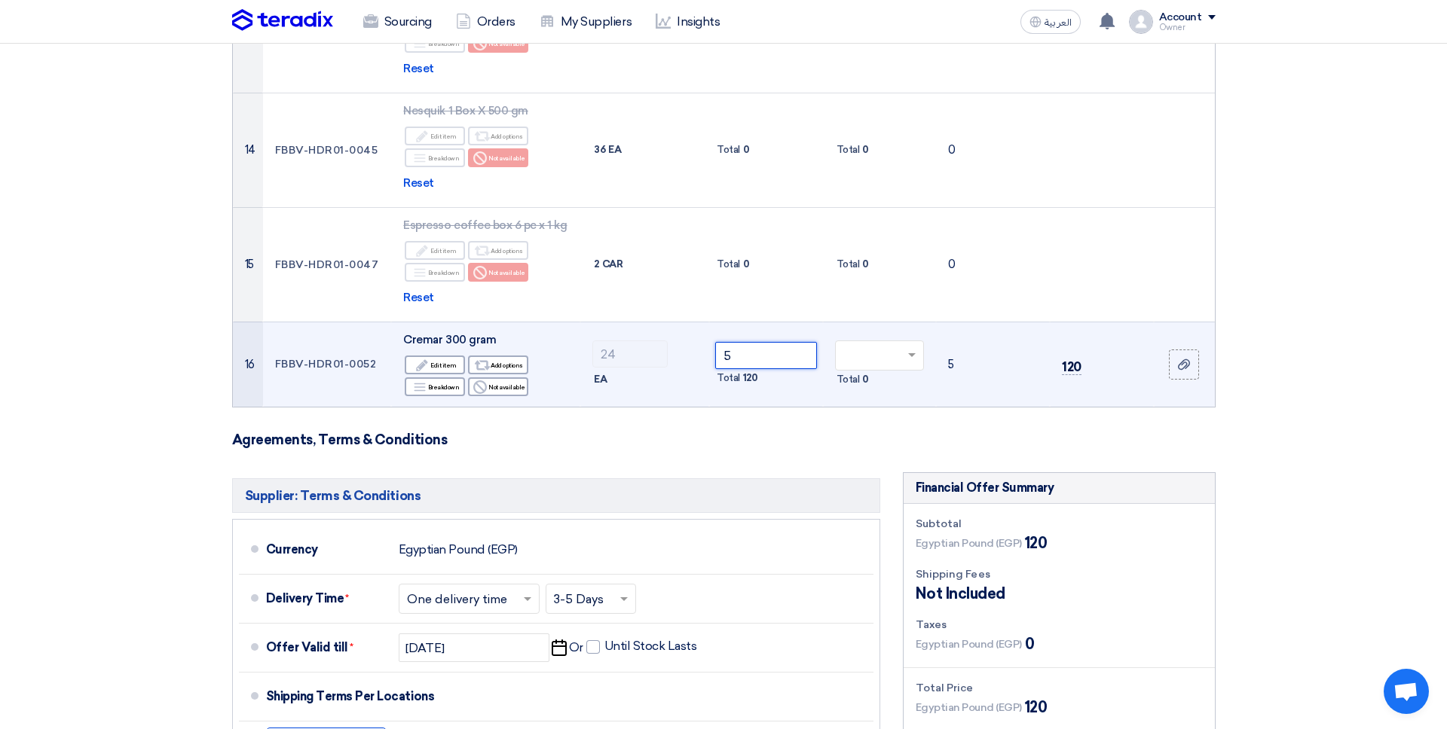
type input "5"
click at [880, 345] on input "text" at bounding box center [872, 357] width 58 height 25
click at [873, 397] on div "10% -VAT10" at bounding box center [880, 410] width 88 height 26
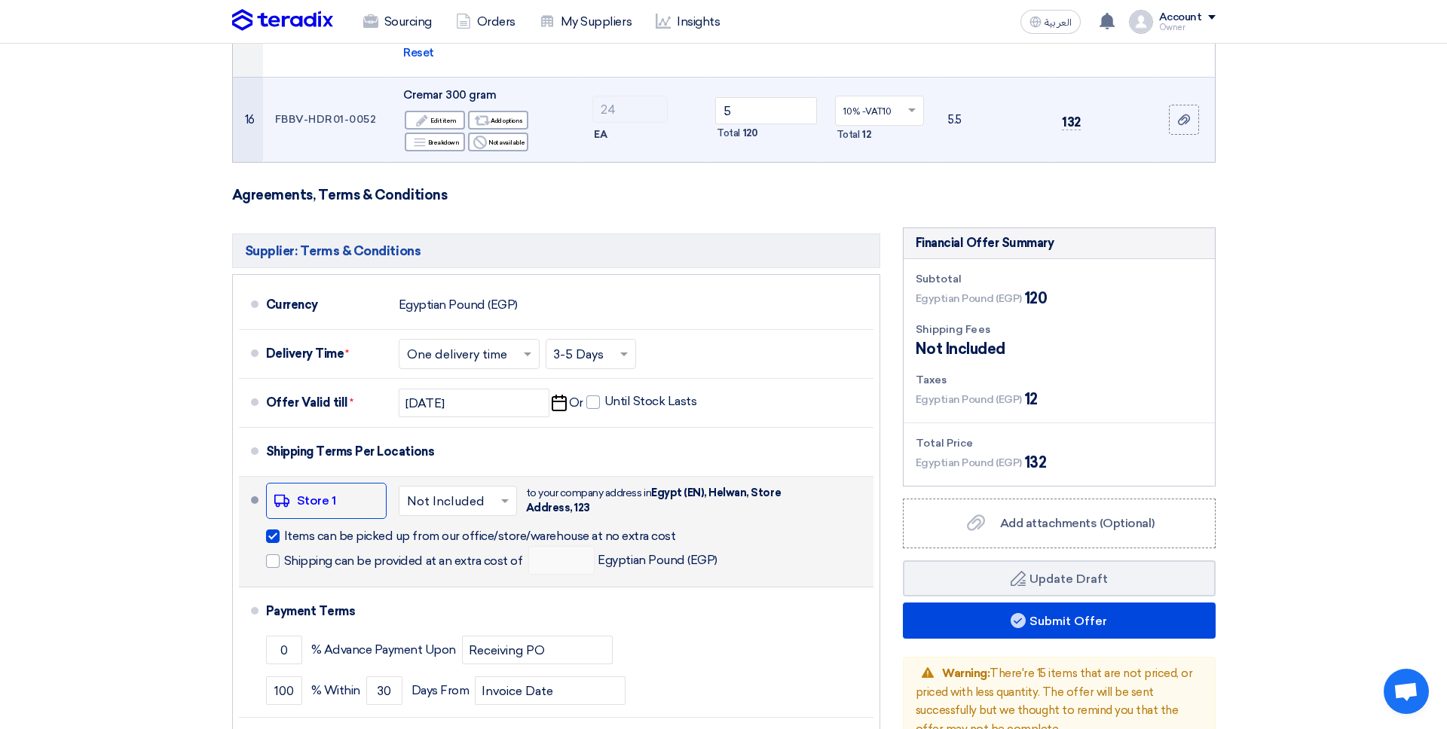
scroll to position [2070, 0]
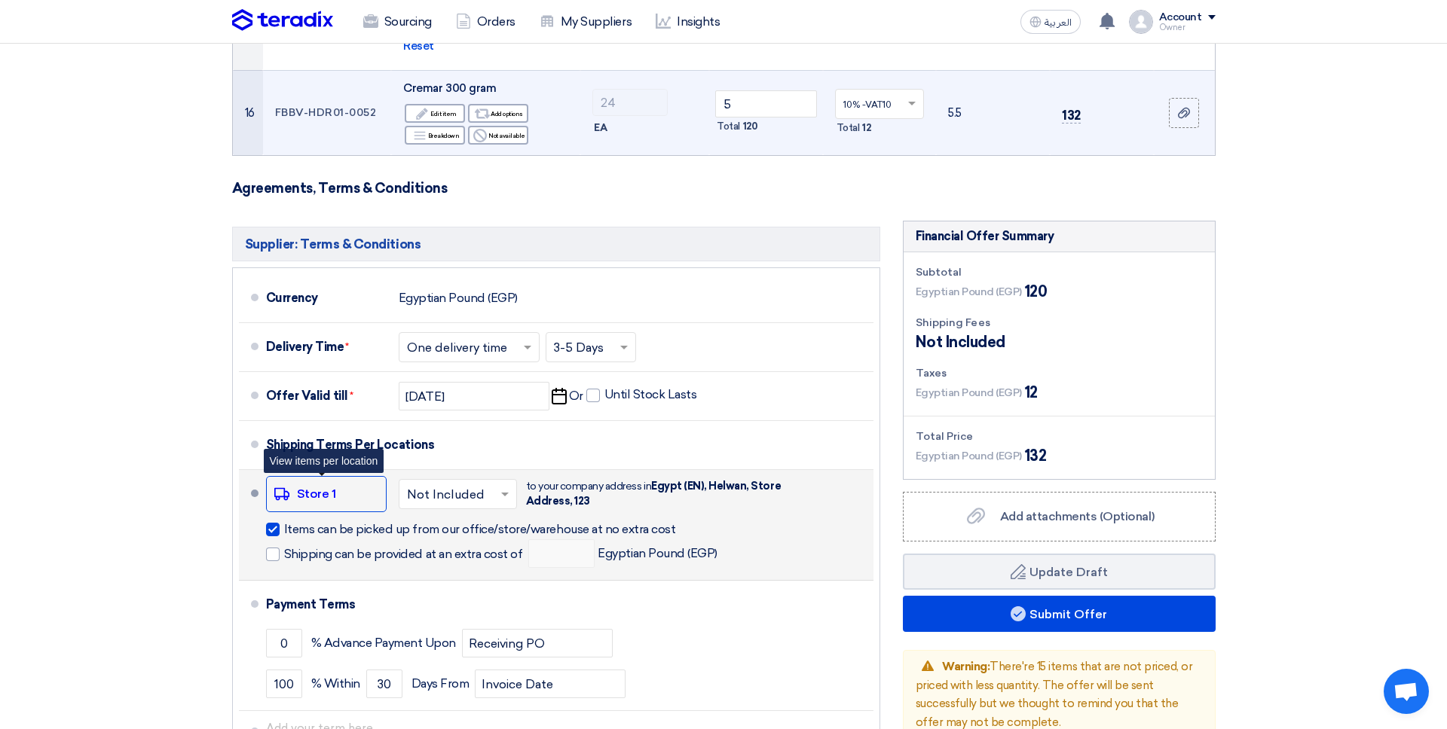
click at [356, 476] on div "Shipping To location Store 1" at bounding box center [326, 494] width 121 height 36
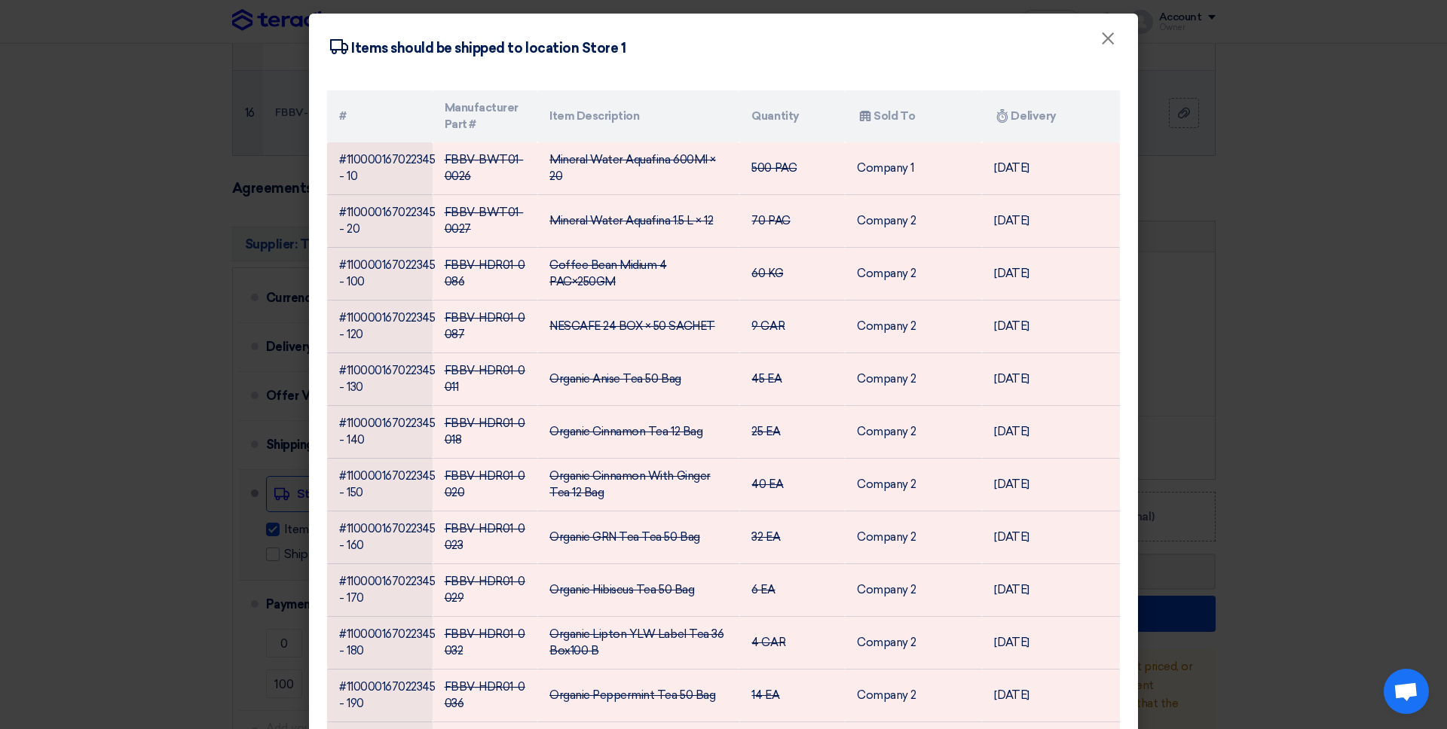
scroll to position [221, 0]
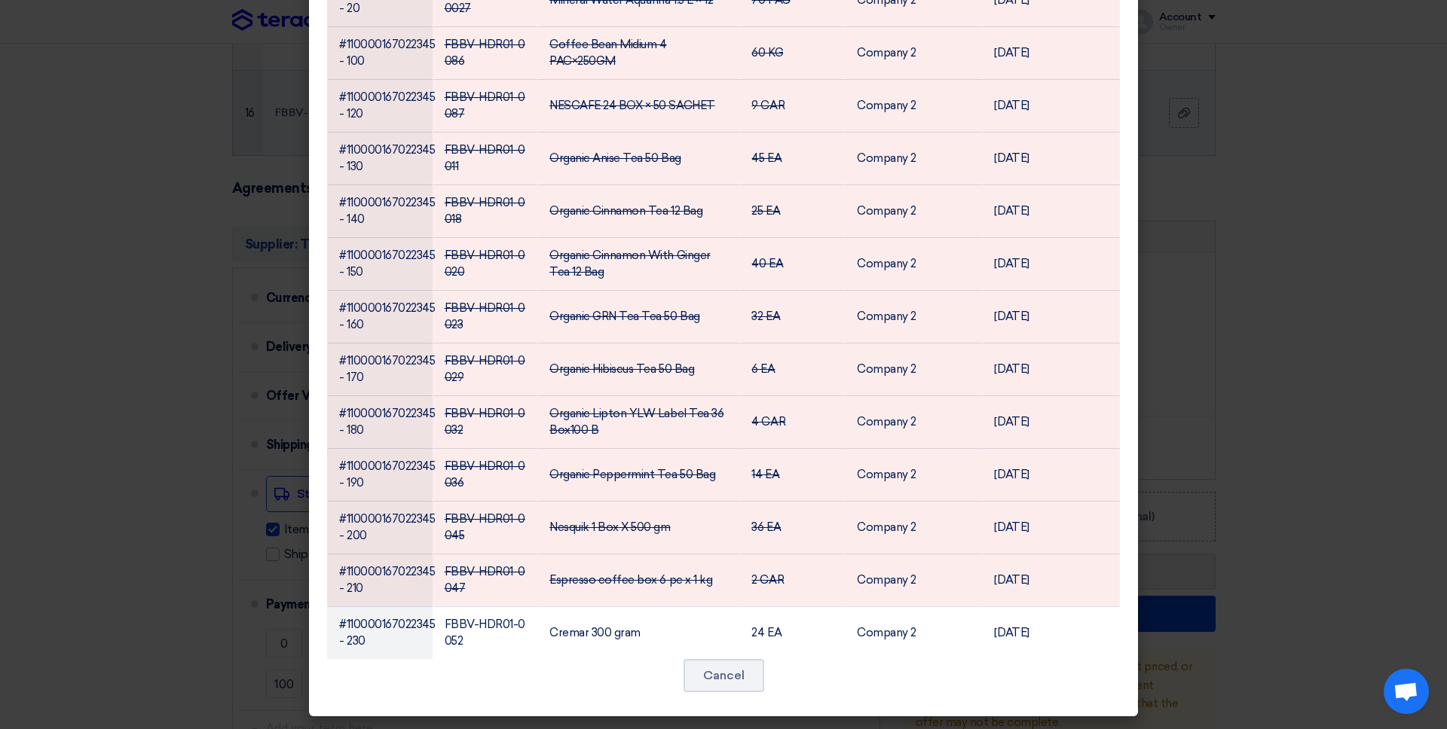
click at [255, 570] on modal-container "Shipping To location Items should be shipped to location Store 1 × # Manufactur…" at bounding box center [723, 364] width 1447 height 729
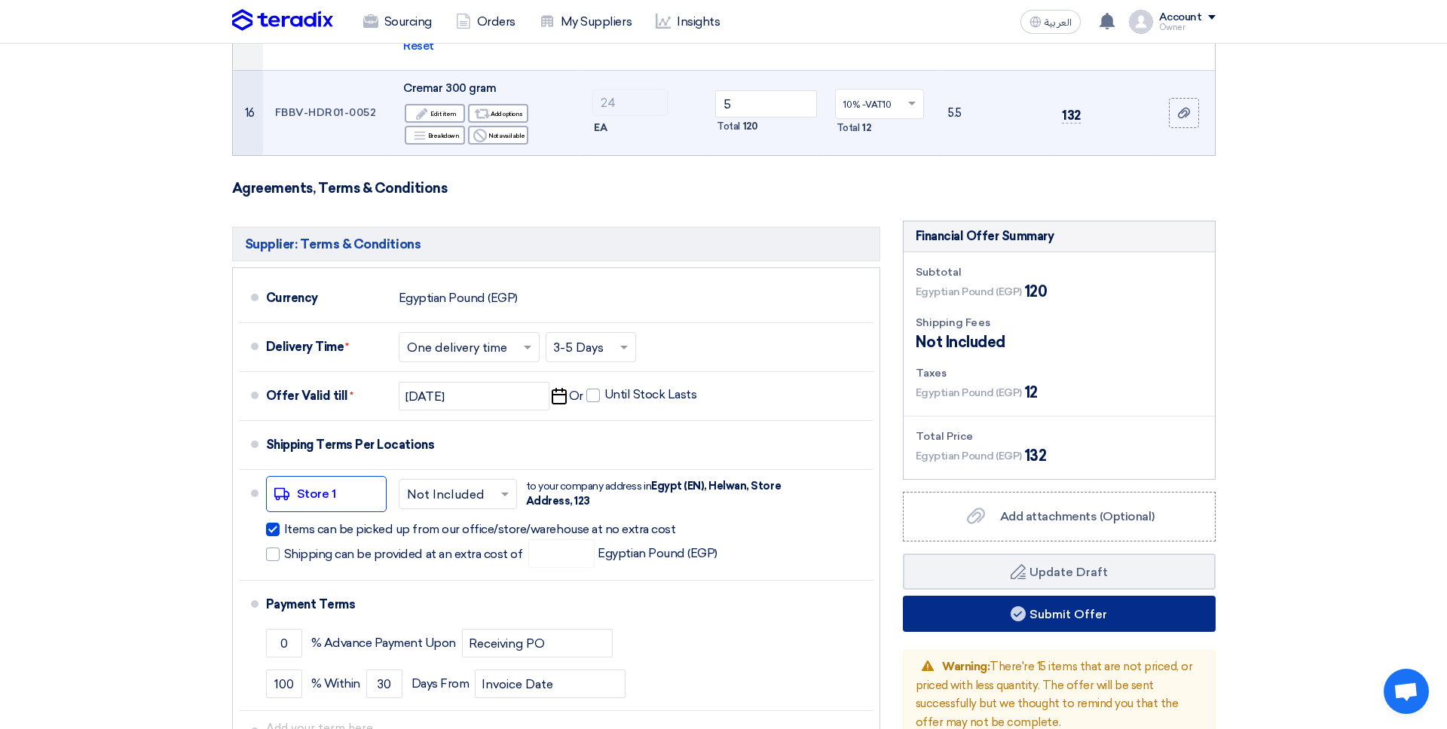
click at [963, 596] on button "Submit Offer" at bounding box center [1059, 614] width 313 height 36
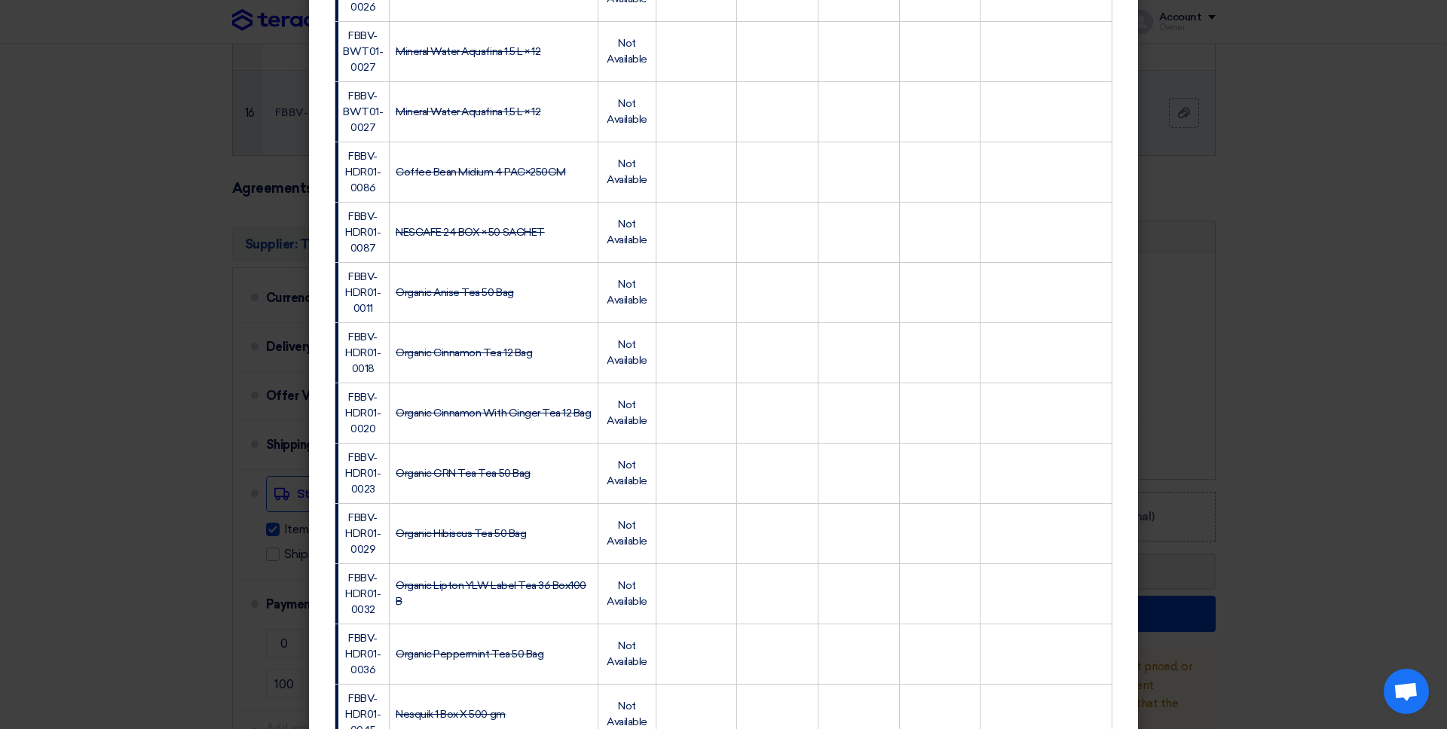
scroll to position [891, 0]
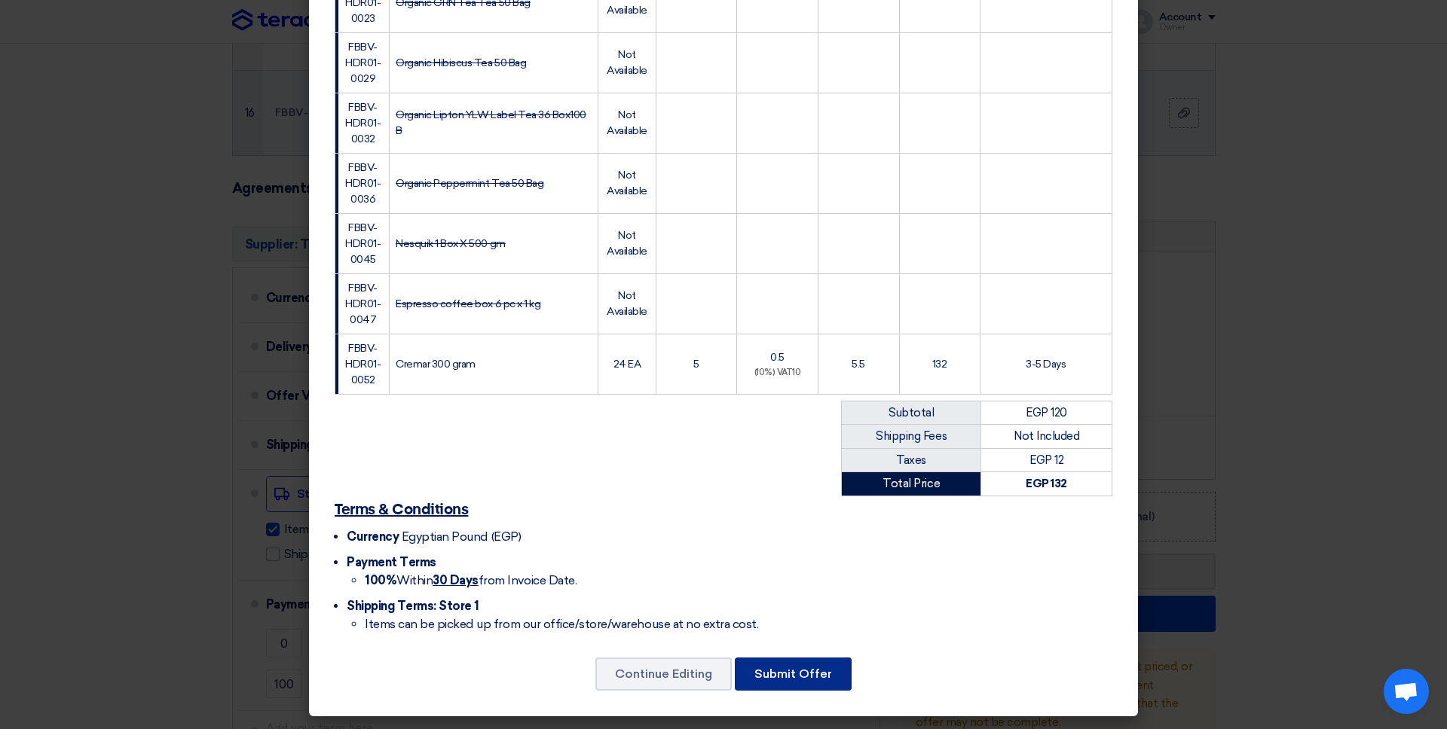
click at [800, 671] on button "Submit Offer" at bounding box center [793, 674] width 117 height 33
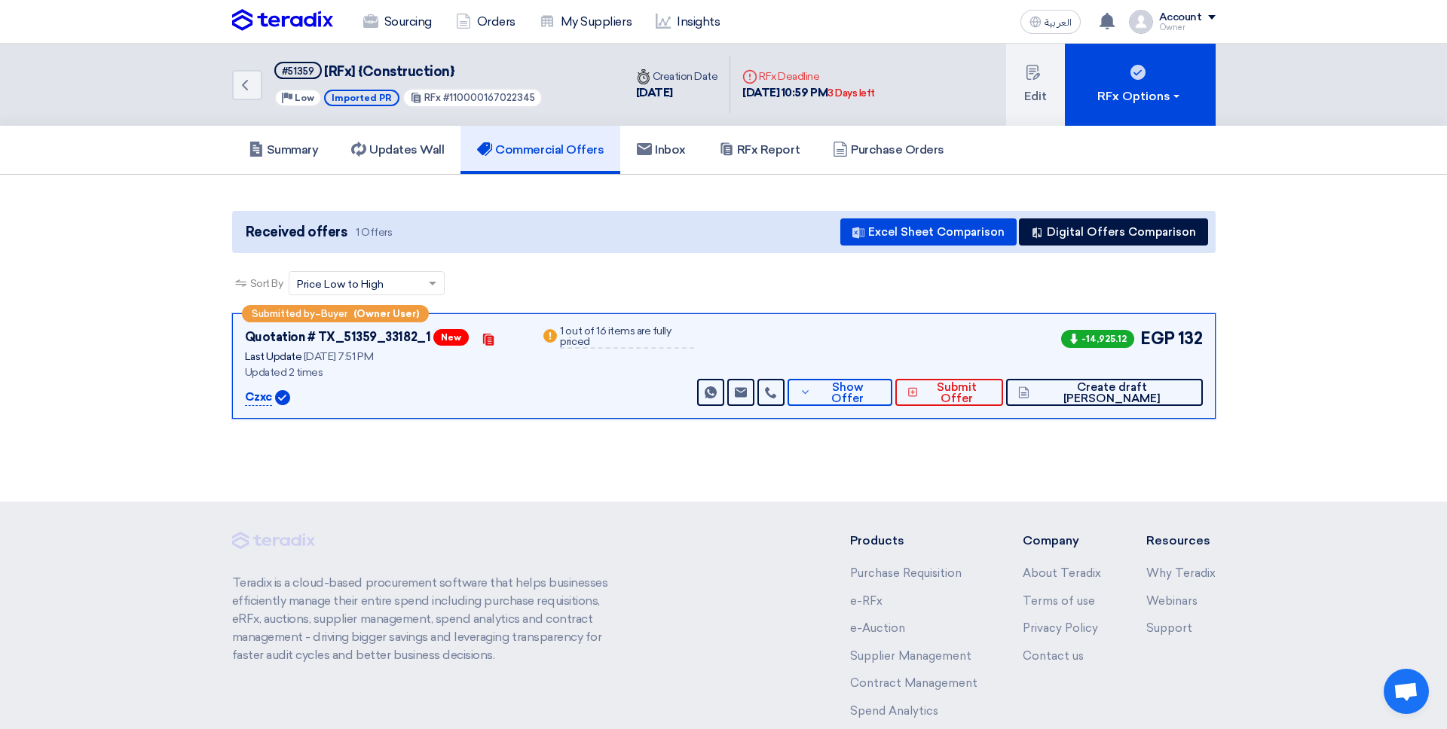
drag, startPoint x: 456, startPoint y: 420, endPoint x: 465, endPoint y: 423, distance: 9.3
click at [456, 420] on div "Submitted by – Buyer (Owner User) Quotation # TX_51359_33182_1 New Contacts Las…" at bounding box center [724, 369] width 1006 height 112
click at [591, 268] on app-buyer-offers "Received offers 1 Offers Excel Sheet Comparison Digital Offers Comparison Sort …" at bounding box center [723, 318] width 983 height 215
click at [876, 387] on button "Show Offer" at bounding box center [839, 392] width 105 height 27
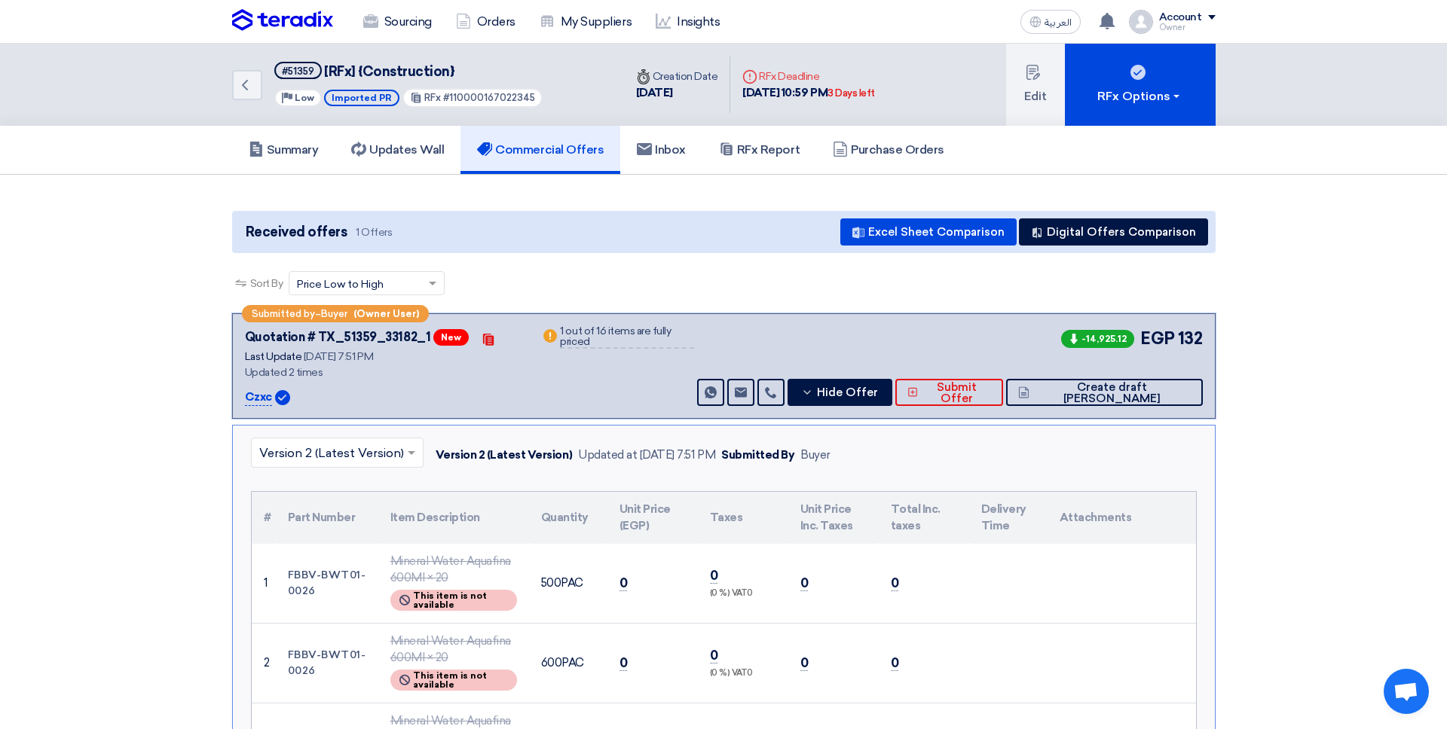
click at [991, 393] on span "Submit Offer" at bounding box center [956, 393] width 69 height 23
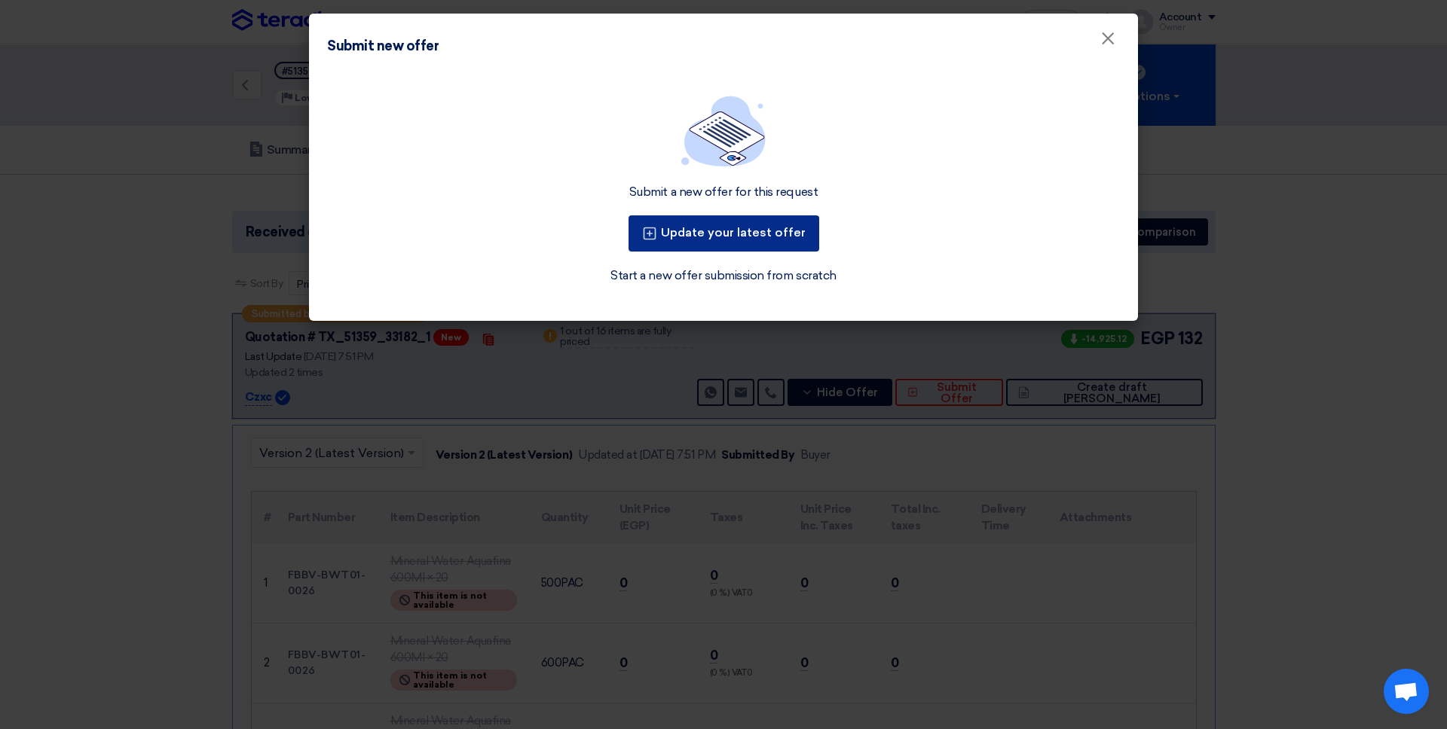
click at [743, 225] on button "Update your latest offer" at bounding box center [723, 234] width 191 height 36
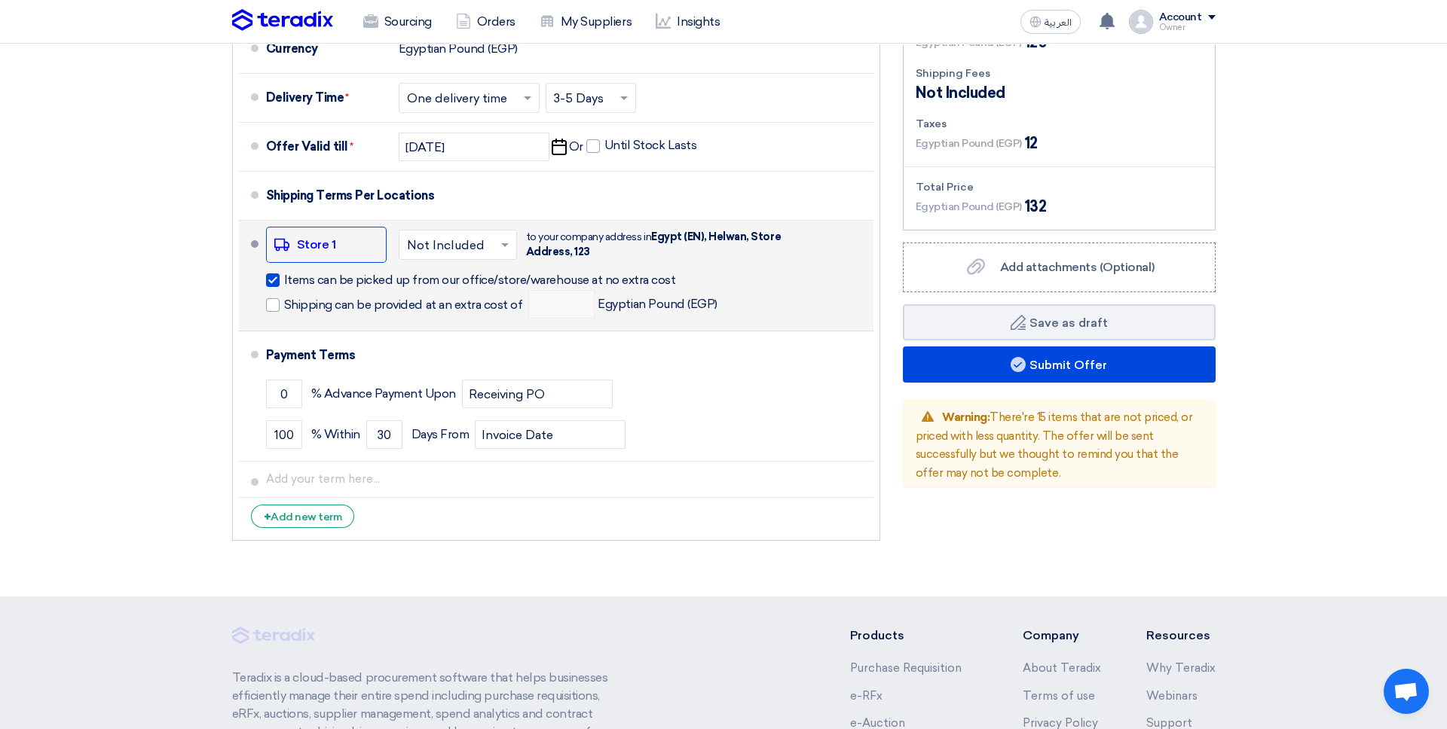
scroll to position [2320, 0]
click at [273, 273] on div at bounding box center [273, 280] width 14 height 14
click at [284, 271] on input "Items can be picked up from our office/store/warehouse at no extra cost" at bounding box center [499, 285] width 430 height 29
checkbox input "false"
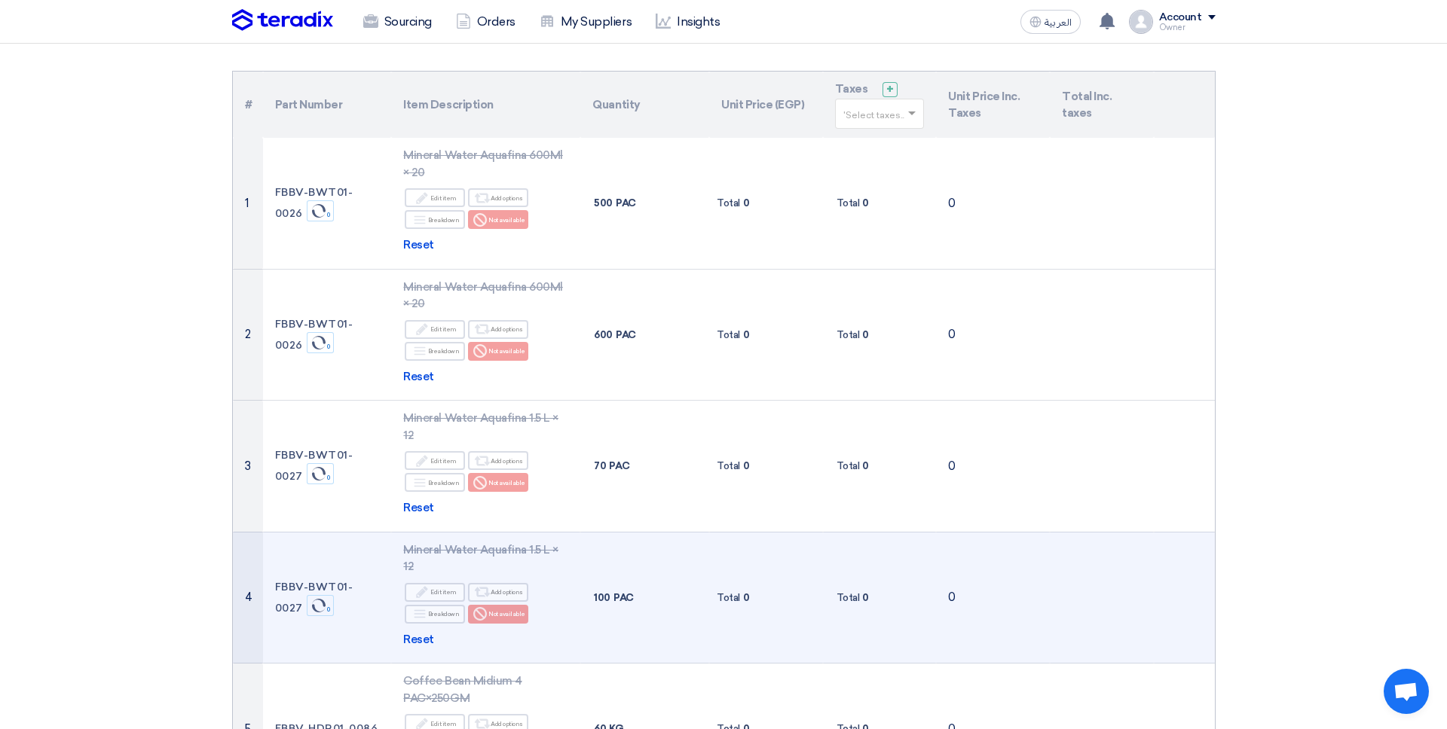
scroll to position [125, 0]
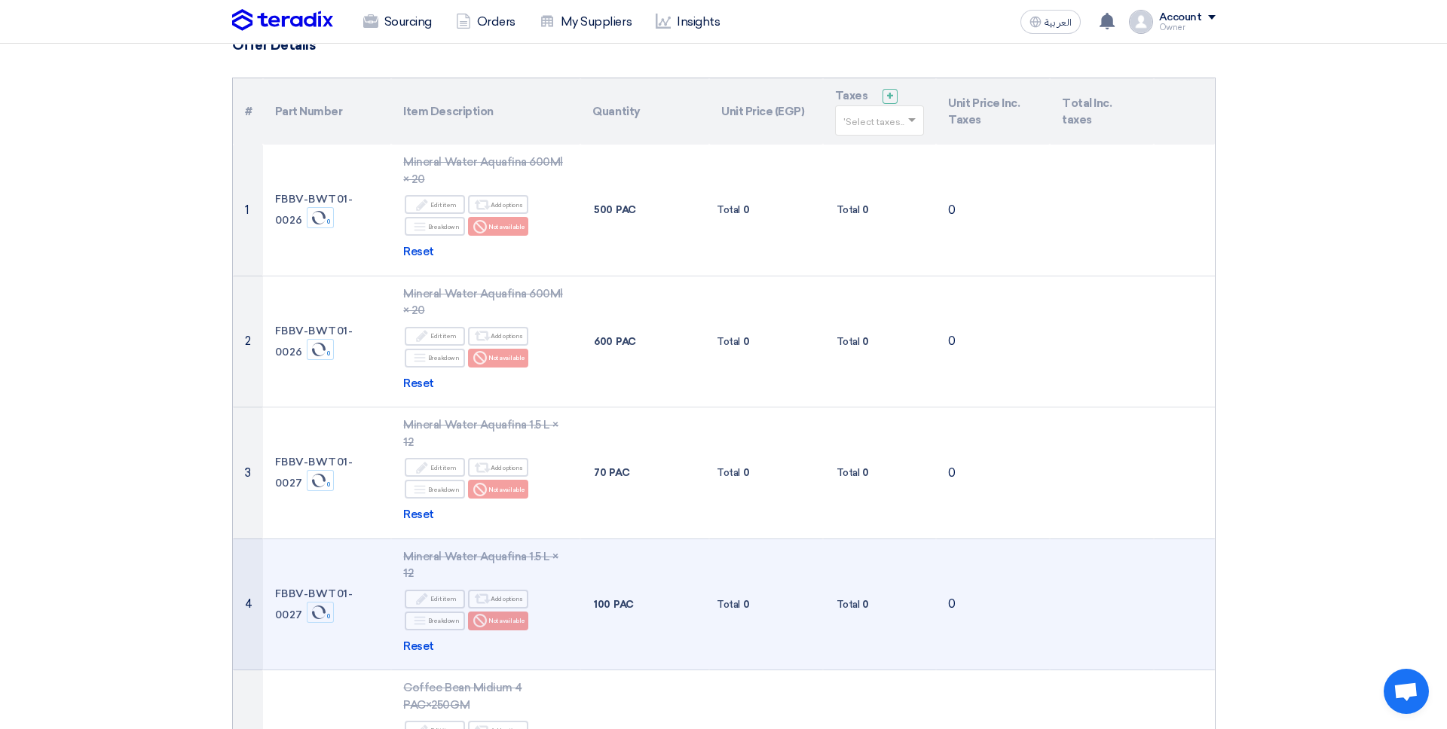
click at [299, 548] on td "FBBV-BWT01-0027 Sync 0" at bounding box center [327, 605] width 129 height 132
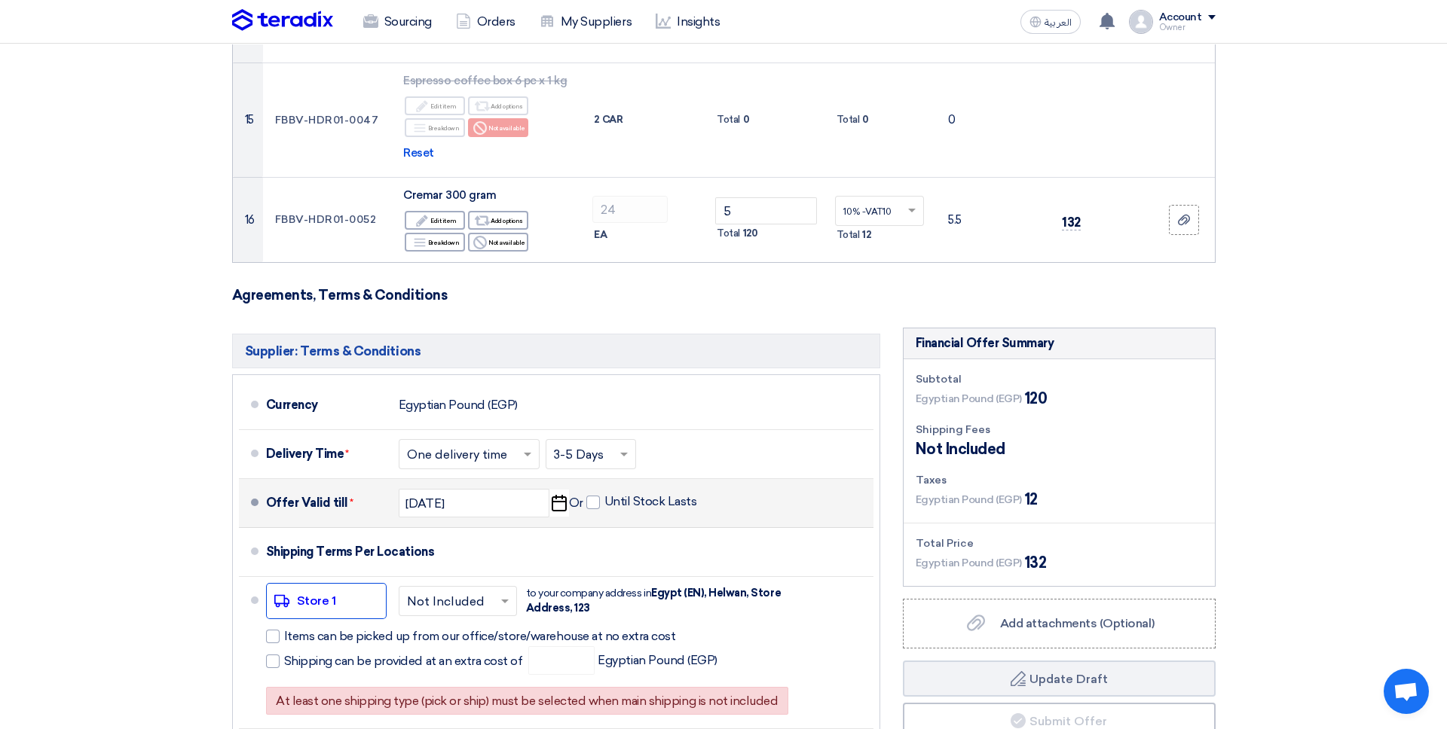
scroll to position [1961, 0]
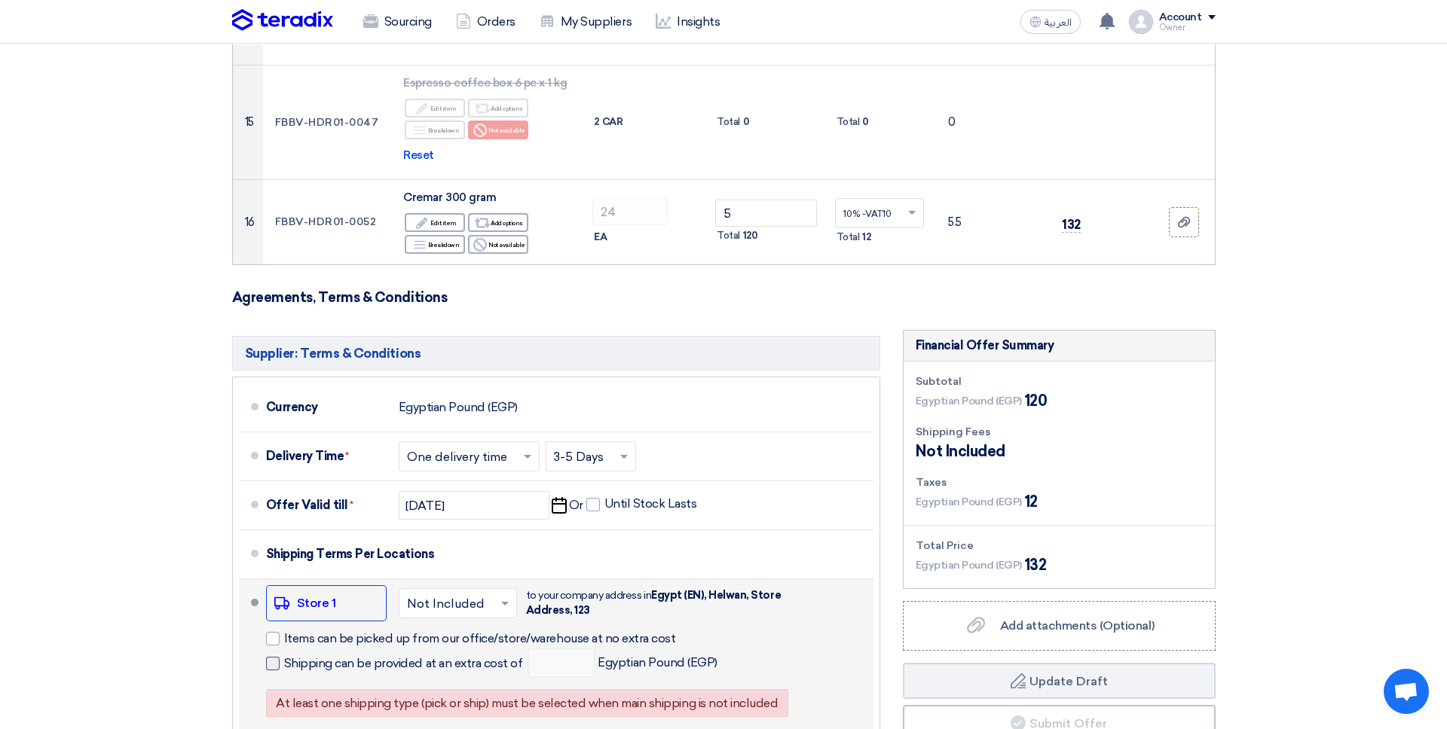
click at [312, 656] on span "Shipping can be provided at an extra cost of" at bounding box center [403, 663] width 239 height 15
click at [312, 656] on input "Shipping can be provided at an extra cost of" at bounding box center [405, 670] width 242 height 29
checkbox input "true"
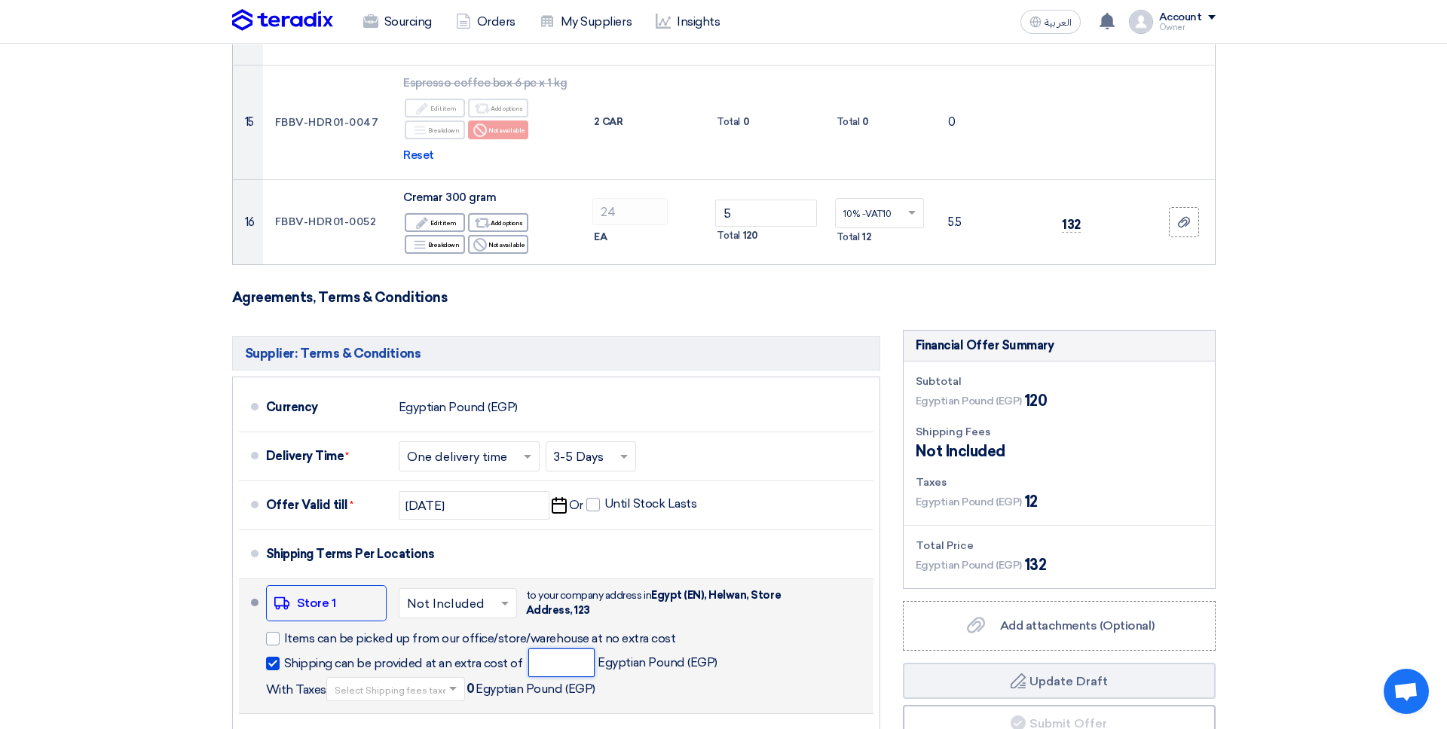
click at [531, 649] on input "number" at bounding box center [561, 663] width 66 height 29
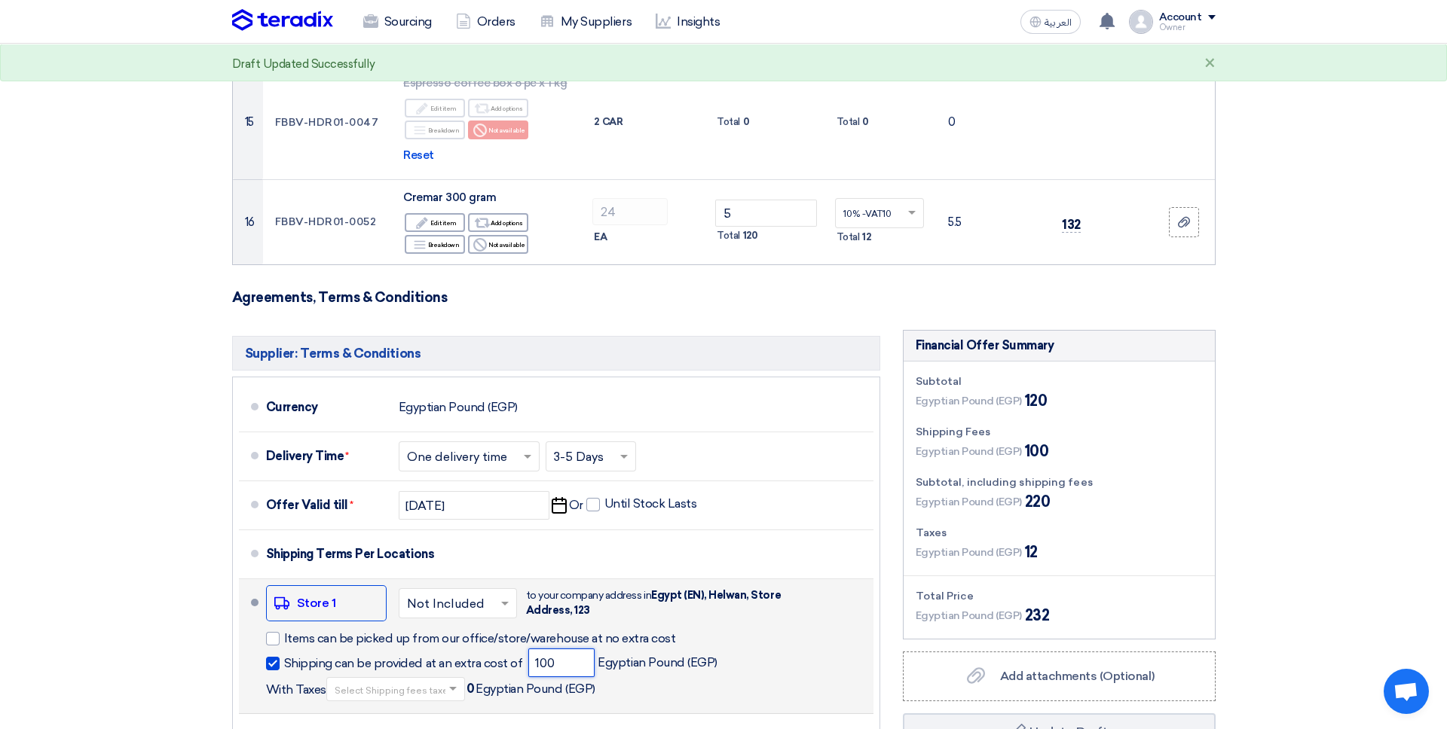
type input "100"
click at [451, 680] on span at bounding box center [454, 687] width 19 height 15
click at [390, 729] on div "10% -VAT10" at bounding box center [395, 743] width 137 height 28
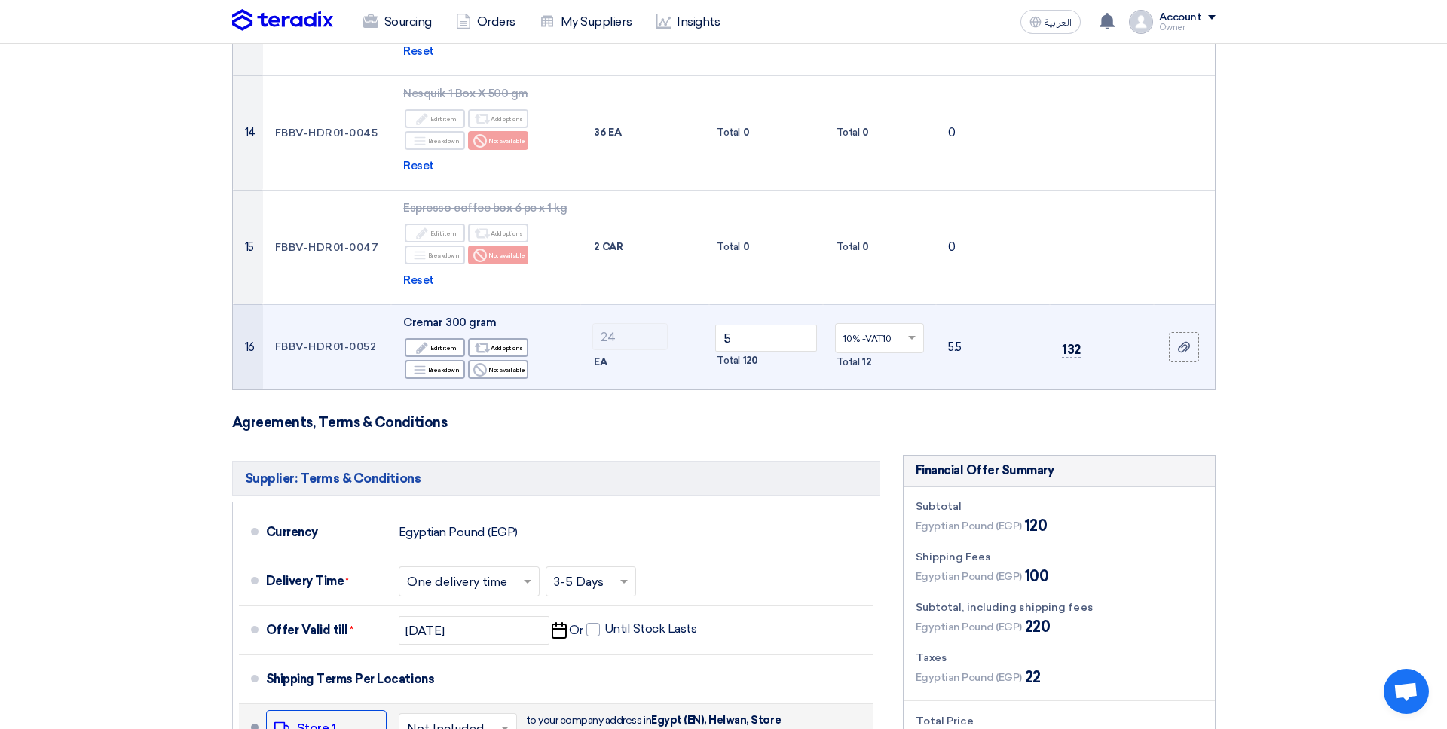
scroll to position [1797, 0]
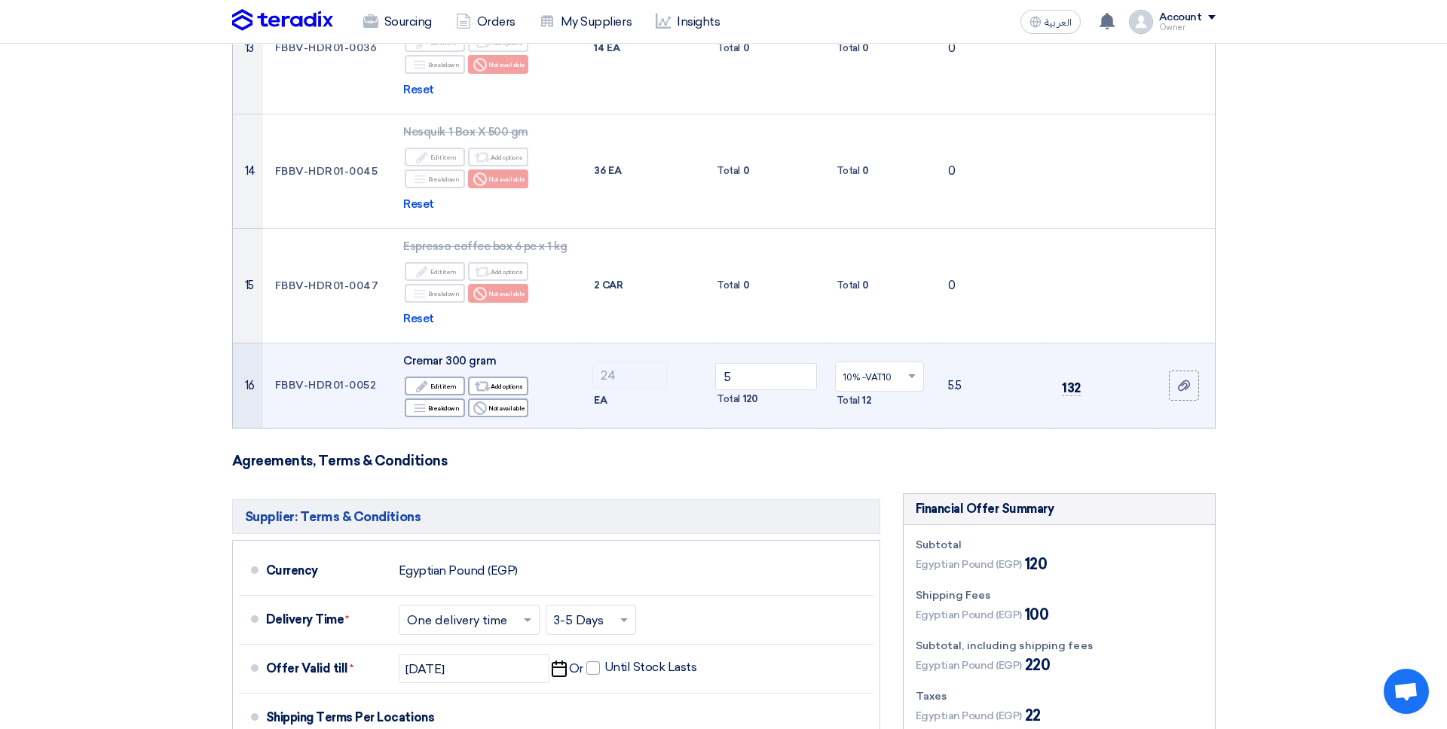
drag, startPoint x: 1076, startPoint y: 328, endPoint x: 1039, endPoint y: 328, distance: 36.9
click at [1039, 343] on tr "16 FBBV-HDR01-0052 Cremar 300 gram Edit Edit item Alternative Add options Break…" at bounding box center [724, 385] width 982 height 85
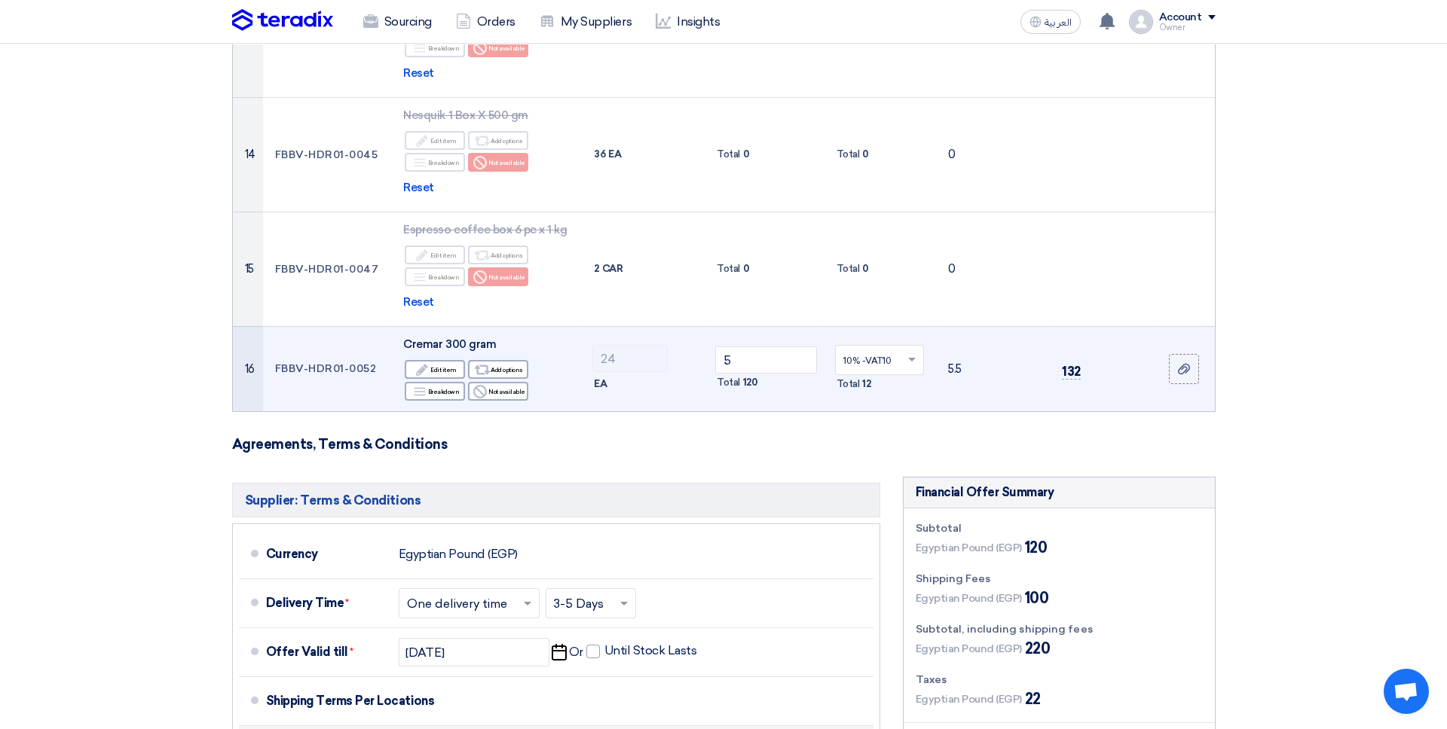
scroll to position [1839, 0]
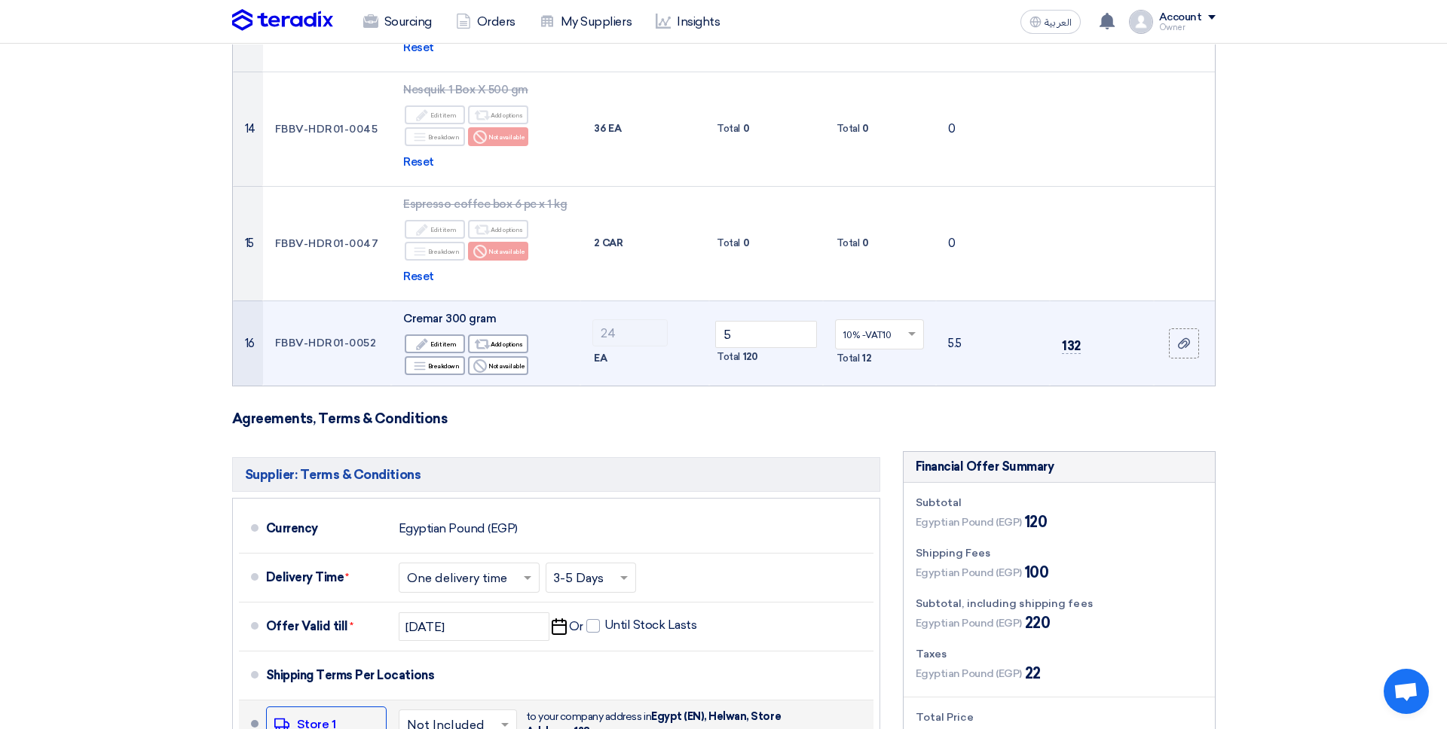
drag, startPoint x: 872, startPoint y: 292, endPoint x: 858, endPoint y: 292, distance: 14.3
click at [858, 350] on div "Total 12" at bounding box center [880, 359] width 90 height 18
drag, startPoint x: 1097, startPoint y: 264, endPoint x: 1087, endPoint y: 264, distance: 10.5
click at [1087, 301] on td "132" at bounding box center [1102, 343] width 104 height 85
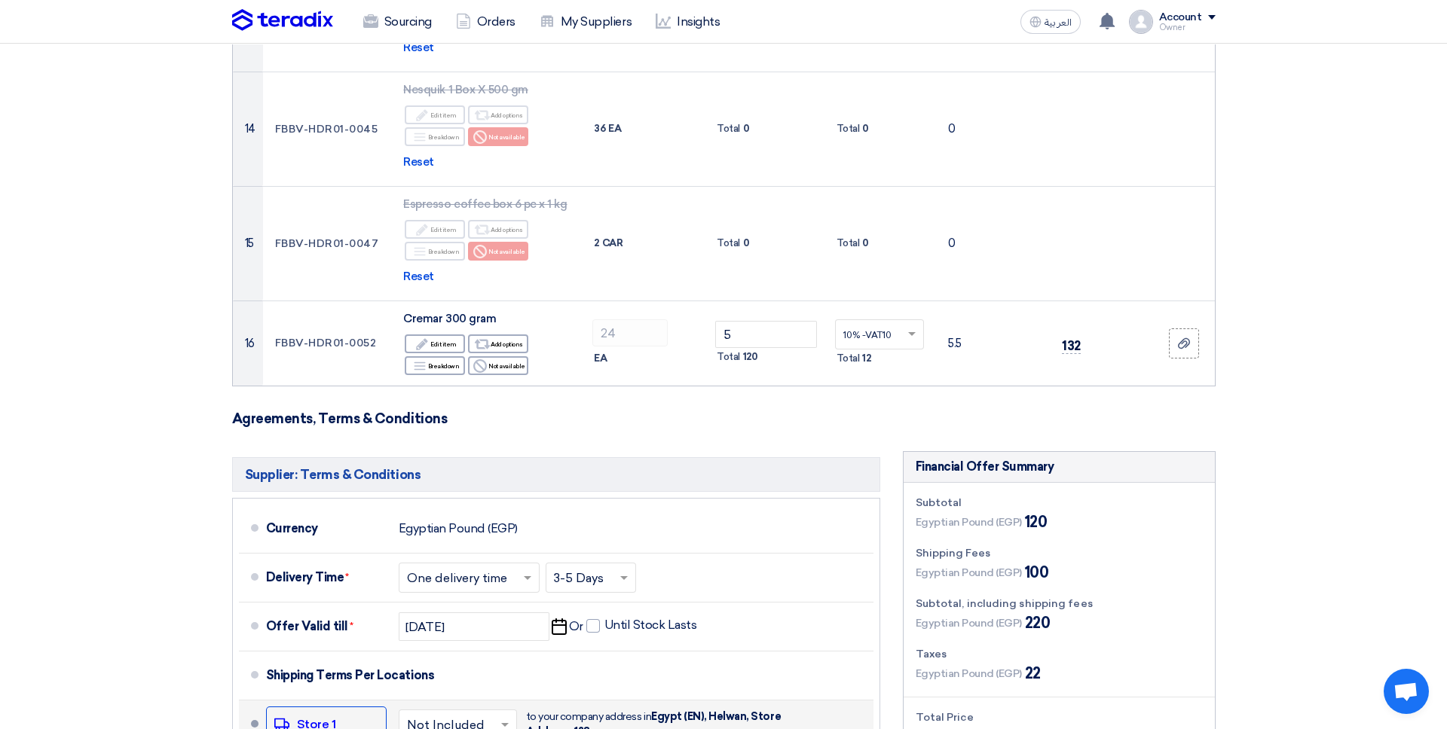
drag, startPoint x: 1047, startPoint y: 452, endPoint x: 1022, endPoint y: 452, distance: 24.9
click at [1022, 511] on div "Egyptian Pound (EGP) 120" at bounding box center [1059, 522] width 287 height 23
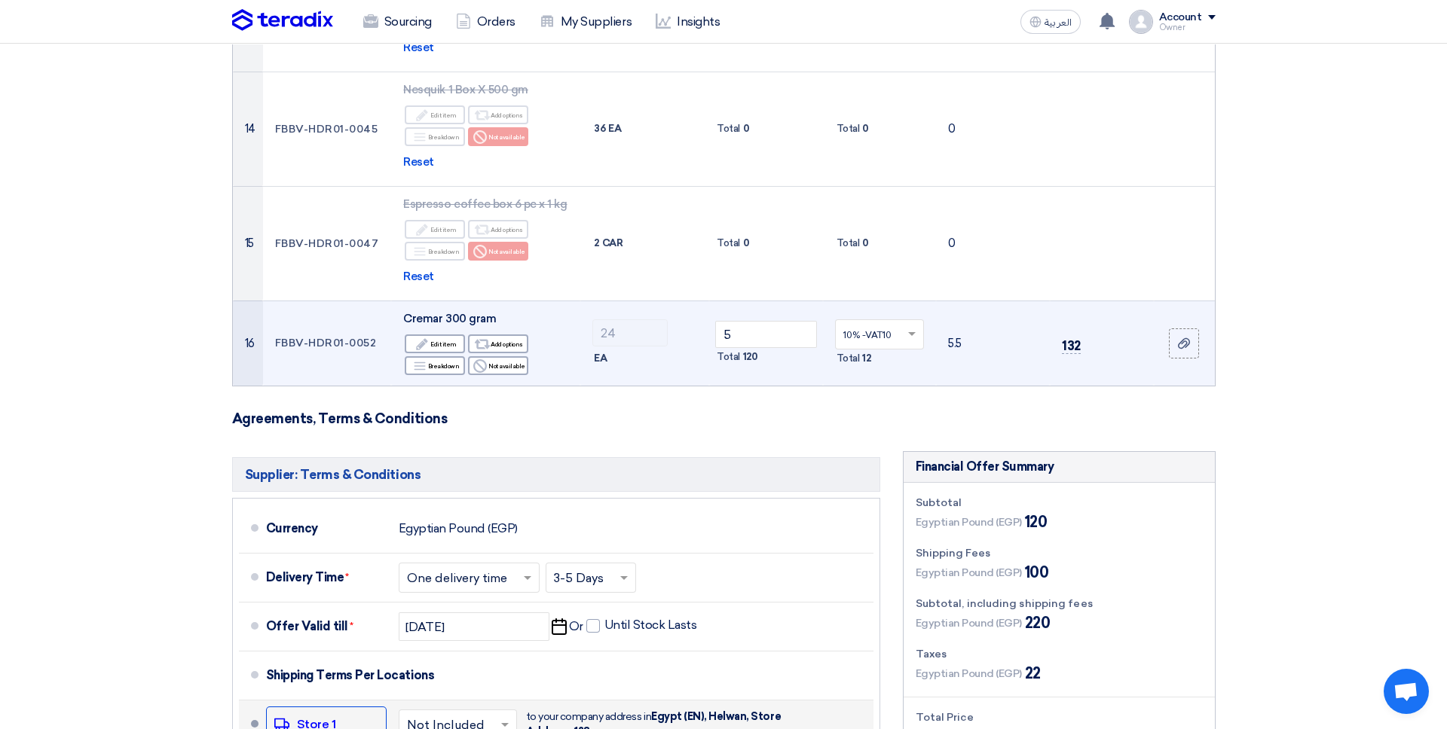
drag, startPoint x: 738, startPoint y: 289, endPoint x: 760, endPoint y: 289, distance: 21.1
click at [760, 348] on div "Total 120" at bounding box center [766, 357] width 102 height 18
drag, startPoint x: 974, startPoint y: 276, endPoint x: 942, endPoint y: 276, distance: 31.6
click at [942, 301] on td "5.5" at bounding box center [993, 343] width 114 height 85
drag, startPoint x: 874, startPoint y: 292, endPoint x: 859, endPoint y: 292, distance: 15.1
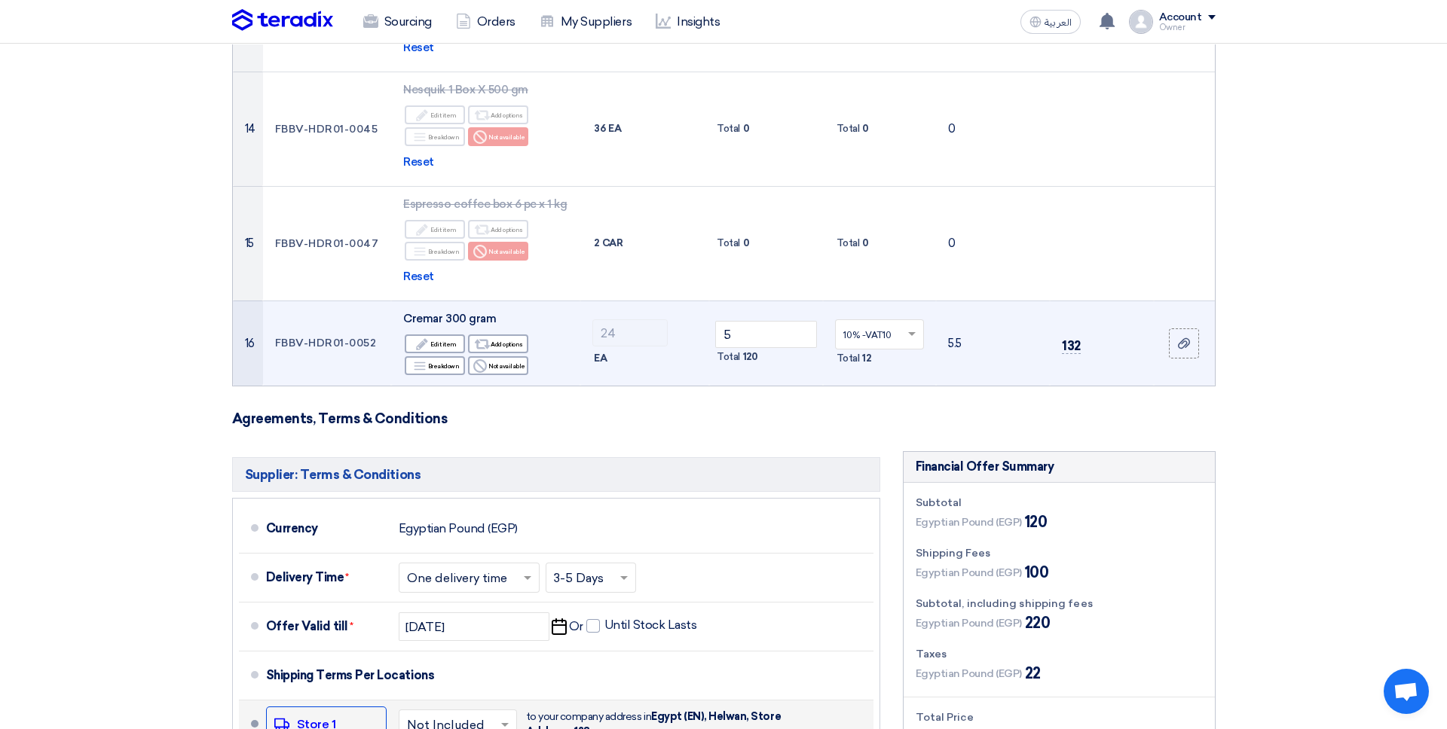
click at [859, 350] on div "Total 12" at bounding box center [880, 359] width 90 height 18
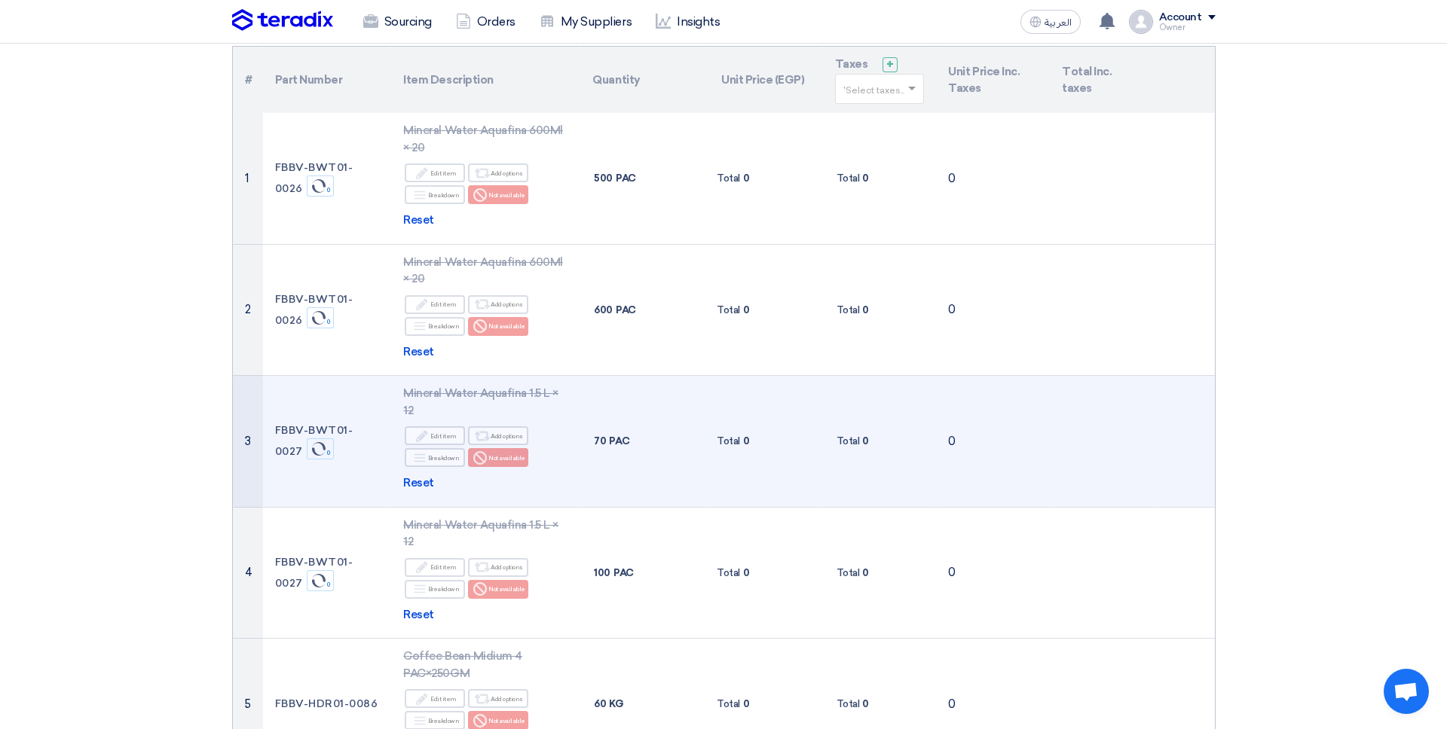
scroll to position [0, 0]
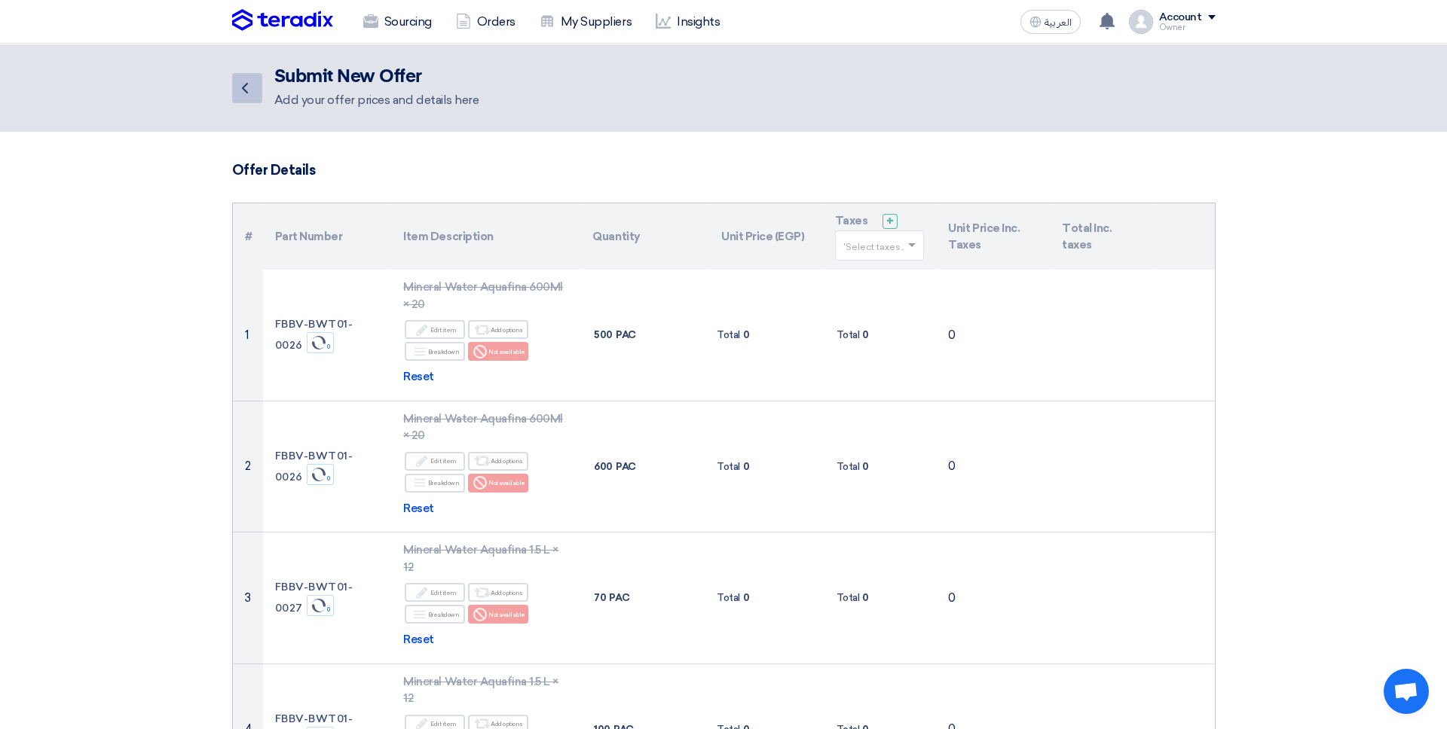
click at [250, 82] on icon "Back" at bounding box center [245, 88] width 18 height 18
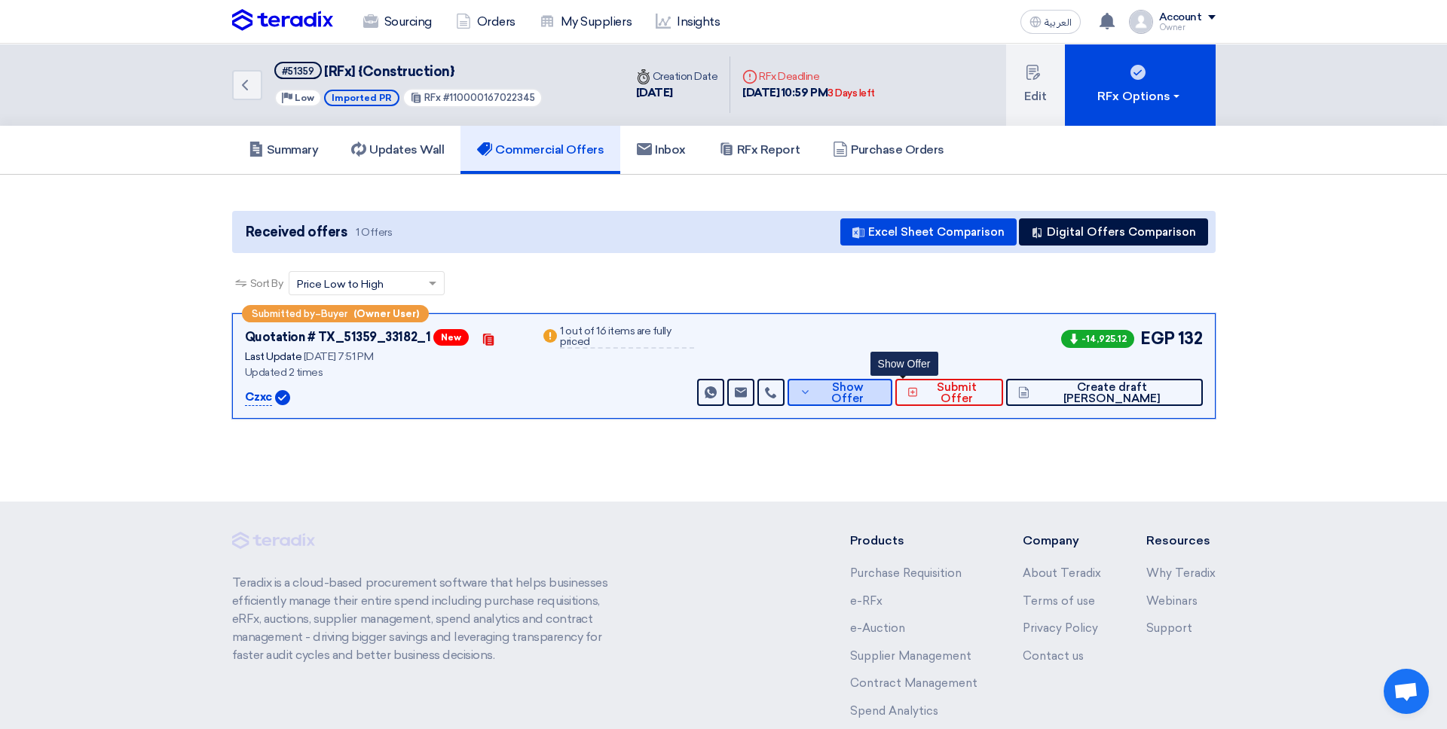
click at [876, 399] on button "Show Offer" at bounding box center [839, 392] width 105 height 27
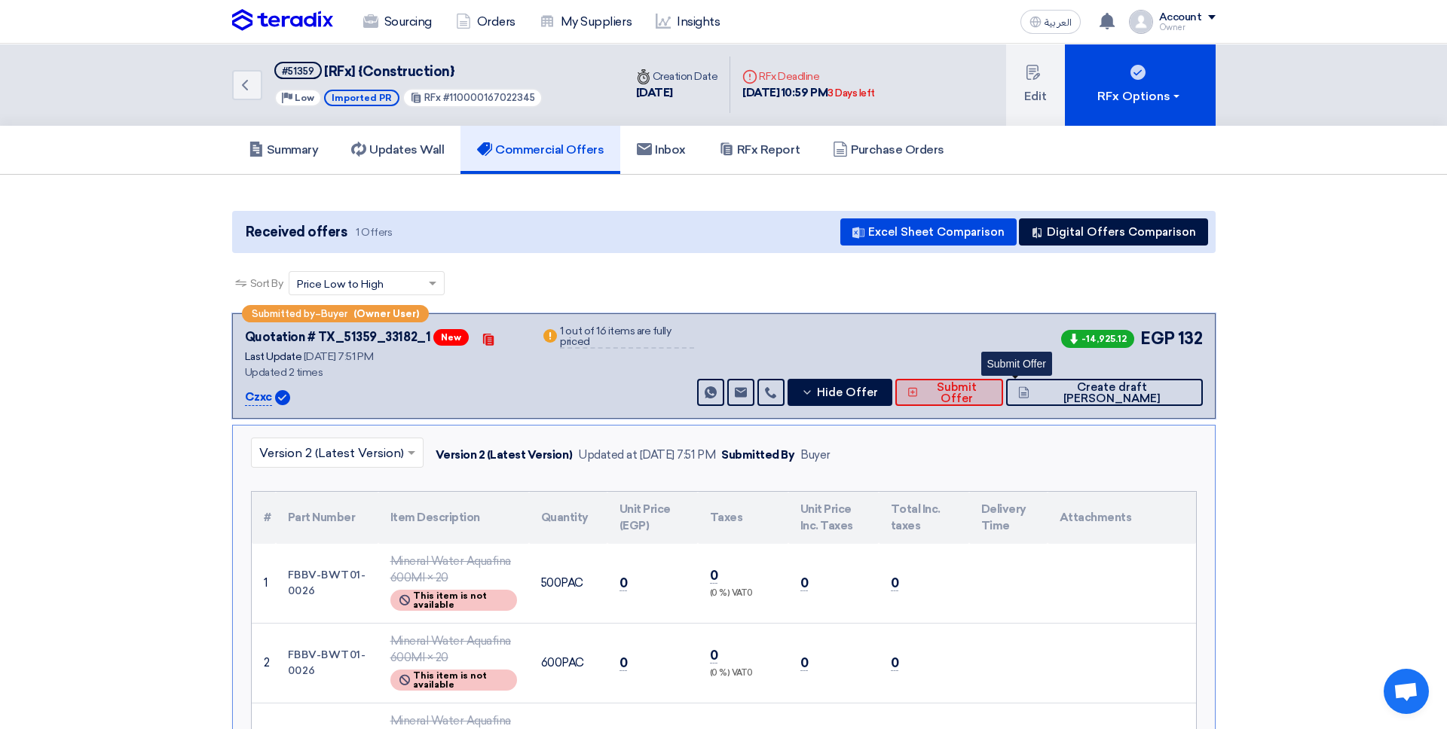
click at [991, 396] on span "Submit Offer" at bounding box center [956, 393] width 69 height 23
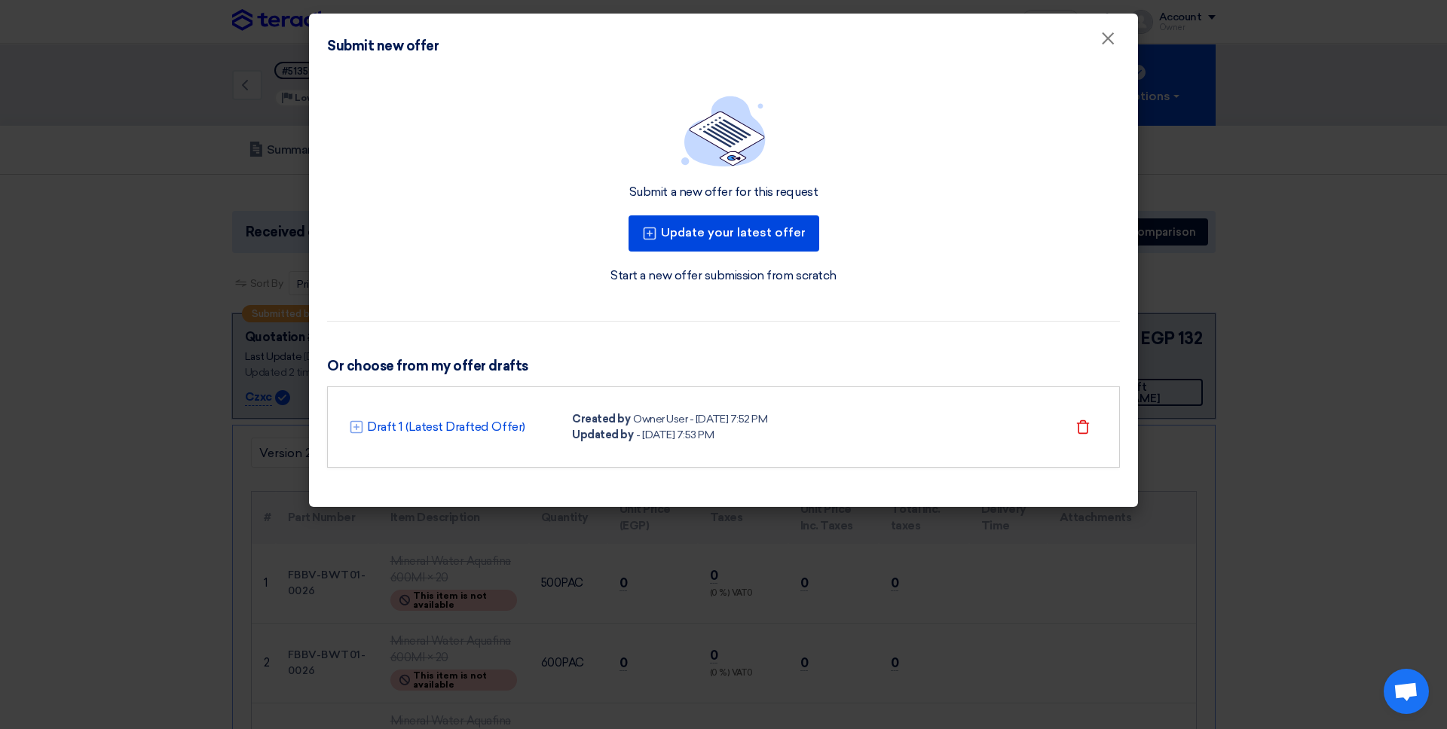
click at [727, 274] on link "Start a new offer submission from scratch" at bounding box center [722, 276] width 225 height 18
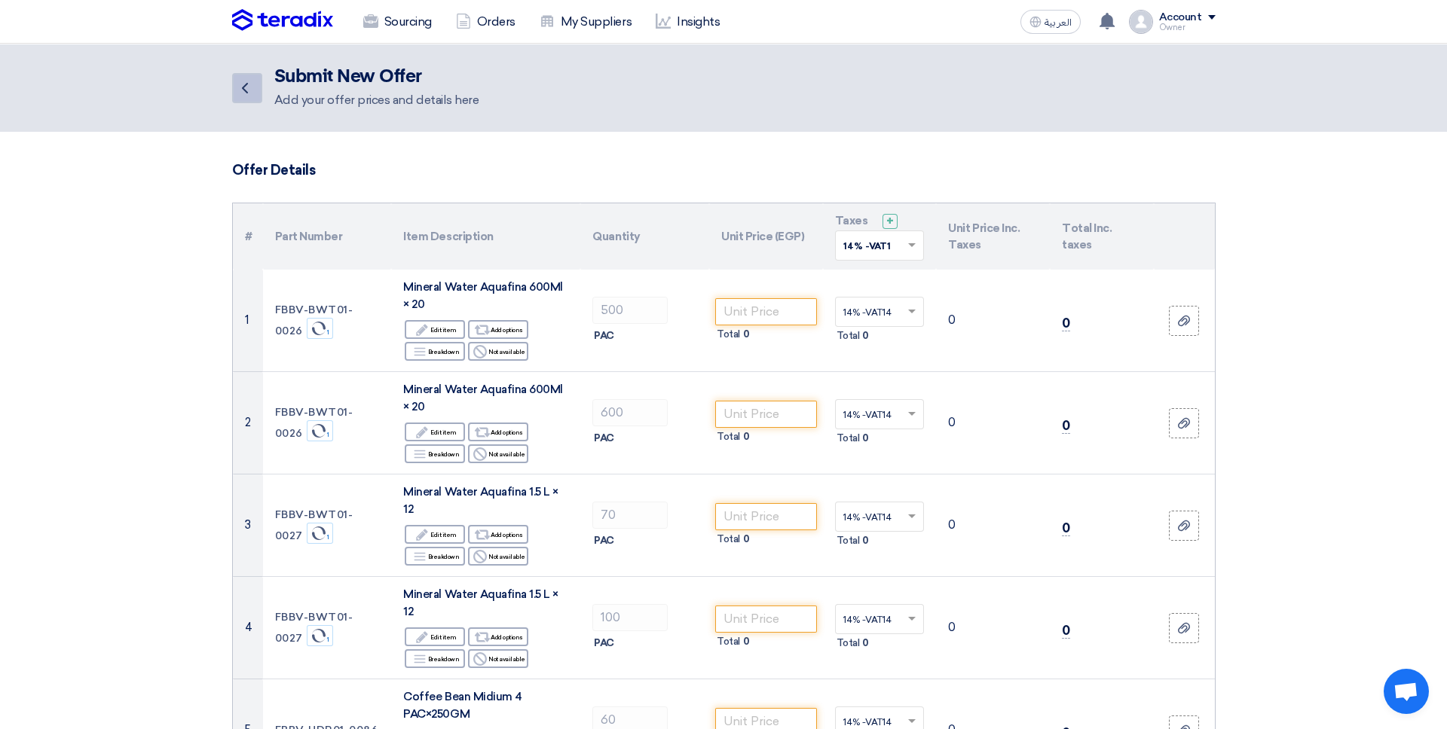
click at [246, 97] on link "Back" at bounding box center [247, 88] width 30 height 30
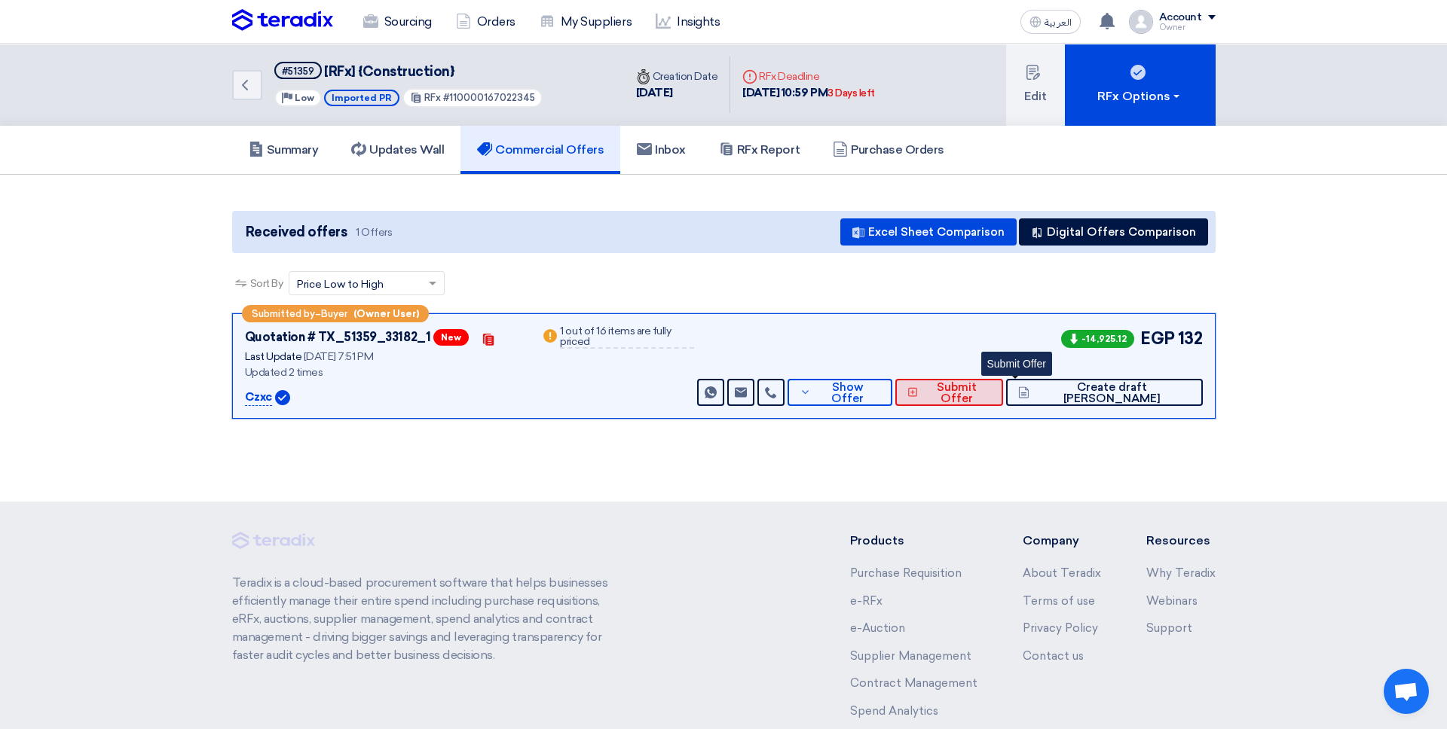
click at [991, 389] on span "Submit Offer" at bounding box center [956, 393] width 69 height 23
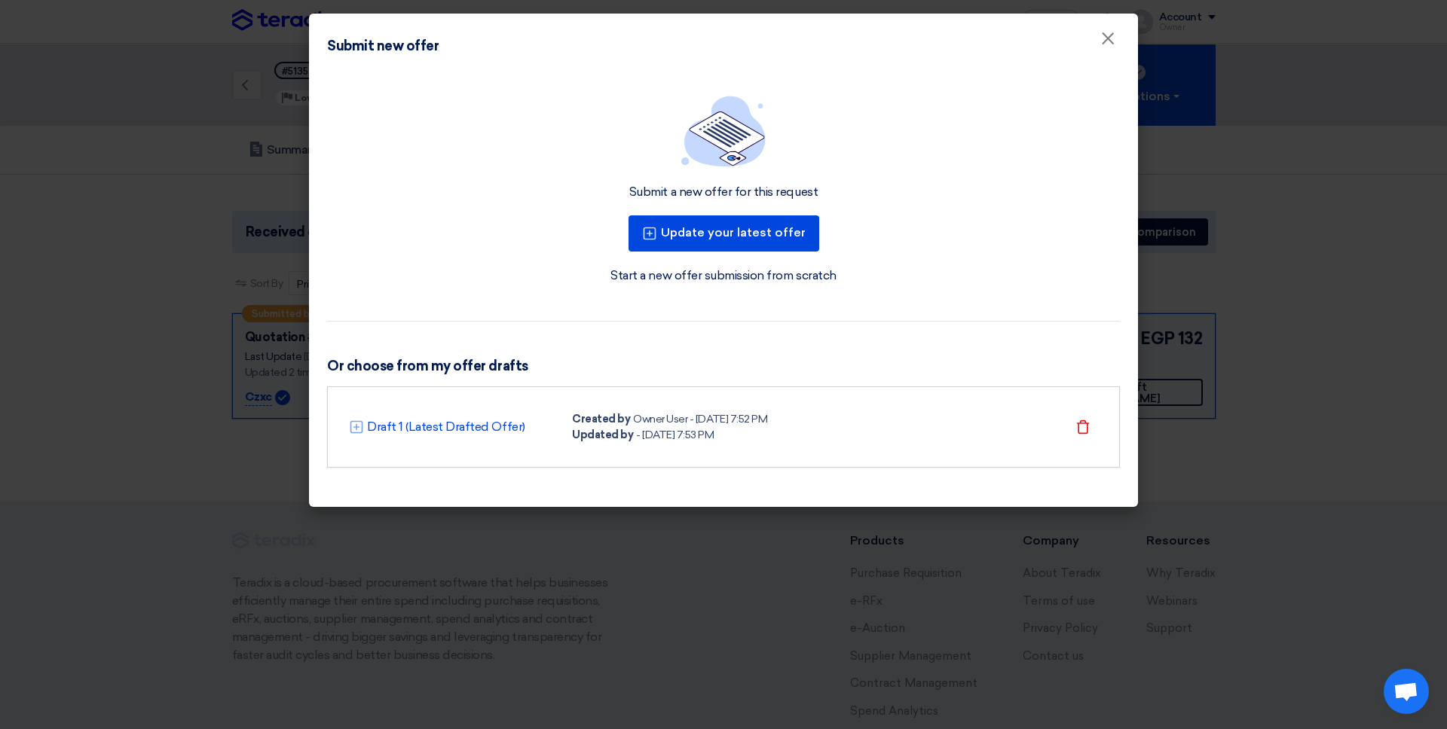
click at [698, 275] on link "Start a new offer submission from scratch" at bounding box center [722, 276] width 225 height 18
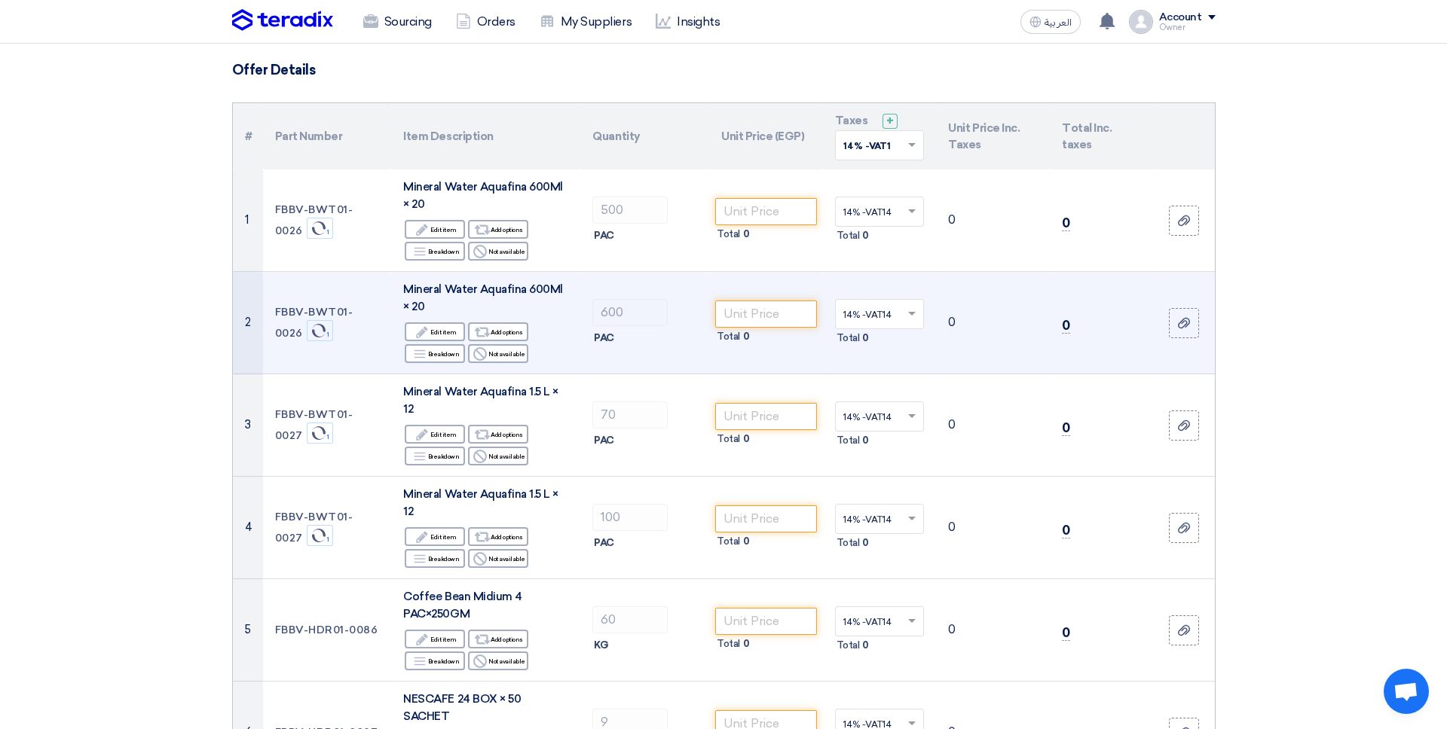
scroll to position [97, 0]
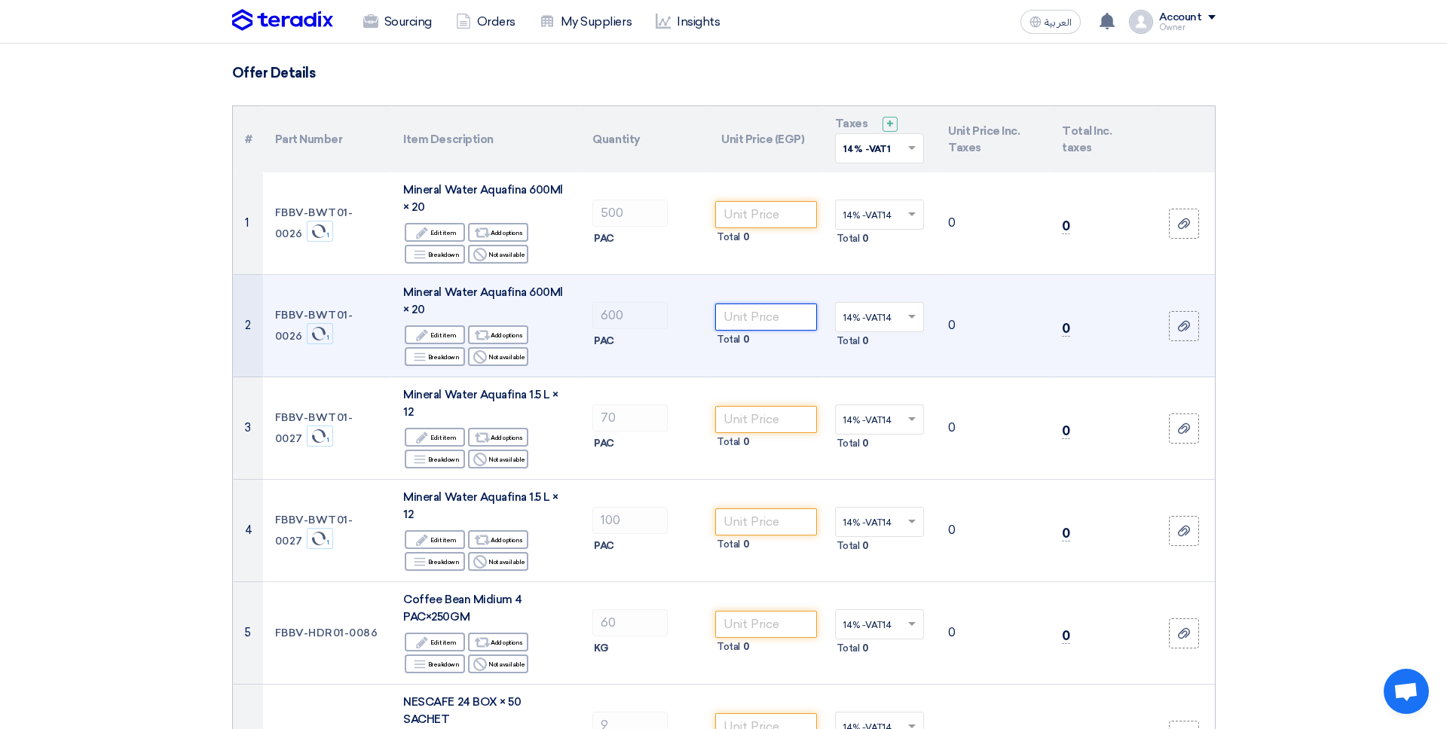
click at [796, 319] on input "number" at bounding box center [766, 317] width 102 height 27
type input "1000"
click at [738, 336] on span "Total" at bounding box center [728, 339] width 23 height 15
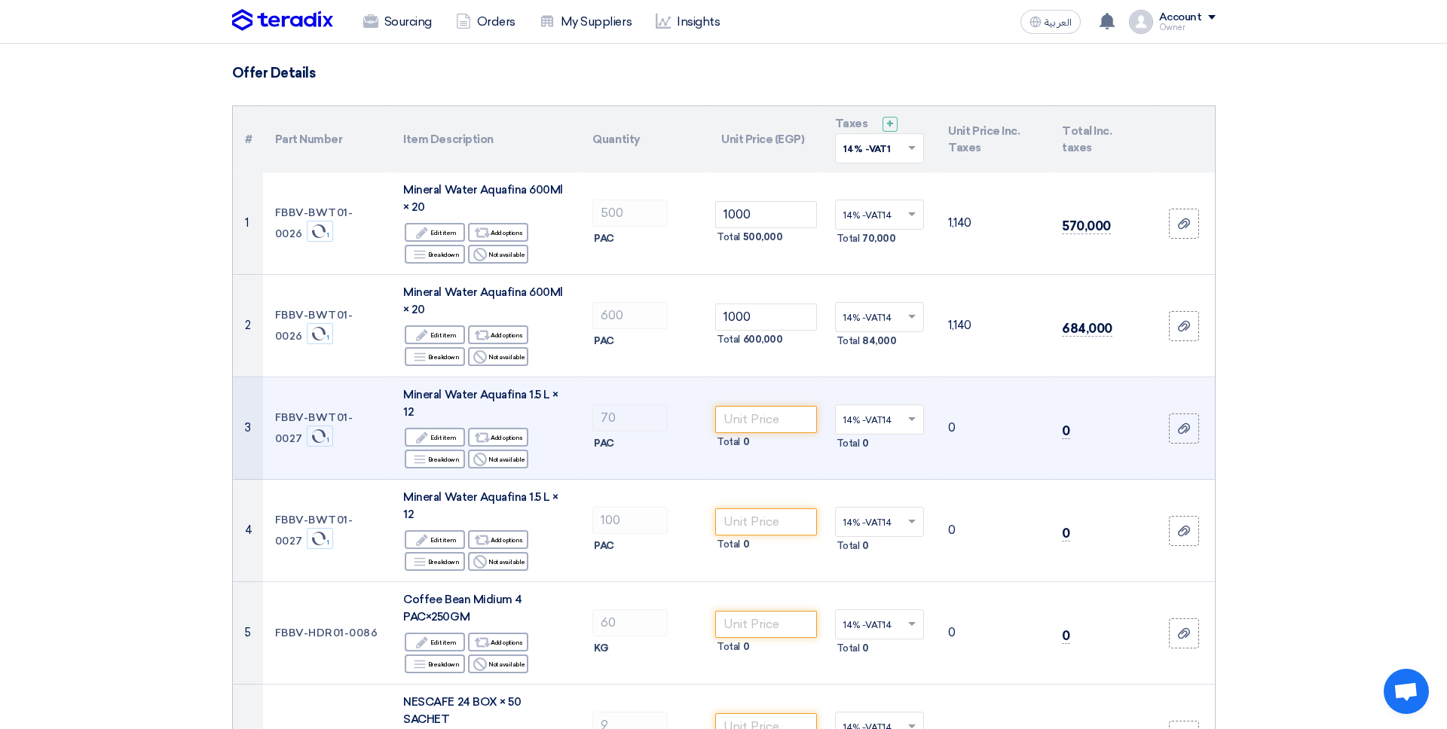
click at [677, 388] on td "70 PAC" at bounding box center [644, 429] width 129 height 102
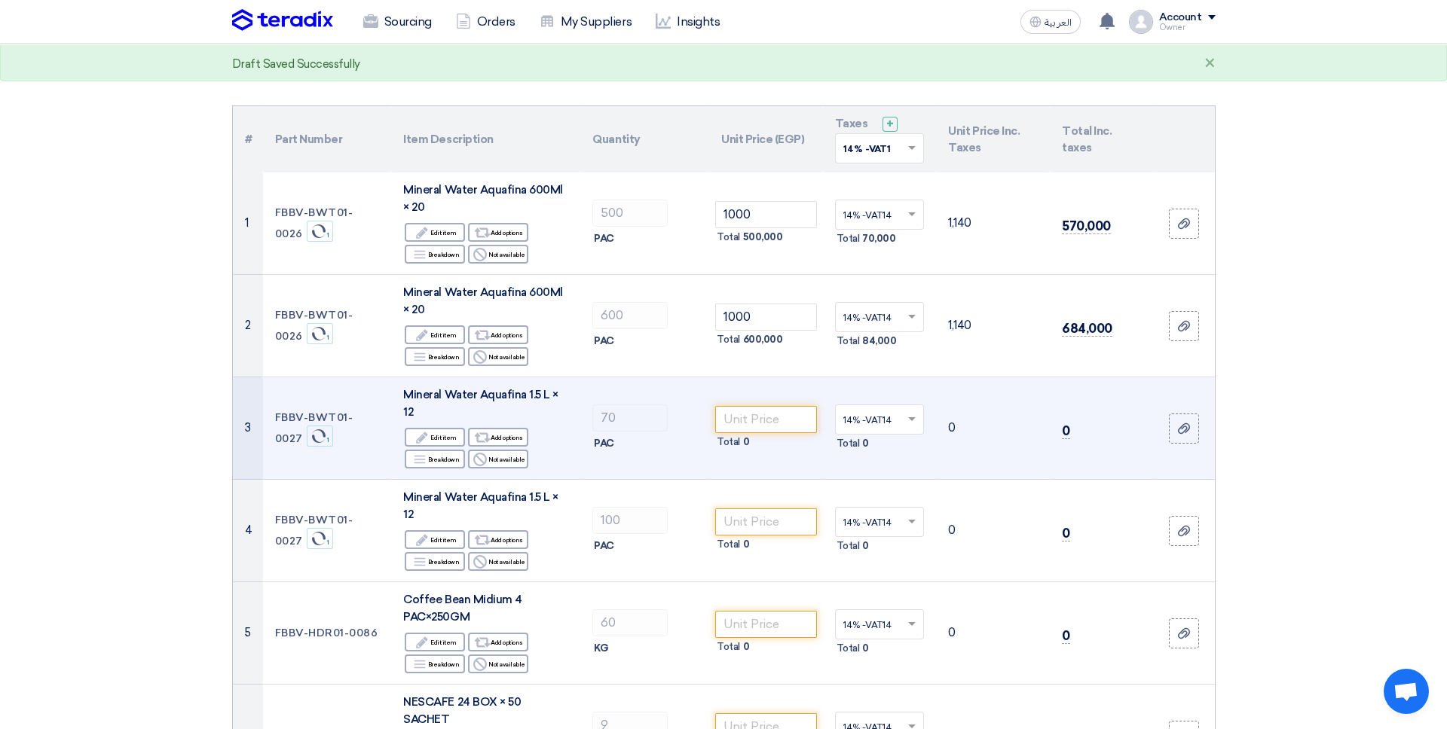
click at [445, 430] on div "Edit Edit item Alternative Add options Breakdown Breakdown Reject" at bounding box center [485, 449] width 165 height 44
click at [449, 428] on div "Edit Edit item" at bounding box center [435, 437] width 60 height 19
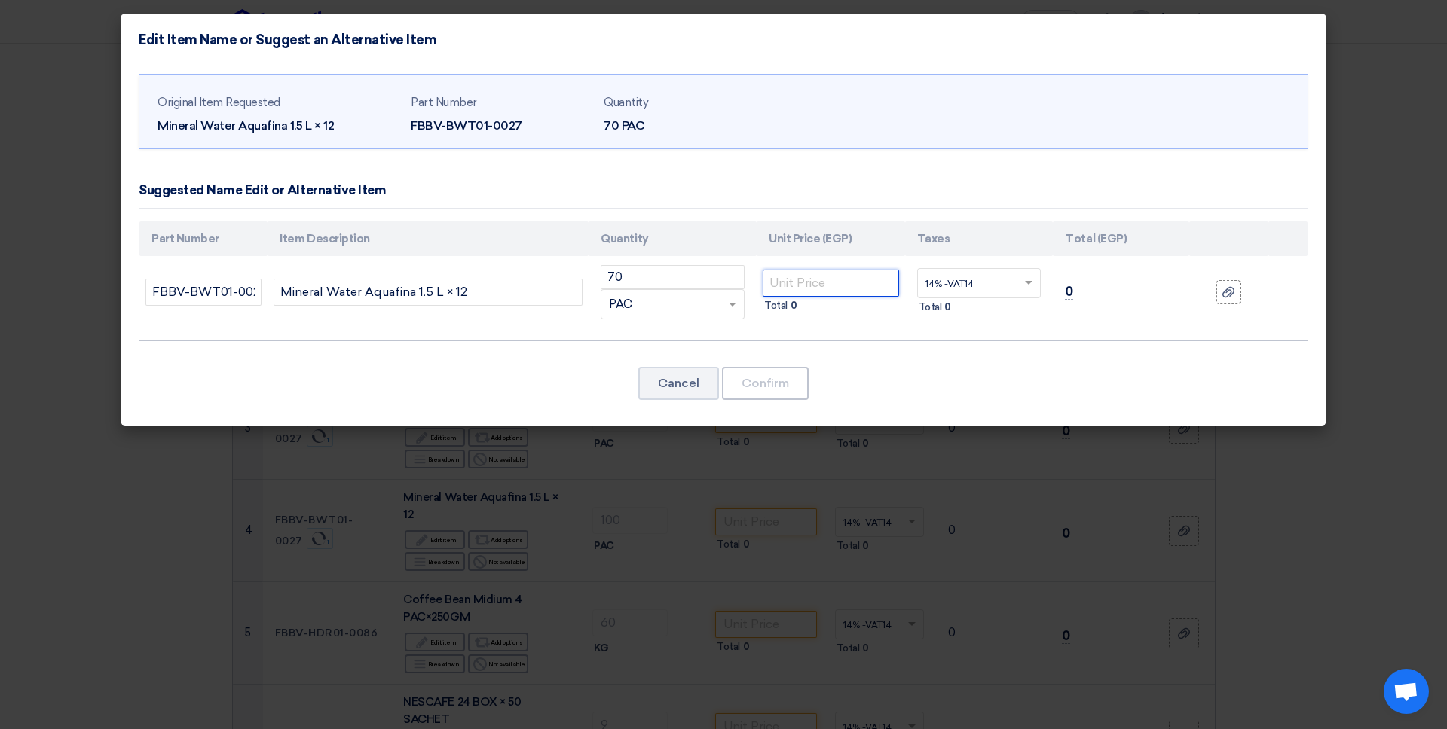
click at [780, 292] on input "number" at bounding box center [831, 283] width 136 height 27
type input "1939"
click at [746, 374] on button "Confirm" at bounding box center [765, 383] width 87 height 33
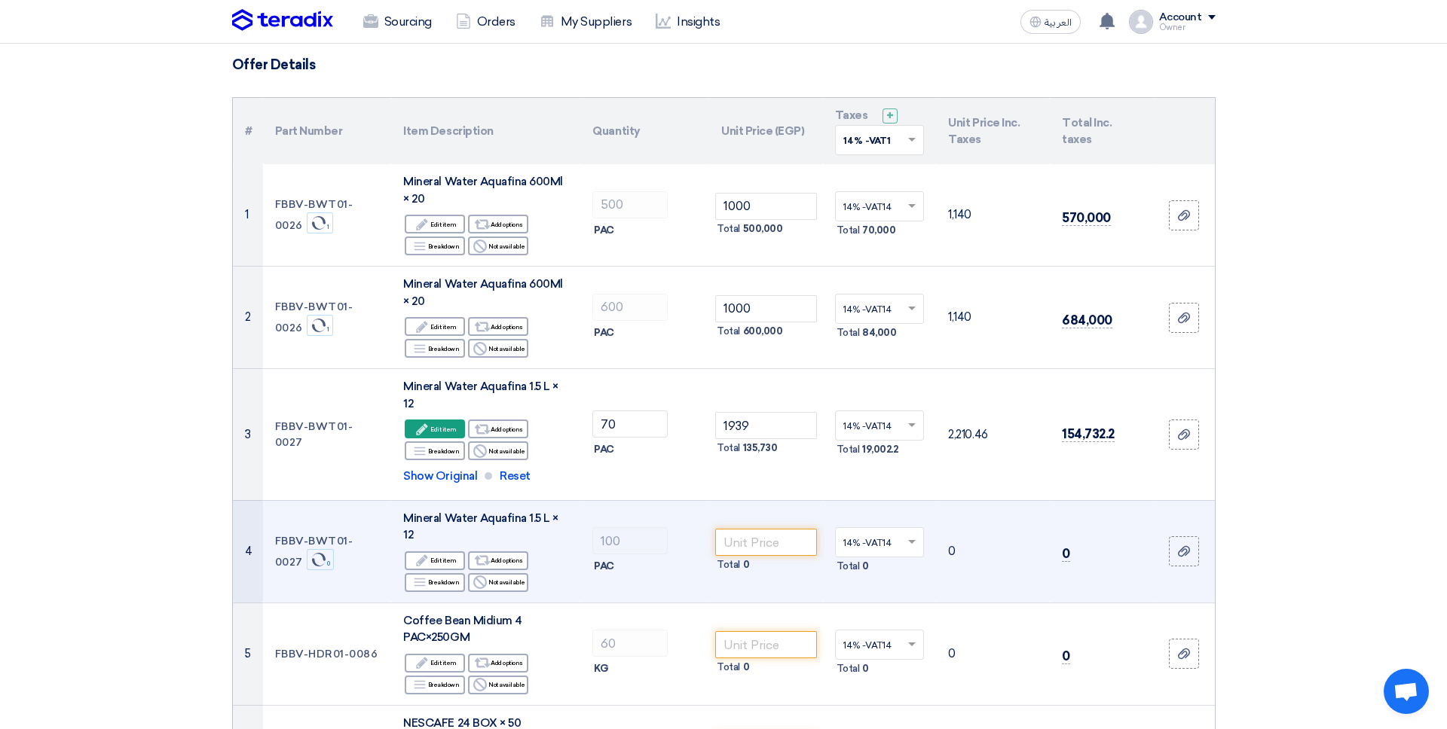
scroll to position [106, 0]
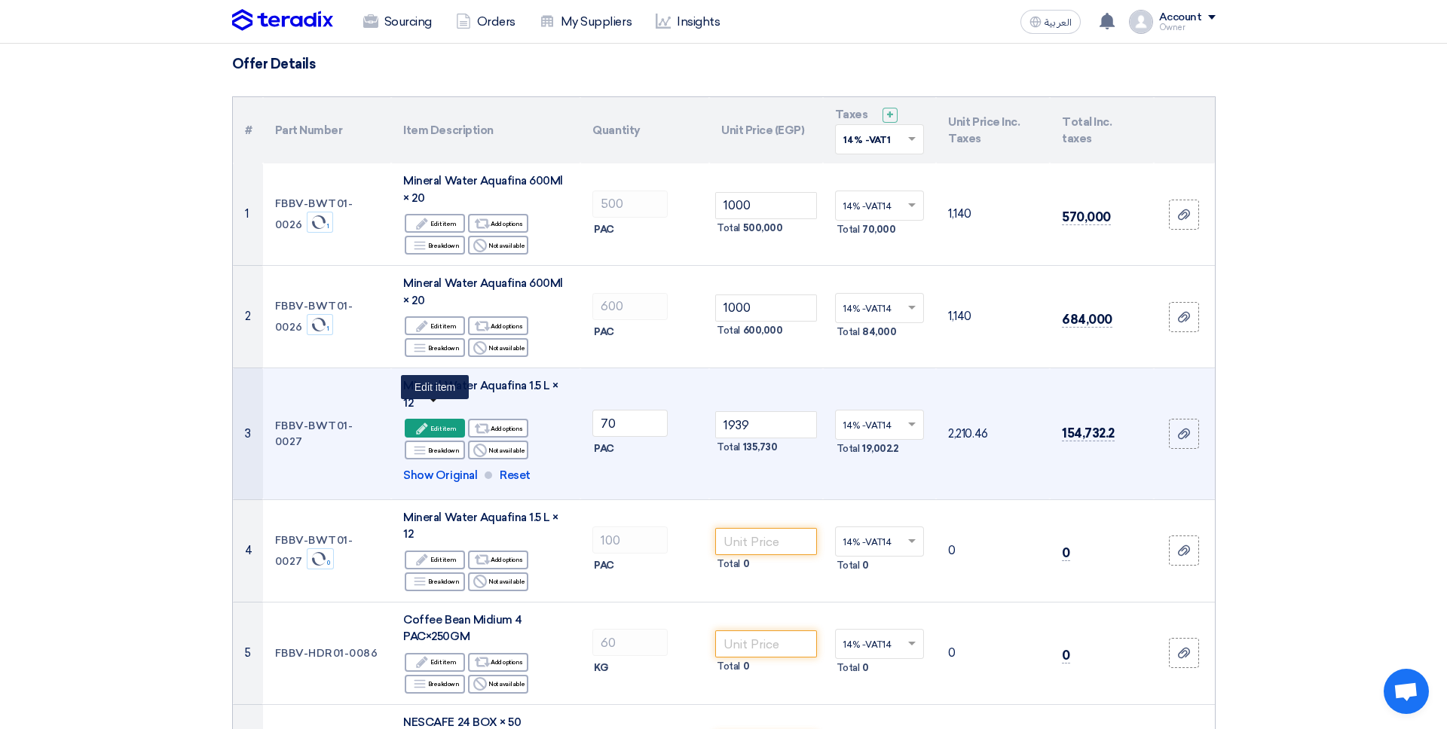
click at [450, 419] on div "Edit Edit item" at bounding box center [435, 428] width 60 height 19
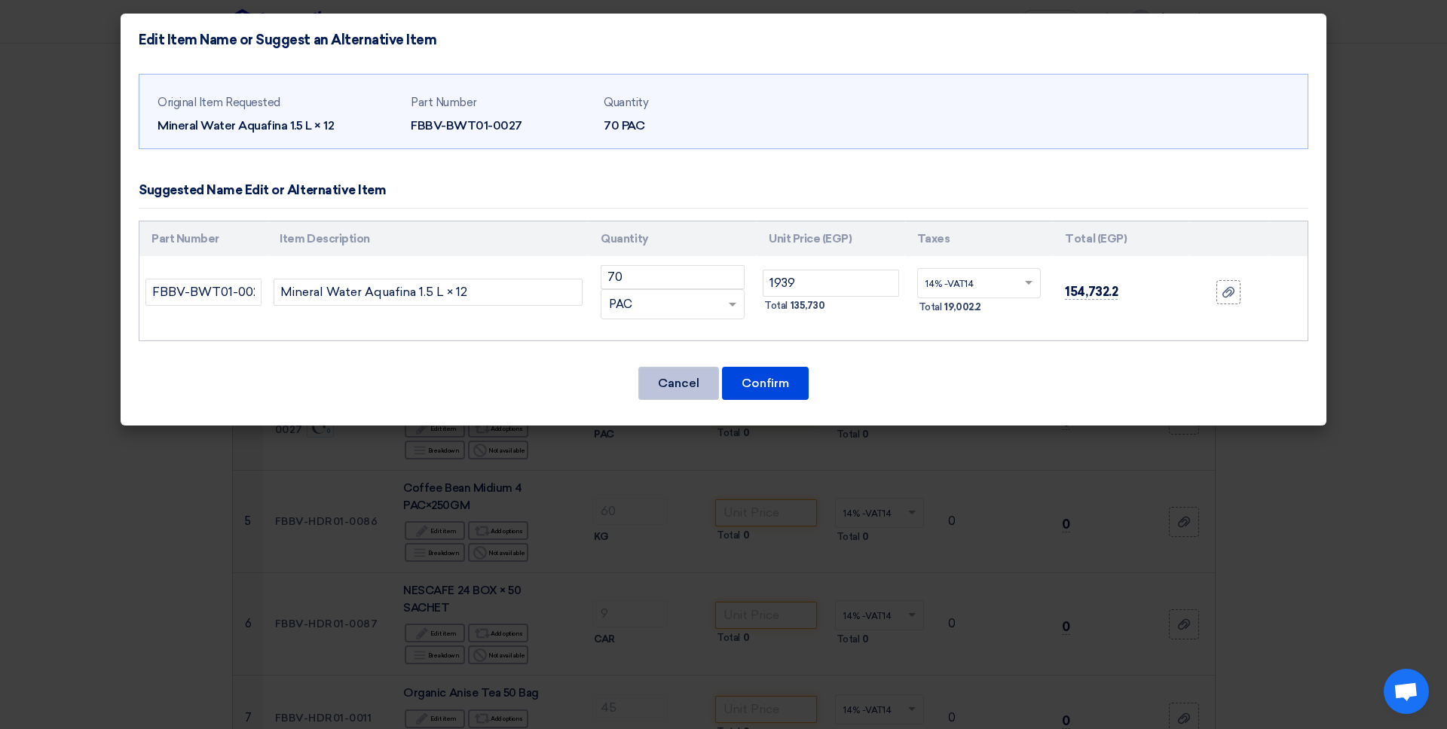
click at [676, 398] on button "Cancel" at bounding box center [678, 383] width 81 height 33
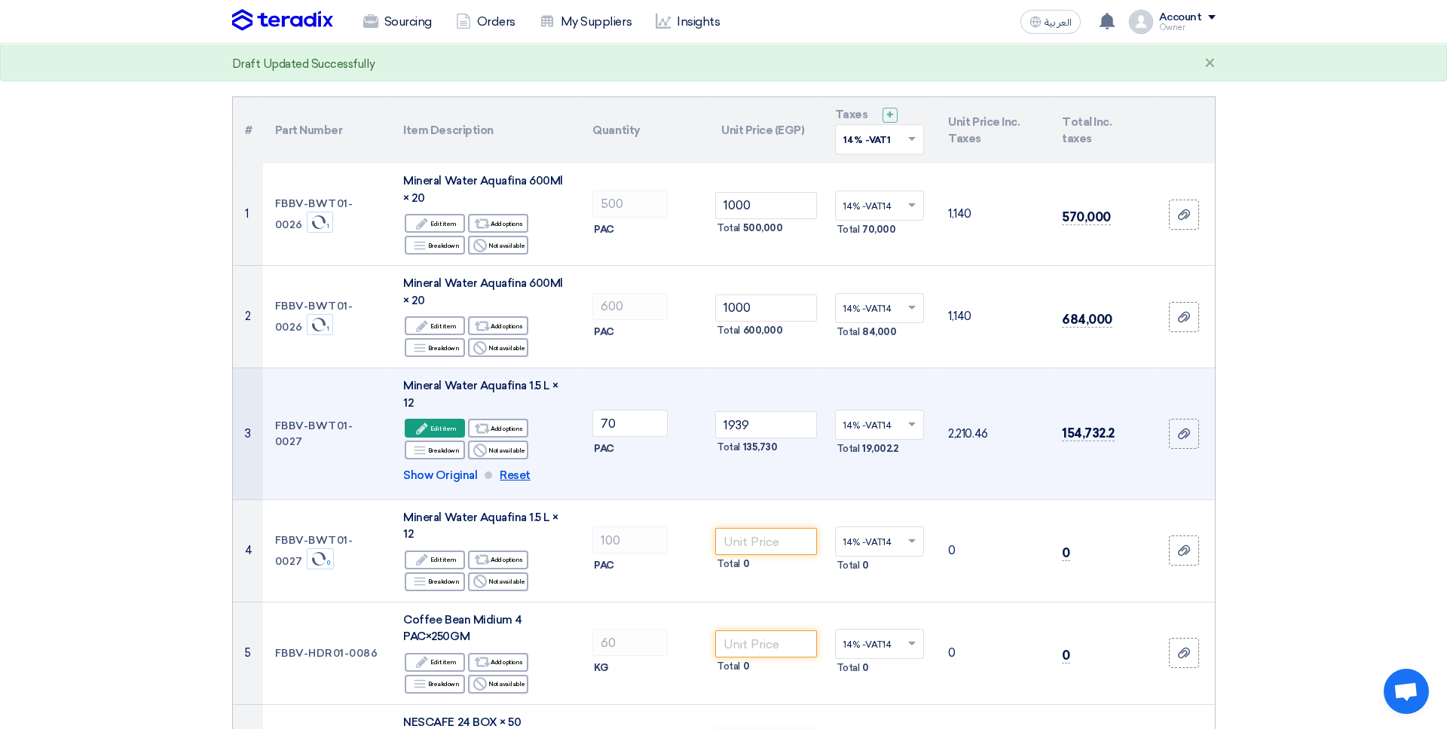
click at [514, 467] on span "Reset" at bounding box center [515, 475] width 31 height 17
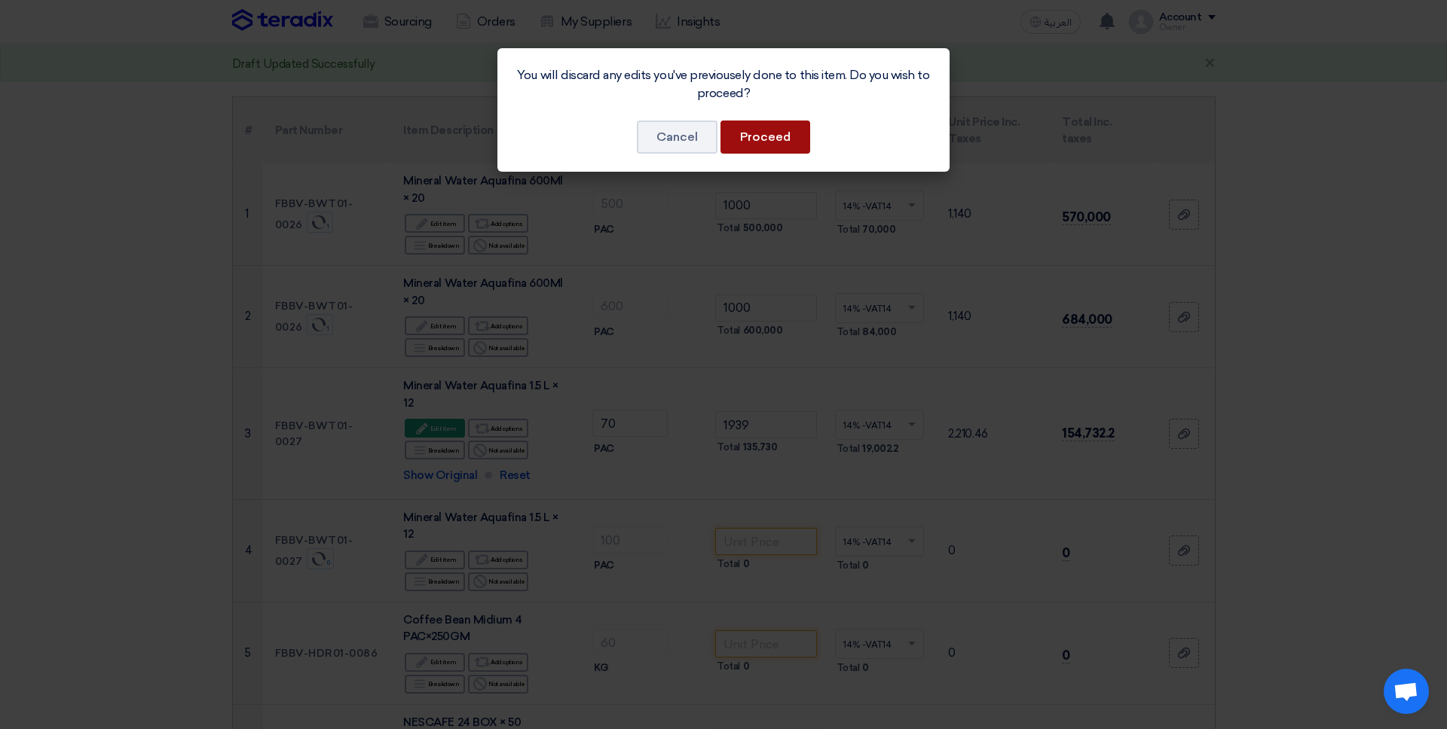
click at [738, 152] on button "Proceed" at bounding box center [765, 137] width 90 height 33
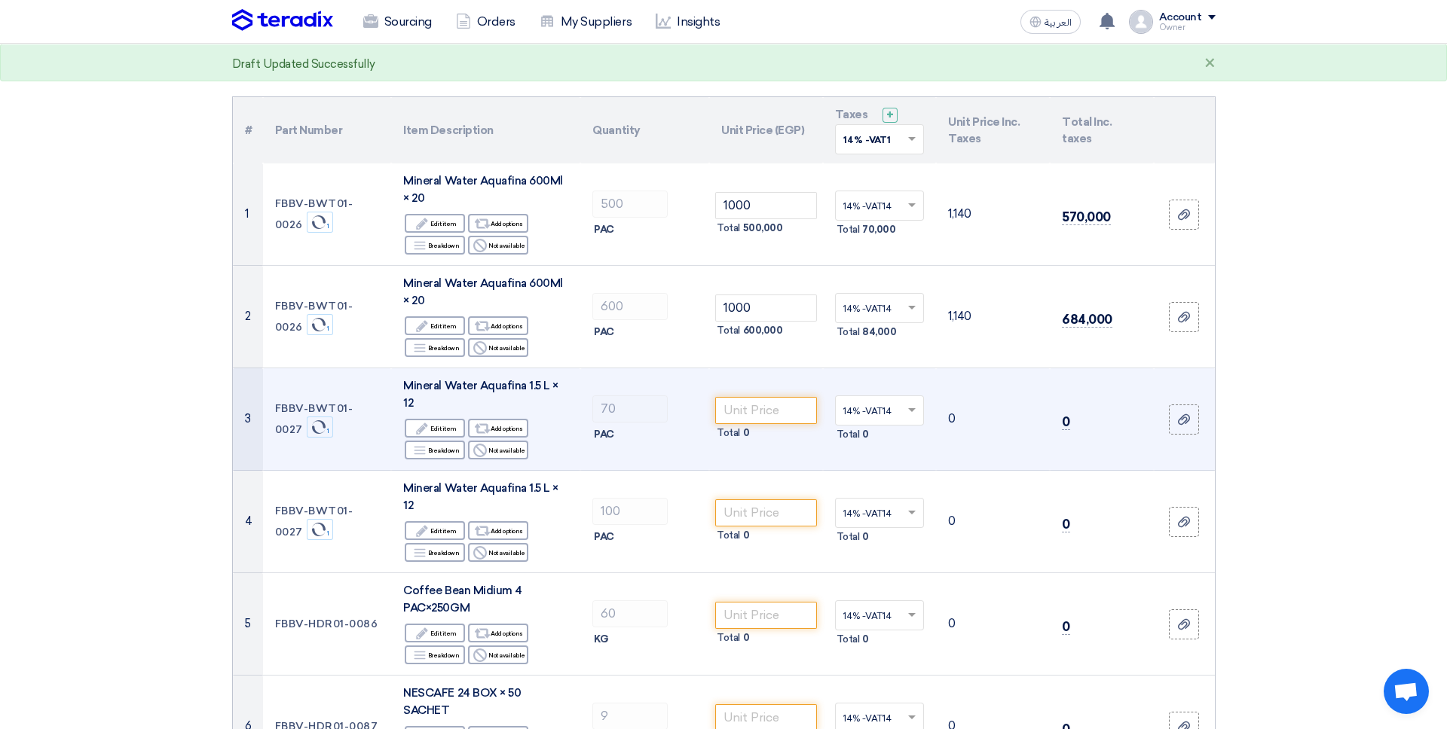
scroll to position [107, 0]
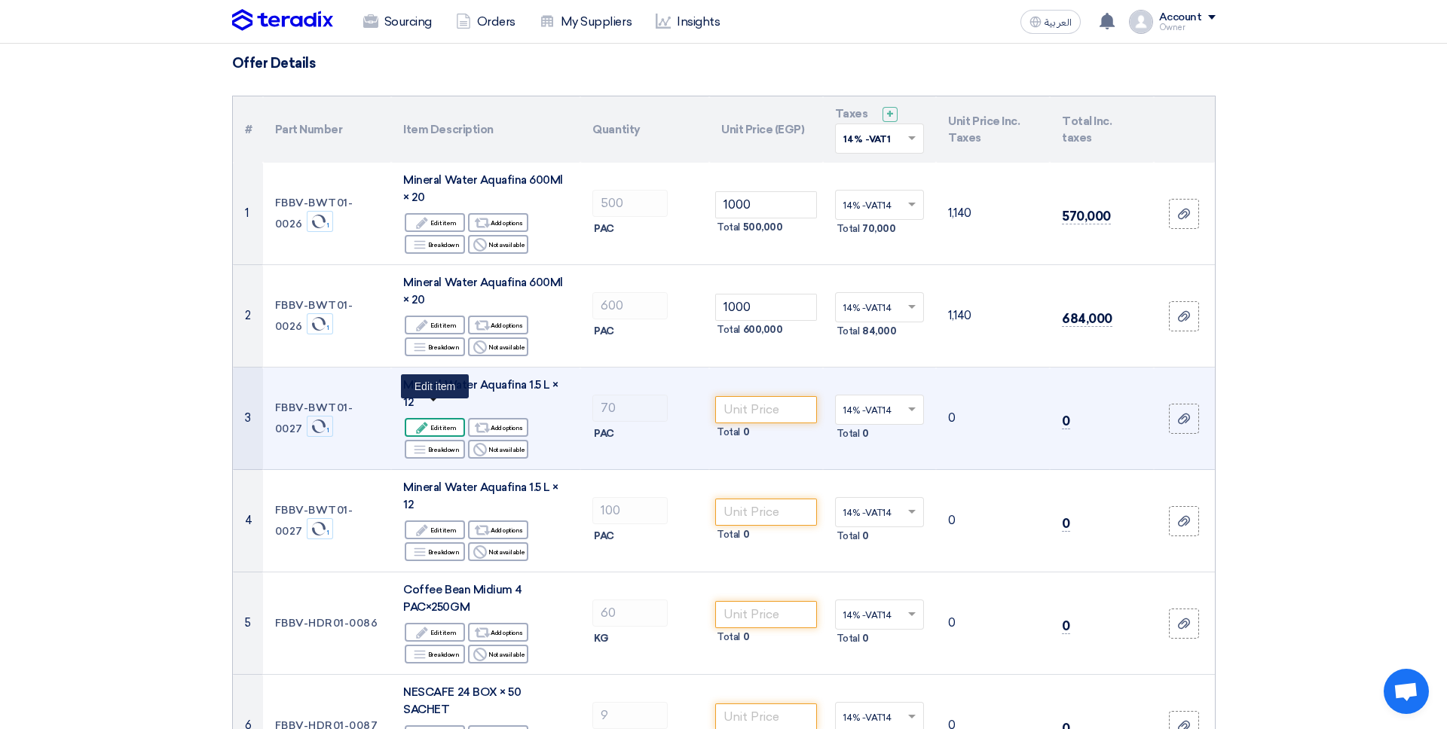
click at [442, 418] on div "Edit Edit item" at bounding box center [435, 427] width 60 height 19
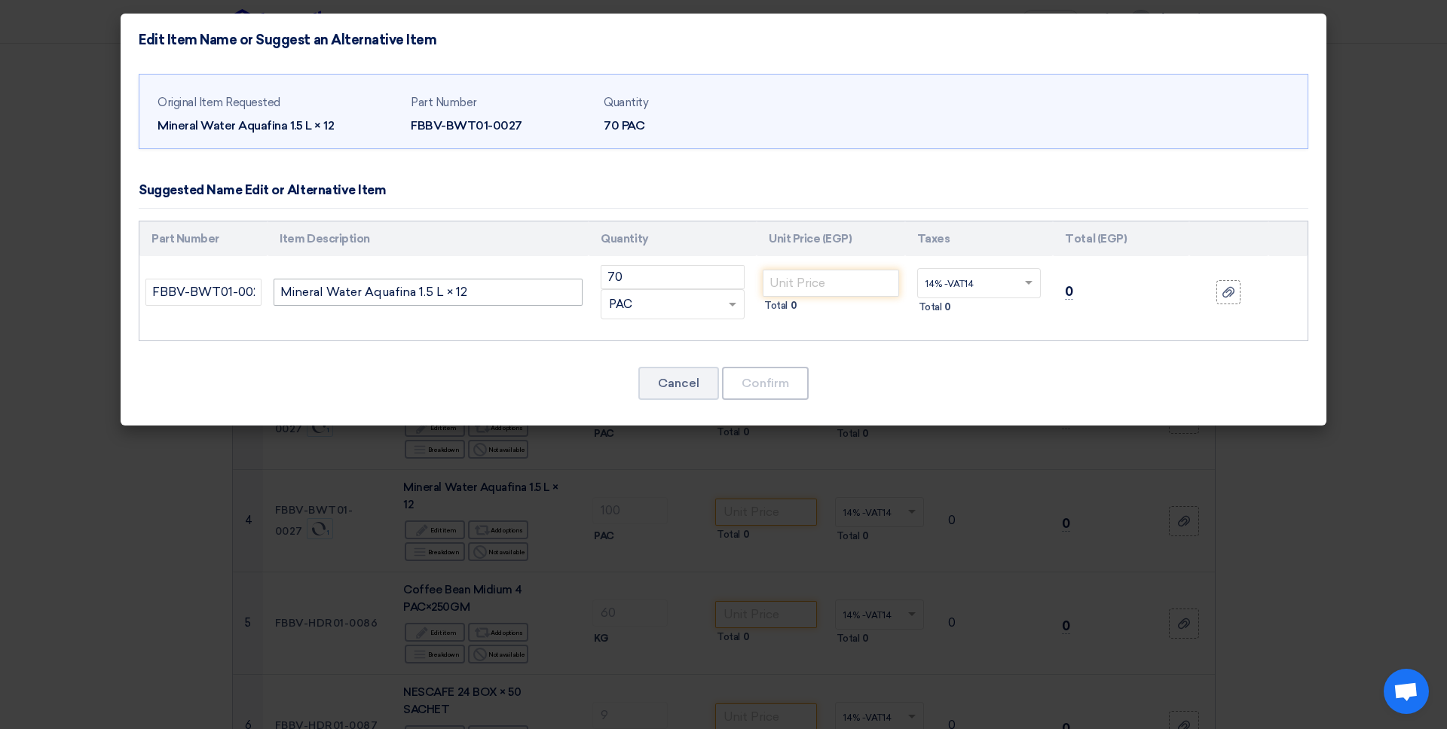
click at [583, 291] on td "Mineral Water Aquafina 1.5 L × 12" at bounding box center [428, 292] width 321 height 72
click at [773, 290] on input "number" at bounding box center [831, 283] width 136 height 27
type input "12"
click at [779, 387] on button "Confirm" at bounding box center [765, 383] width 87 height 33
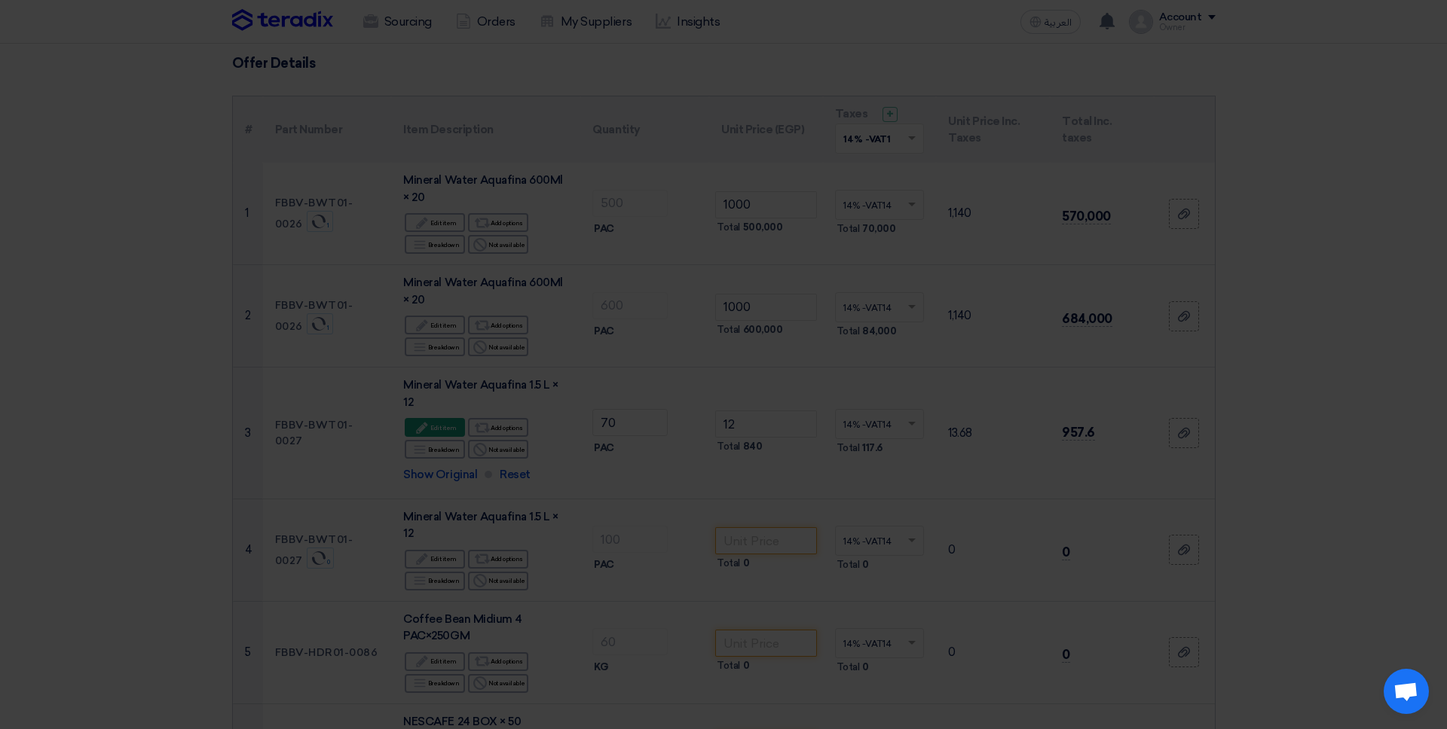
click at [779, 387] on div "Original Item Requested Mineral Water Aquafina 1.5 L × 12 Part Number FBBV-BWT0…" at bounding box center [724, 209] width 1206 height 360
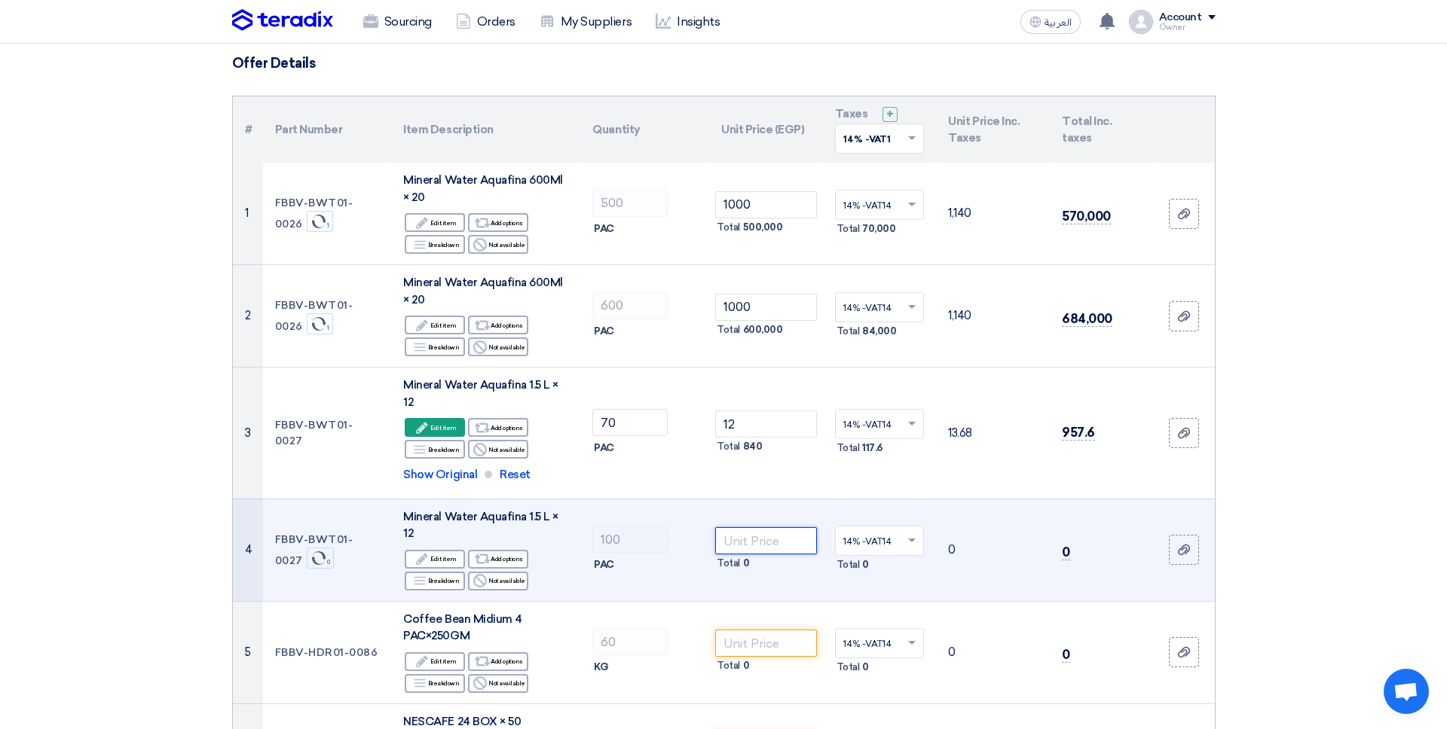
click at [734, 527] on input "number" at bounding box center [766, 540] width 102 height 27
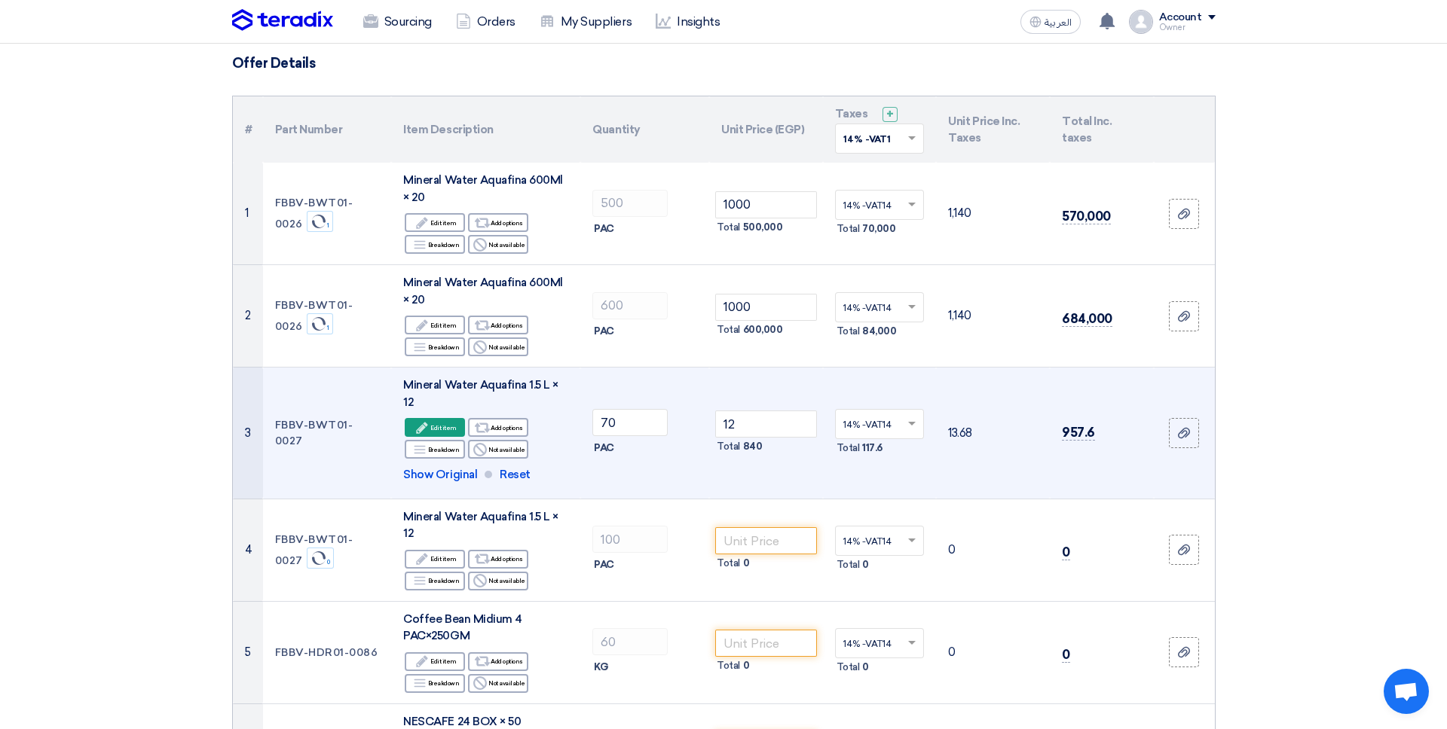
click at [639, 439] on div "PAC" at bounding box center [644, 448] width 105 height 18
drag, startPoint x: 616, startPoint y: 419, endPoint x: 595, endPoint y: 419, distance: 21.9
click at [595, 419] on input "70" at bounding box center [629, 422] width 75 height 27
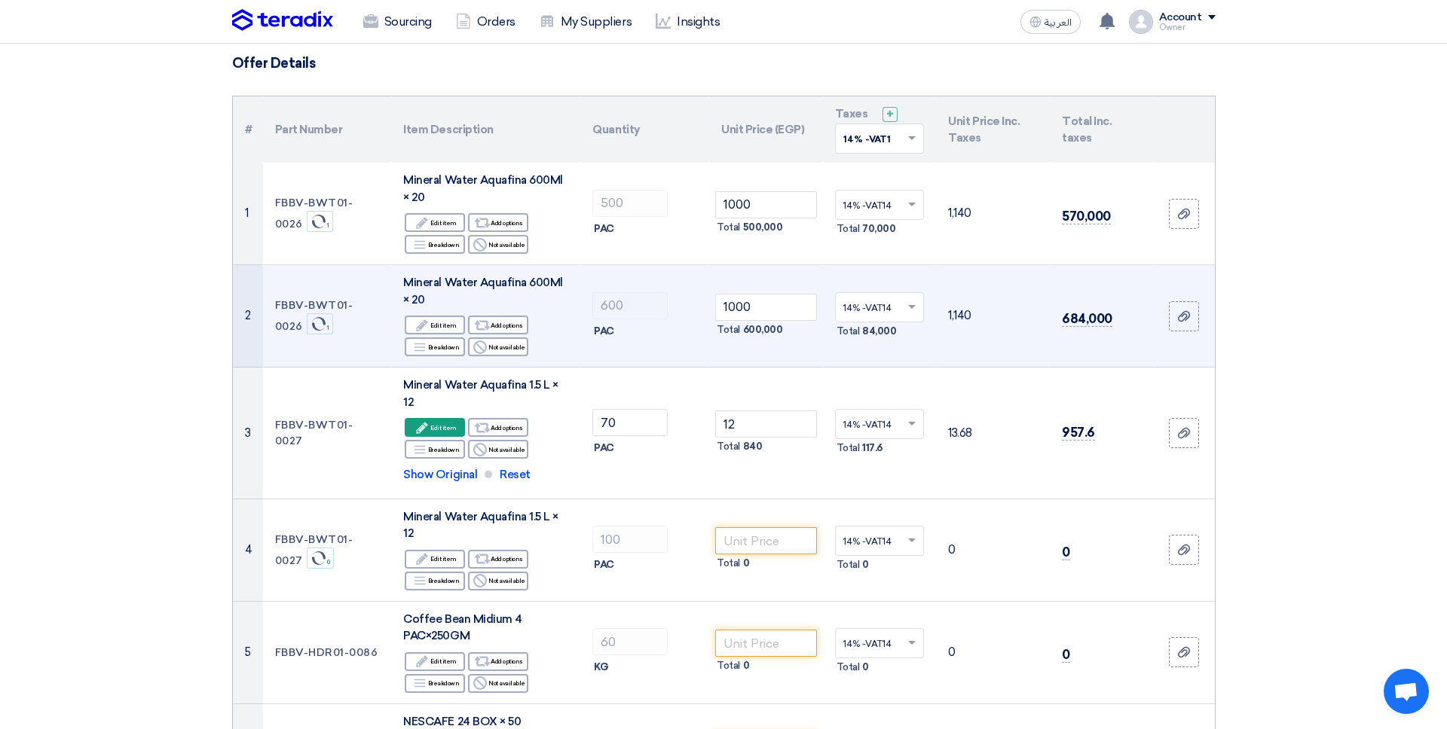
drag, startPoint x: 327, startPoint y: 351, endPoint x: 1248, endPoint y: 609, distance: 956.2
click at [367, 361] on td "FBBV-BWT01-0026 Sync 1" at bounding box center [327, 316] width 129 height 102
